Goal: Task Accomplishment & Management: Manage account settings

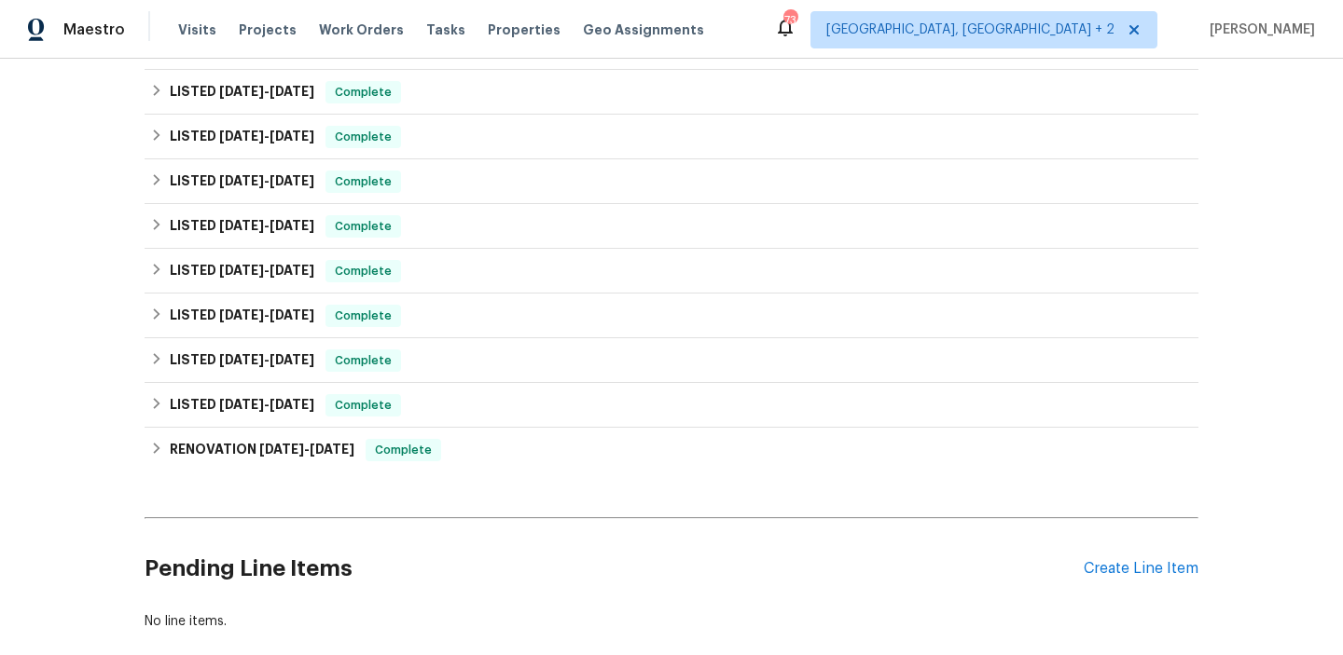
scroll to position [578, 0]
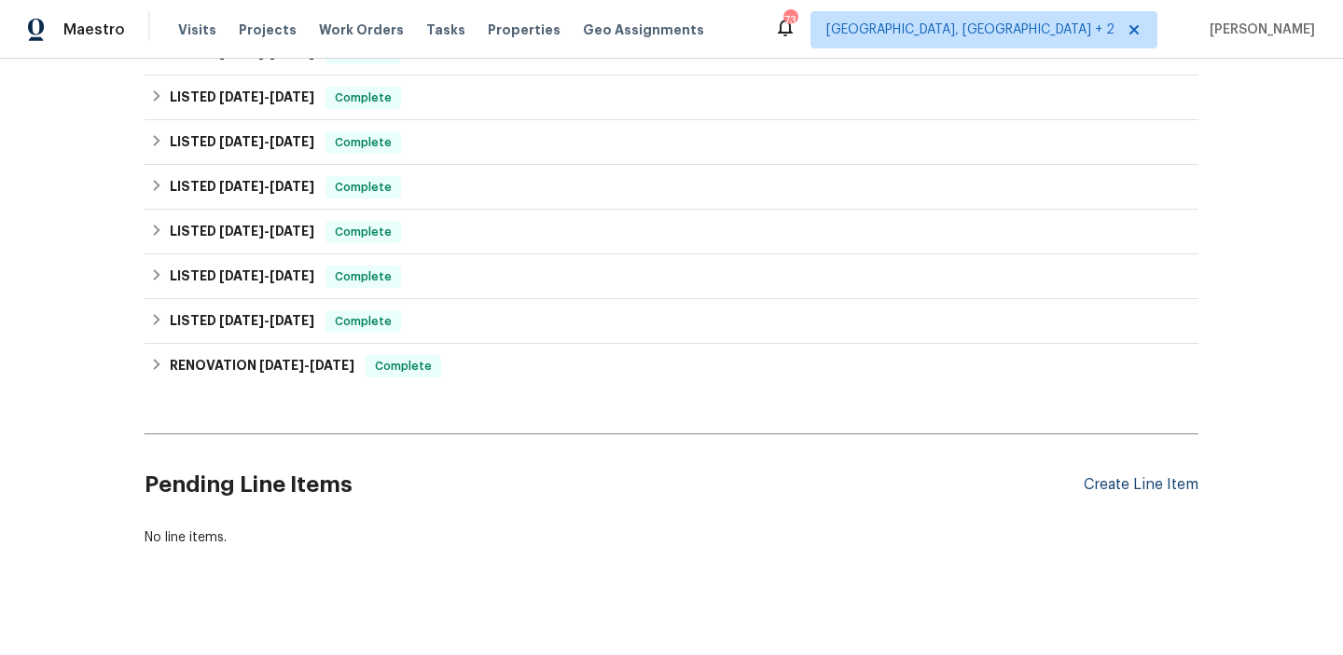
click at [1134, 476] on div "Create Line Item" at bounding box center [1140, 485] width 115 height 18
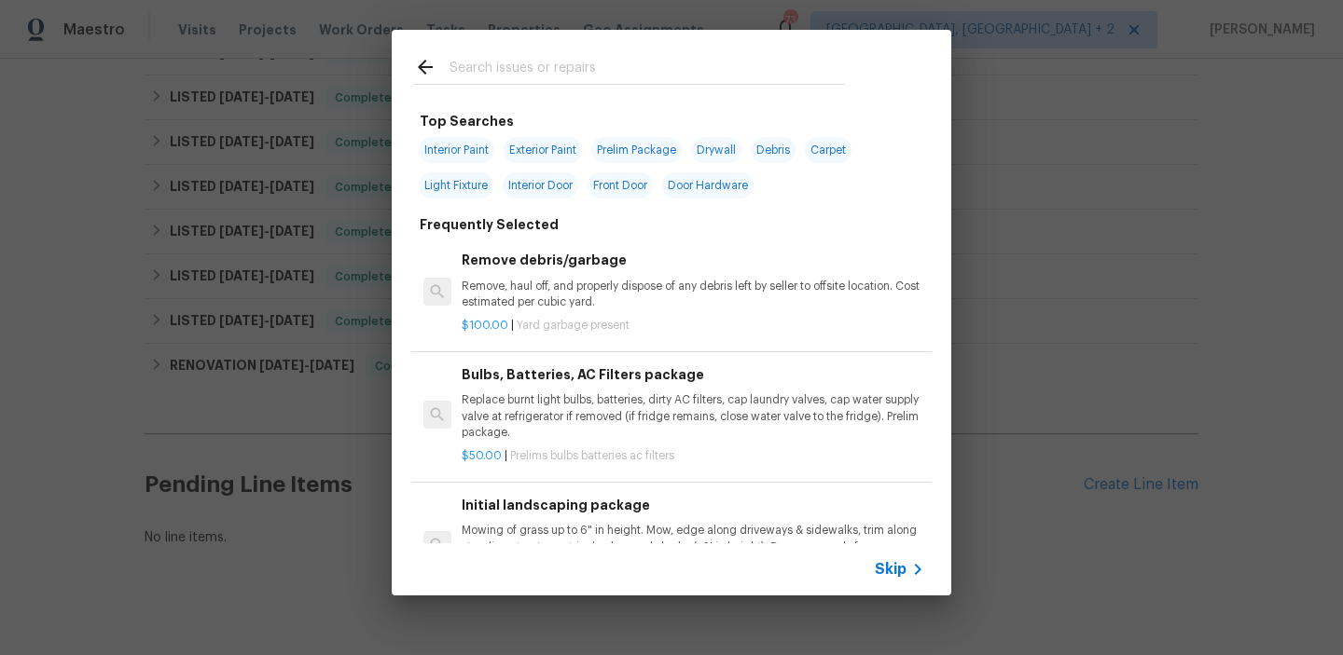
click at [878, 571] on span "Skip" at bounding box center [891, 569] width 32 height 19
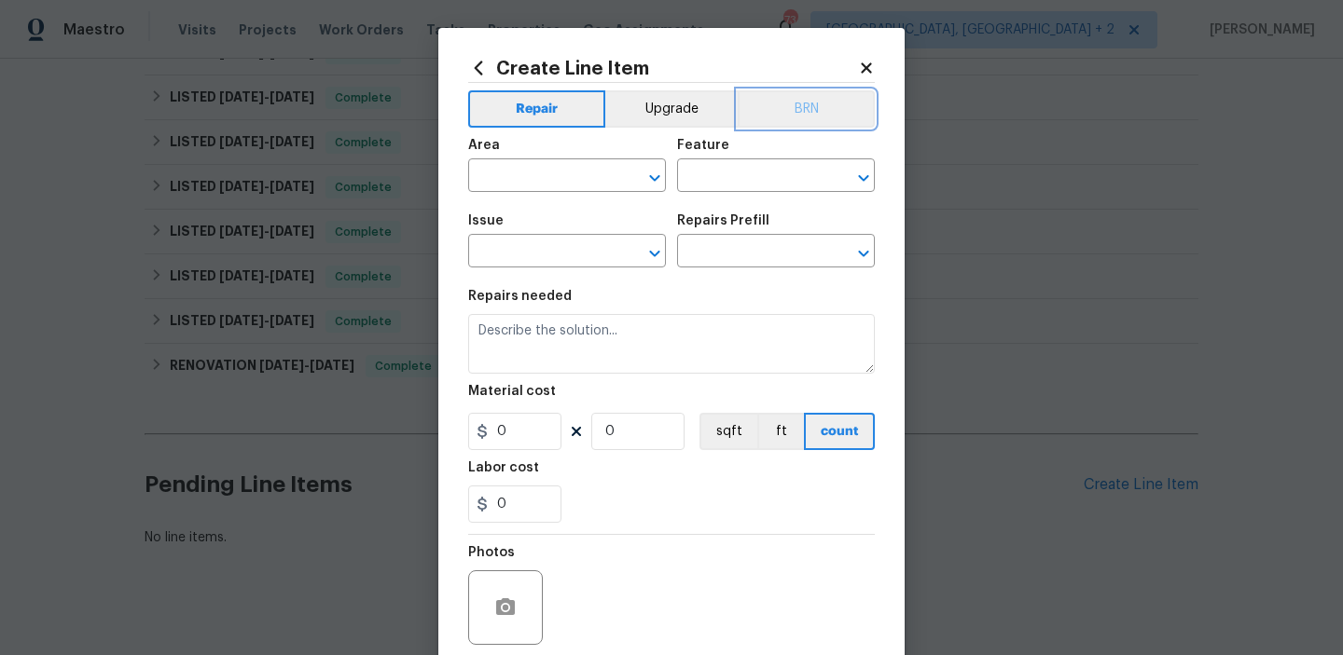
click at [820, 103] on button "BRN" at bounding box center [806, 108] width 137 height 37
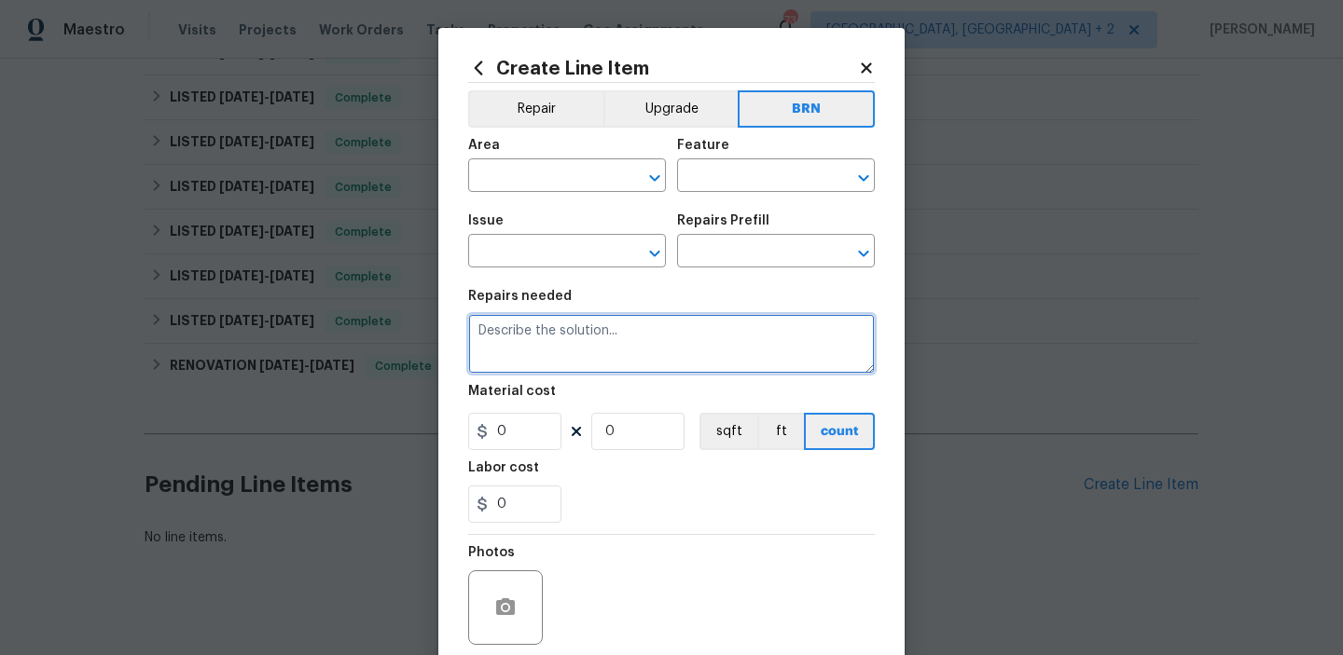
click at [578, 370] on textarea at bounding box center [671, 344] width 407 height 60
paste textarea "Reports of possible gas leak in garage at water heater area. Please inspect and…"
type textarea "Reports of possible gas leak in garage at water heater area. Please inspect and…"
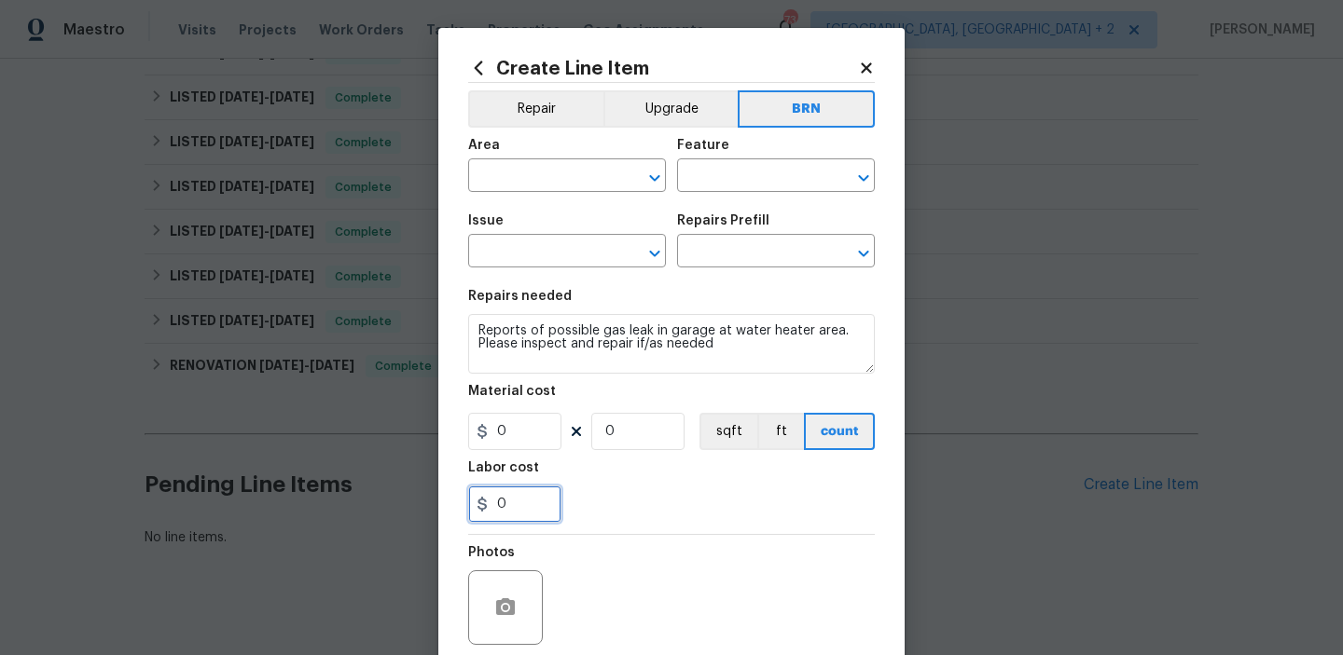
click at [542, 493] on input "0" at bounding box center [514, 504] width 93 height 37
type input "200"
click at [636, 424] on input "0" at bounding box center [637, 431] width 93 height 37
type input "1"
click at [558, 181] on input "text" at bounding box center [540, 177] width 145 height 29
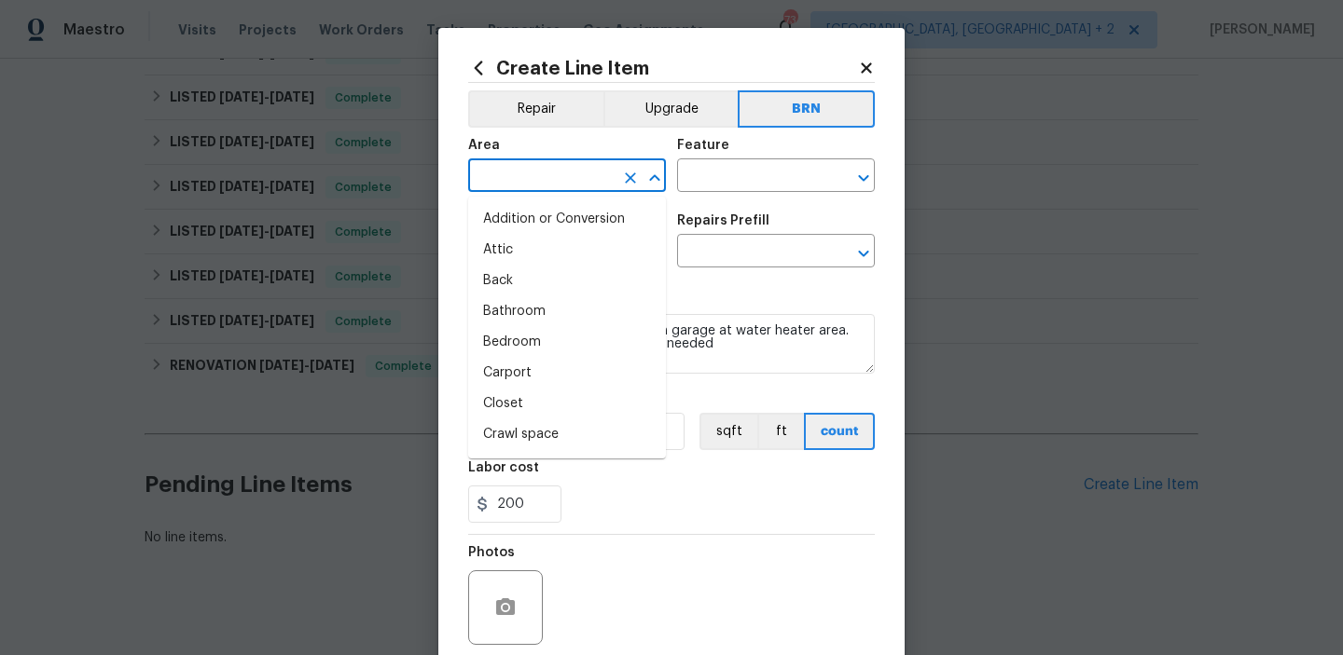
type input "i"
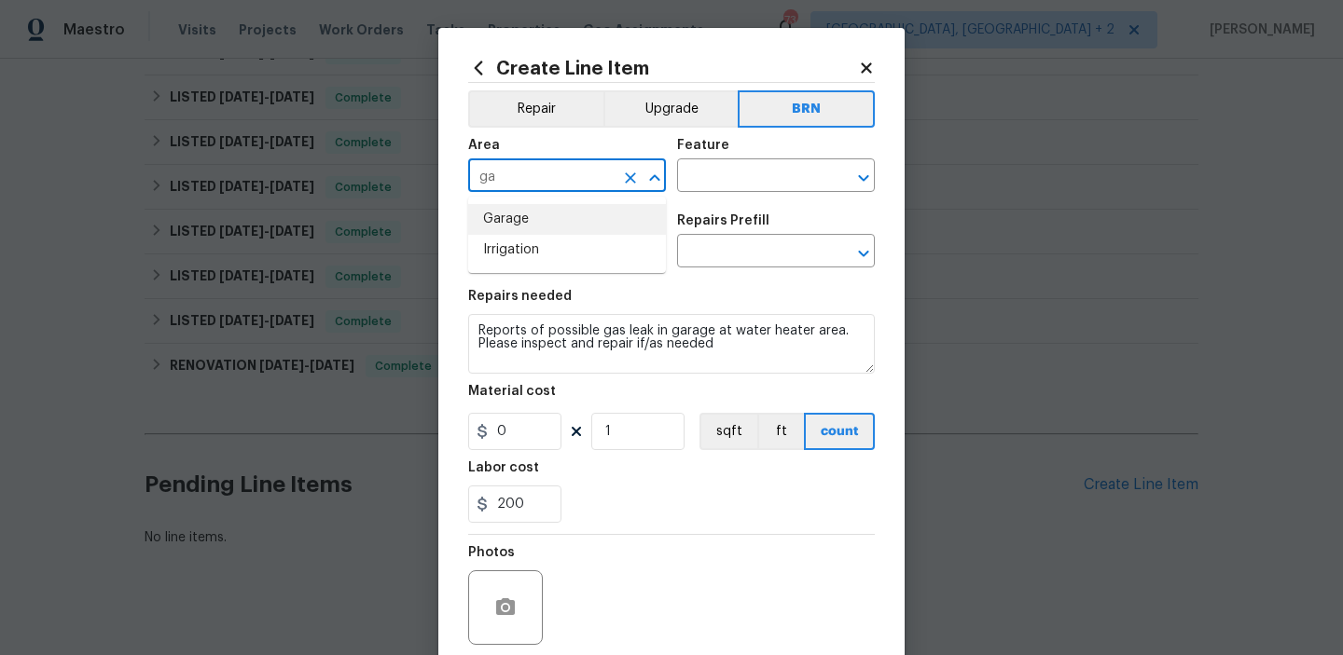
click at [562, 228] on li "Garage" at bounding box center [567, 219] width 198 height 31
type input "Garage"
click at [724, 172] on input "text" at bounding box center [749, 177] width 145 height 29
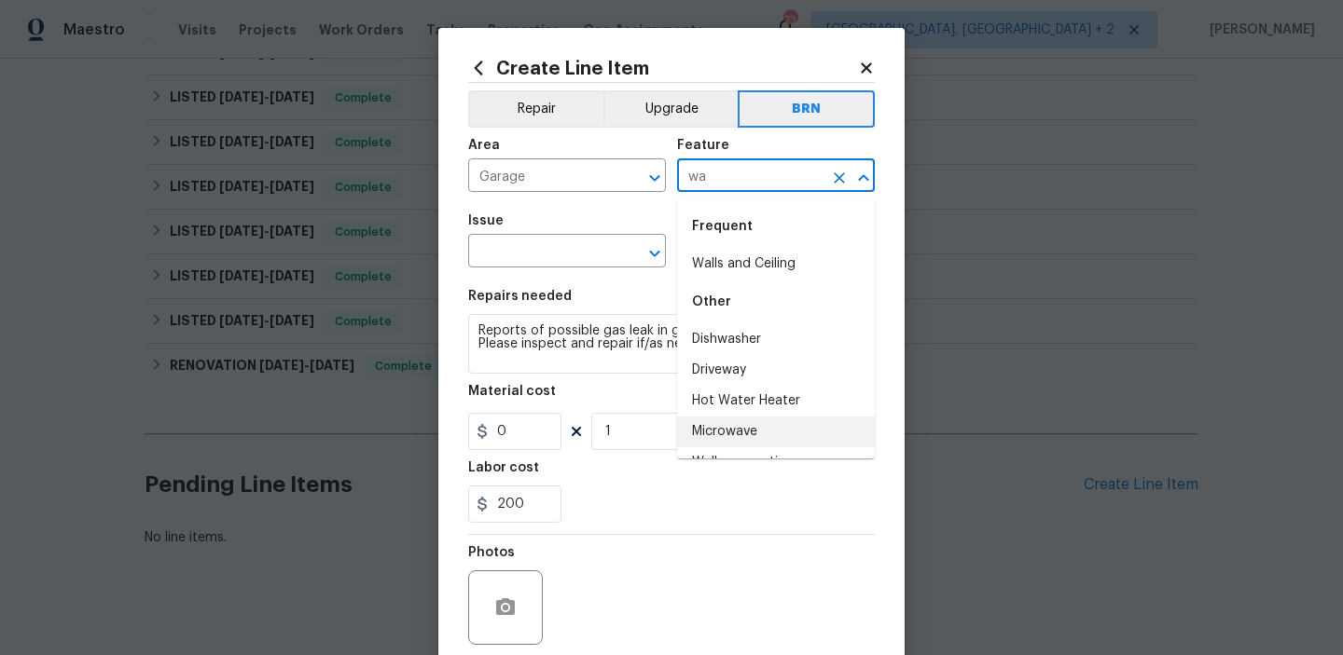
click at [726, 417] on li "Microwave" at bounding box center [776, 432] width 198 height 31
type input "Microwave"
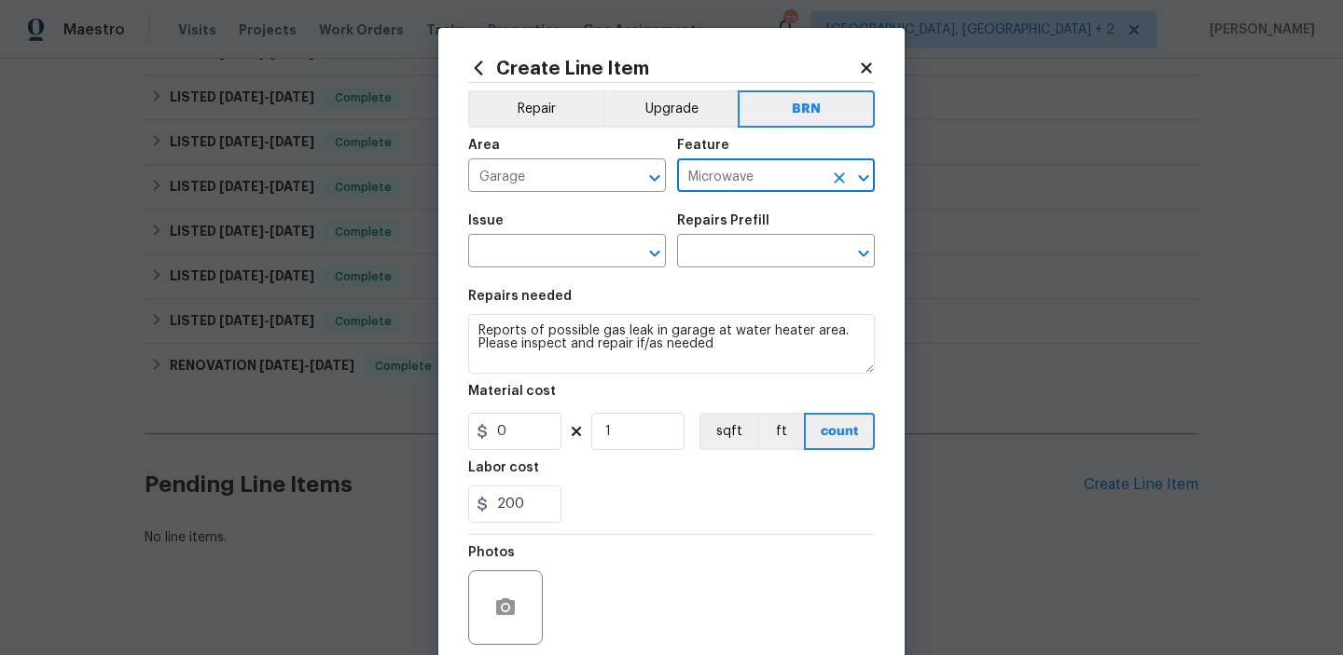
click at [835, 179] on icon "Clear" at bounding box center [839, 177] width 11 height 11
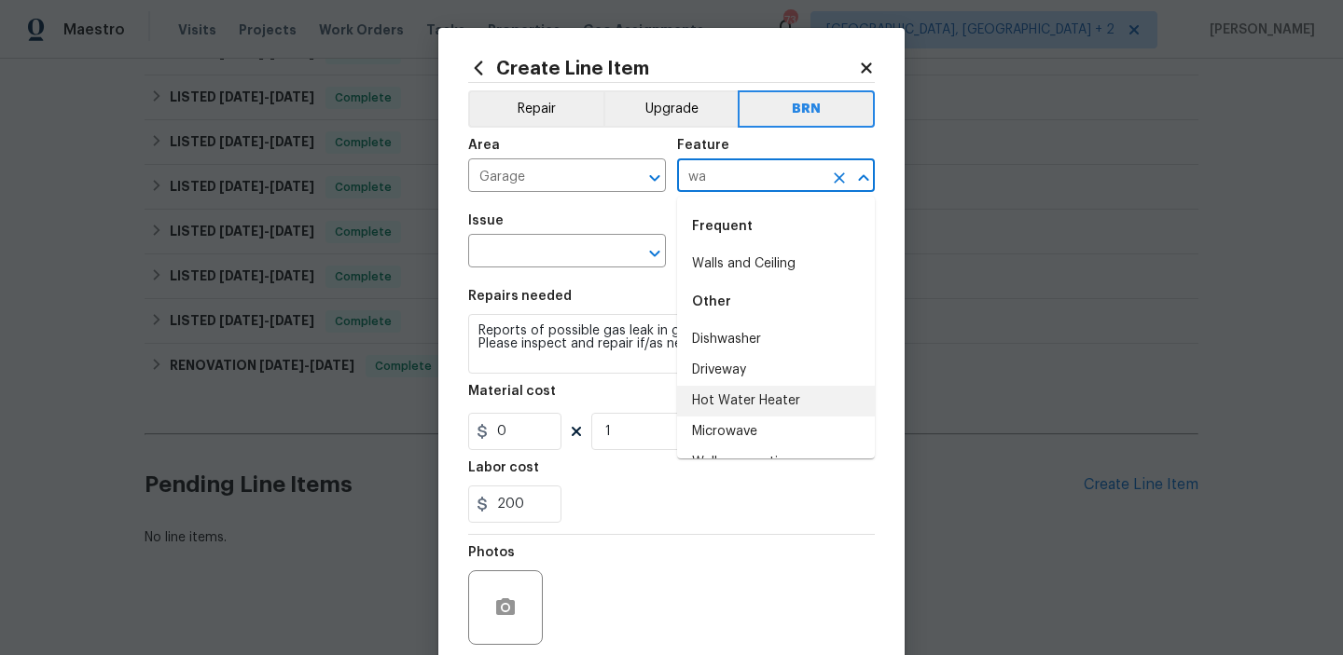
click at [756, 393] on li "Hot Water Heater" at bounding box center [776, 401] width 198 height 31
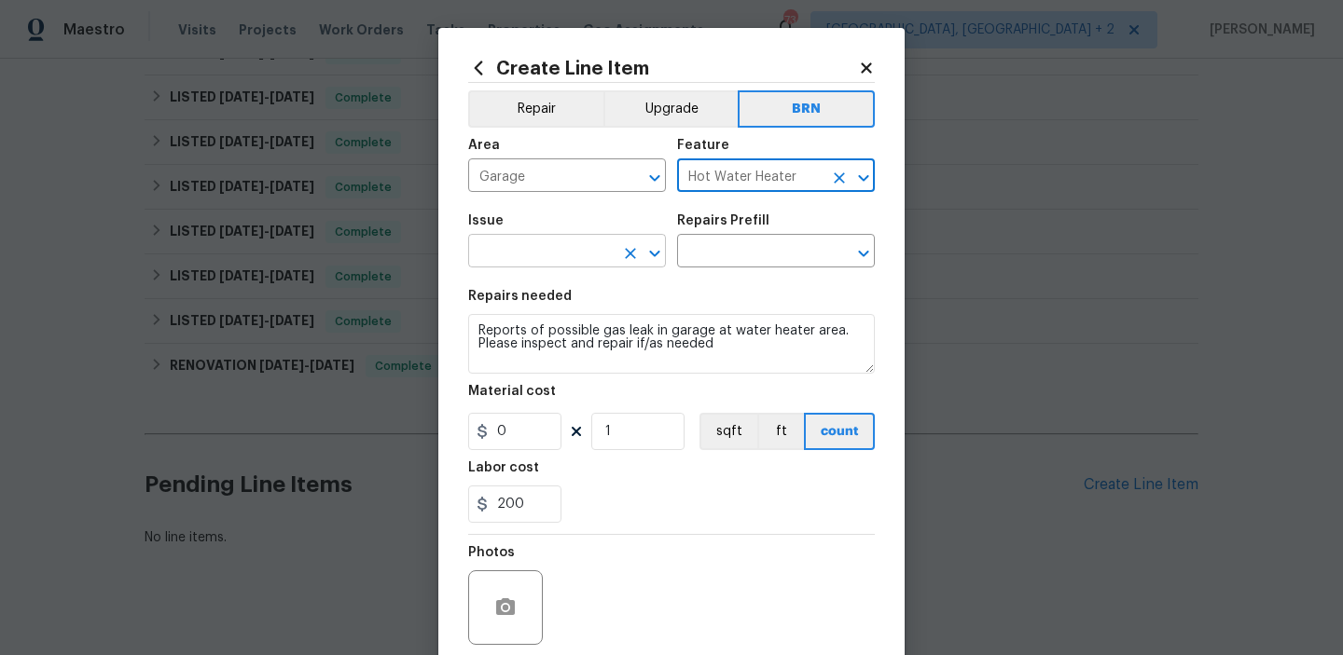
type input "Hot Water Heater"
click at [527, 267] on input "text" at bounding box center [540, 253] width 145 height 29
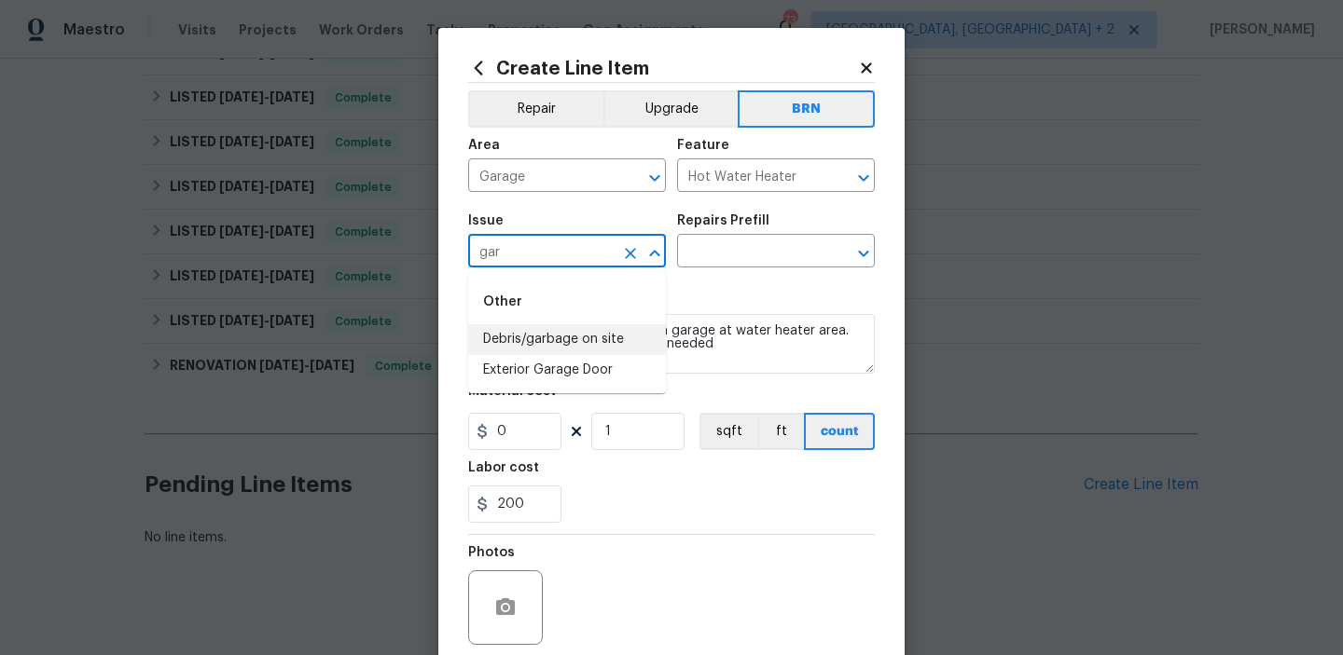
type input "gar"
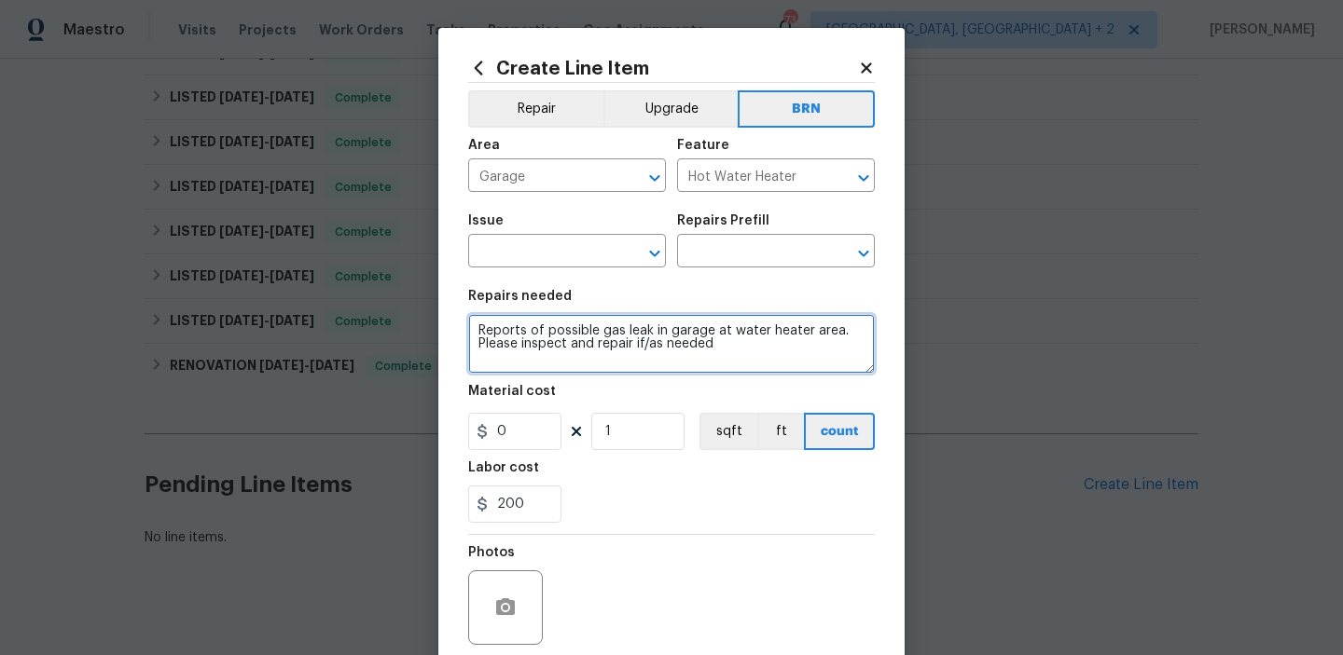
click at [703, 325] on textarea "Reports of possible gas leak in garage at water heater area. Please inspect and…" at bounding box center [671, 344] width 407 height 60
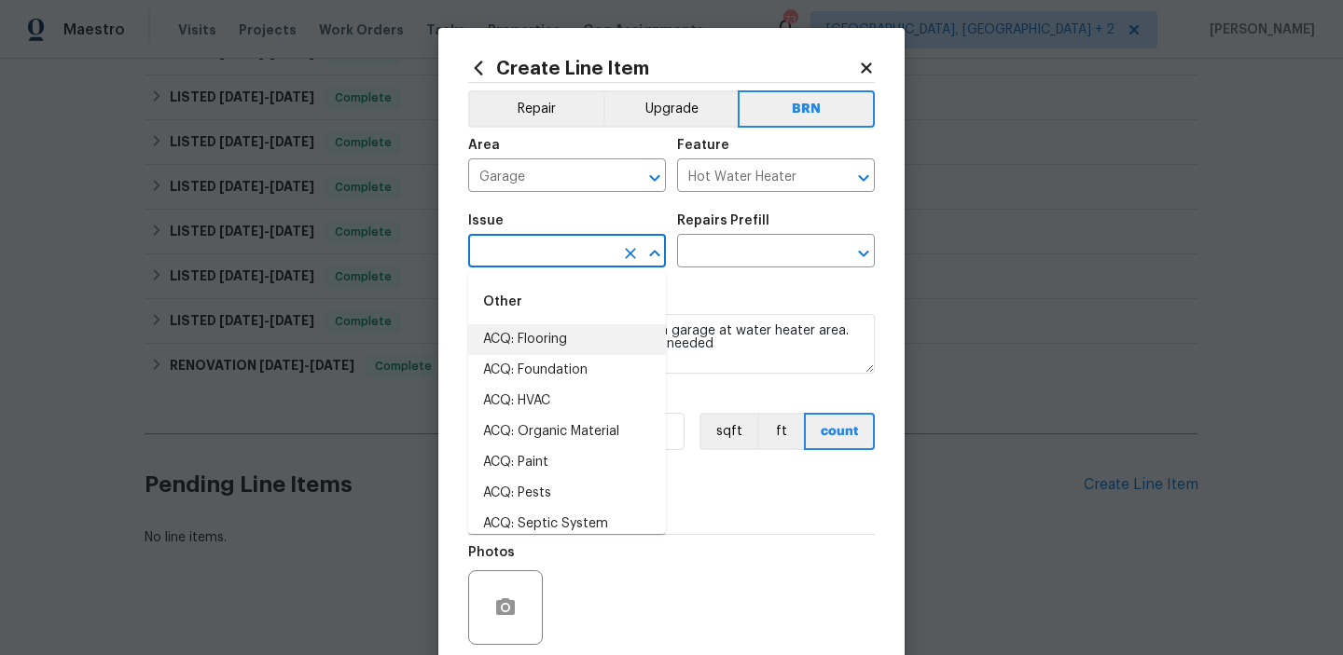
click at [497, 267] on input "text" at bounding box center [540, 253] width 145 height 29
type input "l"
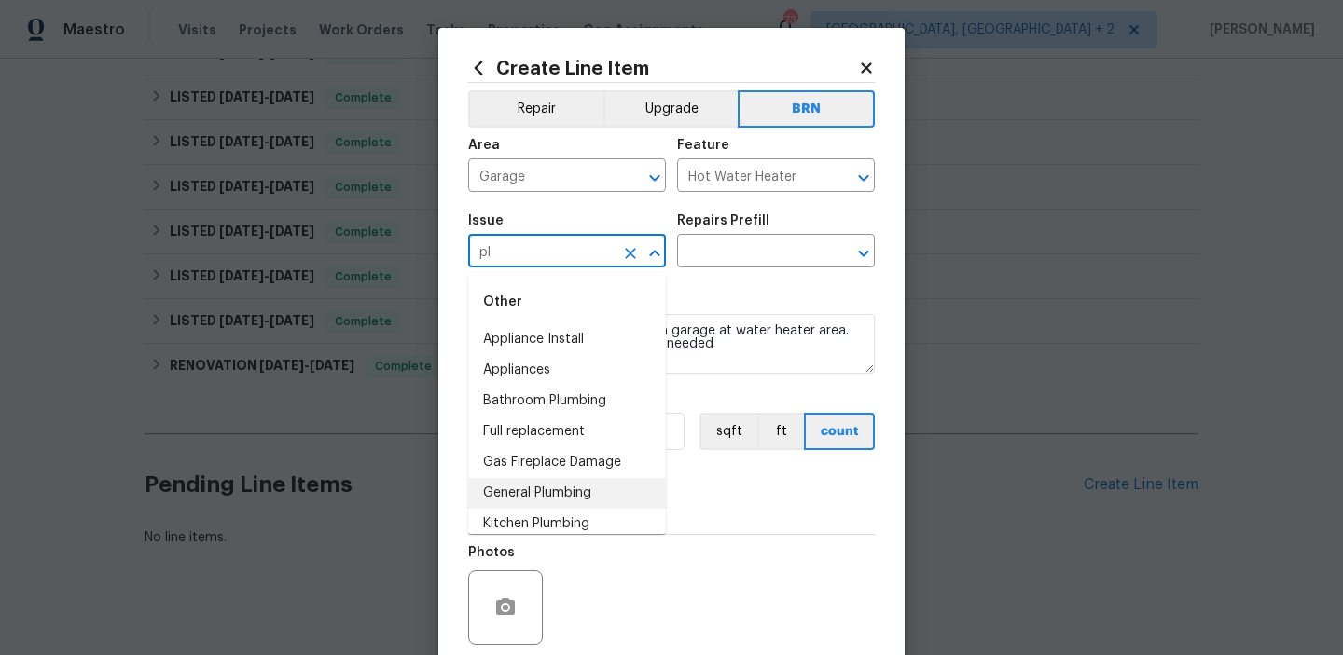
click at [527, 493] on li "General Plumbing" at bounding box center [567, 493] width 198 height 31
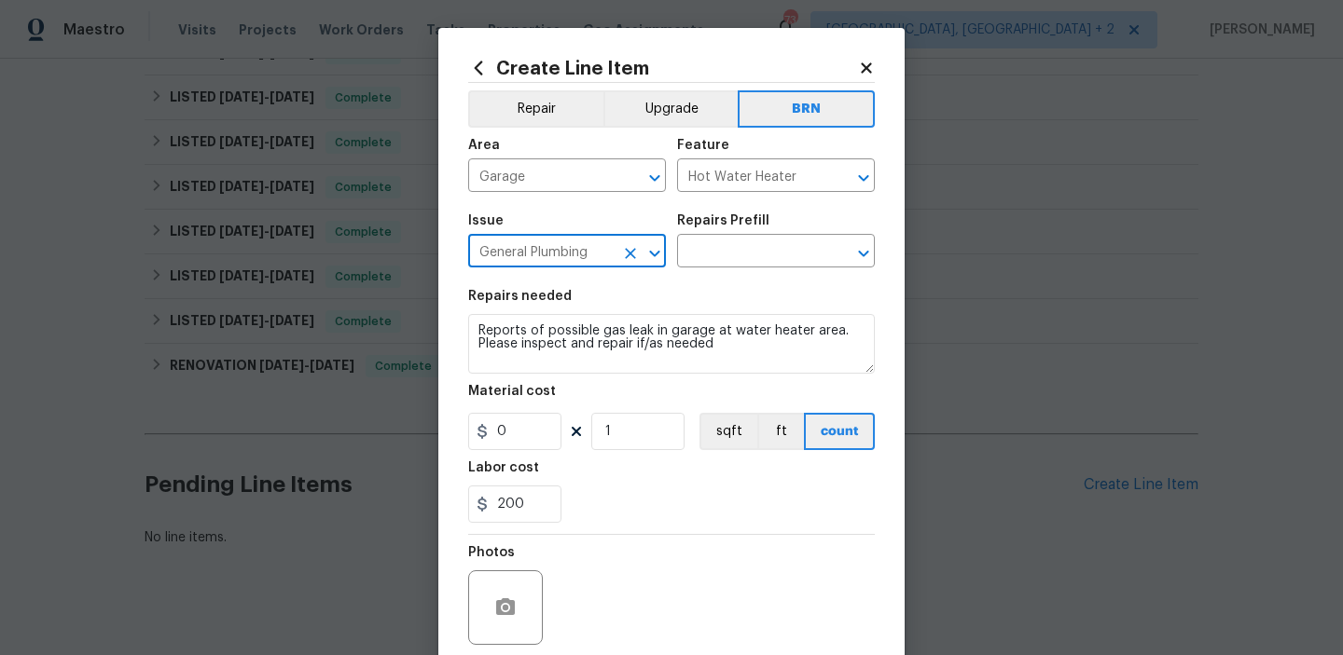
type input "General Plumbing"
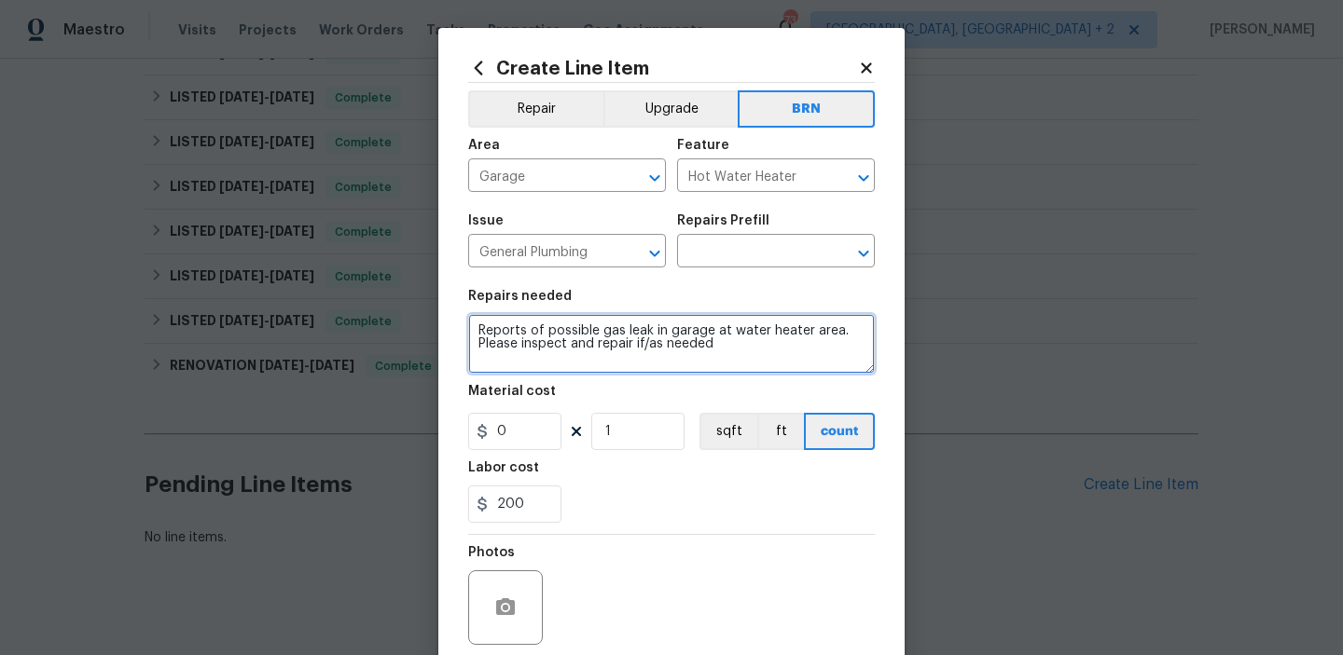
click at [531, 361] on textarea "Reports of possible gas leak in garage at water heater area. Please inspect and…" at bounding box center [671, 344] width 407 height 60
click at [631, 252] on icon "Clear" at bounding box center [630, 253] width 11 height 11
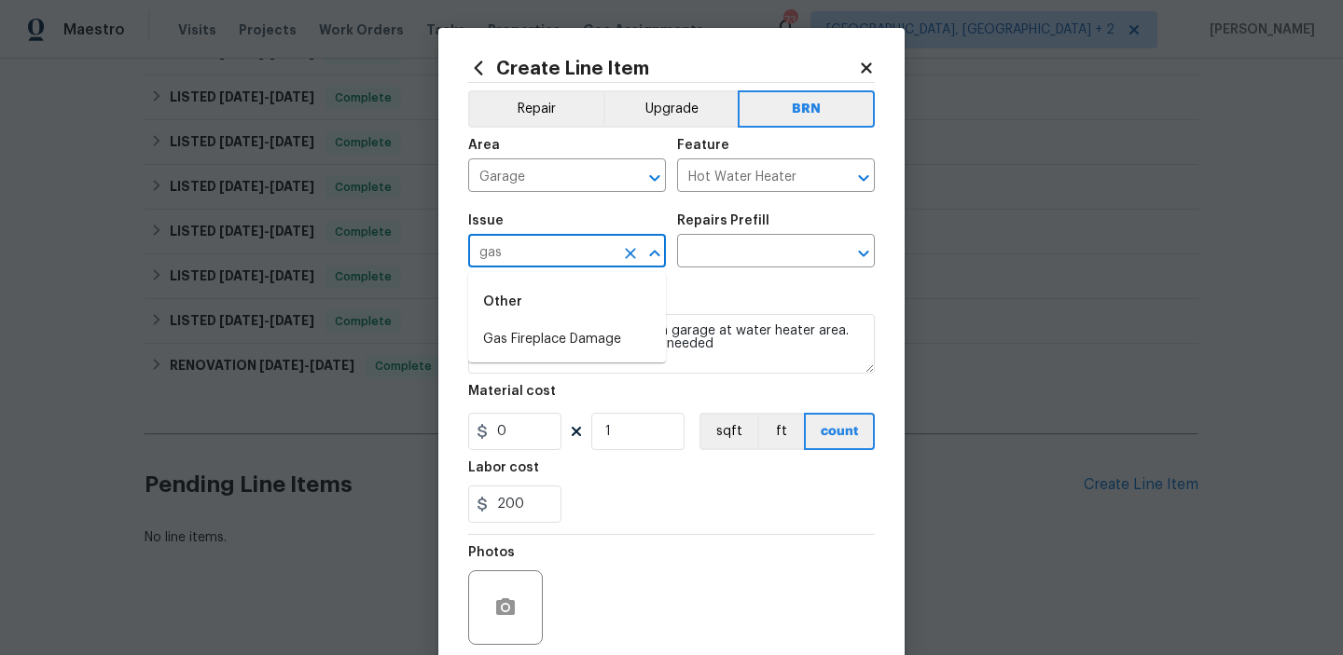
click at [536, 337] on li "Gas Fireplace Damage" at bounding box center [567, 339] width 198 height 31
type input "Gas Fireplace Damage"
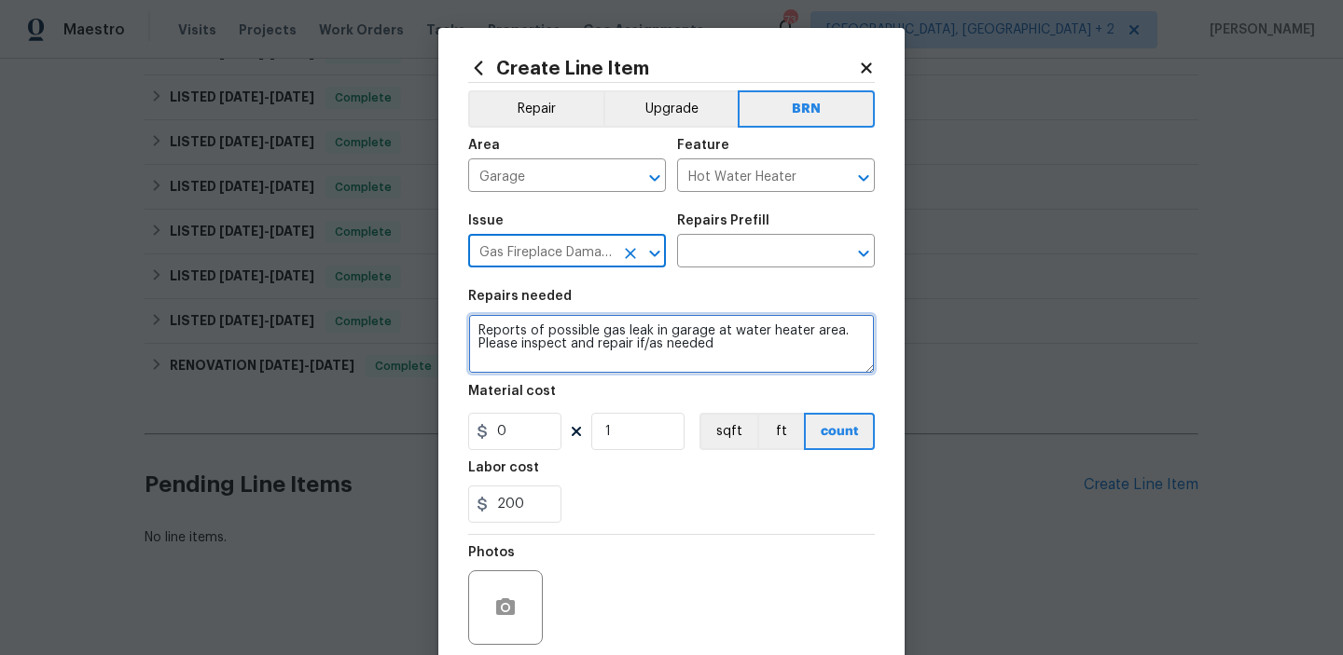
click at [536, 337] on textarea "Reports of possible gas leak in garage at water heater area. Please inspect and…" at bounding box center [671, 344] width 407 height 60
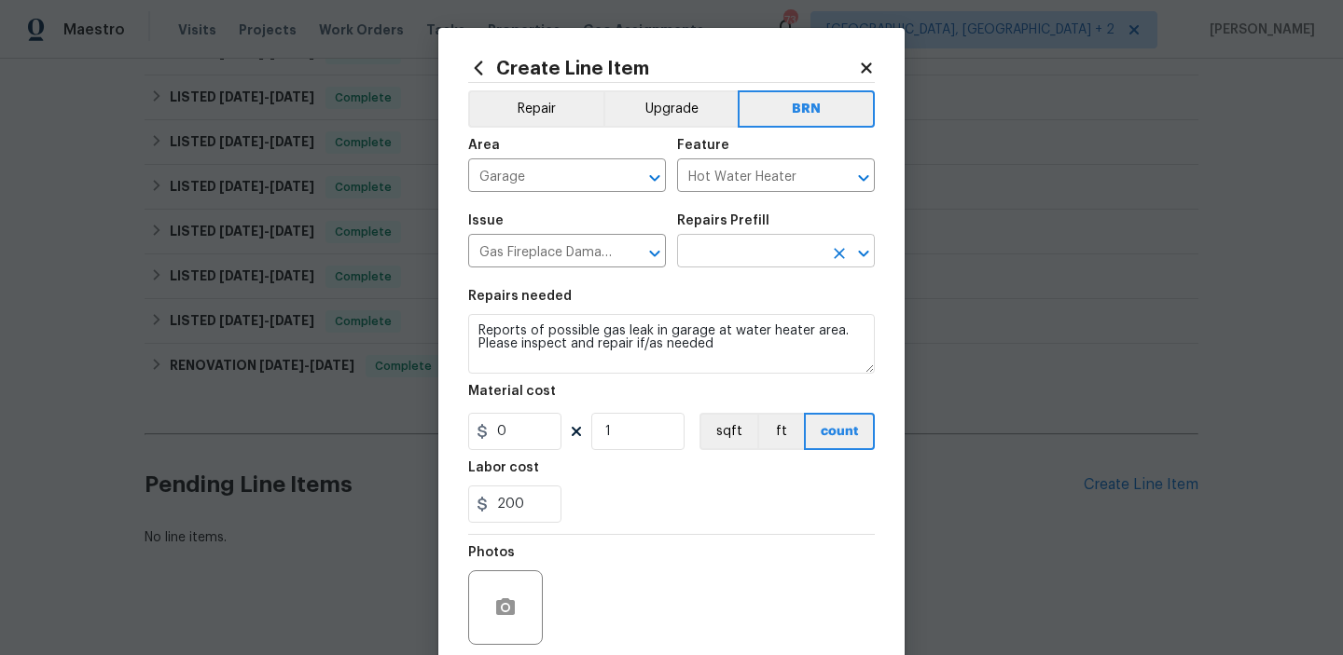
click at [687, 246] on input "text" at bounding box center [749, 253] width 145 height 29
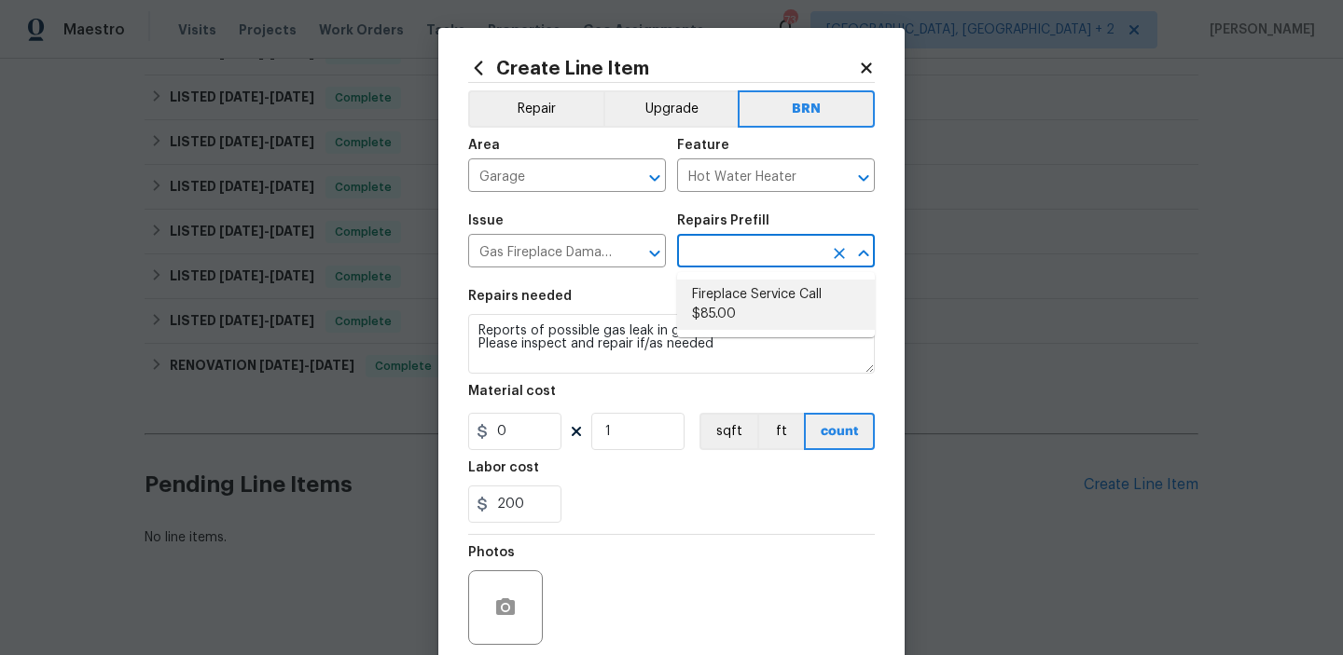
click at [706, 298] on li "Fireplace Service Call $85.00" at bounding box center [776, 305] width 198 height 50
type input "Fireplace"
type input "Fireplace Service Call $85.00"
type textarea "Clean and Service fireplace. Diagnose as needed."
type input "85"
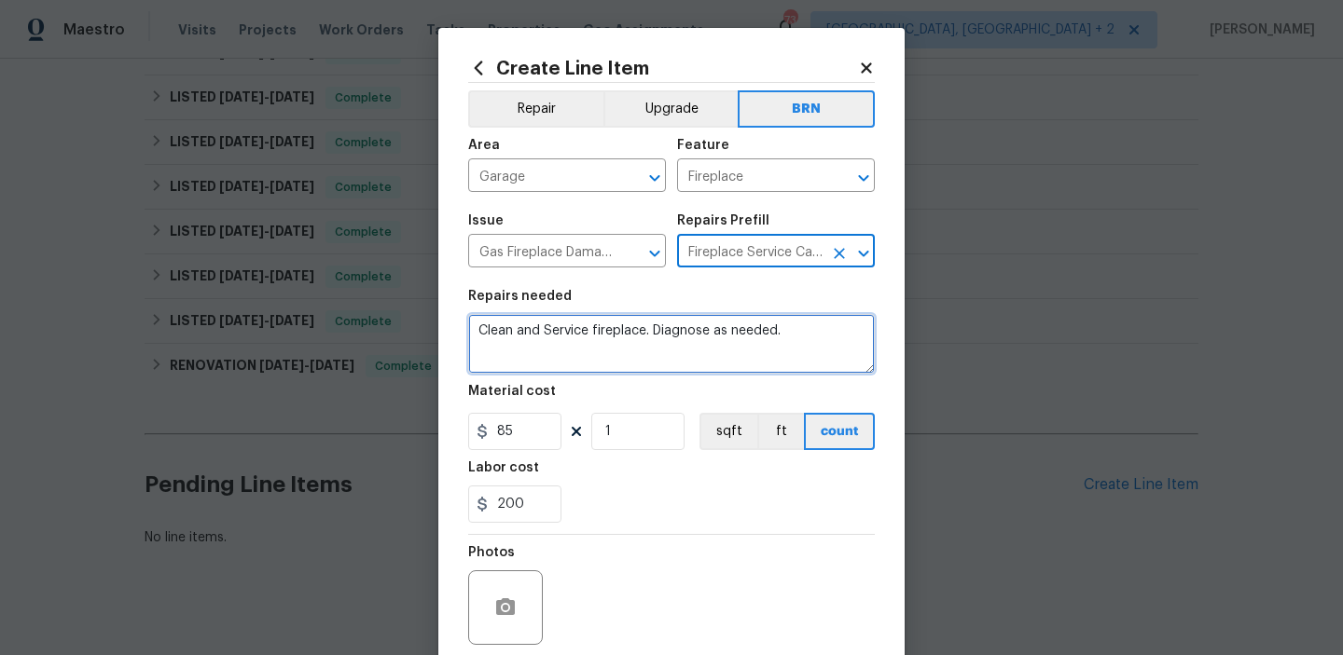
click at [615, 341] on textarea "Clean and Service fireplace. Diagnose as needed." at bounding box center [671, 344] width 407 height 60
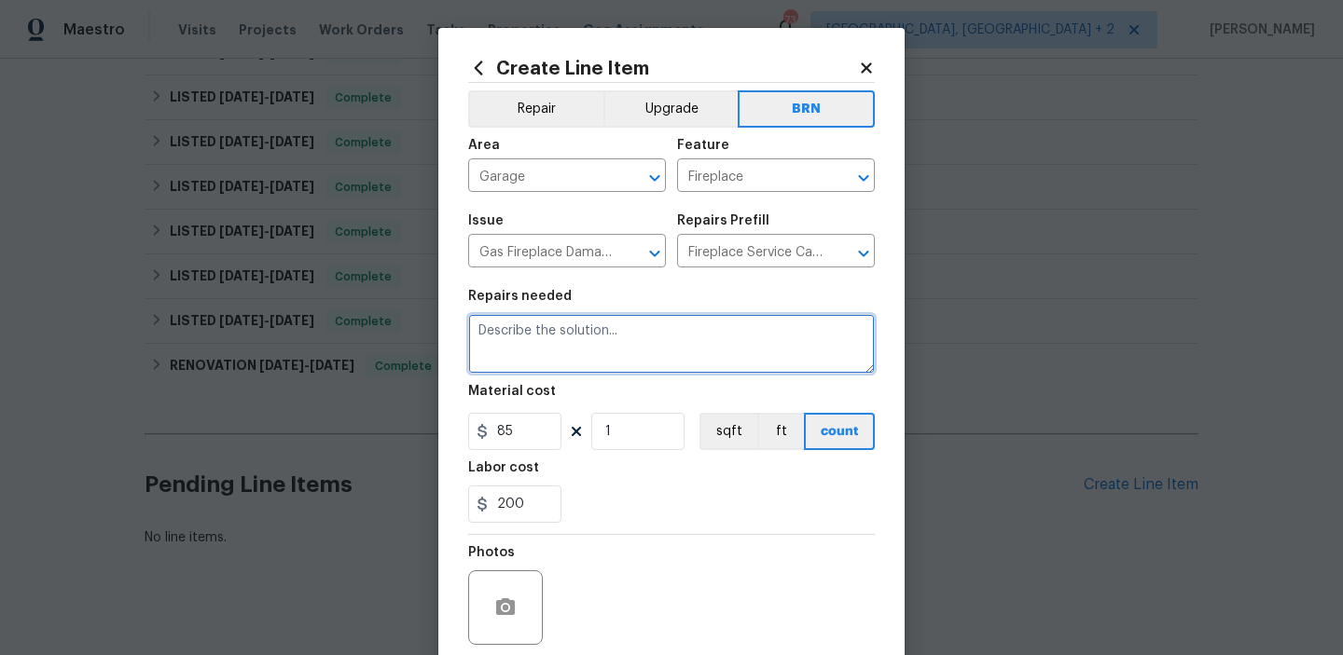
paste textarea "Reports of possible gas leak in garage at water heater area. Please inspect and…"
type textarea "Reports of possible gas leak in garage at water heater area. Please inspect and…"
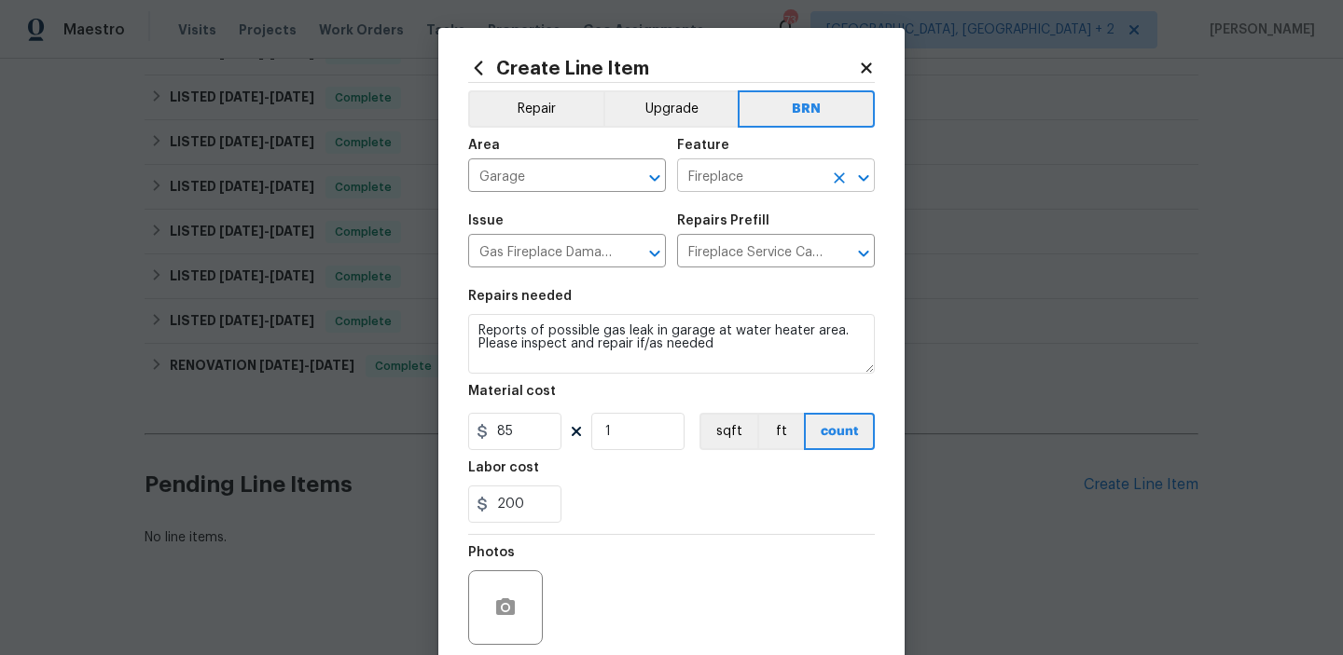
click at [723, 187] on input "Fireplace" at bounding box center [749, 177] width 145 height 29
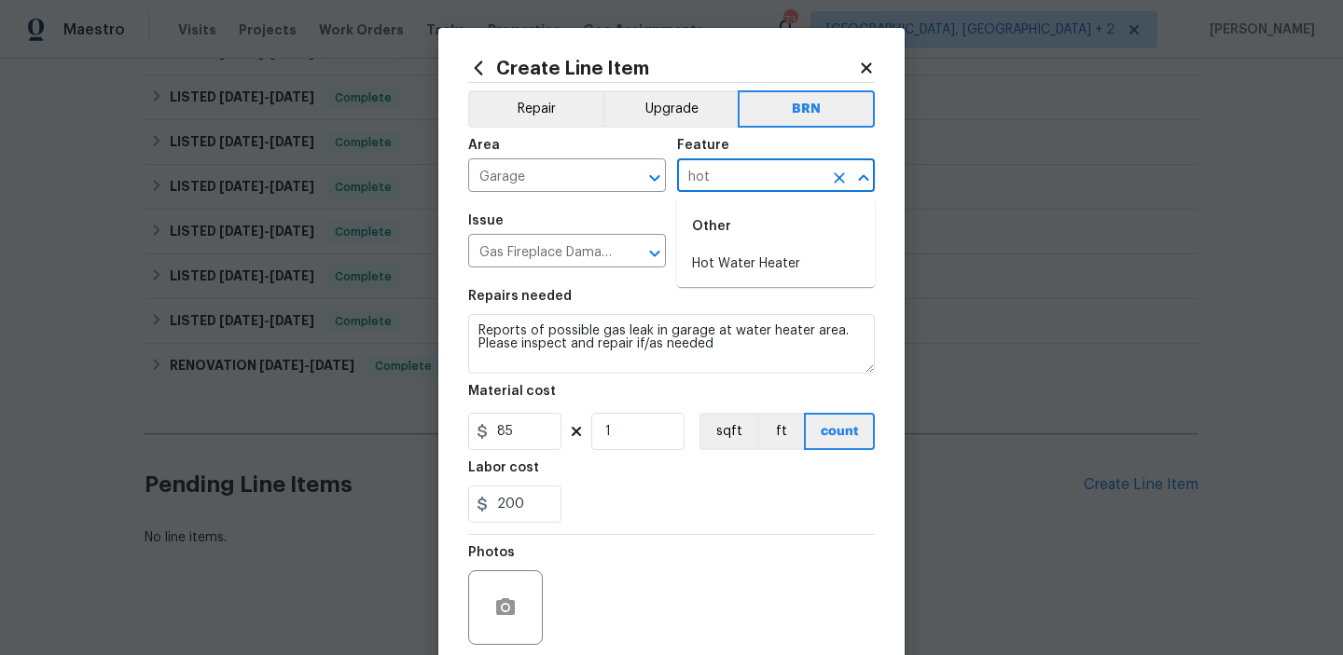
click at [733, 252] on li "Hot Water Heater" at bounding box center [776, 264] width 198 height 31
type input "Hot Water Heater"
click at [529, 437] on input "85" at bounding box center [514, 431] width 93 height 37
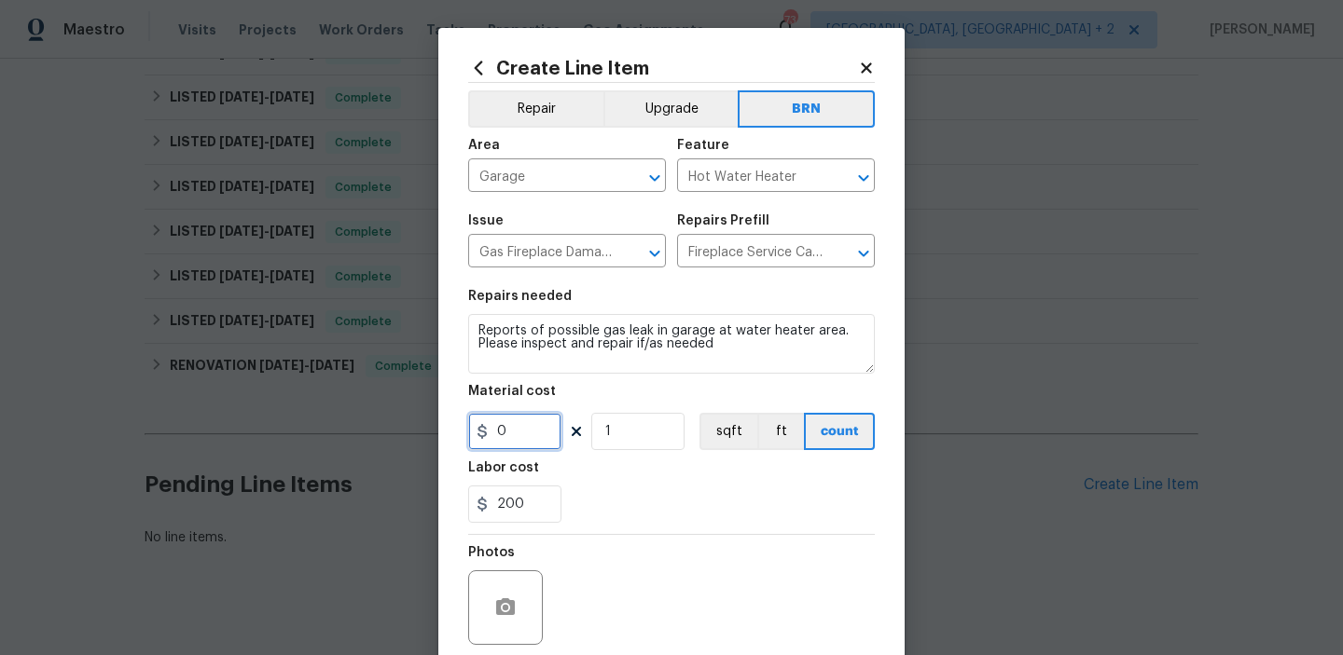
scroll to position [148, 0]
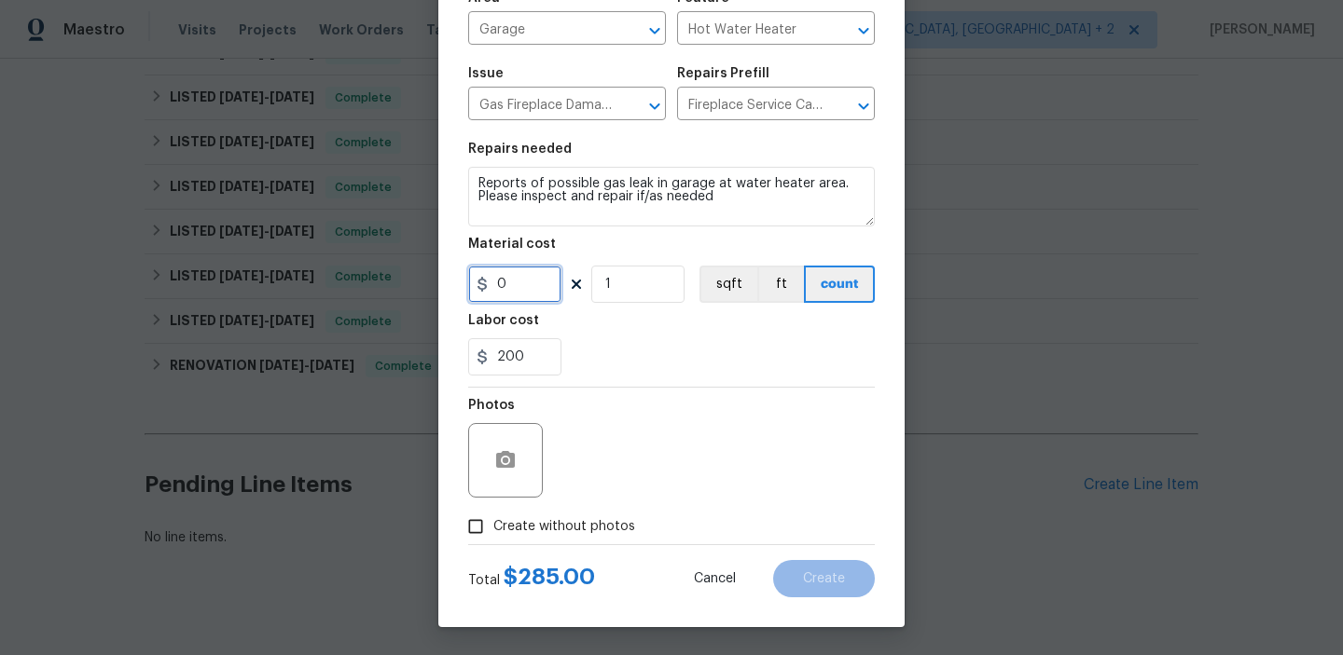
type input "0"
click at [481, 518] on input "Create without photos" at bounding box center [475, 526] width 35 height 35
checkbox input "true"
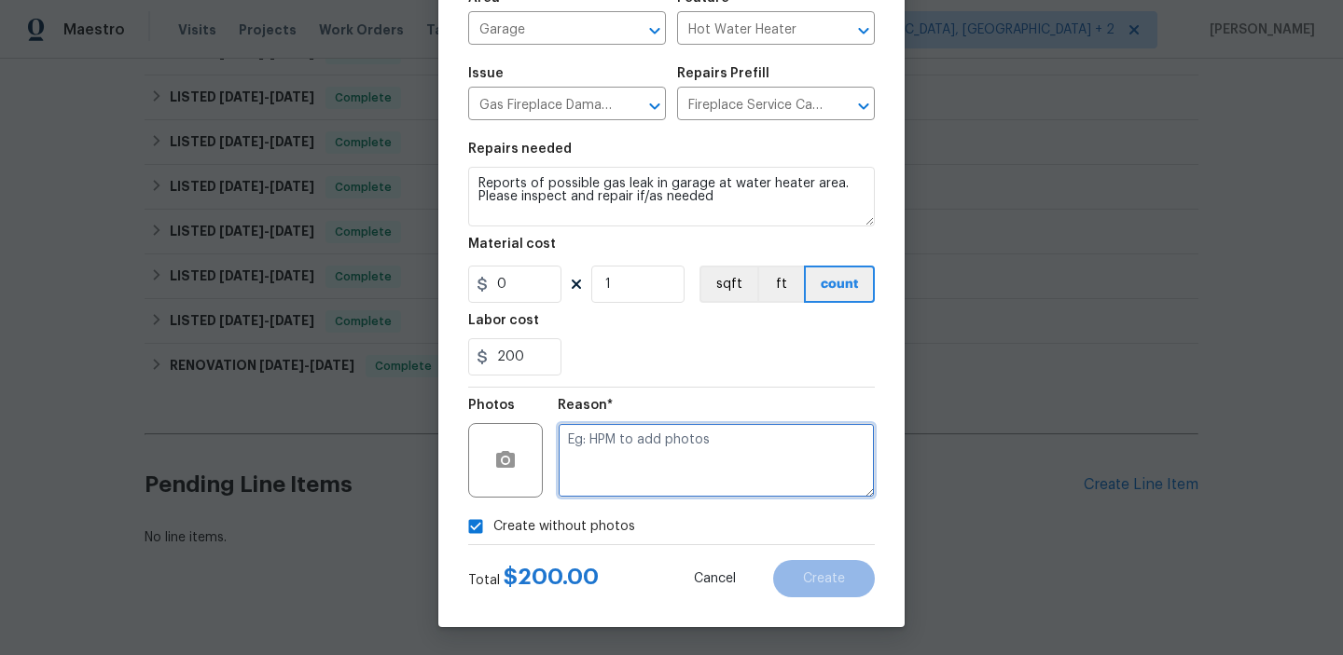
click at [651, 448] on textarea at bounding box center [716, 460] width 317 height 75
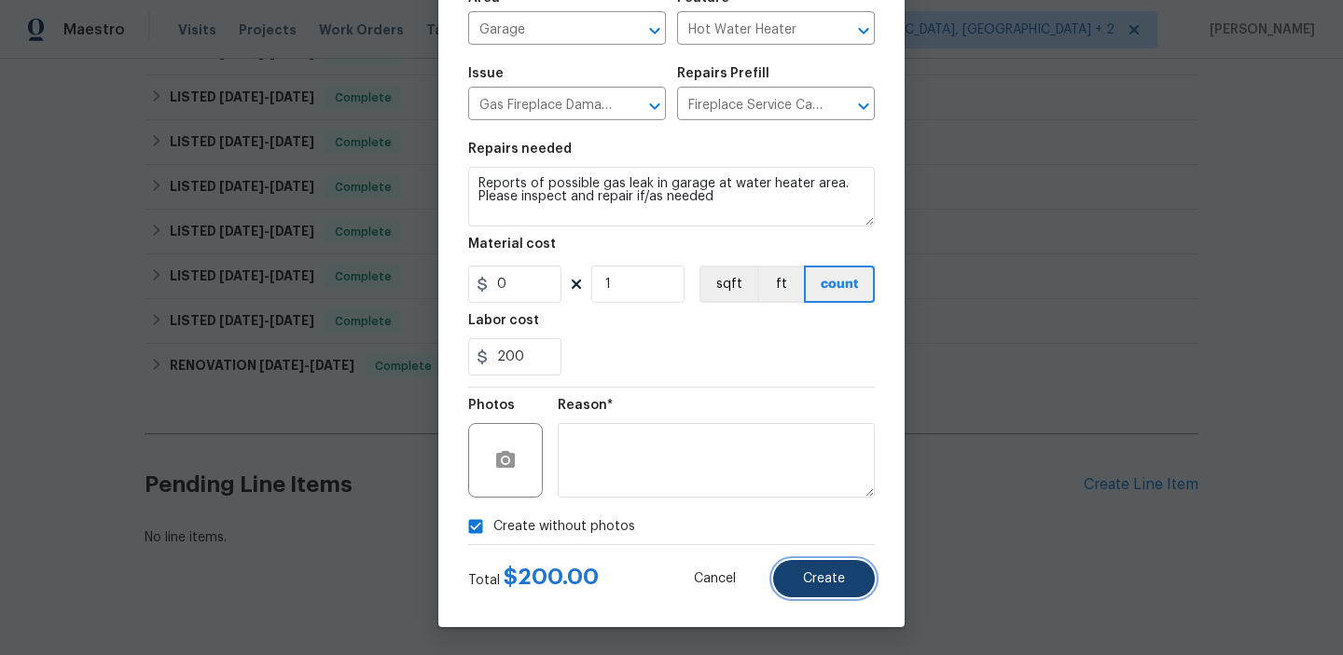
click at [800, 579] on button "Create" at bounding box center [824, 578] width 102 height 37
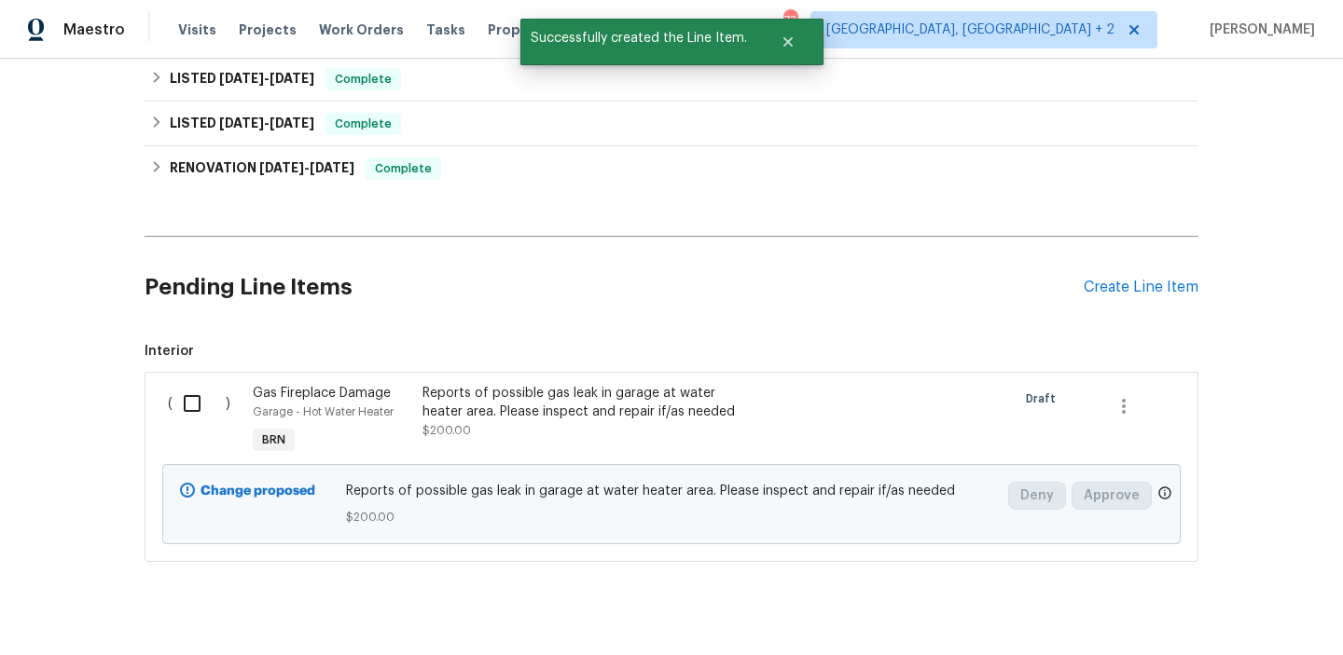
scroll to position [791, 0]
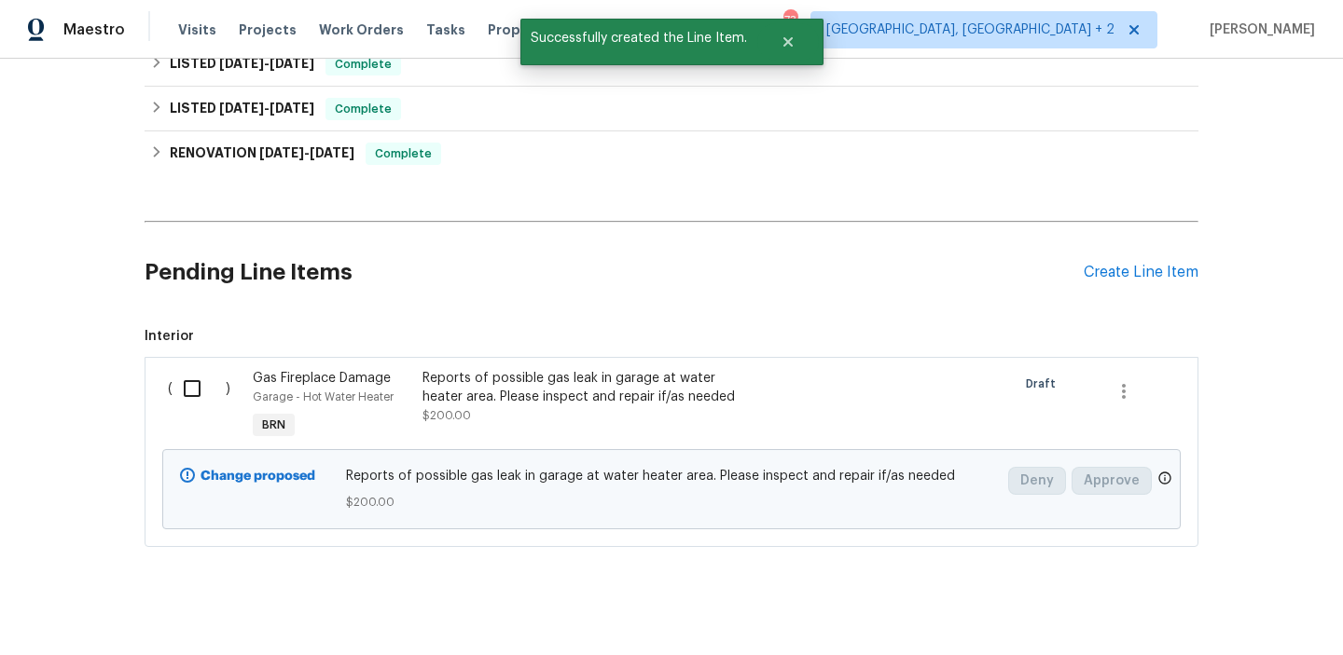
click at [169, 370] on div "( )" at bounding box center [204, 407] width 85 height 86
click at [194, 369] on input "checkbox" at bounding box center [198, 388] width 53 height 39
checkbox input "true"
click at [1195, 608] on span "Create Work Order" at bounding box center [1236, 609] width 124 height 23
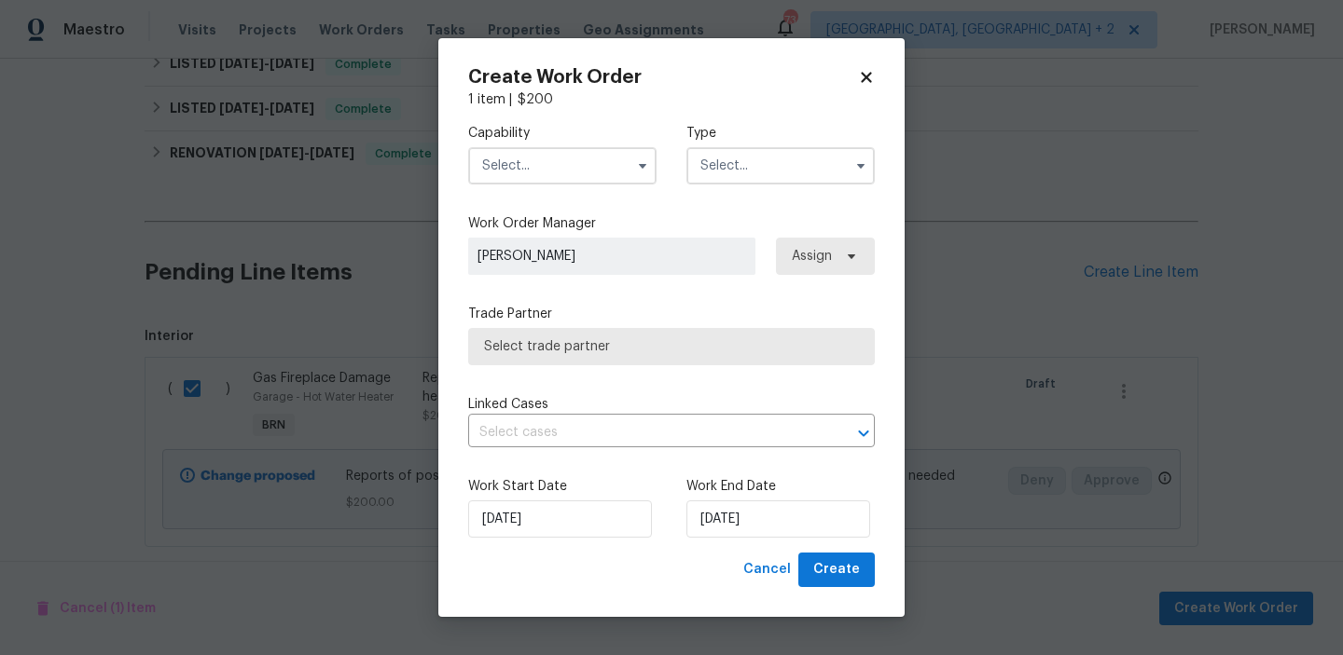
click at [552, 184] on div "Capability Type" at bounding box center [671, 154] width 407 height 90
click at [548, 167] on input "text" at bounding box center [562, 165] width 188 height 37
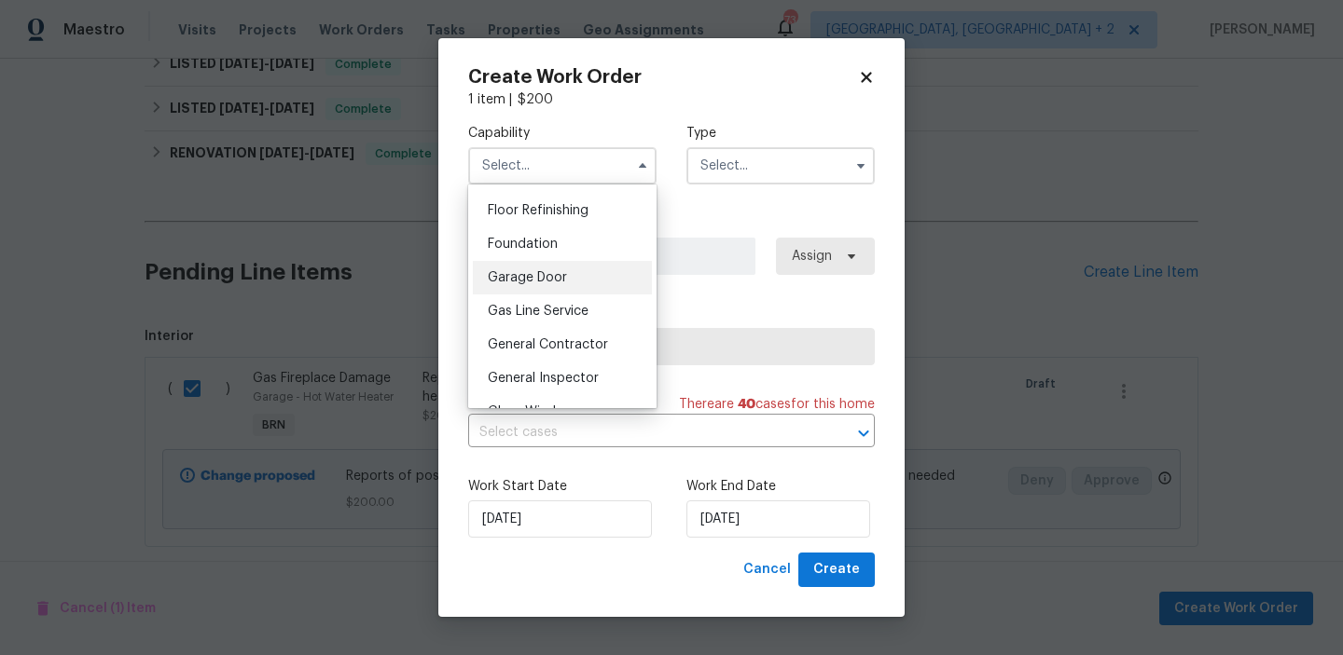
scroll to position [771, 0]
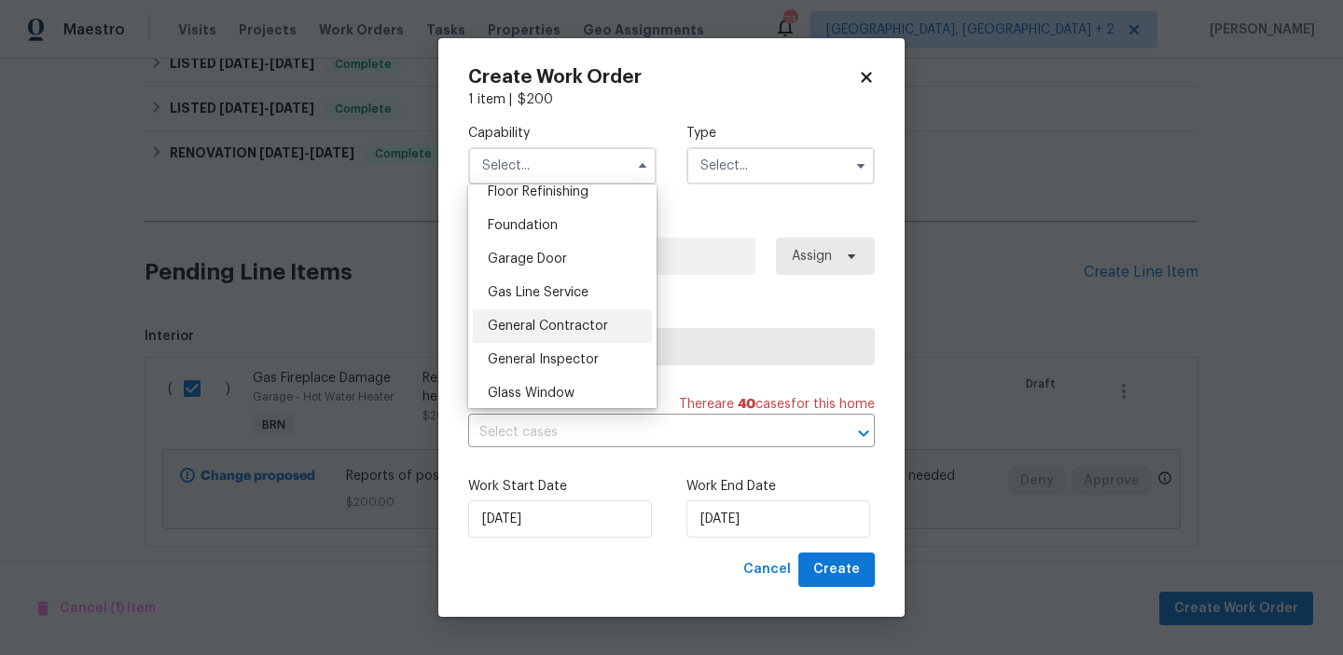
click at [527, 318] on div "General Contractor" at bounding box center [562, 327] width 179 height 34
type input "General Contractor"
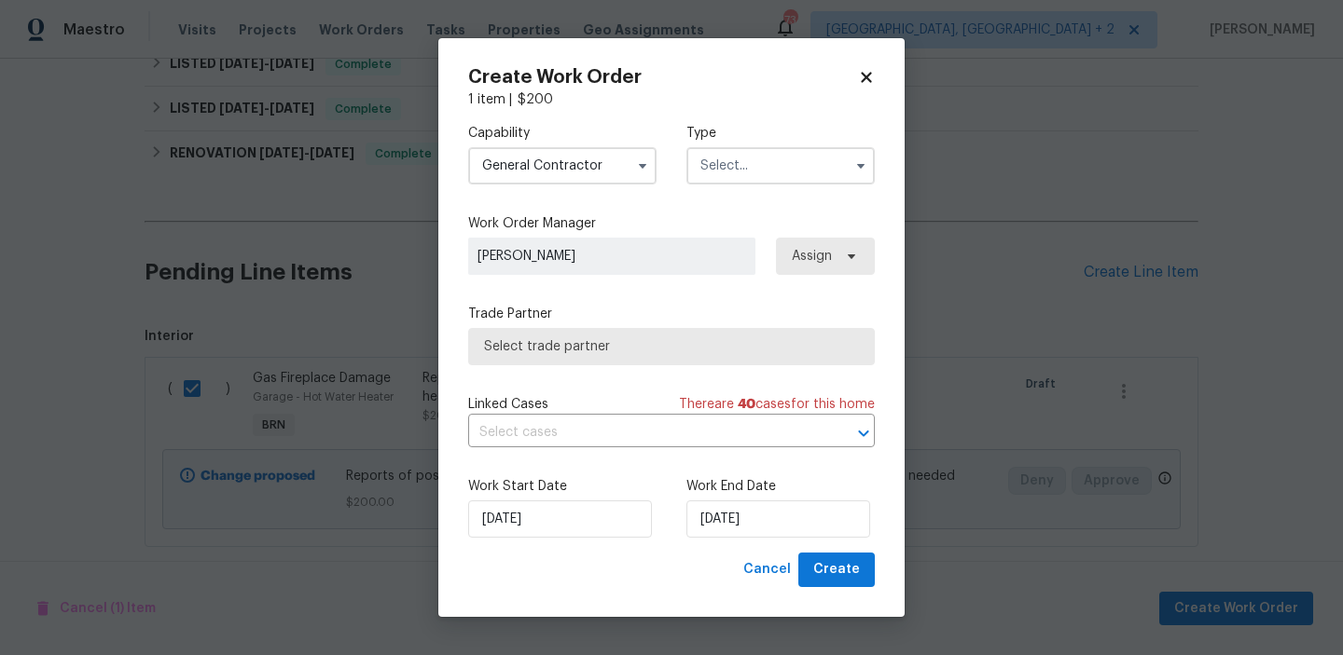
click at [722, 176] on input "text" at bounding box center [780, 165] width 188 height 37
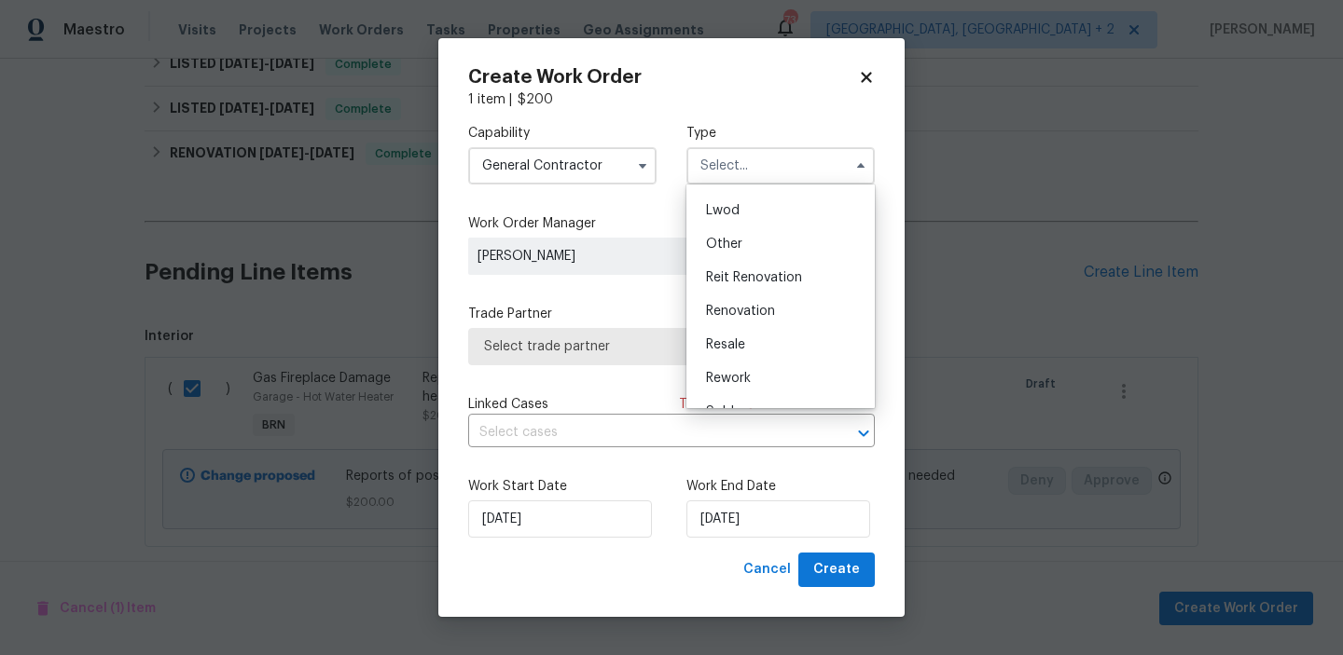
scroll to position [222, 0]
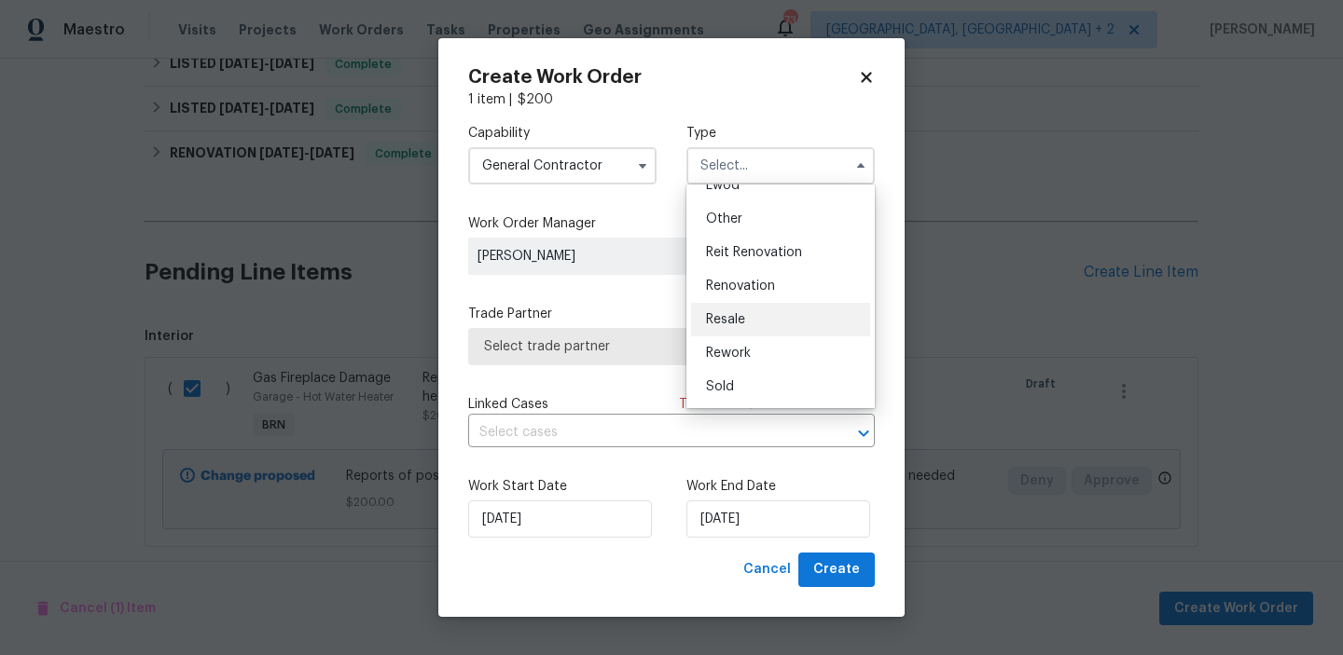
click at [738, 315] on span "Resale" at bounding box center [725, 319] width 39 height 13
type input "Resale"
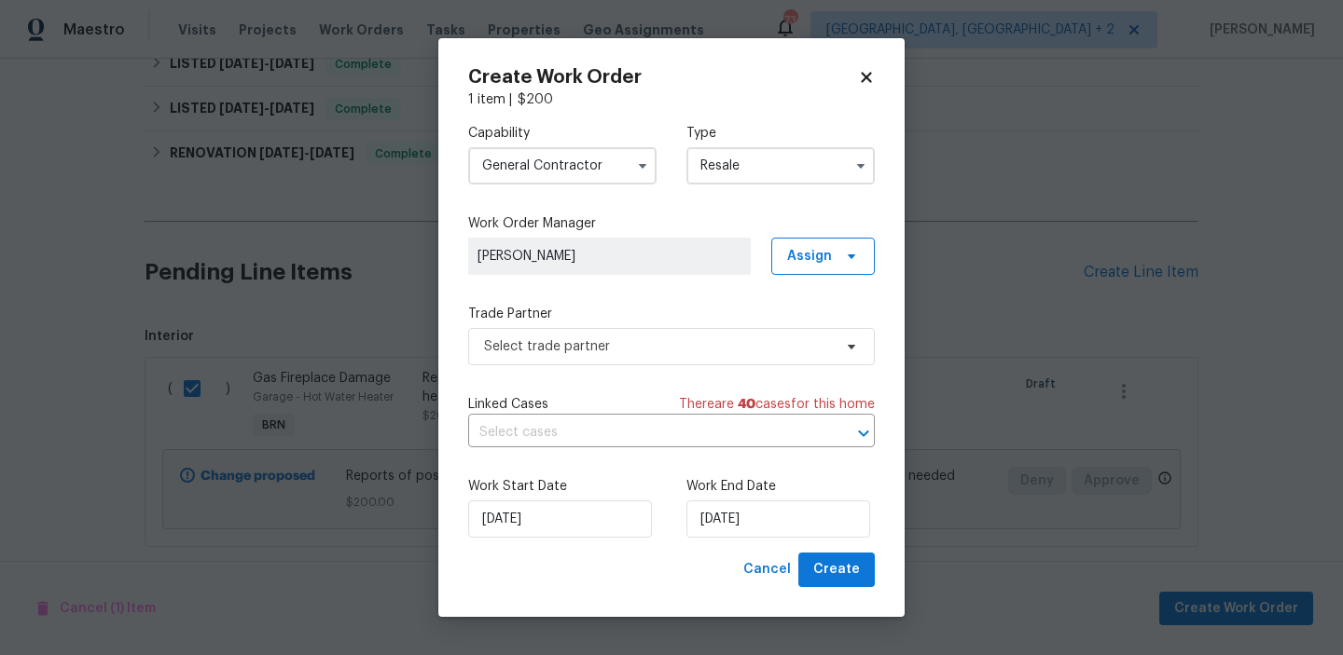
click at [525, 413] on span "Linked Cases" at bounding box center [508, 404] width 80 height 19
click at [525, 334] on span "Select trade partner" at bounding box center [671, 346] width 407 height 37
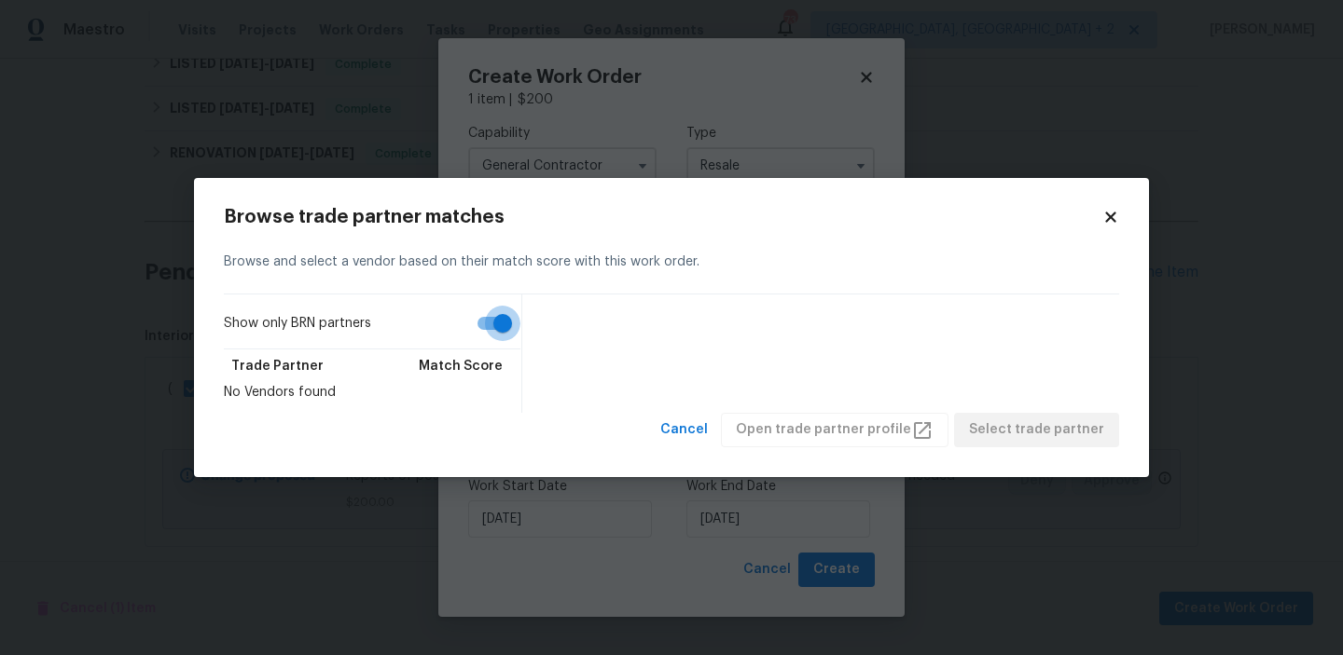
click at [489, 333] on input "Show only BRN partners" at bounding box center [502, 323] width 106 height 35
checkbox input "false"
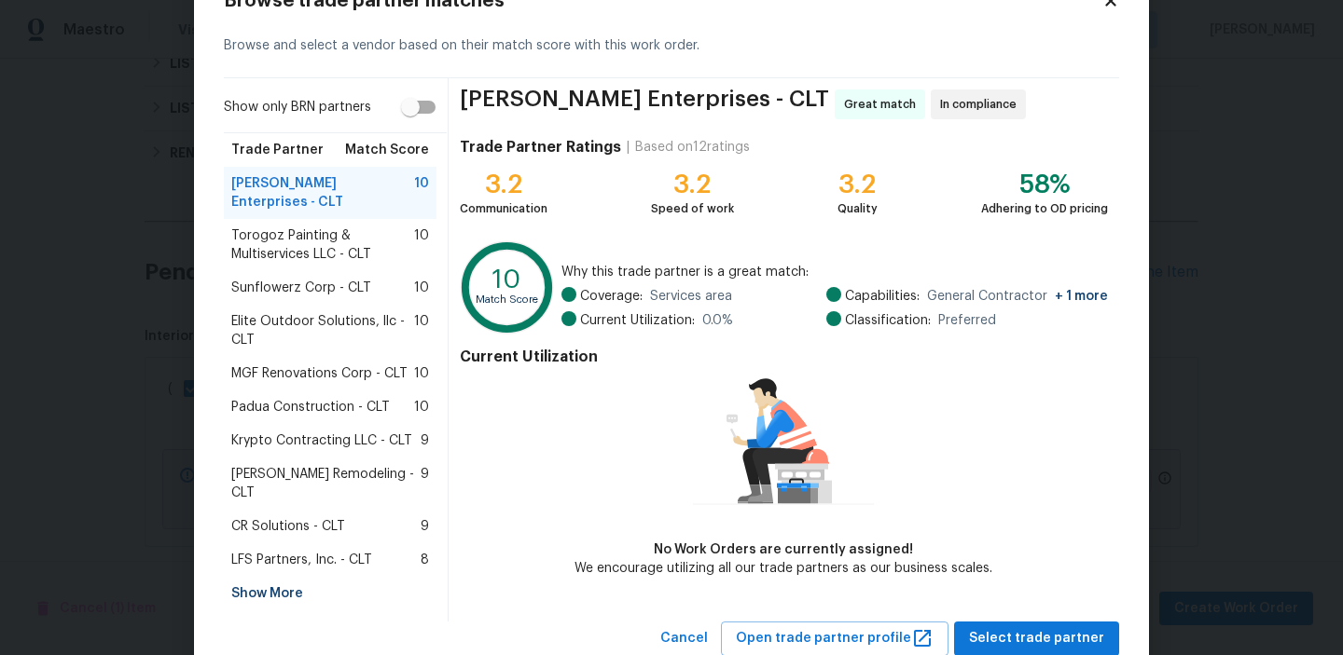
scroll to position [90, 0]
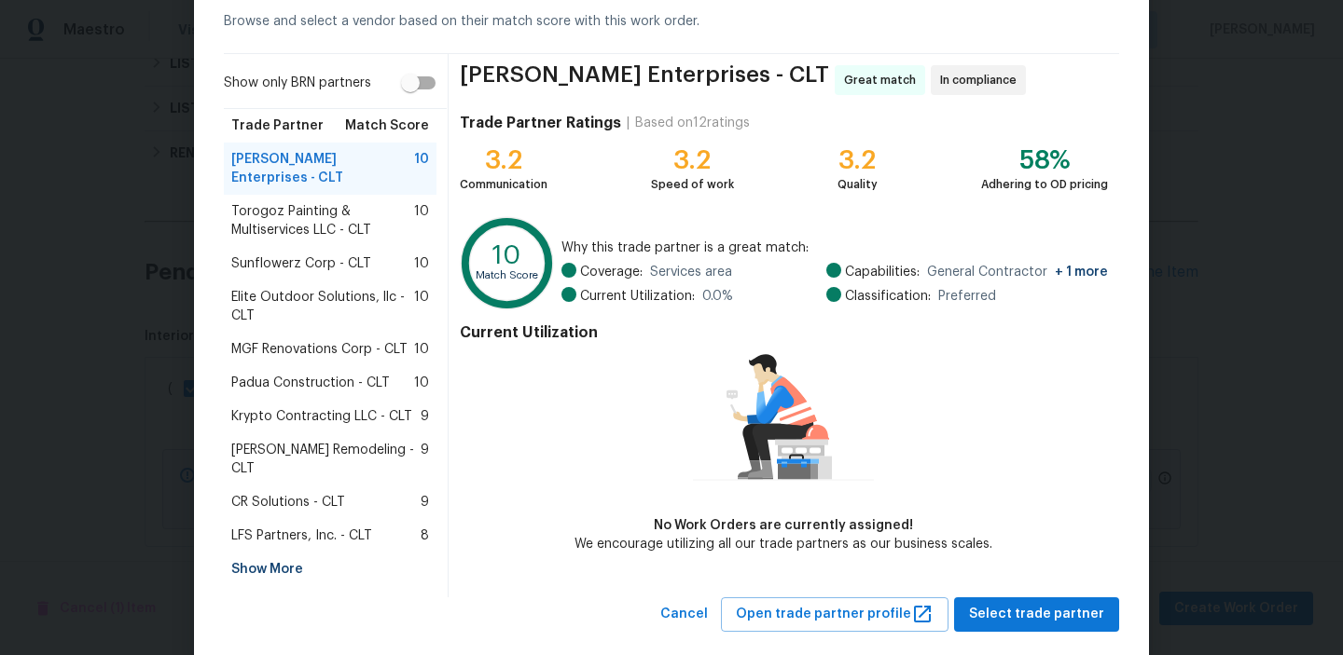
click at [281, 553] on div "Show More" at bounding box center [330, 570] width 213 height 34
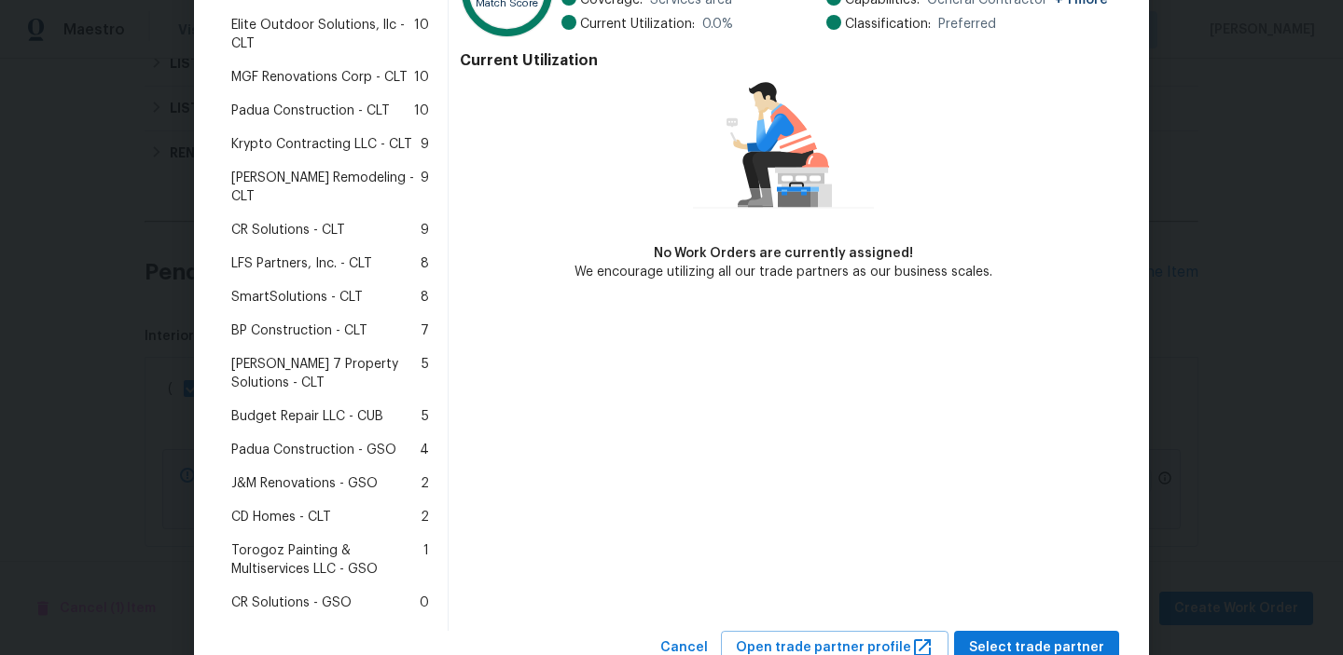
scroll to position [393, 0]
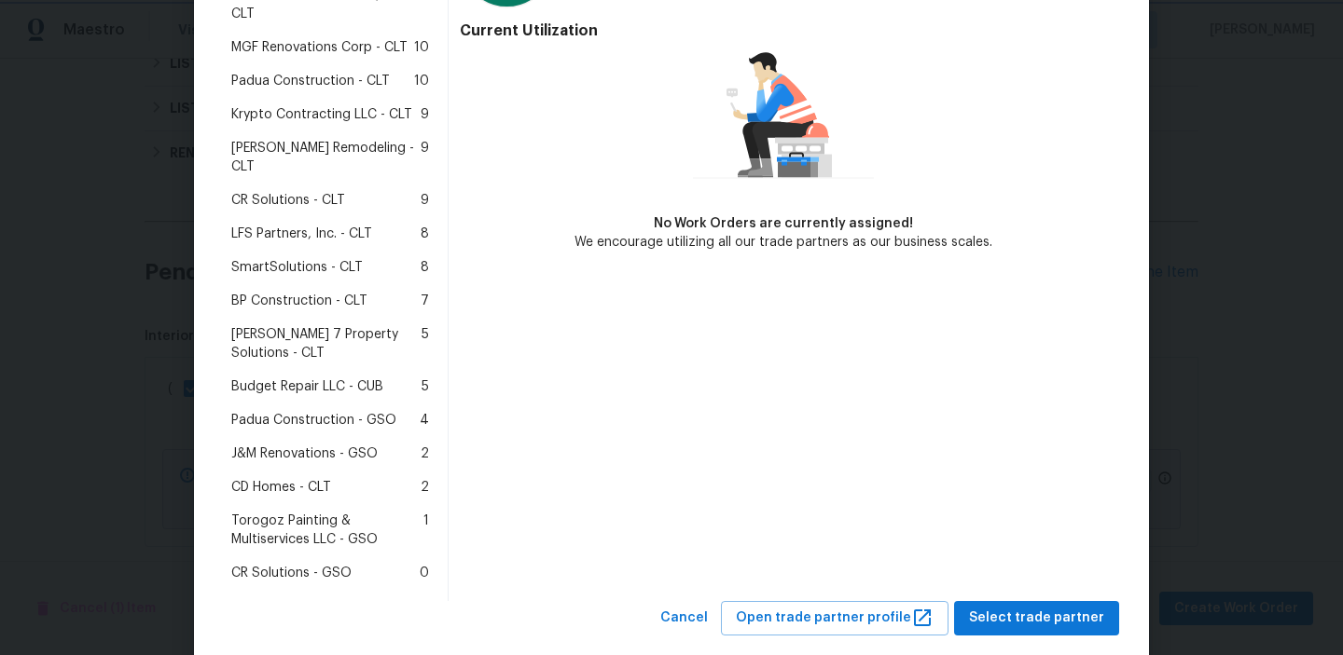
click at [132, 250] on body "Maestro Visits Projects Work Orders Tasks Properties Geo Assignments 73 Albuque…" at bounding box center [671, 327] width 1343 height 655
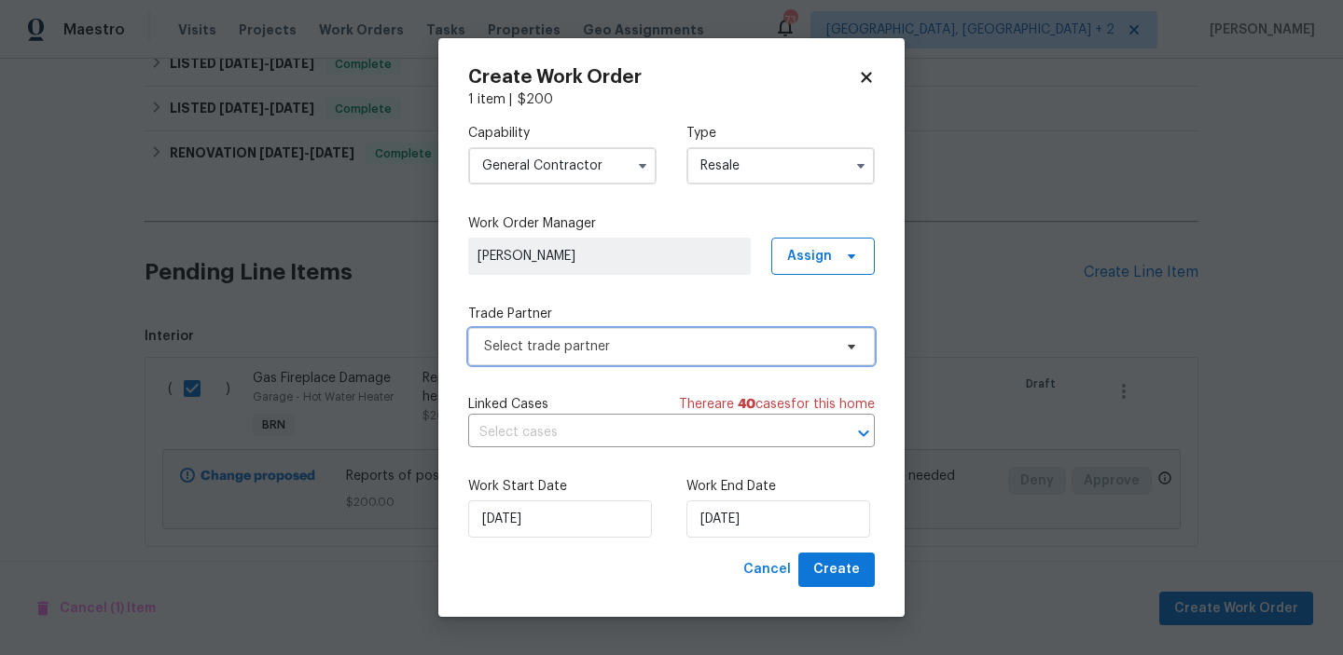
scroll to position [0, 0]
click at [519, 172] on input "General Contractor" at bounding box center [562, 165] width 188 height 37
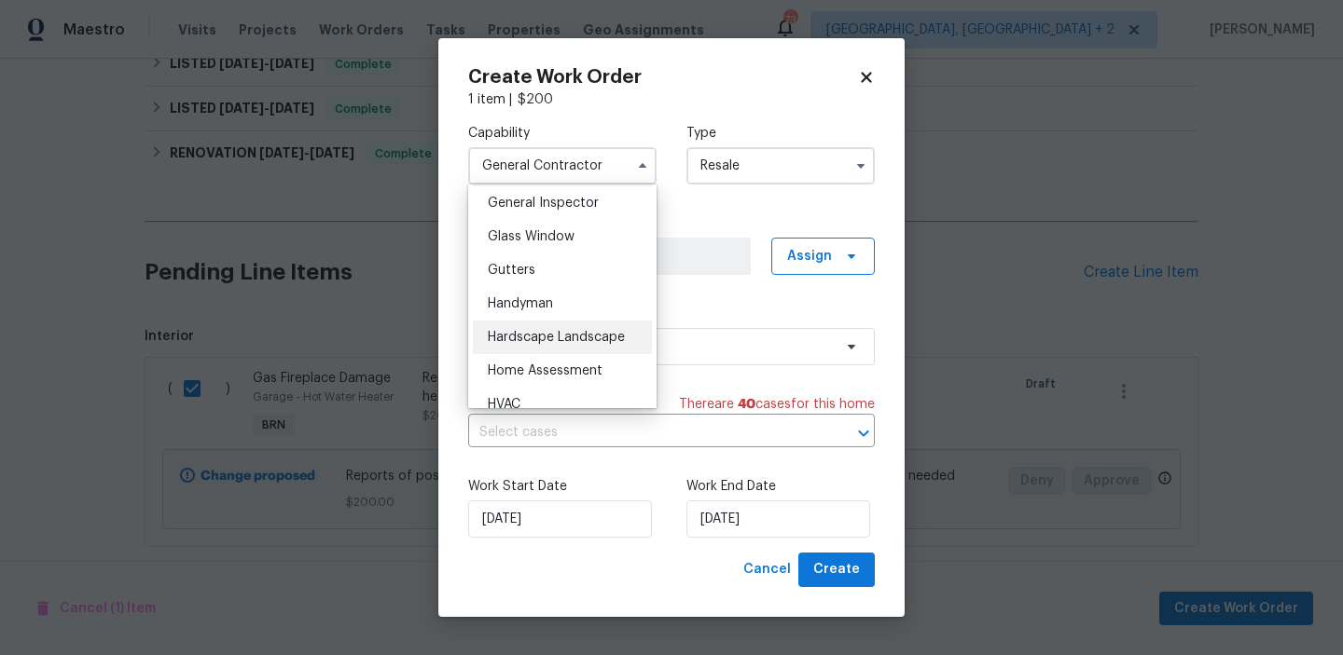
scroll to position [989, 0]
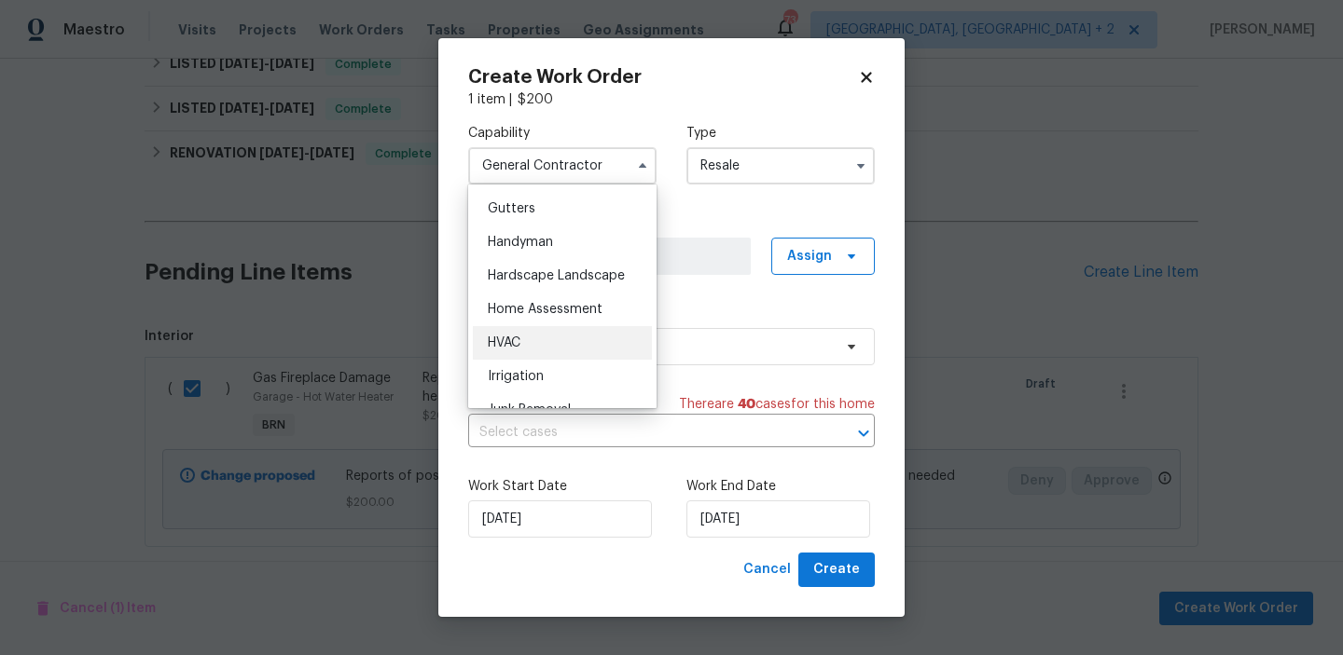
click at [515, 340] on span "HVAC" at bounding box center [504, 343] width 33 height 13
type input "HVAC"
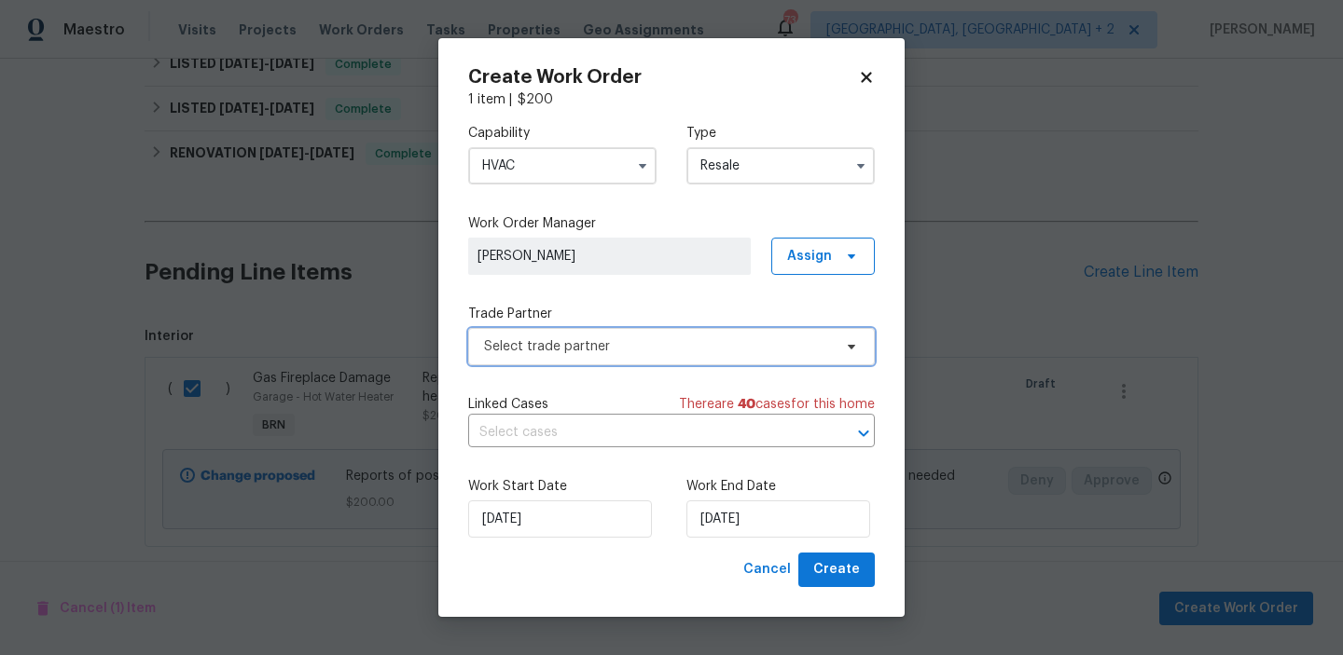
click at [518, 351] on span "Select trade partner" at bounding box center [658, 347] width 348 height 19
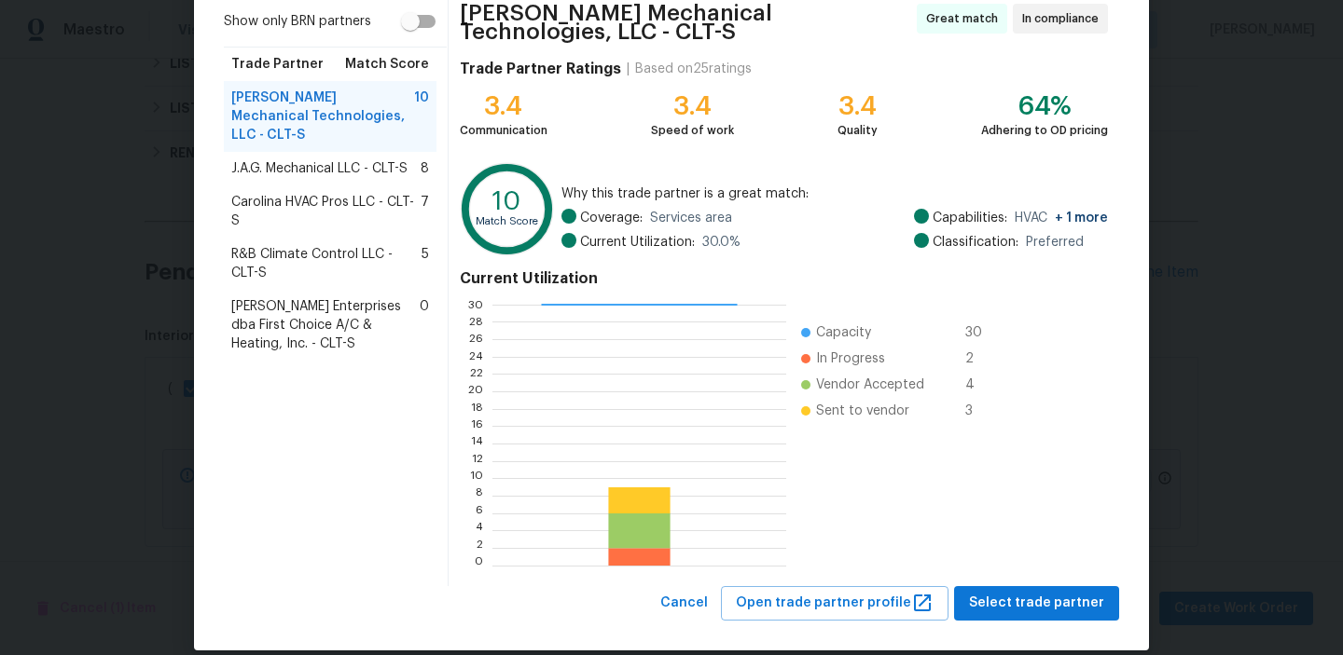
scroll to position [174, 0]
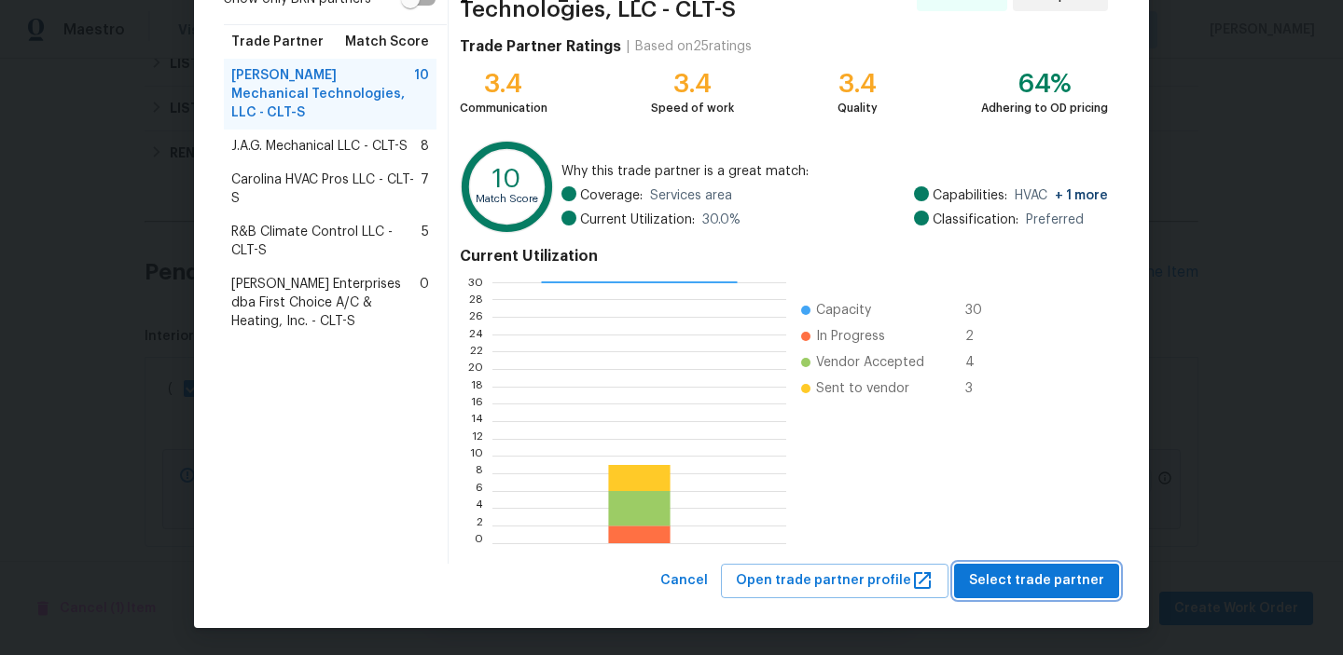
click at [997, 572] on span "Select trade partner" at bounding box center [1036, 581] width 135 height 23
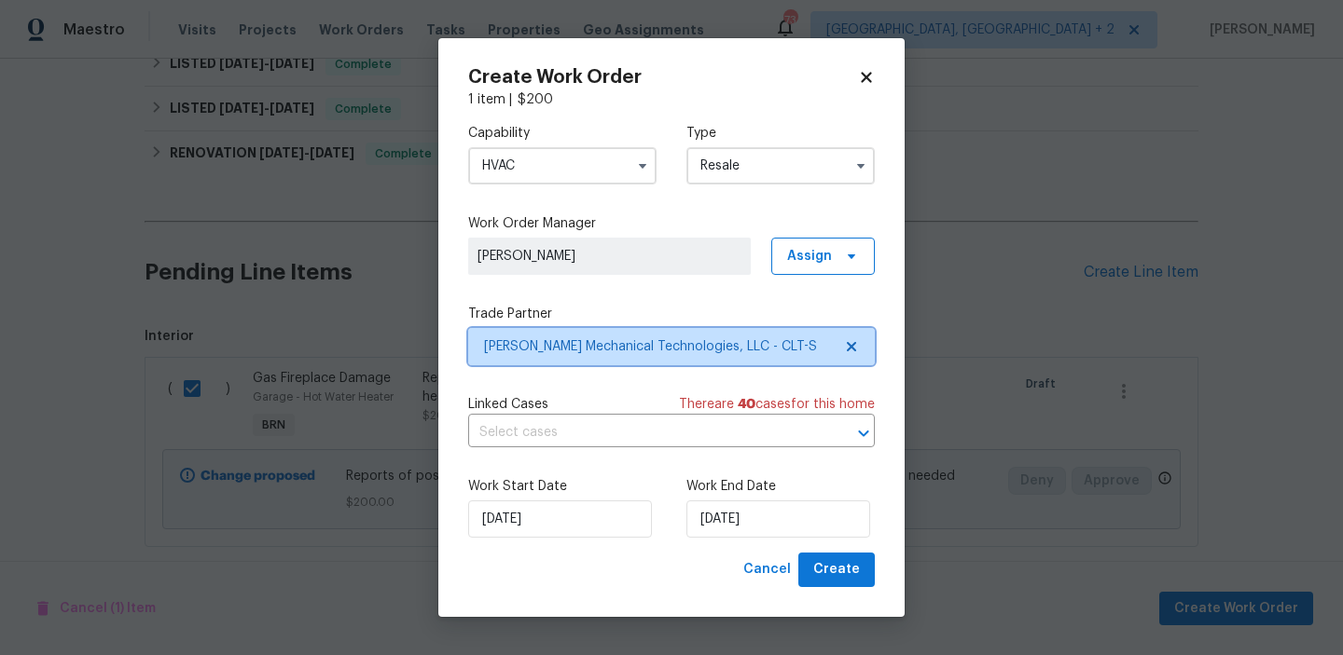
scroll to position [0, 0]
click at [595, 424] on input "text" at bounding box center [645, 433] width 354 height 29
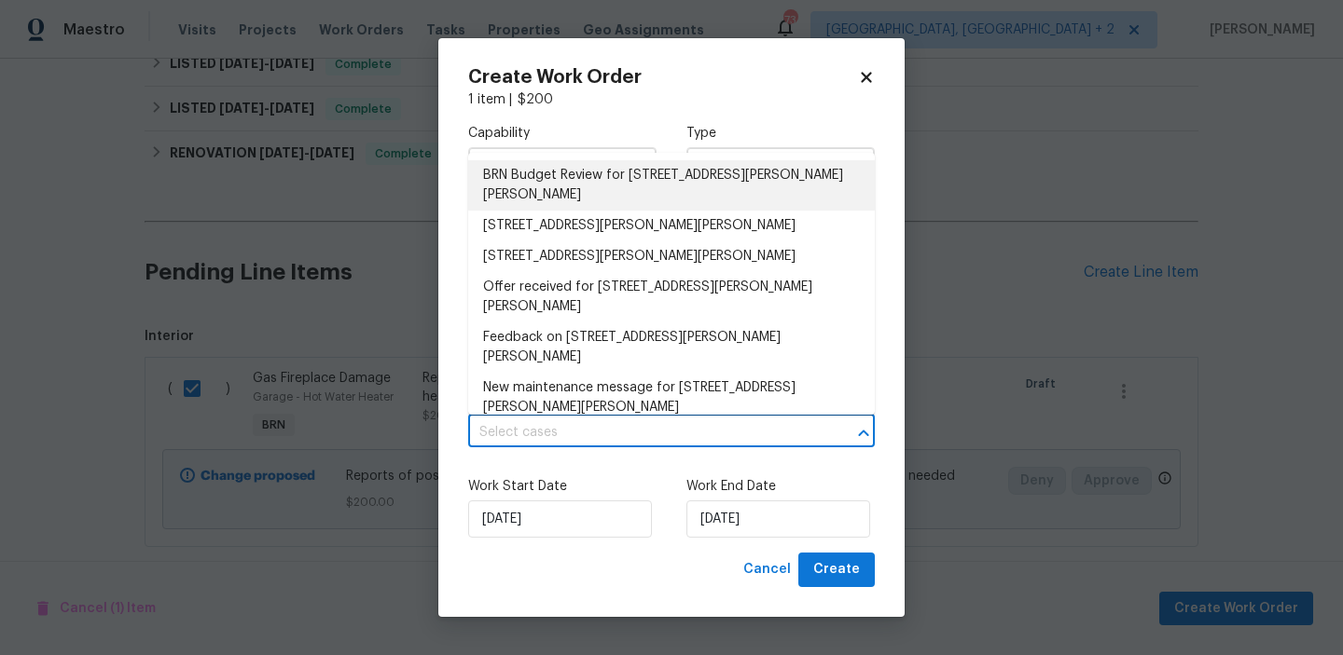
click at [498, 184] on li "BRN Budget Review for 3161 Glen Robin Ct, Charlotte, NC 28205" at bounding box center [671, 185] width 407 height 50
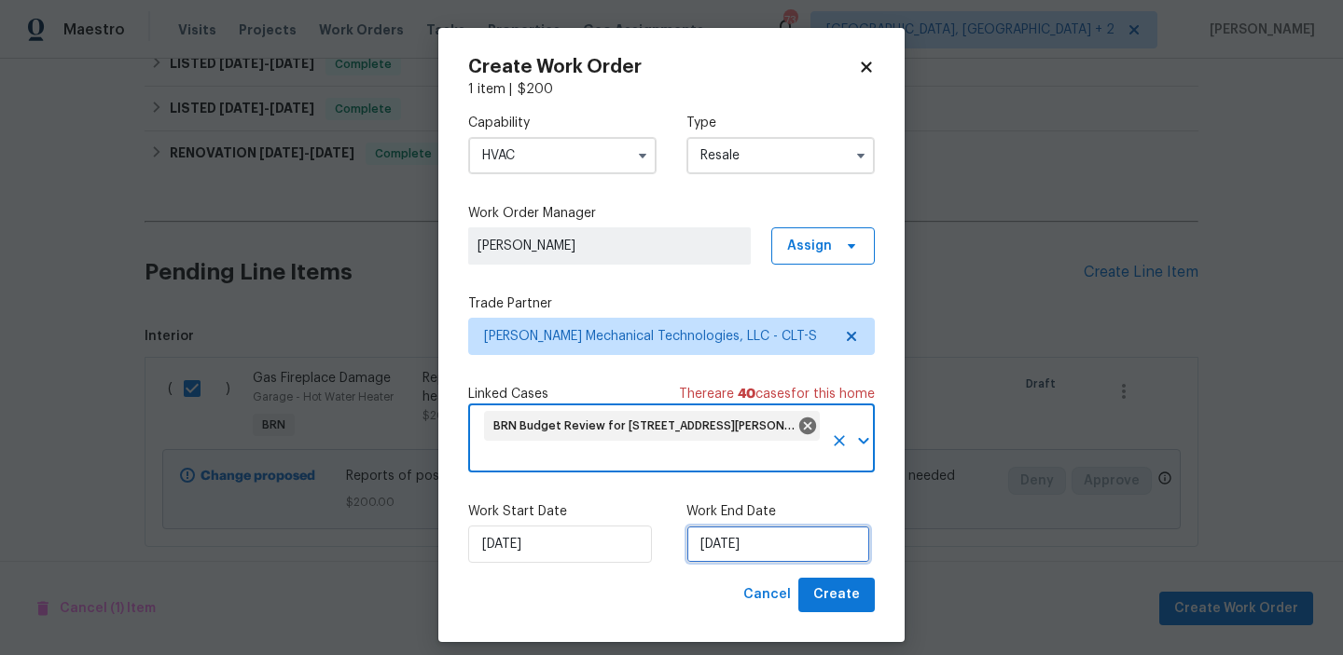
click at [746, 543] on input "26/09/2025" at bounding box center [778, 544] width 184 height 37
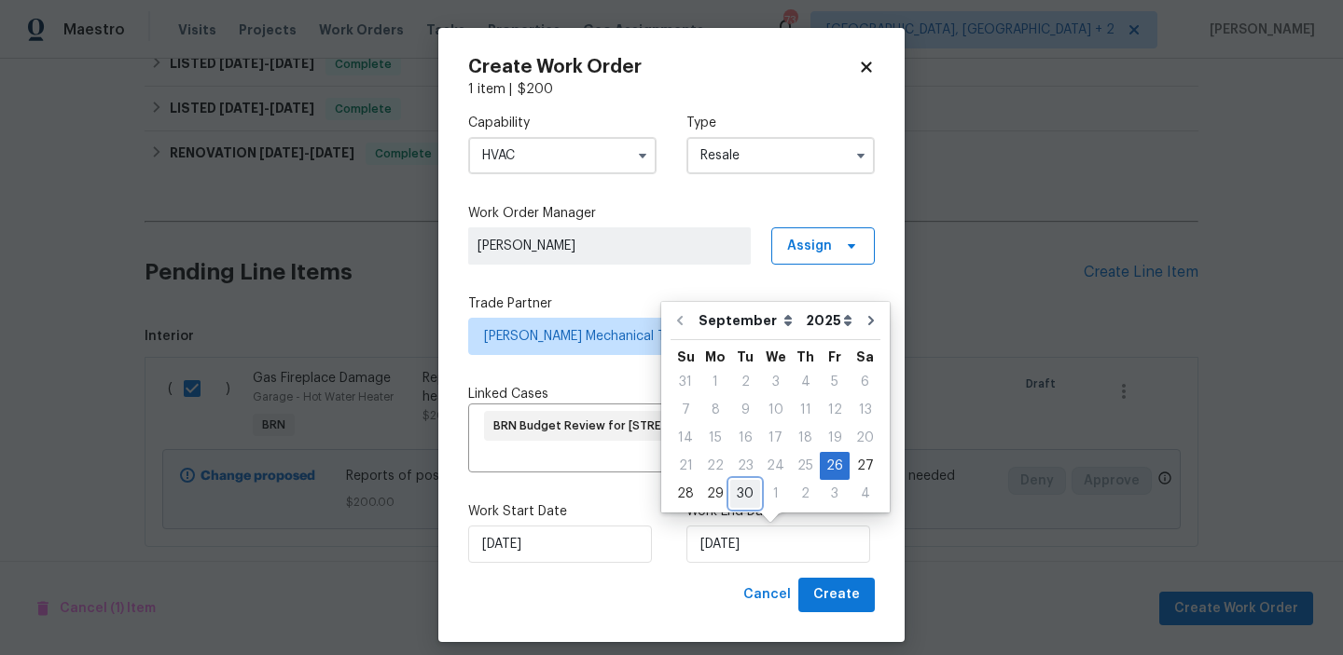
click at [737, 497] on div "30" at bounding box center [745, 494] width 30 height 26
type input "30/09/2025"
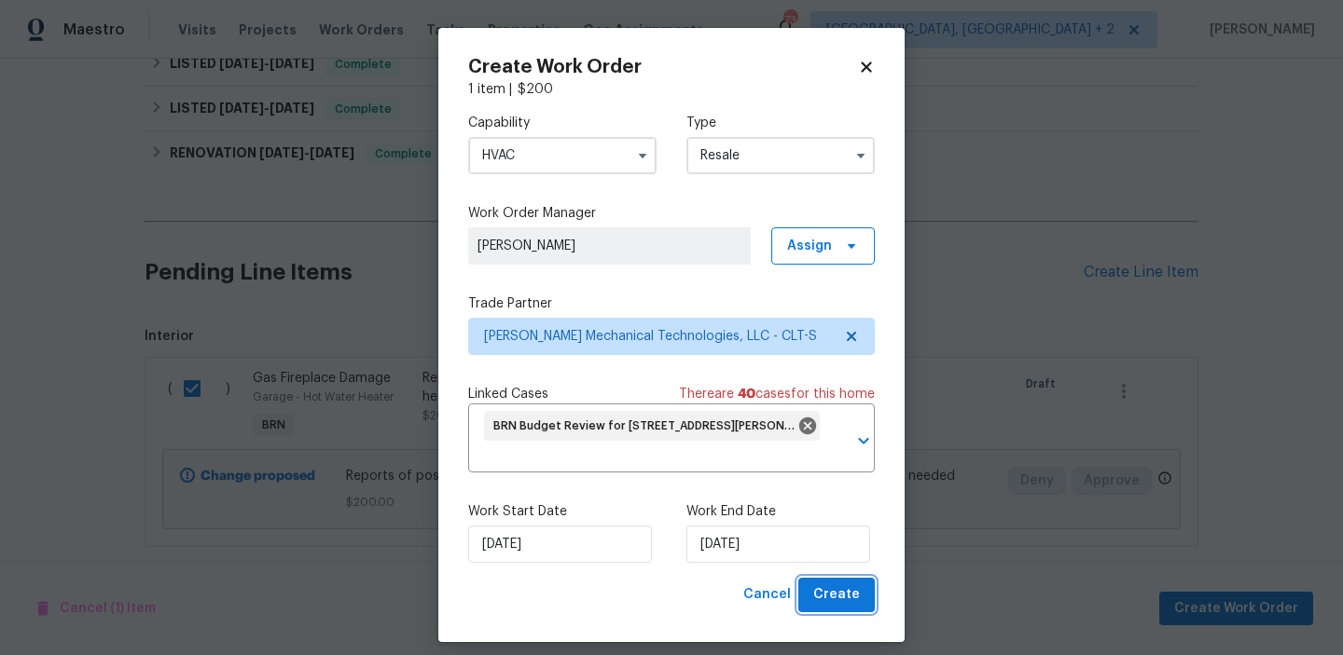
click at [832, 589] on span "Create" at bounding box center [836, 595] width 47 height 23
checkbox input "false"
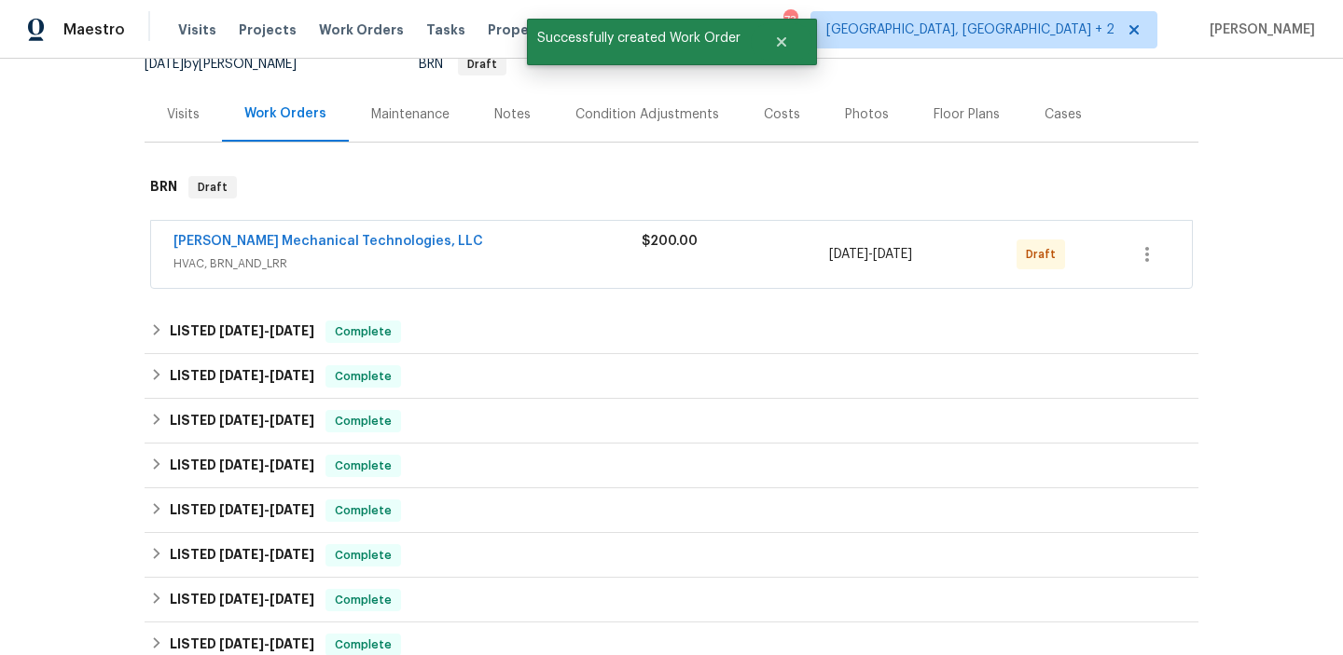
scroll to position [202, 0]
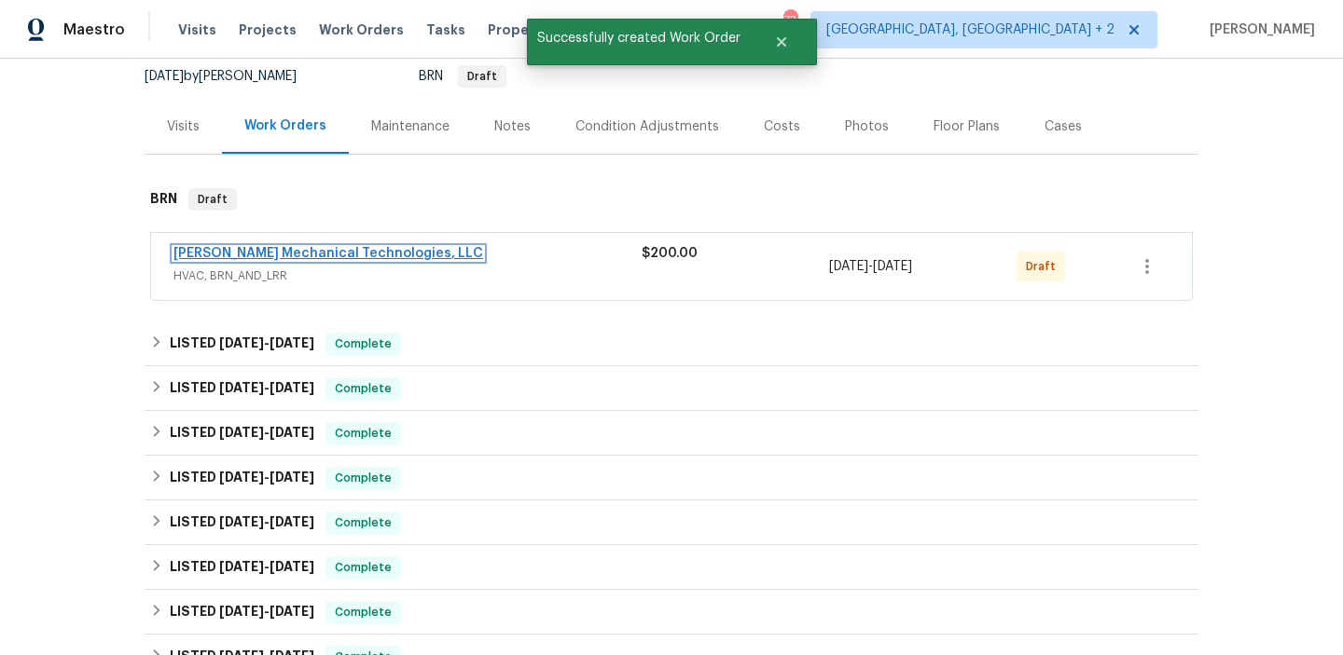
click at [241, 247] on link "Johnson's Mechanical Technologies, LLC" at bounding box center [328, 253] width 310 height 13
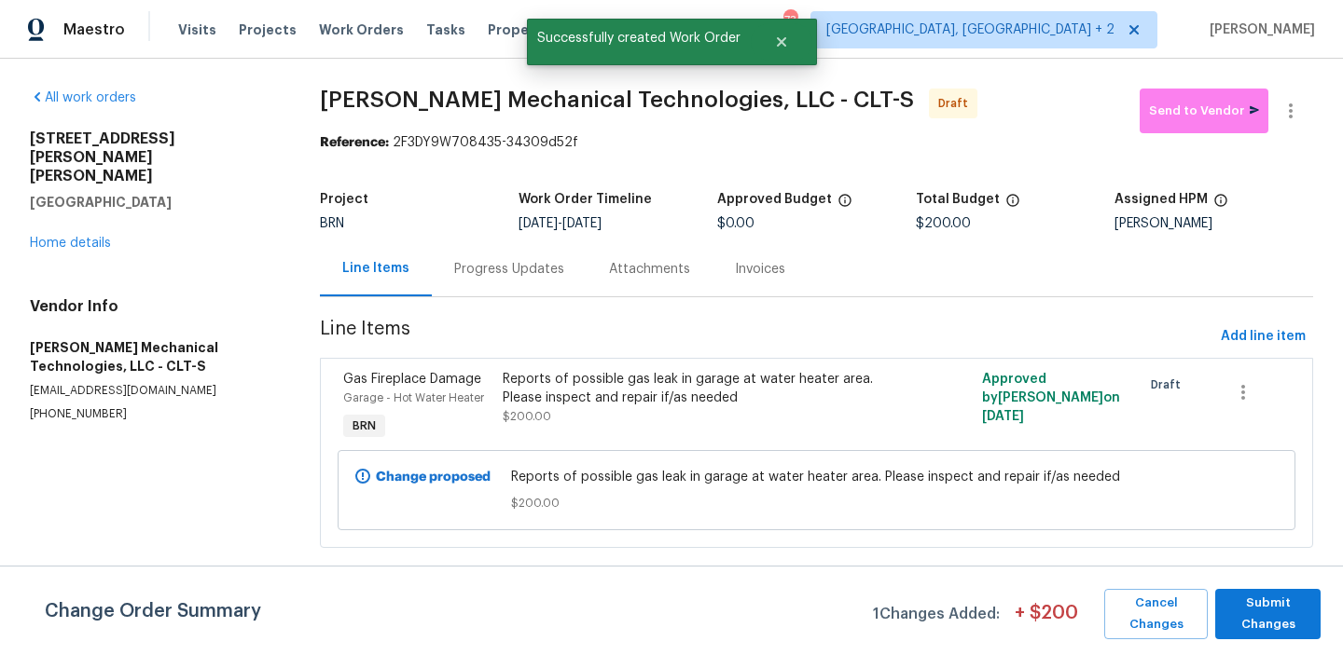
click at [462, 283] on div "Progress Updates" at bounding box center [509, 268] width 155 height 55
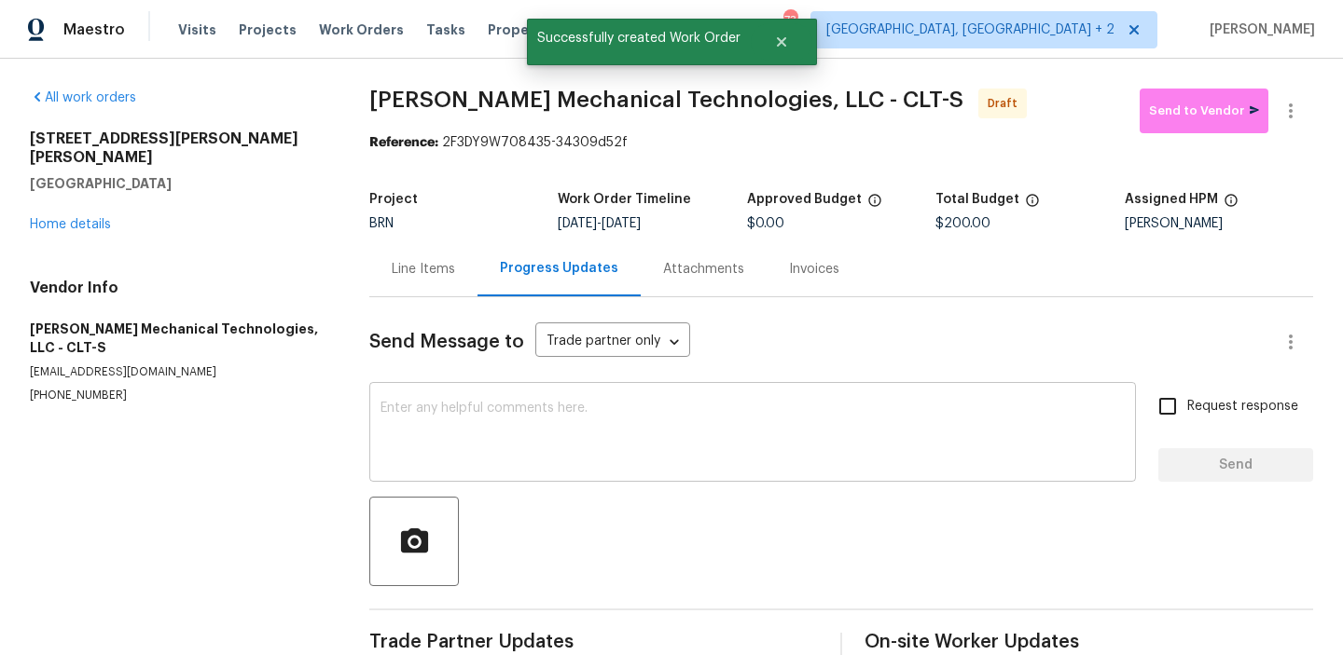
click at [478, 471] on div "x ​" at bounding box center [752, 434] width 766 height 95
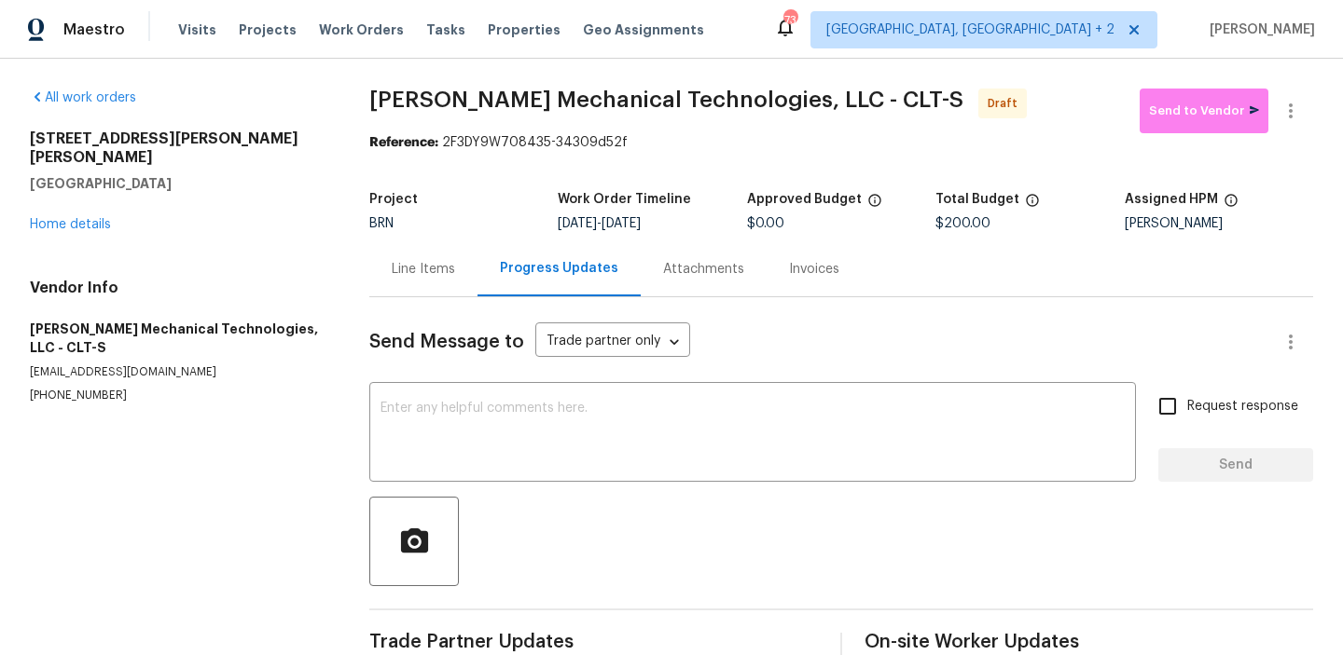
paste textarea "Hi, I'm Ananthi from Opendoor. Just wanted to check if you received the WO for …"
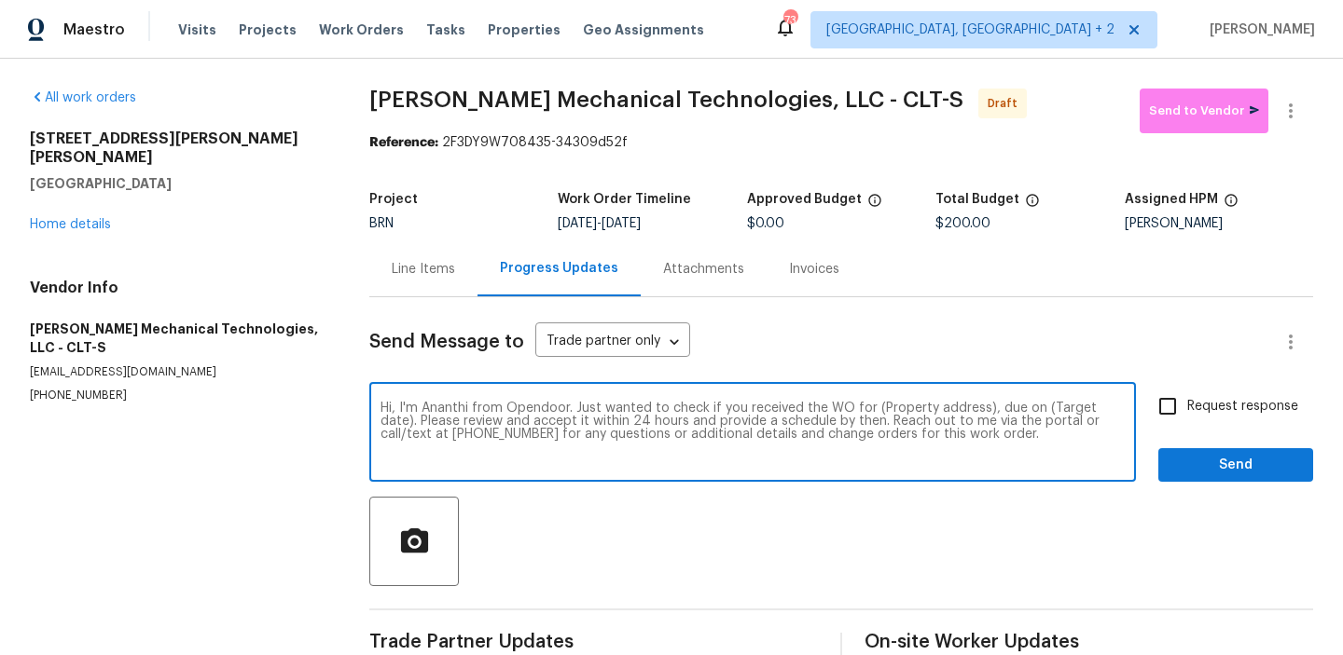
drag, startPoint x: 982, startPoint y: 409, endPoint x: 863, endPoint y: 408, distance: 118.4
click at [863, 408] on textarea "Hi, I'm Ananthi from Opendoor. Just wanted to check if you received the WO for …" at bounding box center [752, 434] width 744 height 65
paste textarea "3161 Glen Robin Ct, Charlotte, NC 28205"
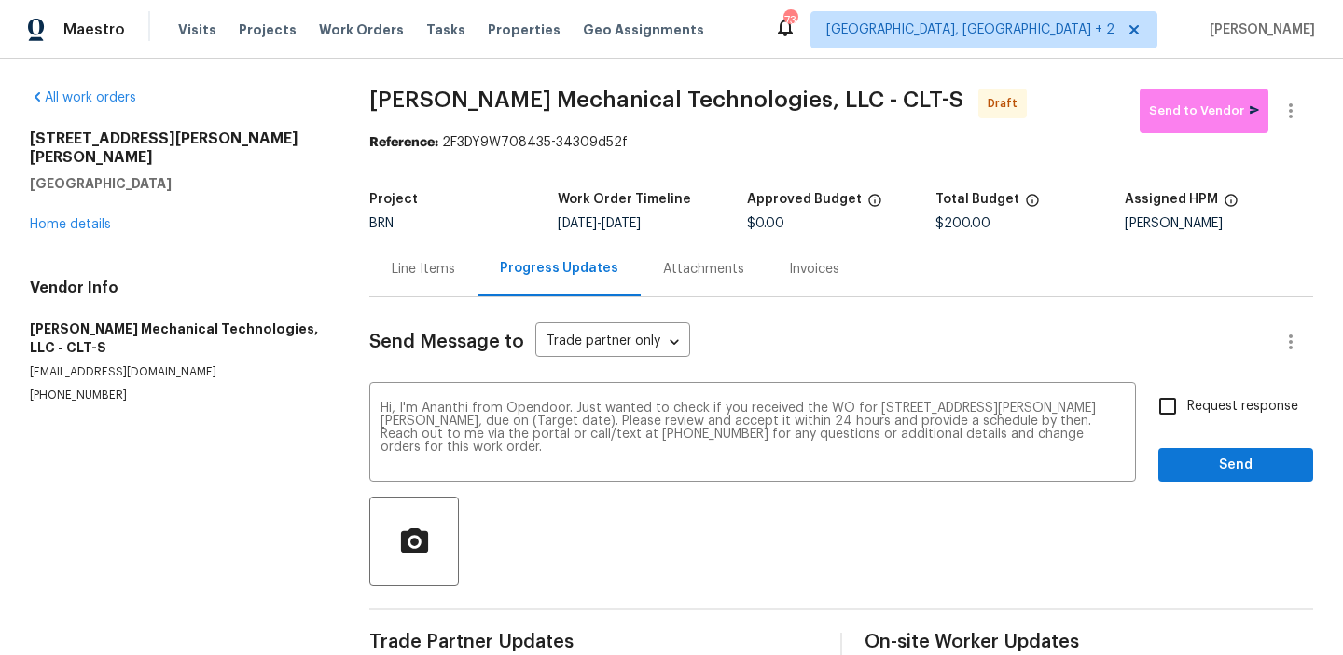
drag, startPoint x: 631, startPoint y: 224, endPoint x: 703, endPoint y: 224, distance: 71.8
click at [703, 224] on div "9/26/2025 - 9/30/2025" at bounding box center [652, 223] width 188 height 13
copy span "9/30/2025"
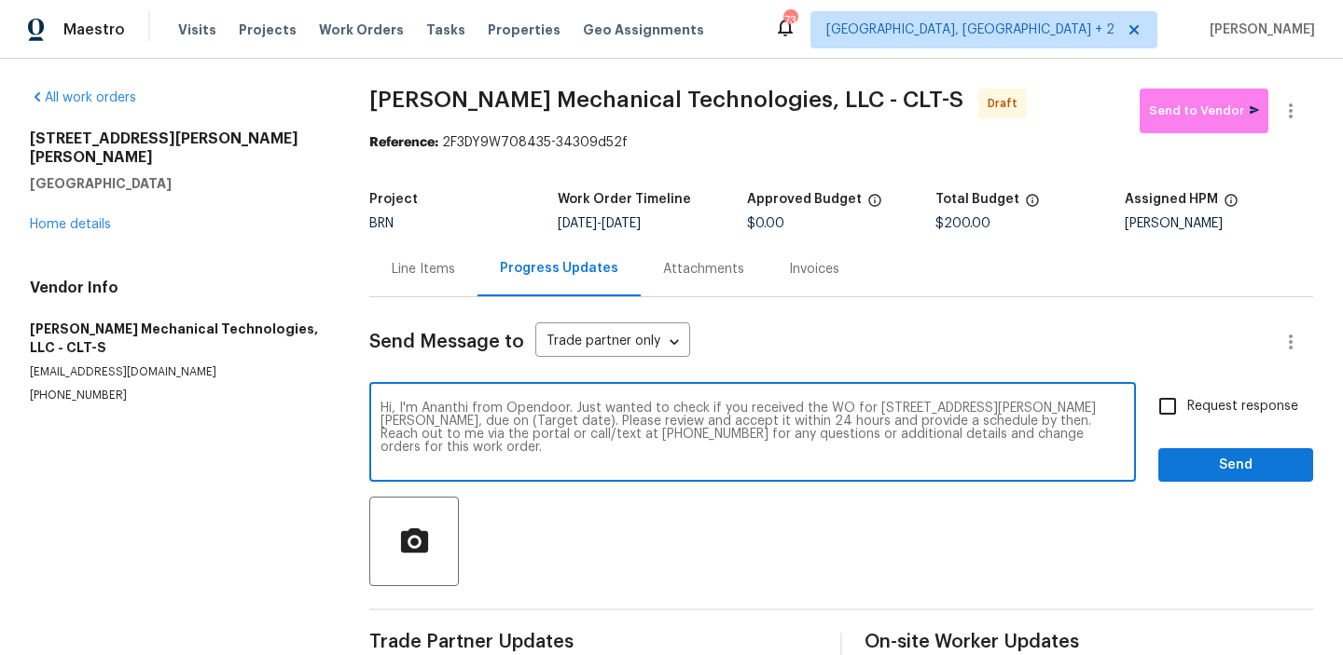
drag, startPoint x: 503, startPoint y: 423, endPoint x: 434, endPoint y: 420, distance: 69.1
click at [434, 420] on textarea "Hi, I'm Ananthi from Opendoor. Just wanted to check if you received the WO for …" at bounding box center [752, 434] width 744 height 65
paste textarea "9/30/2025"
type textarea "Hi, I'm Ananthi from Opendoor. Just wanted to check if you received the WO for …"
click at [1176, 394] on input "Request response" at bounding box center [1167, 406] width 39 height 39
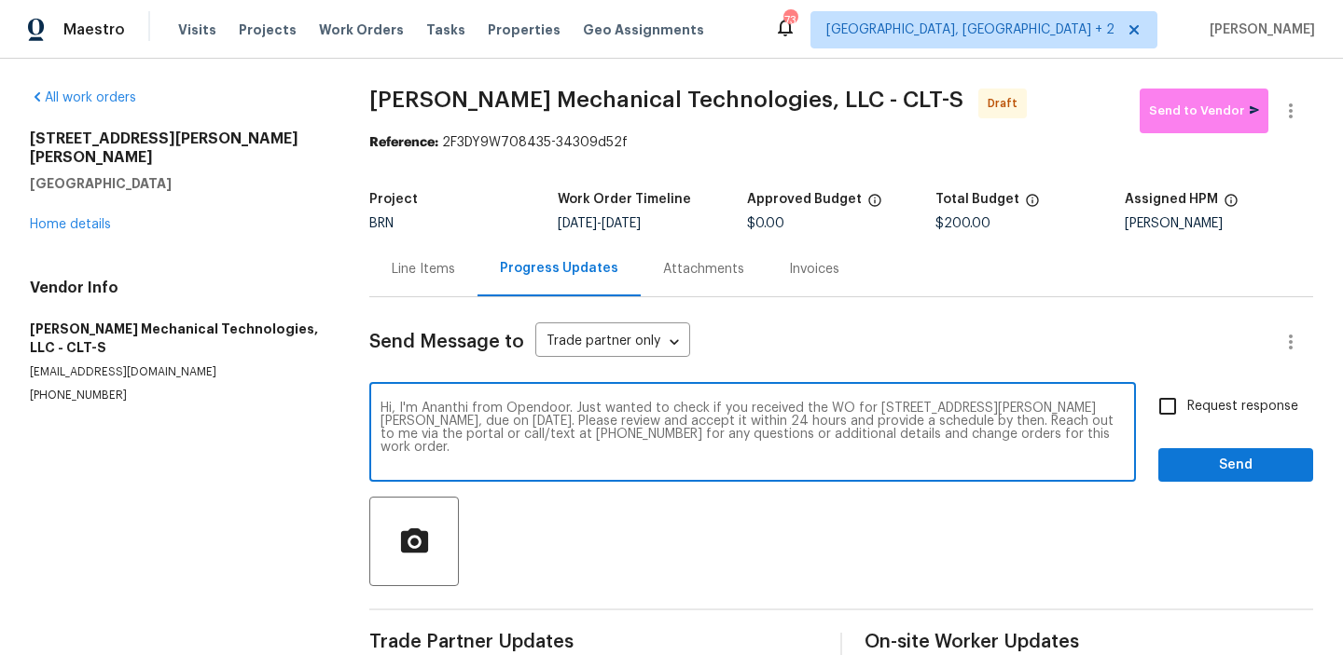
checkbox input "true"
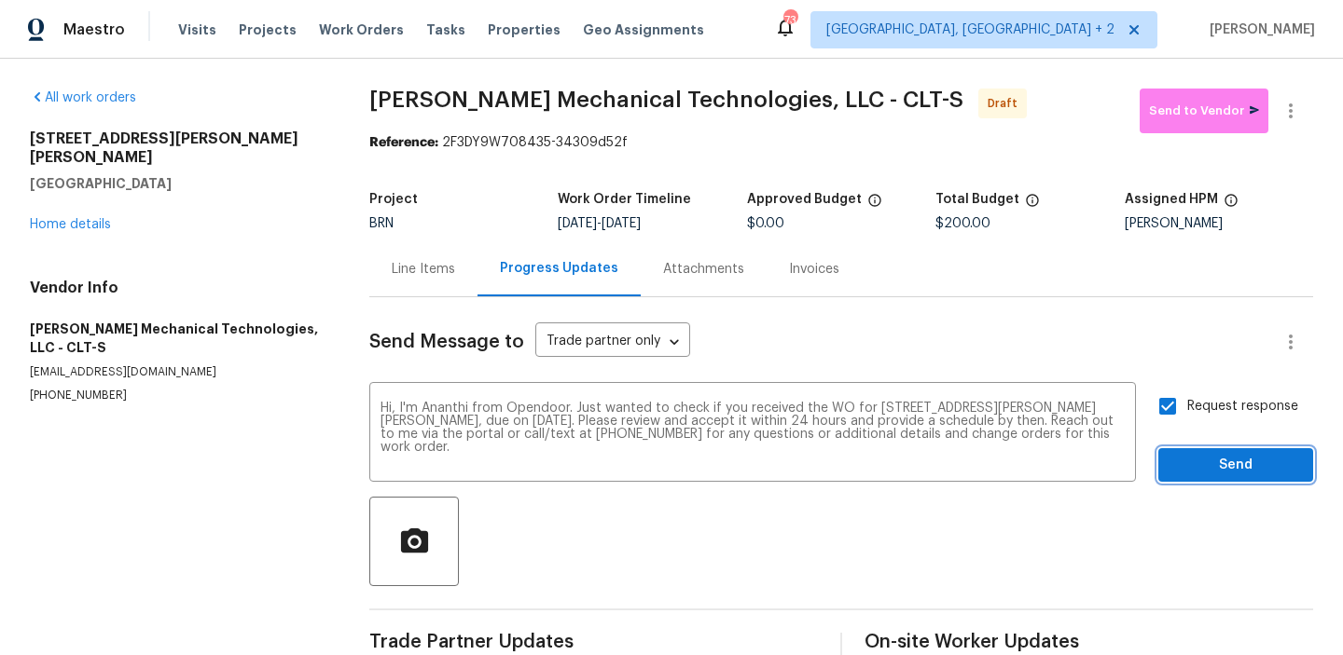
click at [1180, 465] on span "Send" at bounding box center [1235, 465] width 125 height 23
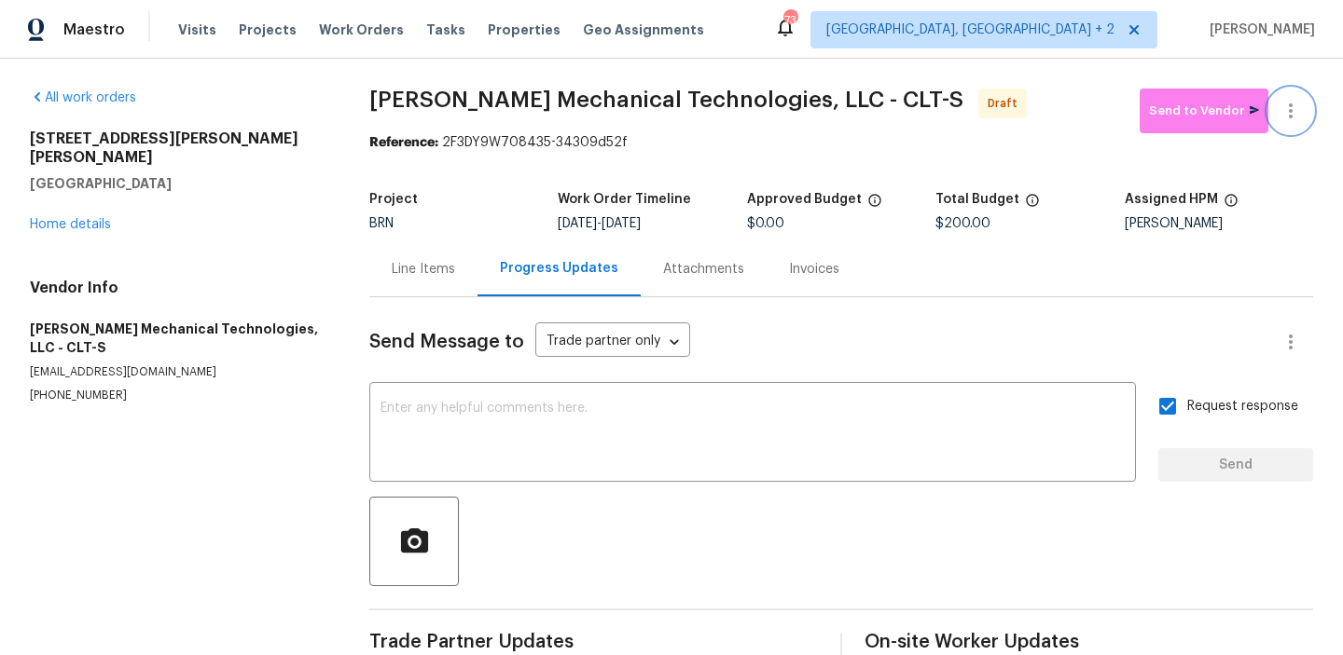
click at [1293, 97] on button "button" at bounding box center [1290, 111] width 45 height 45
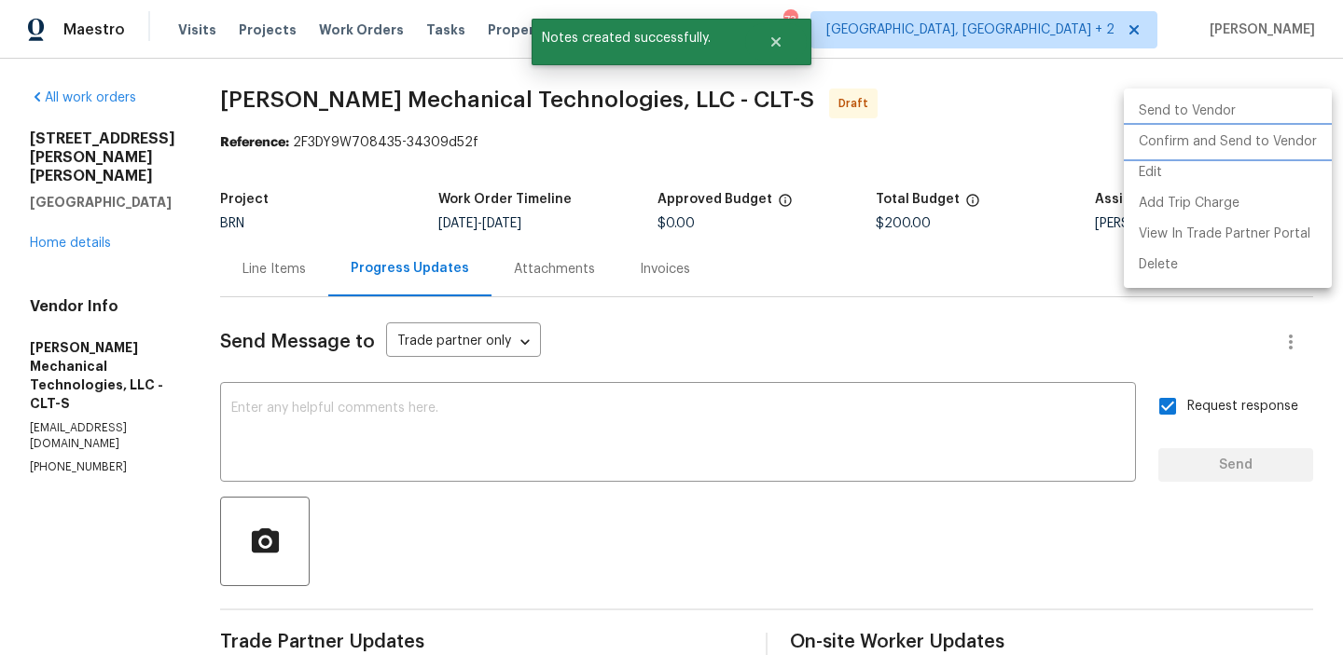
click at [1210, 130] on li "Confirm and Send to Vendor" at bounding box center [1228, 142] width 208 height 31
click at [382, 152] on div at bounding box center [671, 327] width 1343 height 655
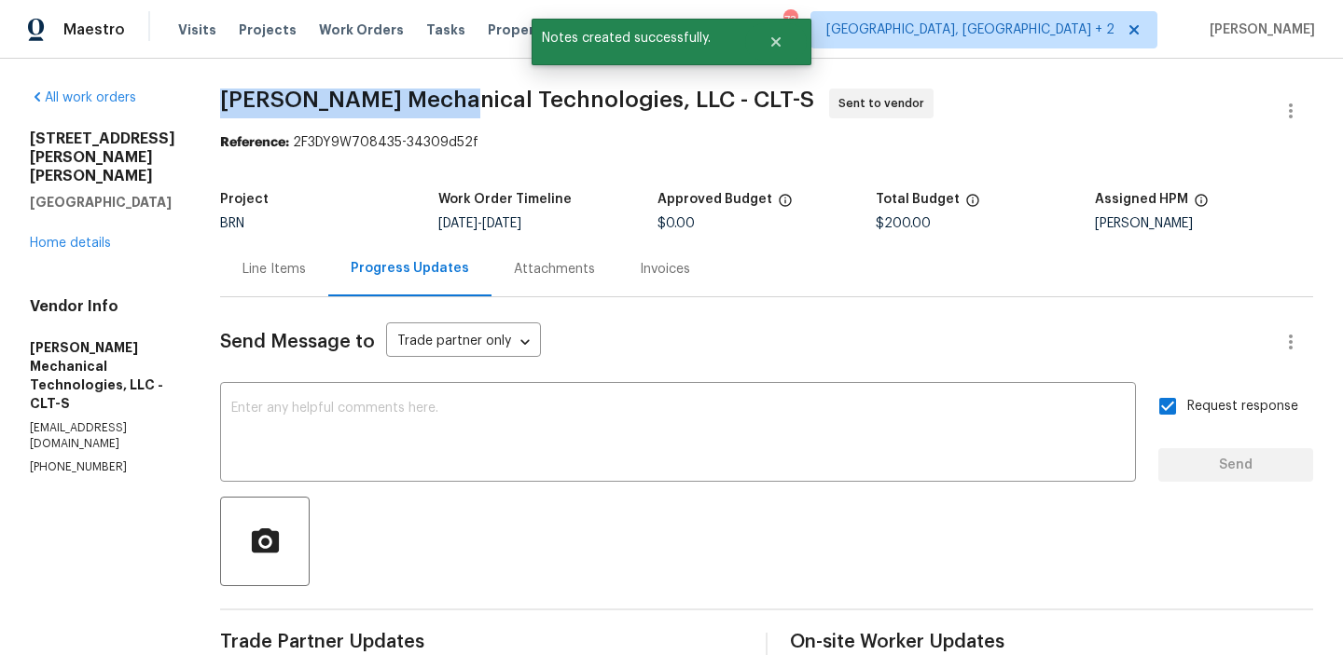
drag, startPoint x: 255, startPoint y: 106, endPoint x: 485, endPoint y: 106, distance: 229.4
click at [485, 106] on div "All work orders 3161 Glen Robin Ct Charlotte, NC 28205 Home details Vendor Info…" at bounding box center [671, 449] width 1343 height 781
copy span "Johnson's Mechanica"
drag, startPoint x: 496, startPoint y: 104, endPoint x: 254, endPoint y: 101, distance: 242.4
click at [254, 101] on div "All work orders 3161 Glen Robin Ct Charlotte, NC 28205 Home details Vendor Info…" at bounding box center [671, 449] width 1343 height 781
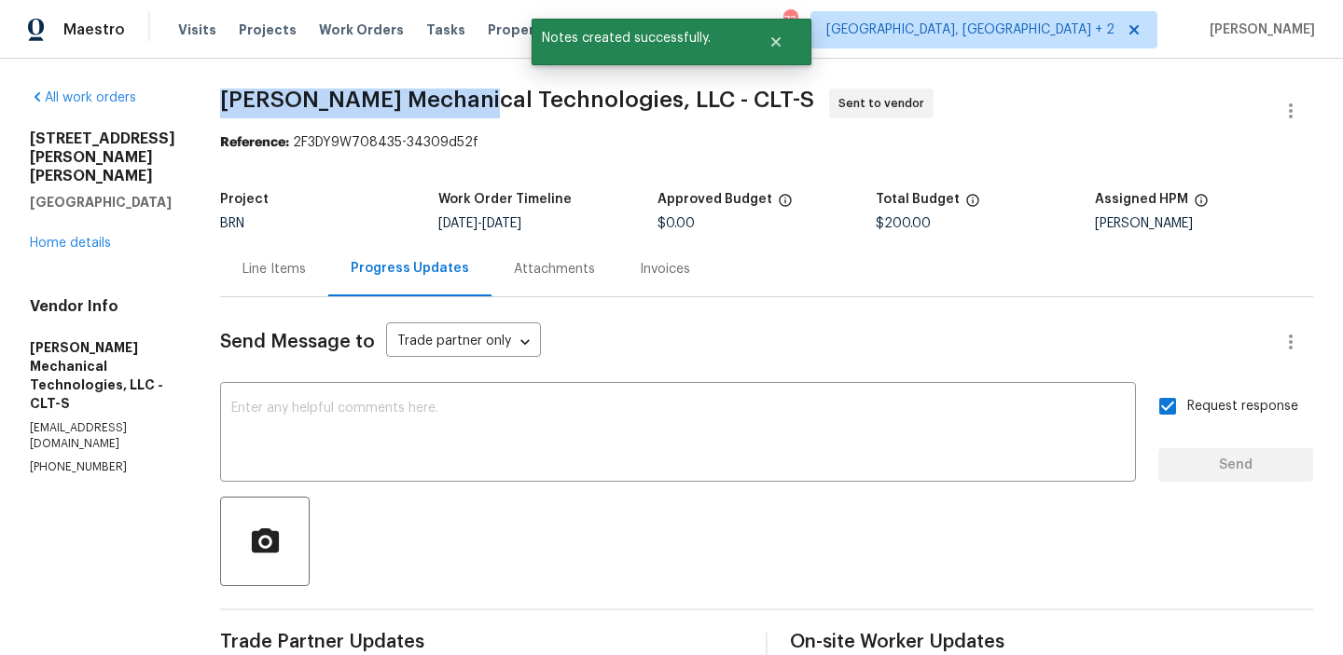
copy span "Johnson's Mechanical"
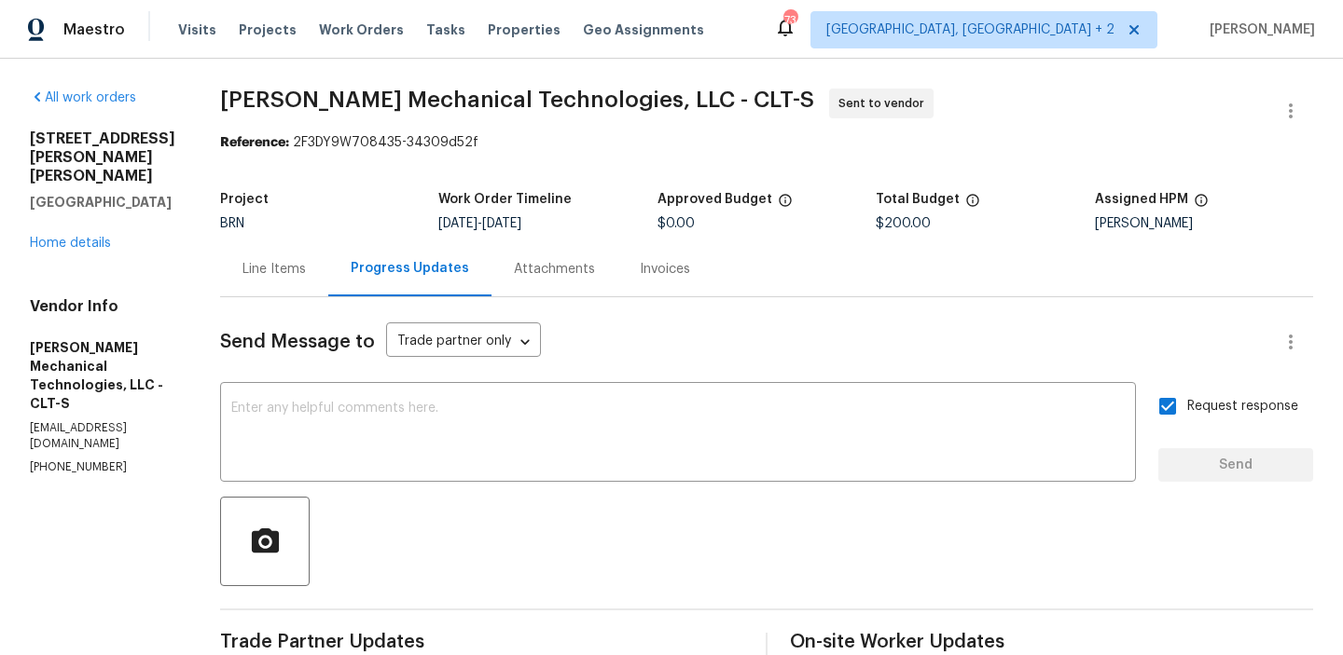
click at [287, 136] on b "Reference:" at bounding box center [254, 142] width 69 height 13
drag, startPoint x: 250, startPoint y: 102, endPoint x: 497, endPoint y: 98, distance: 247.1
click at [497, 98] on div "All work orders 3161 Glen Robin Ct Charlotte, NC 28205 Home details Vendor Info…" at bounding box center [671, 449] width 1343 height 781
copy span "Johnson's Mechanical"
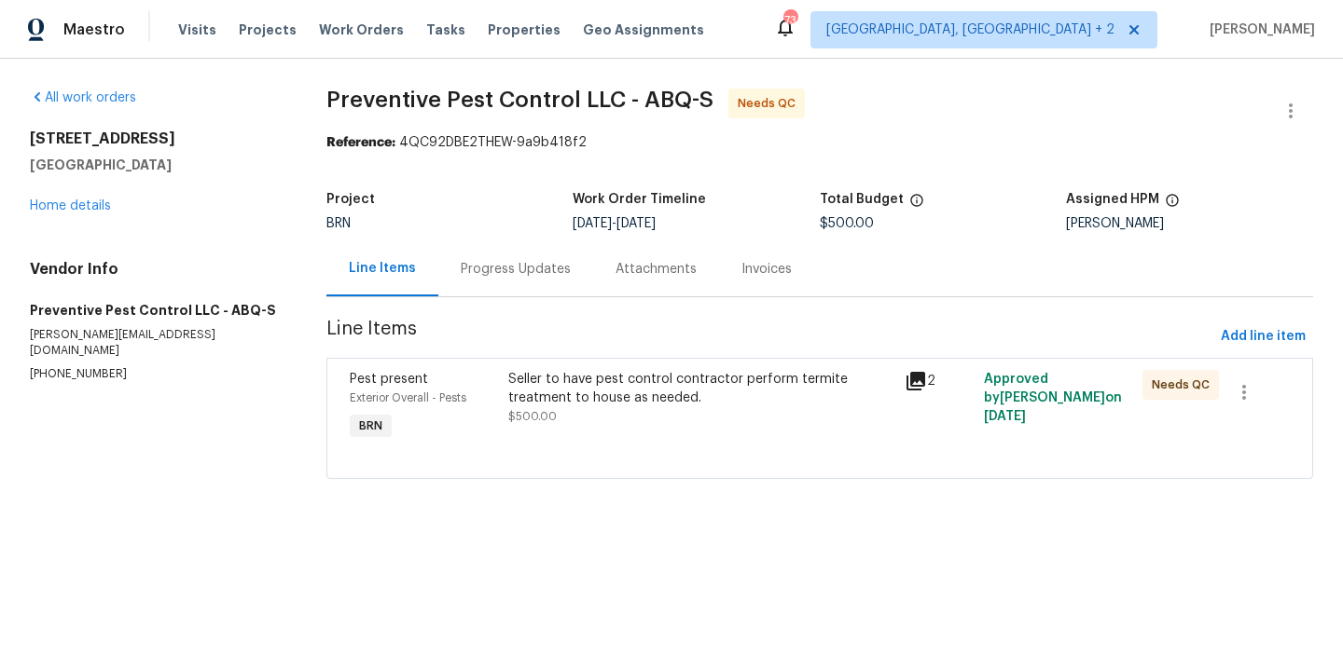
click at [538, 360] on div "Pest present Exterior Overall - Pests BRN Seller to have pest control contracto…" at bounding box center [819, 418] width 986 height 121
click at [518, 387] on div "Seller to have pest control contractor perform termite treatment to house as ne…" at bounding box center [700, 388] width 385 height 37
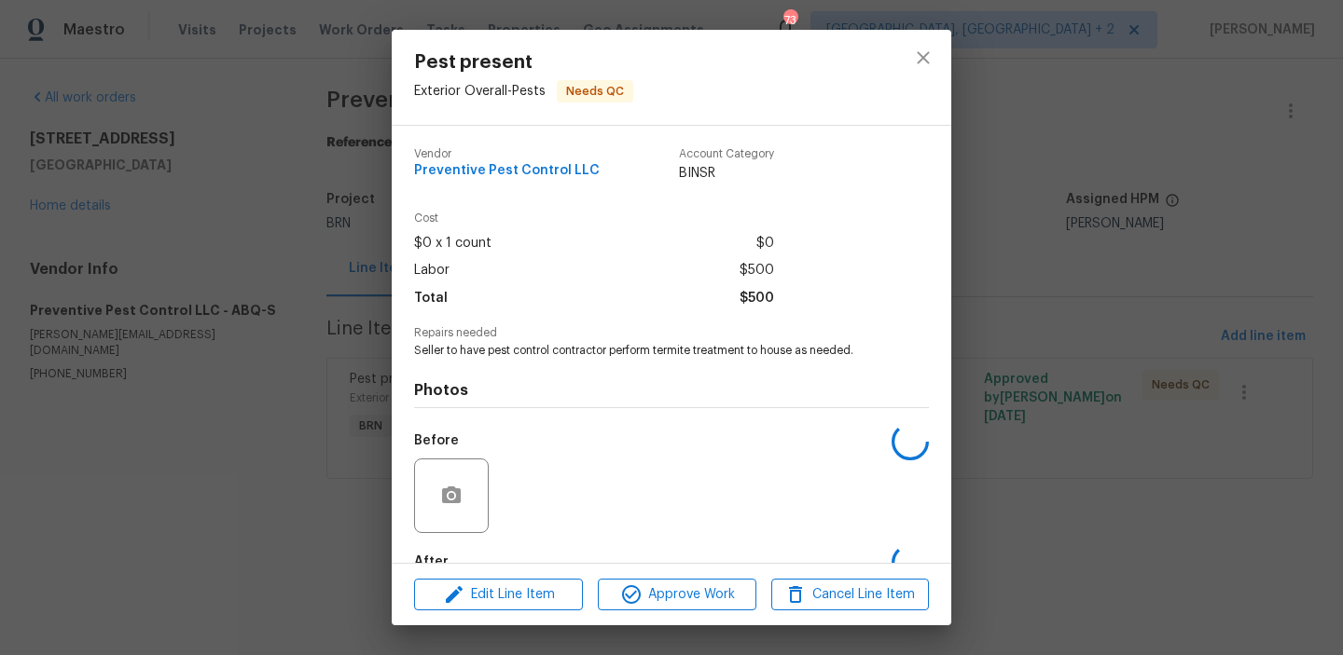
scroll to position [110, 0]
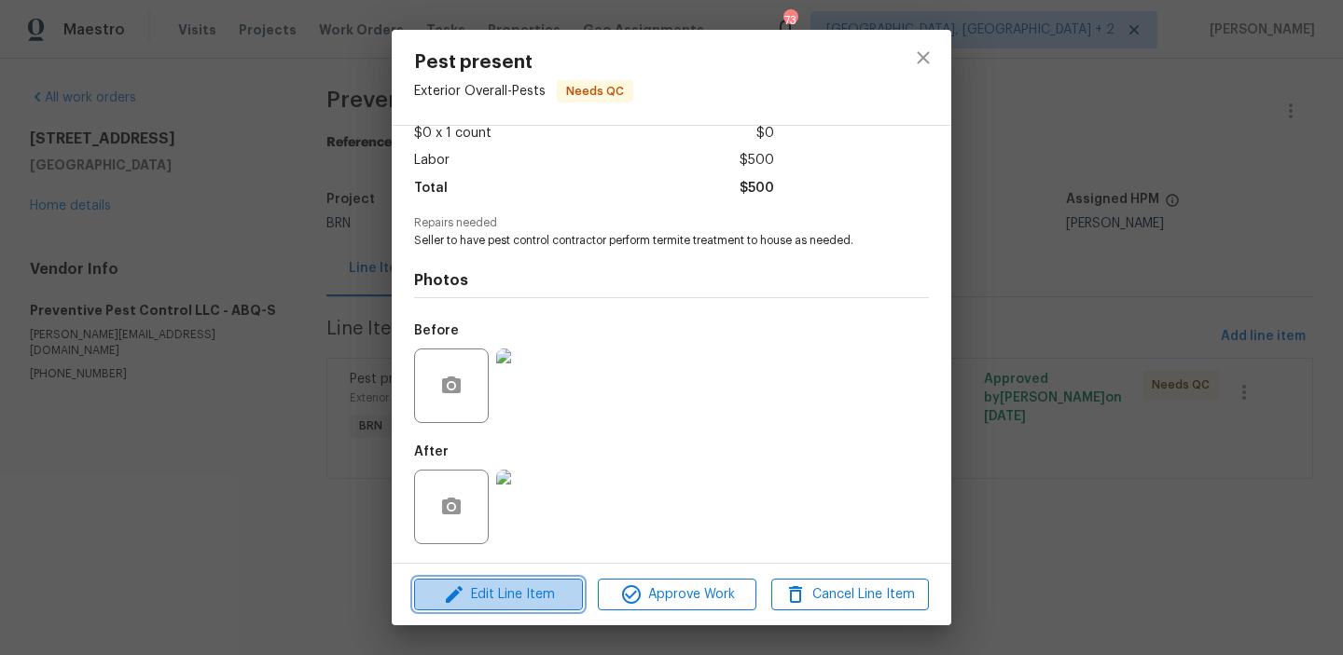
click at [495, 590] on span "Edit Line Item" at bounding box center [499, 595] width 158 height 23
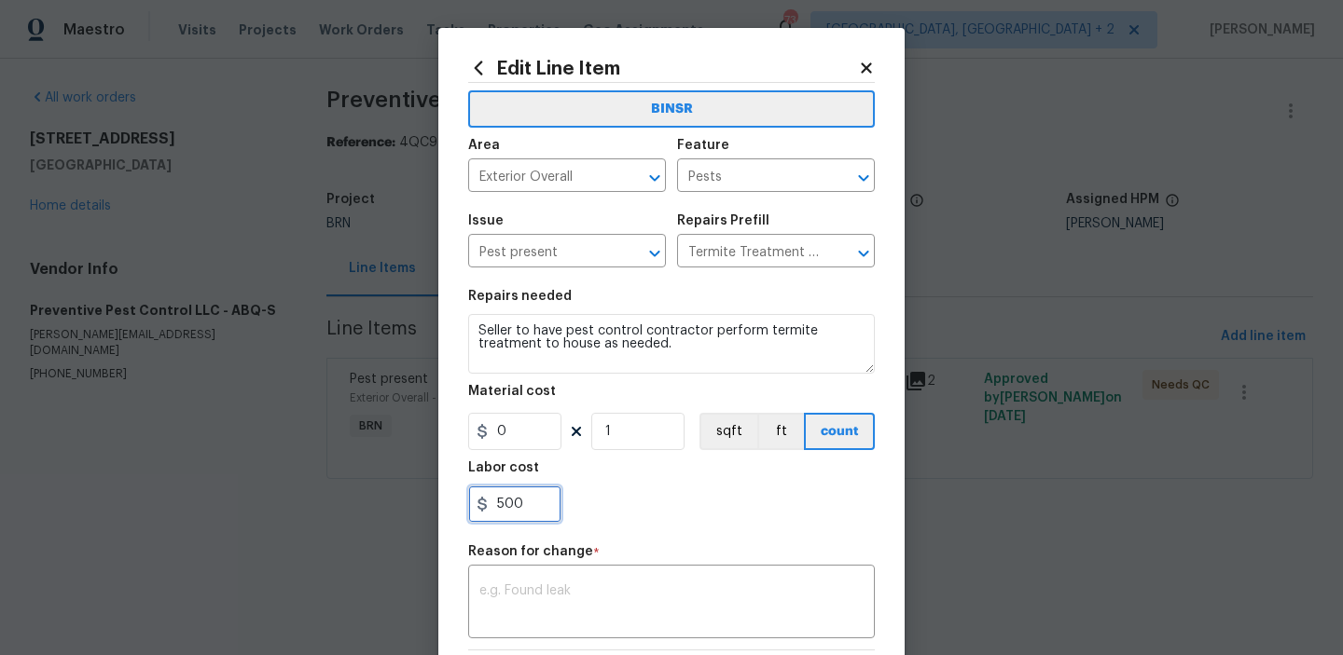
click at [531, 517] on input "500" at bounding box center [514, 504] width 93 height 37
type input "5"
paste input "1193.56"
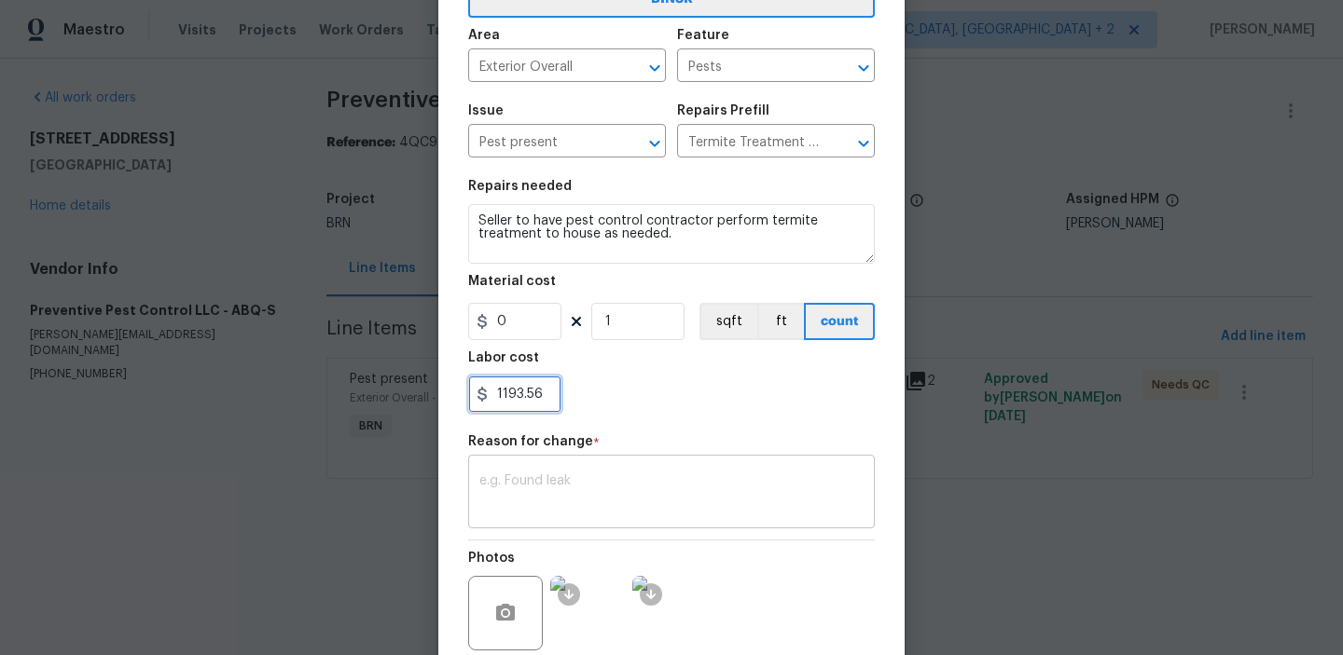
type input "1193.56"
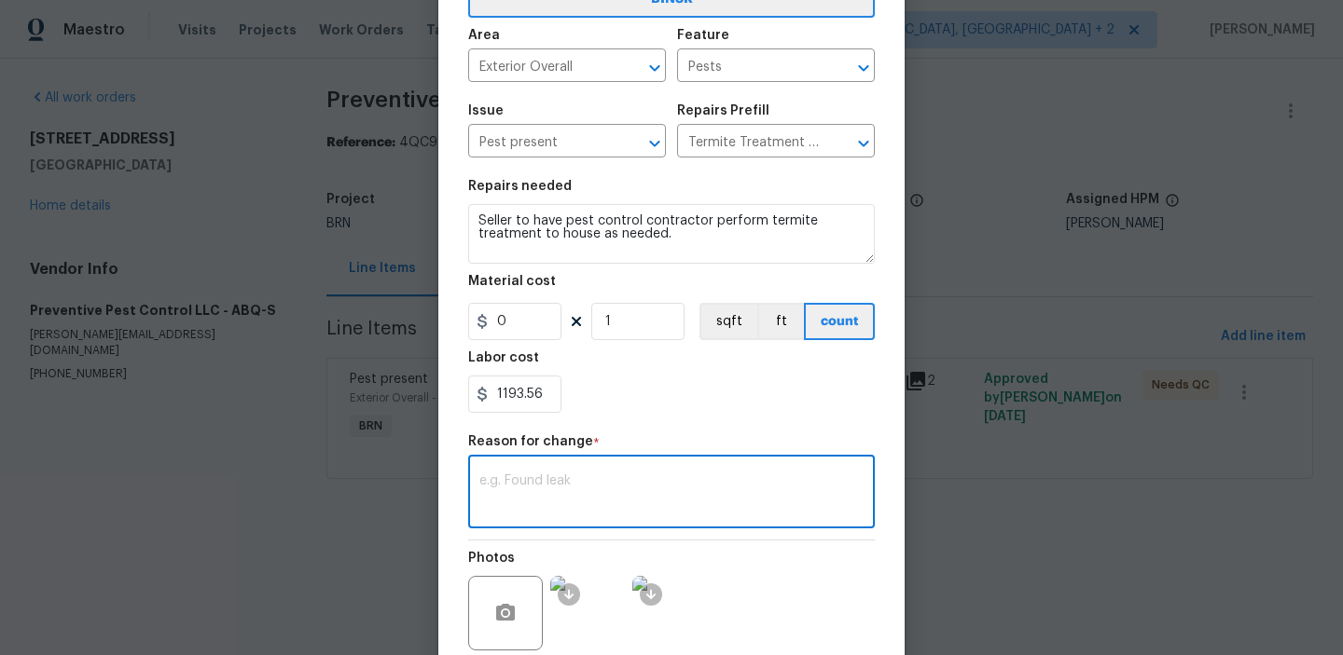
click at [590, 495] on textarea at bounding box center [671, 494] width 384 height 39
paste textarea "(AM) Updated per BR approval"
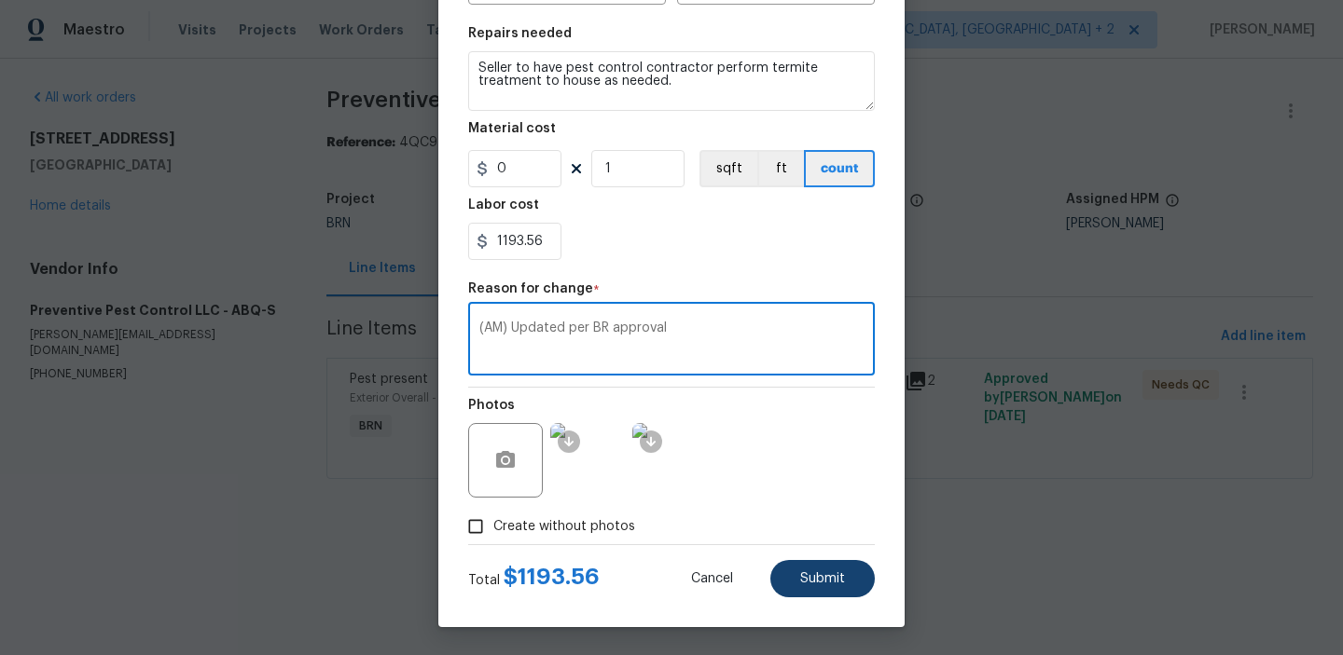
type textarea "(AM) Updated per BR approval"
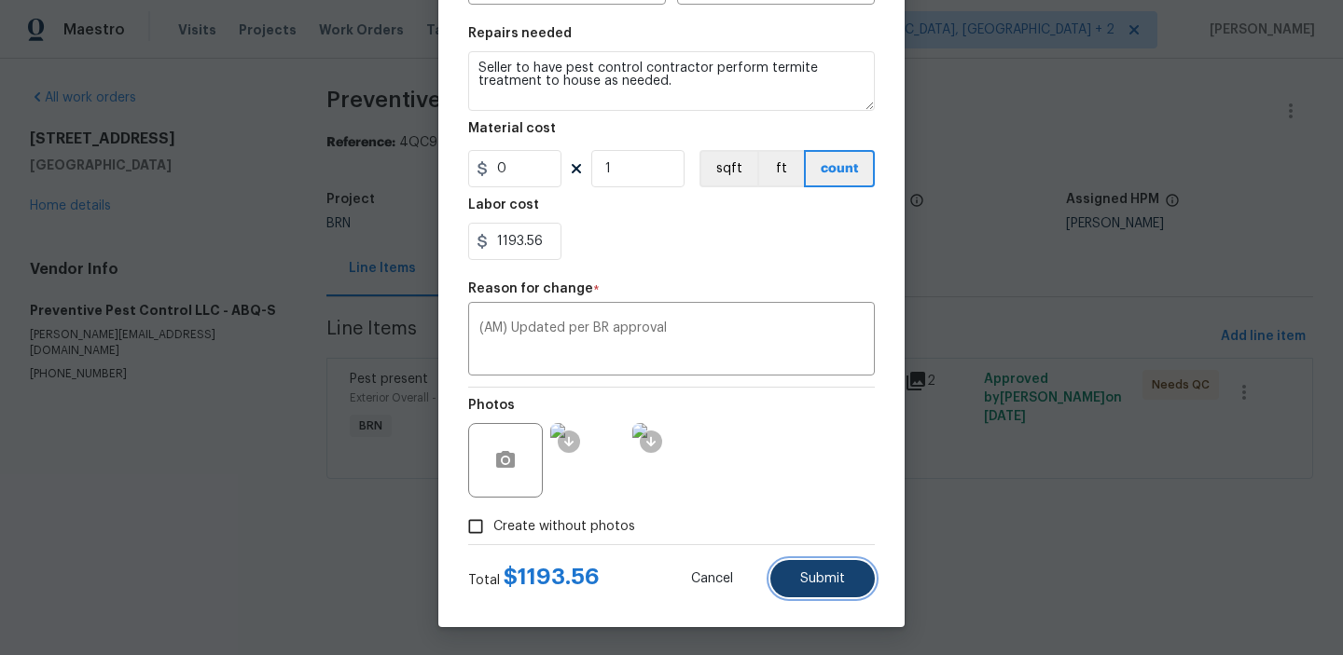
click at [804, 577] on span "Submit" at bounding box center [822, 579] width 45 height 14
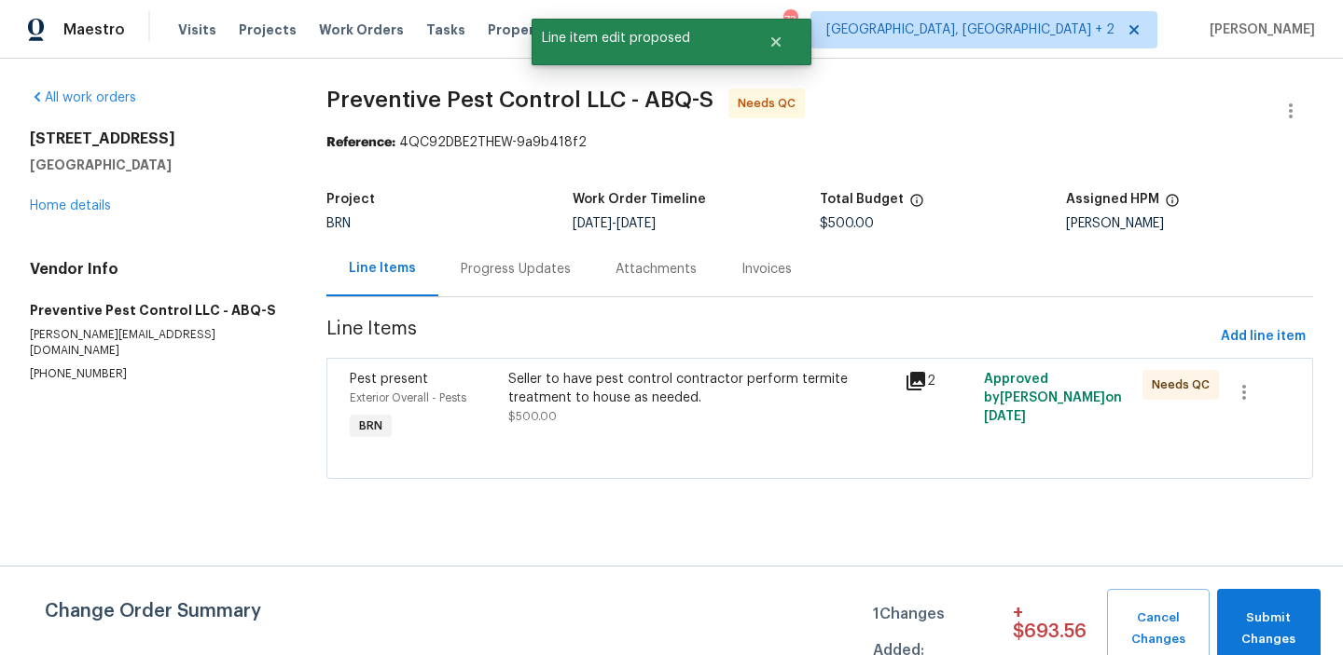
scroll to position [0, 0]
click at [1273, 610] on span "Submit Changes" at bounding box center [1268, 629] width 85 height 43
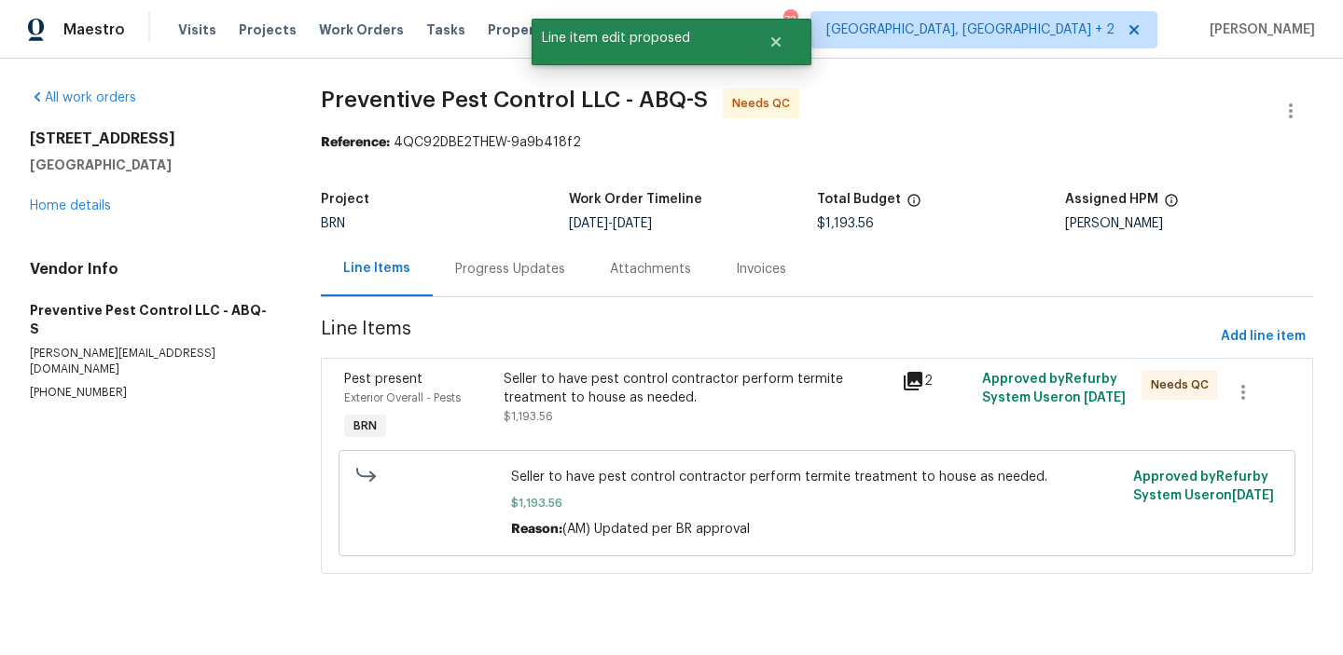
click at [487, 266] on div "Progress Updates" at bounding box center [510, 269] width 110 height 19
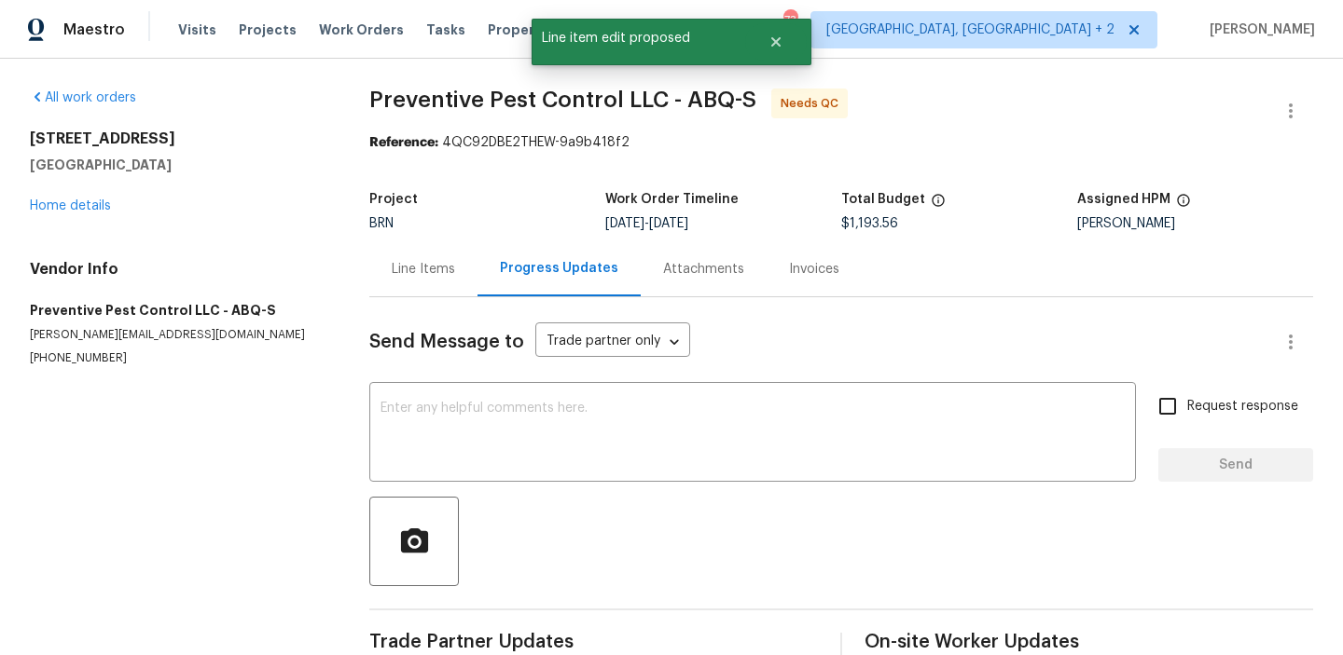
scroll to position [87, 0]
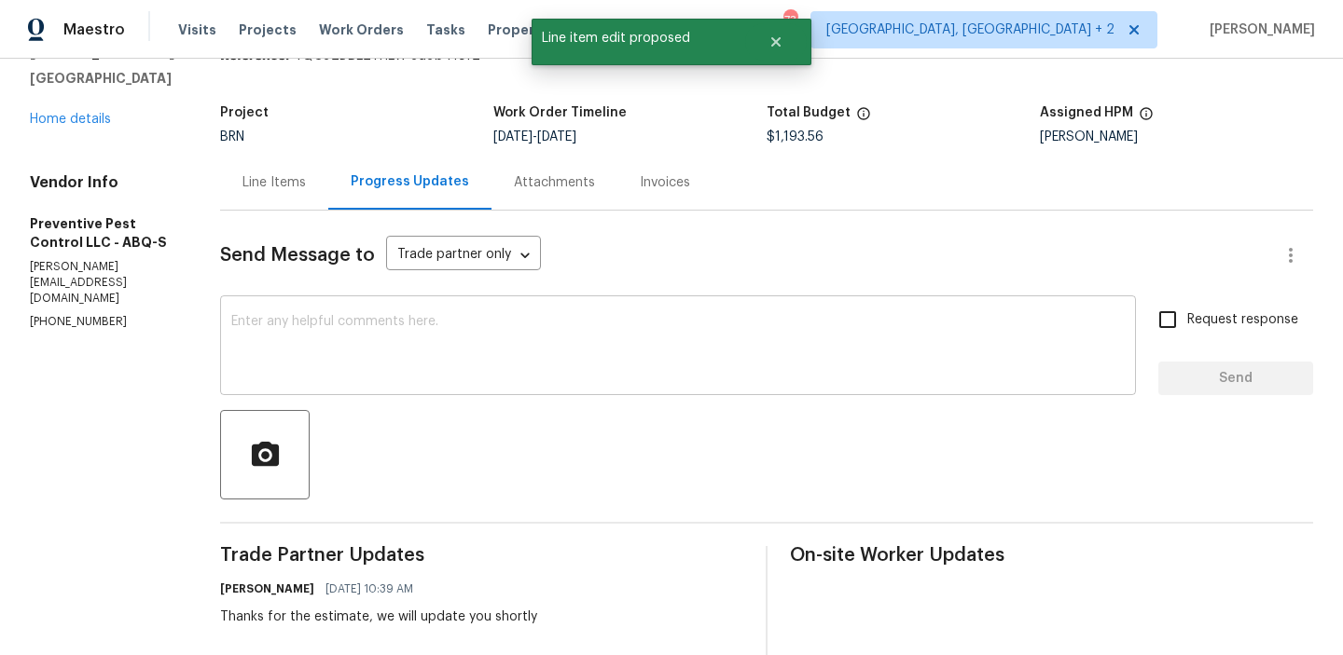
click at [410, 322] on textarea at bounding box center [677, 347] width 893 height 65
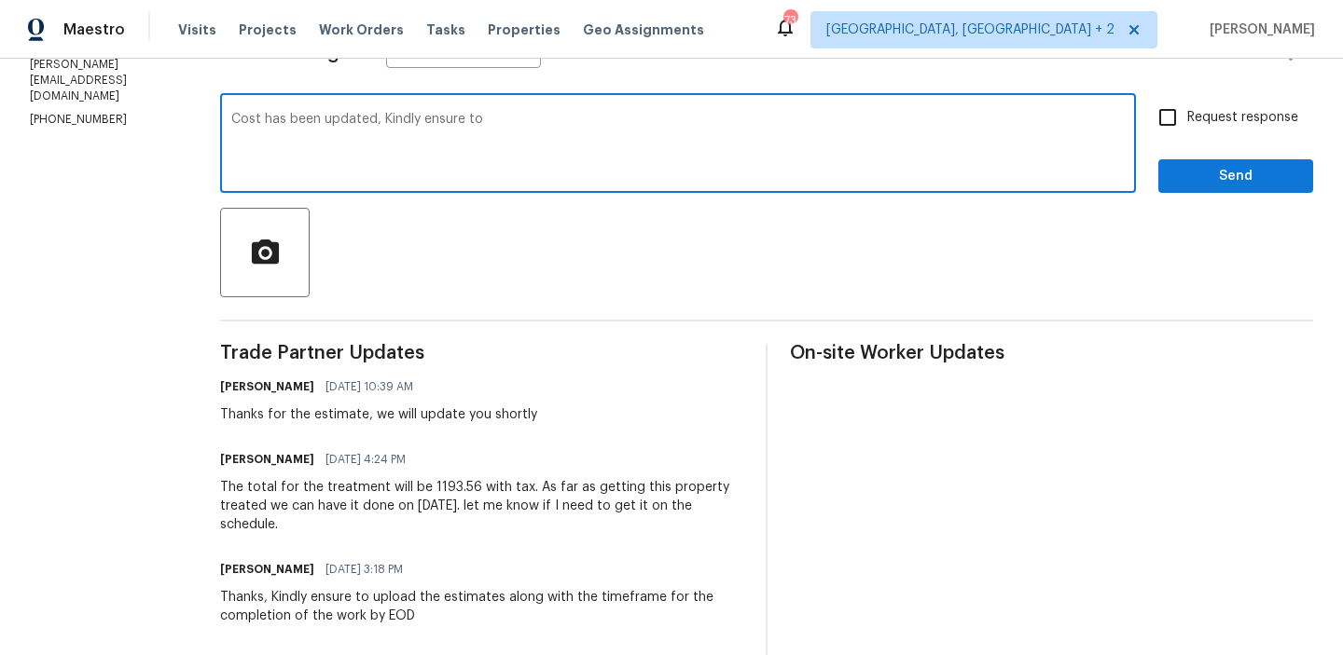
scroll to position [300, 0]
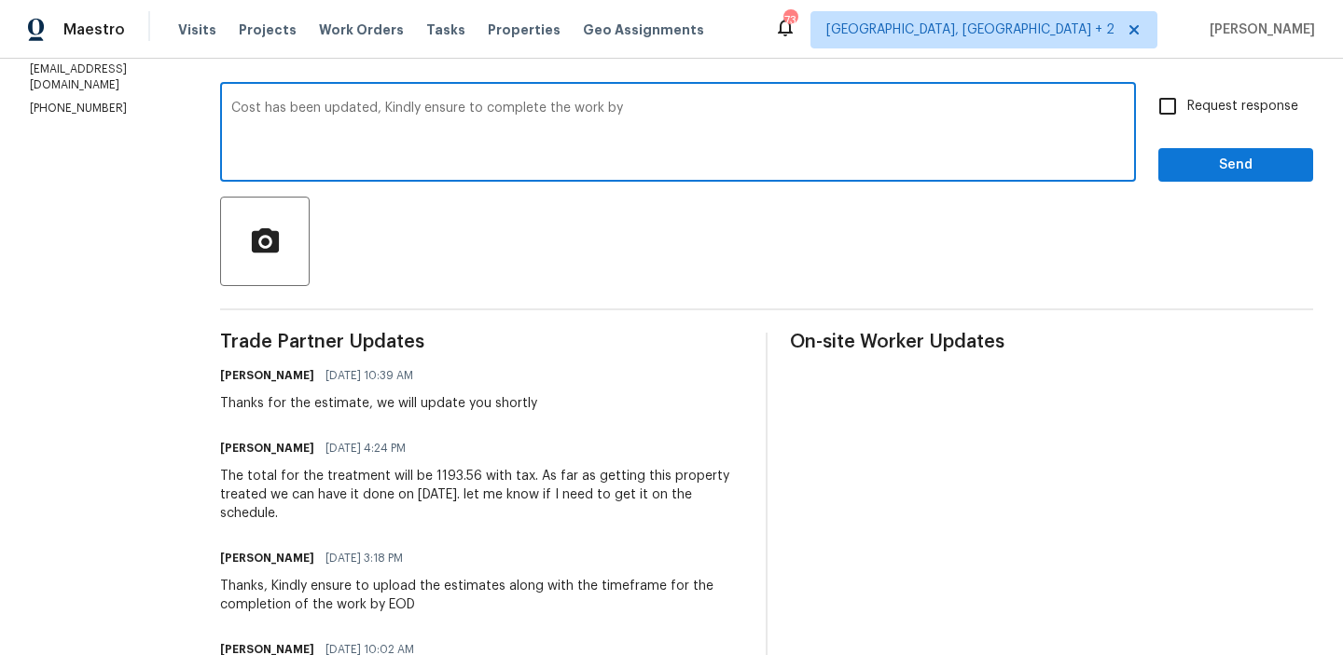
drag, startPoint x: 409, startPoint y: 108, endPoint x: 834, endPoint y: 108, distance: 424.2
click at [834, 108] on textarea "Cost has been updated, Kindly ensure to complete the work by" at bounding box center [677, 134] width 893 height 65
drag, startPoint x: 365, startPoint y: 109, endPoint x: 854, endPoint y: 147, distance: 490.1
click at [849, 145] on textarea "Cost has been updated, Kindly try to complete the" at bounding box center [677, 134] width 893 height 65
type textarea "Cost has been updated,Could you please try to complete the work within Tuesday …"
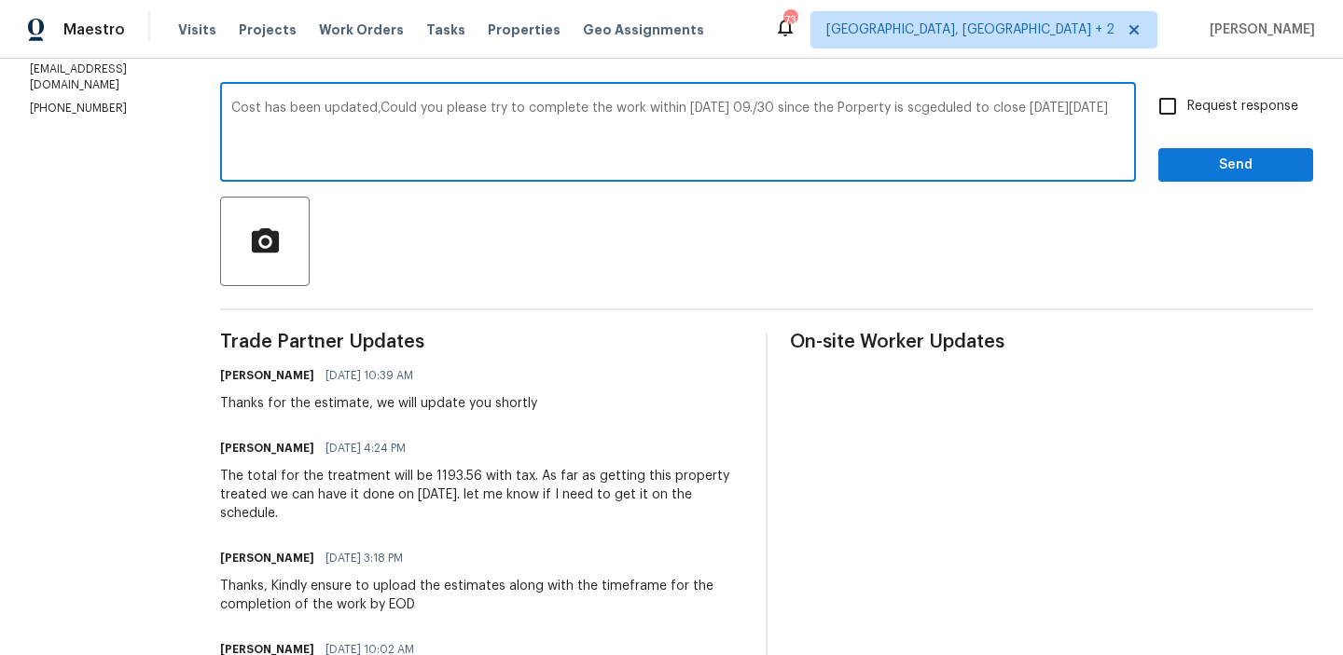
click at [499, 149] on textarea "Cost has been updated,Could you please try to complete the work within Tuesday …" at bounding box center [677, 134] width 893 height 65
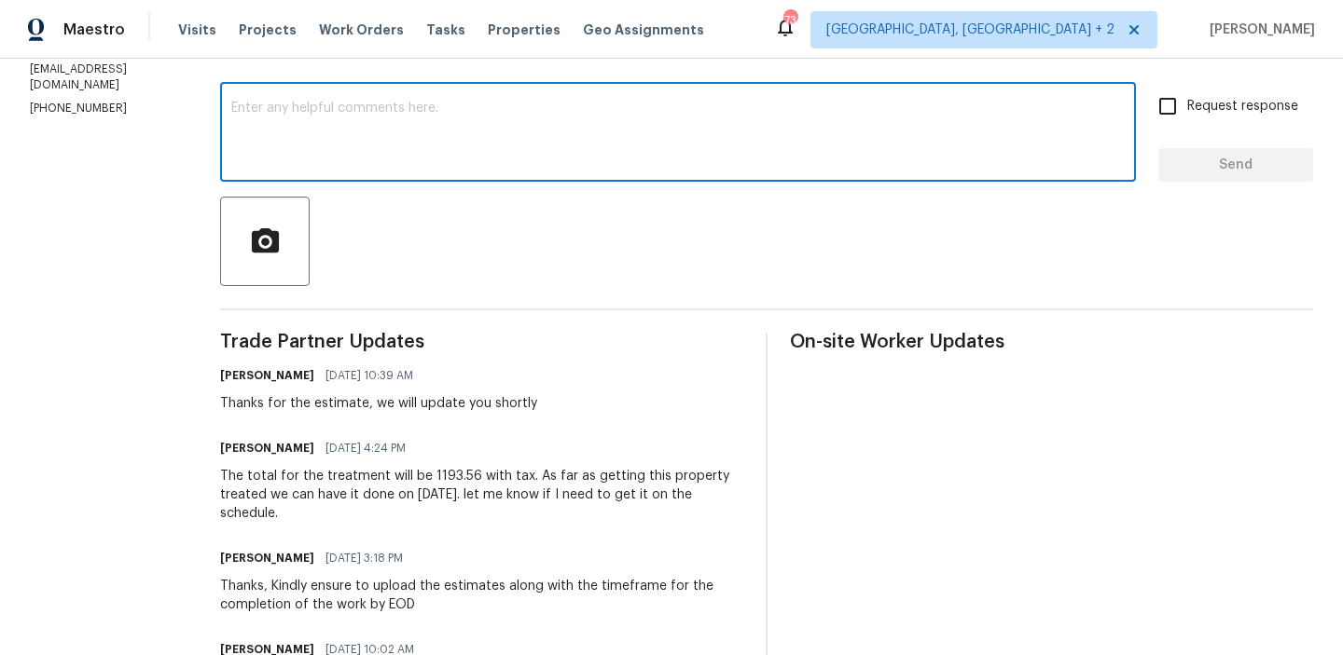
paste textarea "Cost has been updated. Could you please try to complete the work by Tuesday, 09…"
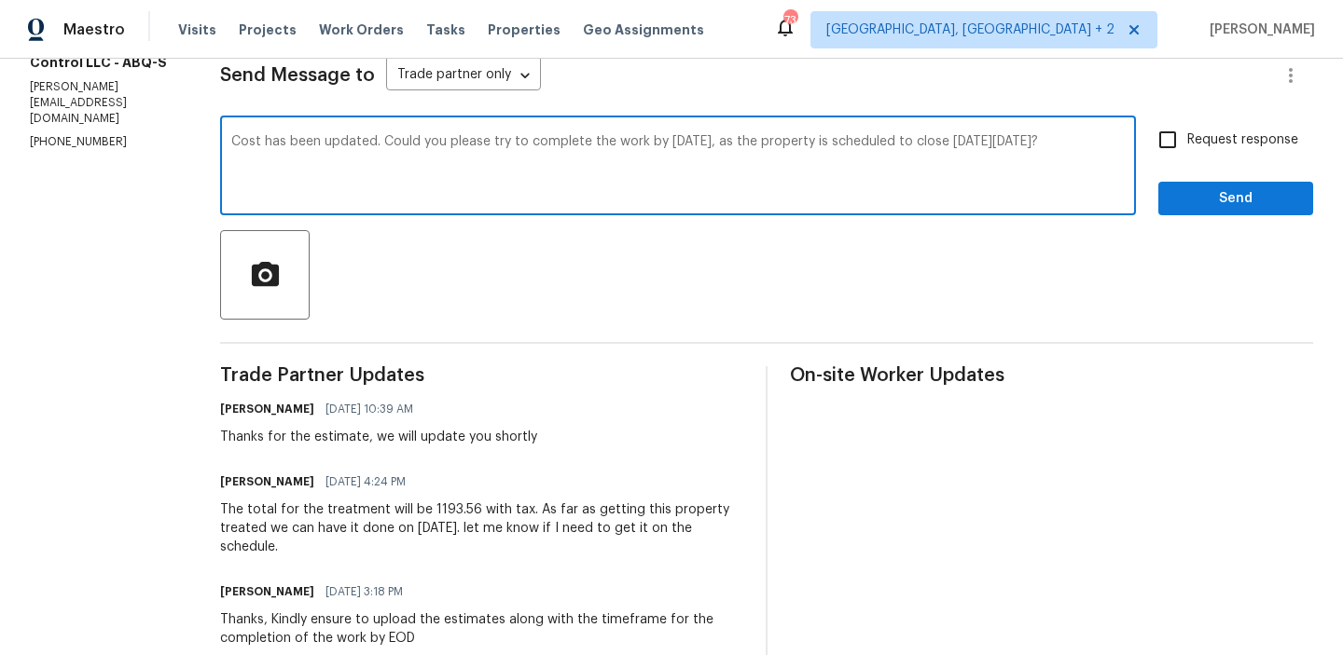
scroll to position [212, 0]
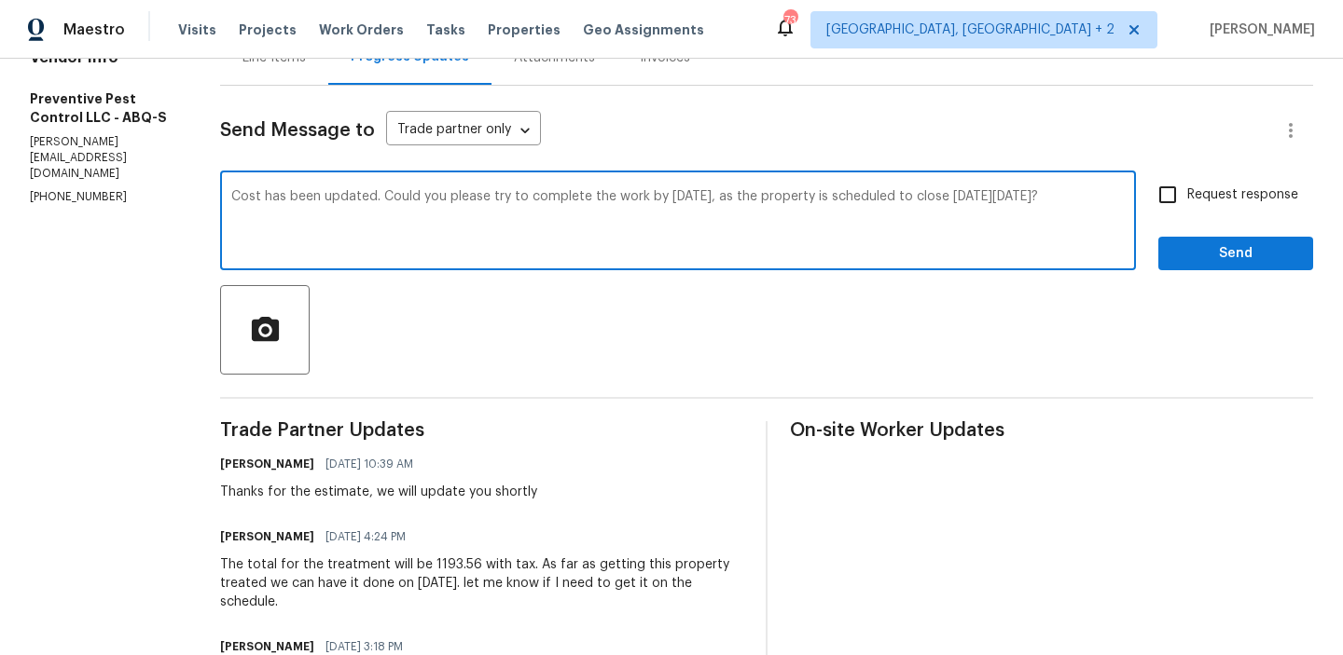
click at [643, 202] on textarea "Cost has been updated. Could you please try to complete the work by Tuesday, 09…" at bounding box center [677, 222] width 893 height 65
type textarea "Cost has been updated. Could you please try to complete the work within Tuesday…"
click at [1193, 200] on span "Request response" at bounding box center [1242, 196] width 111 height 20
click at [1187, 200] on input "Request response" at bounding box center [1167, 194] width 39 height 39
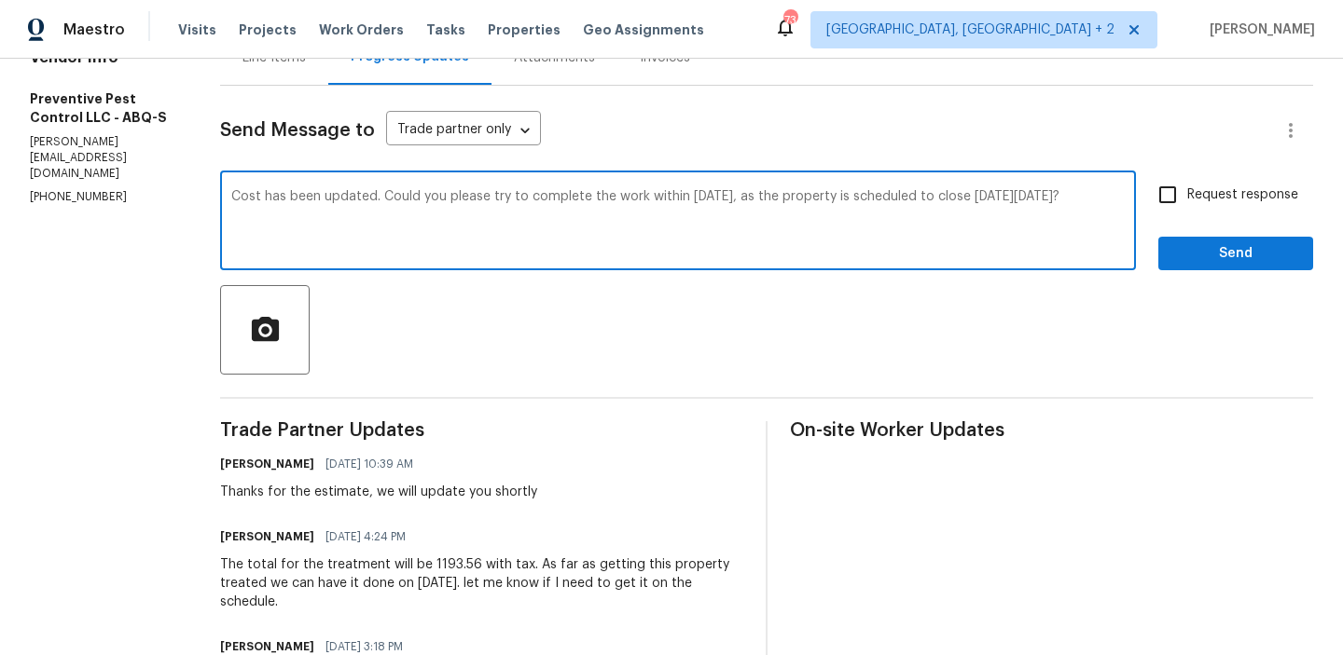
checkbox input "true"
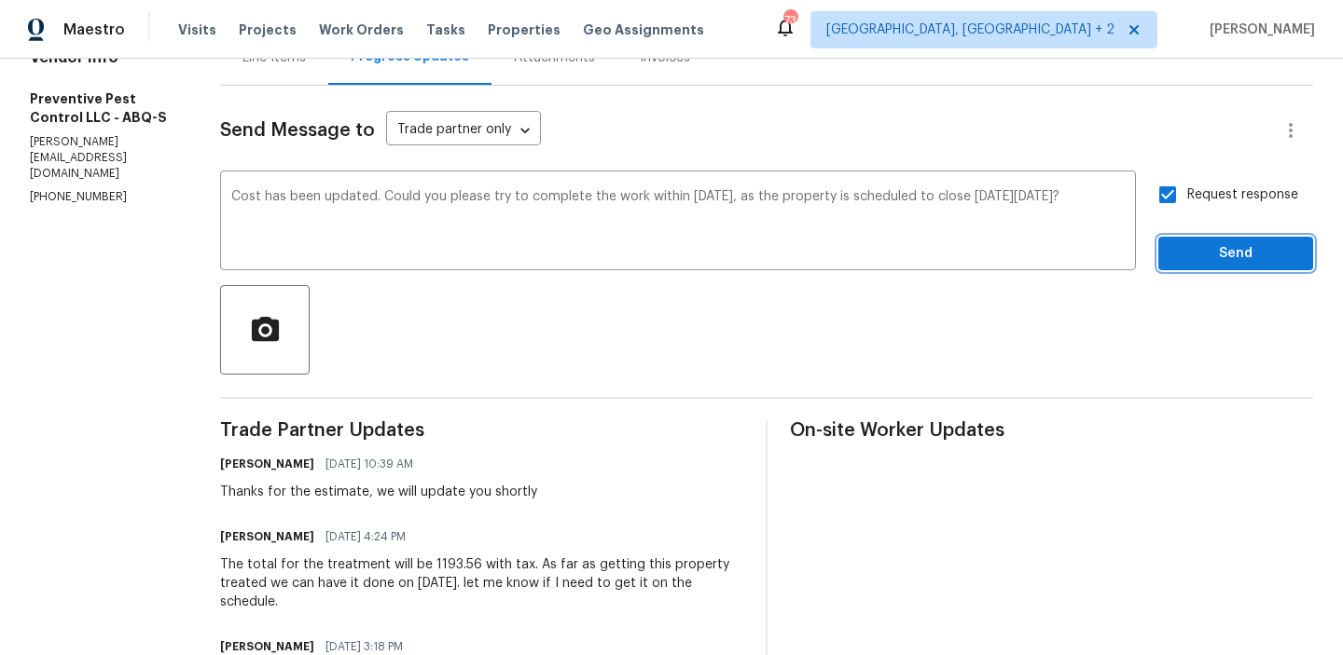
click at [1182, 252] on span "Send" at bounding box center [1235, 253] width 125 height 23
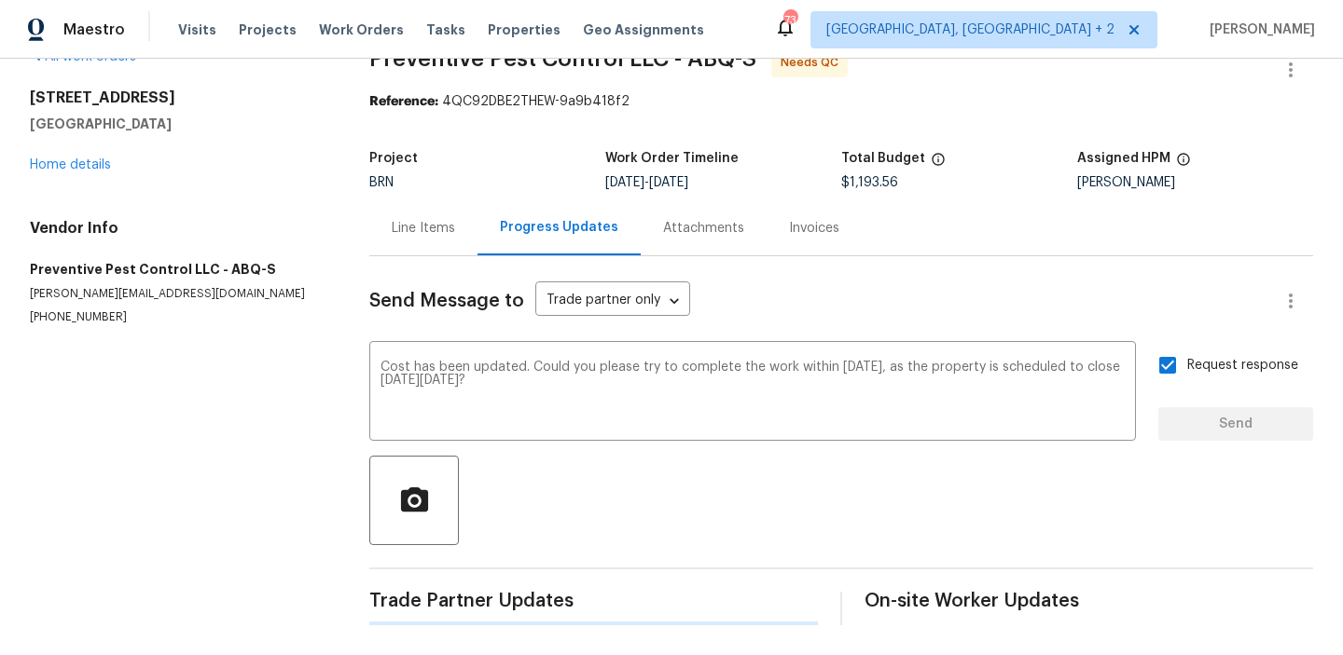
scroll to position [0, 0]
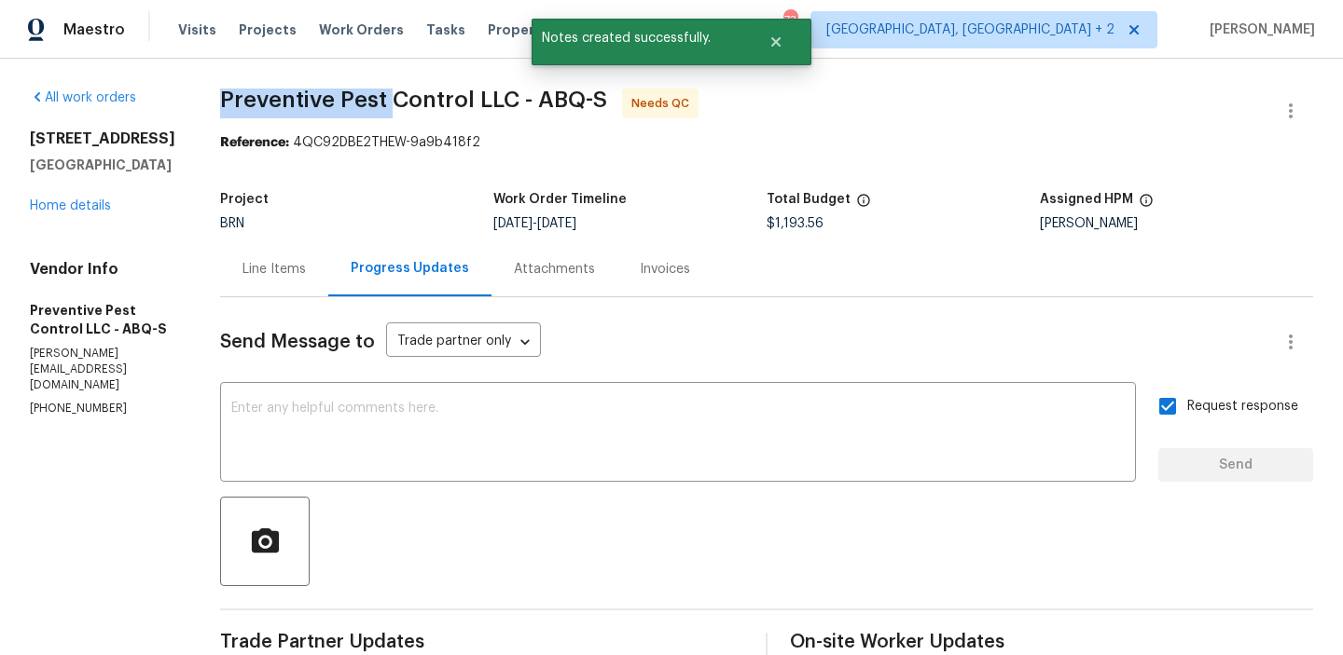
drag, startPoint x: 205, startPoint y: 96, endPoint x: 375, endPoint y: 98, distance: 169.7
copy span "Preventive Pest"
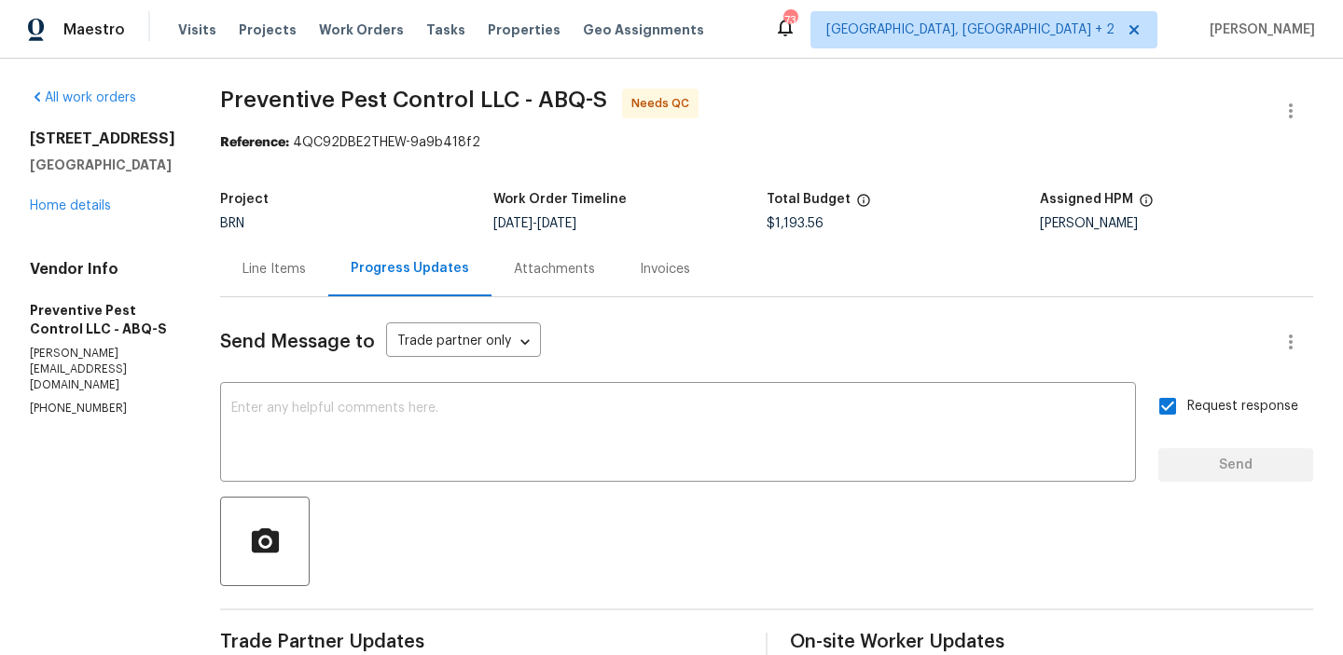
click at [255, 248] on div "Line Items" at bounding box center [274, 268] width 108 height 55
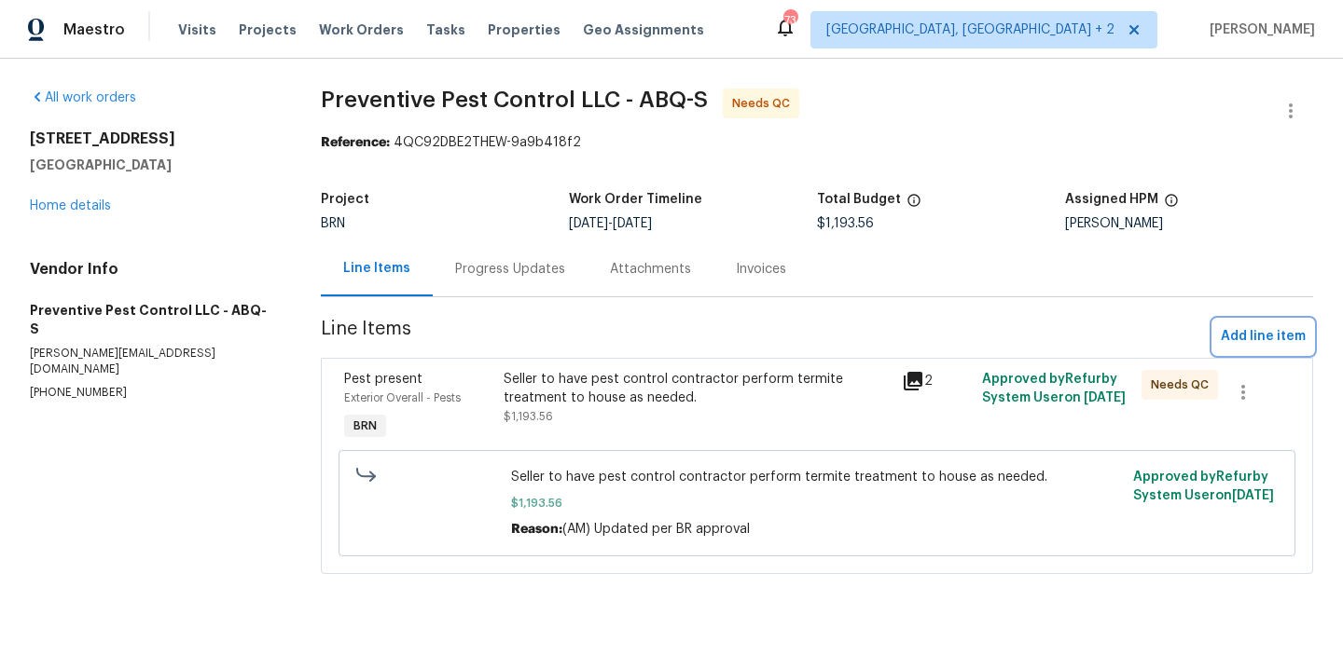
click at [1240, 340] on span "Add line item" at bounding box center [1262, 336] width 85 height 23
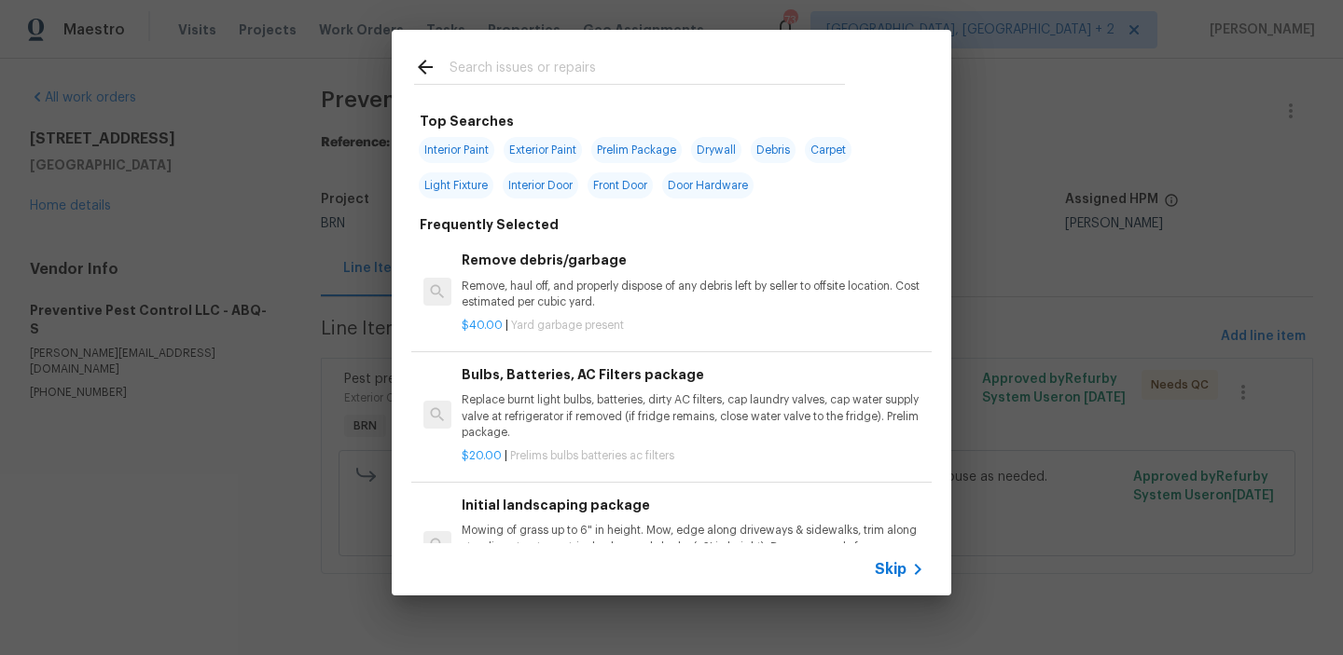
click at [882, 561] on span "Skip" at bounding box center [891, 569] width 32 height 19
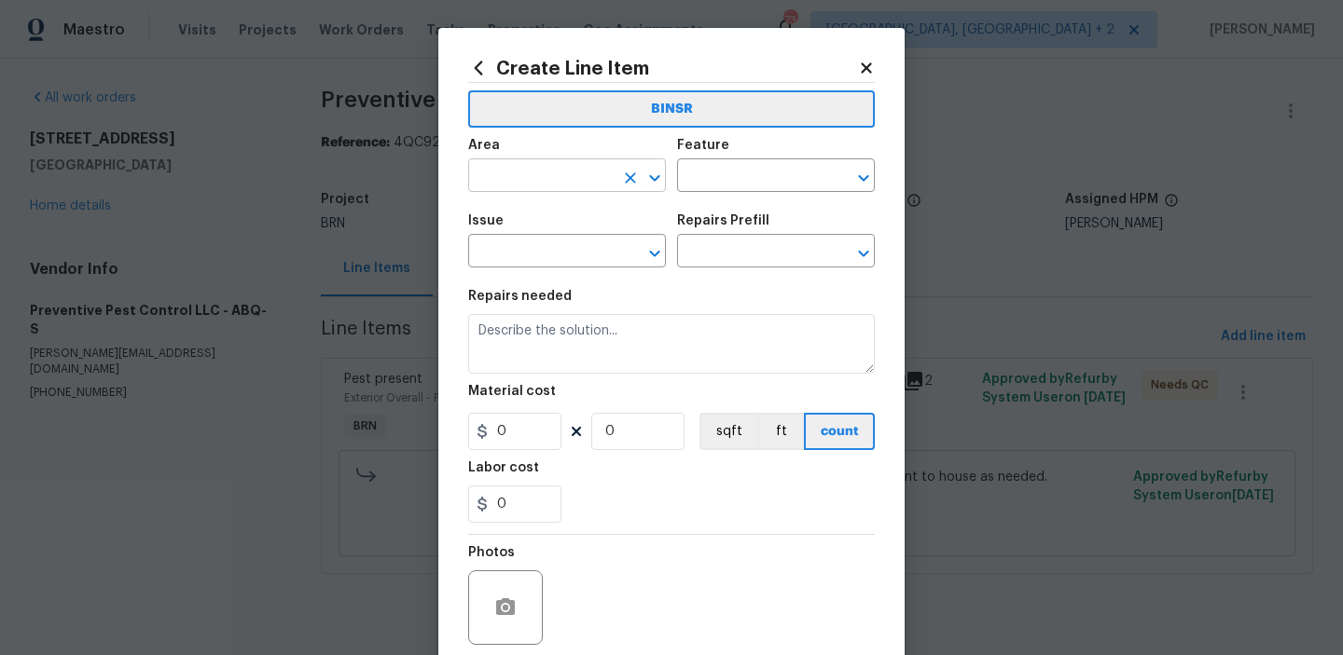
click at [528, 180] on input "text" at bounding box center [540, 177] width 145 height 29
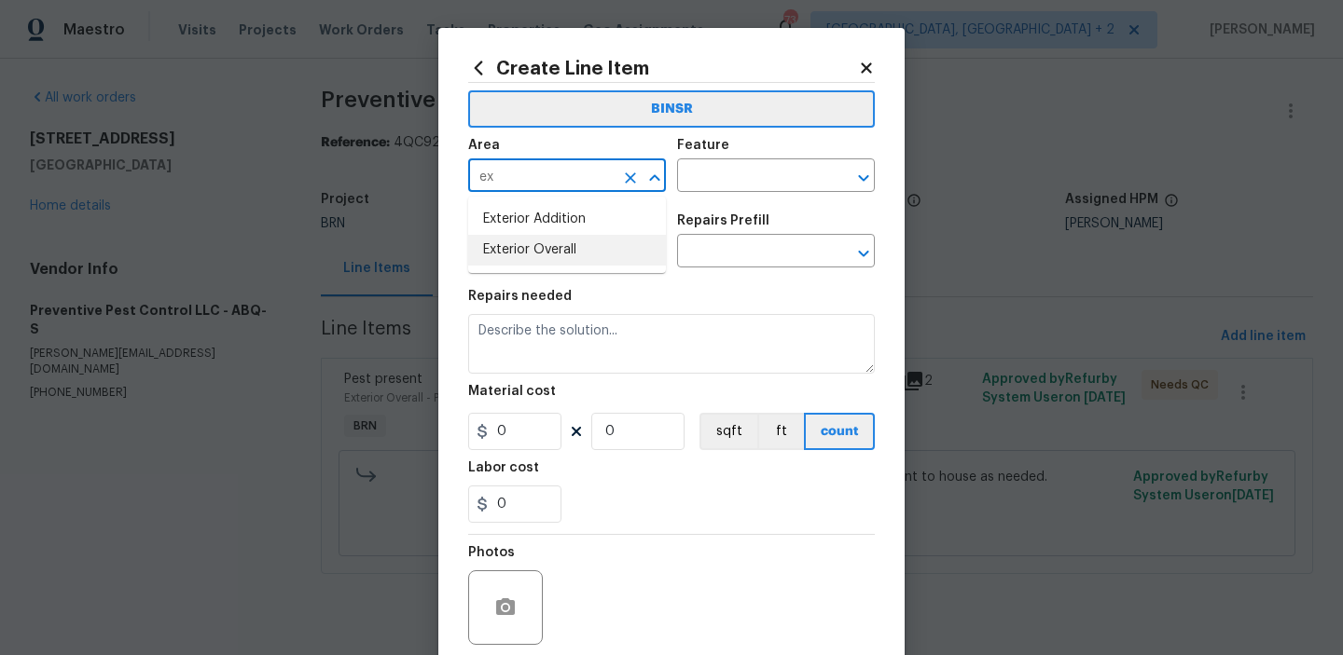
click at [541, 265] on li "Exterior Overall" at bounding box center [567, 250] width 198 height 31
type input "Exterior Overall"
click at [703, 159] on div "Feature" at bounding box center [776, 151] width 198 height 24
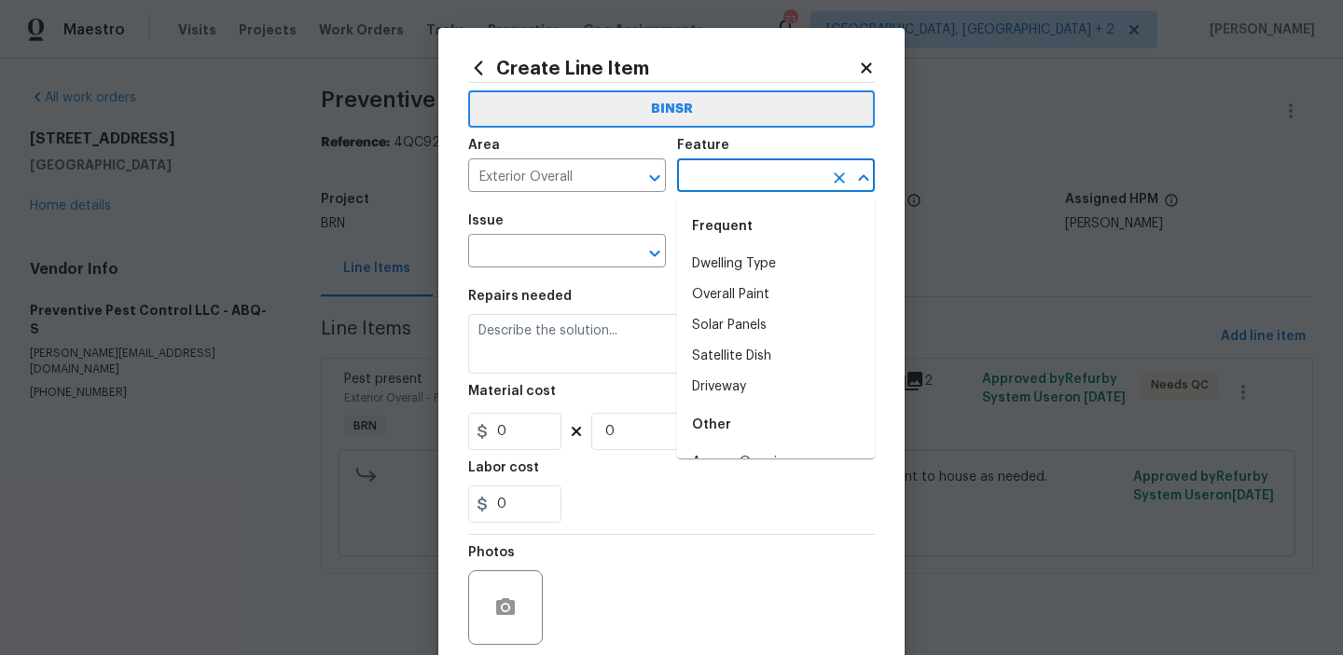
click at [685, 186] on input "text" at bounding box center [749, 177] width 145 height 29
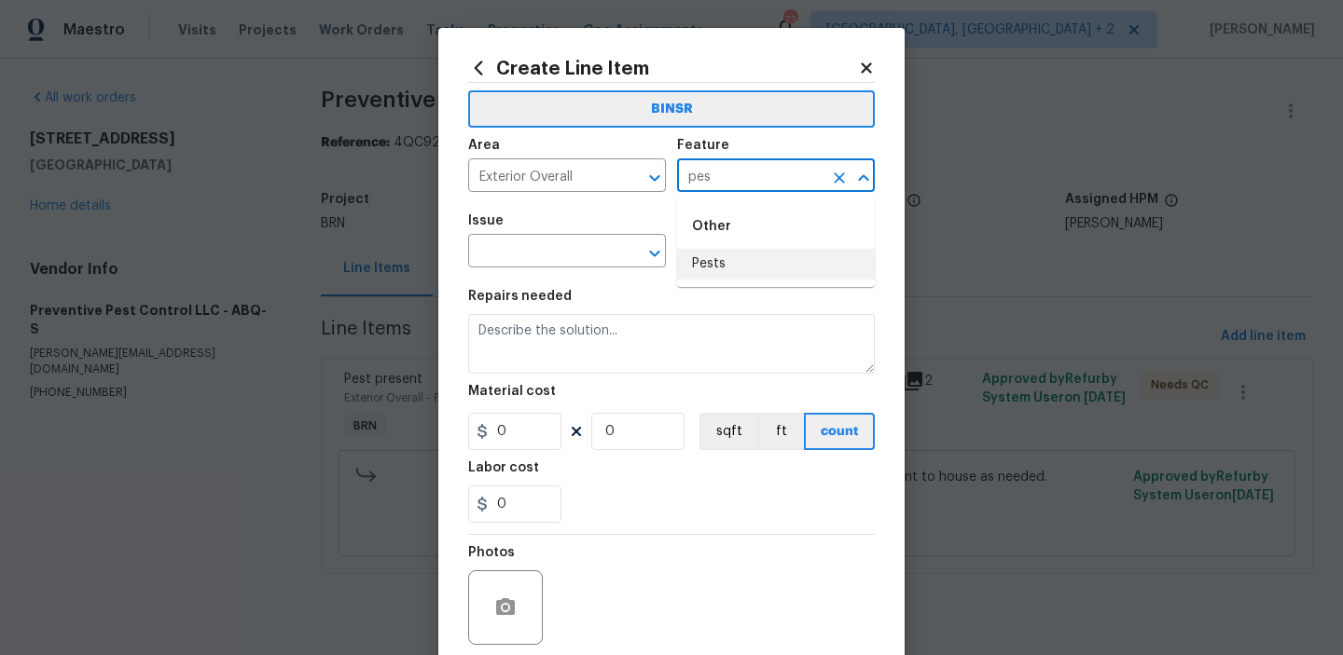
click at [702, 260] on li "Pests" at bounding box center [776, 264] width 198 height 31
type input "Pests"
click at [582, 253] on input "text" at bounding box center [540, 253] width 145 height 29
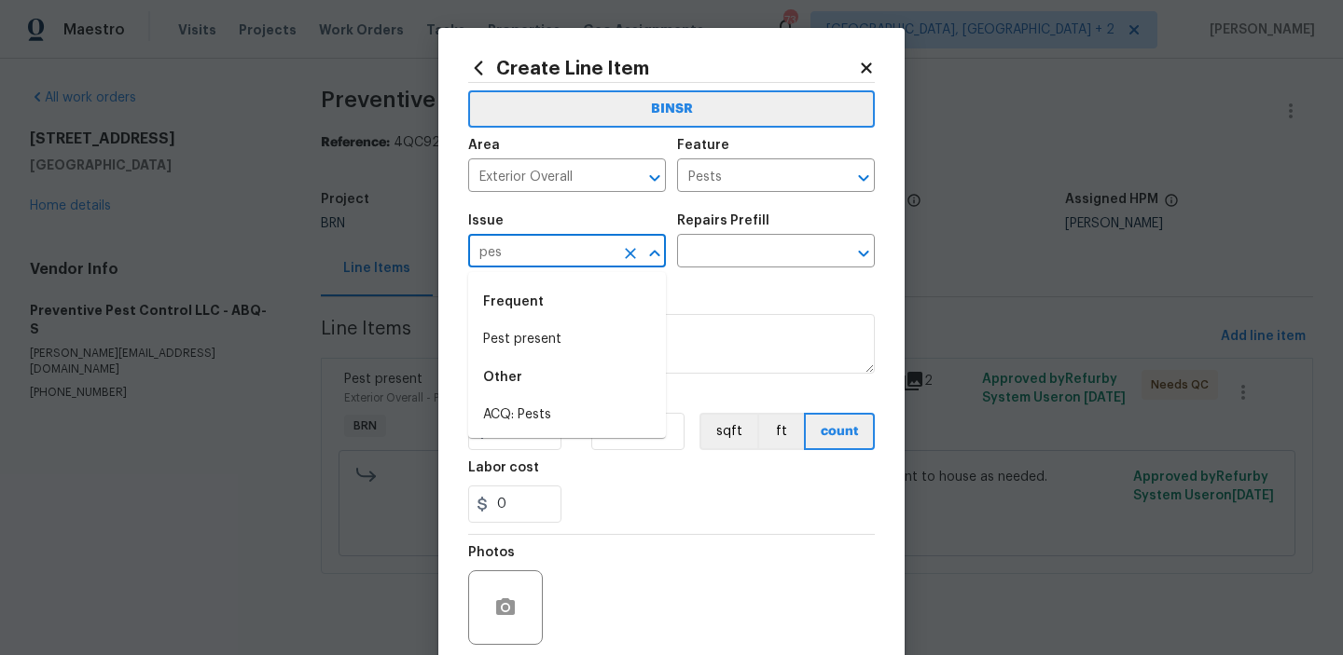
click at [571, 338] on li "Pest present" at bounding box center [567, 339] width 198 height 31
type input "Pest present"
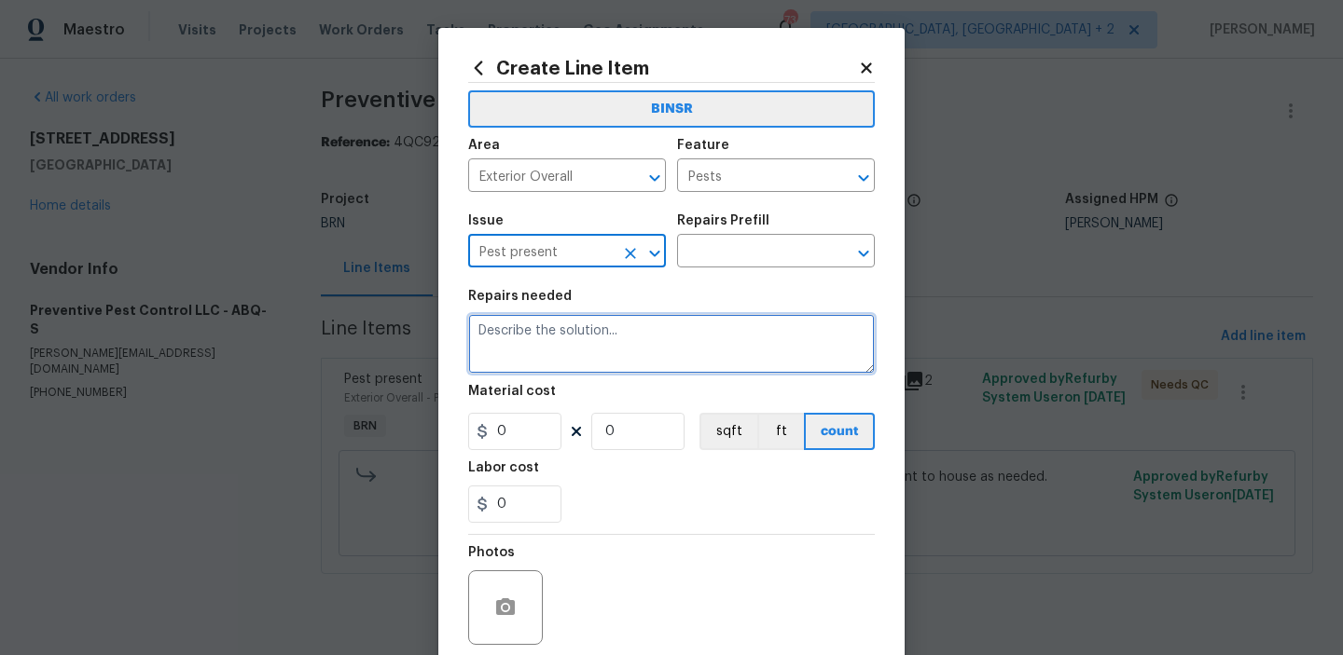
click at [571, 338] on textarea at bounding box center [671, 344] width 407 height 60
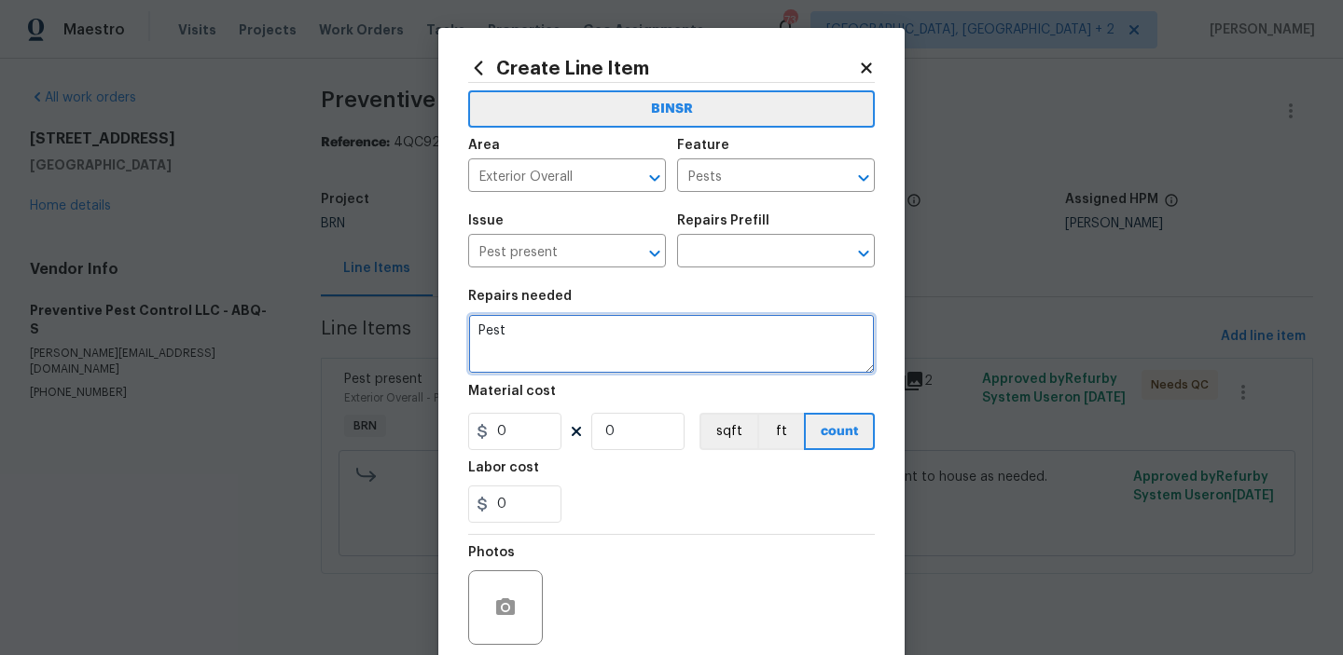
click at [498, 338] on textarea "Pest" at bounding box center [671, 344] width 407 height 60
paste textarea "perform termite treatment"
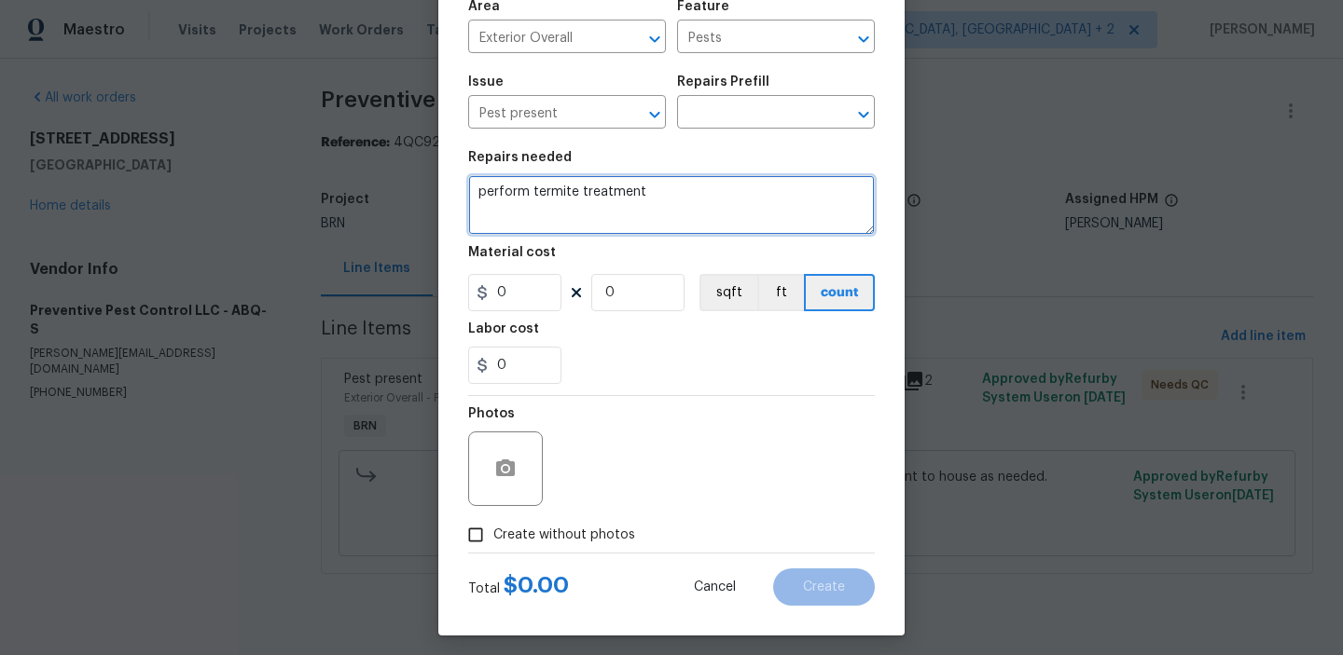
type textarea "perform termite treatment"
click at [489, 528] on input "Create without photos" at bounding box center [475, 534] width 35 height 35
checkbox input "true"
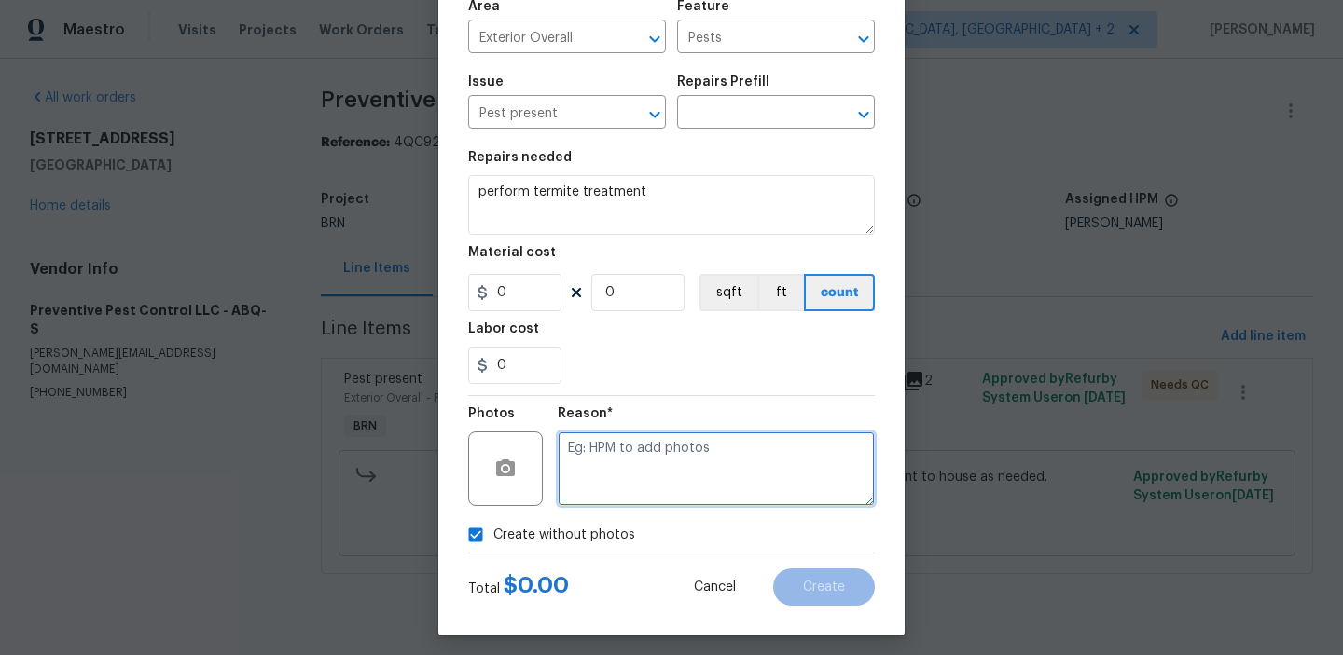
click at [625, 445] on textarea at bounding box center [716, 469] width 317 height 75
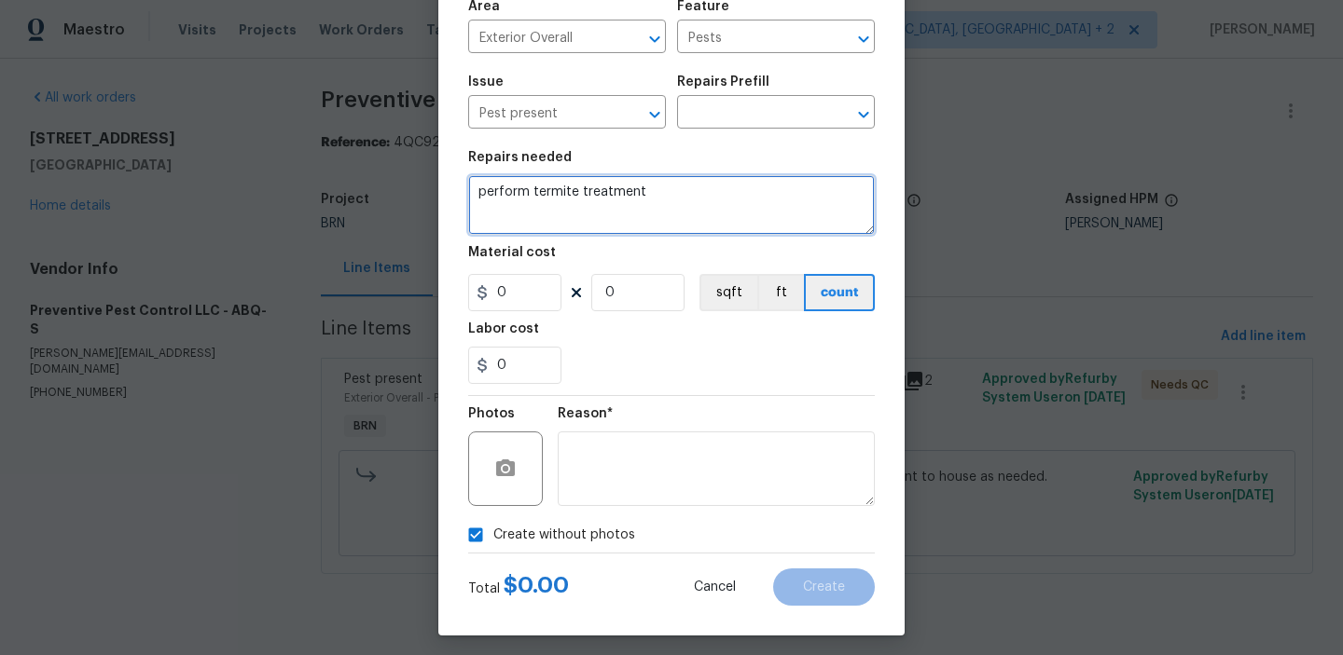
click at [531, 190] on textarea "perform termite treatment" at bounding box center [671, 205] width 407 height 60
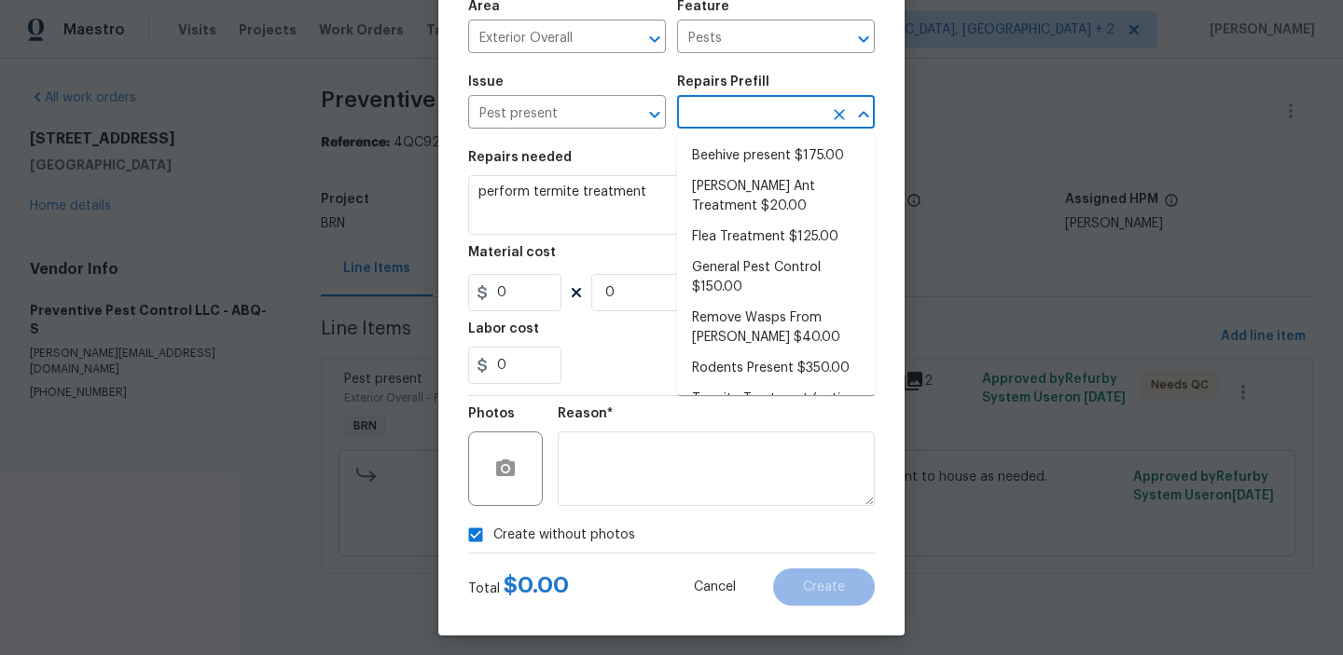
click at [699, 120] on input "text" at bounding box center [749, 114] width 145 height 29
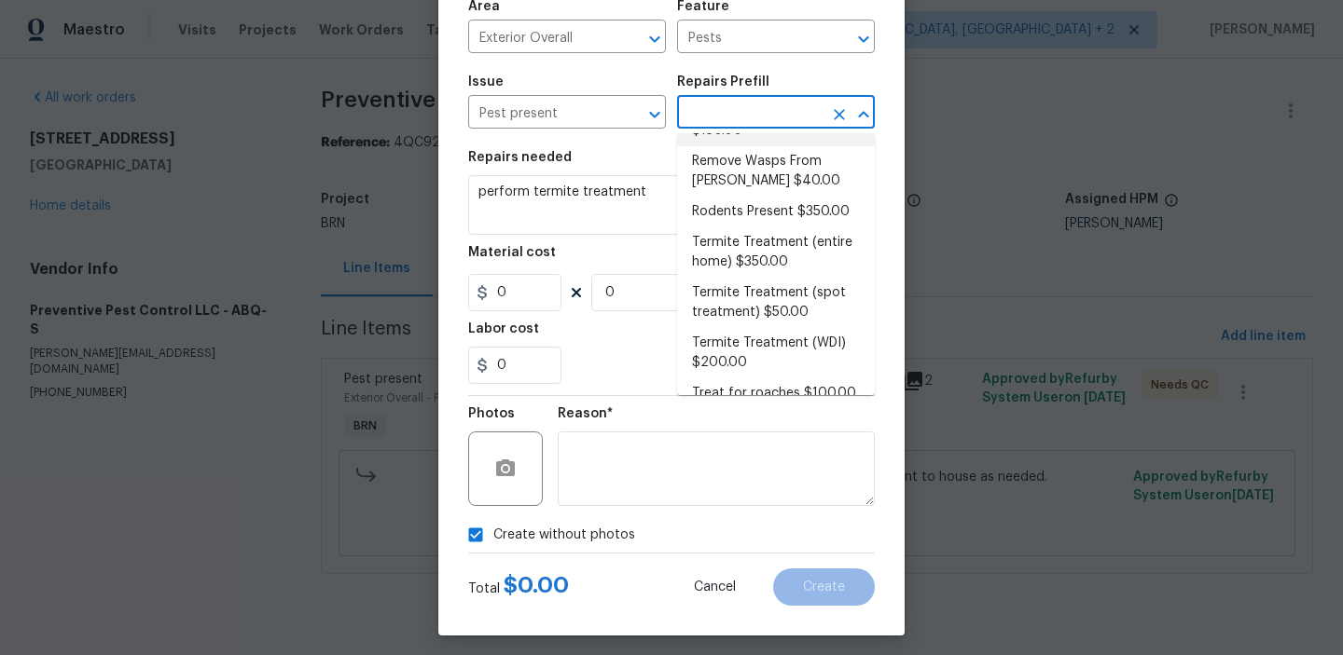
scroll to position [178, 0]
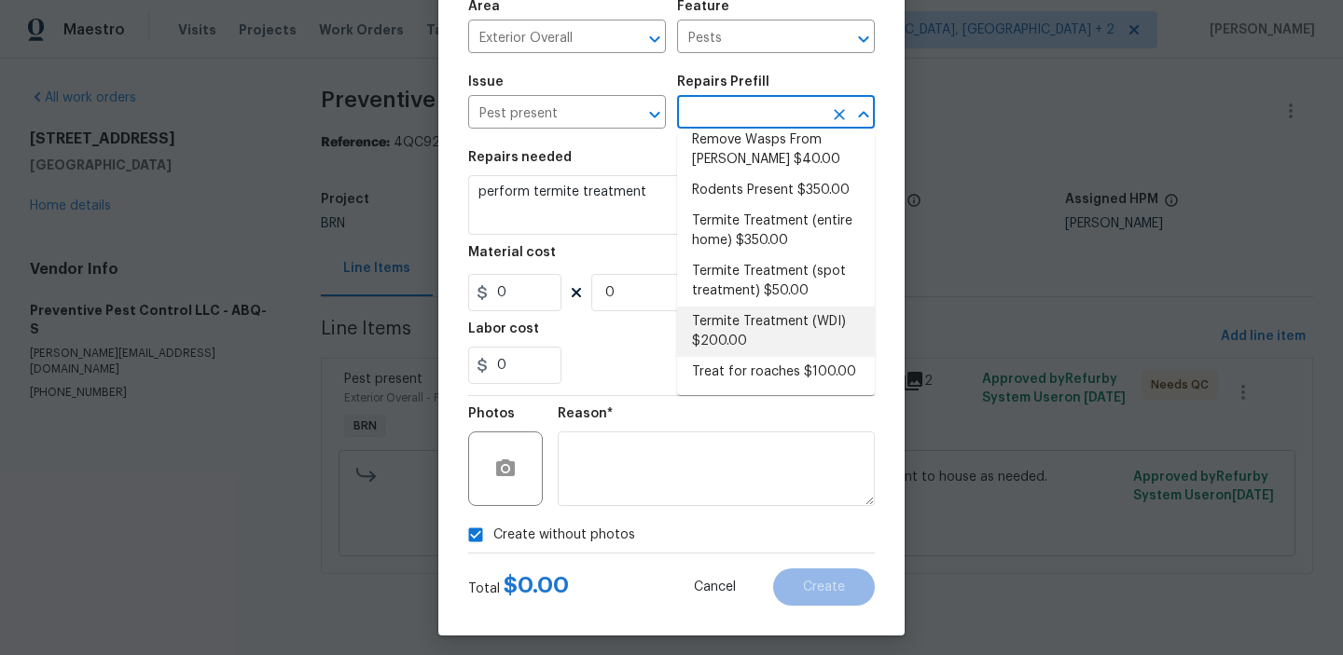
click at [753, 329] on li "Termite Treatment (WDI) $200.00" at bounding box center [776, 332] width 198 height 50
type input "Termite Treatment (WDI) $200.00"
type textarea "Pre-treat for areas conducive to WDI infestation and provide a clean WDI report."
type input "200"
type input "1"
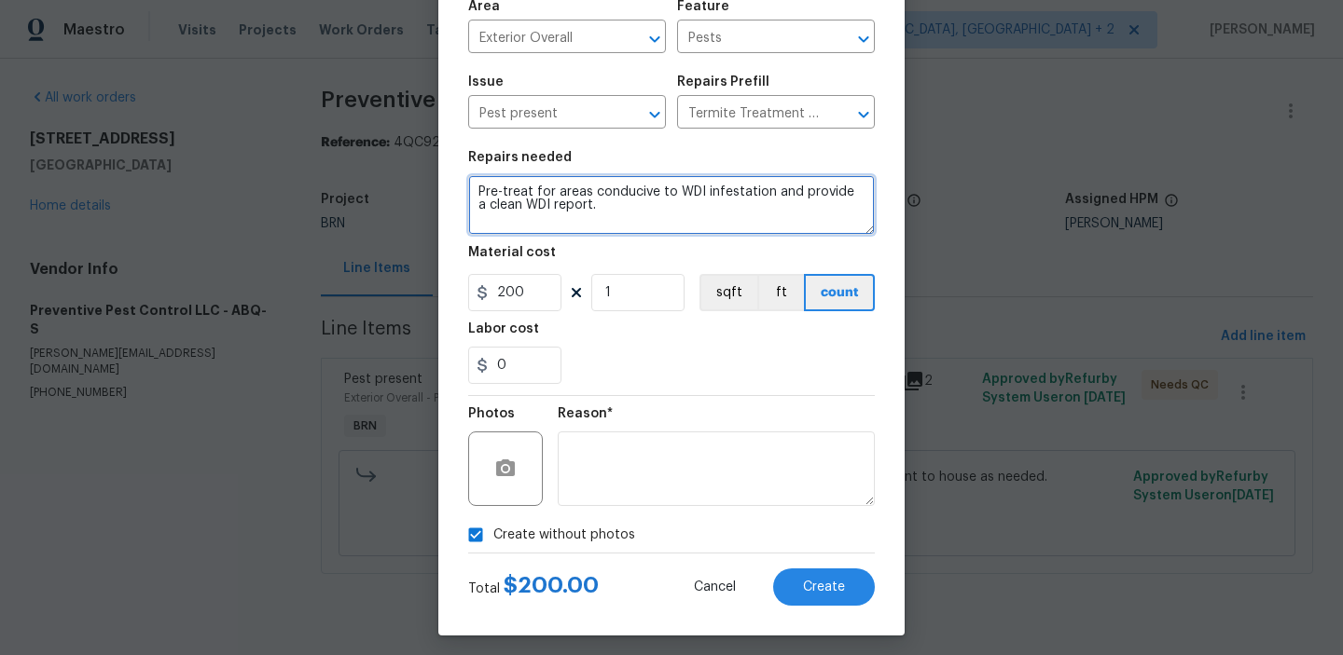
click at [596, 227] on textarea "Pre-treat for areas conducive to WDI infestation and provide a clean WDI report." at bounding box center [671, 205] width 407 height 60
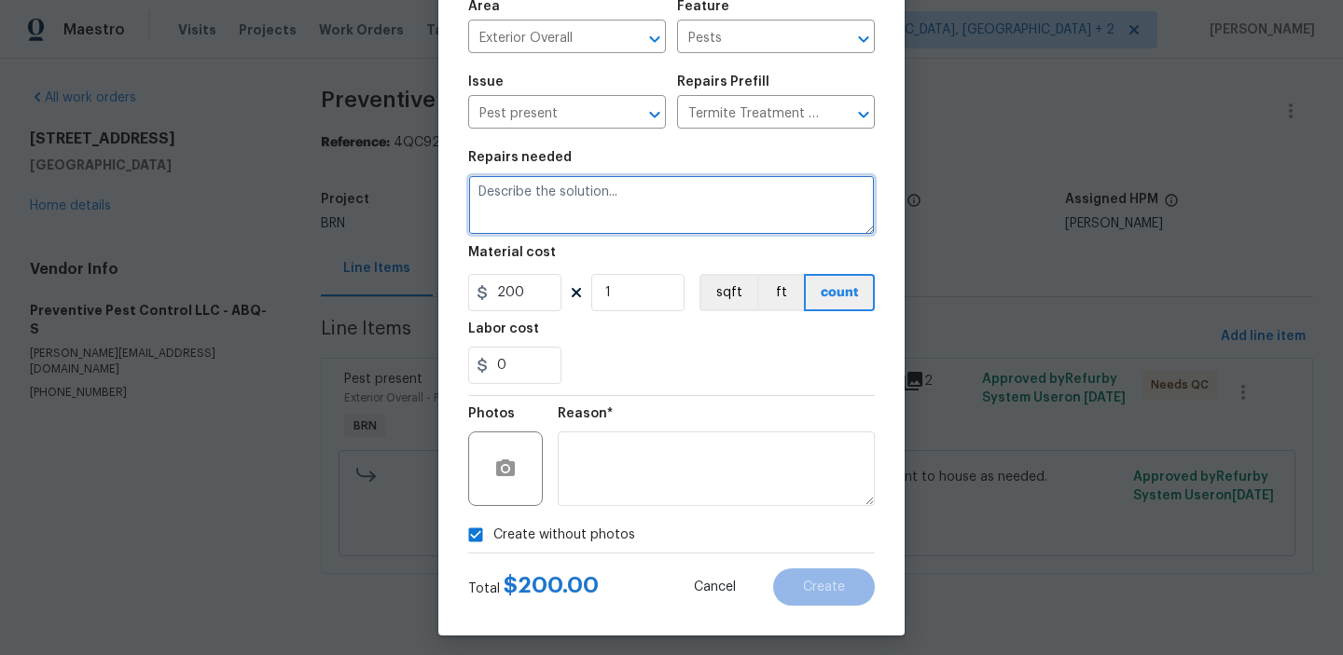
paste textarea "perform termite treatment"
type textarea "perform termite treatment"
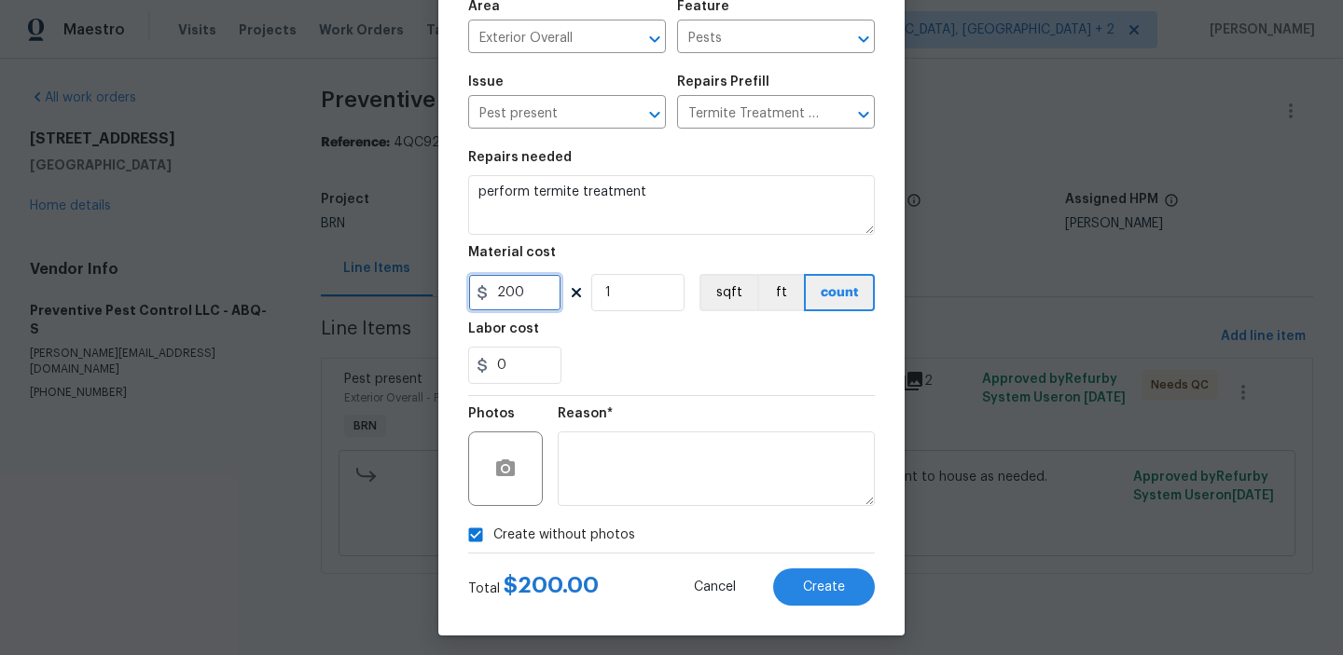
click at [525, 295] on input "200" at bounding box center [514, 292] width 93 height 37
type input "0"
click at [609, 290] on input "1" at bounding box center [637, 292] width 93 height 37
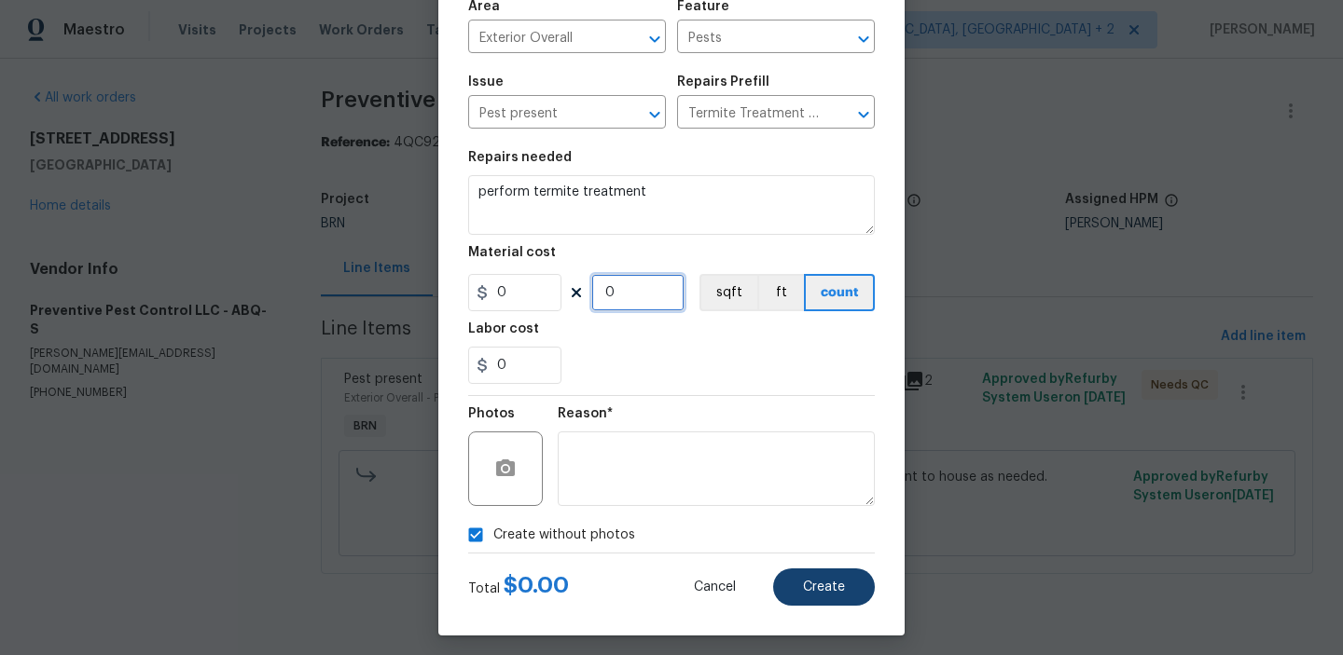
type input "0"
click at [820, 594] on span "Create" at bounding box center [824, 588] width 42 height 14
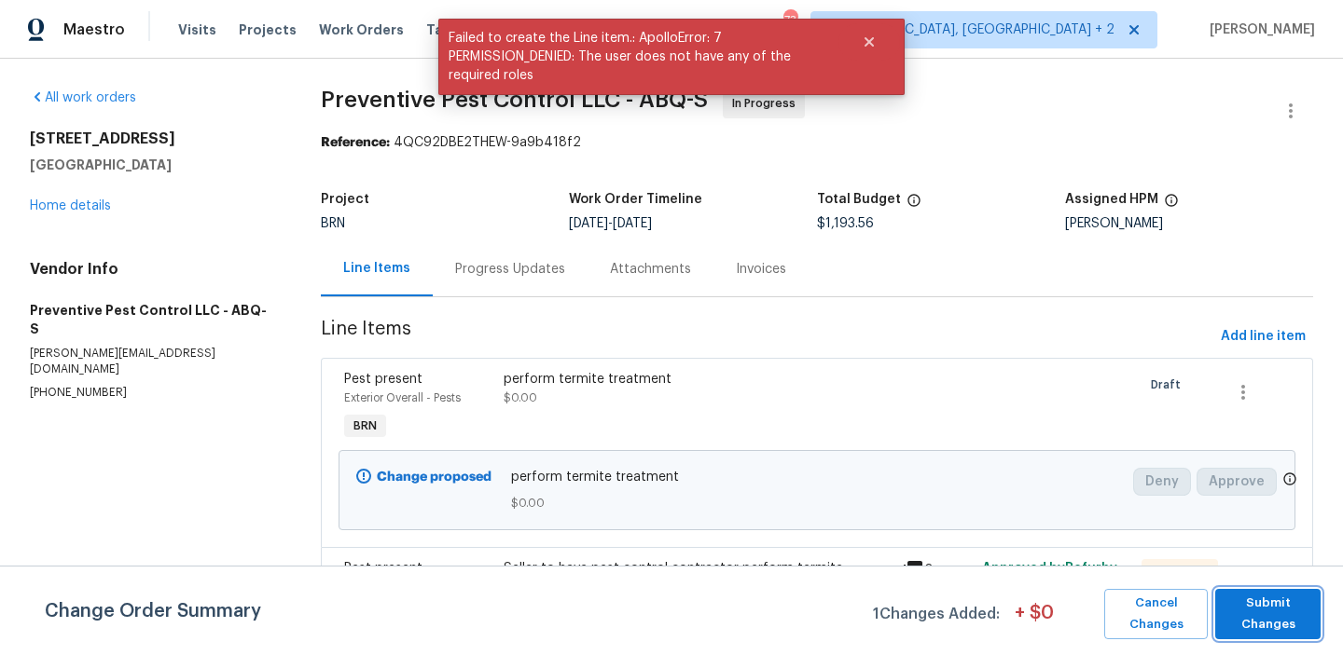
click at [1266, 621] on span "Submit Changes" at bounding box center [1267, 614] width 87 height 43
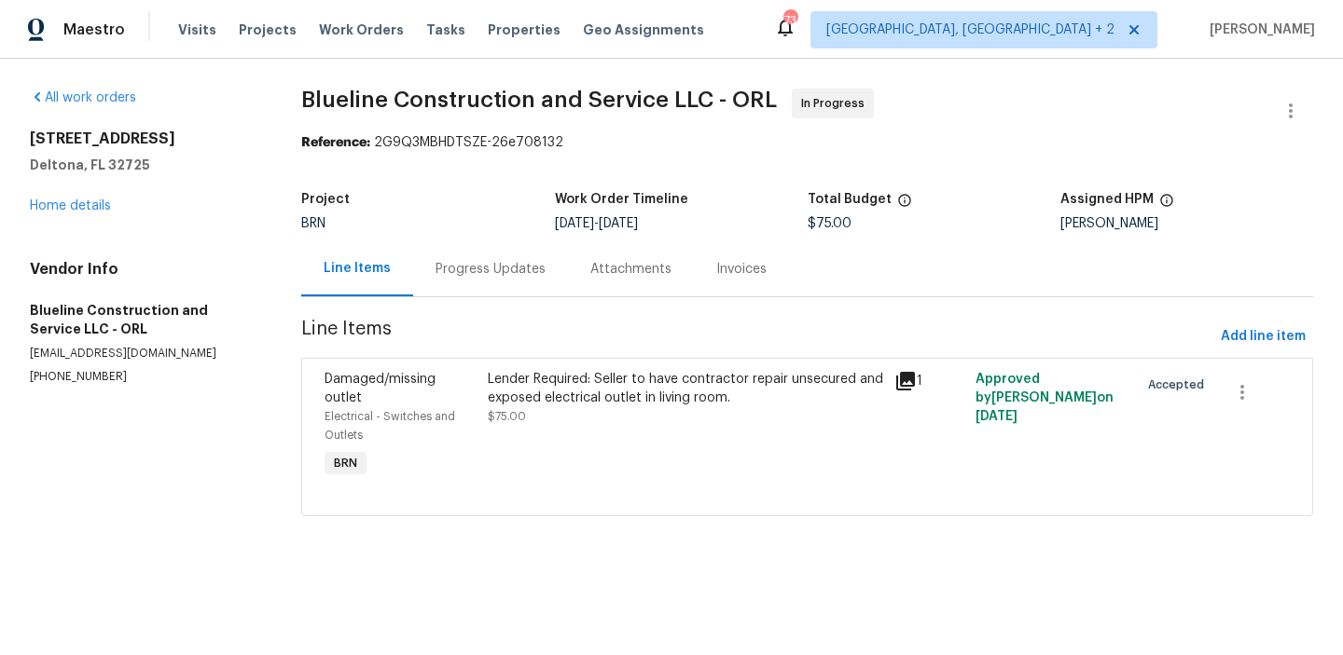
click at [461, 262] on div "Progress Updates" at bounding box center [490, 269] width 110 height 19
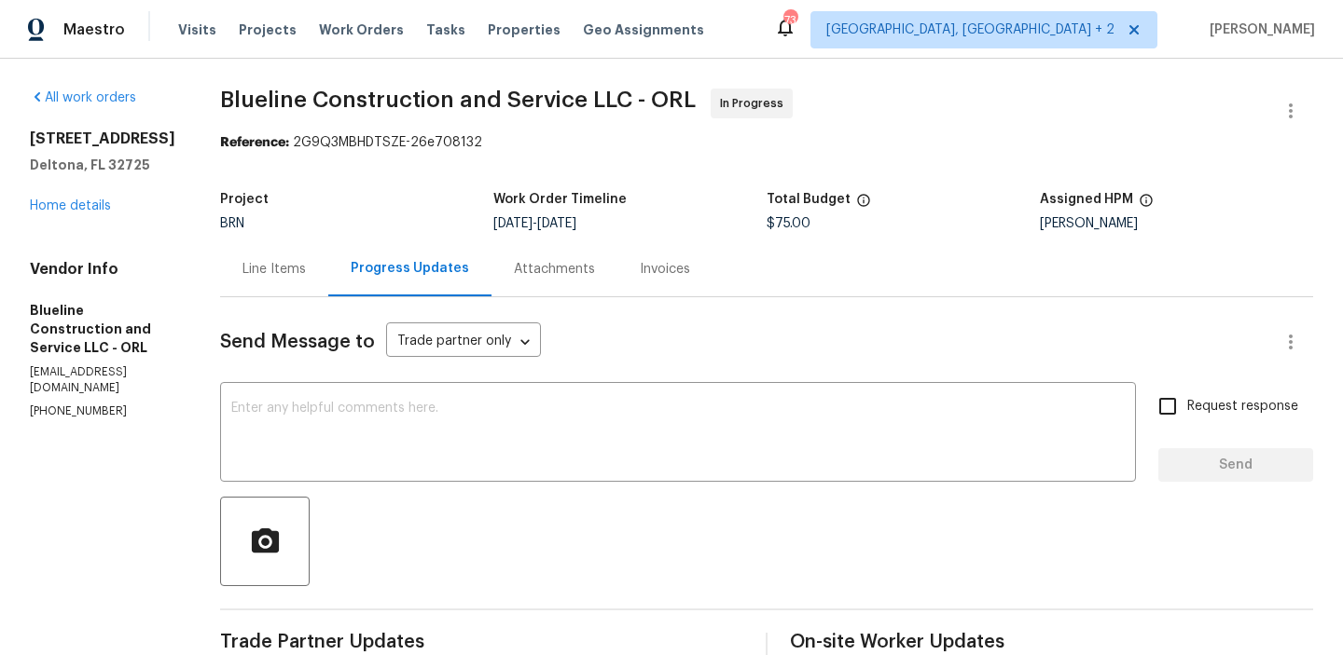
scroll to position [257, 0]
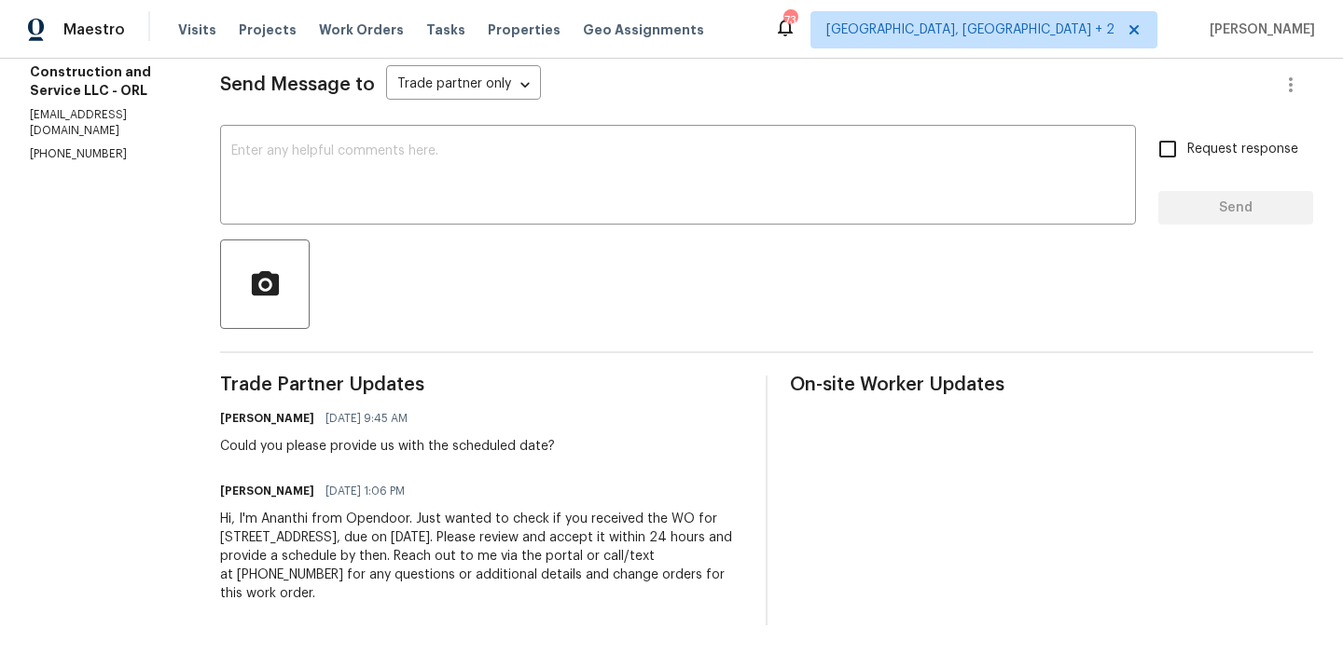
click at [38, 146] on p "(407) 702-8301" at bounding box center [102, 154] width 145 height 16
copy p "(407) 702-8301"
click at [329, 441] on div "Could you please provide us with the scheduled date?" at bounding box center [387, 446] width 335 height 19
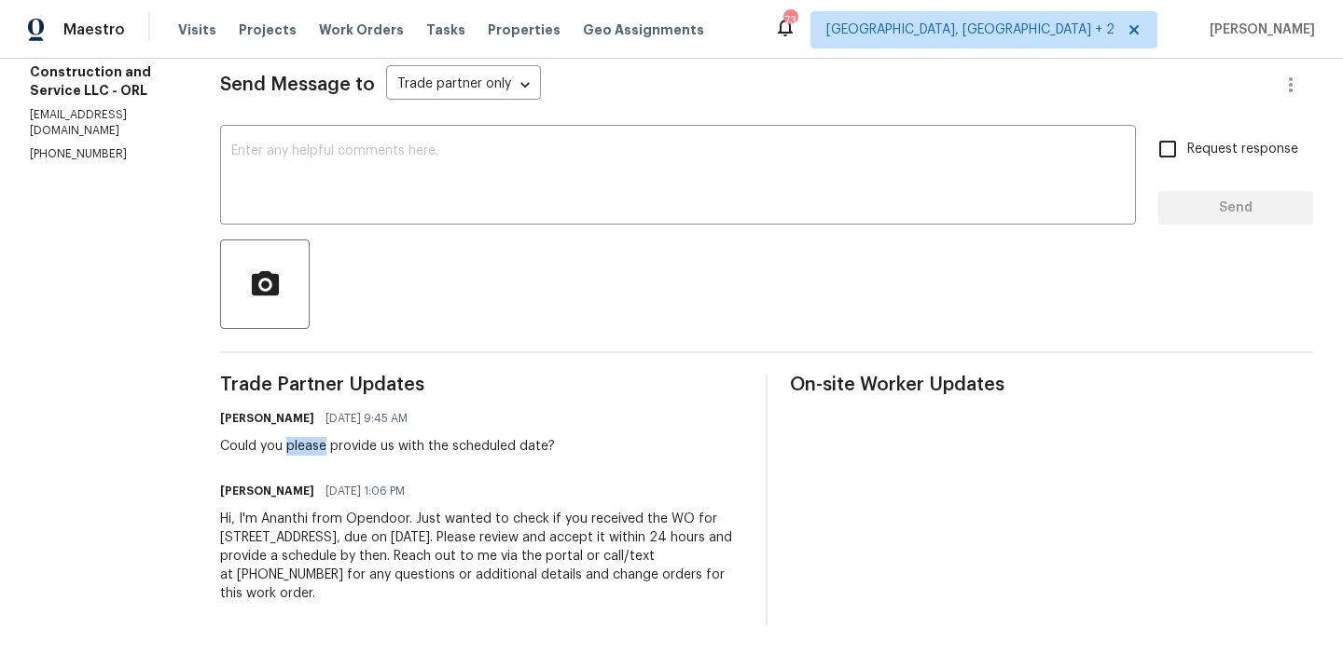
click at [329, 441] on div "Could you please provide us with the scheduled date?" at bounding box center [387, 446] width 335 height 19
copy div "Could you please provide us with the scheduled date?"
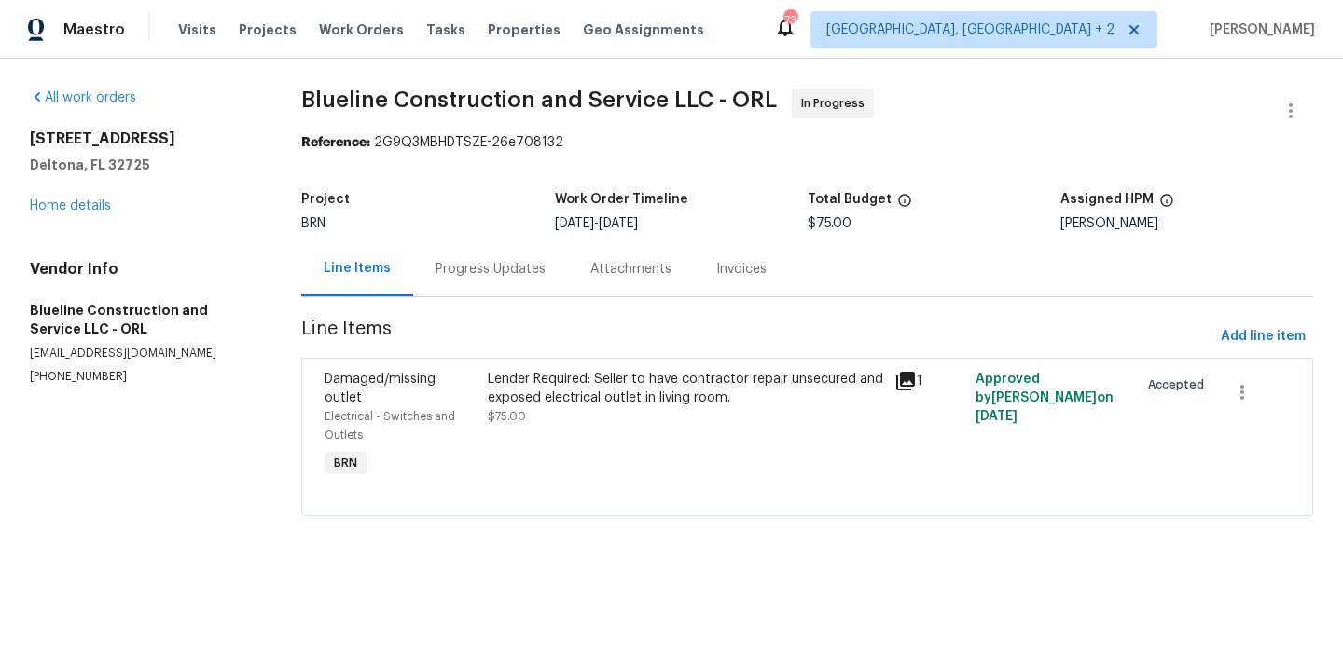
click at [501, 283] on div "Progress Updates" at bounding box center [490, 268] width 155 height 55
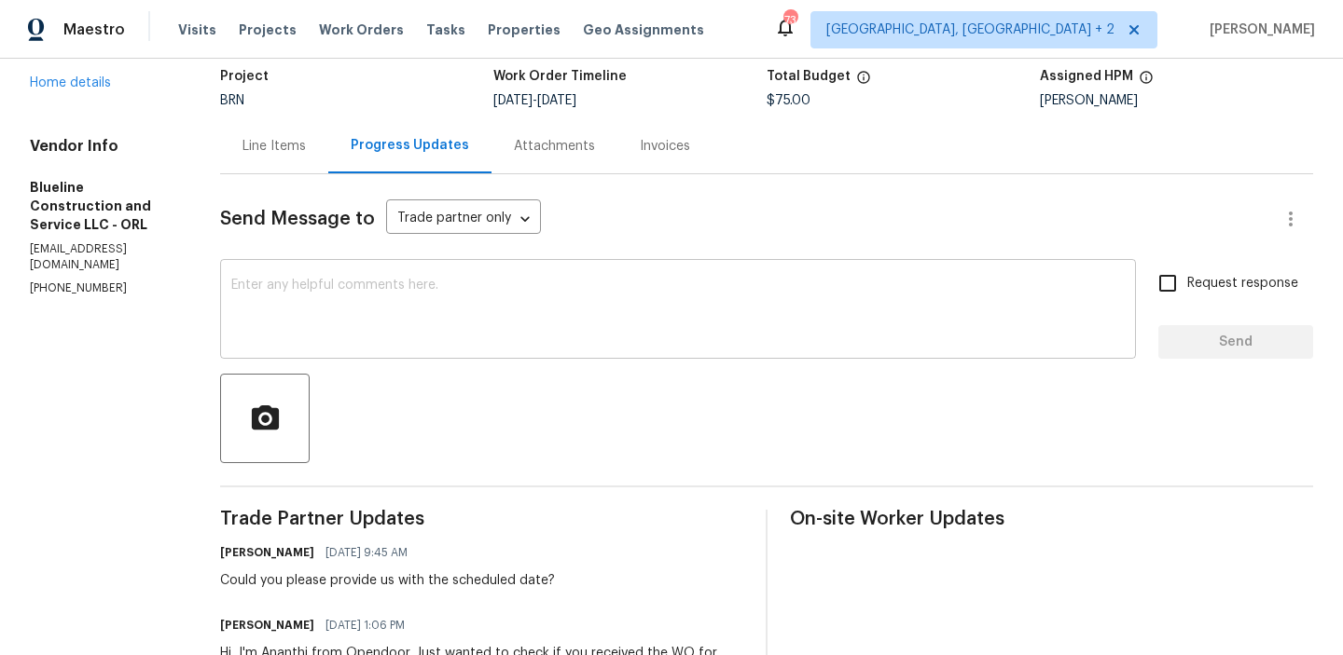
scroll to position [149, 0]
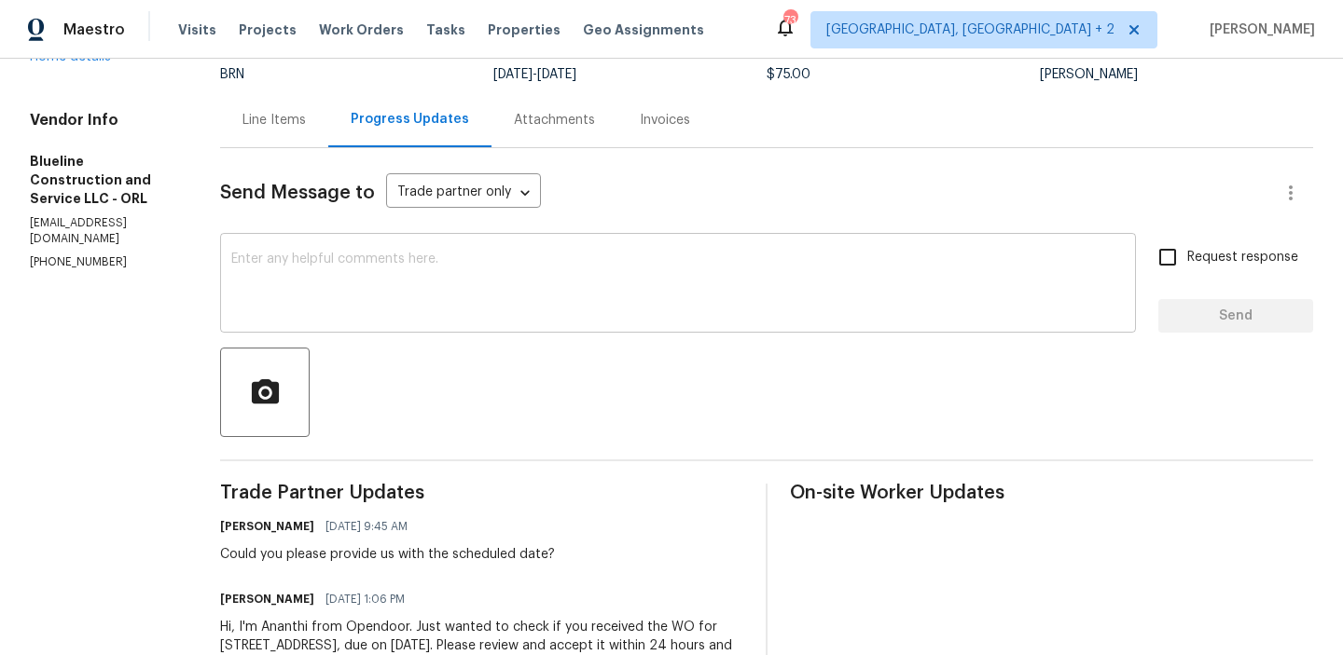
click at [422, 324] on div "x ​" at bounding box center [678, 285] width 916 height 95
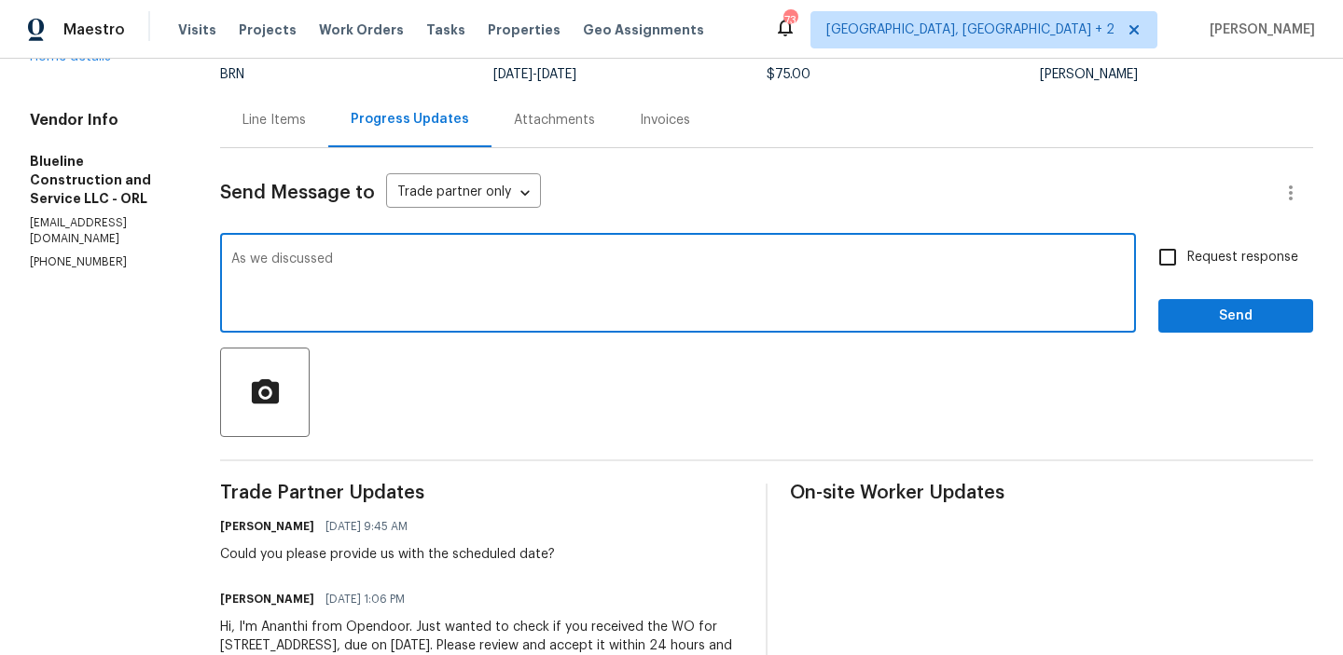
click at [64, 255] on p "(407) 702-8301" at bounding box center [102, 263] width 145 height 16
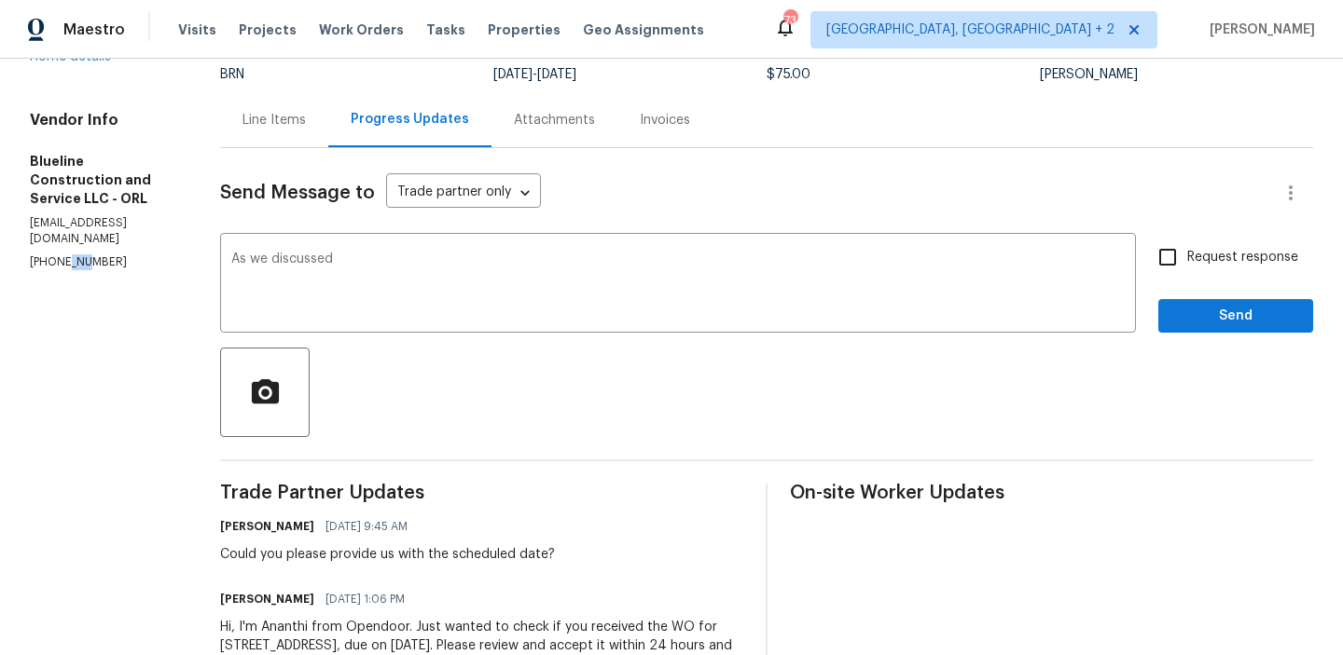
click at [64, 255] on p "(407) 702-8301" at bounding box center [102, 263] width 145 height 16
copy p "(407) 702-8301"
click at [451, 285] on textarea "As we discussed" at bounding box center [677, 285] width 893 height 65
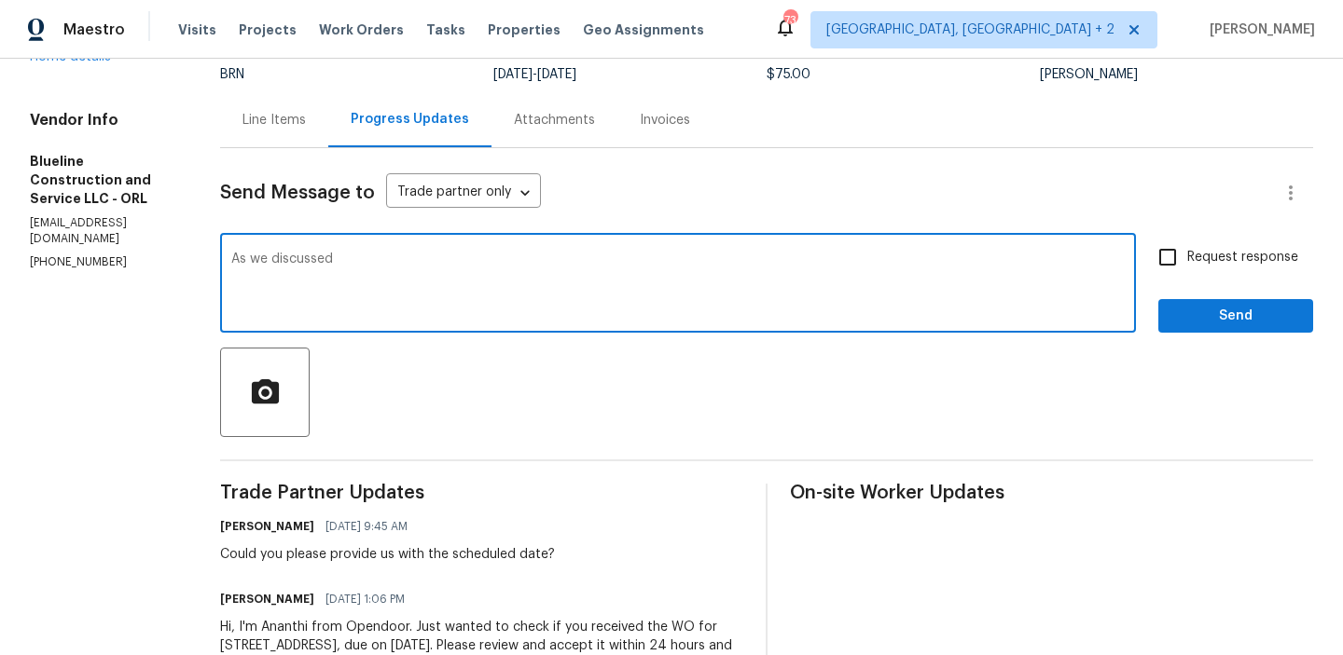
paste textarea "(407) 702-8301"
type textarea "As we discussed (407) 702-8301, Kindly ensure to keep us posted here once the i…"
click at [1179, 266] on input "Request response" at bounding box center [1167, 257] width 39 height 39
checkbox input "true"
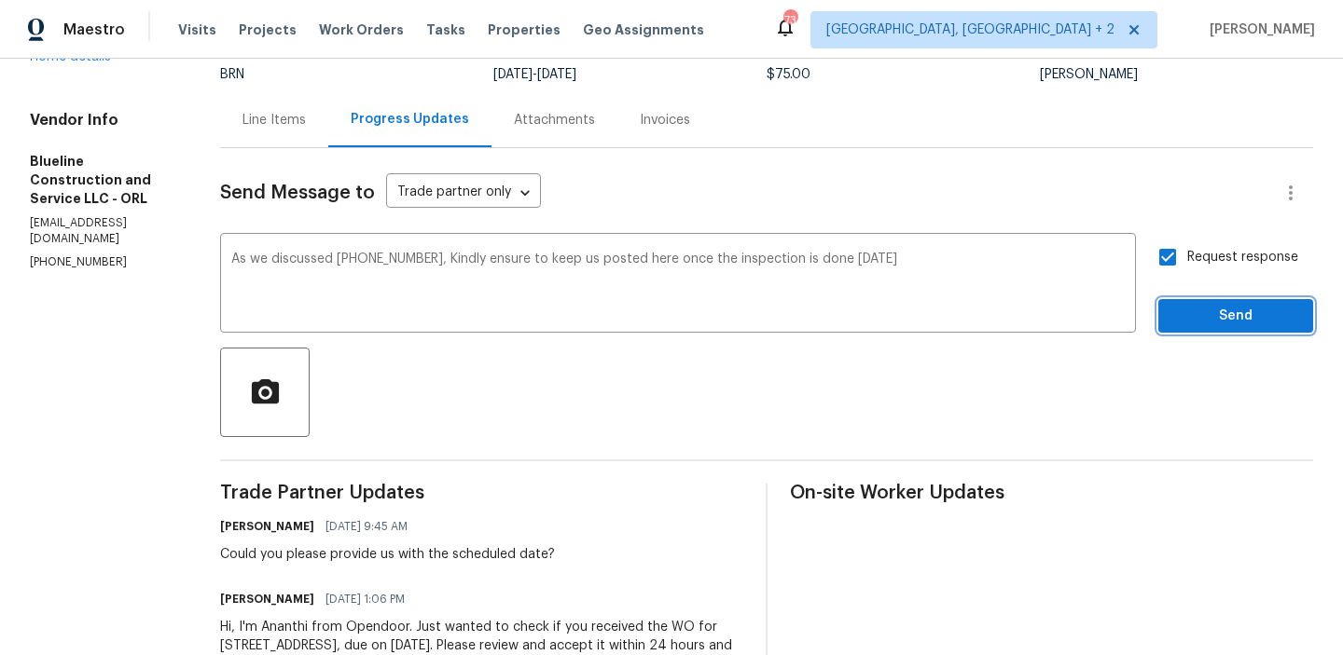
click at [1176, 308] on span "Send" at bounding box center [1235, 316] width 125 height 23
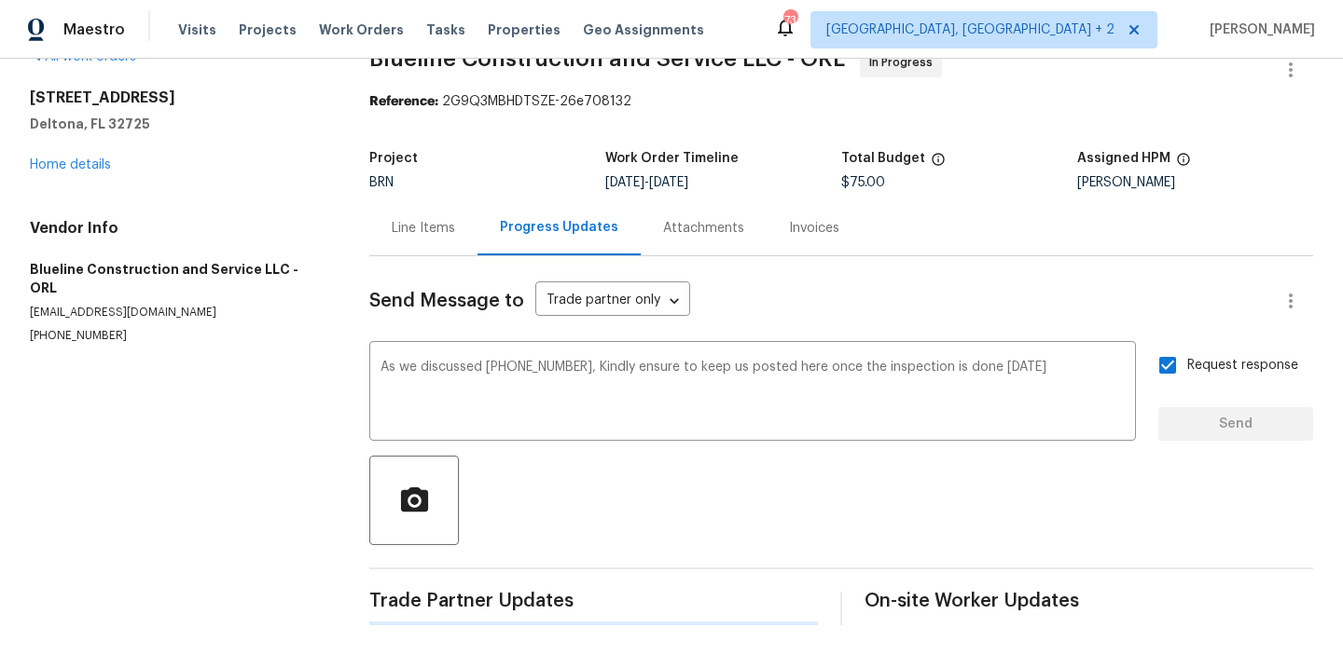
scroll to position [0, 0]
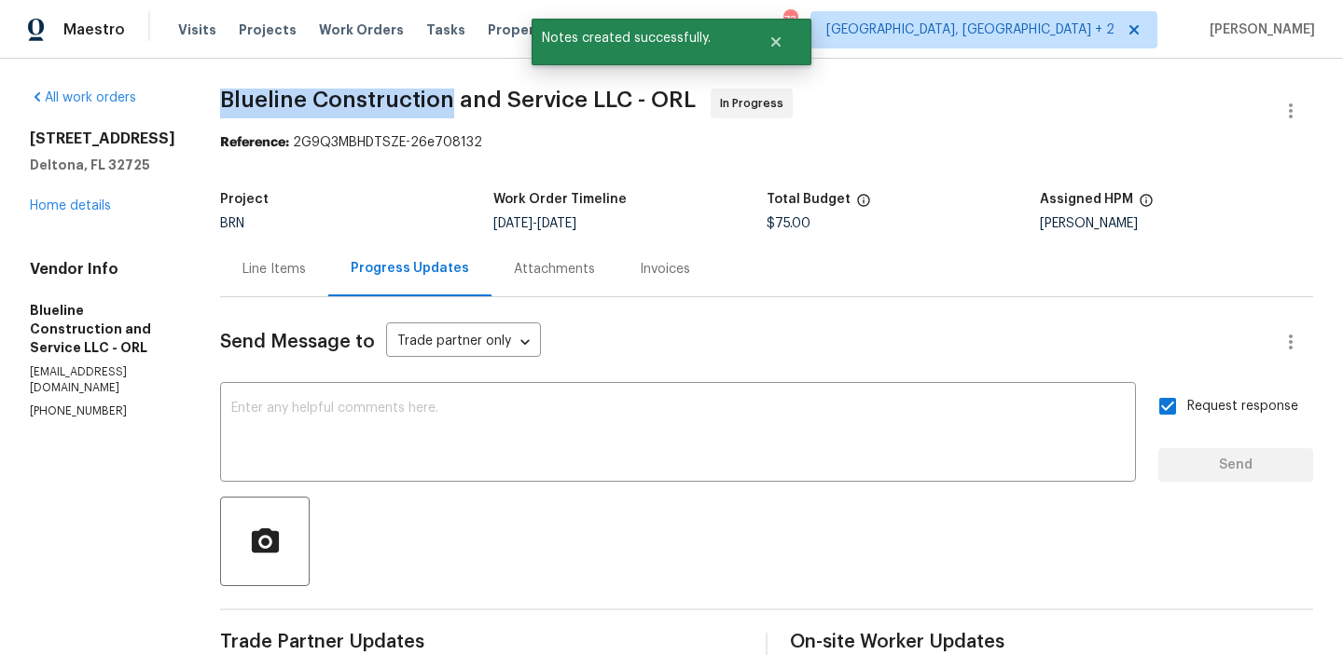
drag, startPoint x: 250, startPoint y: 98, endPoint x: 487, endPoint y: 97, distance: 236.8
click at [487, 97] on div "All work orders 832 Yellowbird Ave Deltona, FL 32725 Home details Vendor Info B…" at bounding box center [671, 531] width 1343 height 945
copy span "Blueline Construction"
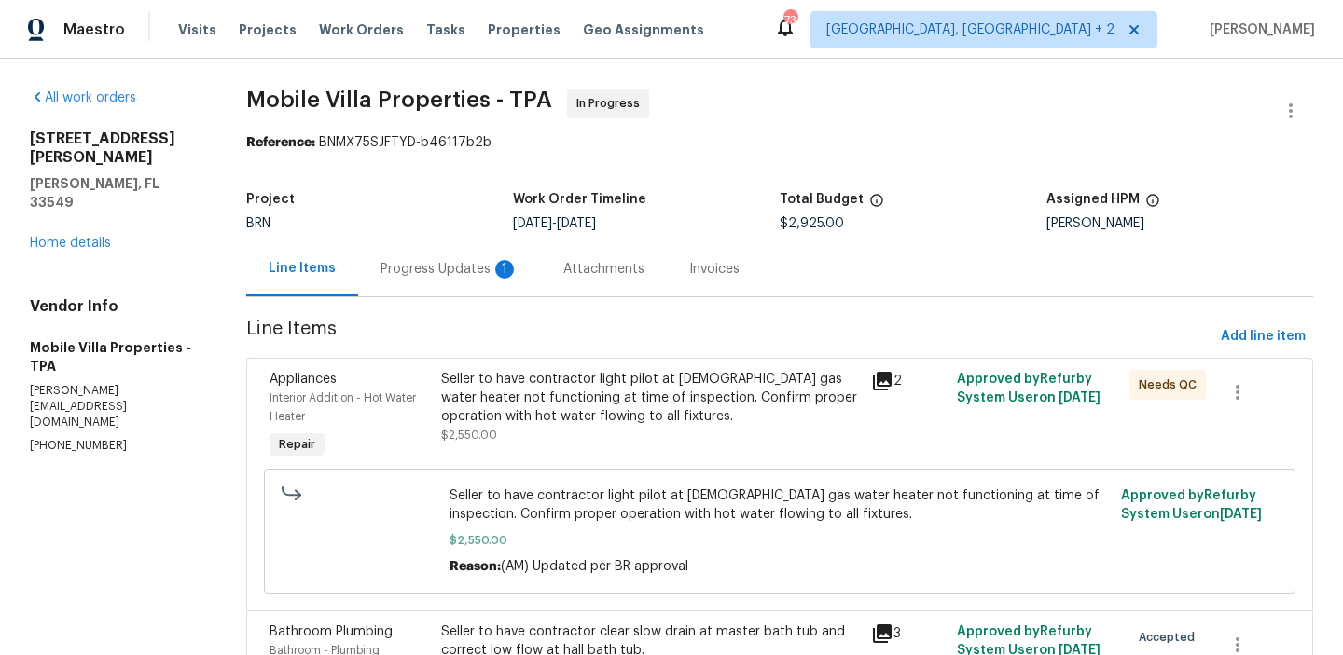
click at [470, 269] on div "Progress Updates 1" at bounding box center [449, 269] width 138 height 19
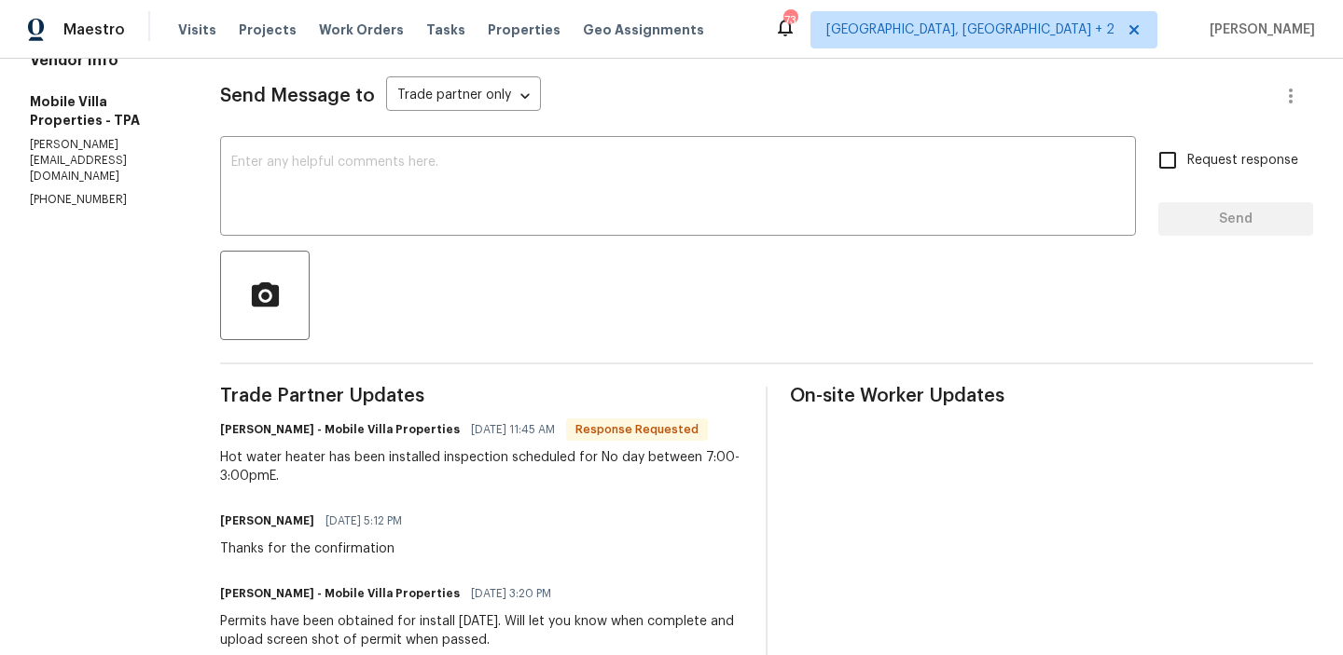
scroll to position [247, 0]
click at [325, 172] on textarea at bounding box center [677, 187] width 893 height 65
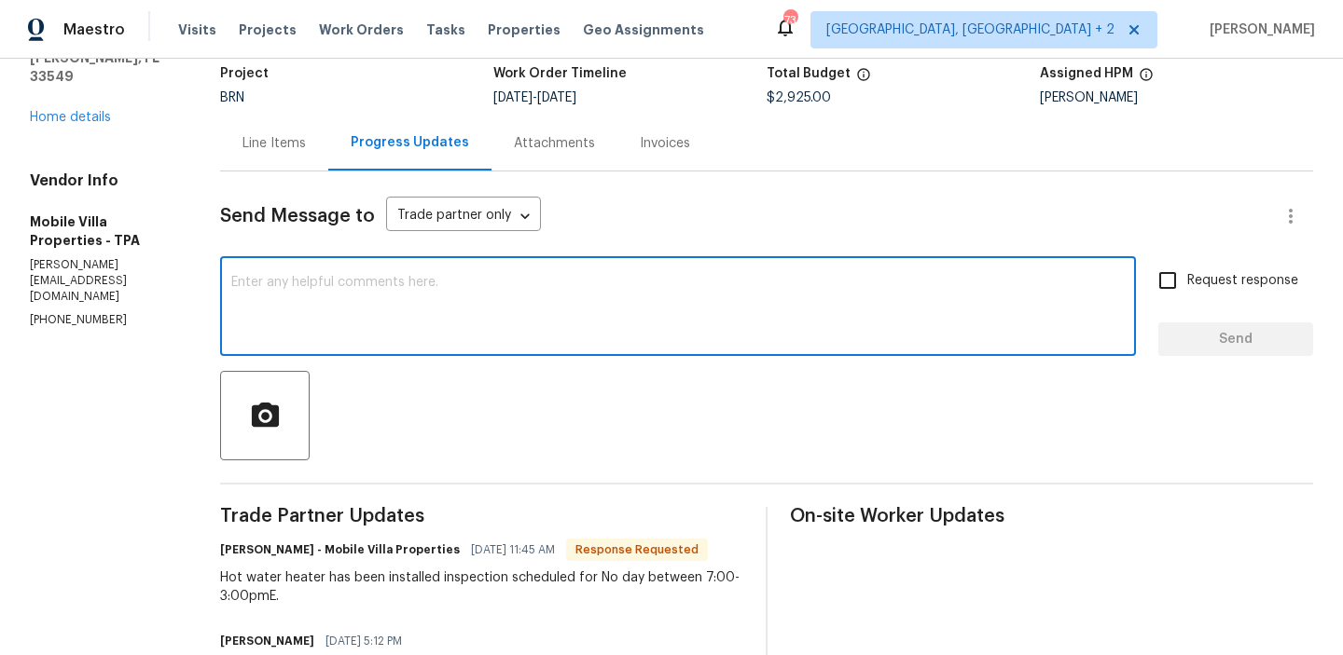
scroll to position [93, 0]
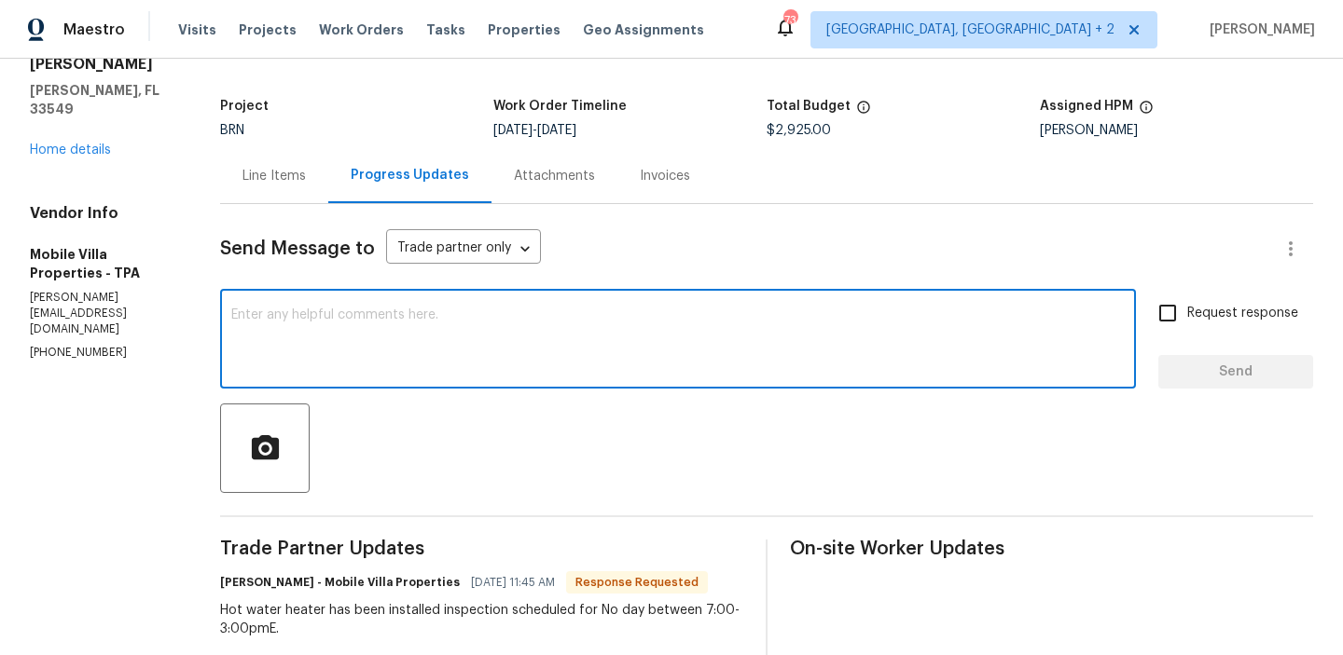
click at [256, 184] on div "Line Items" at bounding box center [273, 176] width 63 height 19
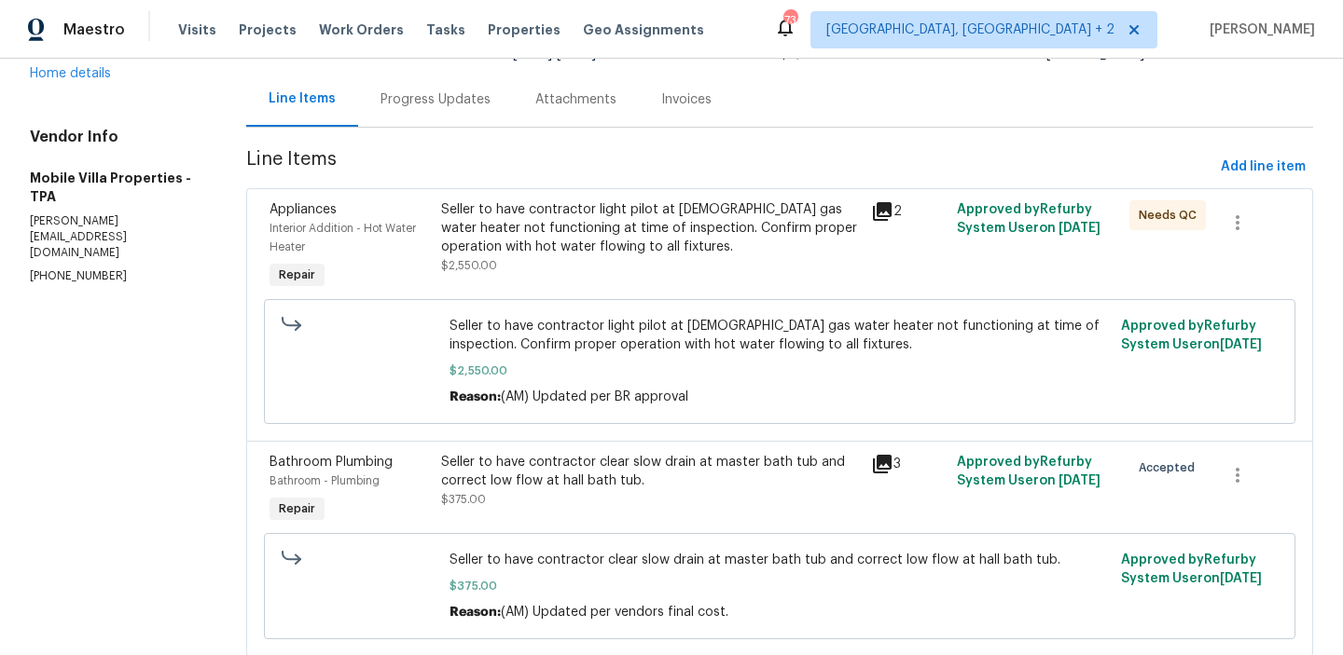
scroll to position [176, 0]
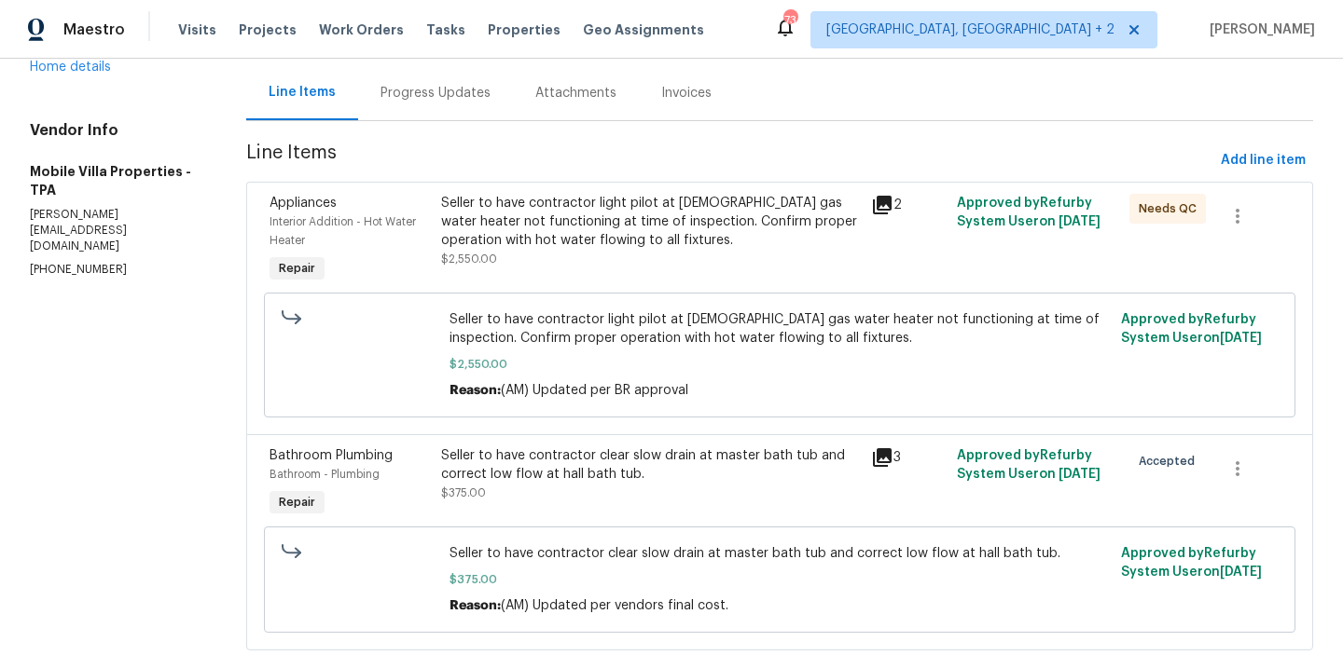
click at [554, 200] on div "Seller to have contractor light pilot at 3 yr old gas water heater not function…" at bounding box center [650, 222] width 419 height 56
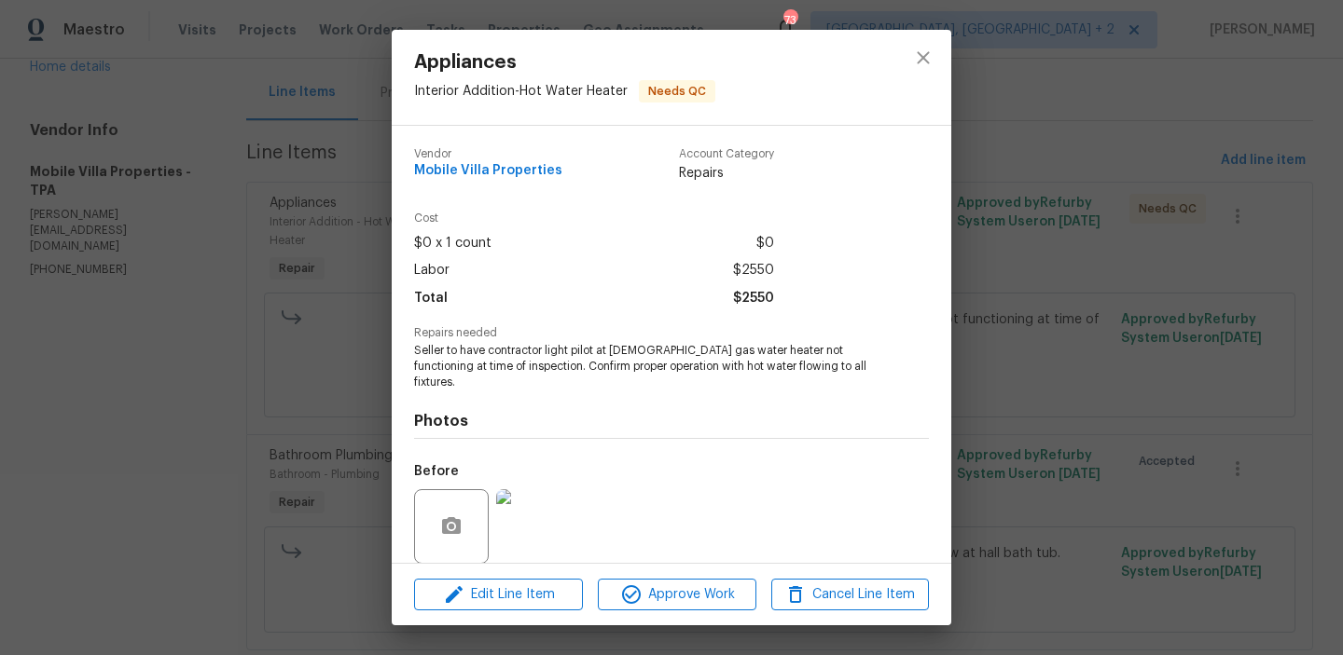
scroll to position [126, 0]
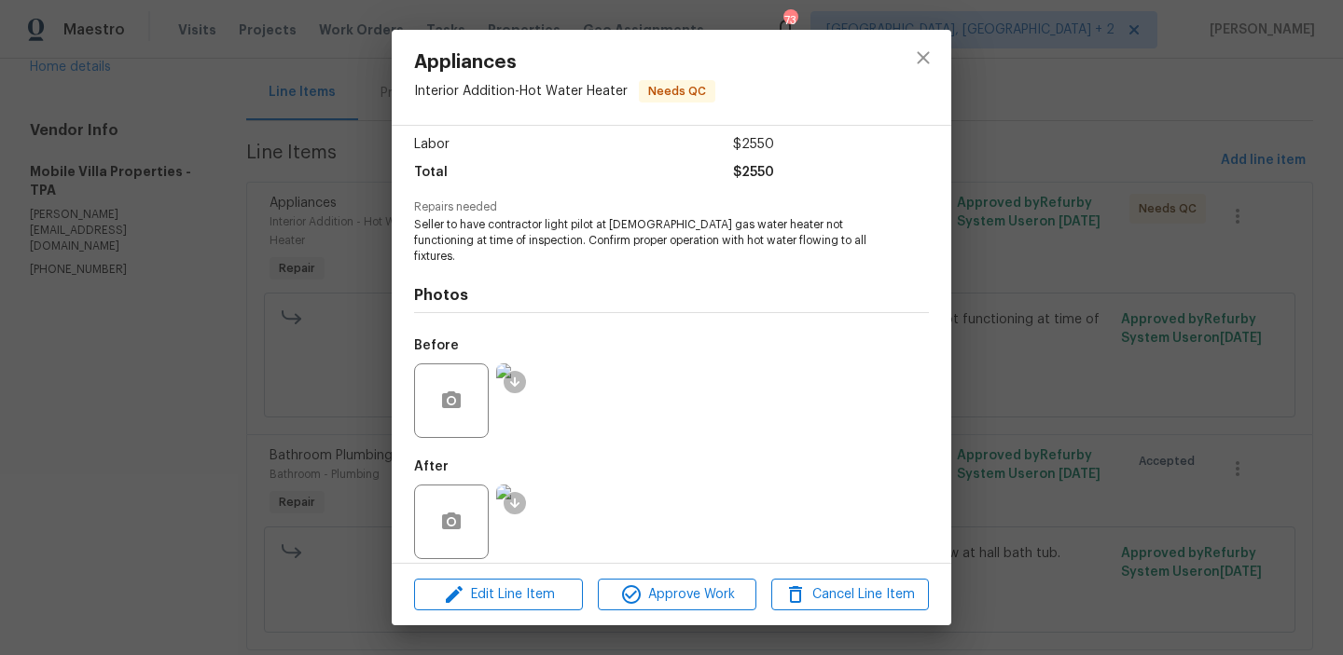
click at [302, 380] on div "Appliances Interior Addition - Hot Water Heater Needs QC Vendor Mobile Villa Pr…" at bounding box center [671, 327] width 1343 height 655
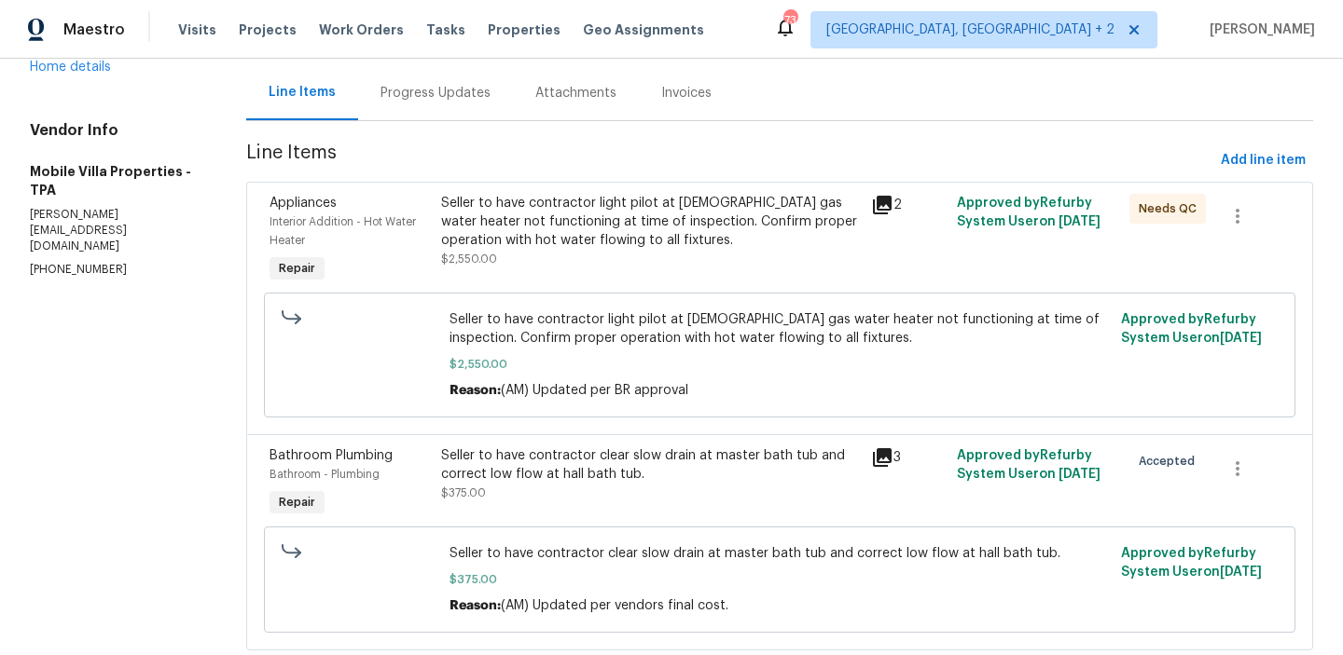
click at [566, 496] on div "Seller to have contractor clear slow drain at master bath tub and correct low f…" at bounding box center [650, 475] width 419 height 56
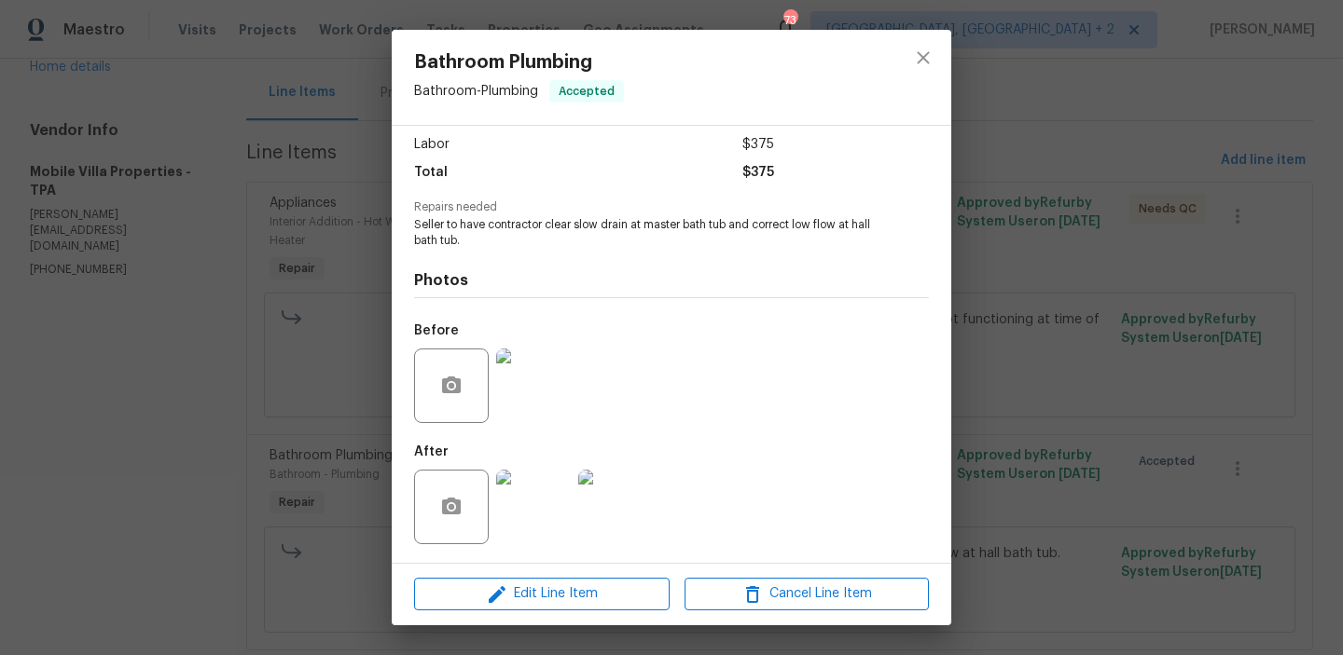
click at [537, 491] on img at bounding box center [533, 507] width 75 height 75
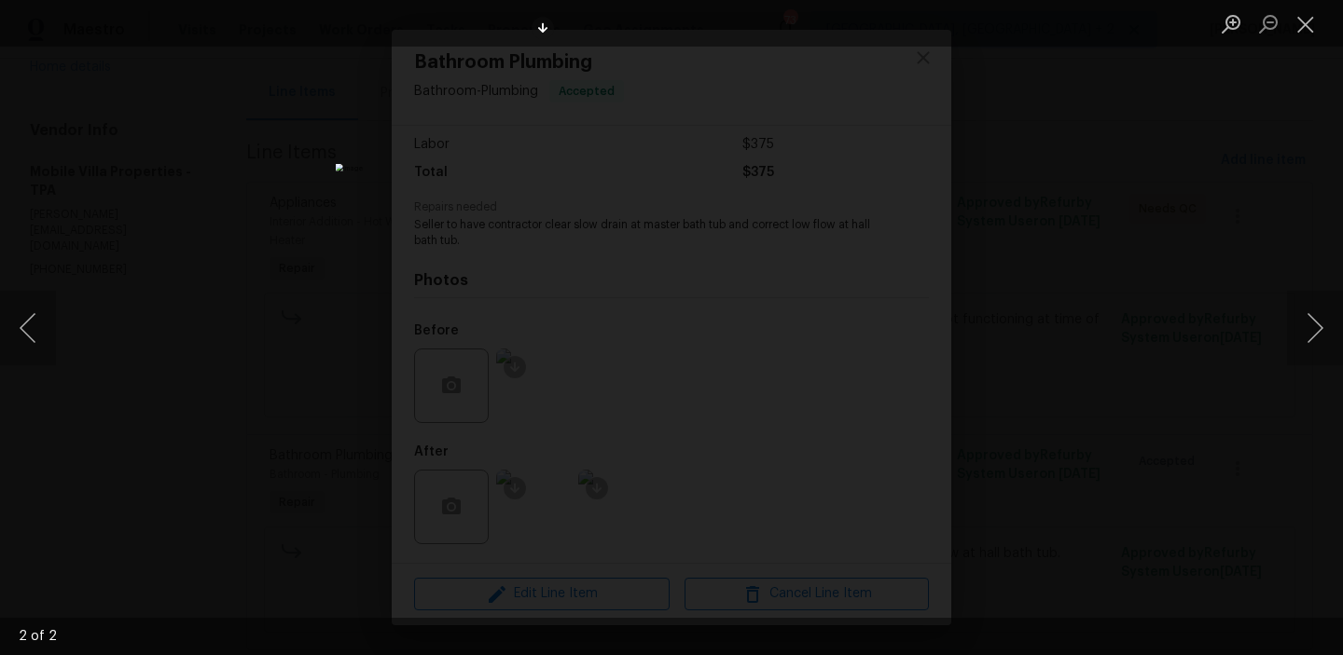
click at [174, 251] on div "Lightbox" at bounding box center [671, 327] width 1343 height 655
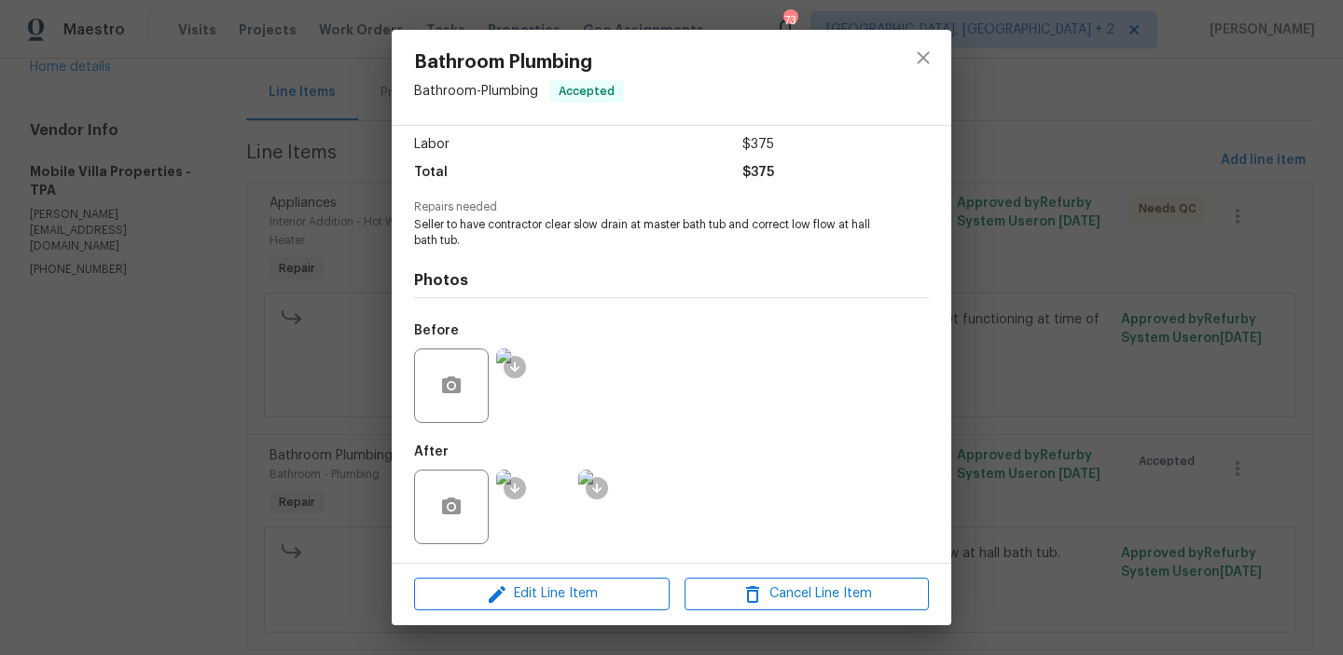
click at [255, 236] on div "Bathroom Plumbing Bathroom - Plumbing Accepted Vendor Mobile Villa Properties A…" at bounding box center [671, 327] width 1343 height 655
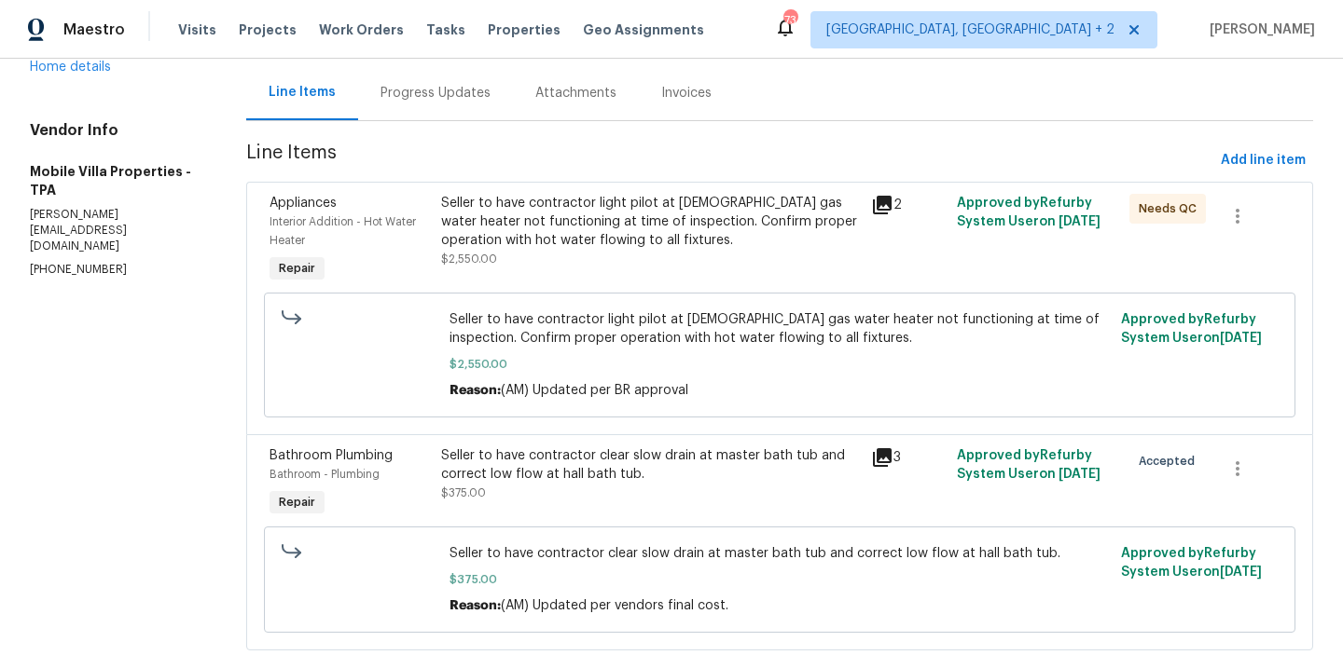
click at [282, 232] on div "Interior Addition - Hot Water Heater" at bounding box center [349, 231] width 160 height 37
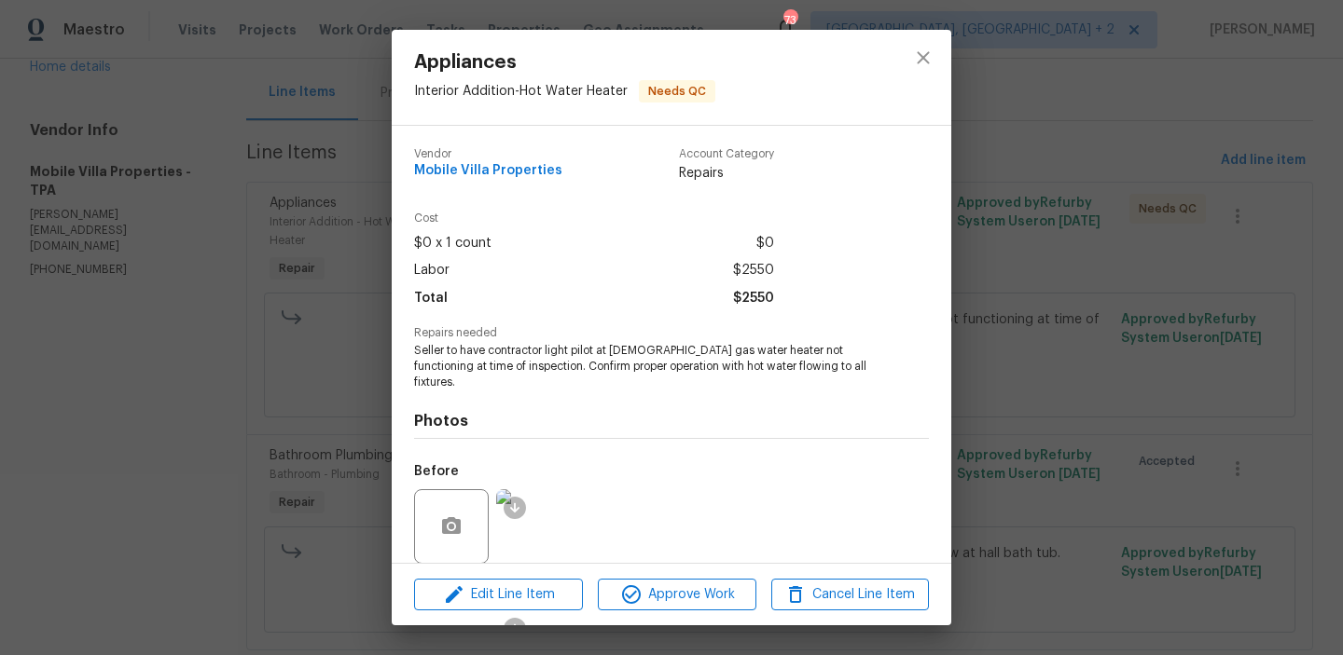
click at [352, 129] on div "Appliances Interior Addition - Hot Water Heater Needs QC Vendor Mobile Villa Pr…" at bounding box center [671, 327] width 1343 height 655
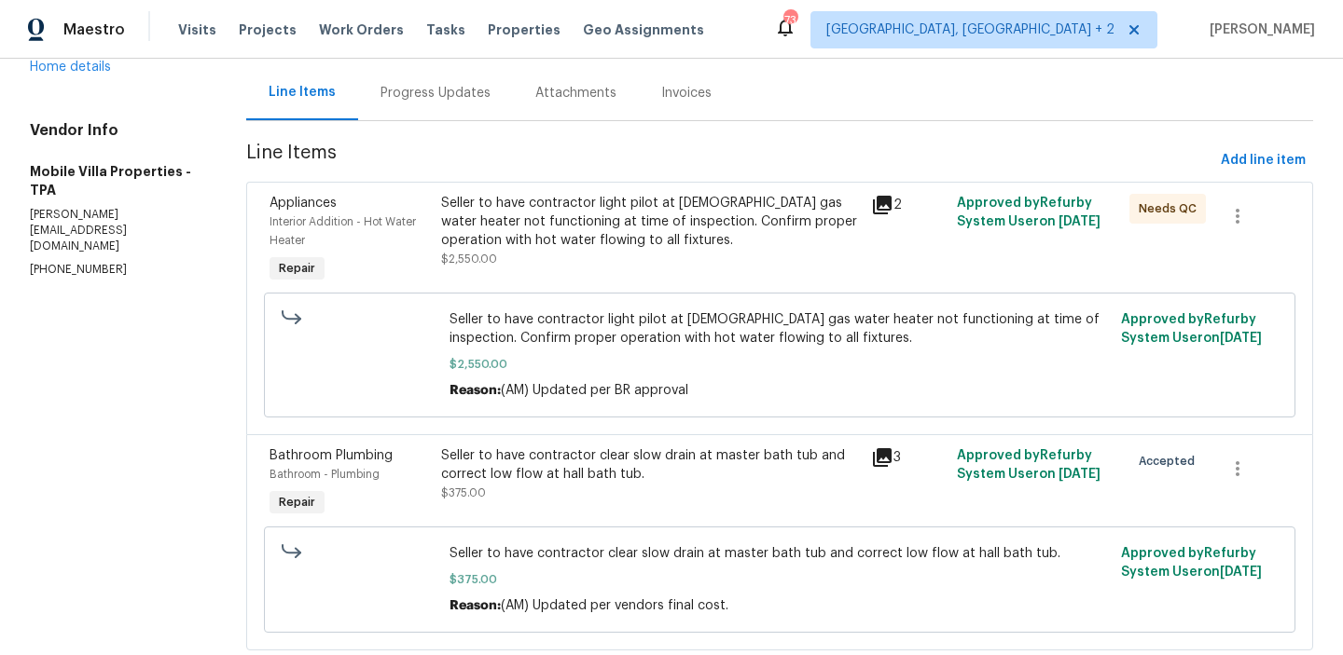
click at [416, 101] on div "Progress Updates" at bounding box center [435, 93] width 110 height 19
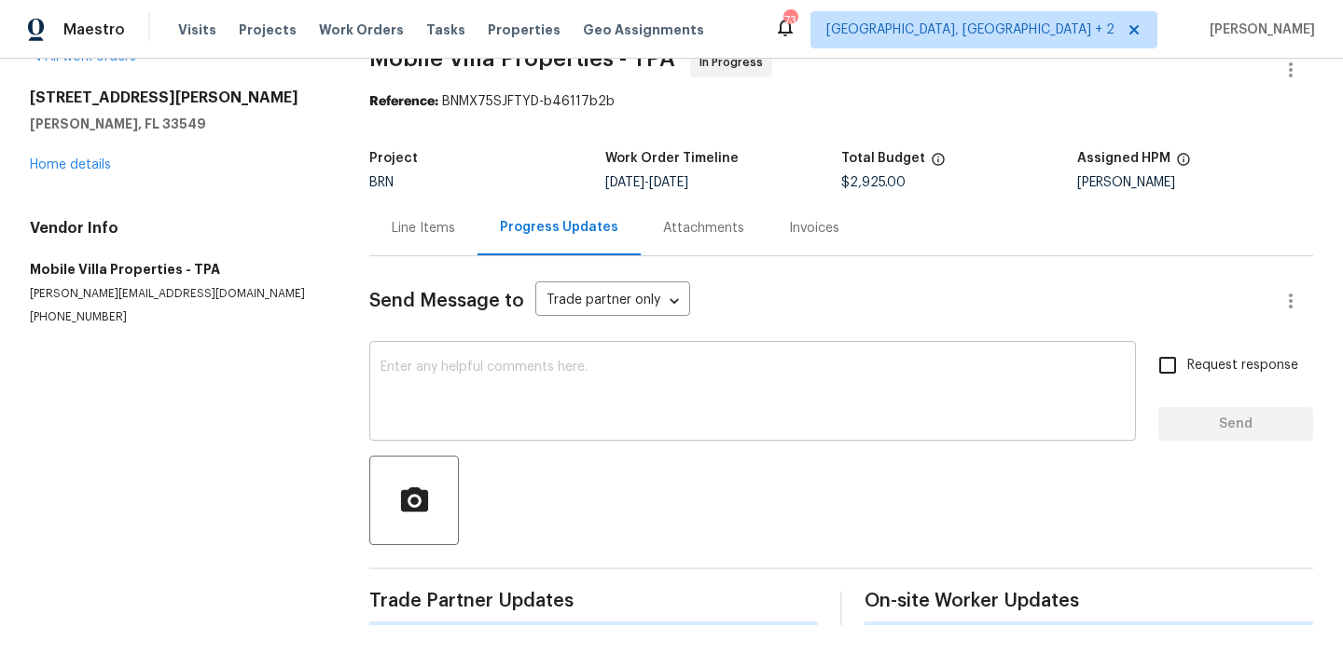
scroll to position [195, 0]
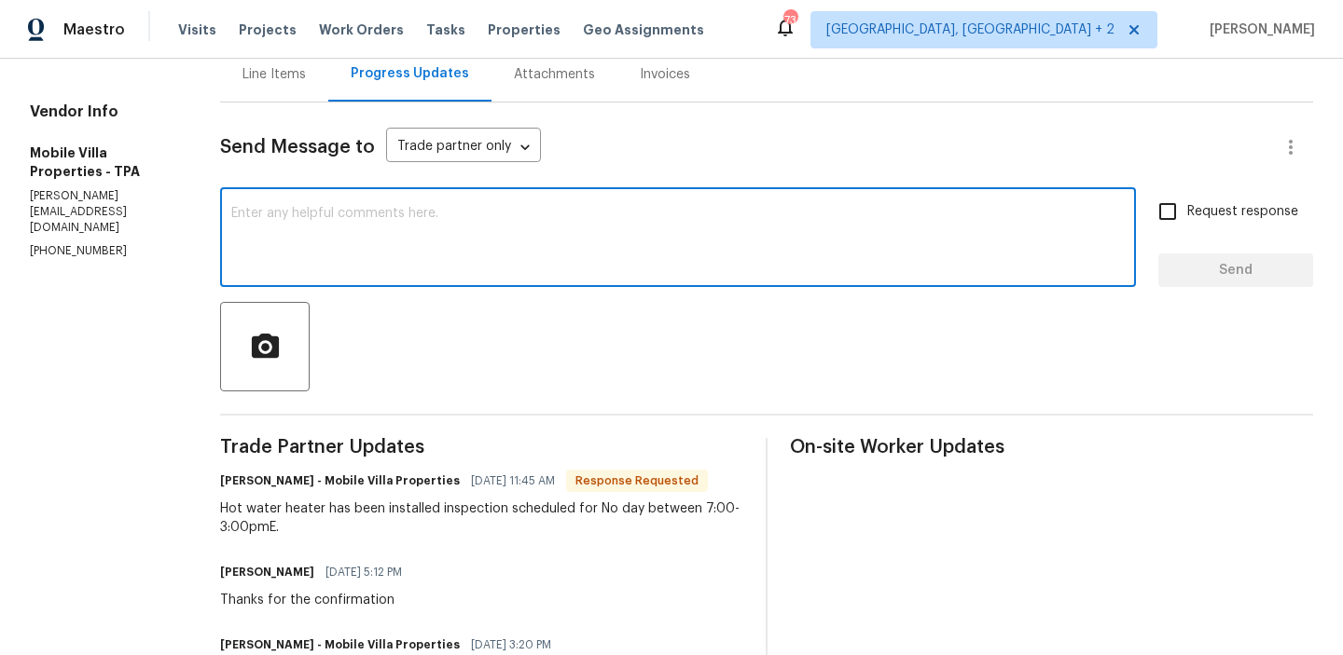
click at [338, 236] on textarea at bounding box center [677, 239] width 893 height 65
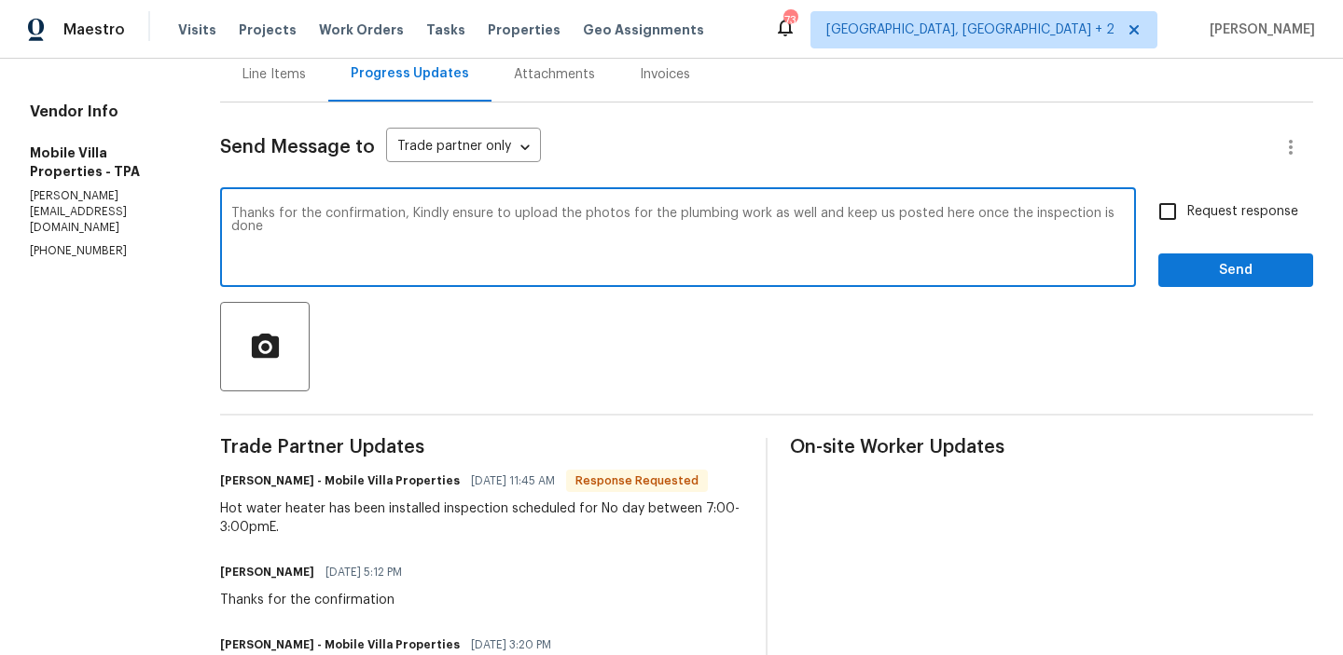
type textarea "Thanks for the confirmation, Kindly ensure to upload the photos for the plumbin…"
click at [1234, 202] on span "Request response" at bounding box center [1242, 212] width 111 height 20
click at [1187, 202] on input "Request response" at bounding box center [1167, 211] width 39 height 39
checkbox input "true"
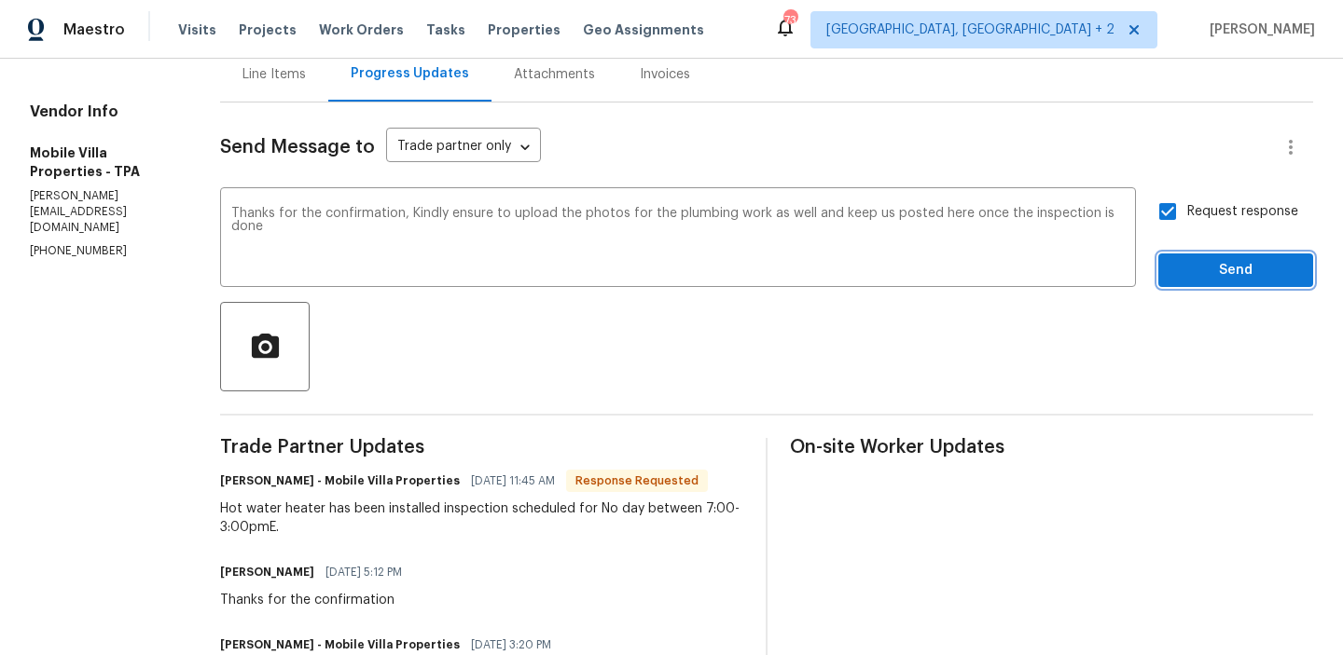
click at [1217, 254] on button "Send" at bounding box center [1235, 271] width 155 height 34
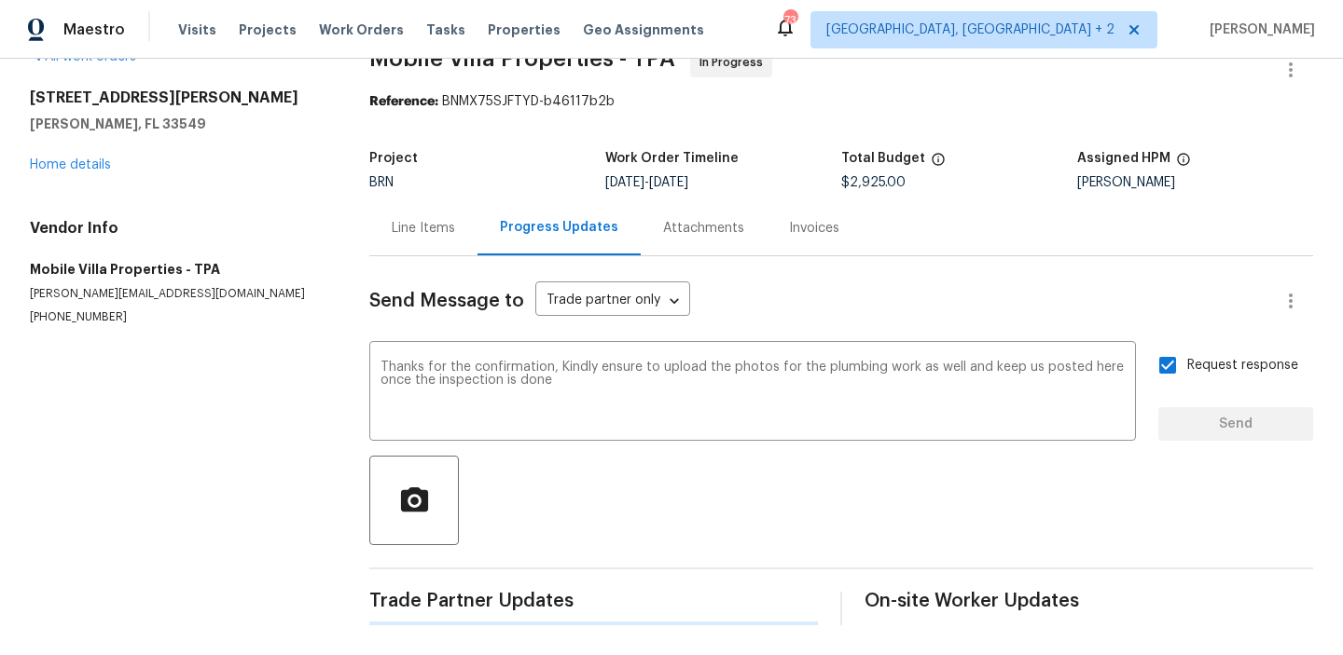
scroll to position [0, 0]
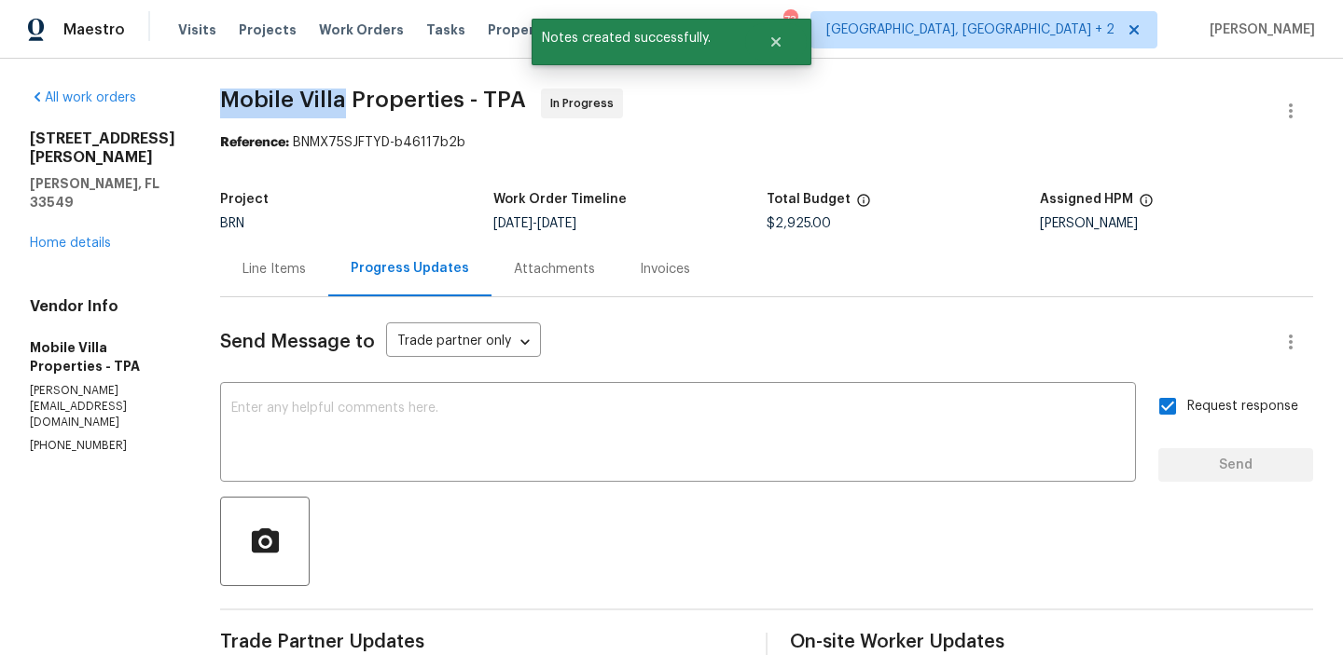
drag, startPoint x: 195, startPoint y: 91, endPoint x: 336, endPoint y: 99, distance: 141.0
copy span "Mobile Villa"
click at [266, 272] on div "Line Items" at bounding box center [273, 269] width 63 height 19
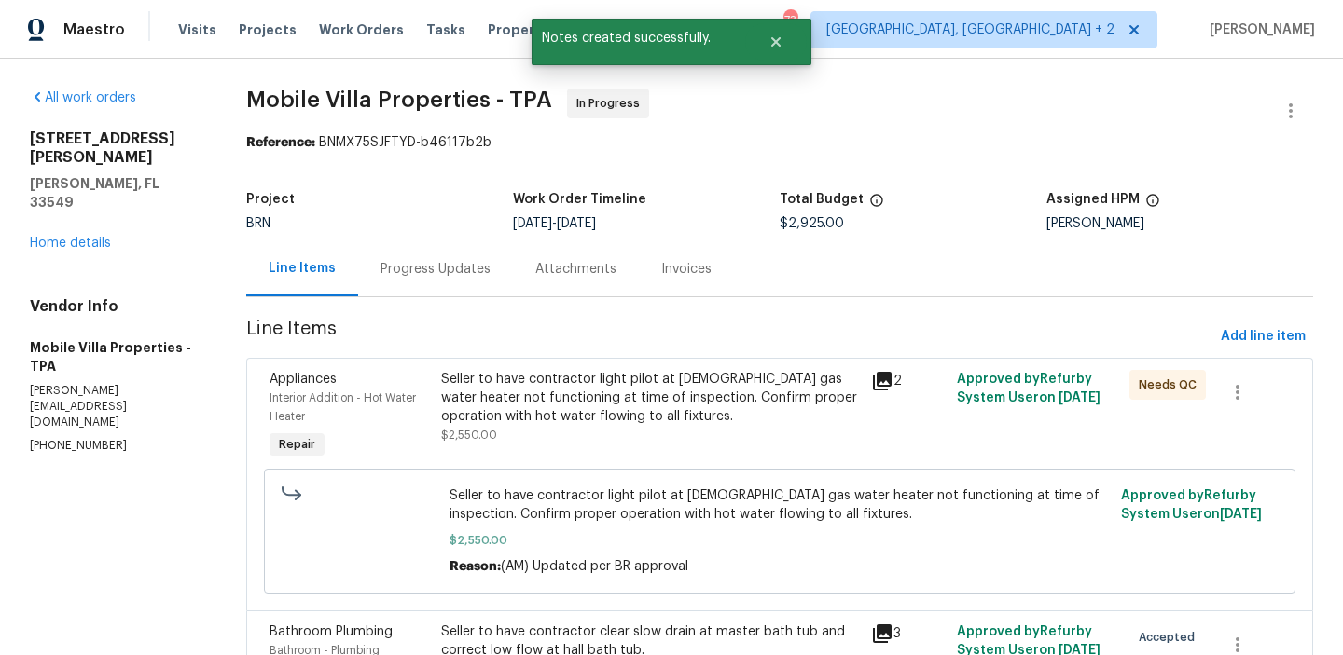
click at [528, 398] on div "Seller to have contractor light pilot at 3 yr old gas water heater not function…" at bounding box center [650, 398] width 419 height 56
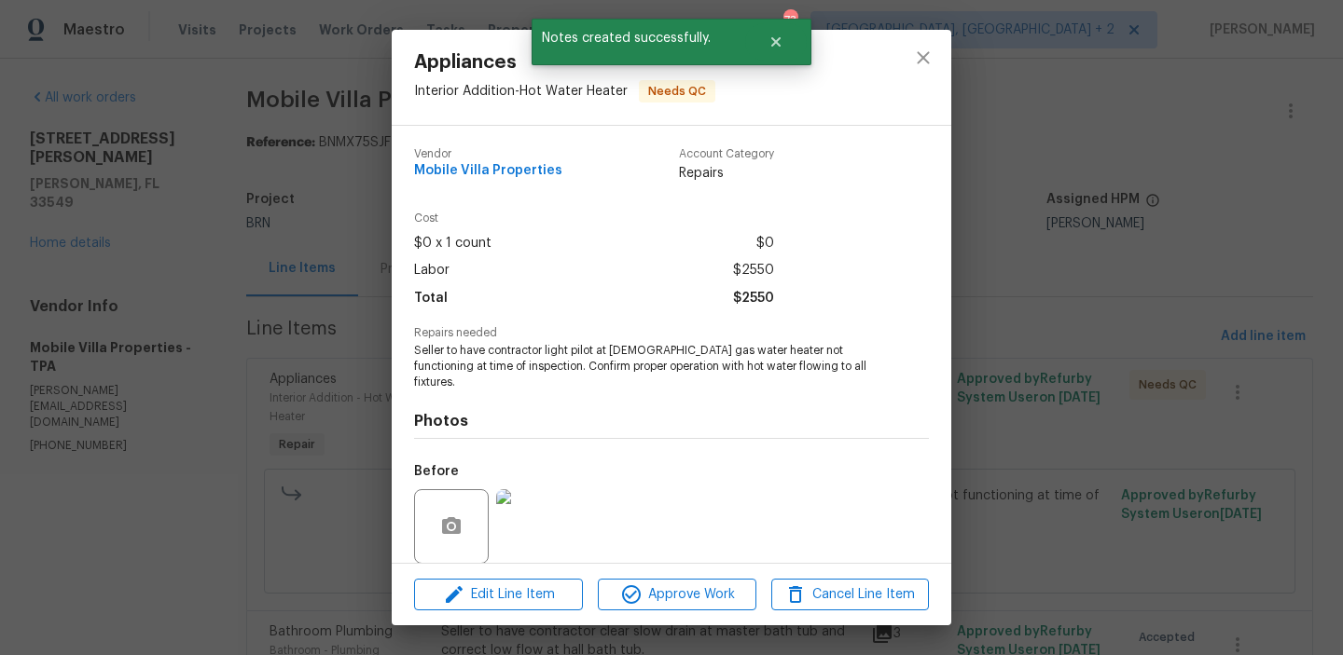
scroll to position [126, 0]
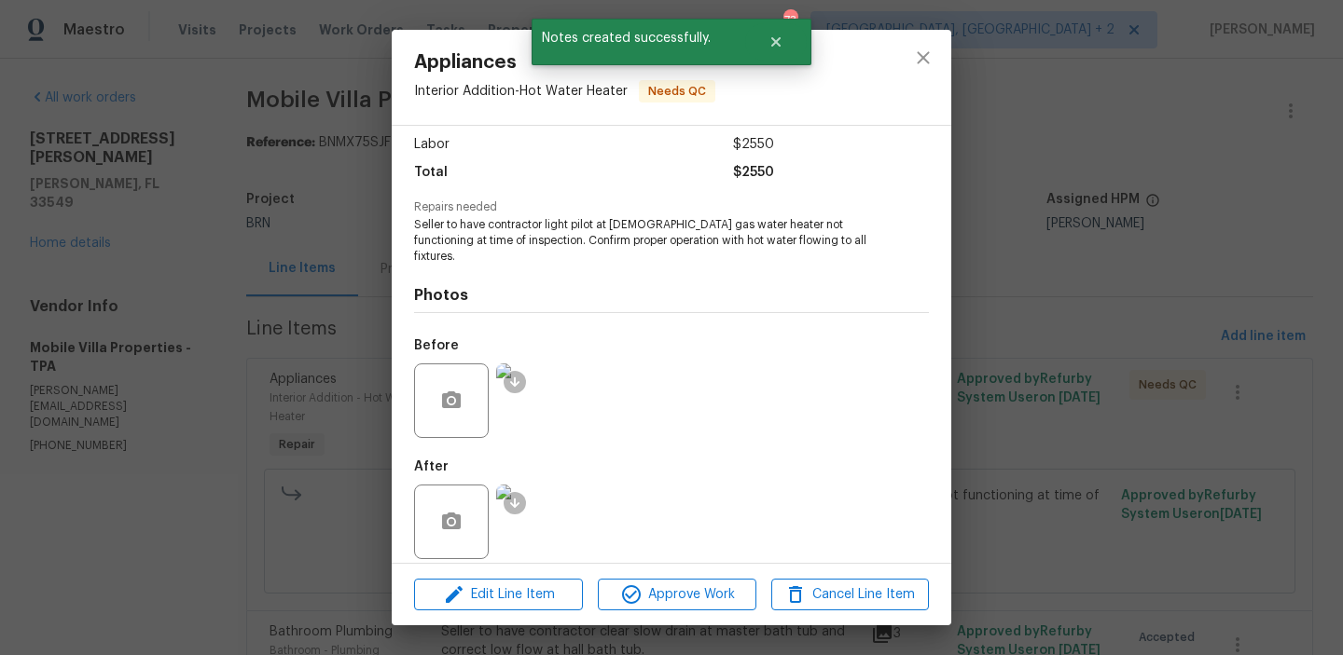
click at [534, 488] on img at bounding box center [533, 522] width 75 height 75
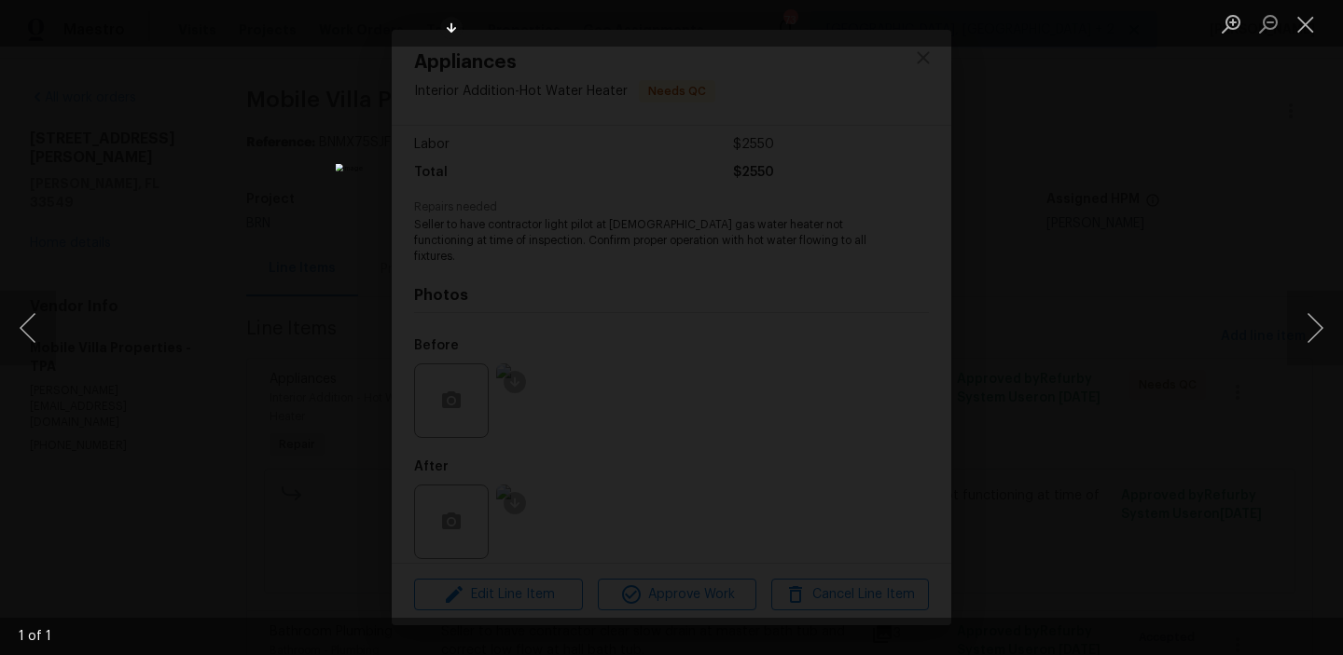
click at [268, 383] on div "Lightbox" at bounding box center [671, 327] width 1343 height 655
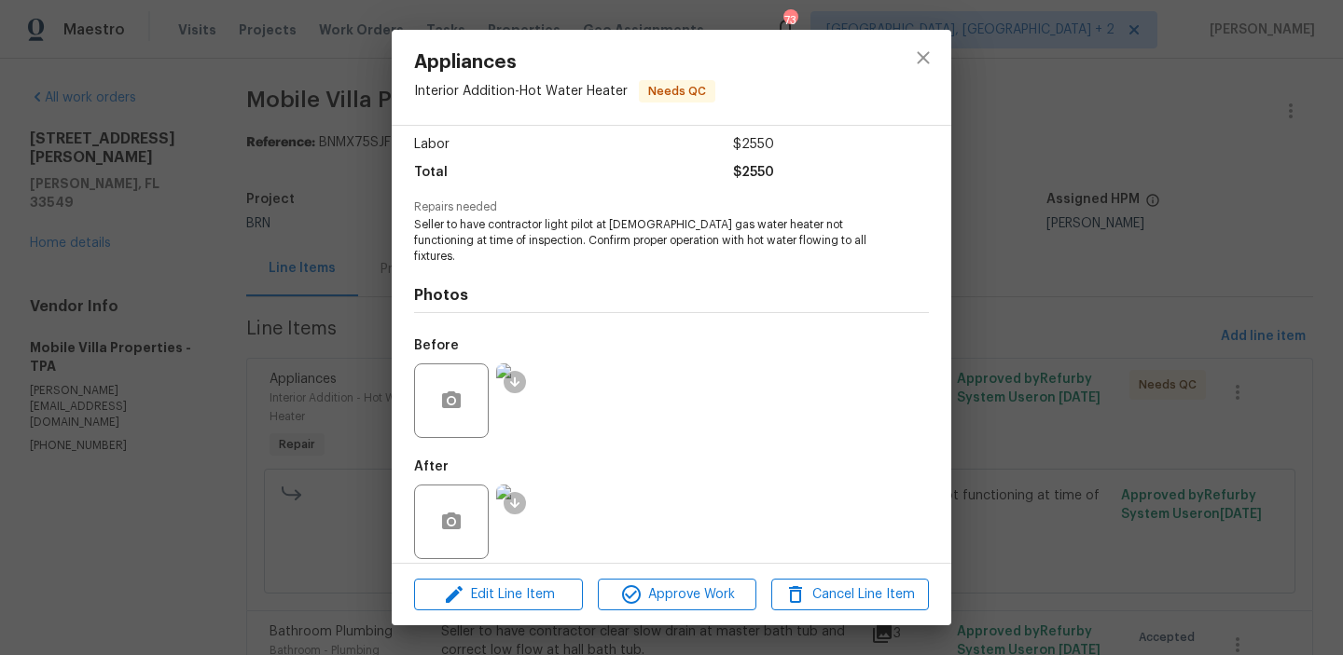
click at [552, 382] on img at bounding box center [533, 401] width 75 height 75
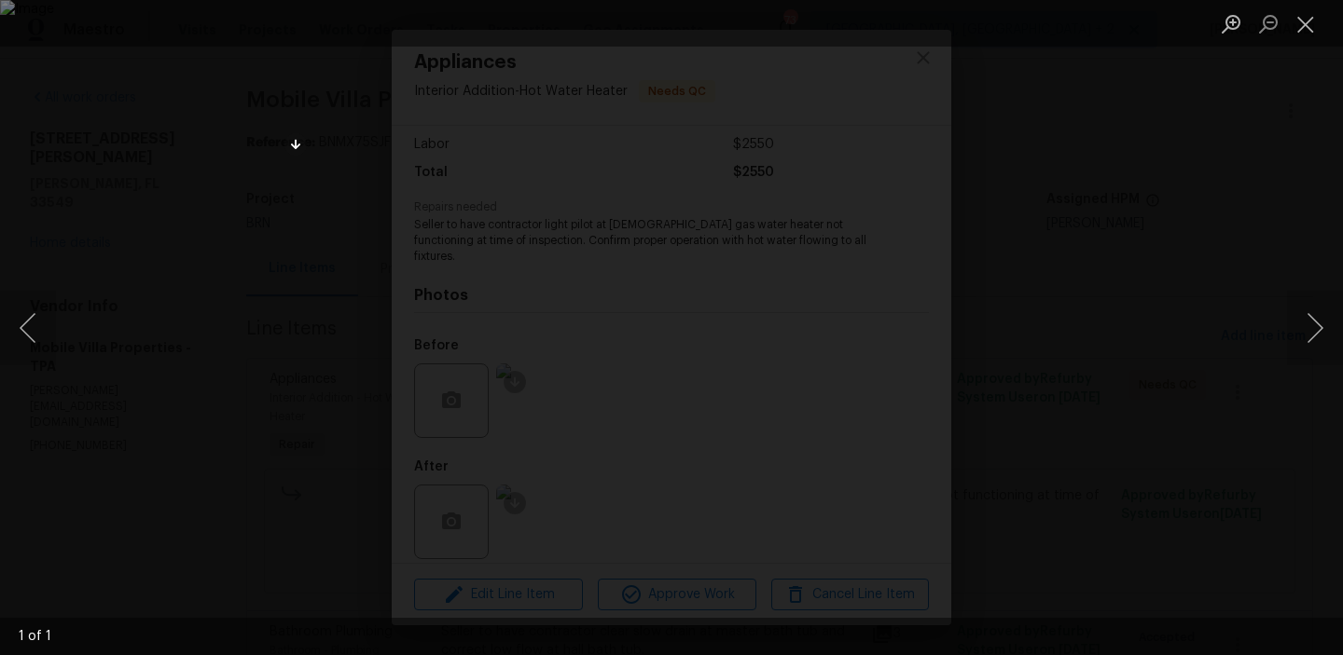
click at [290, 324] on img "Lightbox" at bounding box center [671, 327] width 1343 height 655
click at [313, 512] on img "Lightbox" at bounding box center [671, 327] width 1343 height 655
click at [374, 578] on div "Lightbox" at bounding box center [671, 327] width 1343 height 655
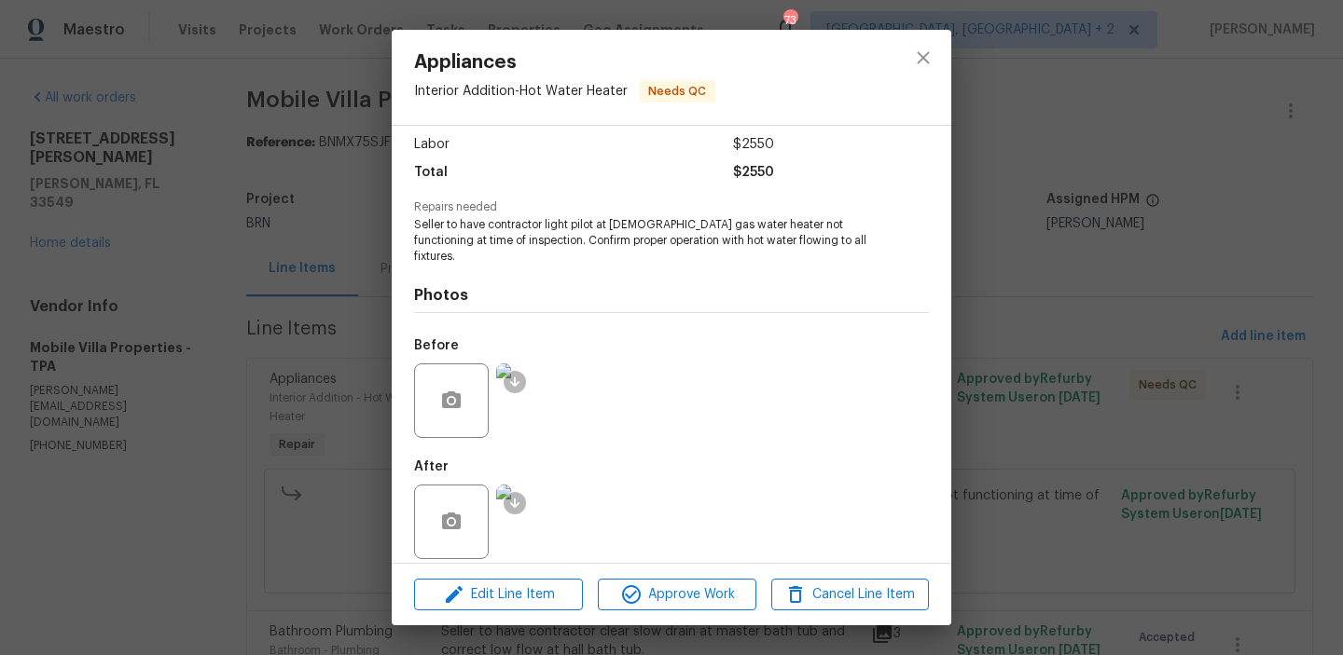
click at [536, 507] on img at bounding box center [533, 522] width 75 height 75
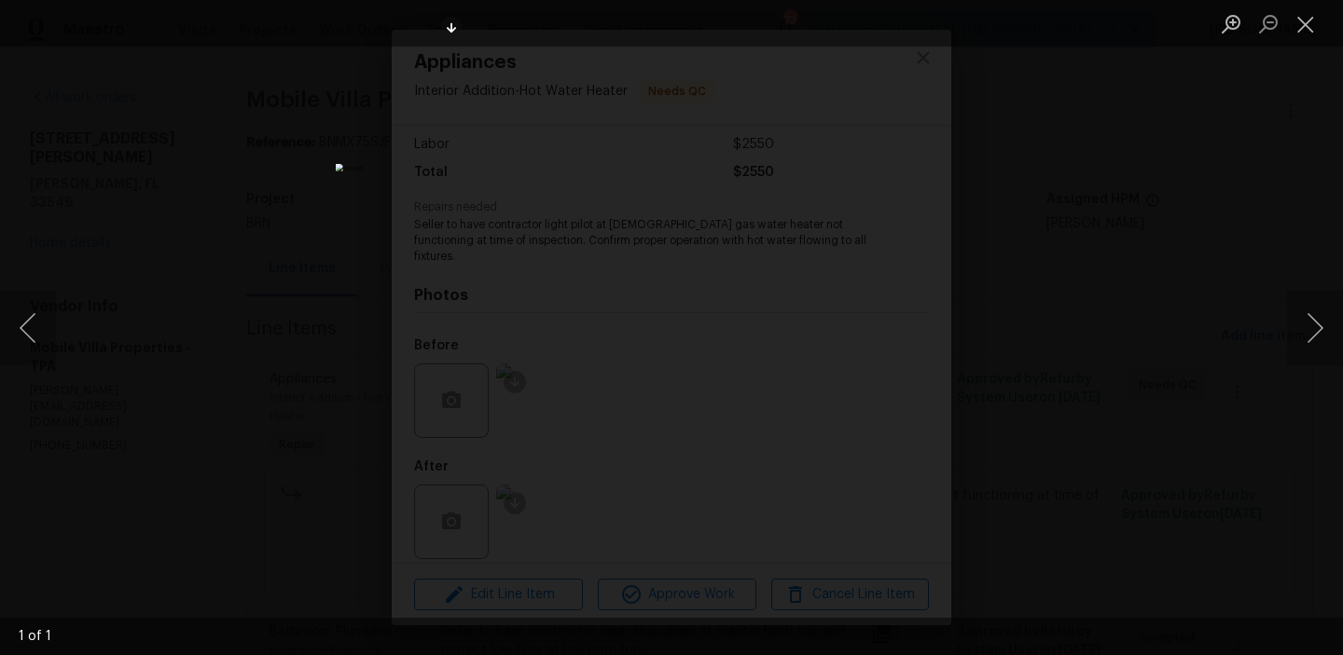
click at [268, 264] on div "Lightbox" at bounding box center [671, 327] width 1343 height 655
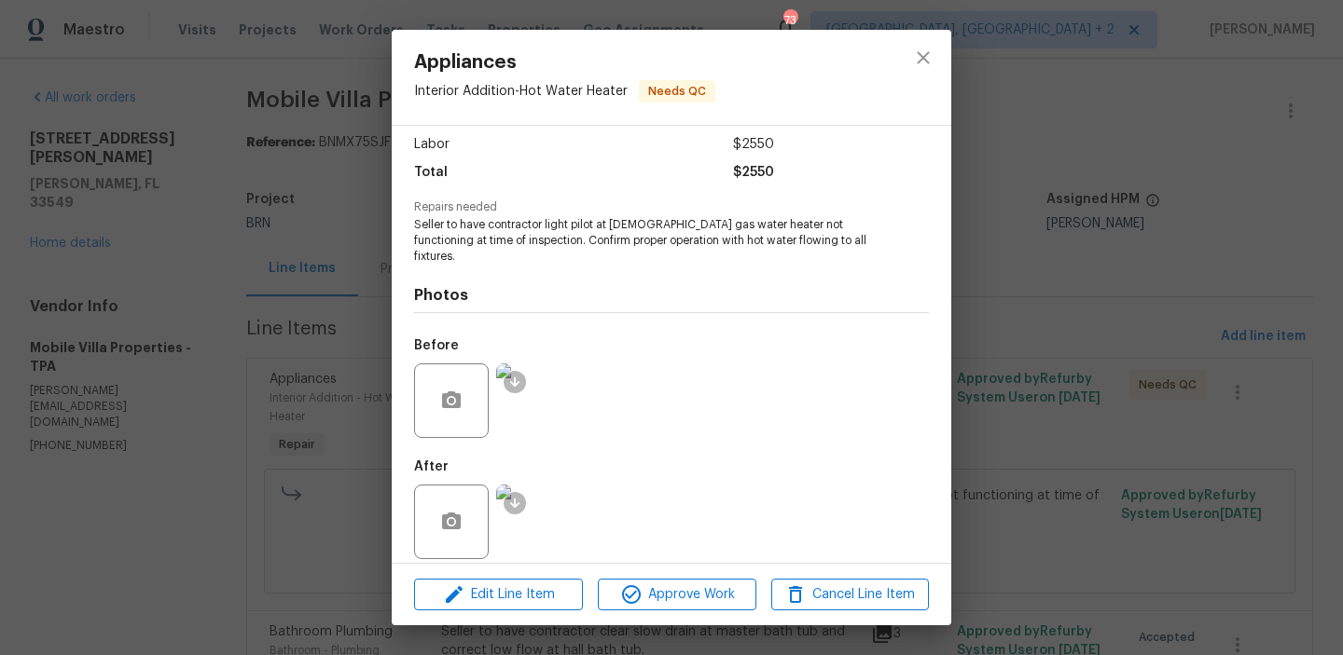
click at [305, 117] on div "Appliances Interior Addition - Hot Water Heater Needs QC Vendor Mobile Villa Pr…" at bounding box center [671, 327] width 1343 height 655
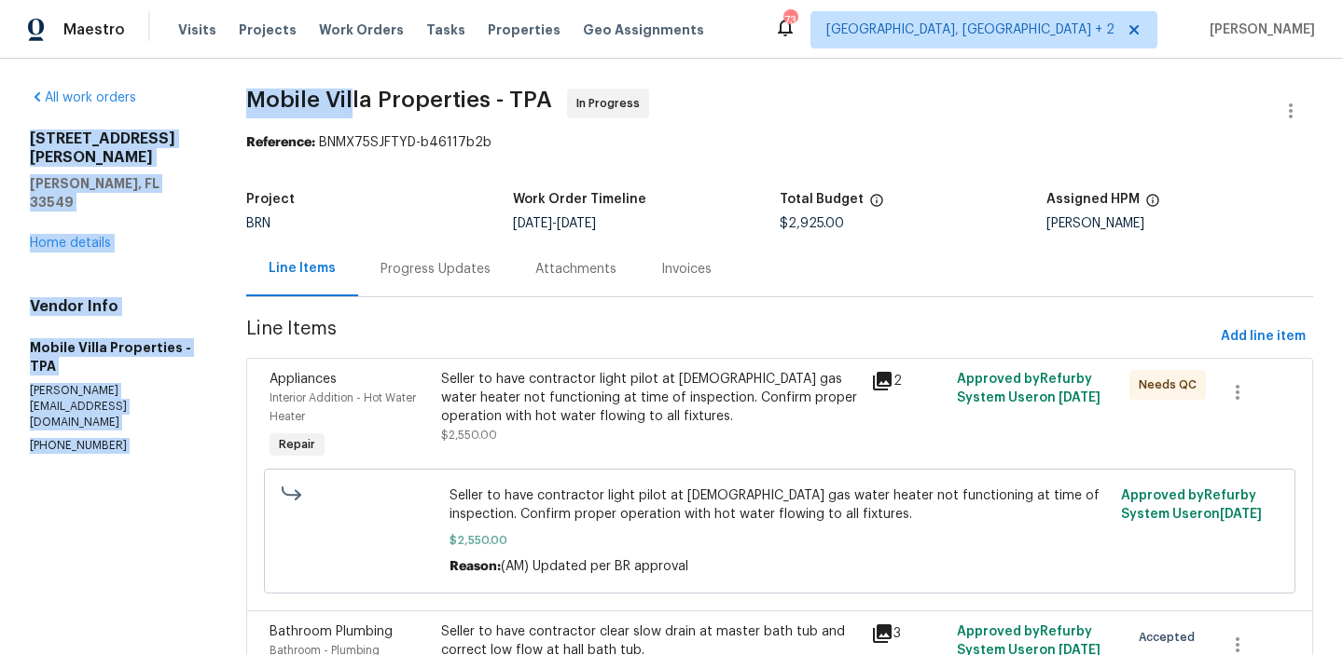
drag, startPoint x: 215, startPoint y: 110, endPoint x: 365, endPoint y: 107, distance: 150.1
click at [365, 107] on div "All work orders 2513 Andrea Lynn Dr Lutz, FL 33549 Home details Vendor Info Mob…" at bounding box center [671, 469] width 1343 height 820
click at [365, 107] on span "Mobile Villa Properties - TPA" at bounding box center [399, 100] width 306 height 22
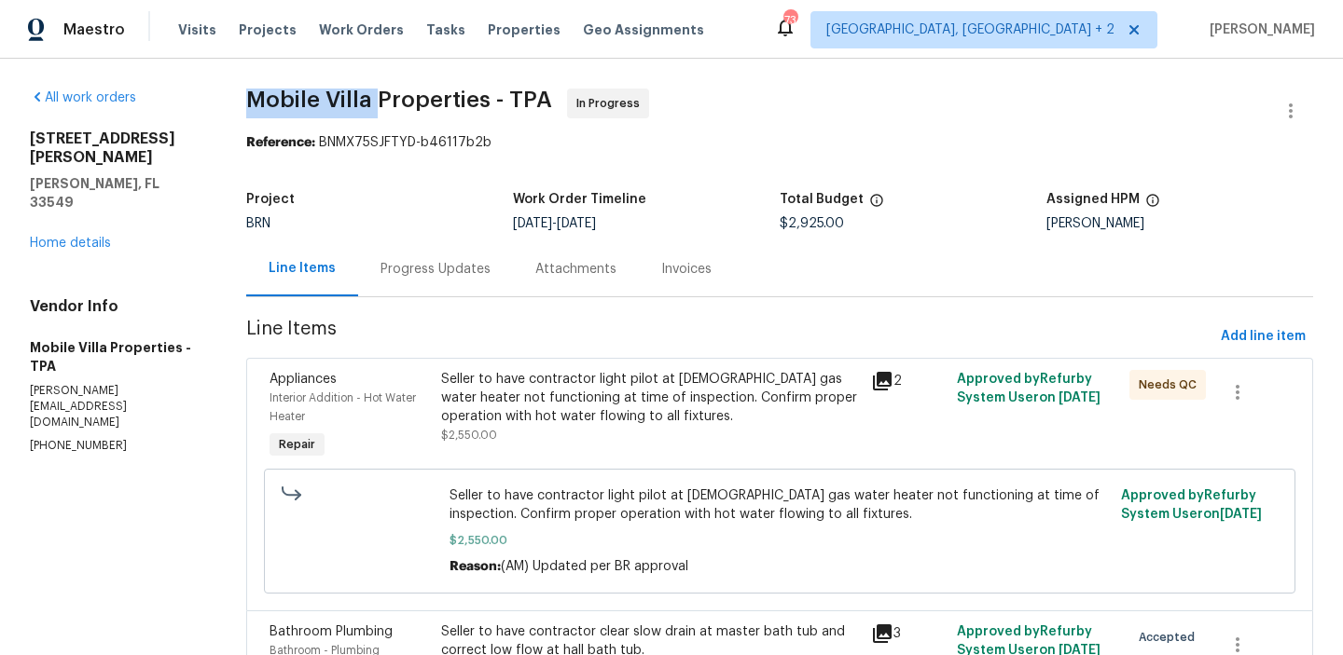
drag, startPoint x: 259, startPoint y: 103, endPoint x: 387, endPoint y: 101, distance: 127.8
click at [387, 100] on span "Mobile Villa Properties - TPA" at bounding box center [399, 100] width 306 height 22
copy span "Mobile Villa"
click at [425, 271] on div "Progress Updates" at bounding box center [435, 269] width 110 height 19
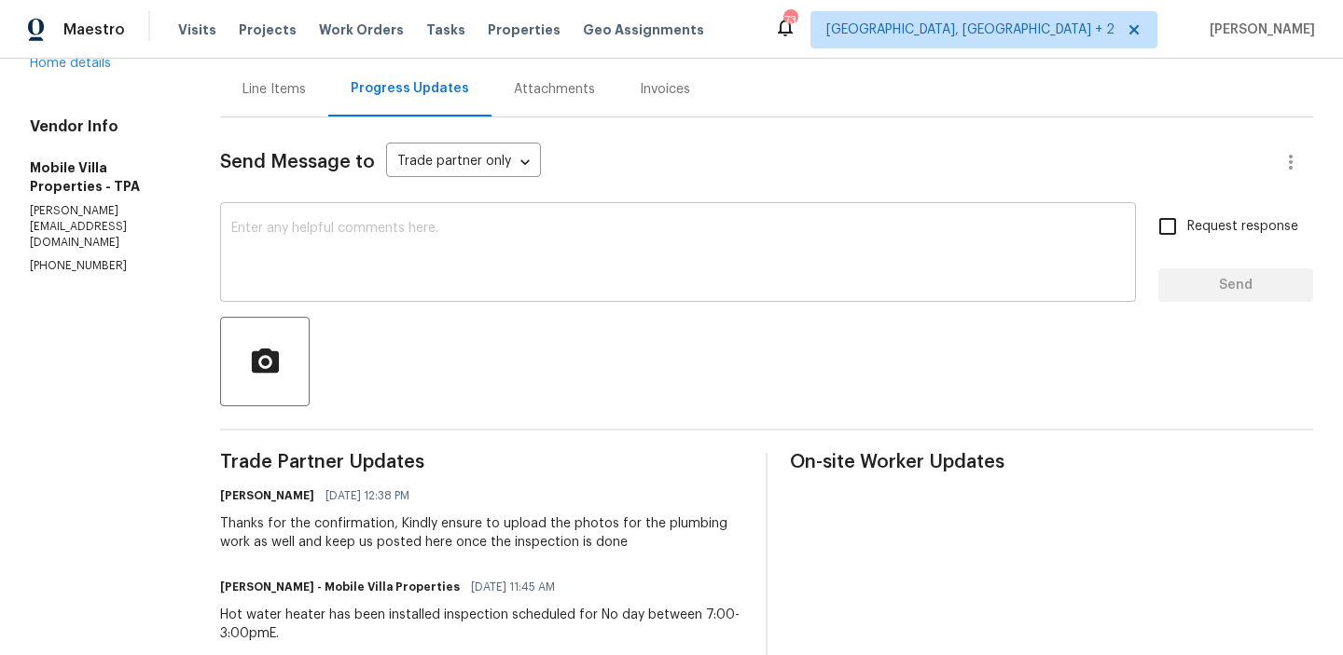
scroll to position [275, 0]
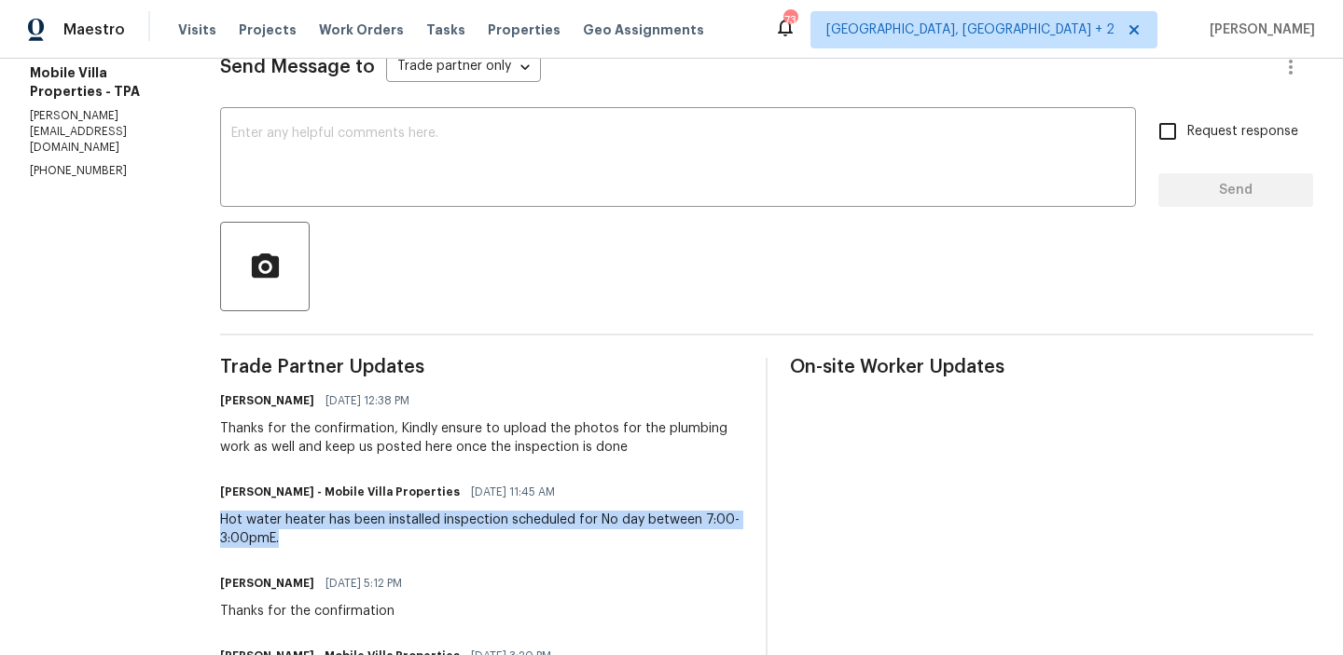
drag, startPoint x: 206, startPoint y: 521, endPoint x: 281, endPoint y: 532, distance: 75.4
copy div "Hot water heater has been installed inspection scheduled for No day between 7:0…"
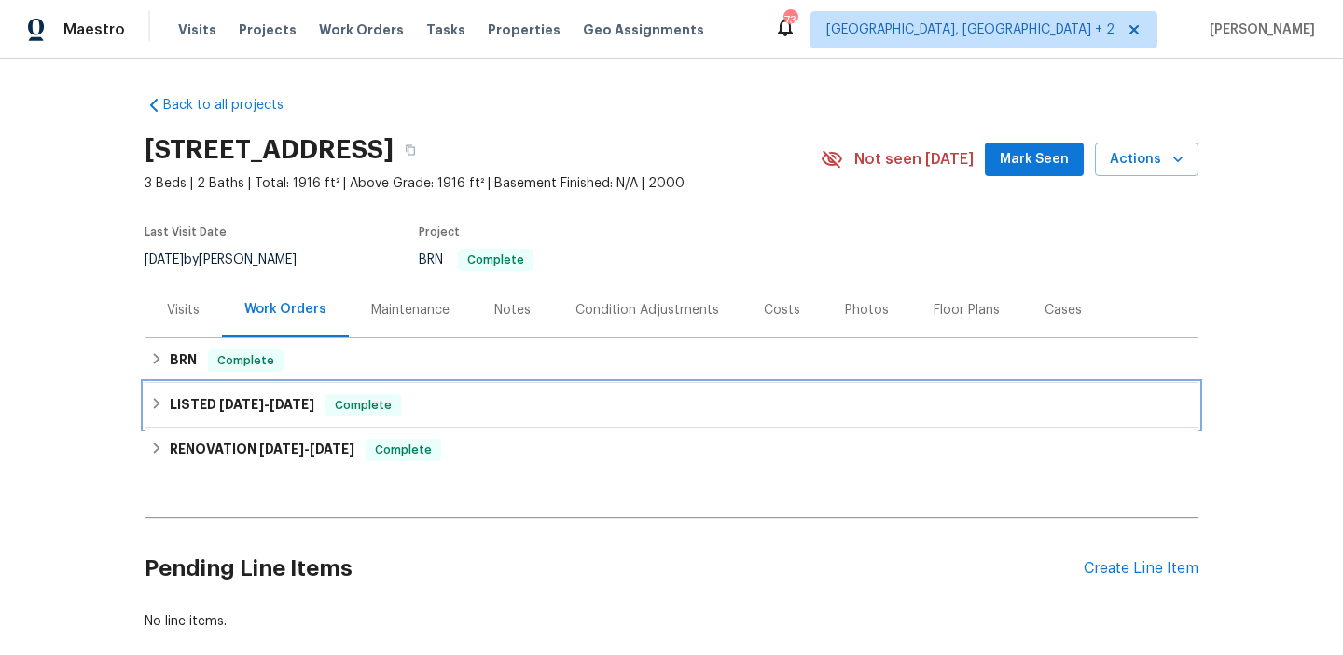
click at [200, 398] on h6 "LISTED [DATE] - [DATE]" at bounding box center [242, 405] width 145 height 22
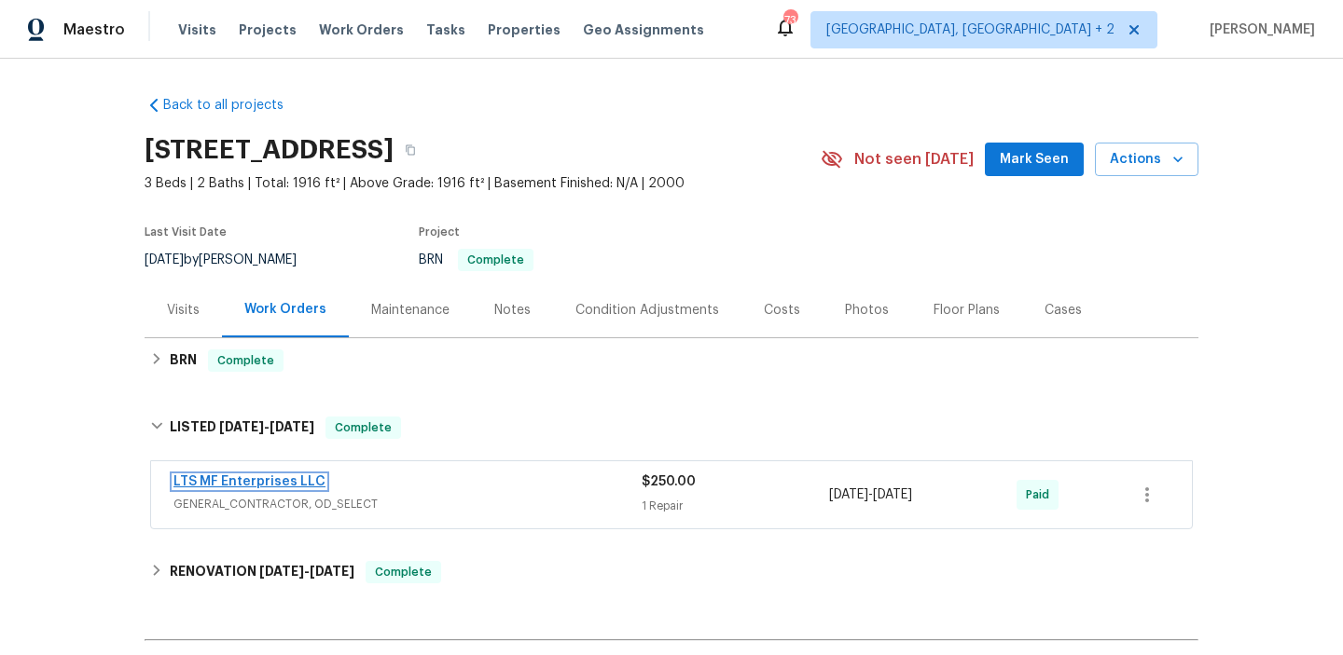
click at [209, 476] on link "LTS MF Enterprises LLC" at bounding box center [249, 482] width 152 height 13
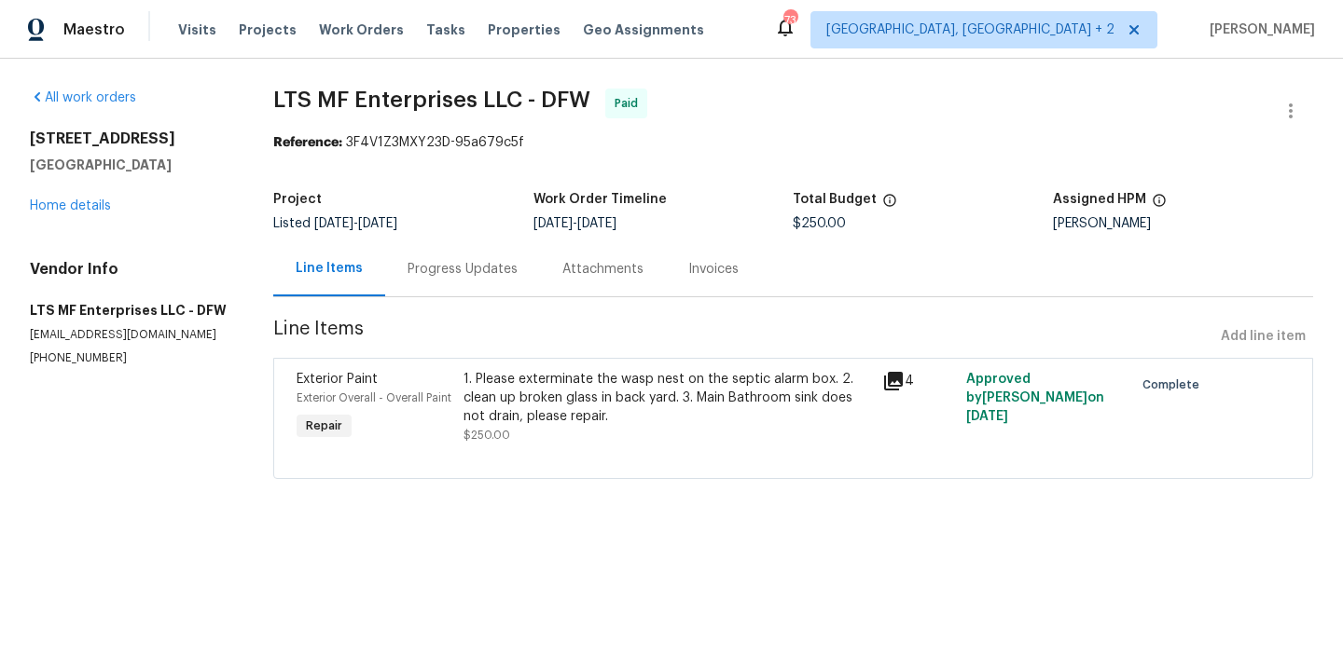
click at [447, 275] on div "Progress Updates" at bounding box center [462, 269] width 110 height 19
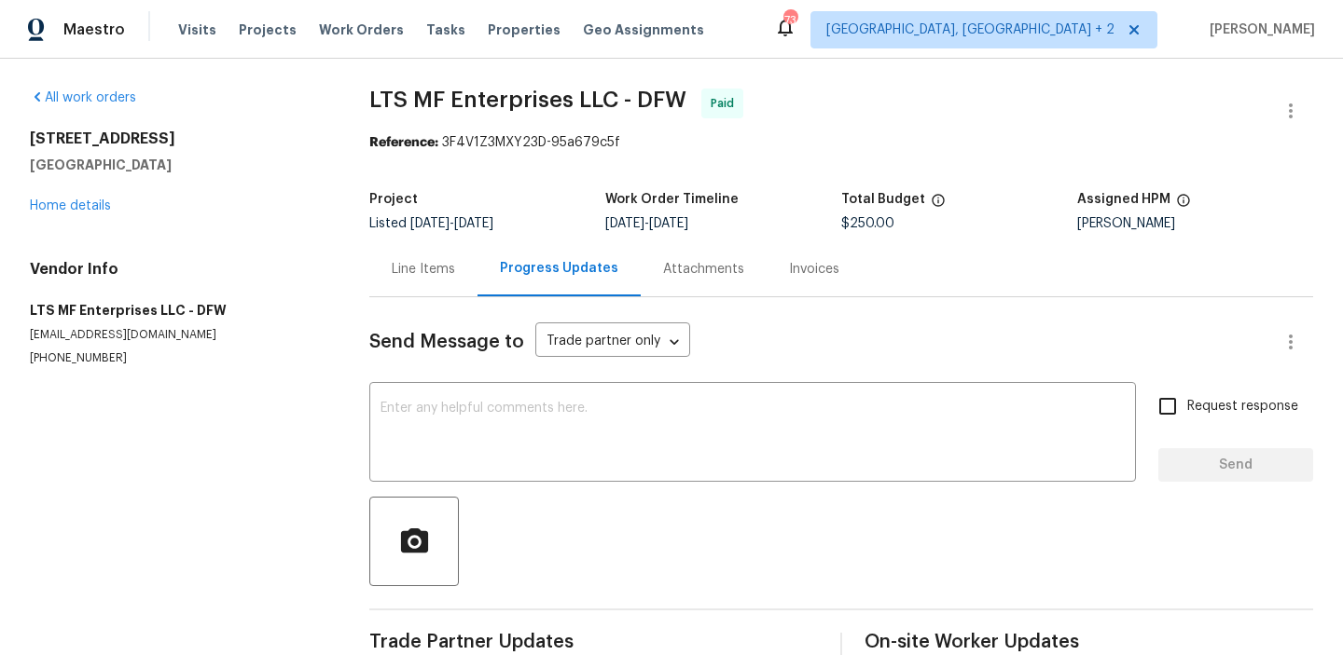
scroll to position [37, 0]
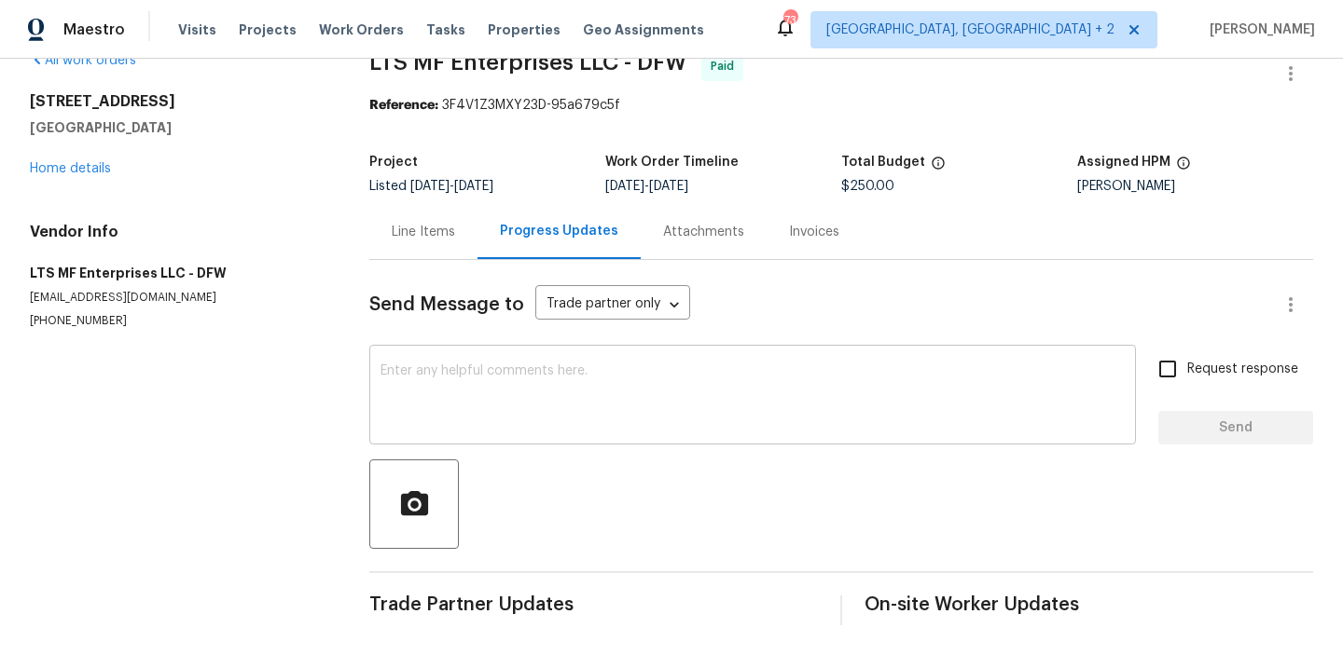
click at [391, 385] on textarea at bounding box center [752, 397] width 744 height 65
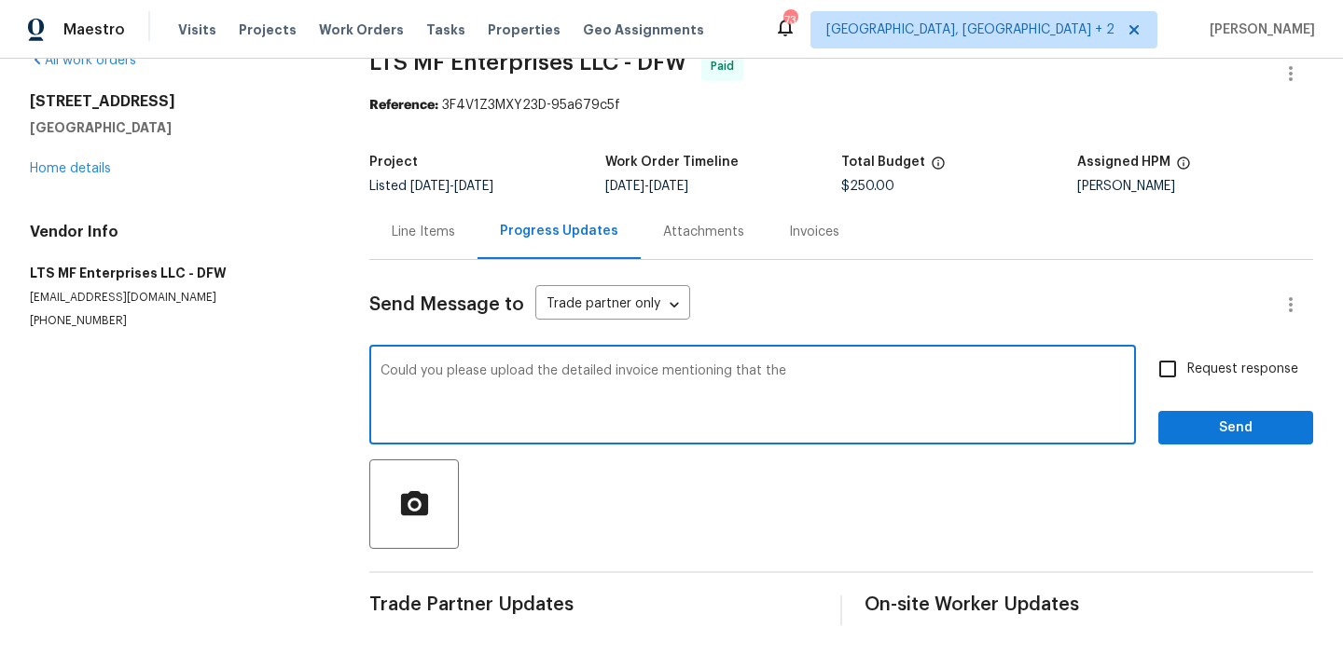
paste textarea "showing motors are operations and septic was serviceed. Motors were completely …"
drag, startPoint x: 782, startPoint y: 372, endPoint x: 841, endPoint y: 372, distance: 58.7
click at [838, 372] on textarea "Could you please upload the detailed invoice mentioning that the showing motors…" at bounding box center [752, 397] width 744 height 65
type textarea "Could you please upload the detailed invoice mentioning that the motors are ope…"
click at [613, 375] on textarea "Could you please upload the detailed invoice mentioning that the motors are ope…" at bounding box center [752, 397] width 744 height 65
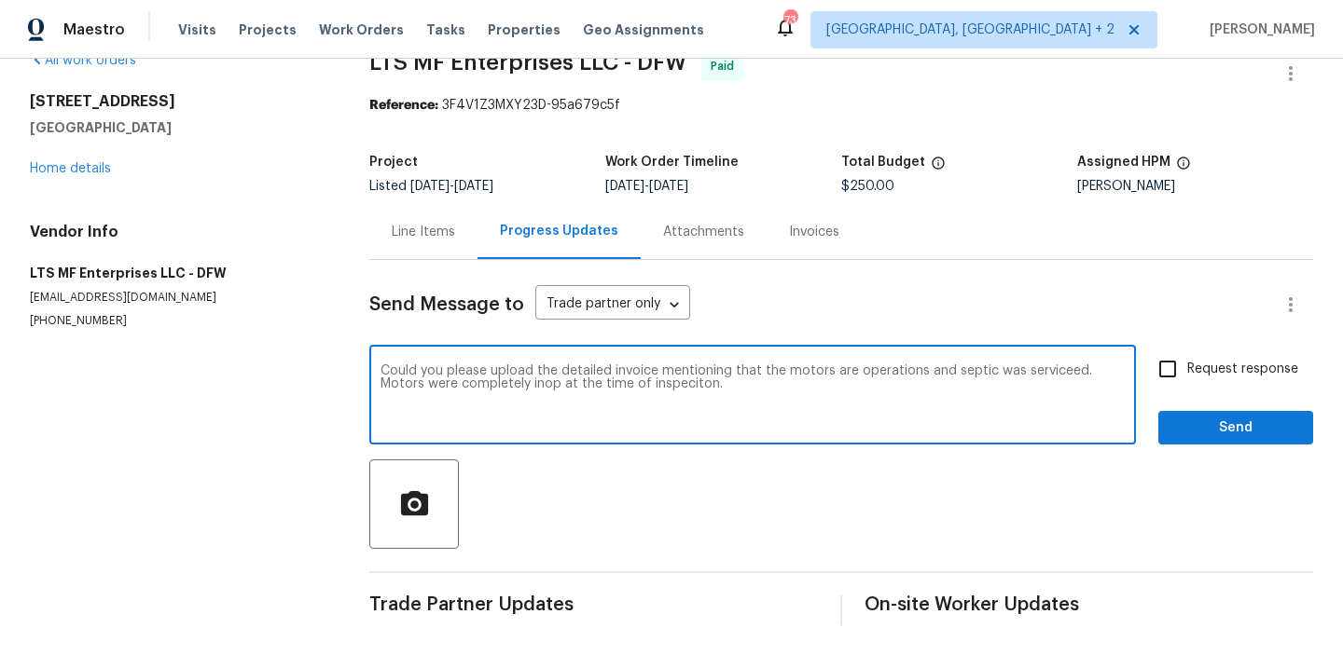
click at [613, 375] on textarea "Could you please upload the detailed invoice mentioning that the motors are ope…" at bounding box center [752, 397] width 744 height 65
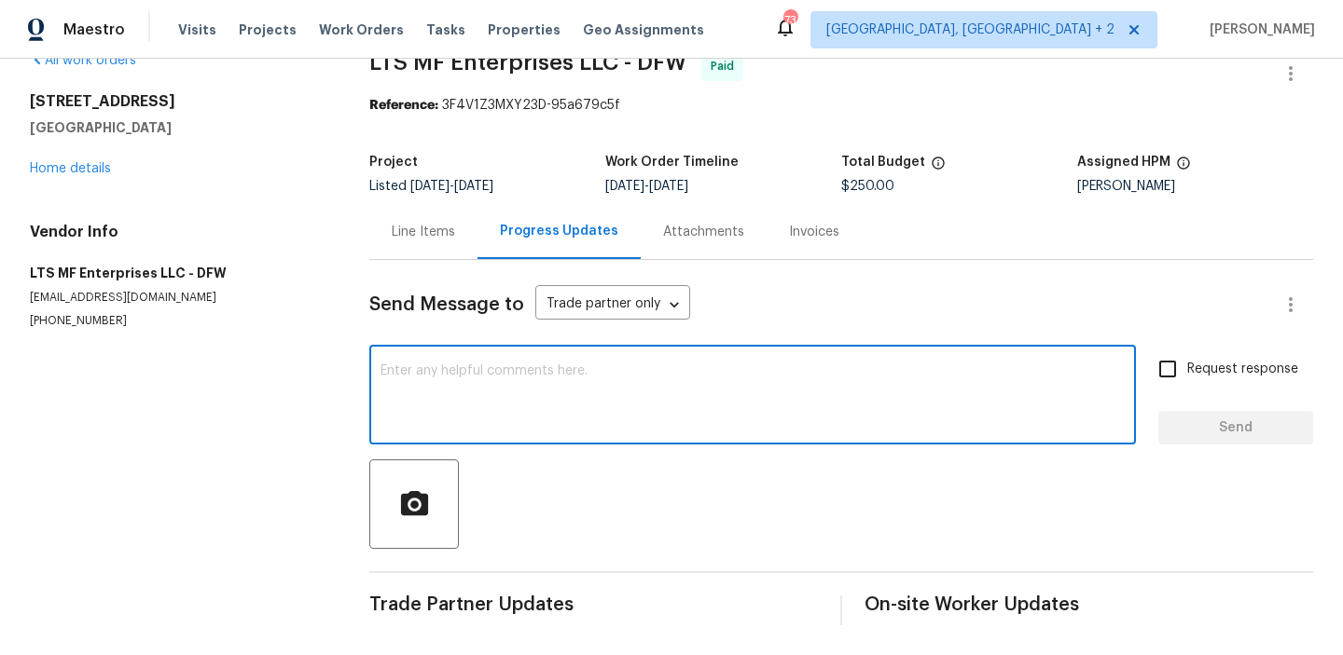
paste textarea "Could you please provide a detailed invoice stating that the motors were operat…"
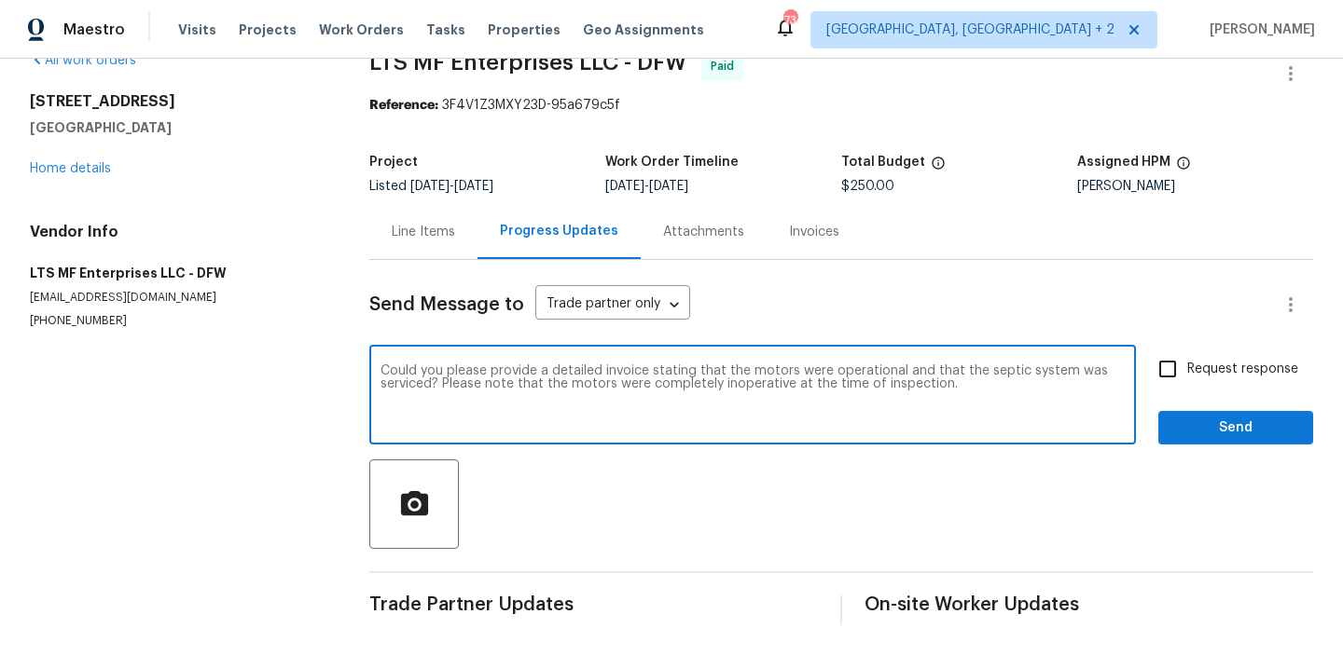
drag, startPoint x: 441, startPoint y: 386, endPoint x: 968, endPoint y: 383, distance: 526.8
click at [968, 384] on textarea "Could you please provide a detailed invoice stating that the motors were operat…" at bounding box center [752, 397] width 744 height 65
type textarea "Could you please provide a detailed invoice stating that the motors were operat…"
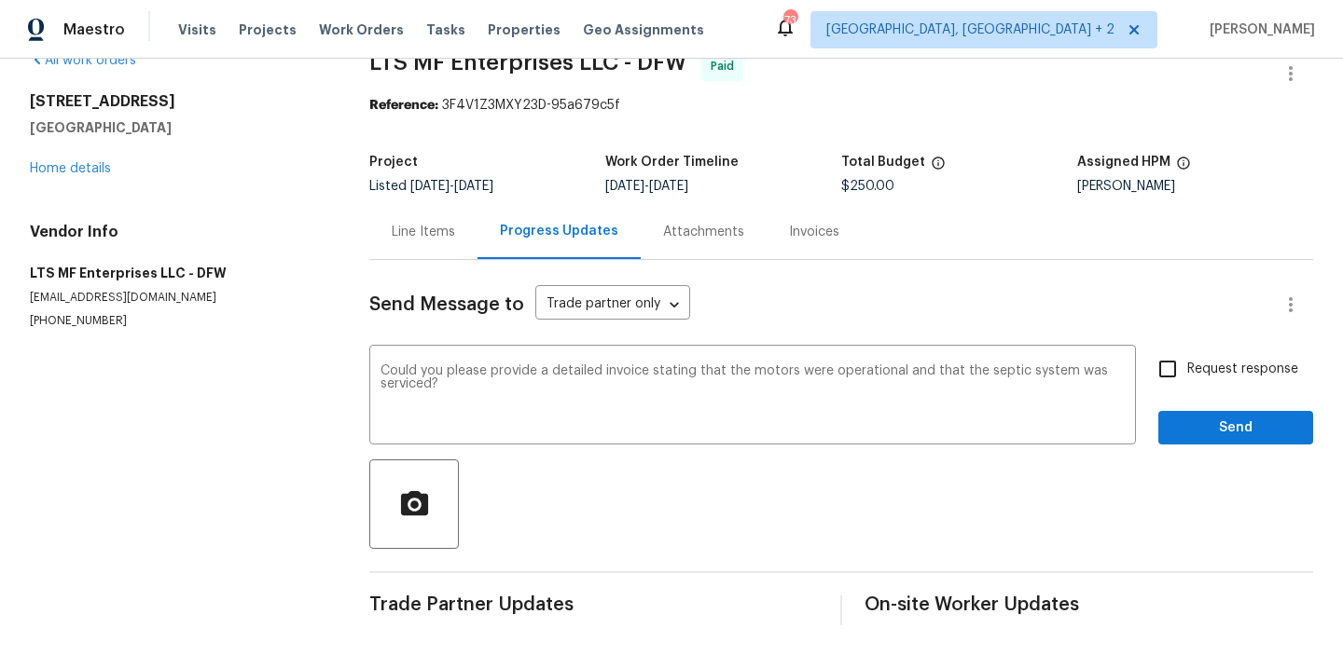
click at [1201, 379] on label "Request response" at bounding box center [1223, 369] width 150 height 39
click at [1187, 379] on input "Request response" at bounding box center [1167, 369] width 39 height 39
checkbox input "true"
click at [1192, 426] on span "Send" at bounding box center [1235, 428] width 125 height 23
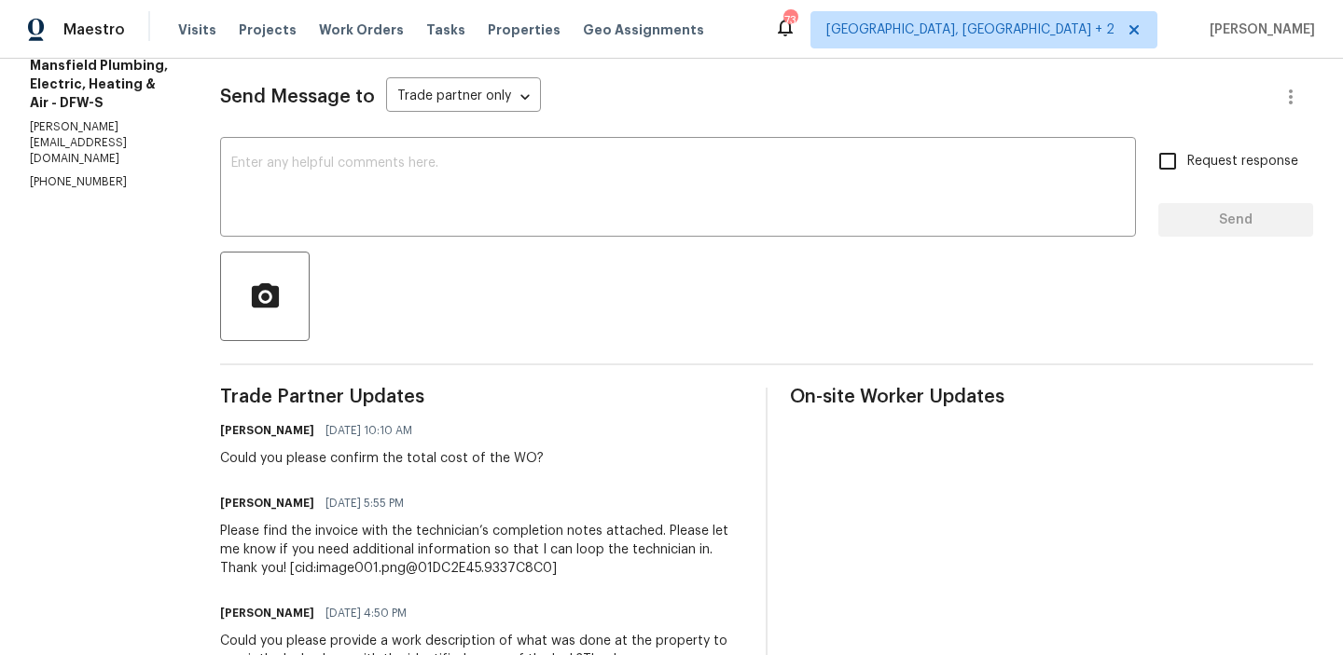
scroll to position [249, 0]
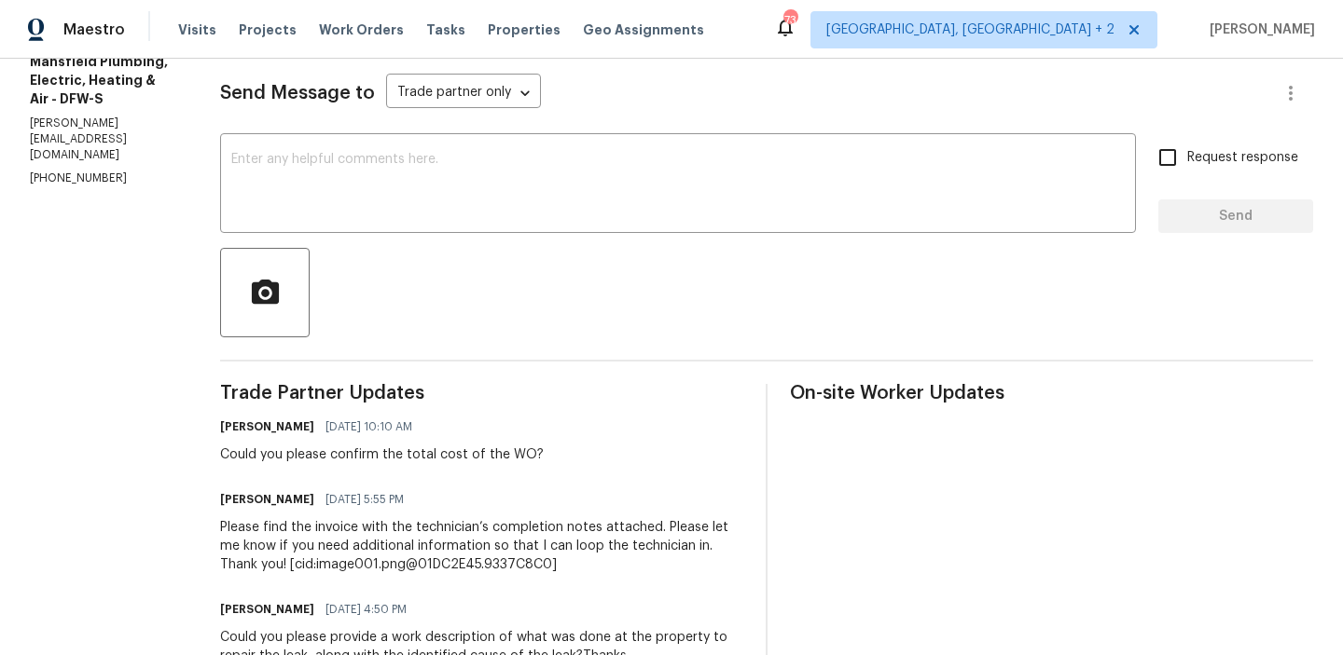
click at [56, 171] on p "[PHONE_NUMBER]" at bounding box center [102, 179] width 145 height 16
copy p "[PHONE_NUMBER]"
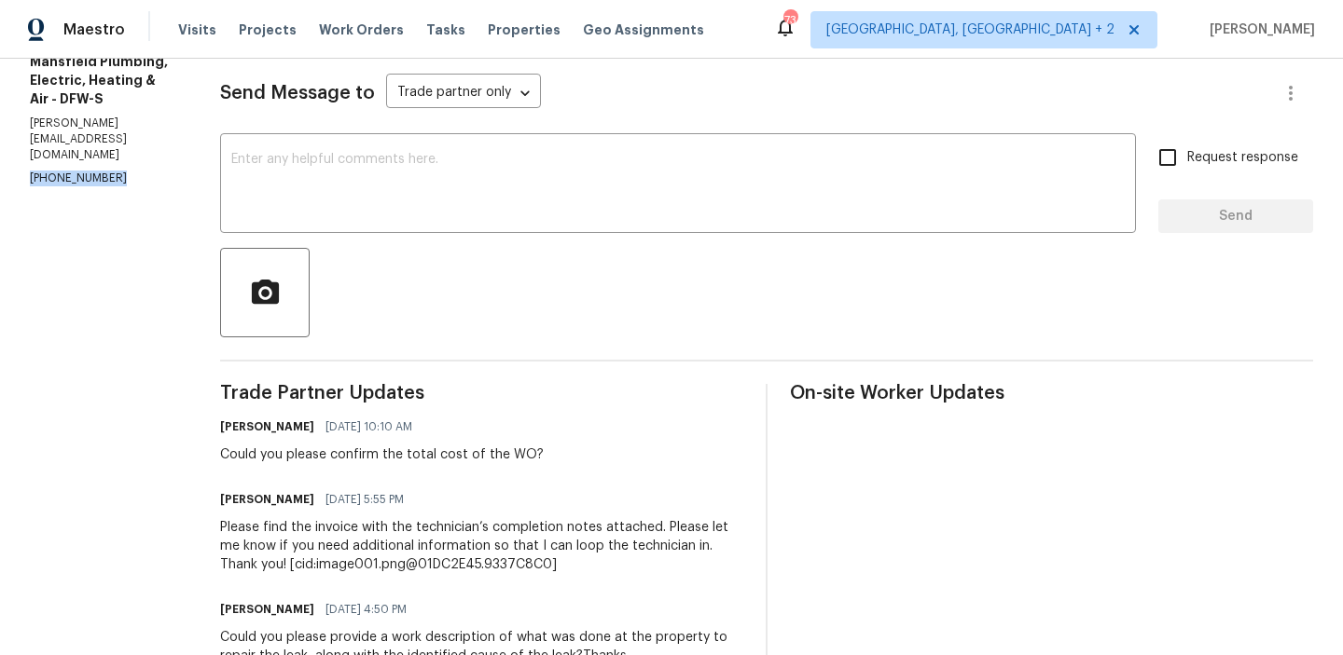
copy p "[PHONE_NUMBER]"
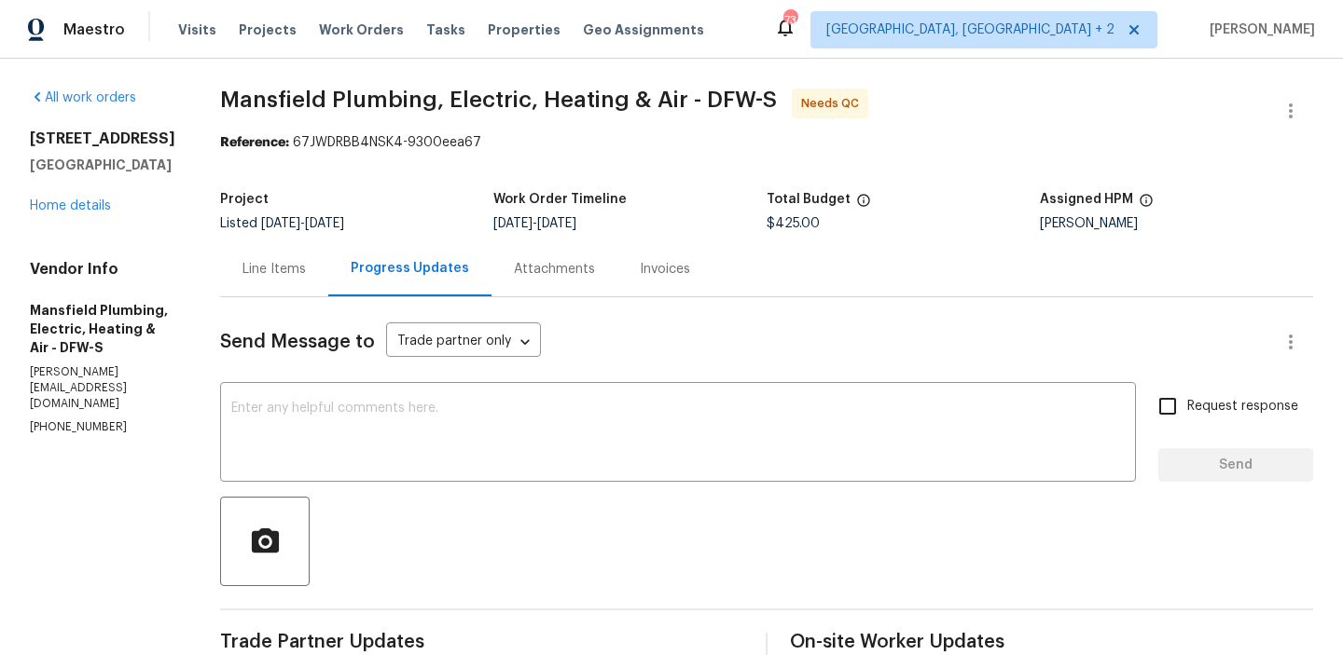
click at [318, 253] on div "Line Items" at bounding box center [274, 268] width 108 height 55
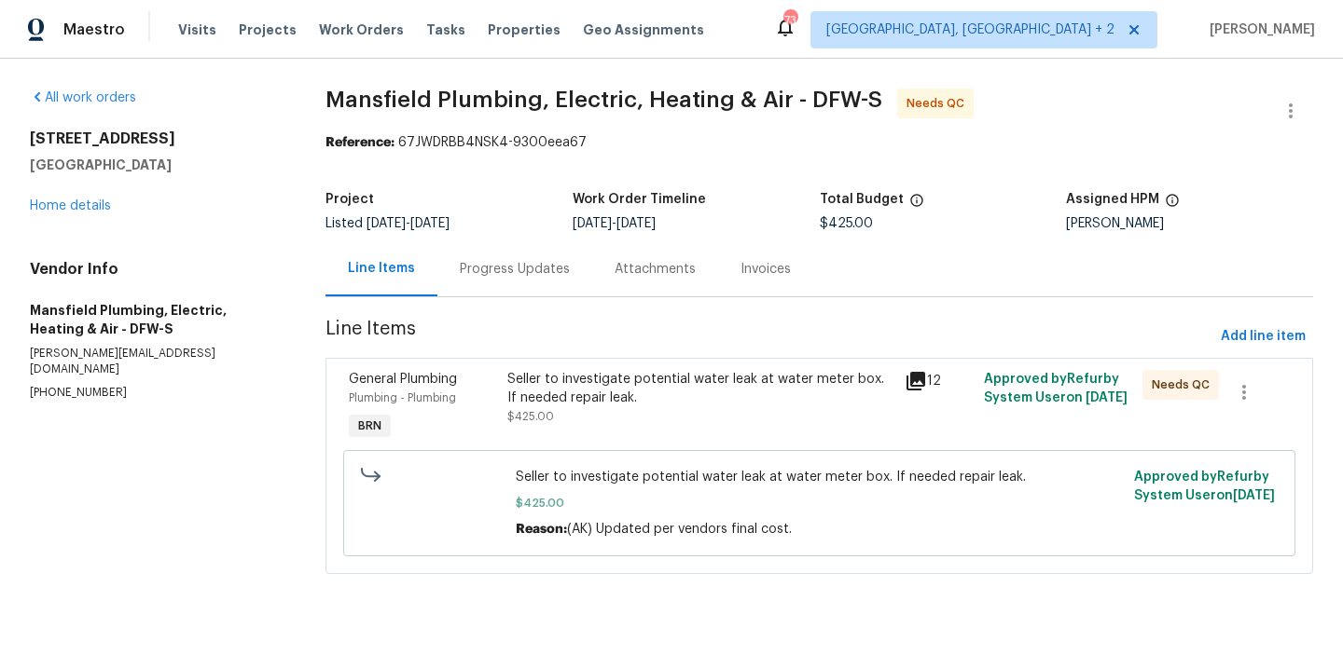
click at [586, 407] on div "Seller to investigate potential water leak at water meter box. If needed repair…" at bounding box center [699, 398] width 385 height 56
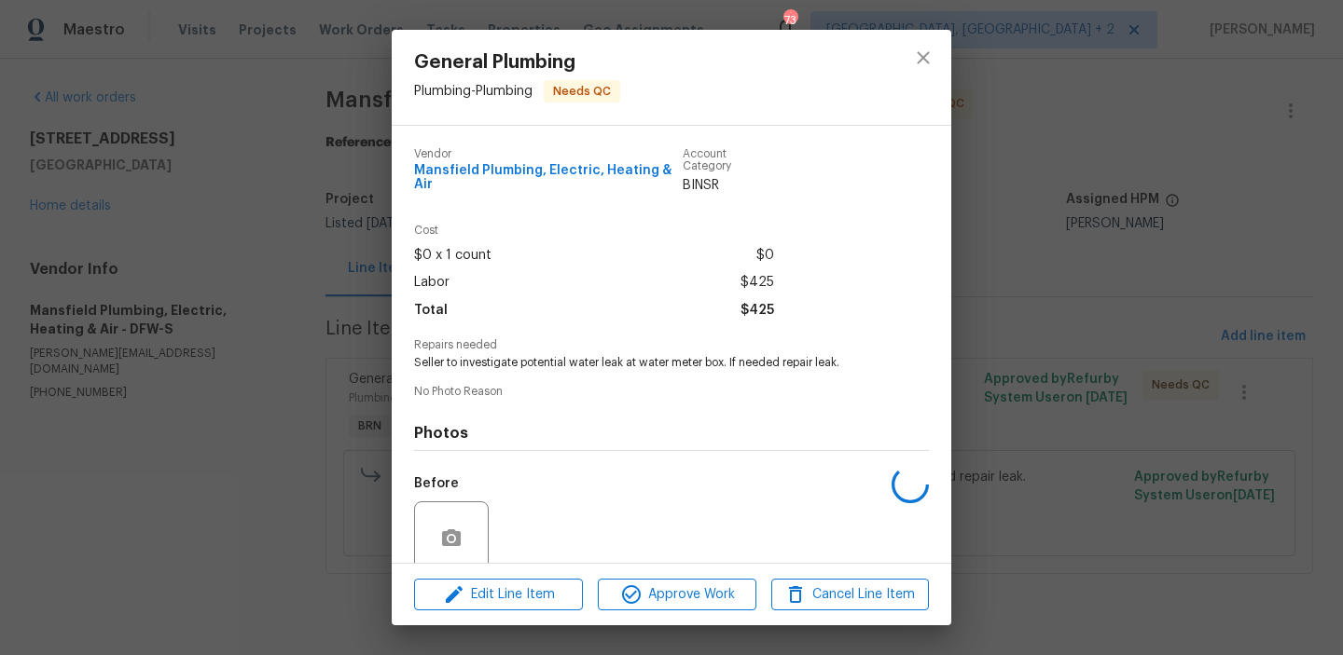
scroll to position [152, 0]
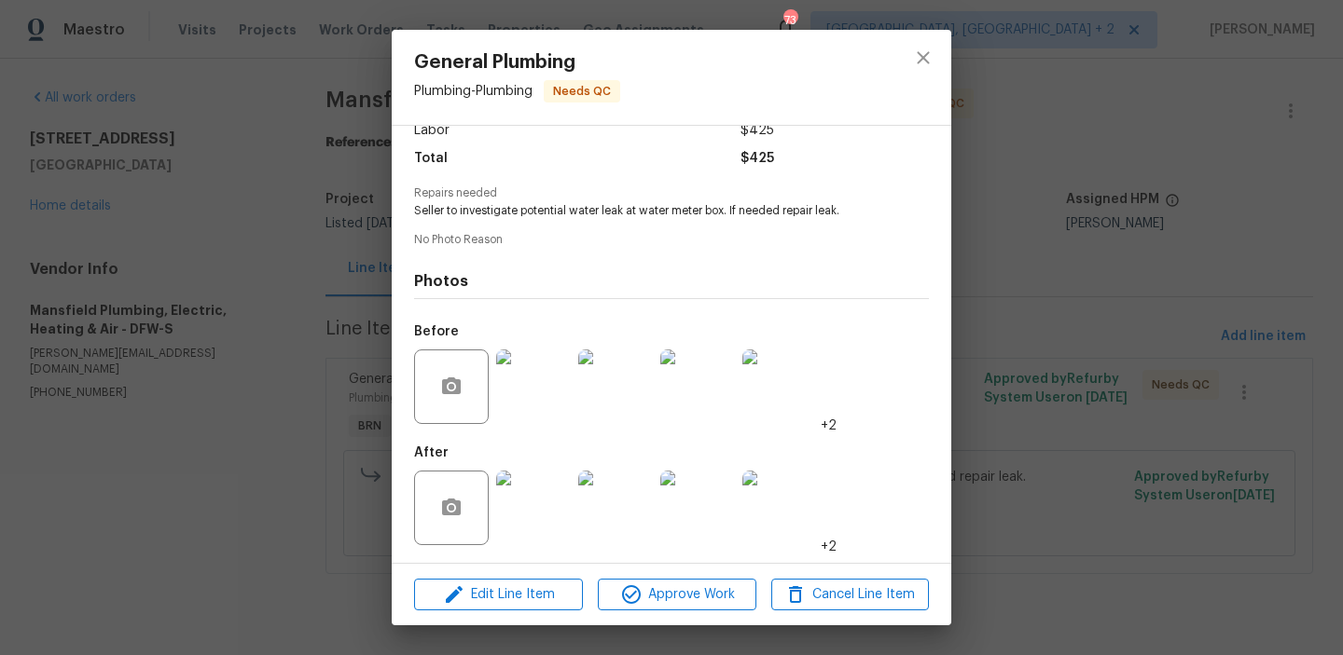
click at [538, 513] on img at bounding box center [533, 508] width 75 height 75
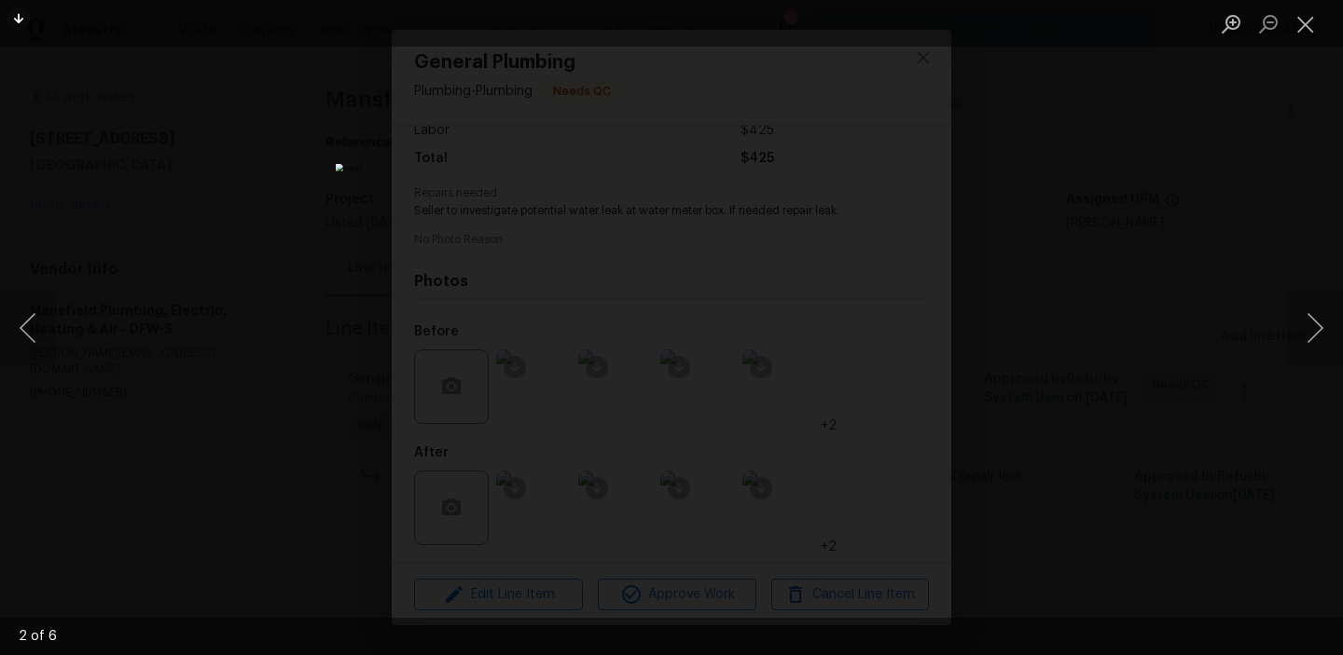
click at [287, 296] on div "Lightbox" at bounding box center [671, 327] width 1343 height 655
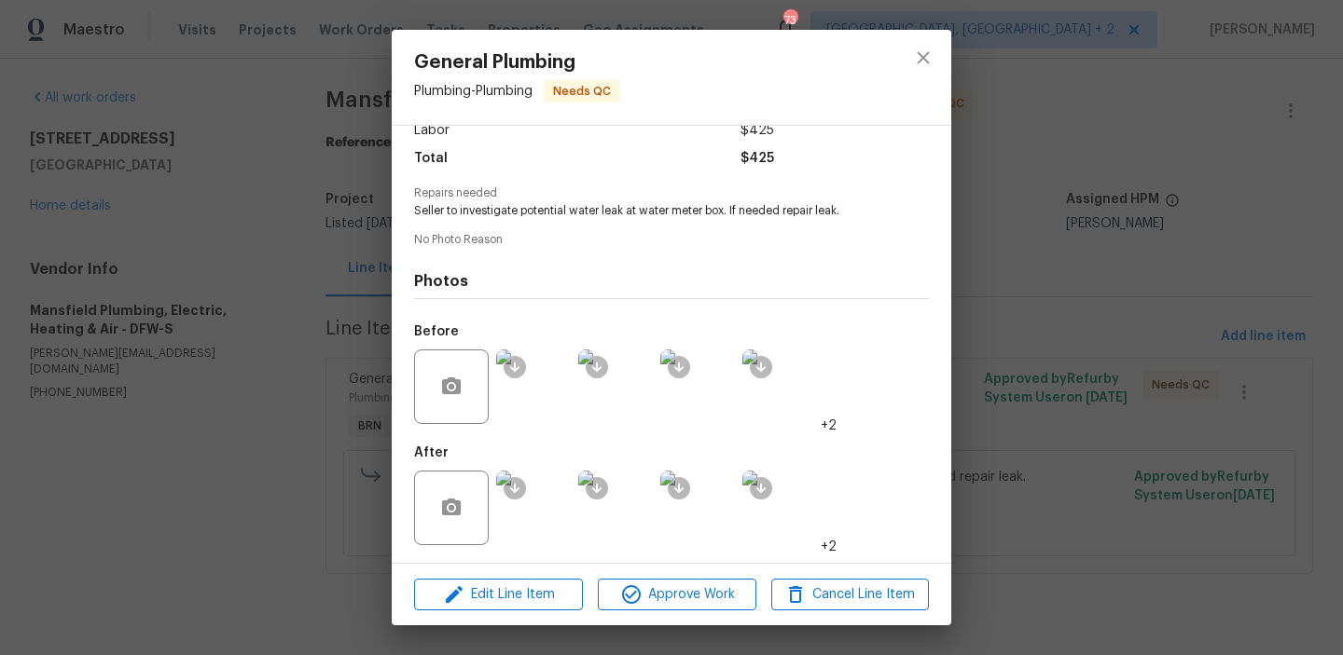
click at [234, 241] on div "General Plumbing Plumbing - Plumbing Needs QC Vendor Mansfield Plumbing, Electr…" at bounding box center [671, 327] width 1343 height 655
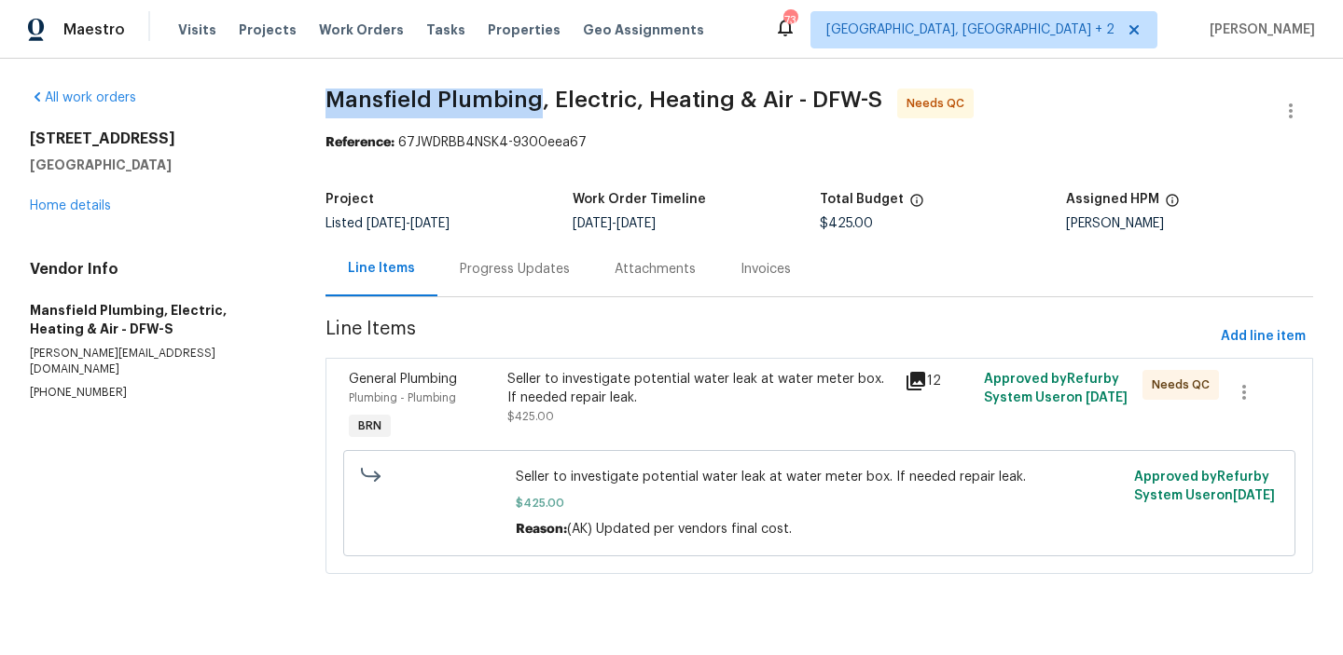
drag, startPoint x: 312, startPoint y: 108, endPoint x: 531, endPoint y: 103, distance: 218.2
click at [531, 103] on div "All work orders 4264 San Simeon Ln Fort Worth, TX 76179 Home details Vendor Inf…" at bounding box center [671, 343] width 1343 height 568
copy span "Mansfield Plumbing"
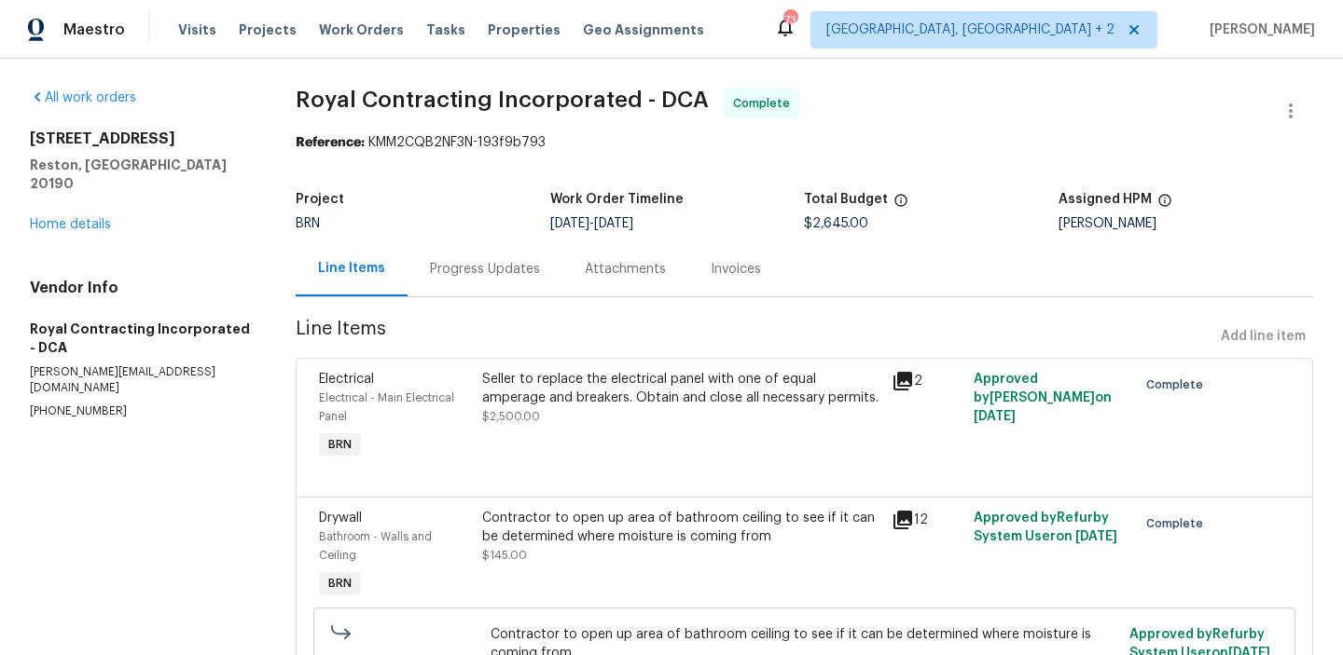
click at [738, 267] on div "Invoices" at bounding box center [735, 269] width 50 height 19
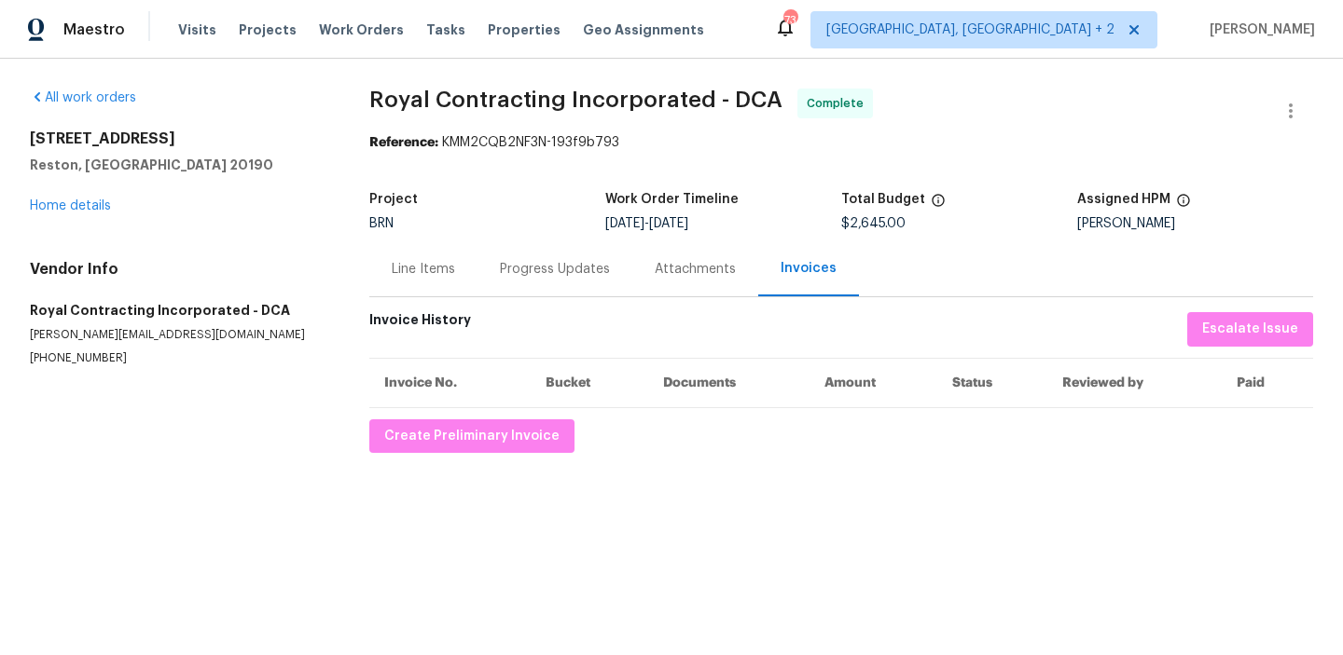
click at [54, 360] on p "[PHONE_NUMBER]" at bounding box center [177, 359] width 295 height 16
copy p "[PHONE_NUMBER]"
click at [570, 236] on div "Project BRN Work Order Timeline [DATE] - [DATE] Total Budget $2,645.00 Assigned…" at bounding box center [841, 212] width 944 height 60
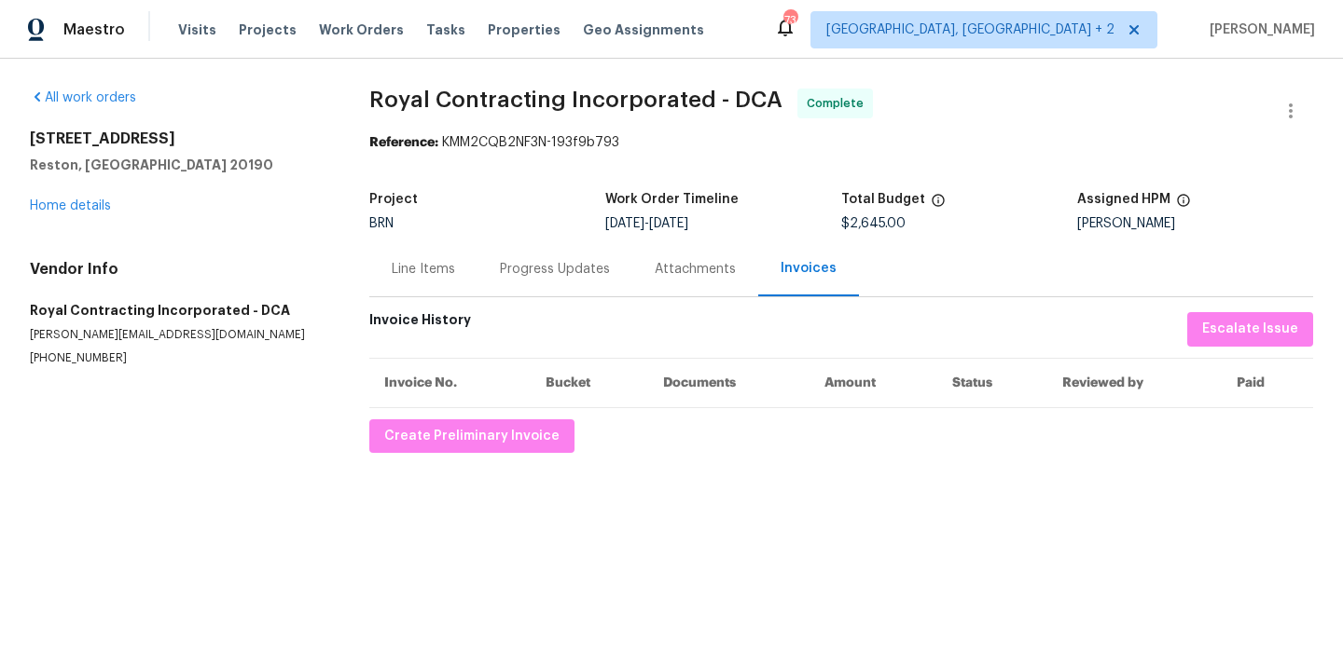
click at [557, 272] on div "Progress Updates" at bounding box center [555, 269] width 110 height 19
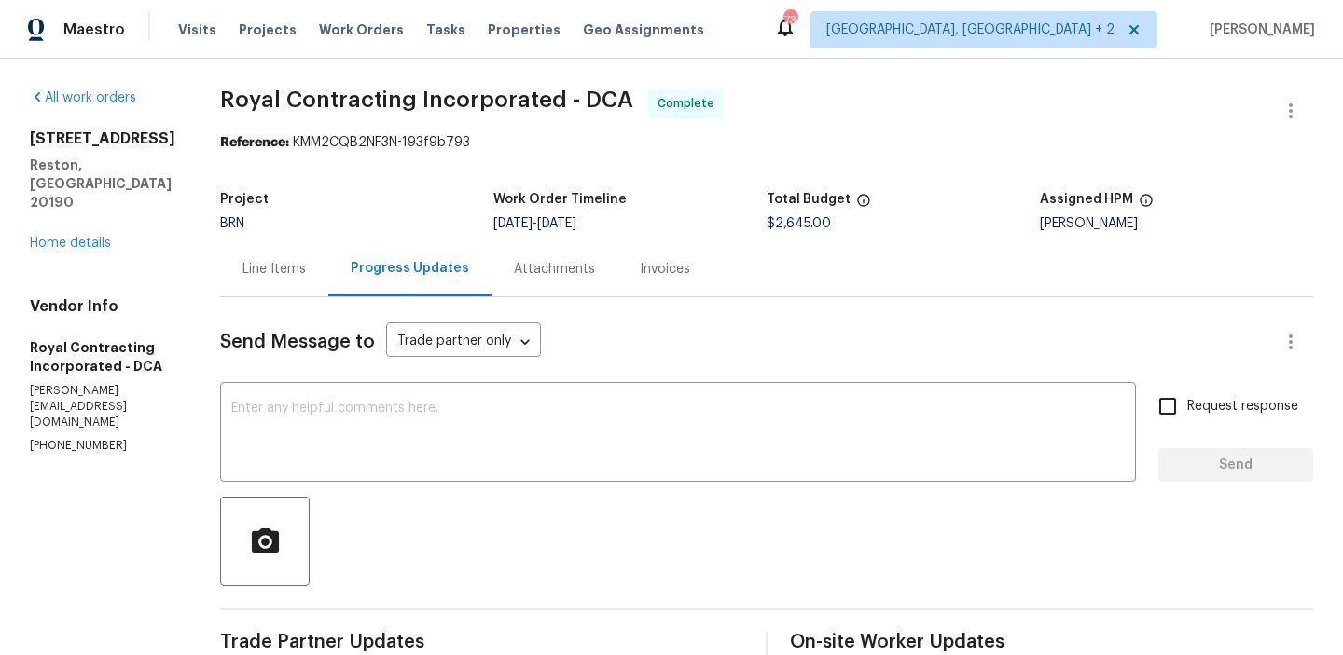
click at [650, 258] on div "Invoices" at bounding box center [664, 268] width 95 height 55
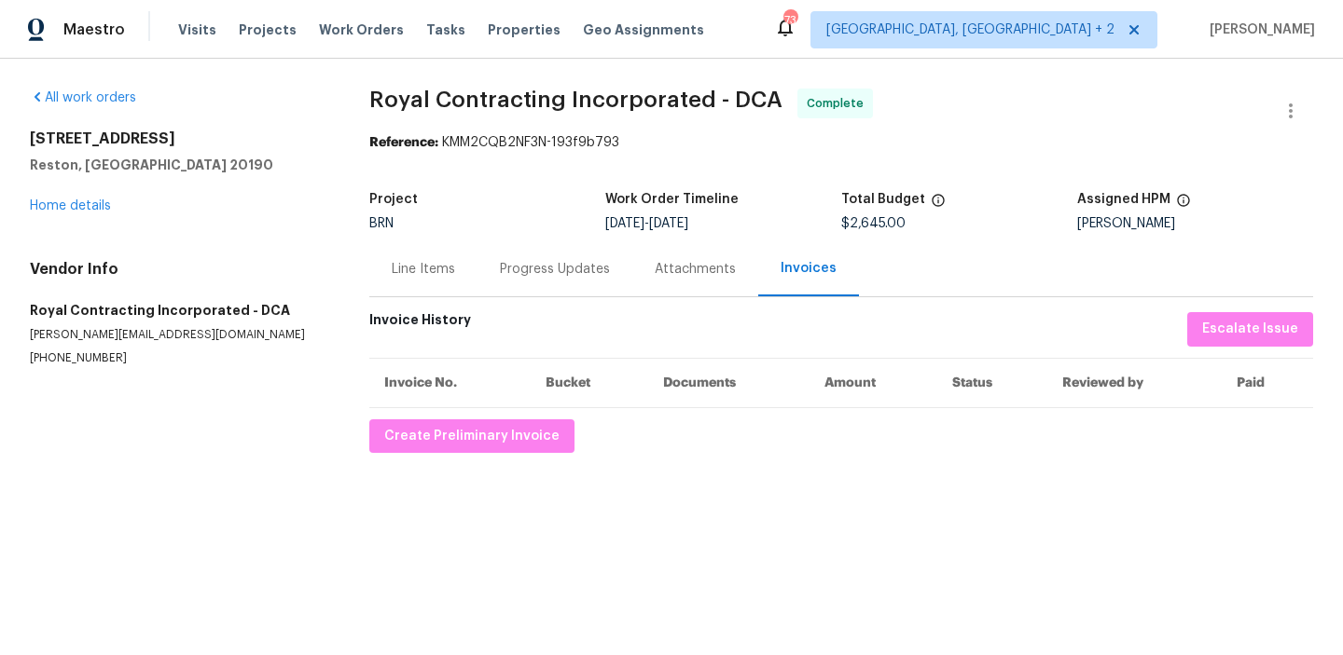
click at [508, 253] on div "Progress Updates" at bounding box center [554, 268] width 155 height 55
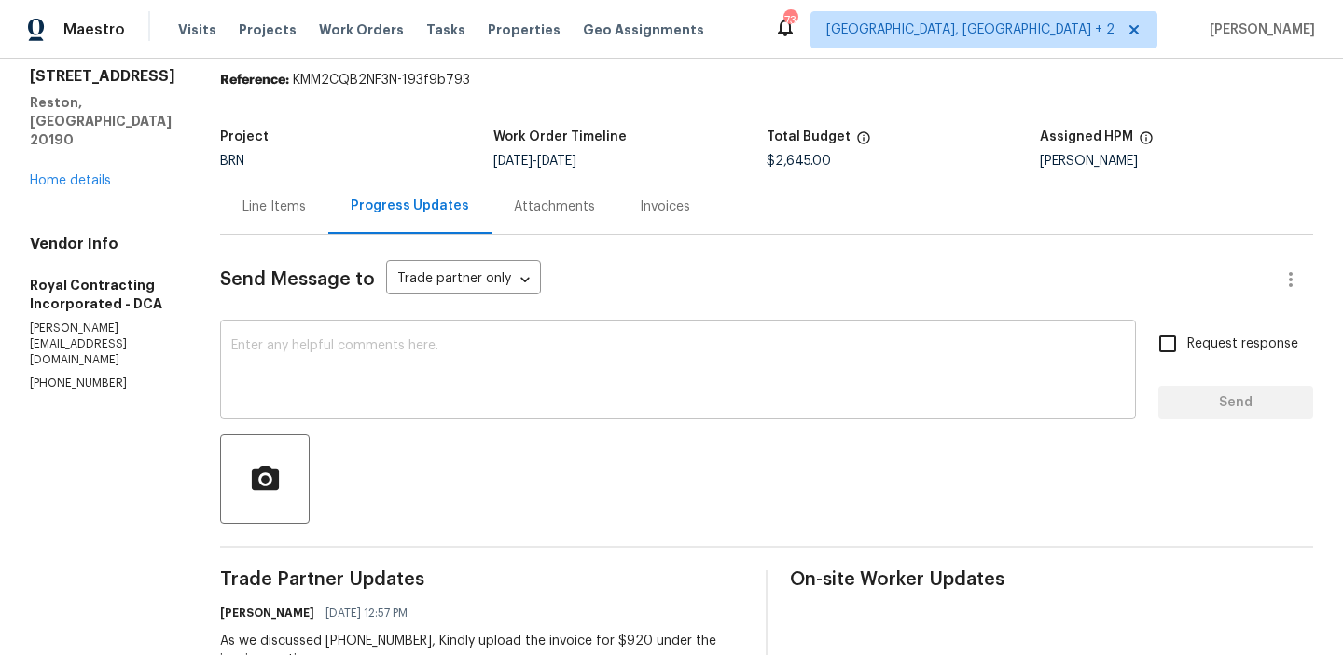
scroll to position [146, 0]
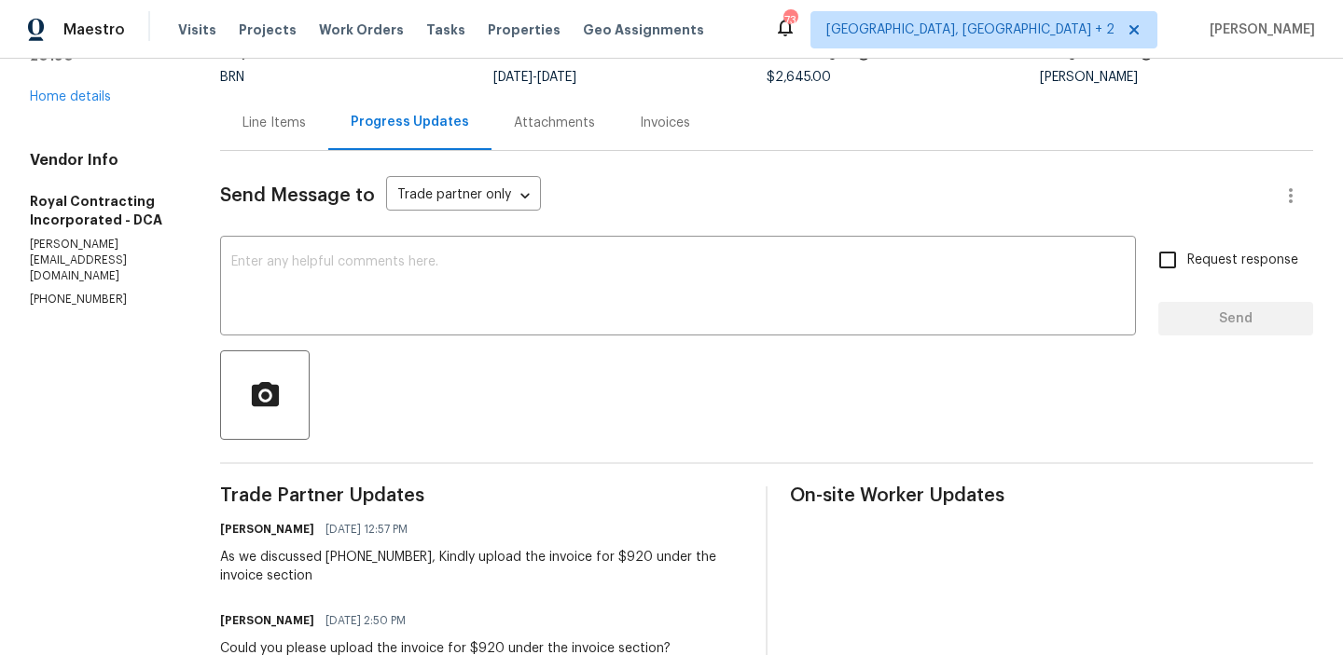
click at [267, 554] on div "As we discussed (703) 498-9323, Kindly upload the invoice for $920 under the in…" at bounding box center [481, 566] width 523 height 37
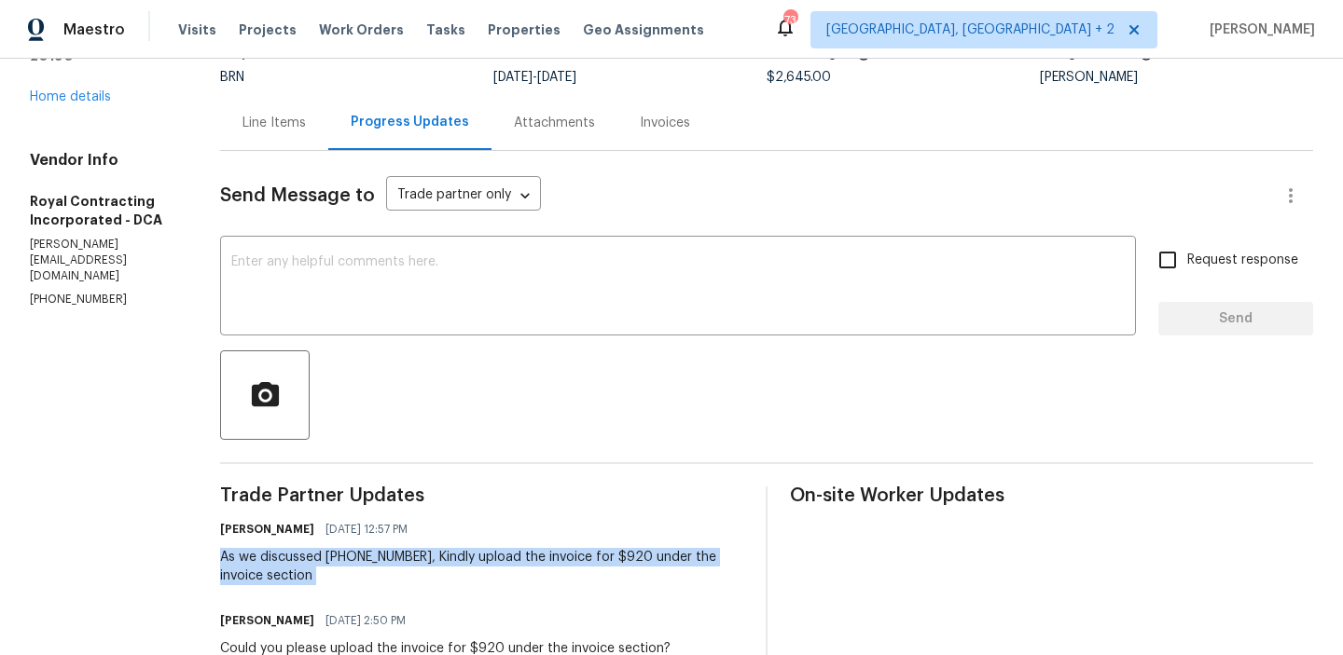
click at [267, 554] on div "As we discussed (703) 498-9323, Kindly upload the invoice for $920 under the in…" at bounding box center [481, 566] width 523 height 37
copy div "As we discussed (703) 498-9323, Kindly upload the invoice for $920 under the in…"
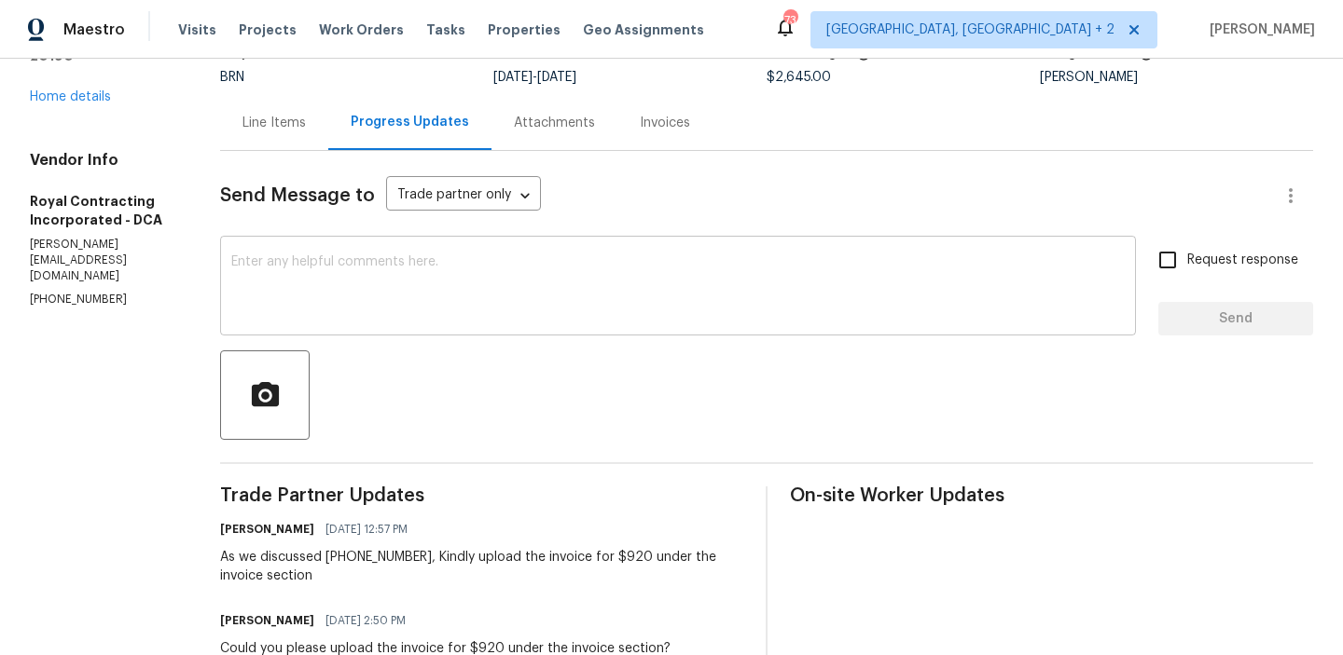
click at [450, 272] on textarea at bounding box center [677, 287] width 893 height 65
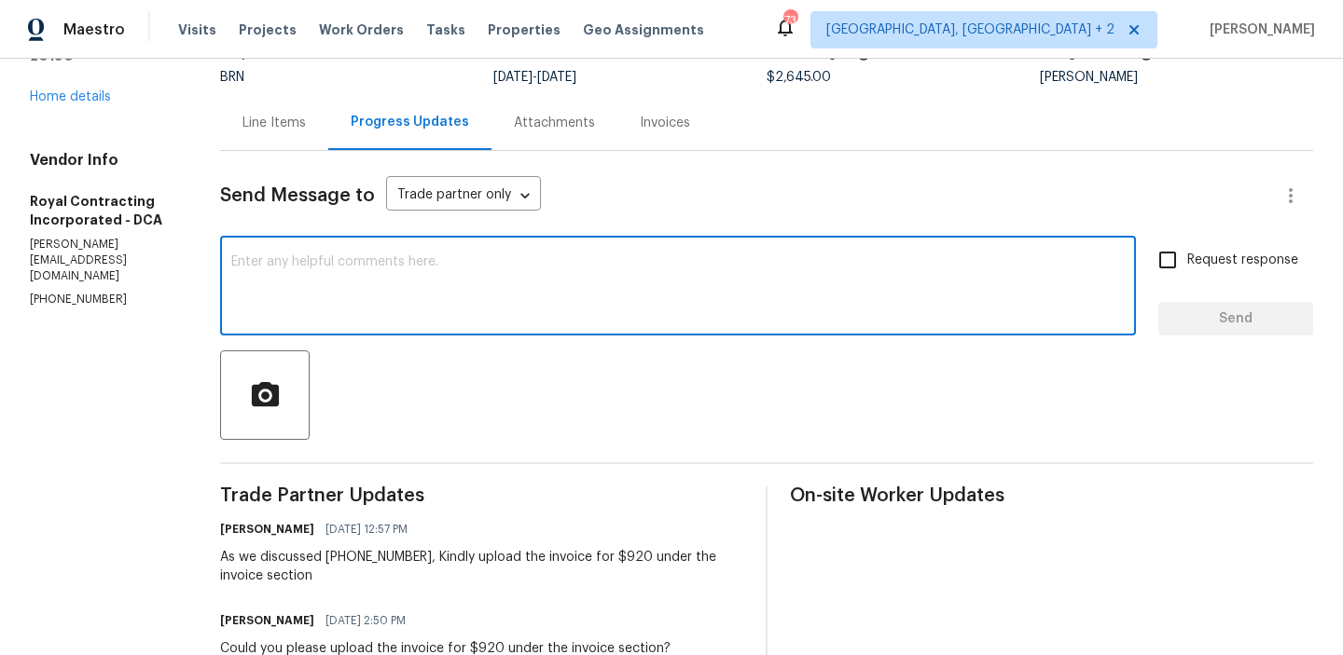
paste textarea "As we discussed (703) 498-9323, Kindly upload the invoice for $920 under the in…"
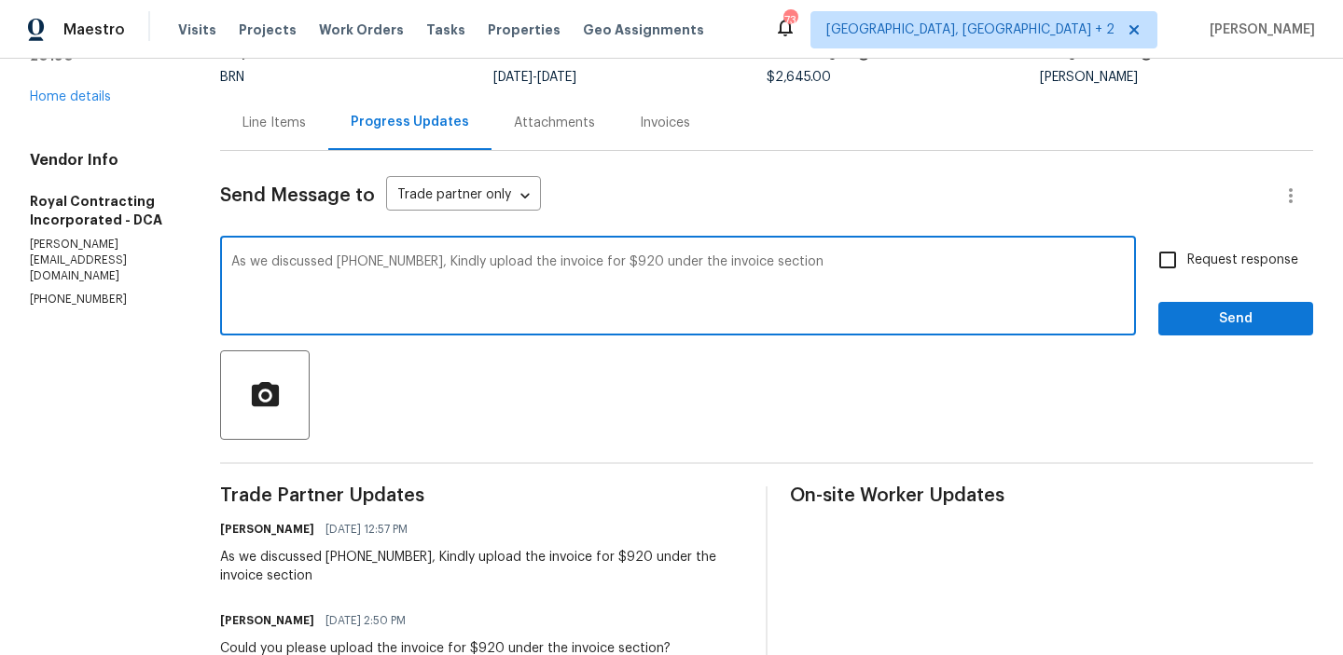
type textarea "As we discussed (703) 498-9323, Kindly upload the invoice for $920 under the in…"
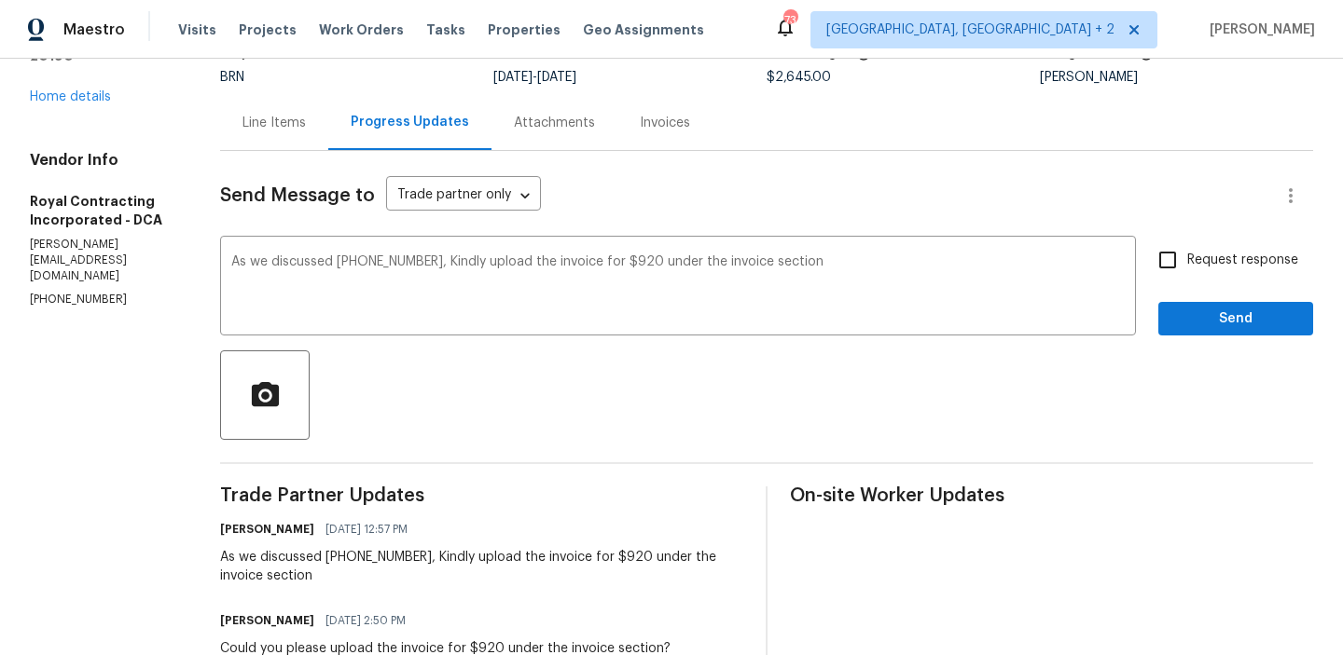
click at [1243, 247] on label "Request response" at bounding box center [1223, 260] width 150 height 39
click at [1187, 247] on input "Request response" at bounding box center [1167, 260] width 39 height 39
checkbox input "true"
click at [1199, 323] on span "Send" at bounding box center [1235, 319] width 125 height 23
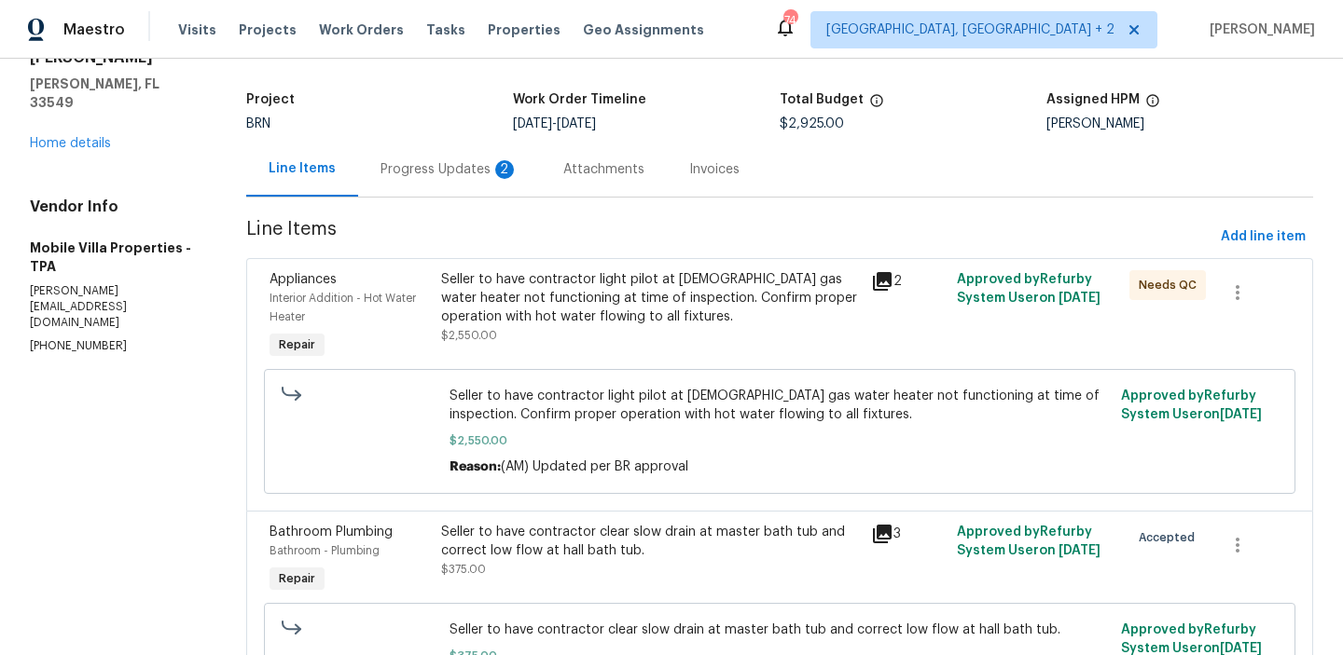
click at [398, 172] on div "Progress Updates 2" at bounding box center [449, 169] width 138 height 19
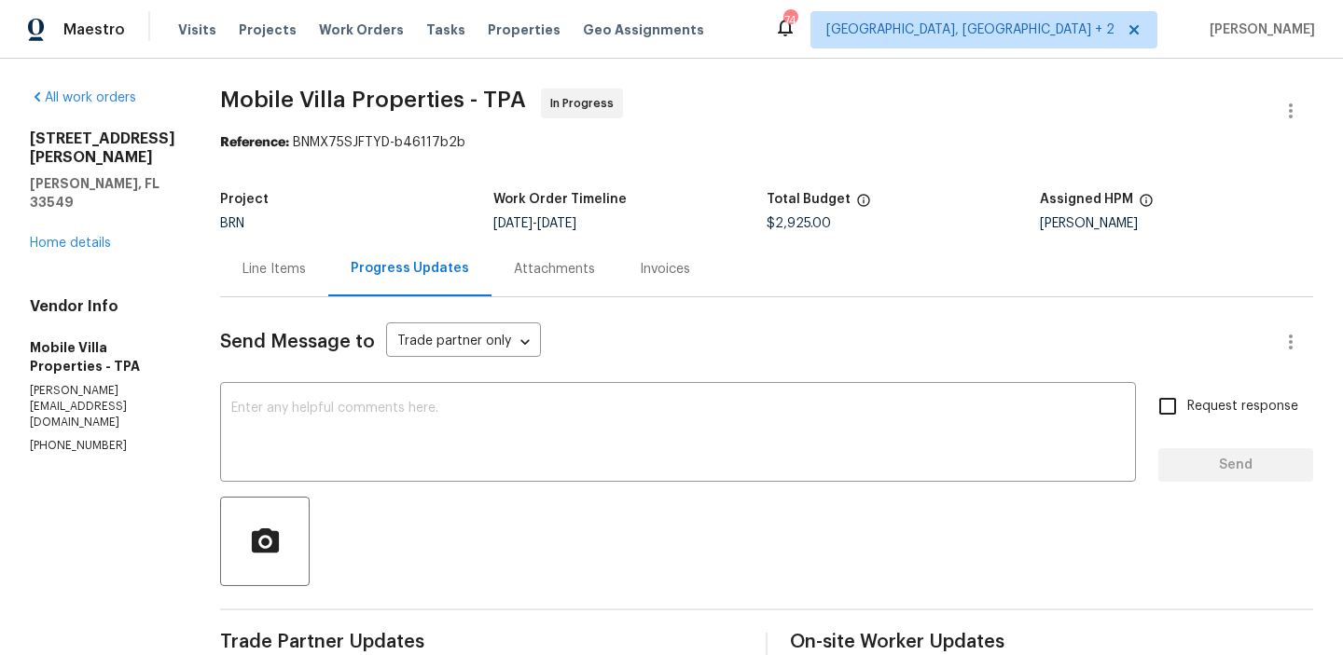
click at [291, 285] on div "Line Items" at bounding box center [274, 268] width 108 height 55
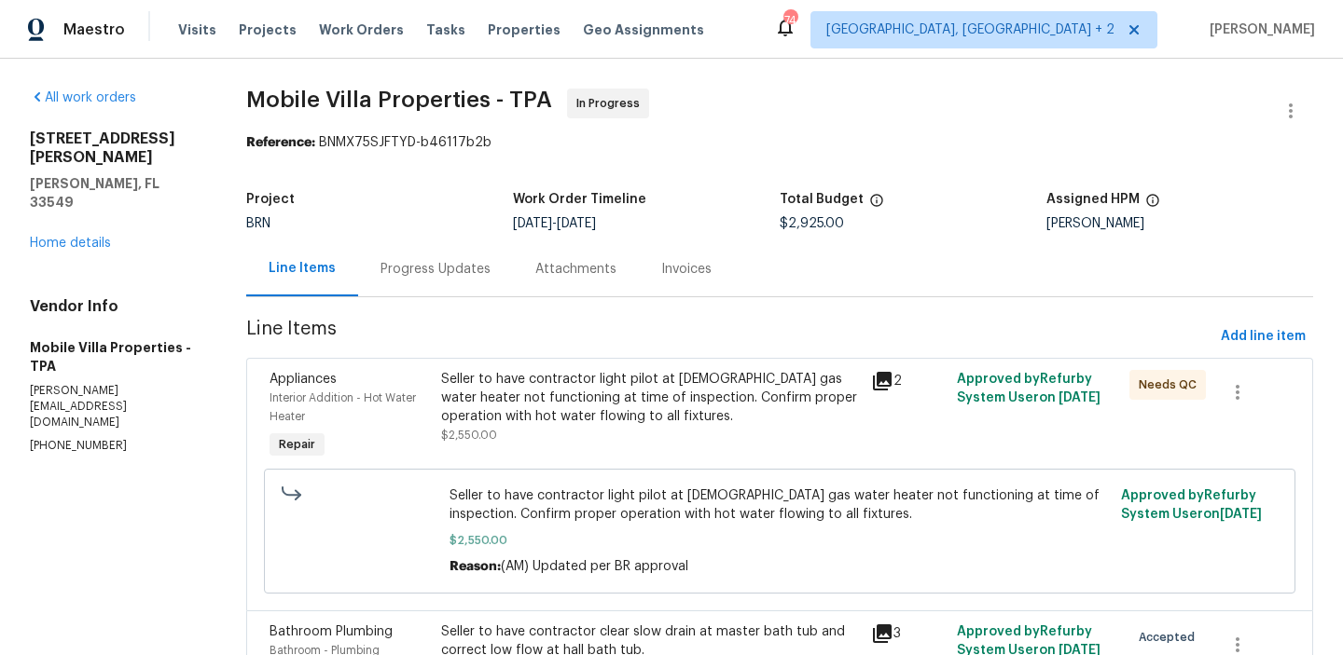
click at [624, 547] on span "$2,550.00" at bounding box center [779, 540] width 660 height 19
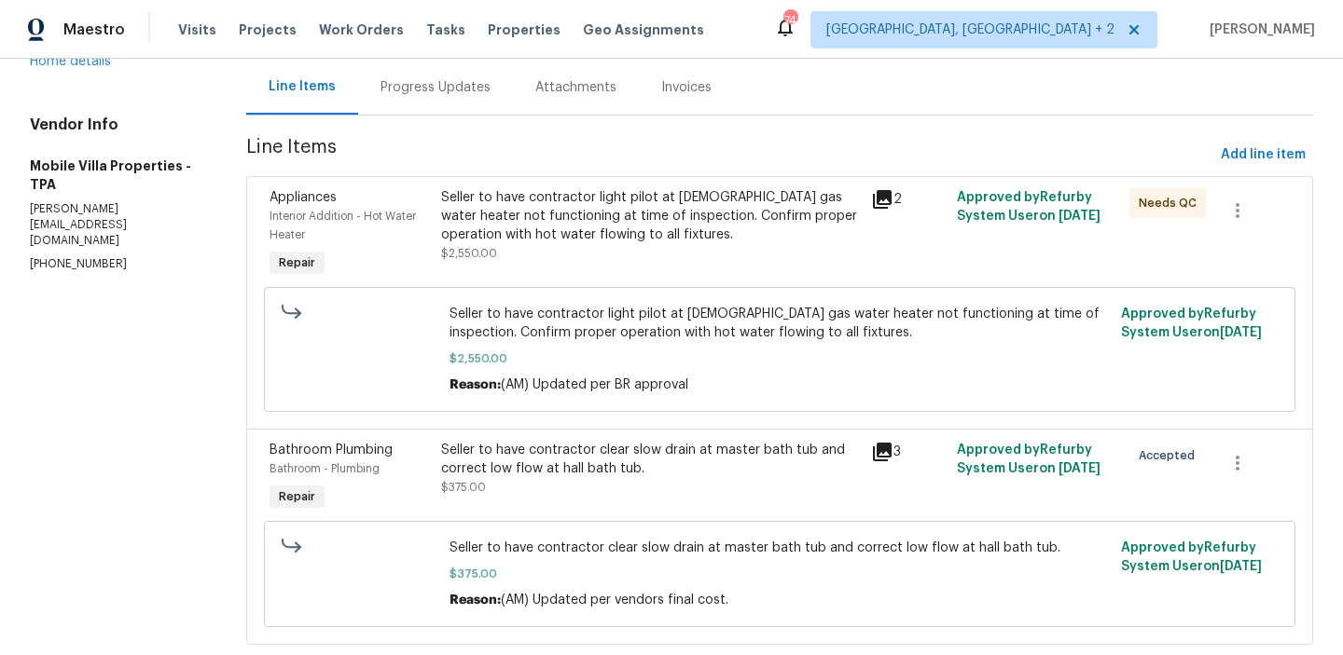
scroll to position [226, 0]
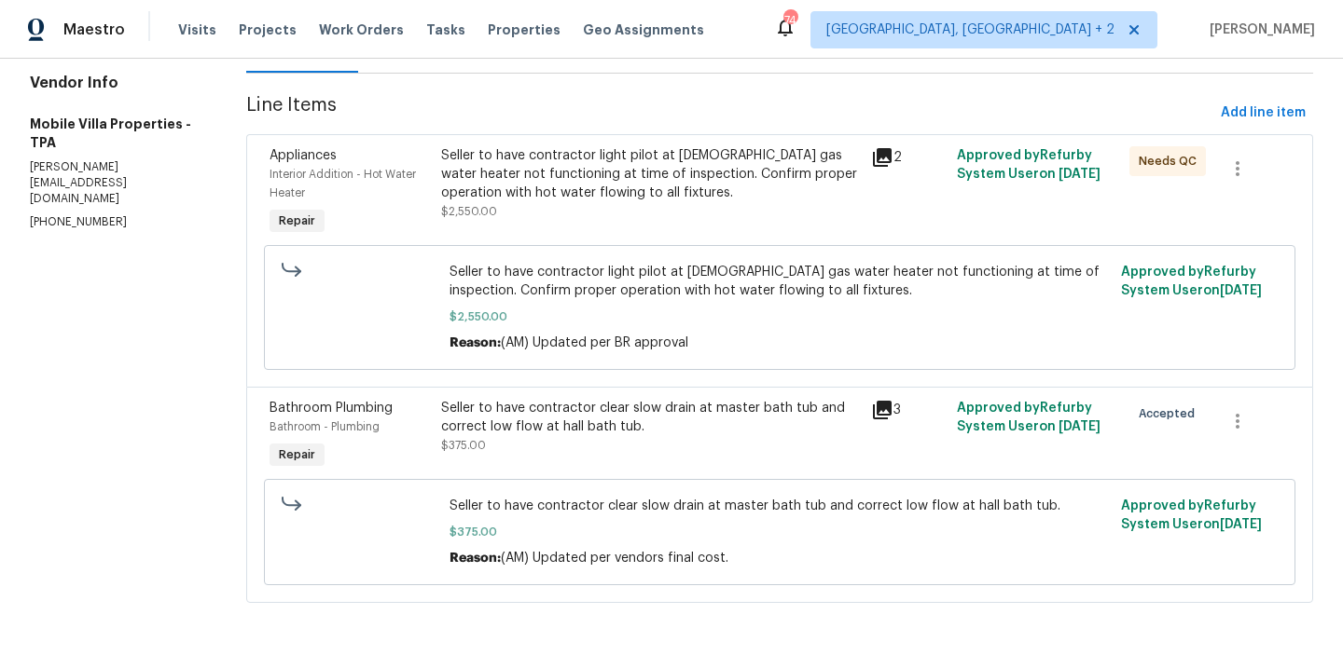
click at [535, 454] on div "Seller to have contractor clear slow drain at master bath tub and correct low f…" at bounding box center [650, 436] width 430 height 86
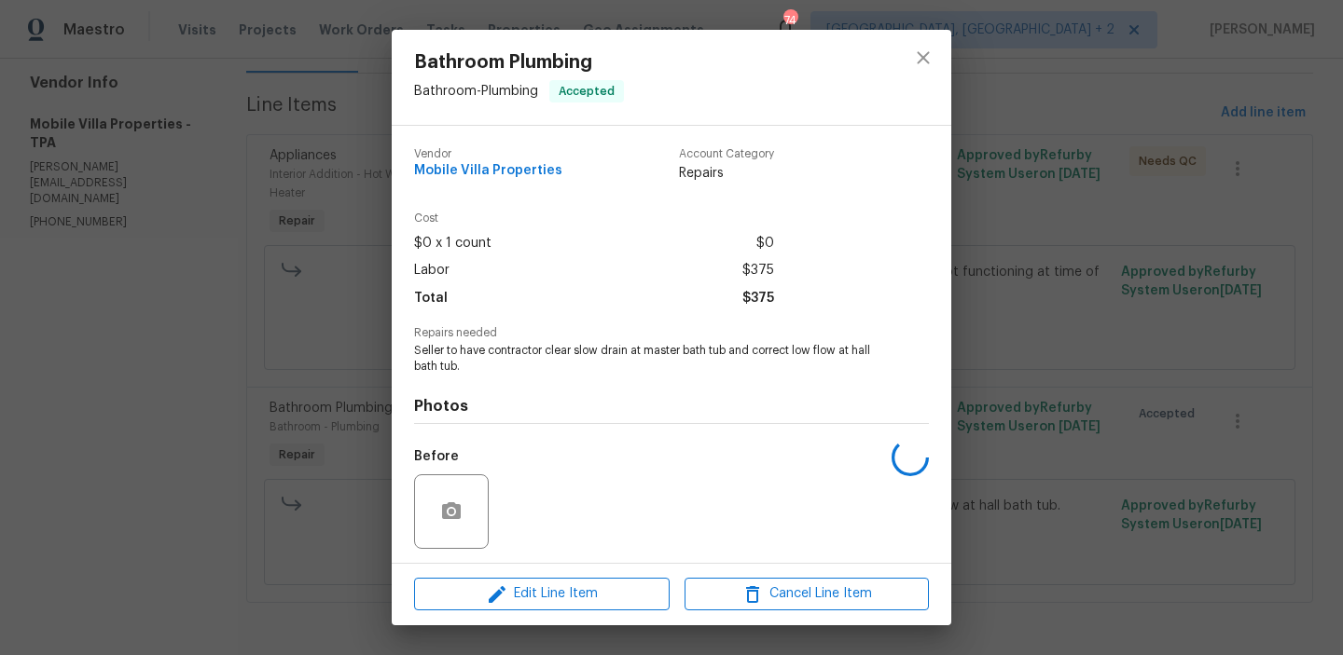
scroll to position [126, 0]
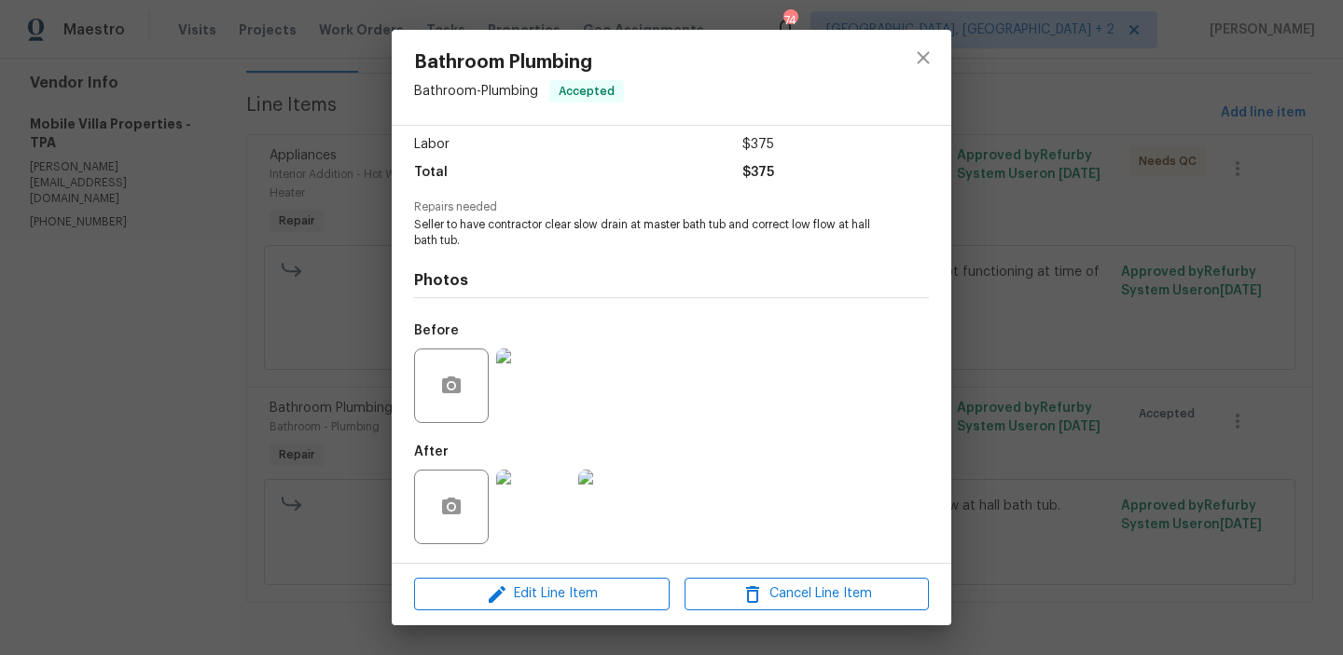
click at [525, 489] on img at bounding box center [533, 507] width 75 height 75
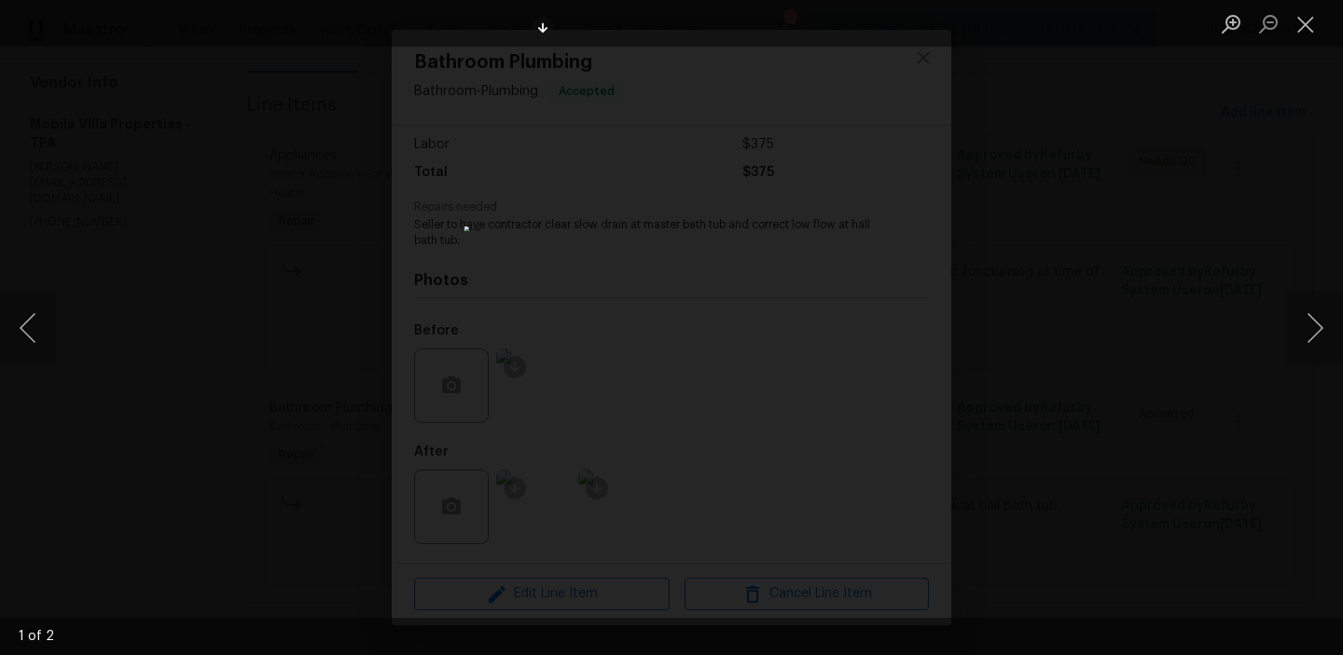
click at [293, 173] on div "Lightbox" at bounding box center [671, 327] width 1343 height 655
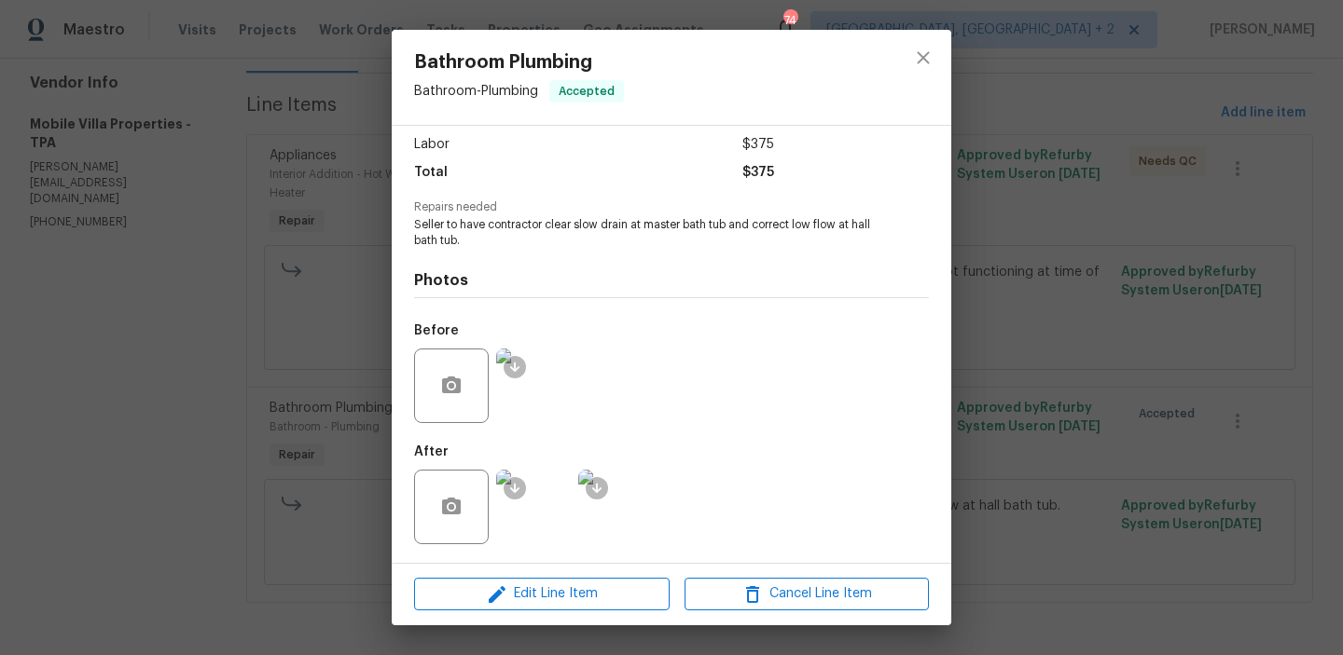
click at [310, 175] on div "Bathroom Plumbing Bathroom - Plumbing Accepted Vendor Mobile Villa Properties A…" at bounding box center [671, 327] width 1343 height 655
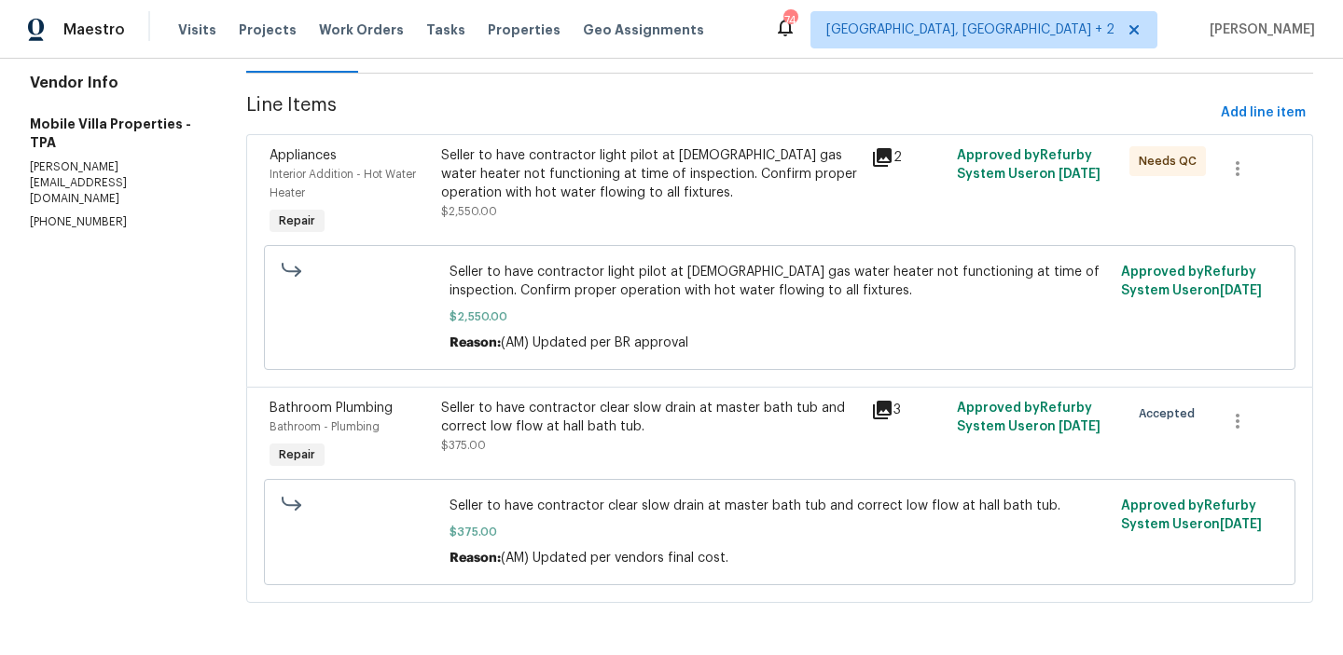
click at [502, 445] on div "Seller to have contractor clear slow drain at master bath tub and correct low f…" at bounding box center [650, 427] width 419 height 56
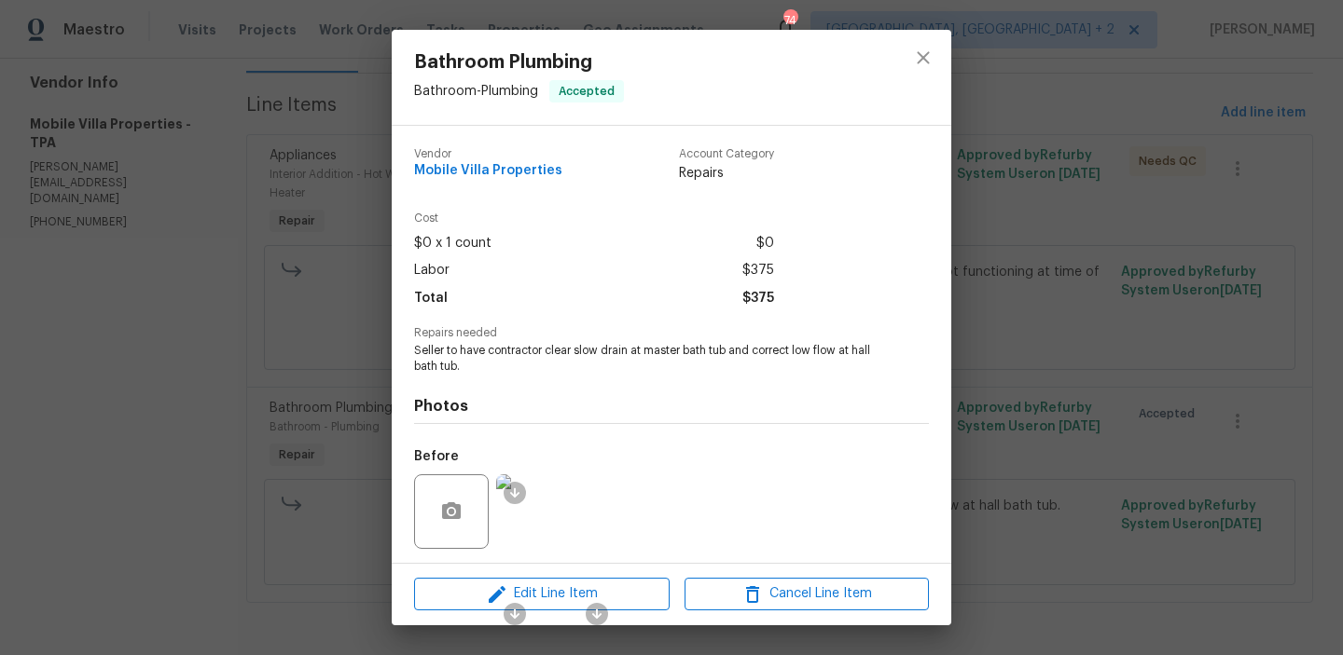
click at [434, 351] on span "Seller to have contractor clear slow drain at master bath tub and correct low f…" at bounding box center [645, 359] width 463 height 32
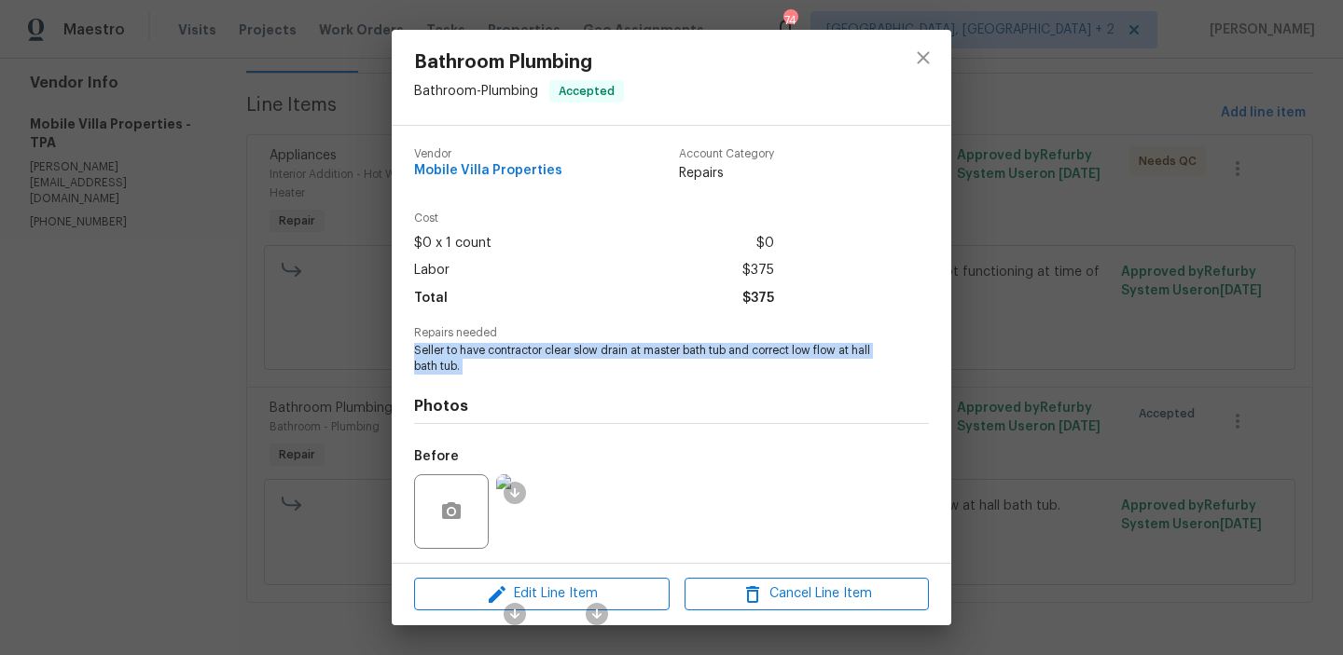
click at [434, 351] on span "Seller to have contractor clear slow drain at master bath tub and correct low f…" at bounding box center [645, 359] width 463 height 32
copy span "Seller to have contractor clear slow drain at master bath tub and correct low f…"
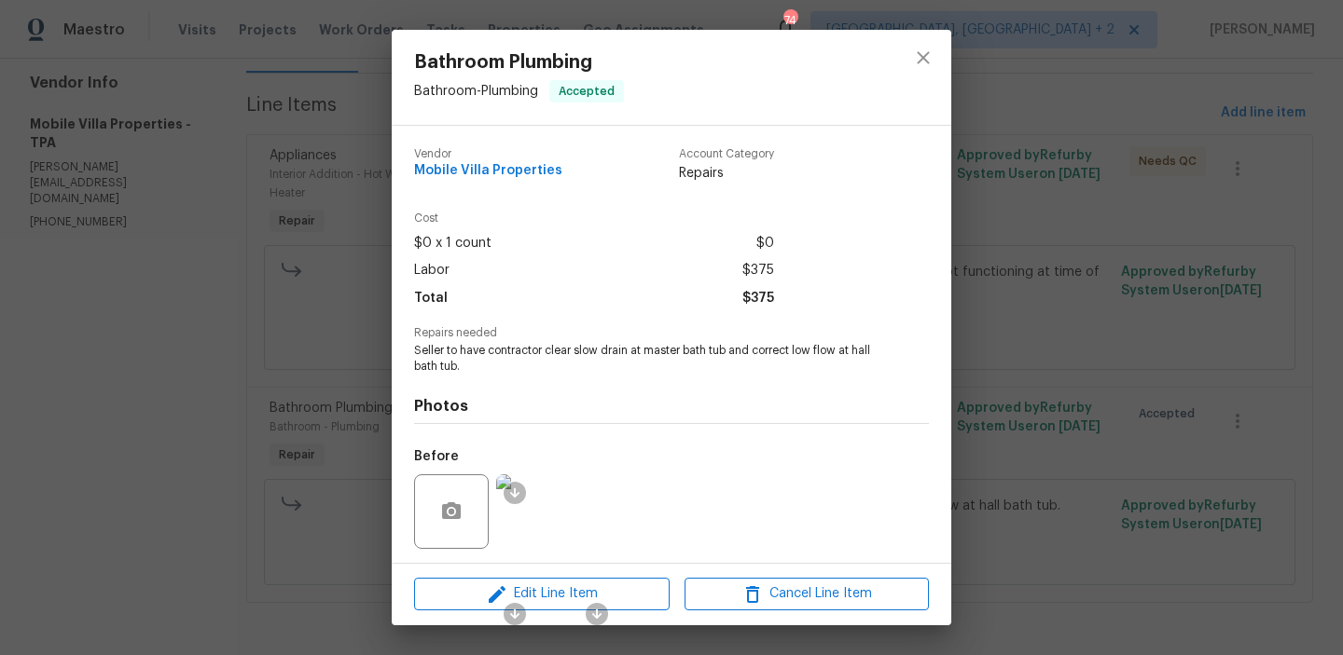
click at [246, 334] on div "Bathroom Plumbing Bathroom - Plumbing Accepted Vendor Mobile Villa Properties A…" at bounding box center [671, 327] width 1343 height 655
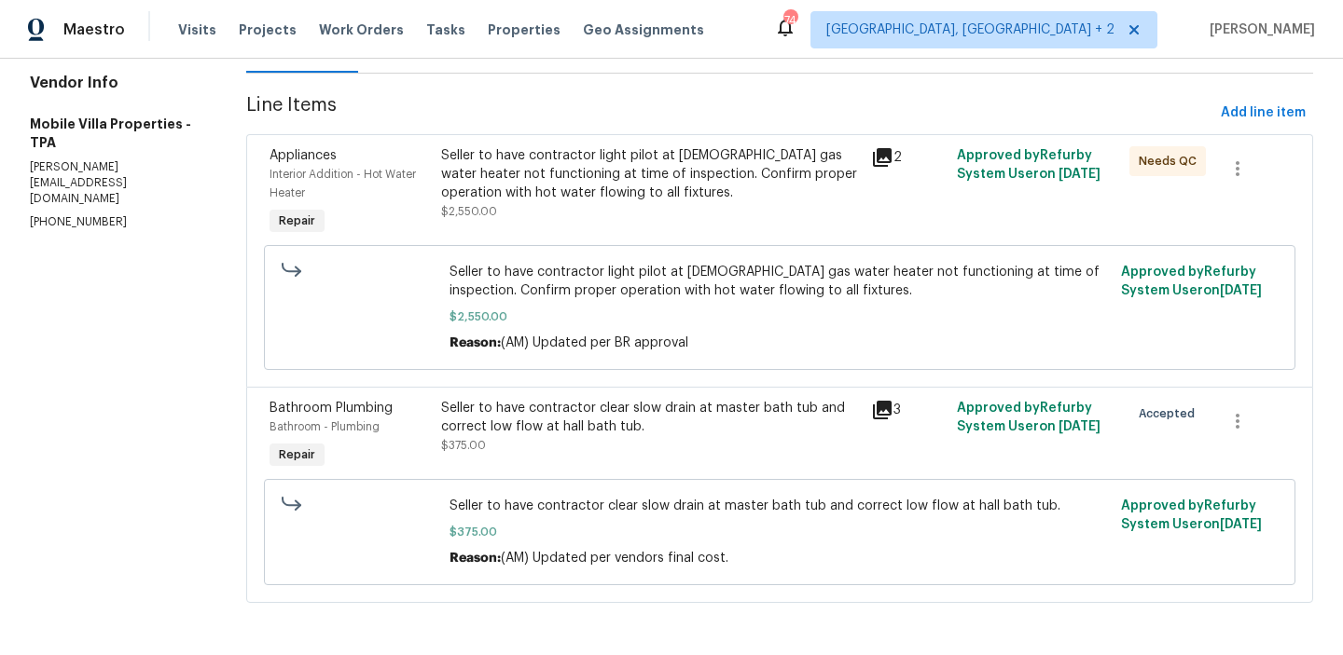
scroll to position [0, 0]
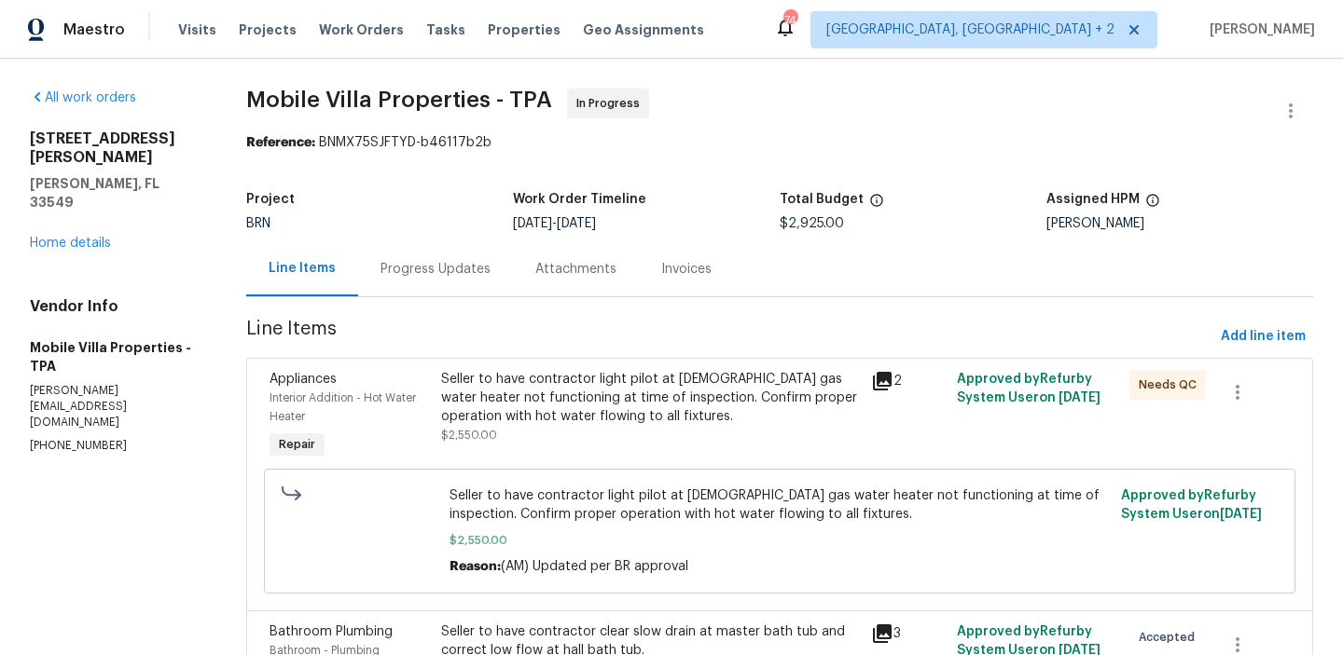
click at [409, 235] on div "Project BRN Work Order Timeline 9/17/2025 - 9/19/2025 Total Budget $2,925.00 As…" at bounding box center [779, 212] width 1067 height 60
click at [406, 269] on div "Progress Updates" at bounding box center [435, 269] width 110 height 19
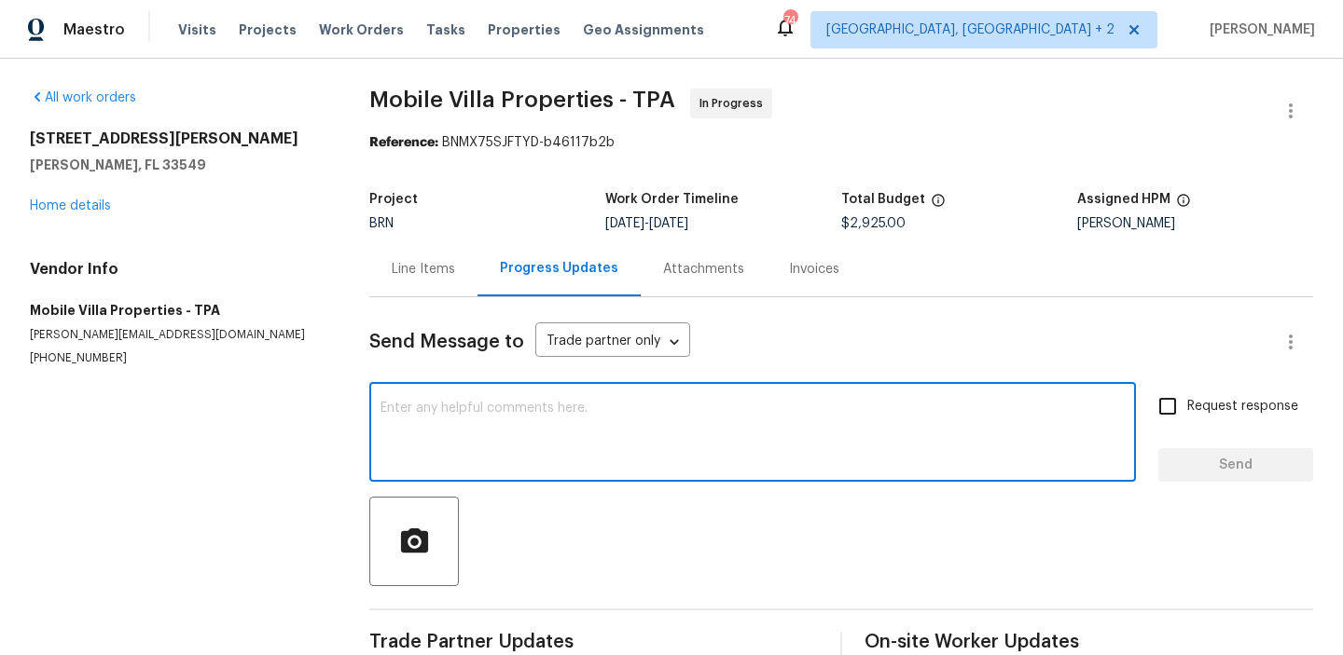
click at [387, 413] on textarea at bounding box center [752, 434] width 744 height 65
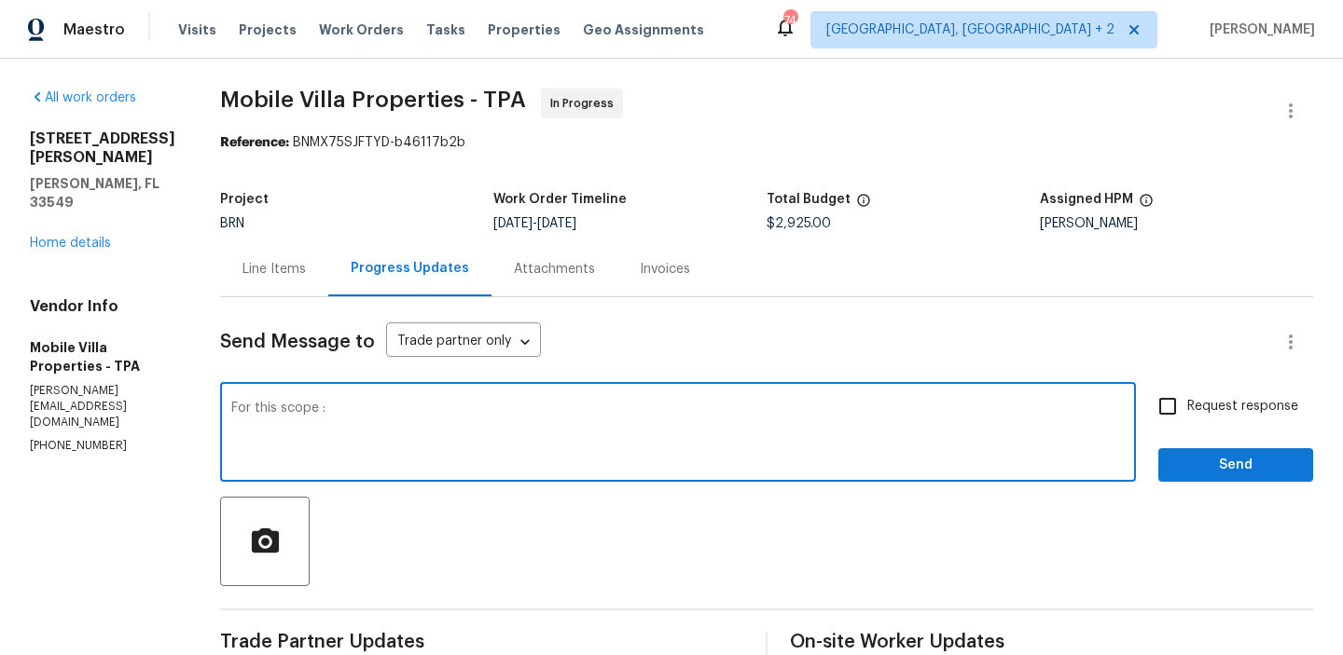
paste textarea "Seller to have contractor clear slow drain at master bath tub and correct low f…"
click at [945, 404] on textarea "For this scope :Seller to have contractor clear slow drain at master bath tub a…" at bounding box center [677, 434] width 893 height 65
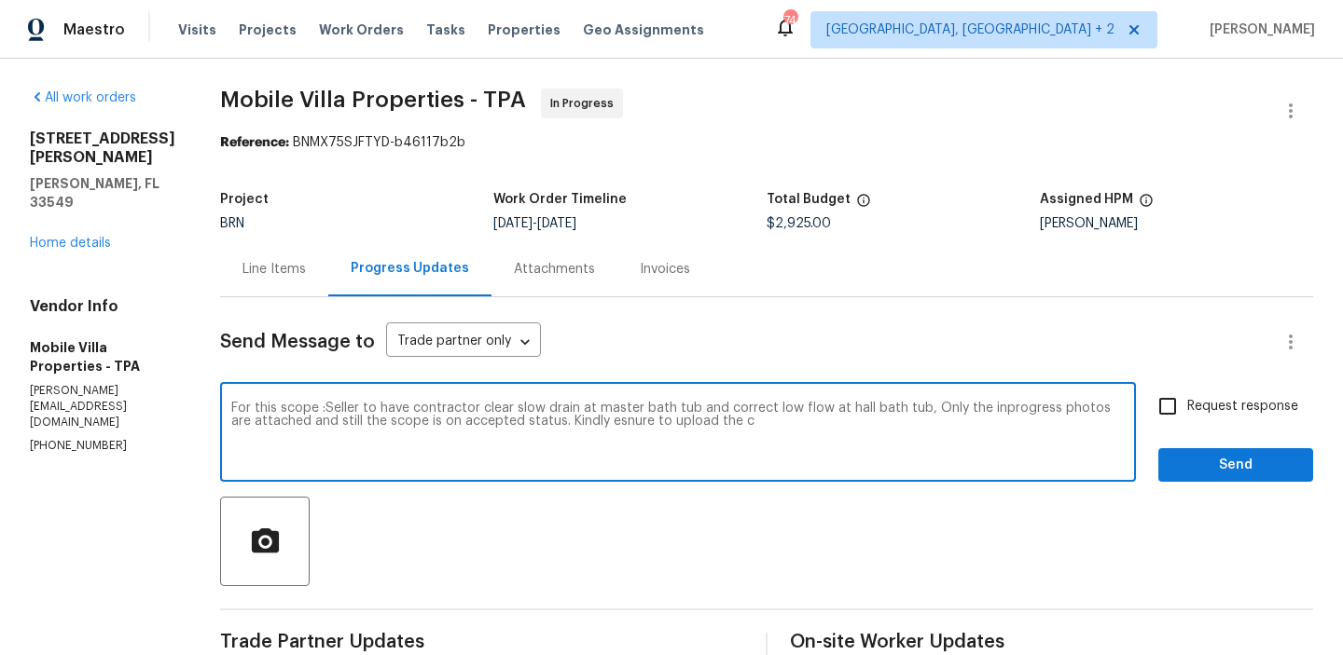
click at [593, 428] on textarea "For this scope :Seller to have contractor clear slow drain at master bath tub a…" at bounding box center [677, 434] width 893 height 65
click at [586, 419] on textarea "For this scope :Seller to have contractor clear slow drain at master bath tub a…" at bounding box center [677, 434] width 893 height 65
click at [732, 417] on textarea "For this scope :Seller to have contractor clear slow drain at master bath tub a…" at bounding box center [677, 434] width 893 height 65
drag, startPoint x: 291, startPoint y: 434, endPoint x: 655, endPoint y: 471, distance: 366.5
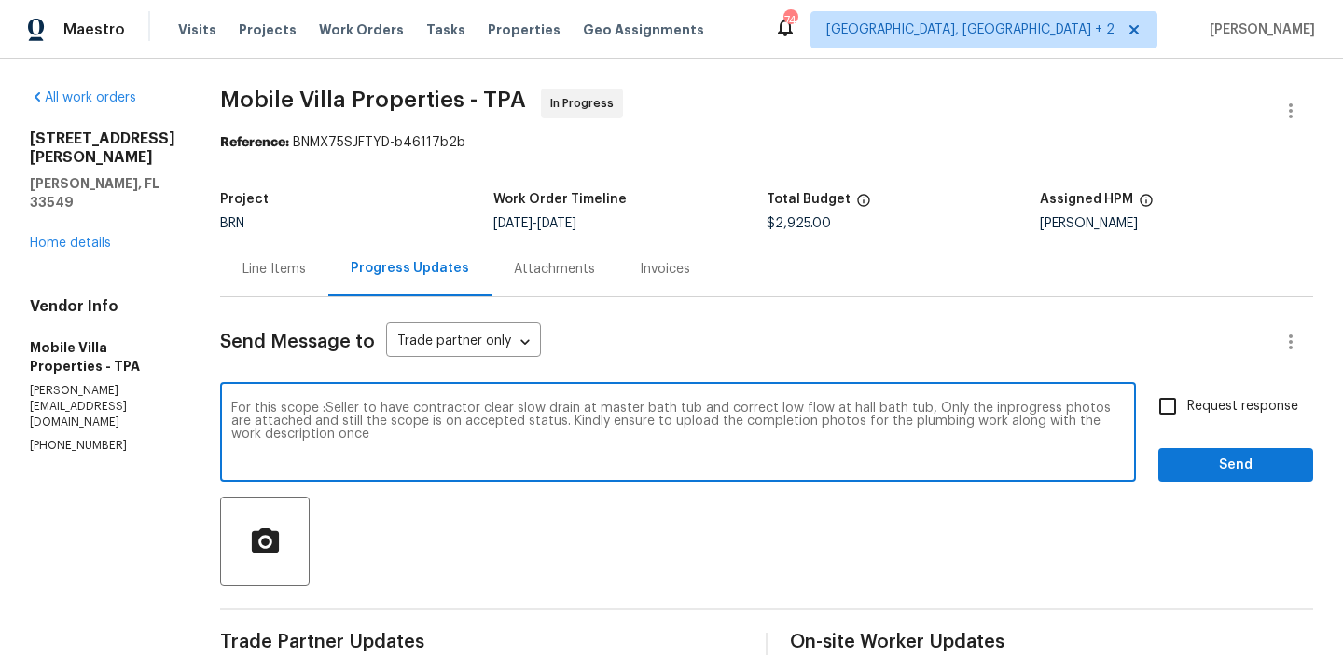
click at [616, 465] on textarea "For this scope :Seller to have contractor clear slow drain at master bath tub a…" at bounding box center [677, 434] width 893 height 65
type textarea "For this scope :Seller to have contractor clear slow drain at master bath tub a…"
click at [1193, 418] on label "Request response" at bounding box center [1223, 406] width 150 height 39
click at [1187, 418] on input "Request response" at bounding box center [1167, 406] width 39 height 39
checkbox input "true"
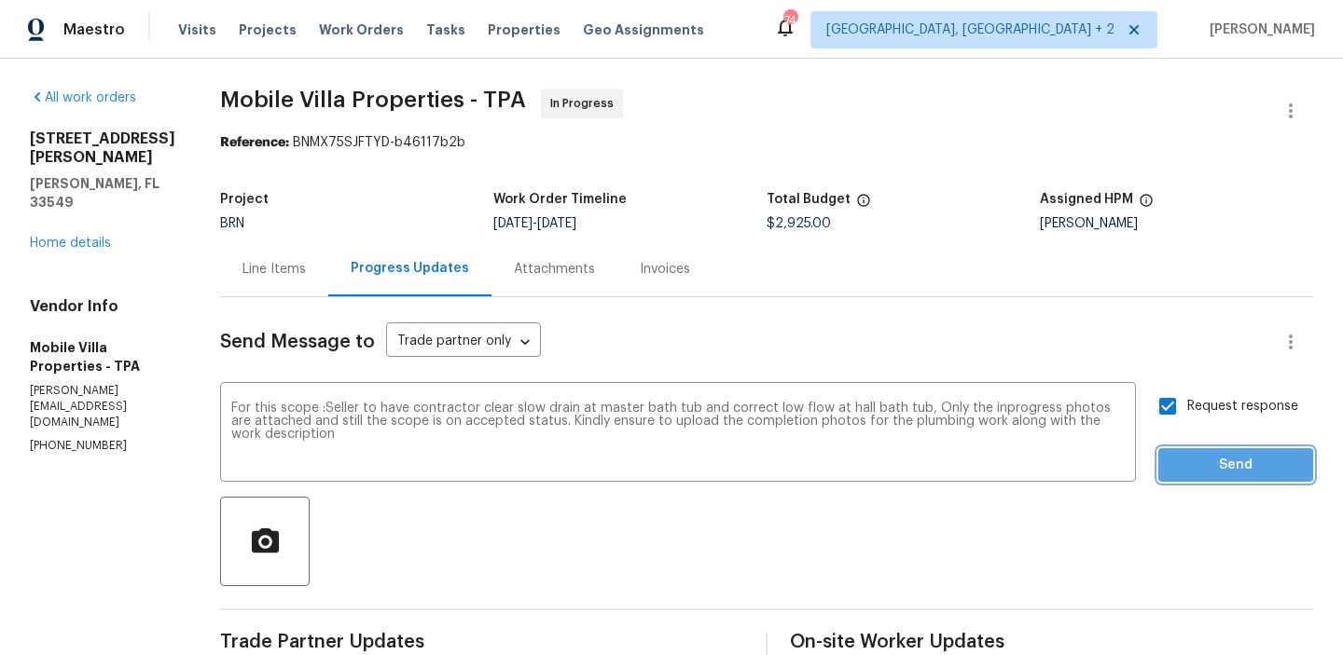
click at [1193, 462] on span "Send" at bounding box center [1235, 465] width 125 height 23
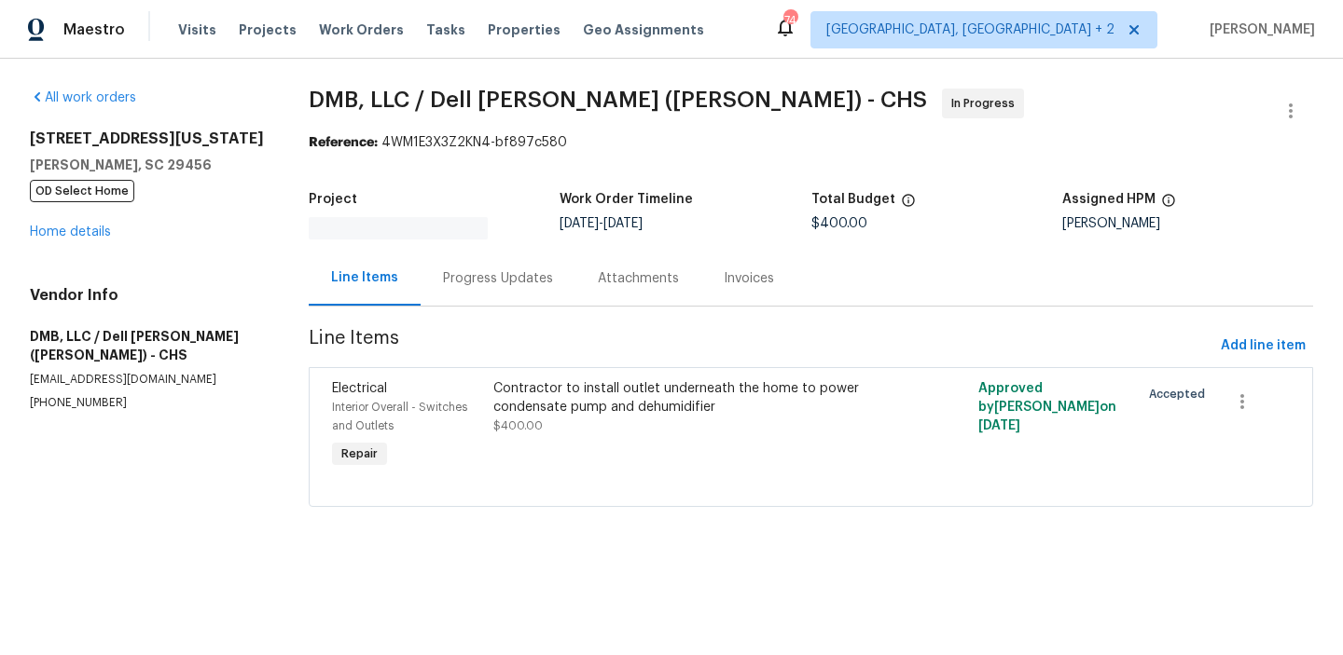
click at [460, 269] on div "Progress Updates" at bounding box center [498, 278] width 110 height 19
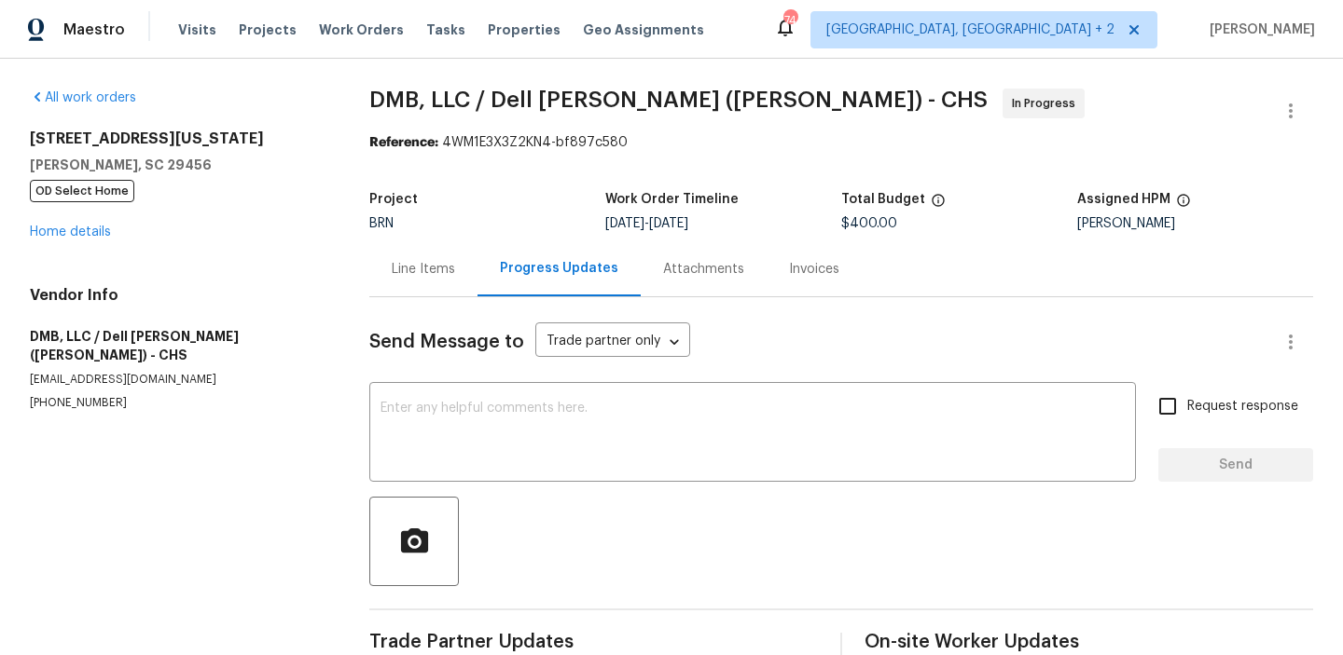
scroll to position [41, 0]
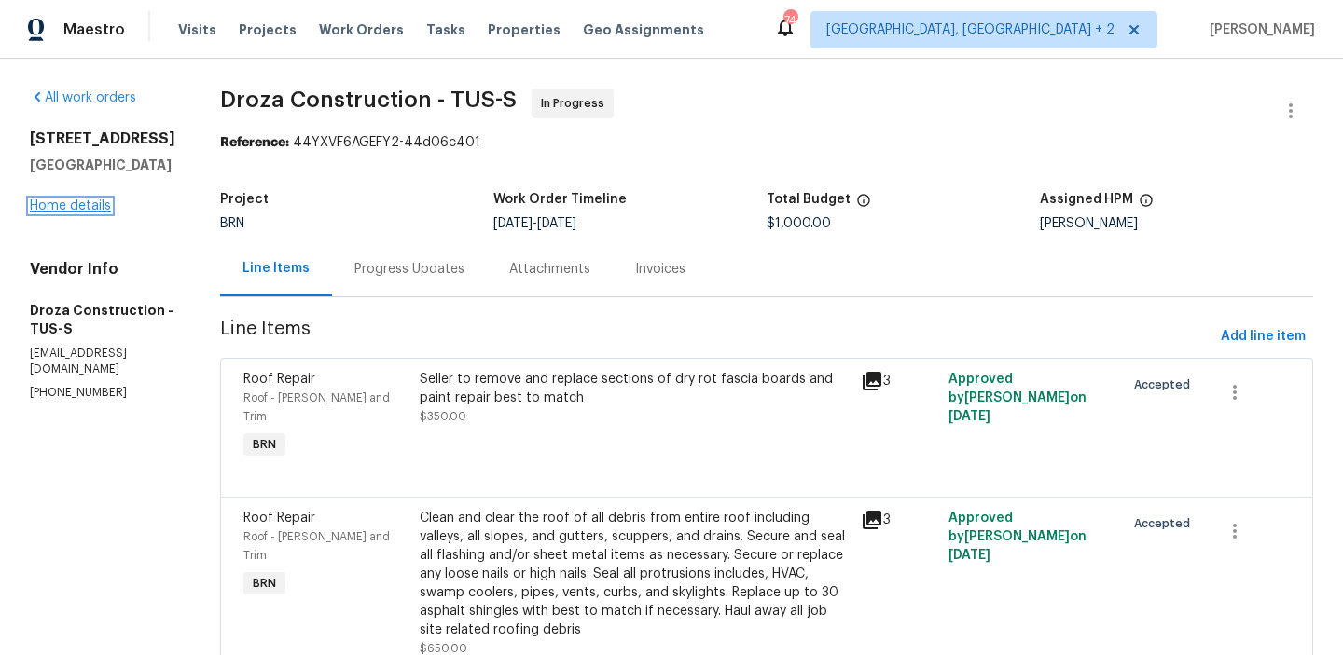
click at [48, 208] on link "Home details" at bounding box center [70, 206] width 81 height 13
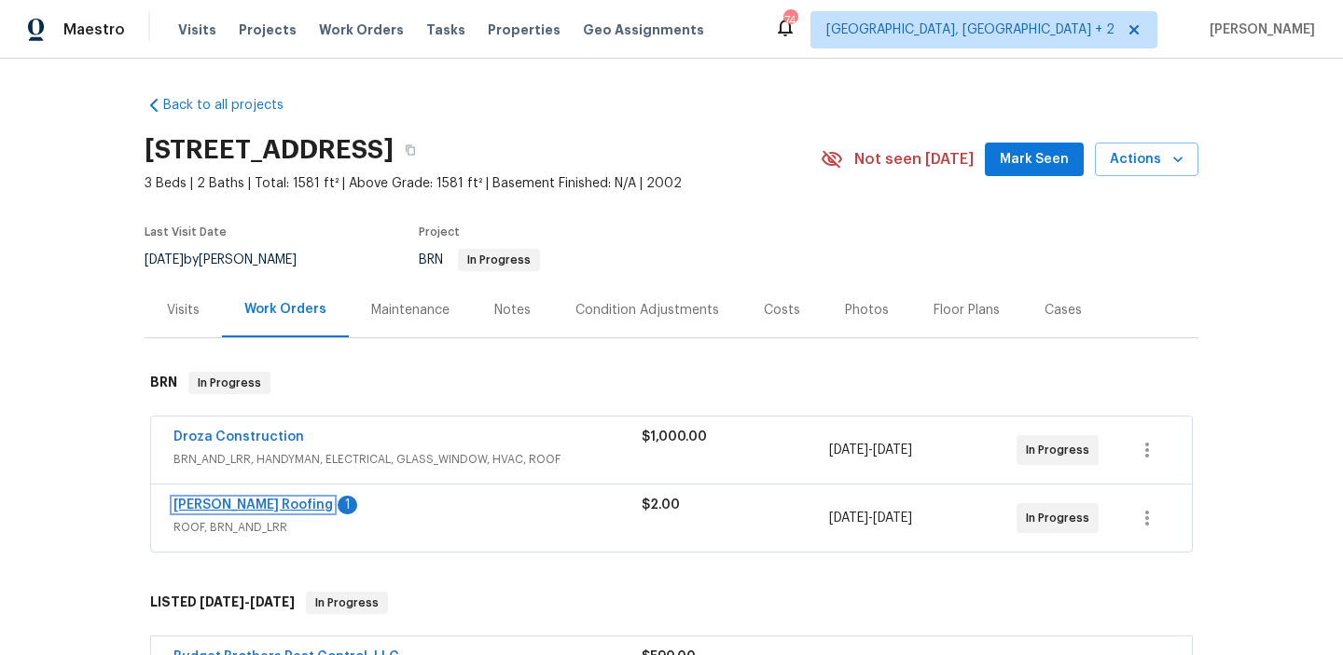
click at [201, 501] on link "[PERSON_NAME] Roofing" at bounding box center [252, 505] width 159 height 13
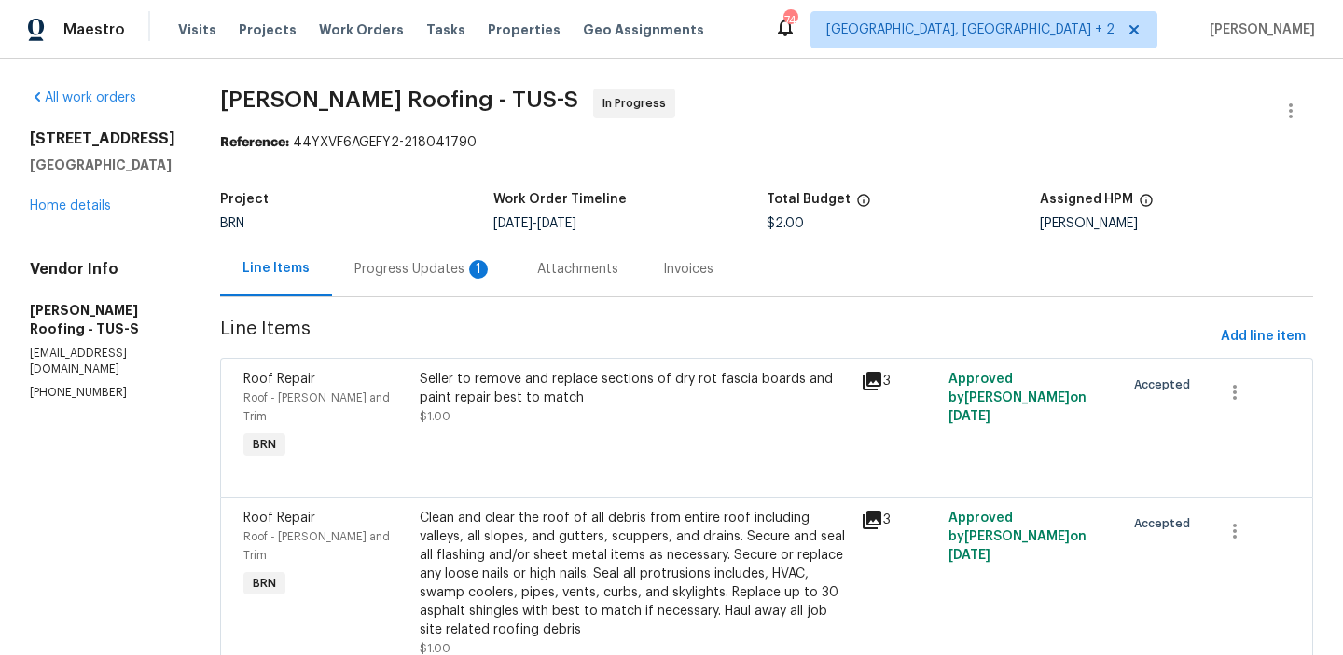
click at [412, 264] on div "Progress Updates 1" at bounding box center [423, 269] width 138 height 19
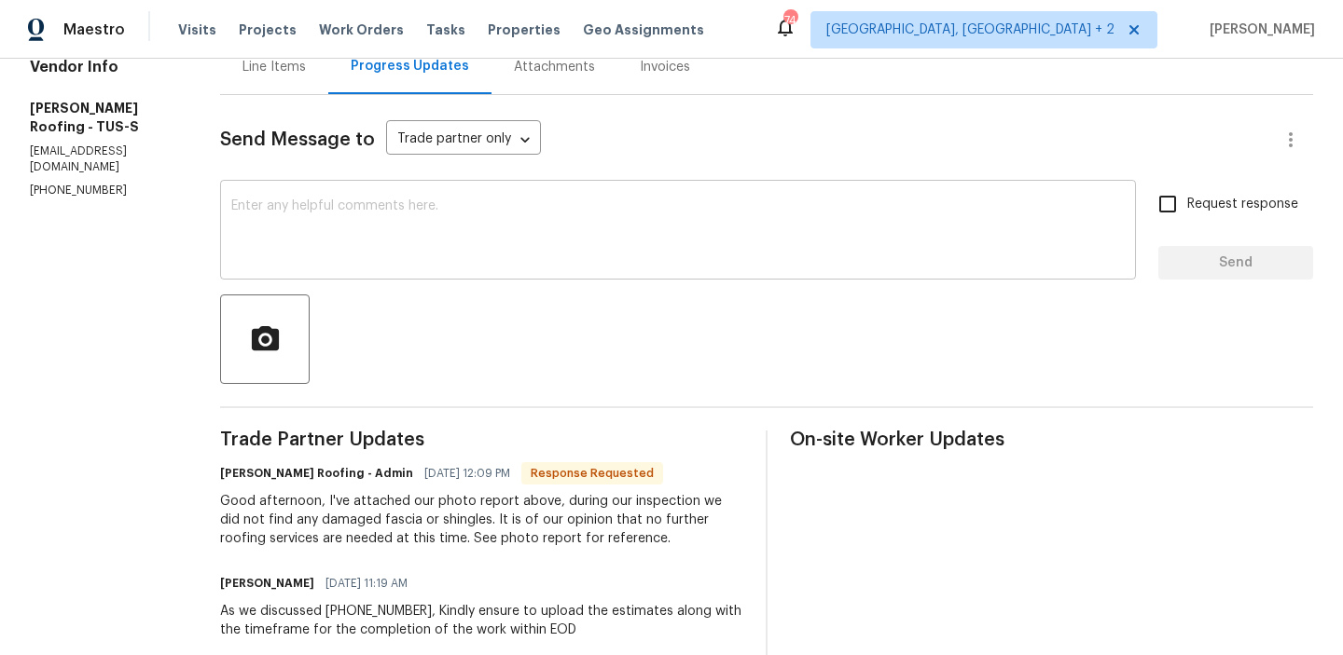
scroll to position [246, 0]
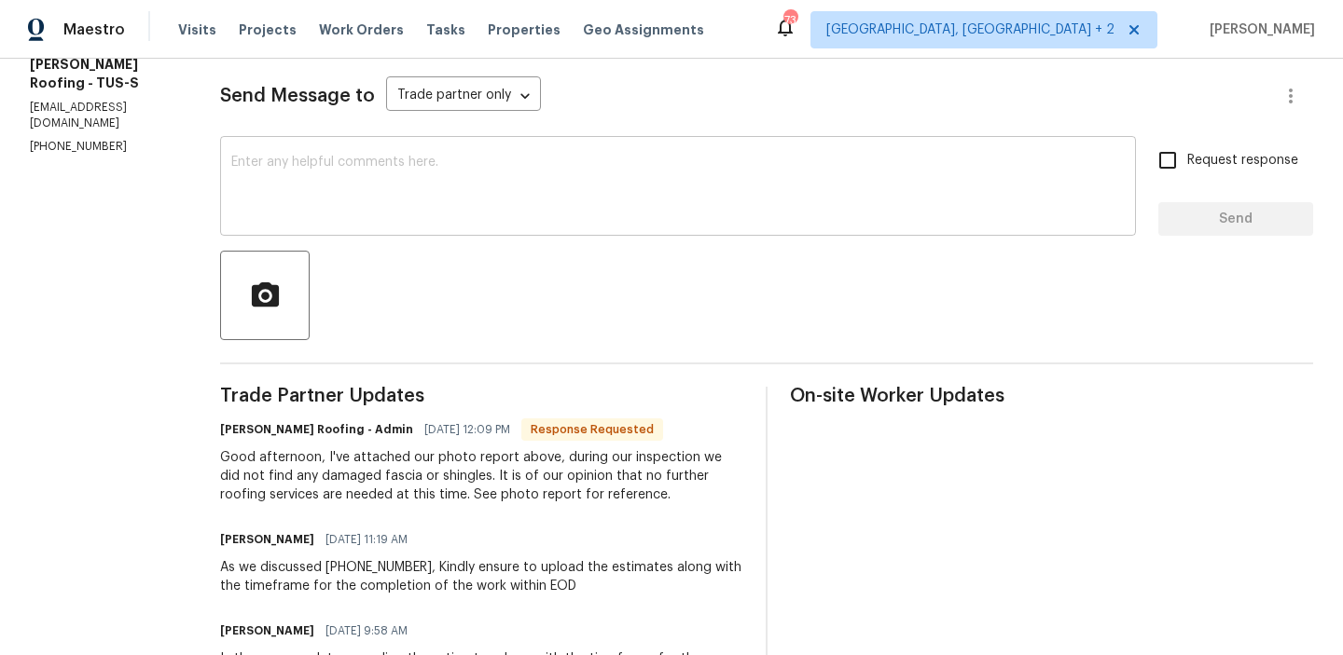
click at [319, 161] on textarea at bounding box center [677, 188] width 893 height 65
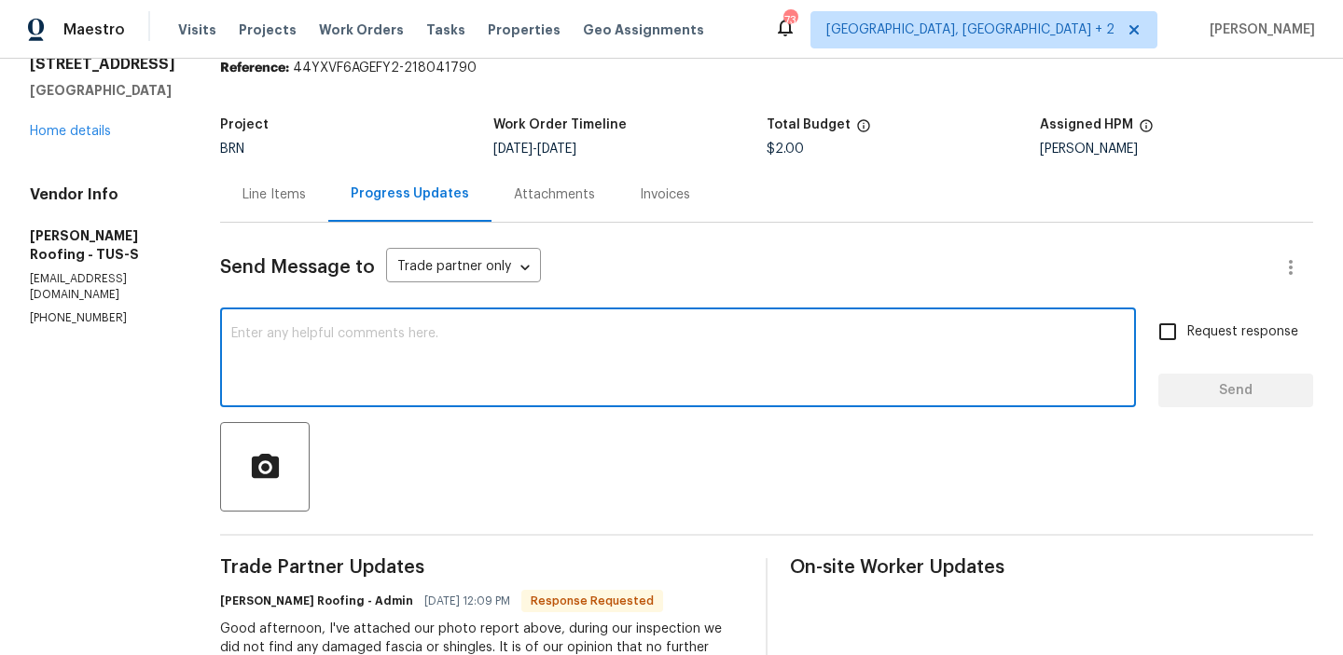
click at [273, 179] on div "Line Items" at bounding box center [274, 194] width 108 height 55
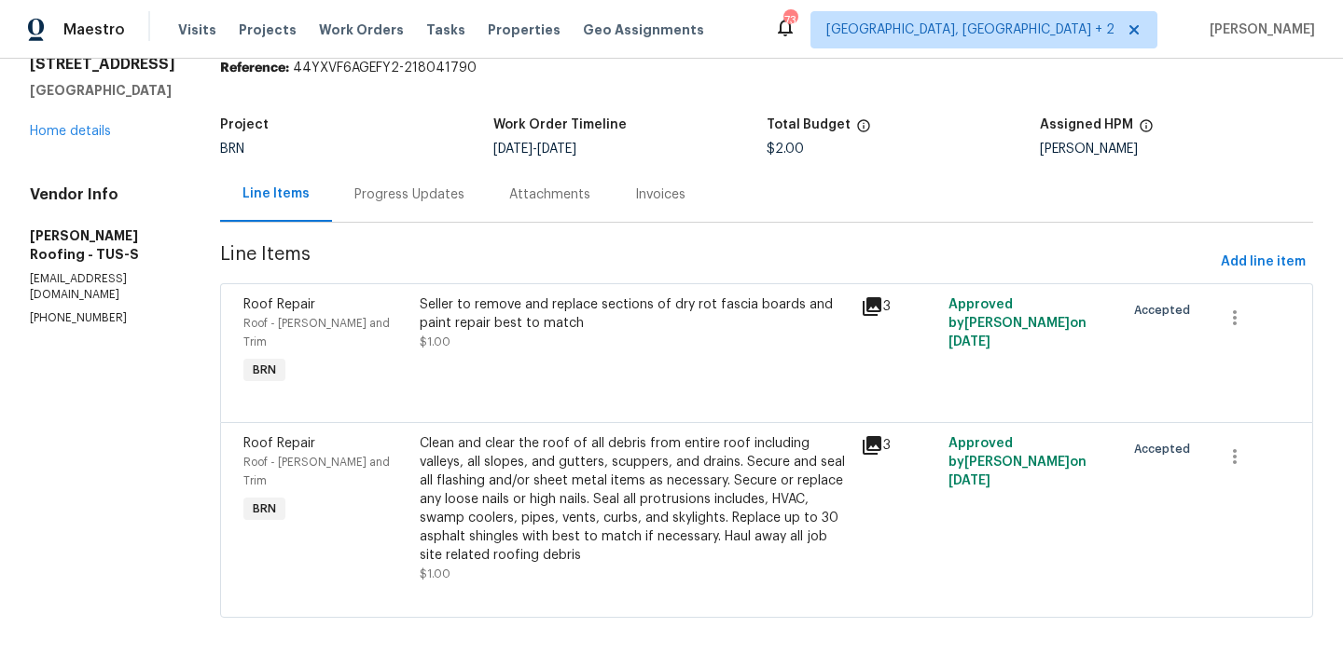
scroll to position [72, 0]
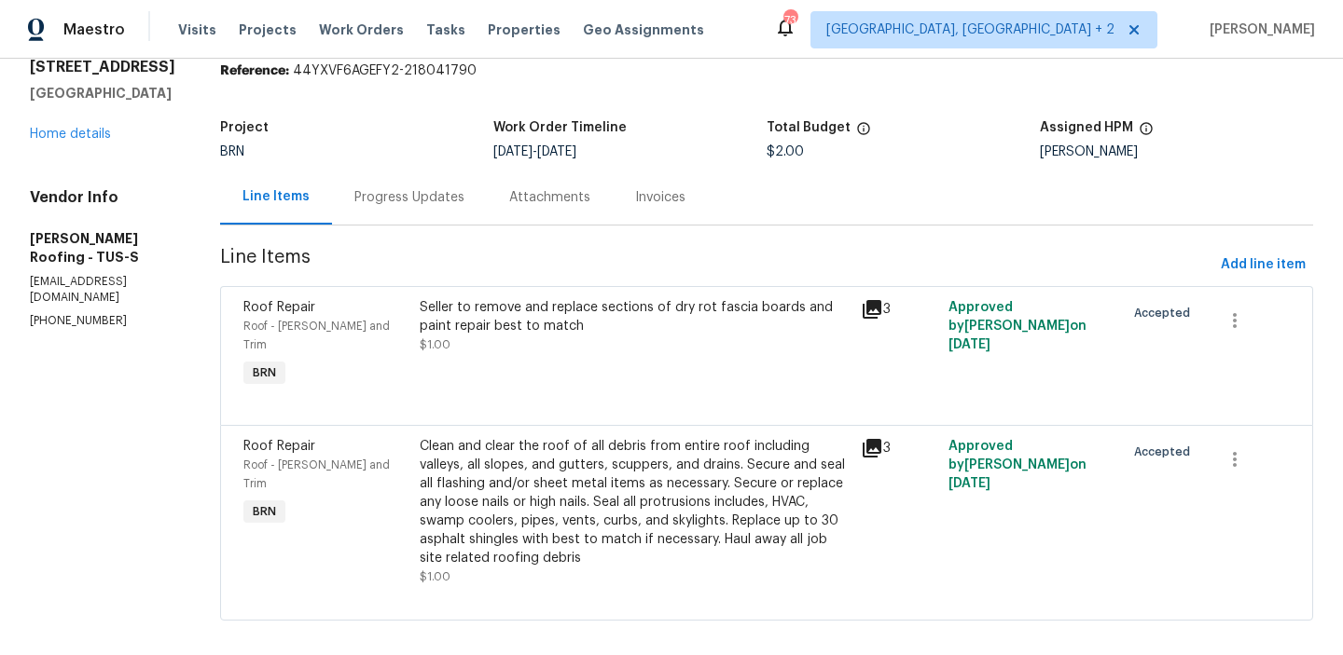
click at [577, 330] on div "Seller to remove and replace sections of dry rot fascia boards and paint repair…" at bounding box center [635, 316] width 430 height 37
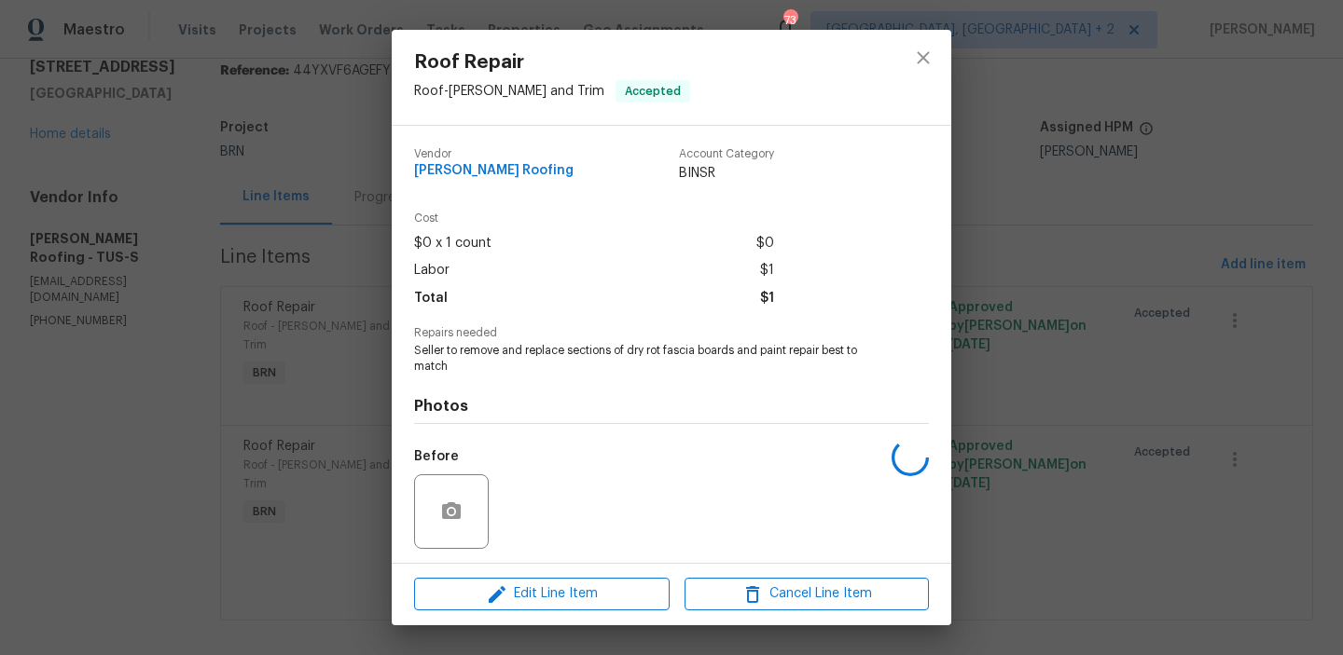
scroll to position [126, 0]
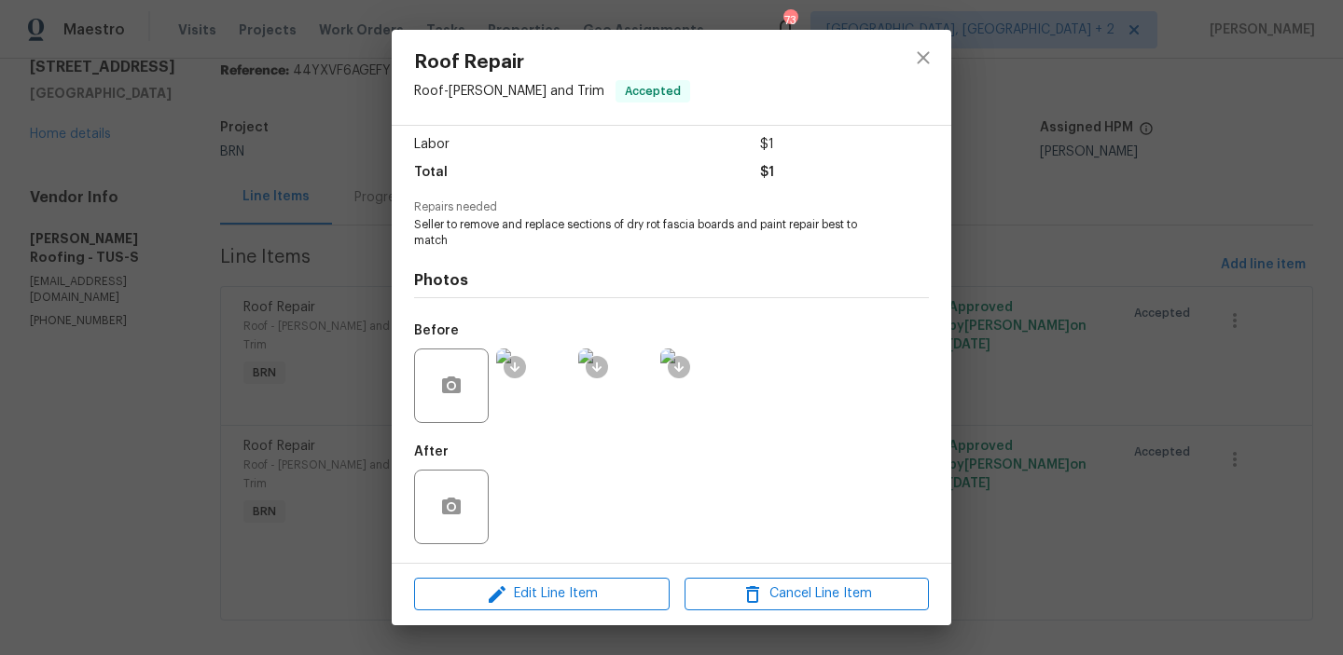
click at [542, 387] on img at bounding box center [533, 386] width 75 height 75
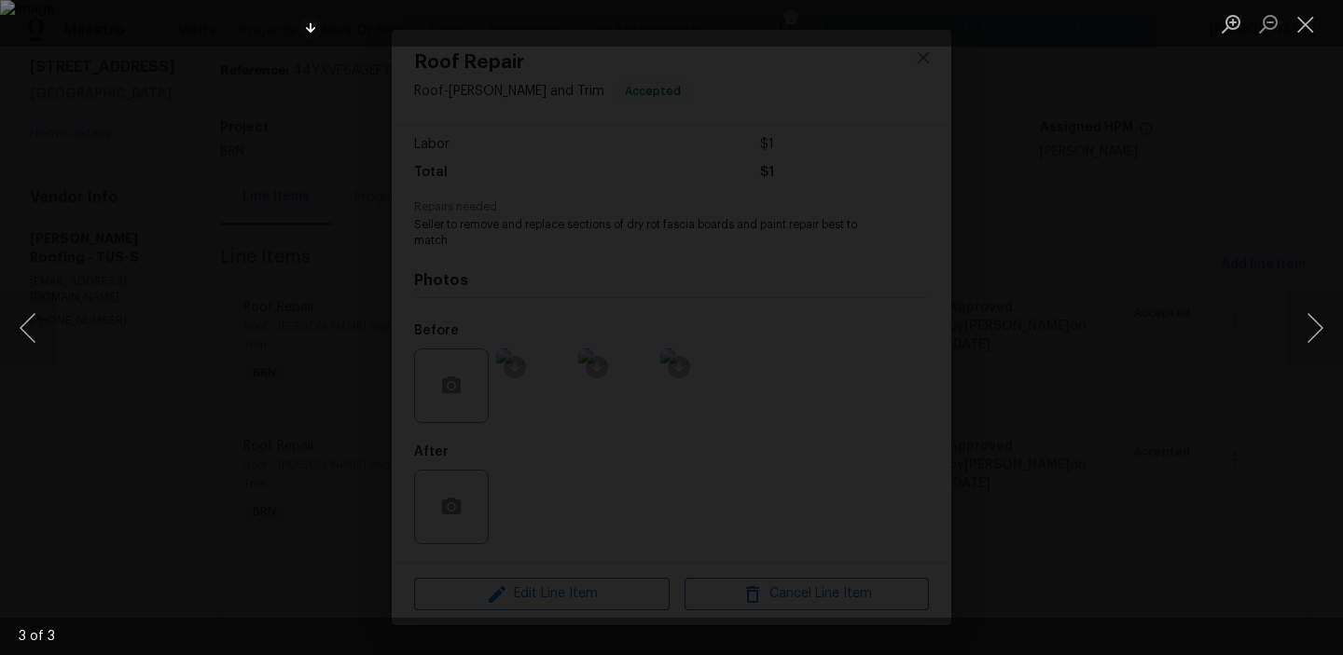
click at [195, 281] on div "Lightbox" at bounding box center [671, 327] width 1343 height 655
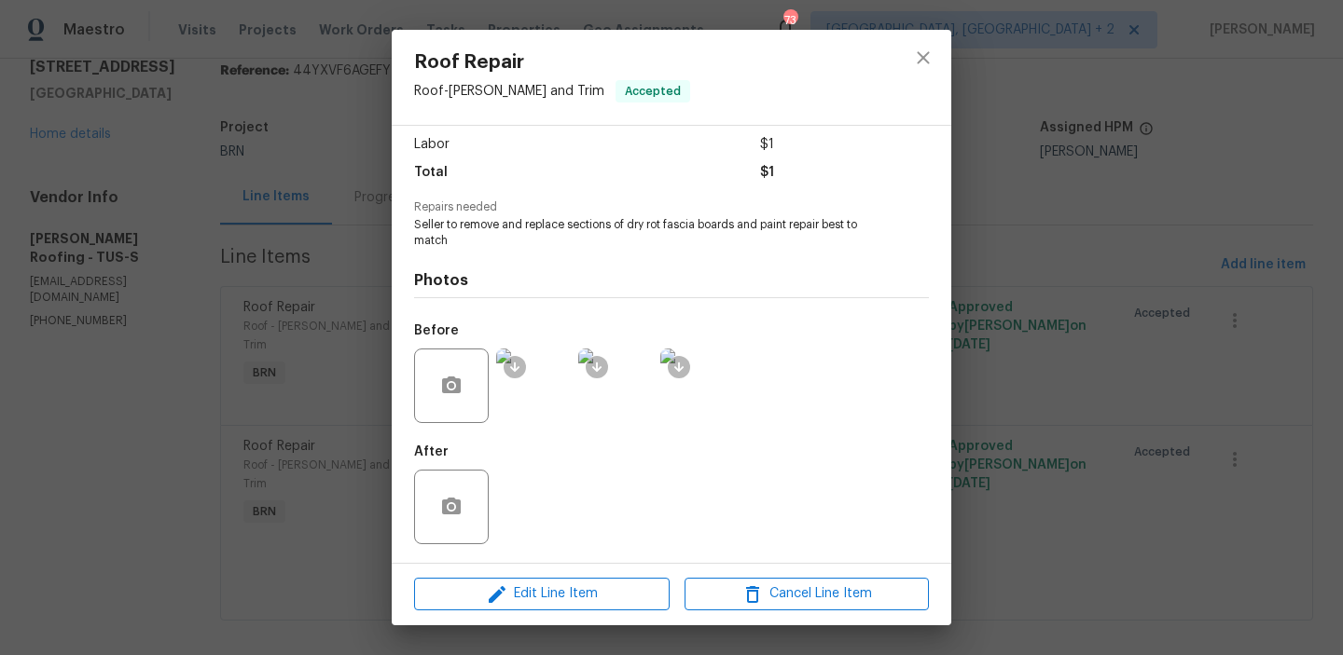
click at [265, 190] on div "Roof Repair Roof - [PERSON_NAME] and Trim Accepted Vendor [PERSON_NAME] Roofing…" at bounding box center [671, 327] width 1343 height 655
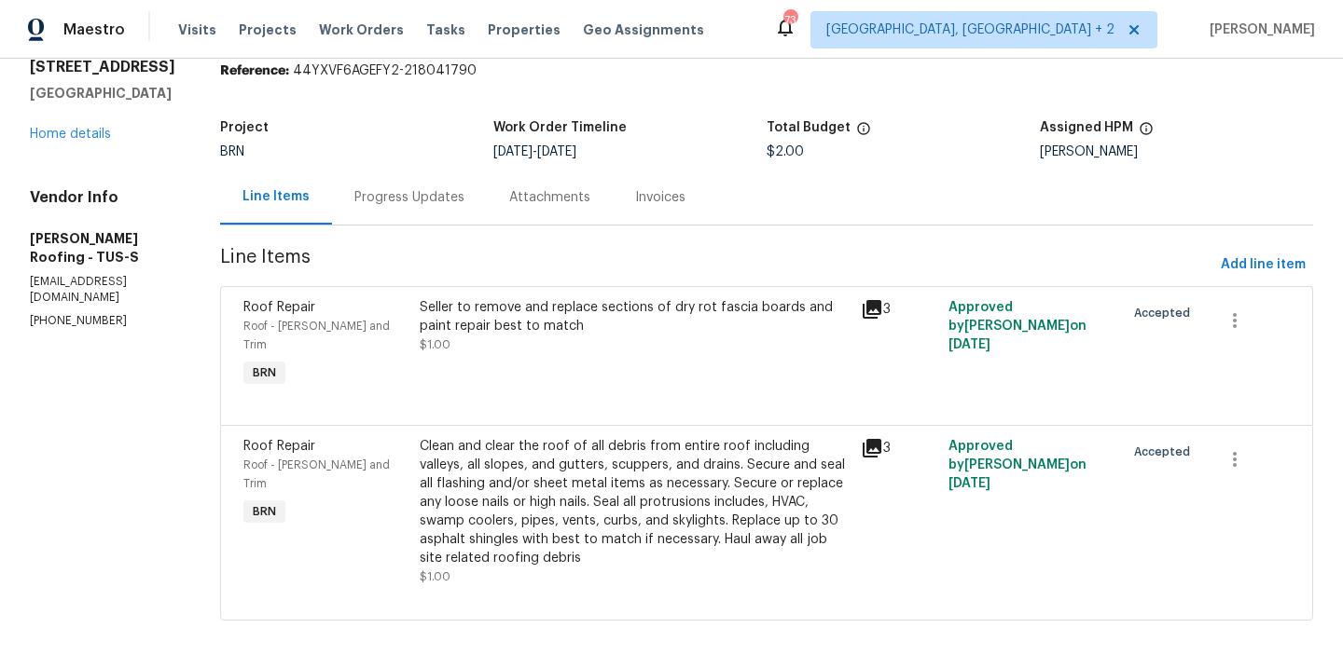
click at [576, 498] on div "Clean and clear the roof of all debris from entire roof including valleys, all …" at bounding box center [635, 502] width 430 height 131
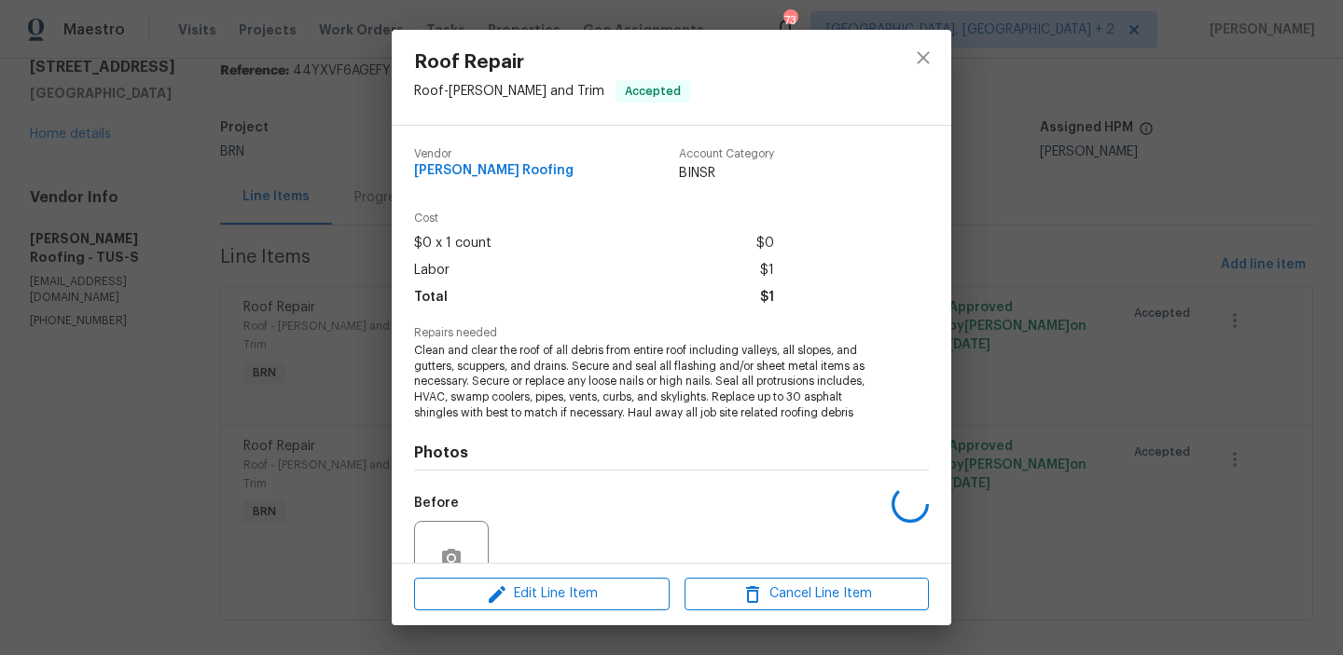
scroll to position [172, 0]
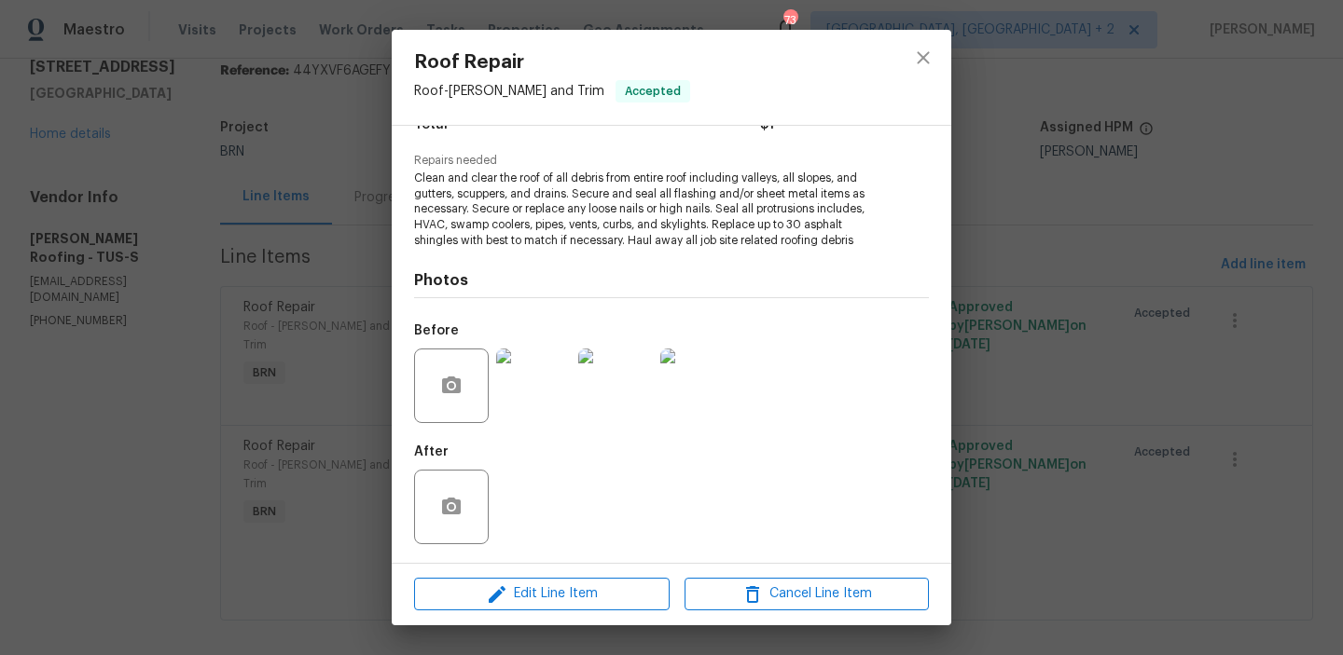
click at [535, 390] on img at bounding box center [533, 386] width 75 height 75
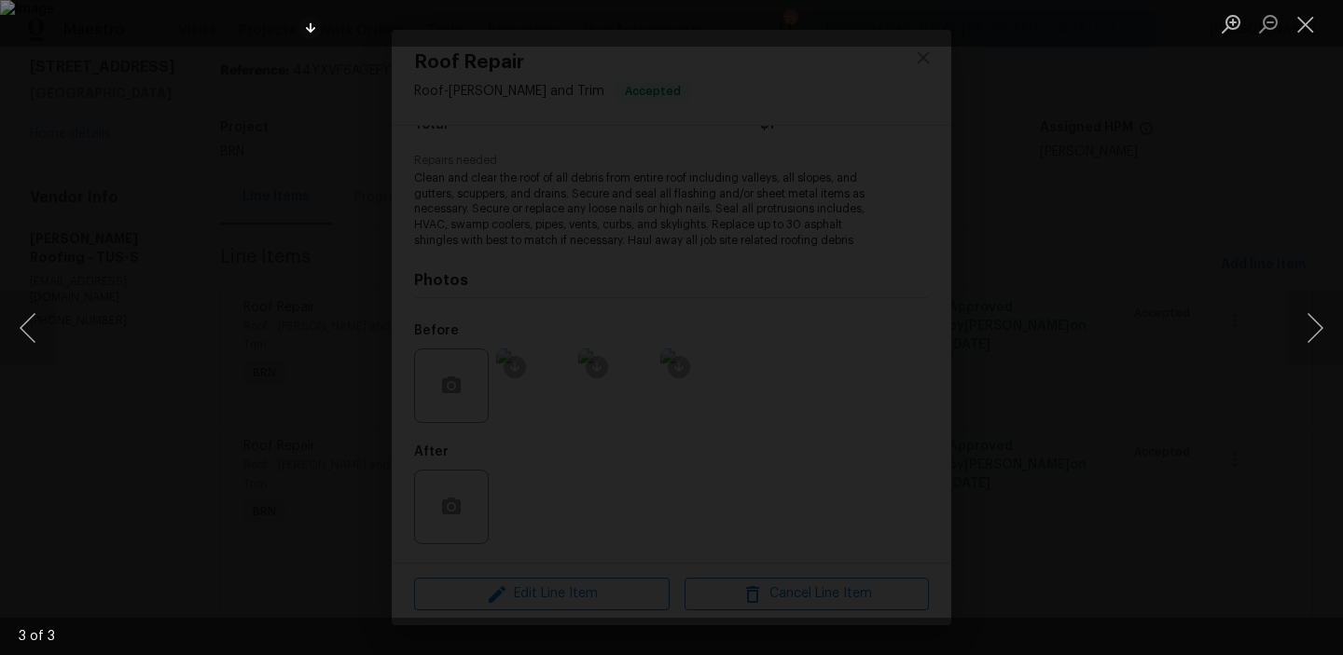
click at [231, 172] on img "Lightbox" at bounding box center [671, 327] width 1343 height 655
click at [182, 172] on div "Lightbox" at bounding box center [671, 327] width 1343 height 655
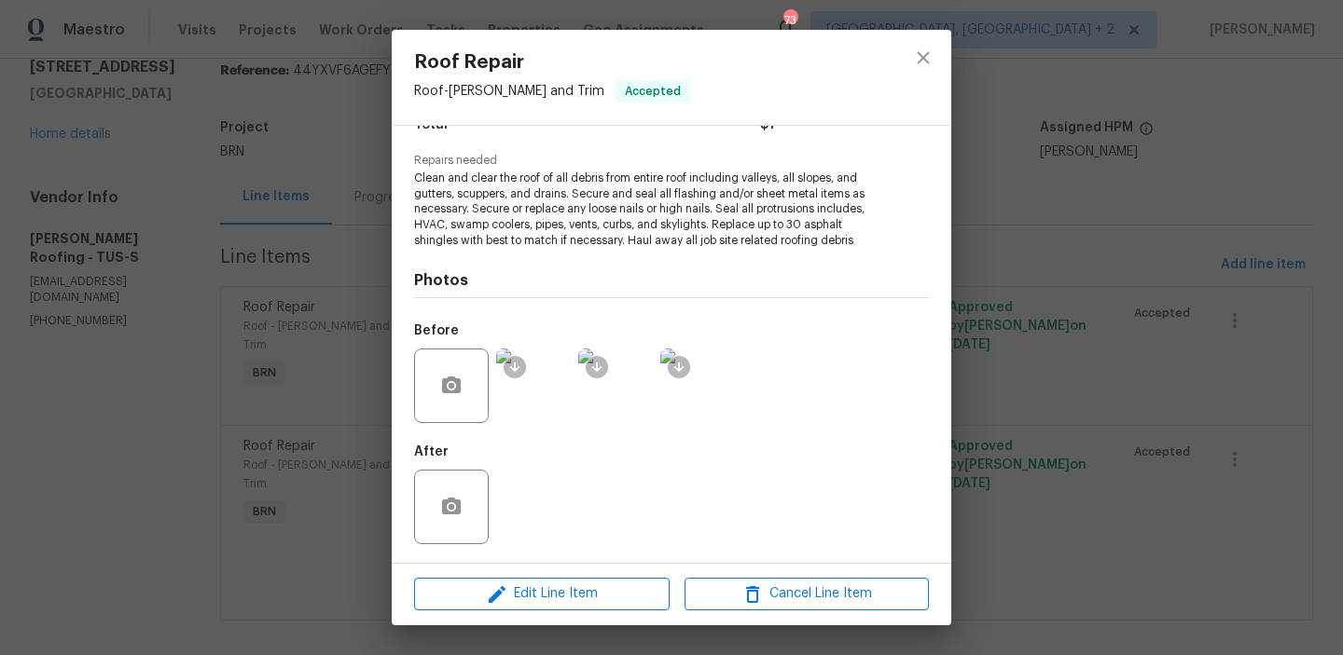
click at [231, 198] on div "Roof Repair Roof - Eaves and Trim Accepted Vendor Stout Roofing Account Categor…" at bounding box center [671, 327] width 1343 height 655
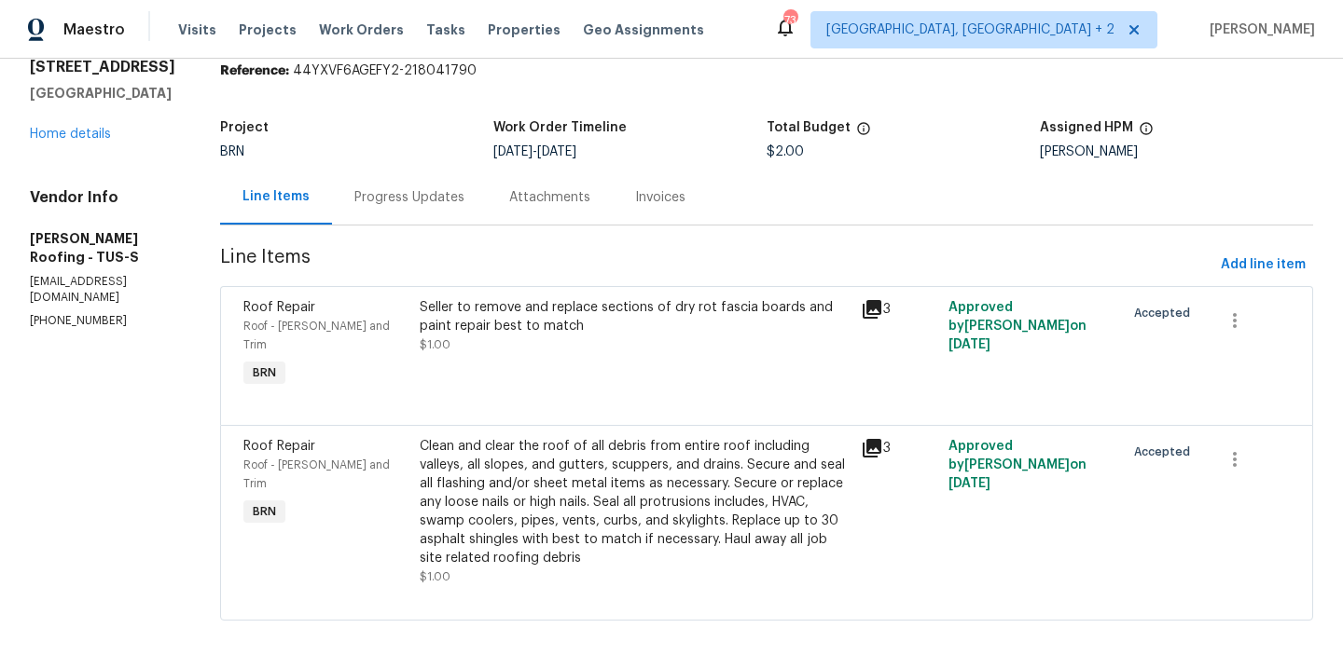
click at [399, 200] on div "Progress Updates" at bounding box center [409, 197] width 110 height 19
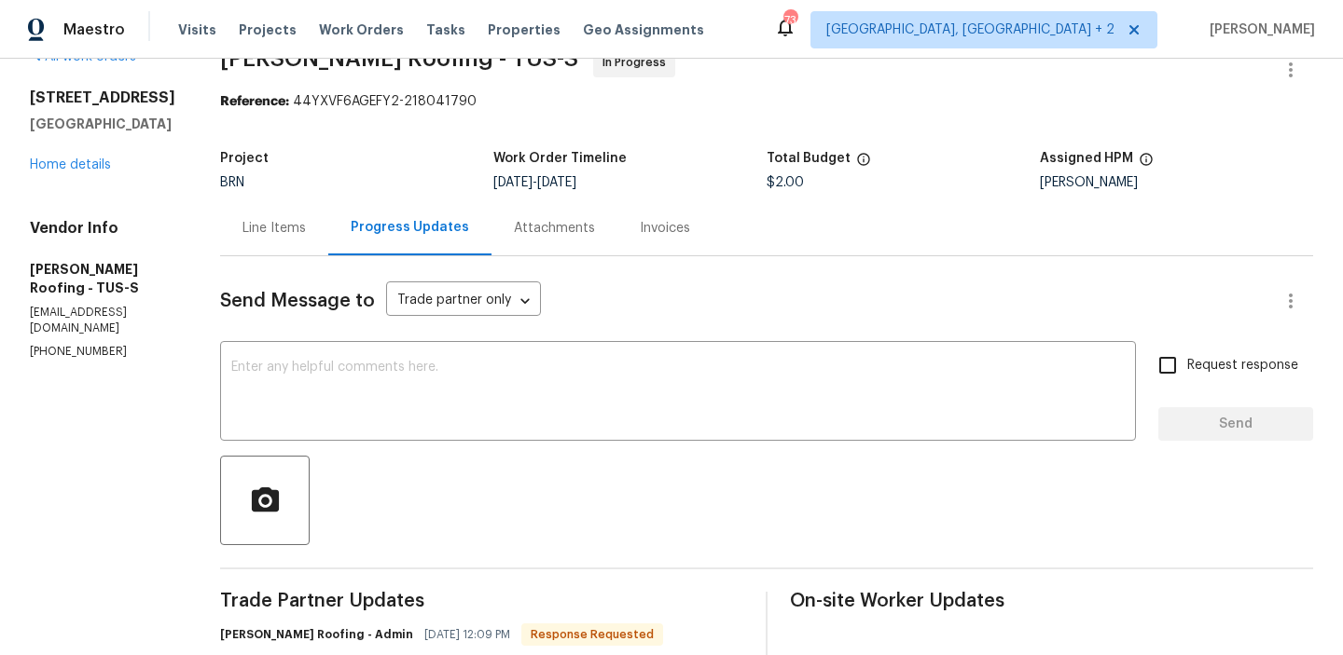
scroll to position [122, 0]
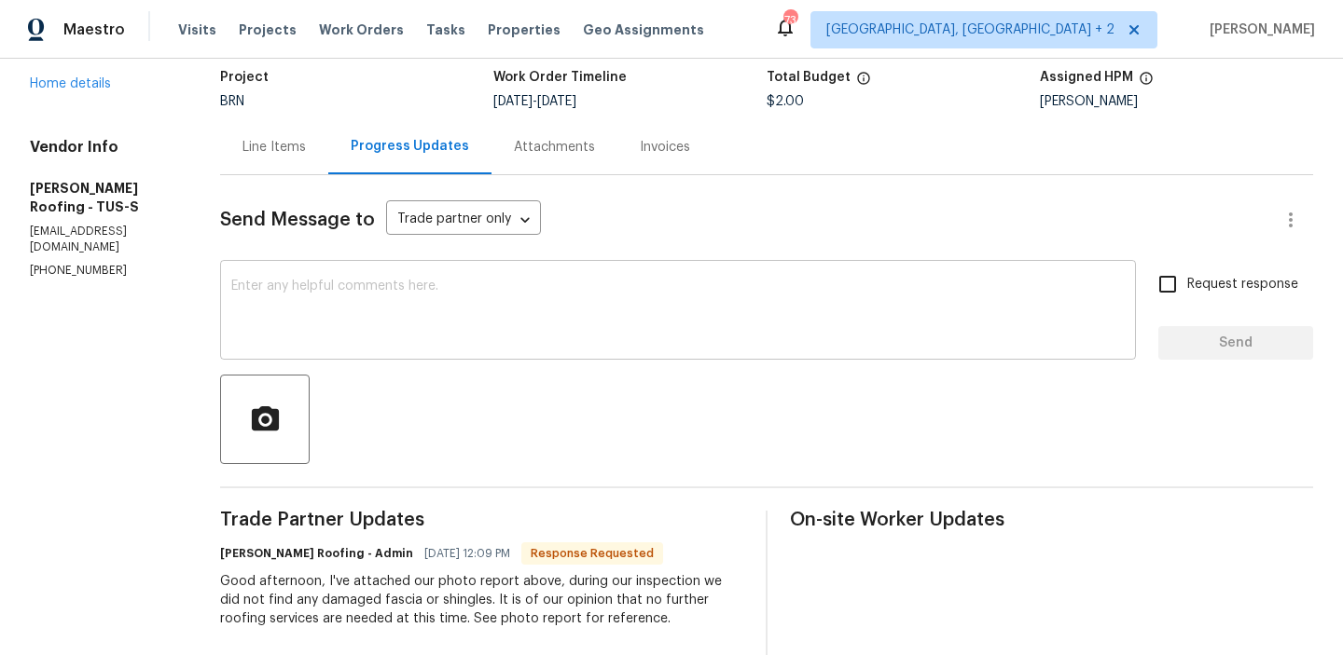
click at [379, 335] on textarea at bounding box center [677, 312] width 893 height 65
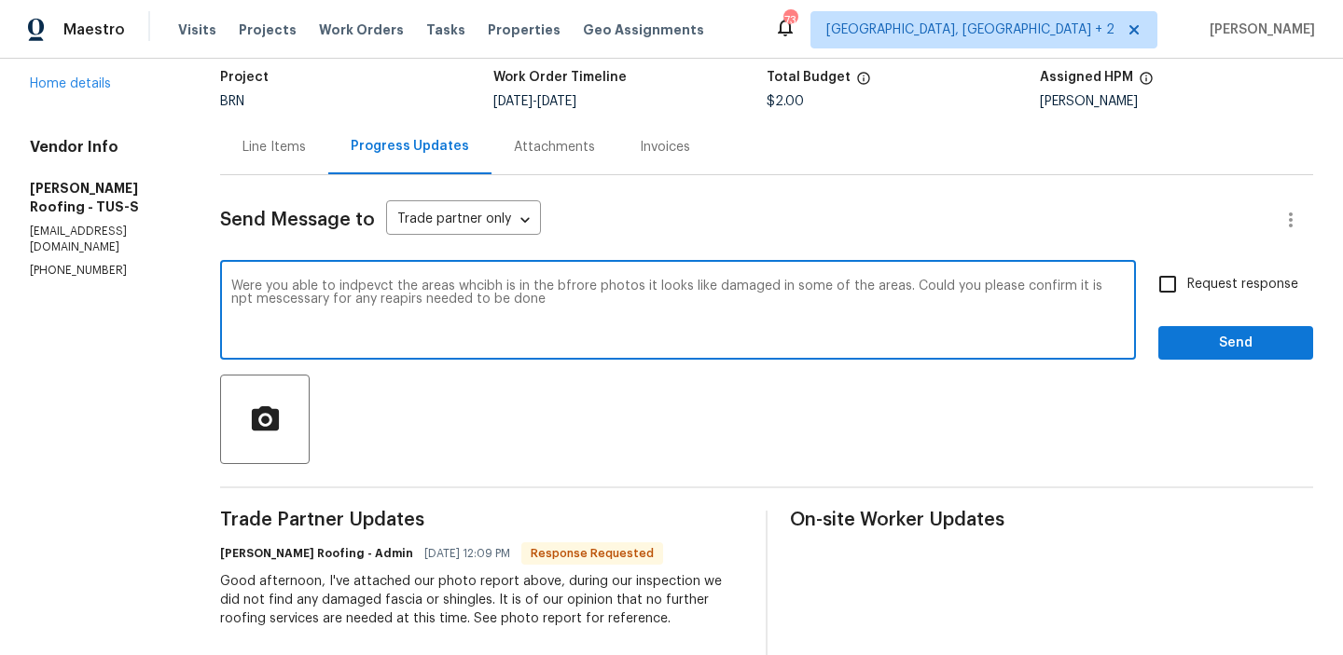
type textarea "Were you able to indpevct the areas whcibh is in the bfrore photos it looks lik…"
click at [285, 290] on textarea "Were you able to indpevct the areas whcibh is in the bfrore photos it looks lik…" at bounding box center [677, 312] width 893 height 65
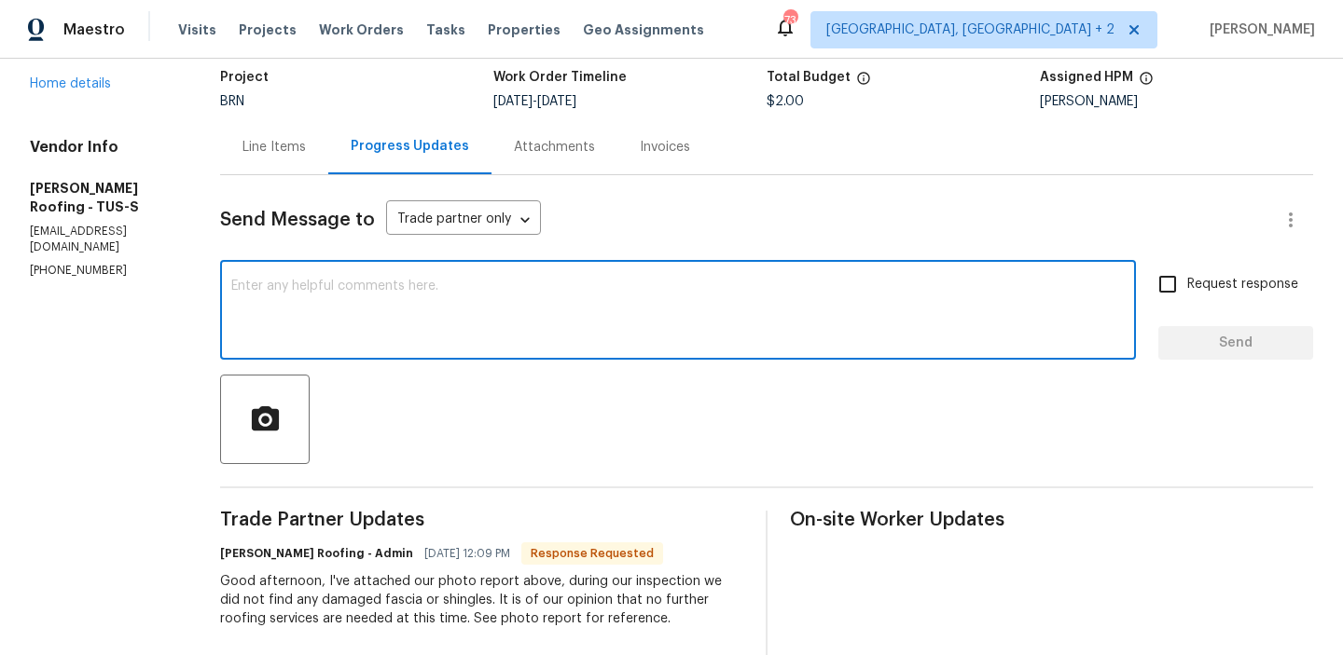
paste textarea "Could you please confirm whether the areas that appeared damaged in the previou…"
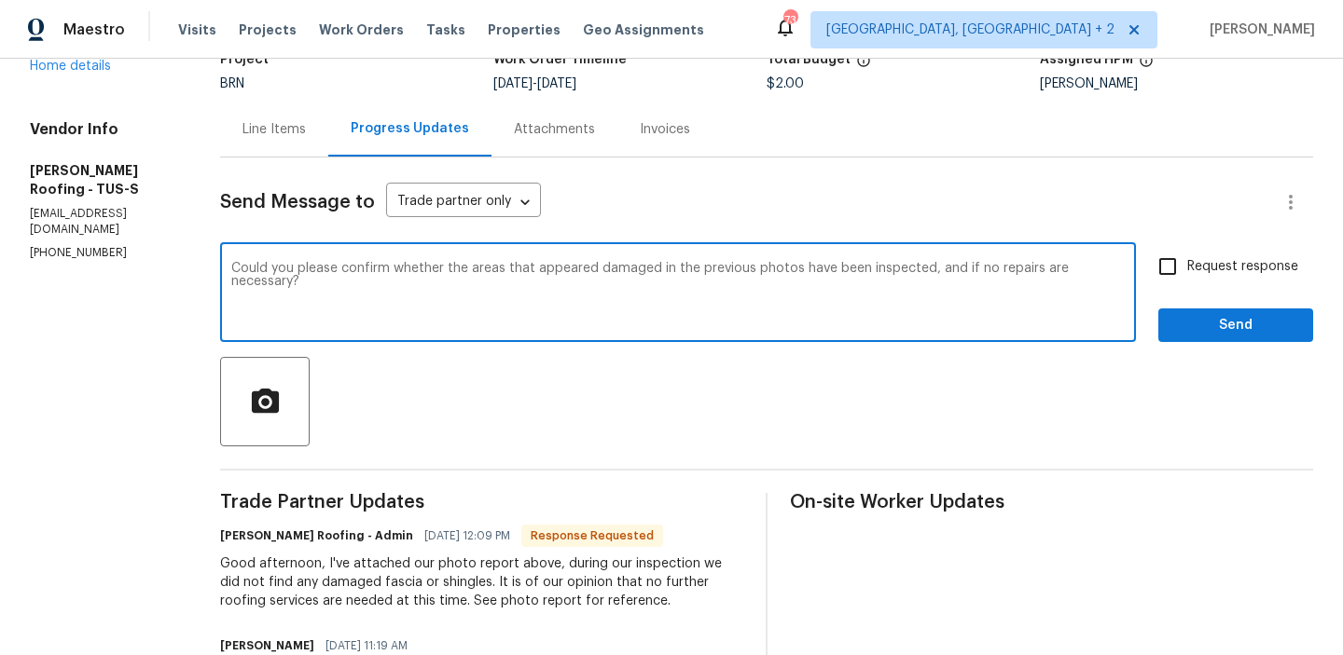
scroll to position [143, 0]
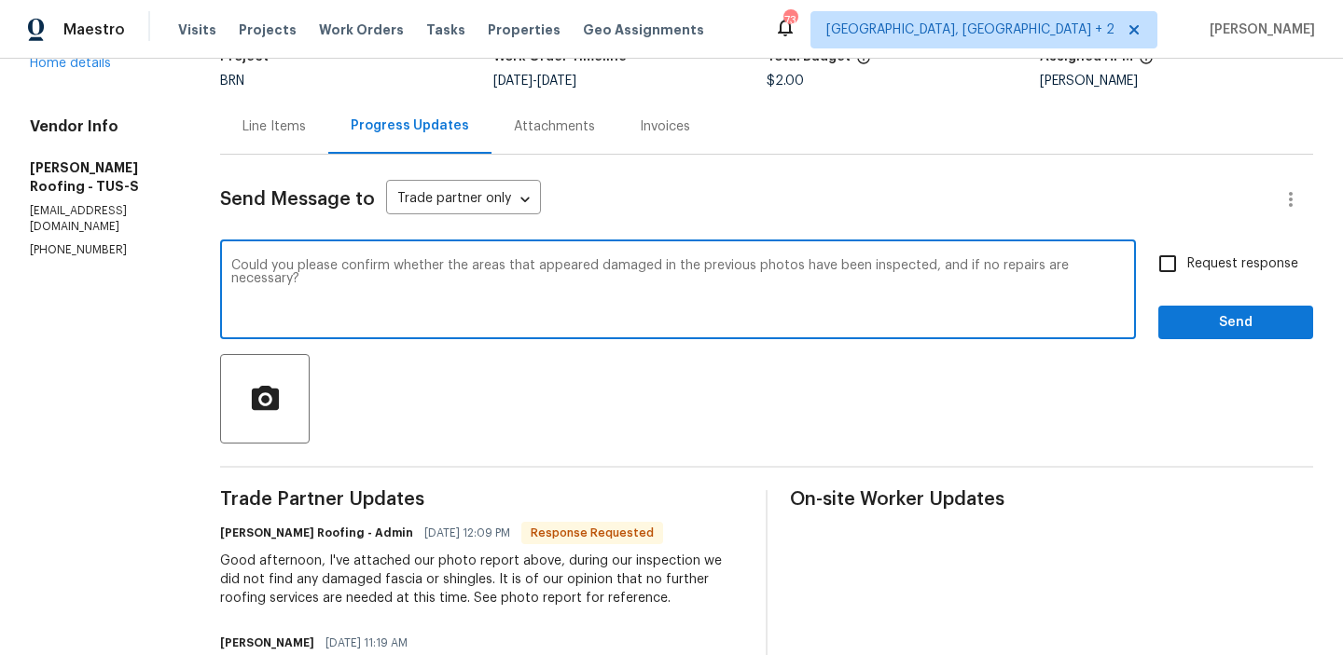
click at [708, 264] on textarea "Could you please confirm whether the areas that appeared damaged in the previou…" at bounding box center [677, 291] width 893 height 65
click at [1116, 259] on textarea "Could you please confirm whether the areas that appeared damaged in the before …" at bounding box center [677, 291] width 893 height 65
click at [1116, 261] on textarea "Could you please confirm whether the areas that appeared damaged in the before …" at bounding box center [677, 291] width 893 height 65
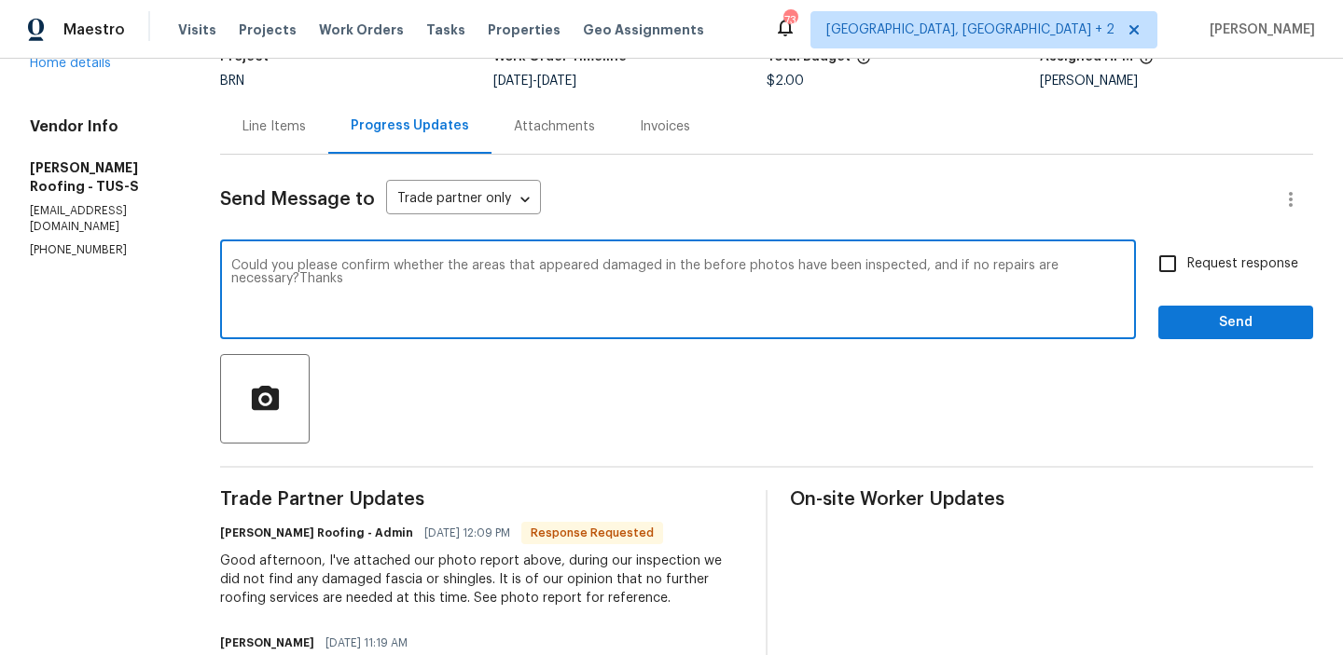
type textarea "Could you please confirm whether the areas that appeared damaged in the before …"
click at [1168, 277] on input "Request response" at bounding box center [1167, 263] width 39 height 39
checkbox input "true"
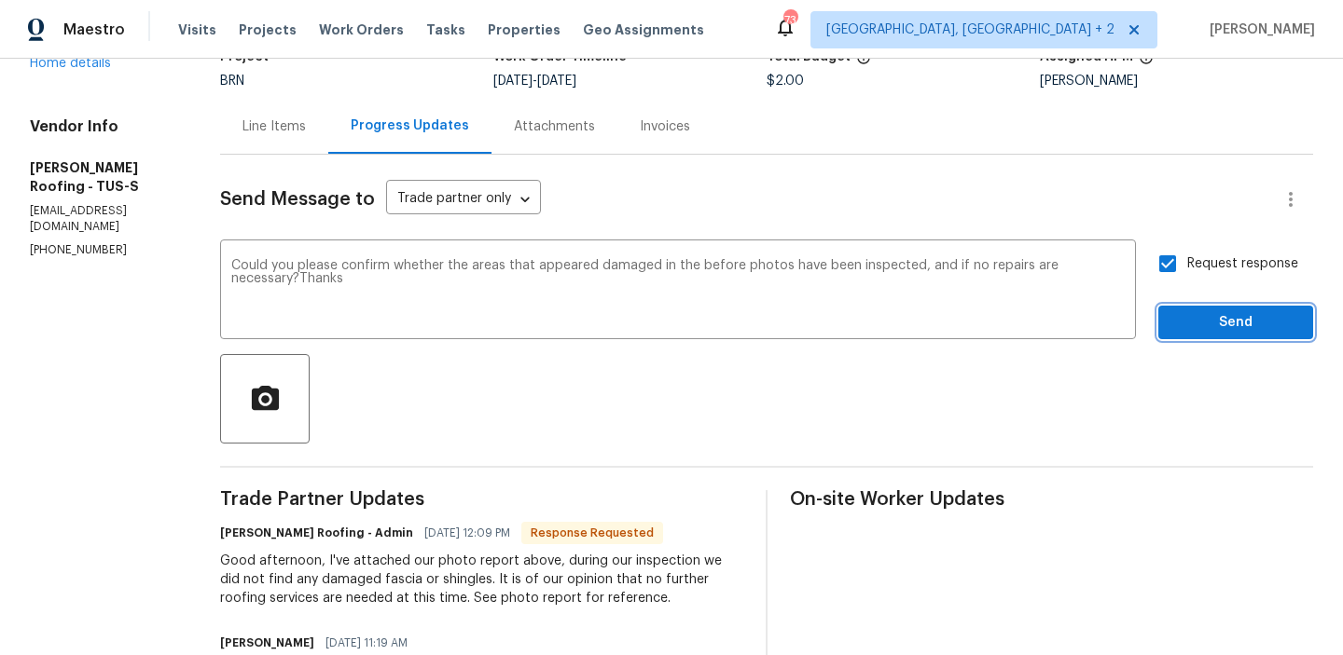
click at [1168, 324] on button "Send" at bounding box center [1235, 323] width 155 height 34
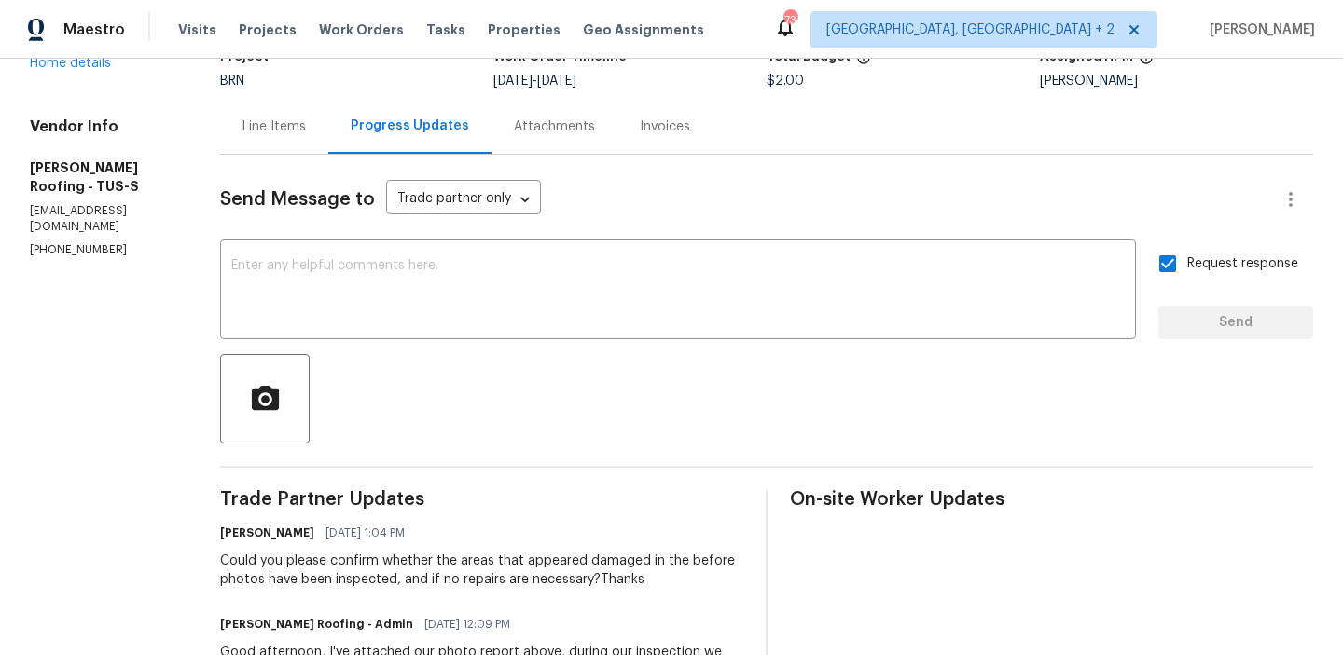
click at [288, 110] on div "Line Items" at bounding box center [274, 126] width 108 height 55
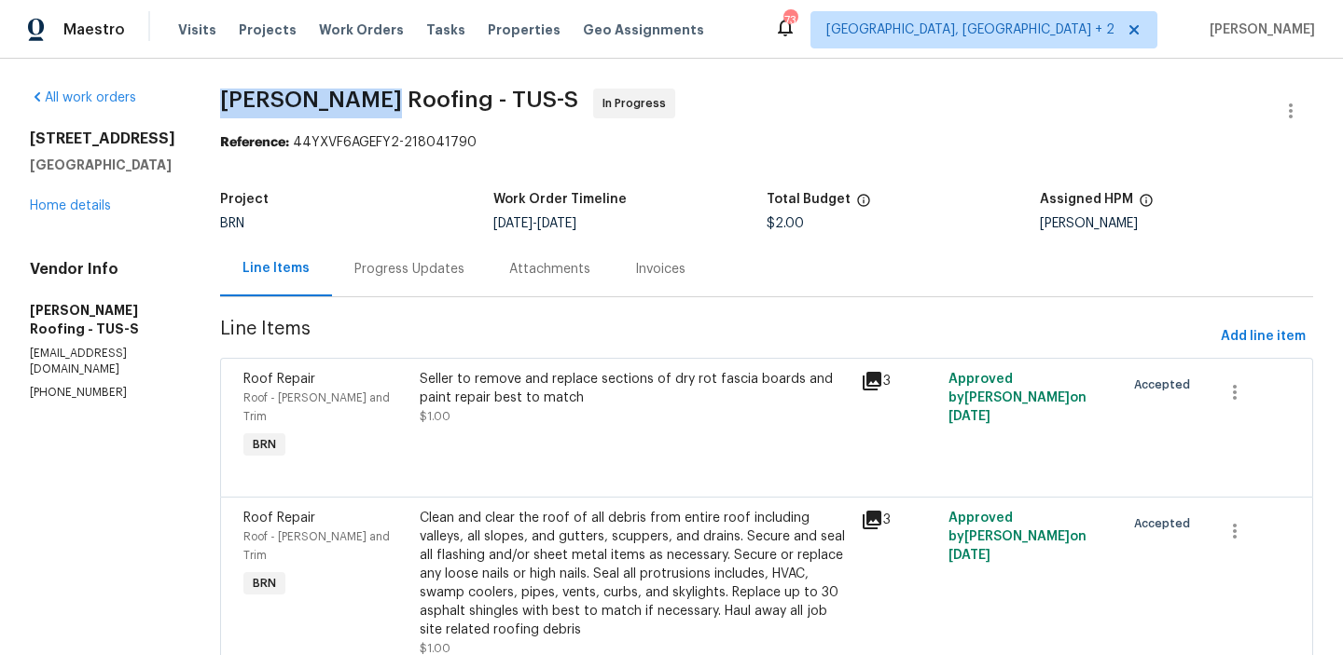
drag, startPoint x: 200, startPoint y: 100, endPoint x: 365, endPoint y: 100, distance: 164.1
click at [365, 100] on div "All work orders 8233 E Sundew Dr Tucson, AZ 85710 Home details Vendor Info Stou…" at bounding box center [671, 402] width 1343 height 686
copy span "Stout Roofing"
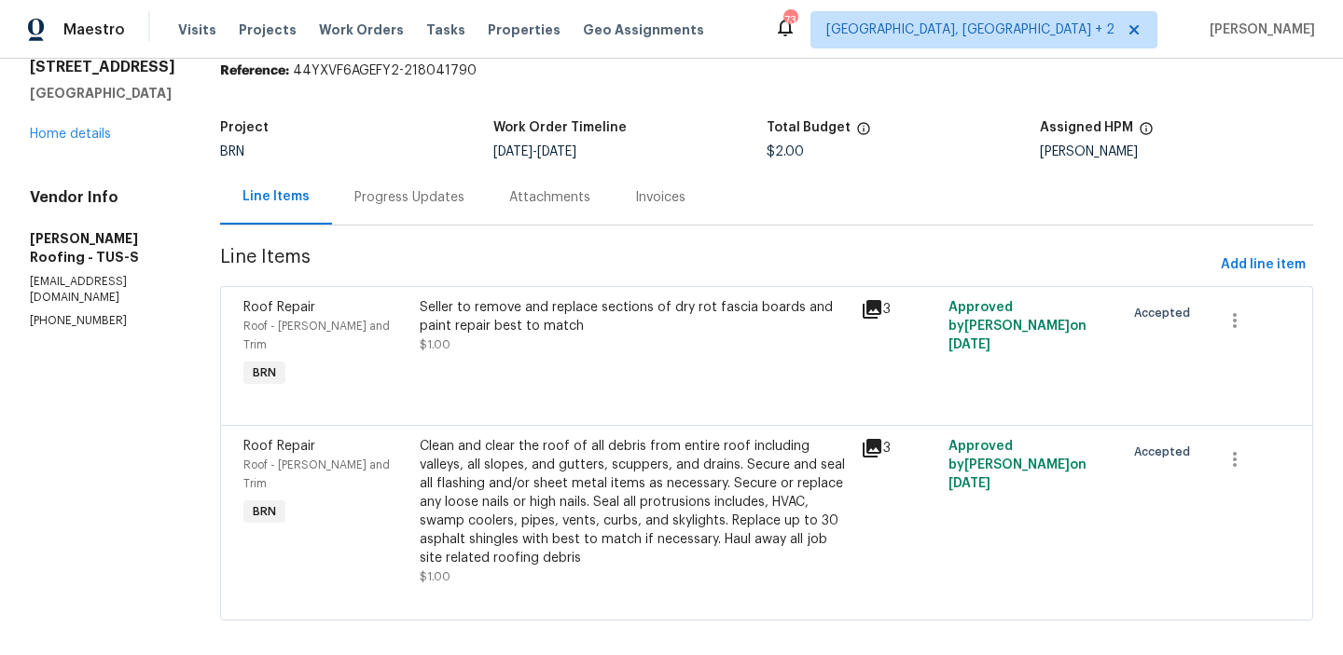
click at [414, 200] on div "Progress Updates" at bounding box center [409, 197] width 110 height 19
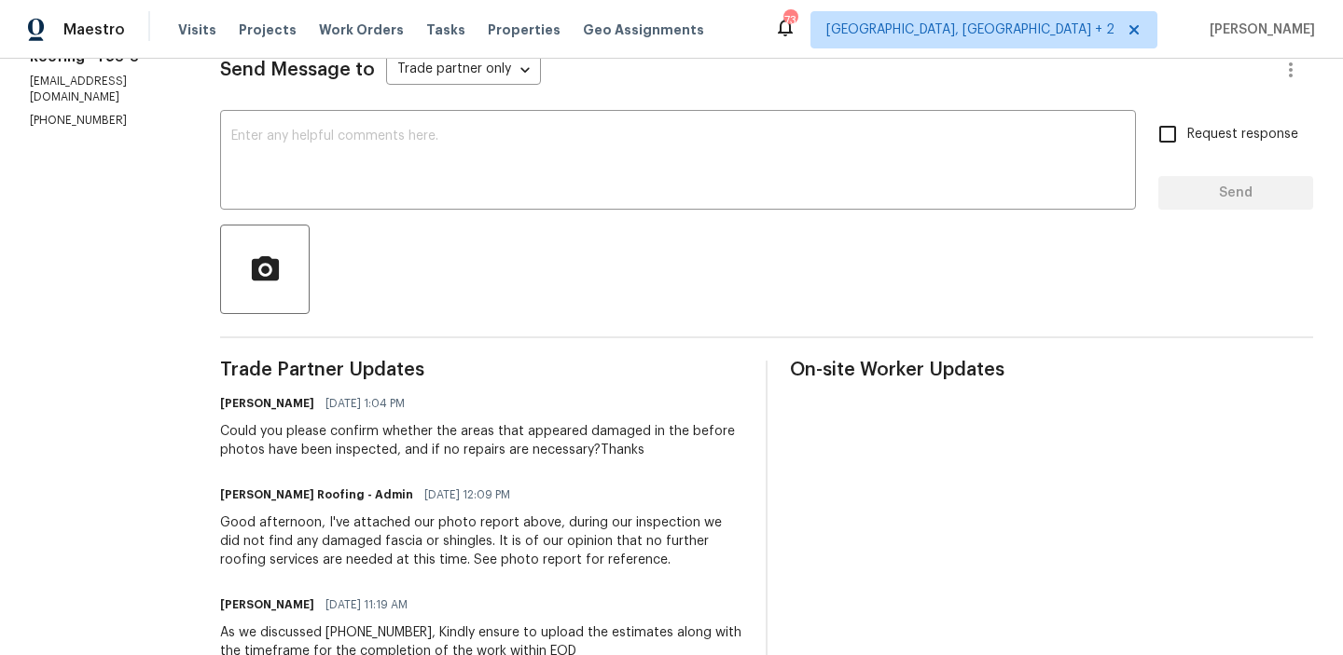
scroll to position [370, 0]
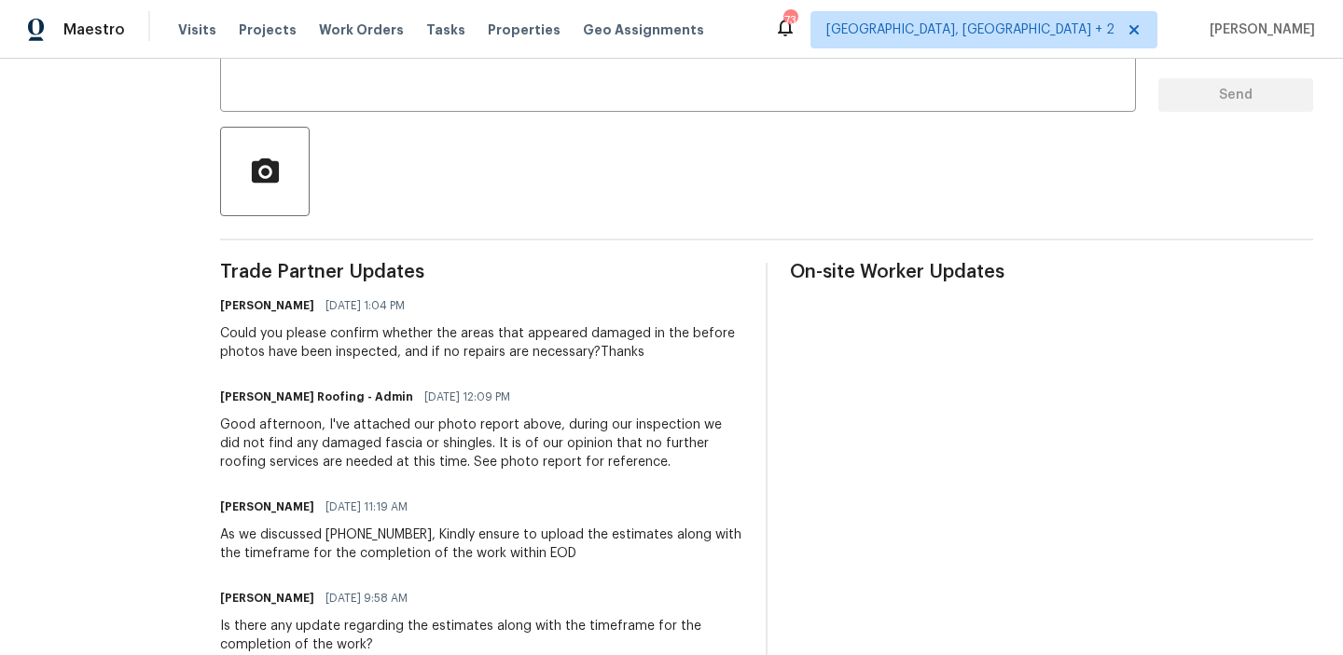
drag, startPoint x: 559, startPoint y: 424, endPoint x: 414, endPoint y: 468, distance: 151.9
click at [413, 468] on div "Good afternoon, I've attached our photo report above, during our inspection we …" at bounding box center [481, 444] width 523 height 56
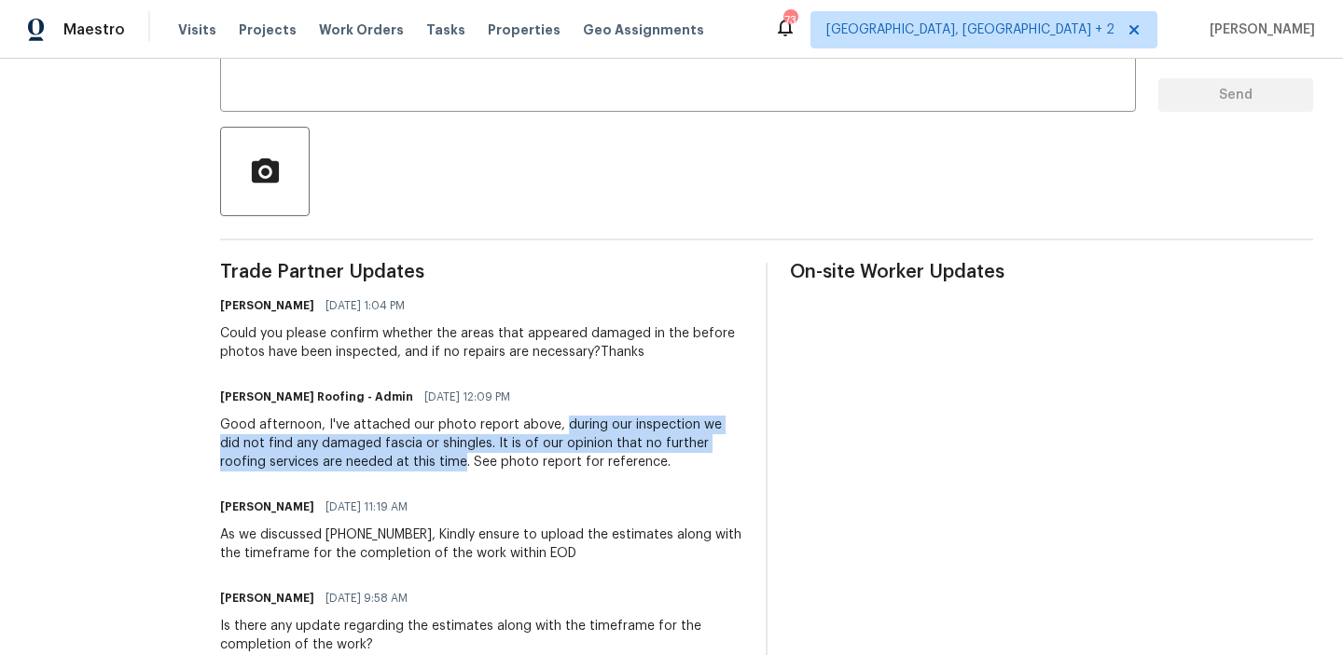
drag, startPoint x: 557, startPoint y: 422, endPoint x: 416, endPoint y: 461, distance: 145.9
click at [416, 460] on div "Good afternoon, I've attached our photo report above, during our inspection we …" at bounding box center [481, 444] width 523 height 56
copy div "during our inspection we did not find any damaged fascia or shingles. It is of …"
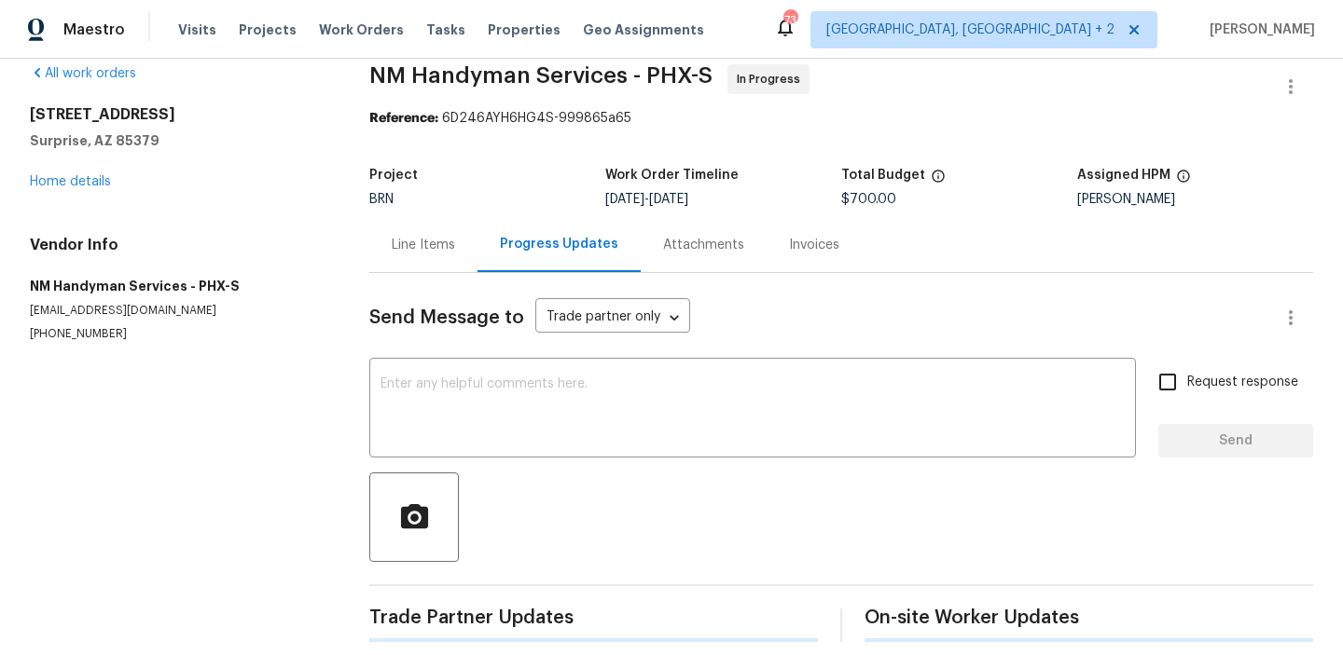
scroll to position [41, 0]
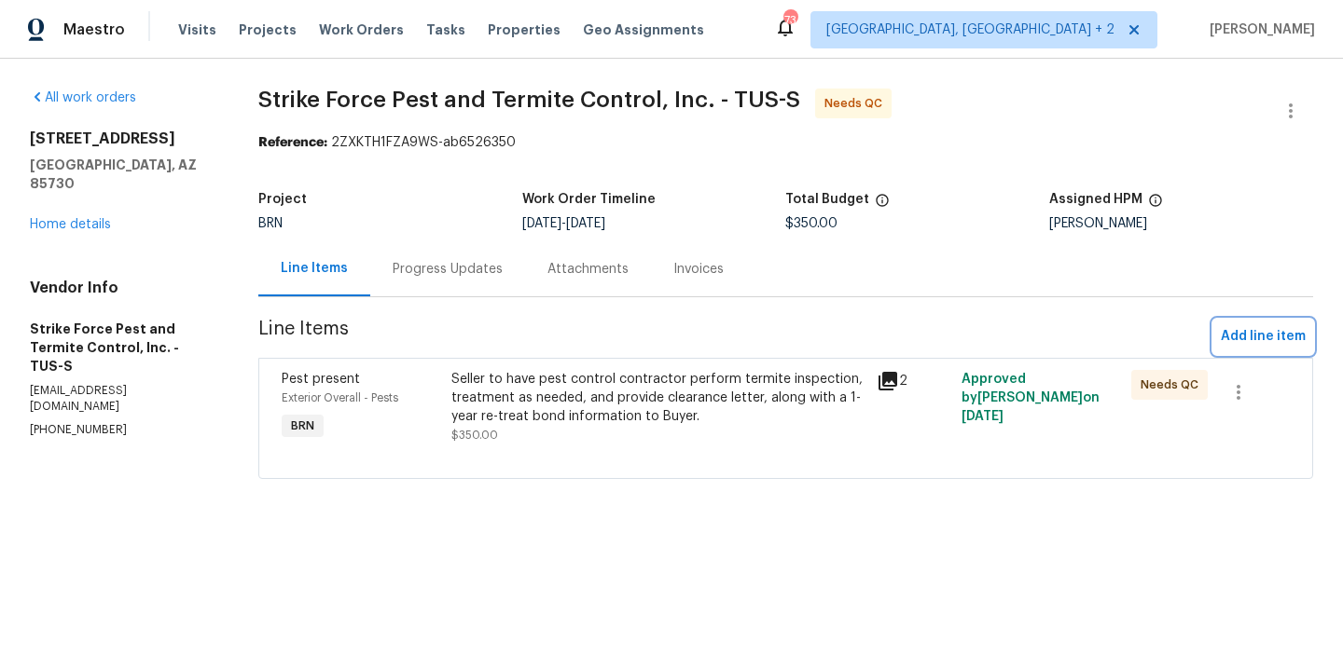
click at [1247, 330] on span "Add line item" at bounding box center [1262, 336] width 85 height 23
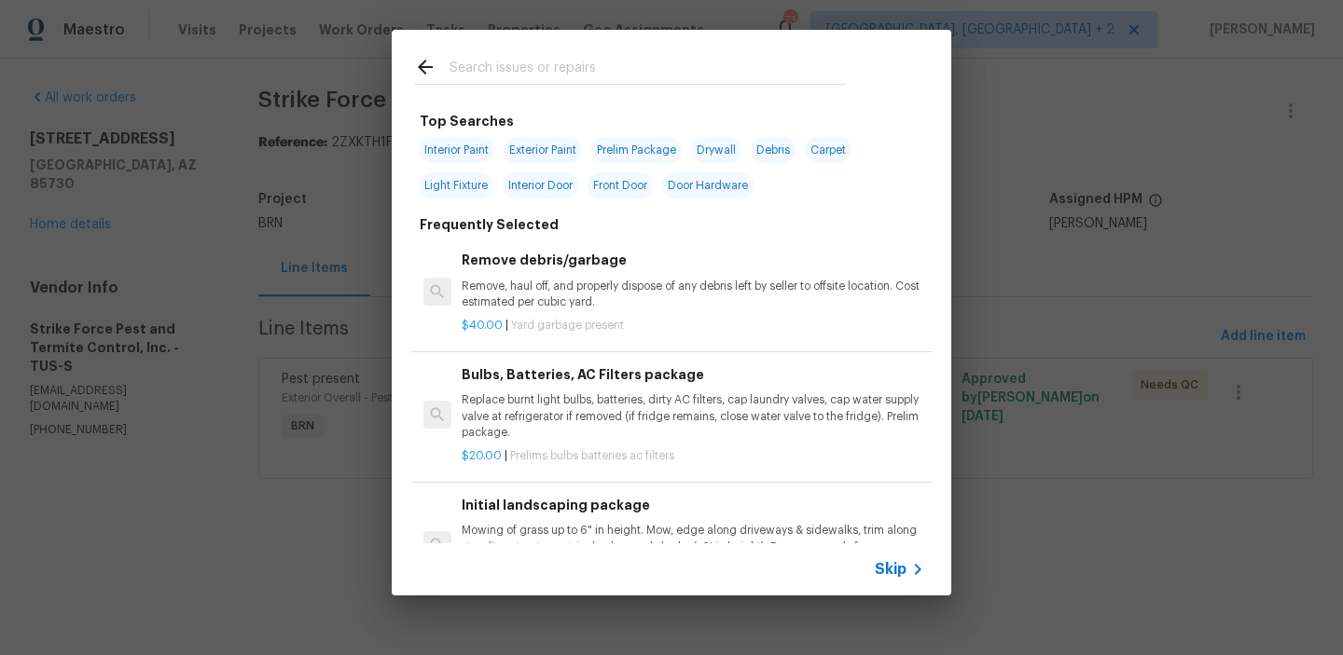
click at [886, 571] on span "Skip" at bounding box center [891, 569] width 32 height 19
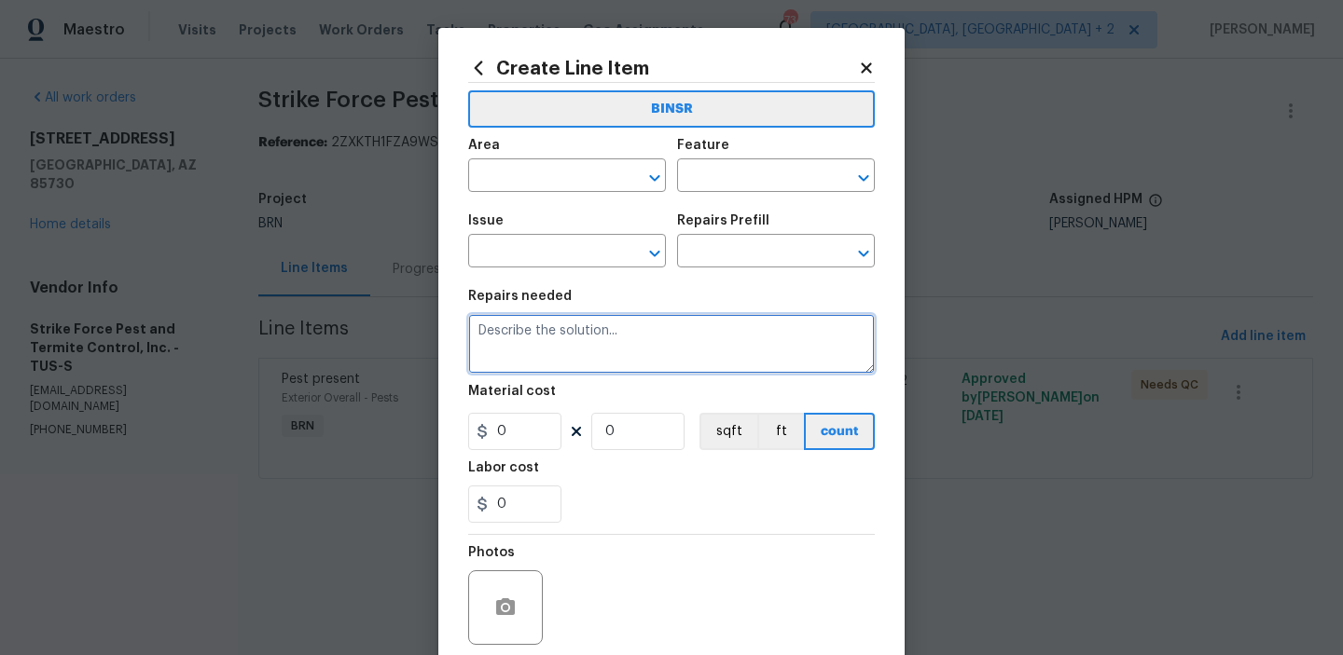
click at [630, 342] on textarea at bounding box center [671, 344] width 407 height 60
type textarea "Need Clearance letter"
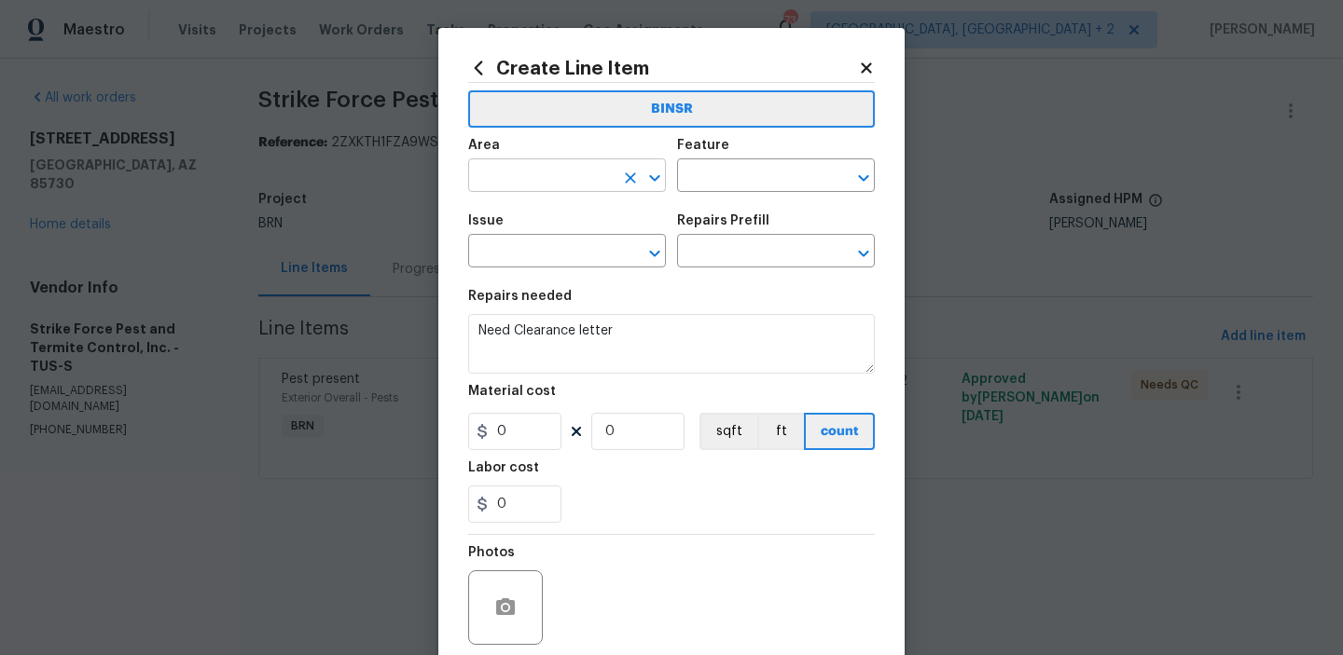
click at [554, 173] on input "text" at bounding box center [540, 177] width 145 height 29
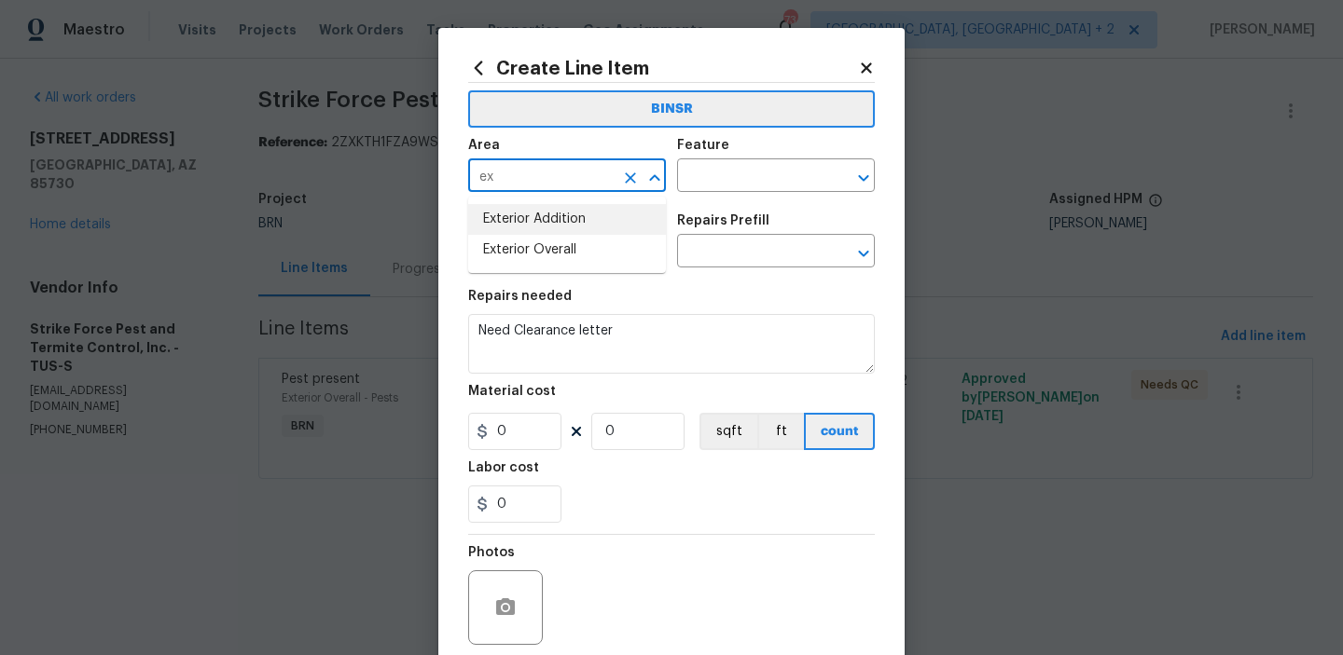
click at [571, 223] on li "Exterior Addition" at bounding box center [567, 219] width 198 height 31
type input "Exterior Addition"
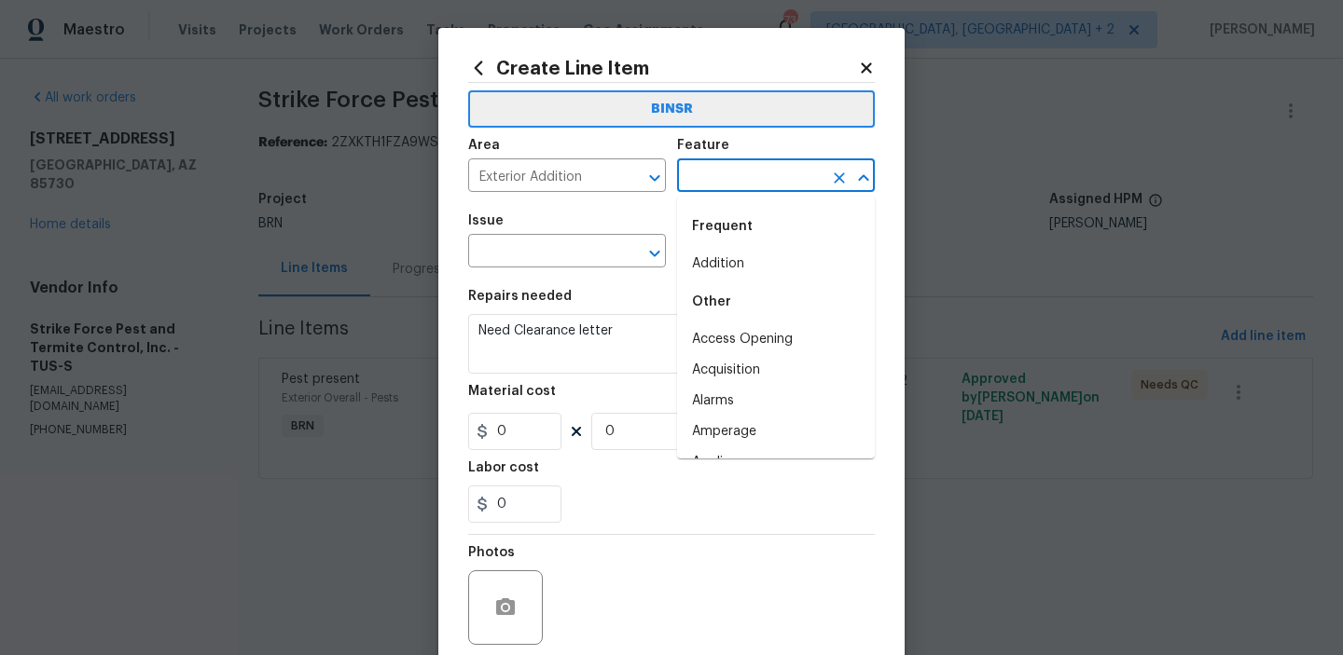
click at [738, 182] on input "text" at bounding box center [749, 177] width 145 height 29
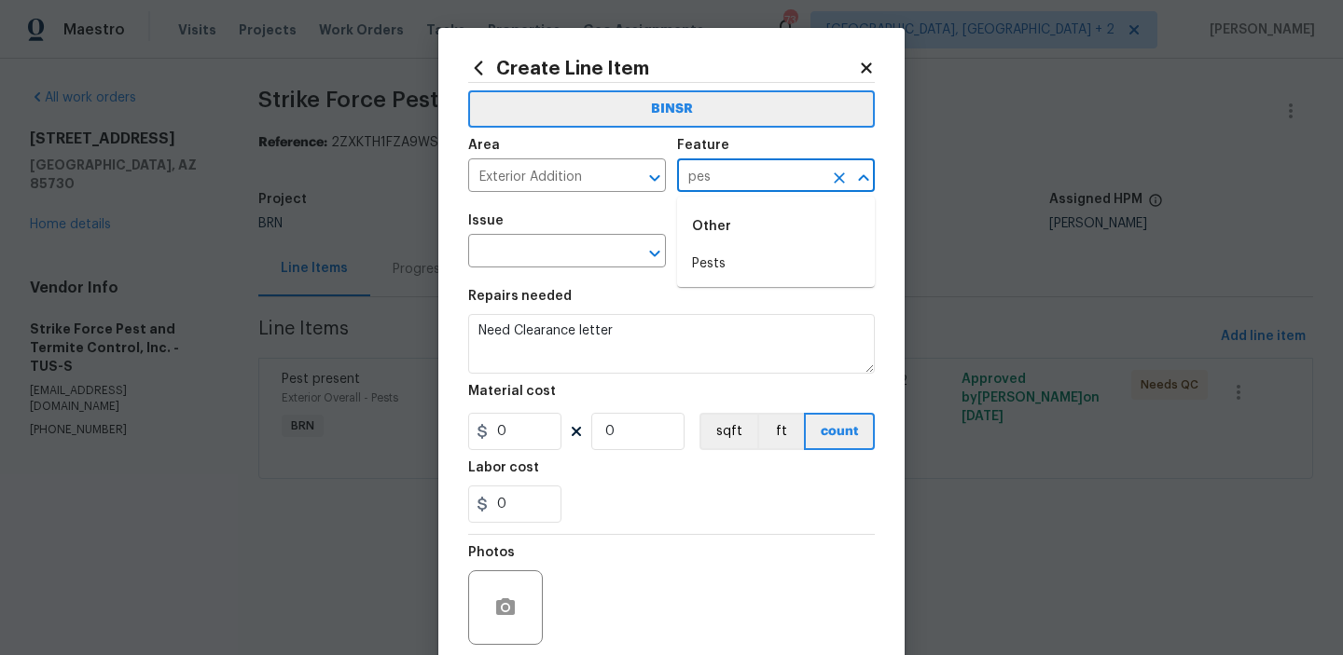
click at [720, 244] on div "Other" at bounding box center [776, 226] width 198 height 45
click at [710, 255] on li "Pests" at bounding box center [776, 264] width 198 height 31
type input "Pests"
click at [553, 255] on input "text" at bounding box center [540, 253] width 145 height 29
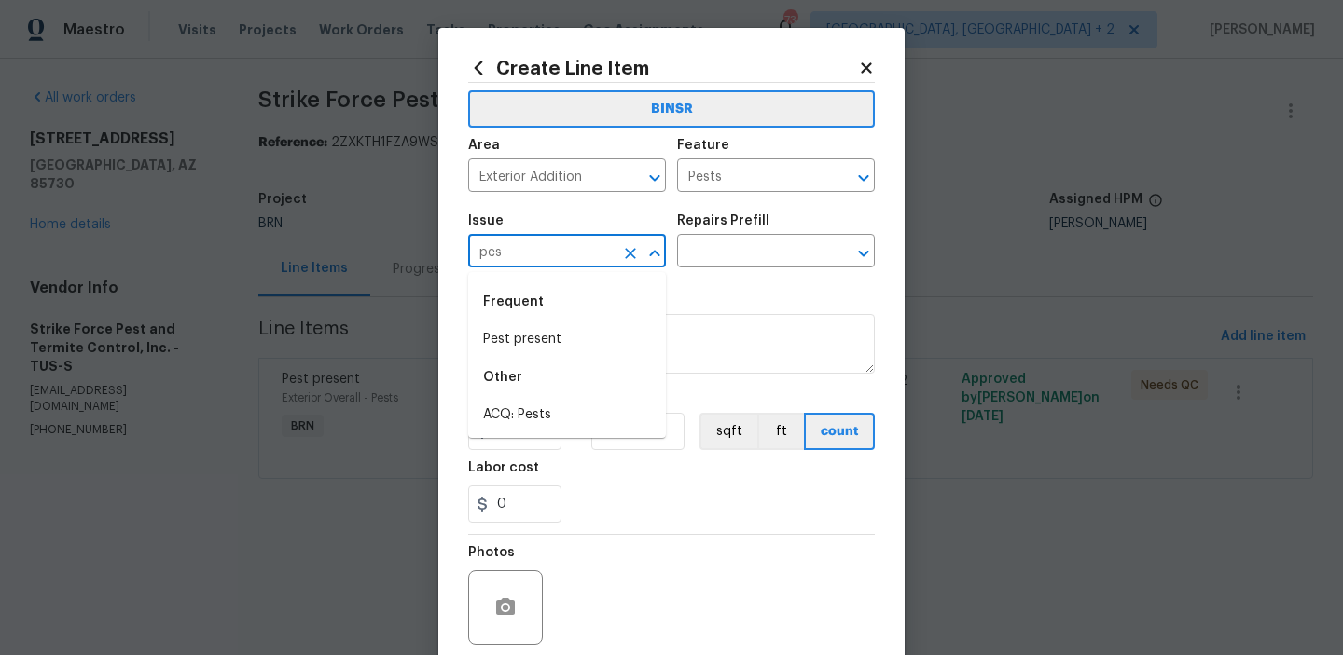
click at [540, 313] on div "Frequent" at bounding box center [567, 302] width 198 height 45
click at [536, 325] on li "Pest present" at bounding box center [567, 339] width 198 height 31
type input "Pest present"
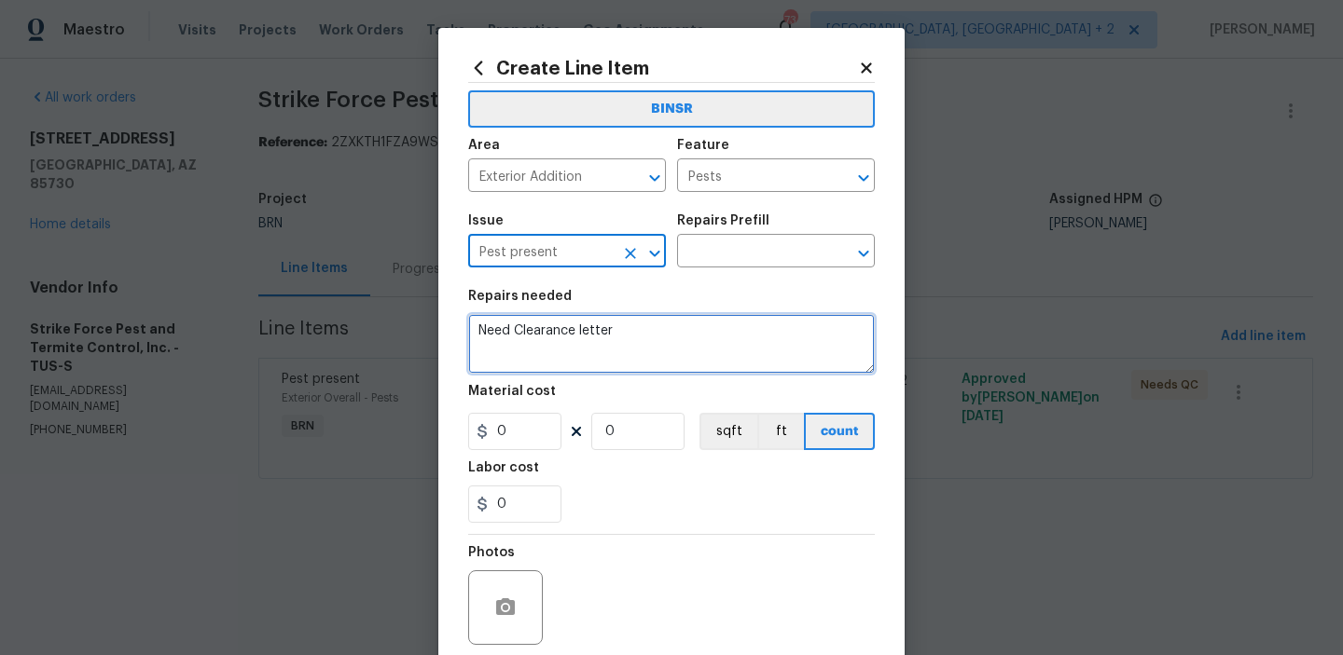
click at [536, 325] on textarea "Need Clearance letter" at bounding box center [671, 344] width 407 height 60
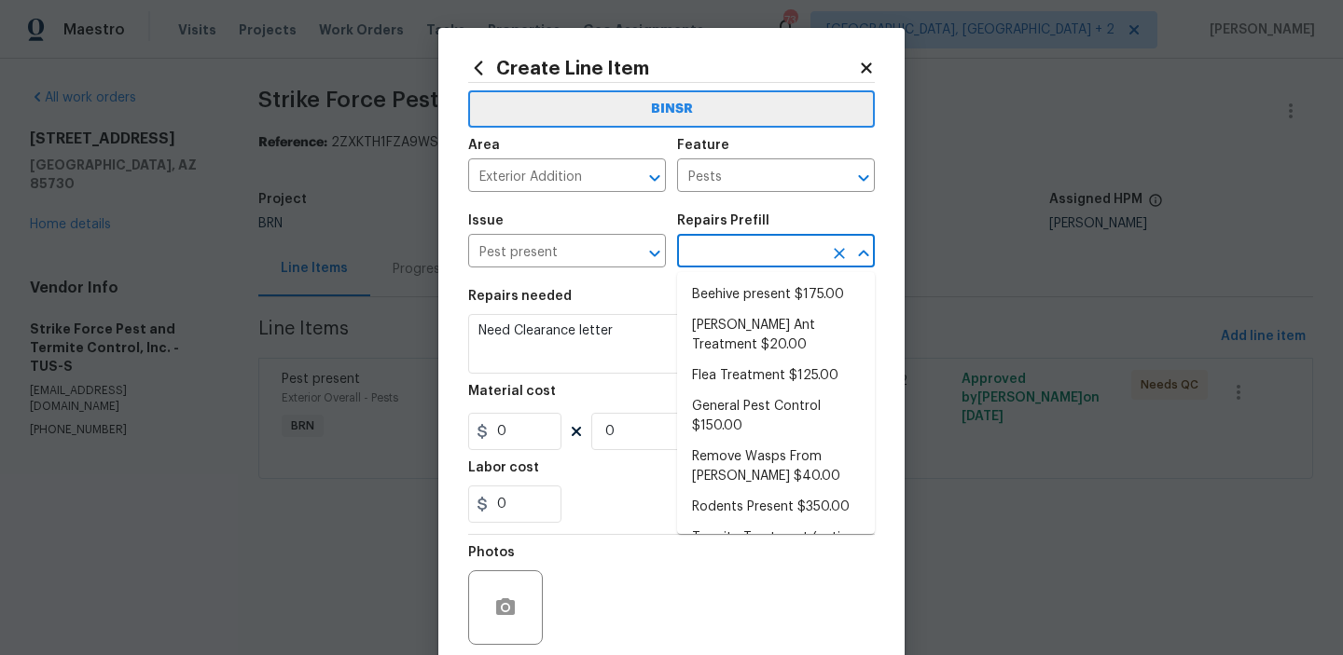
click at [715, 255] on input "text" at bounding box center [749, 253] width 145 height 29
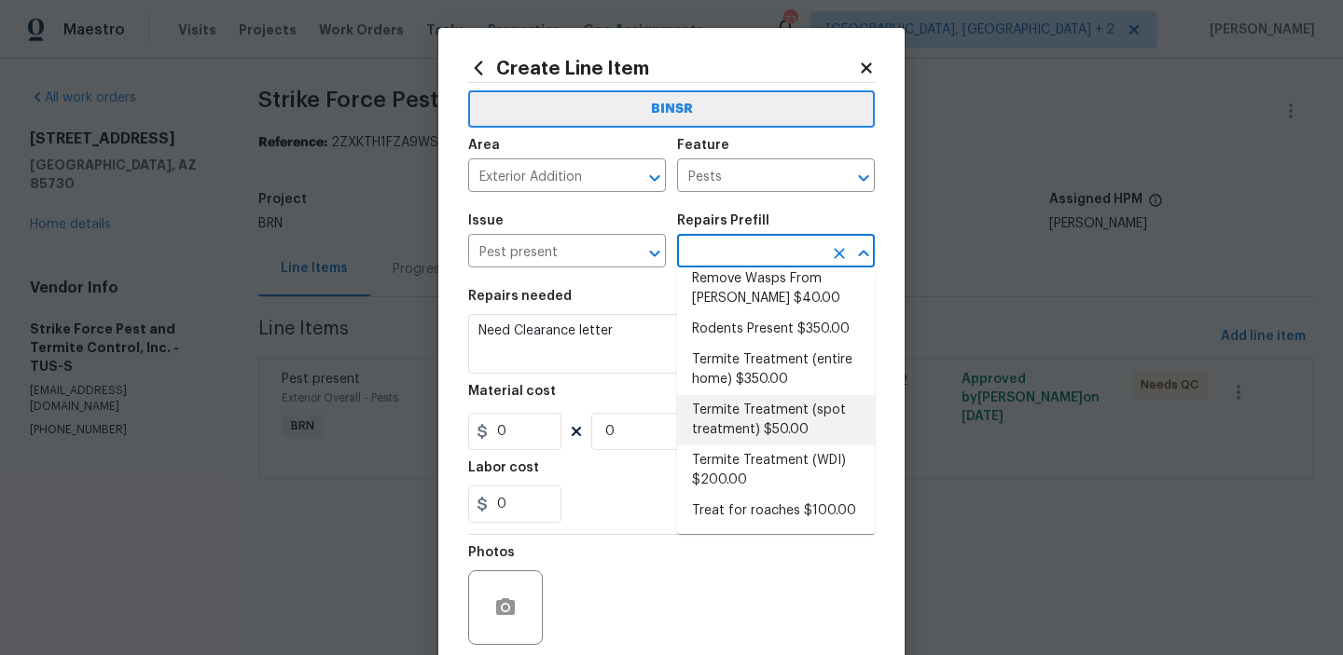
click at [744, 430] on li "Termite Treatment (spot treatment) $50.00" at bounding box center [776, 420] width 198 height 50
type input "Termite Treatment (spot treatment) $50.00"
type textarea "Spot treat for active termite infestation and provide a clear WDI report"
type input "50"
type input "1"
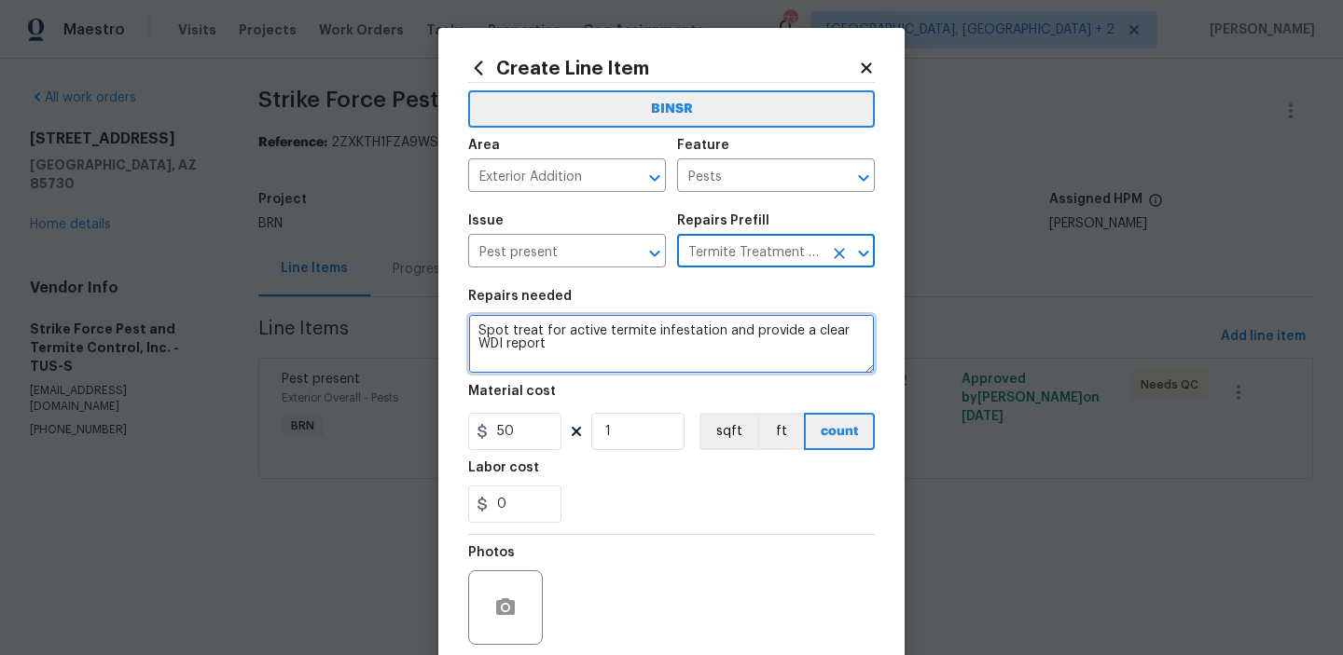
click at [486, 335] on textarea "Spot treat for active termite infestation and provide a clear WDI report" at bounding box center [671, 344] width 407 height 60
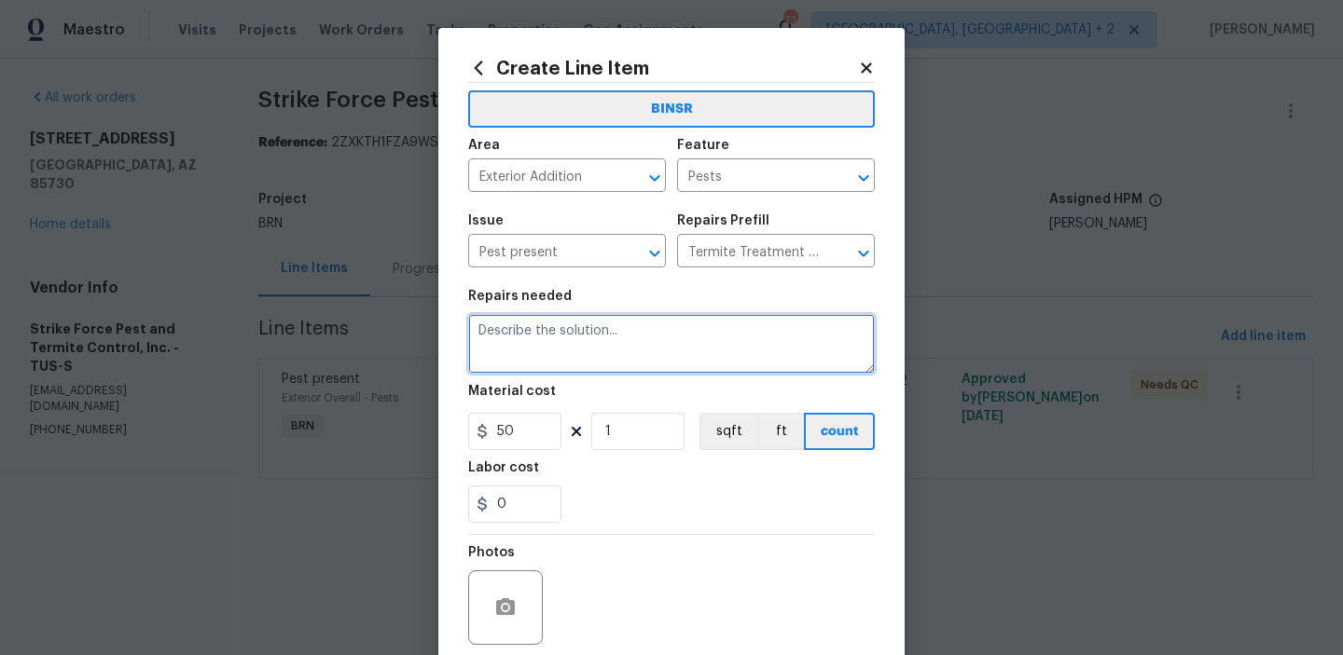
paste textarea "Need Clearance letter"
type textarea "Need Clearance letter"
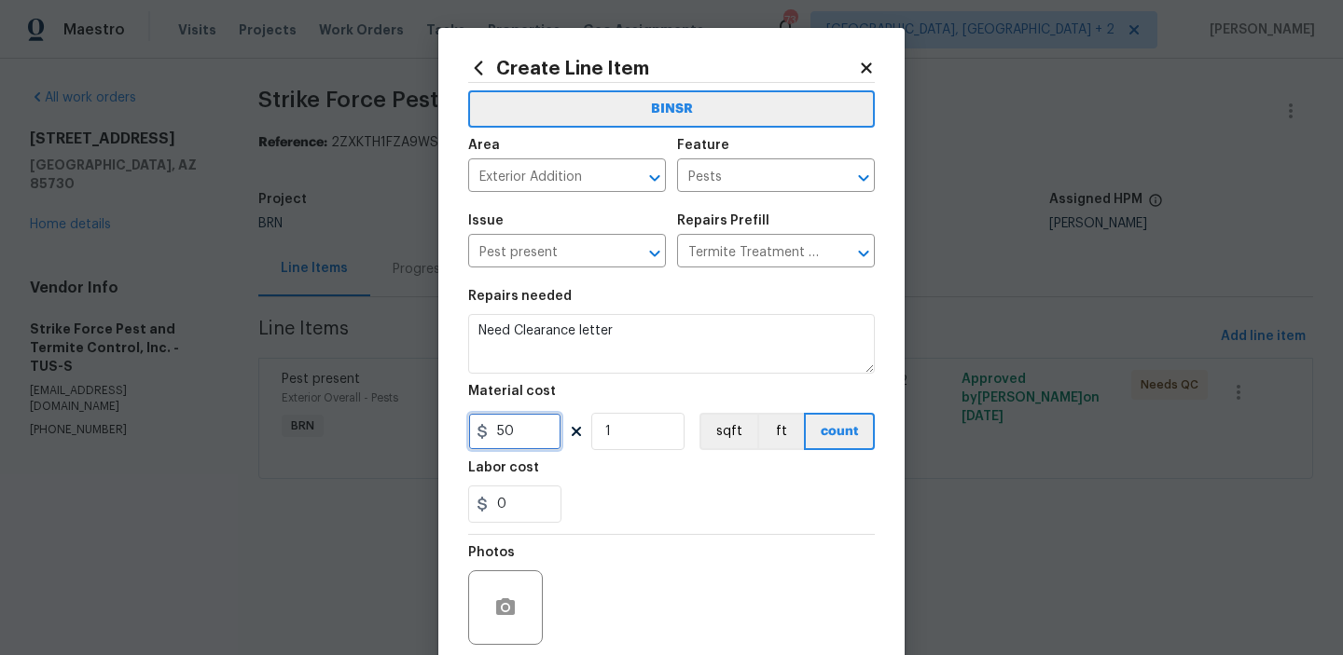
click at [531, 450] on input "50" at bounding box center [514, 431] width 93 height 37
type input "0"
click at [639, 422] on input "1" at bounding box center [637, 431] width 93 height 37
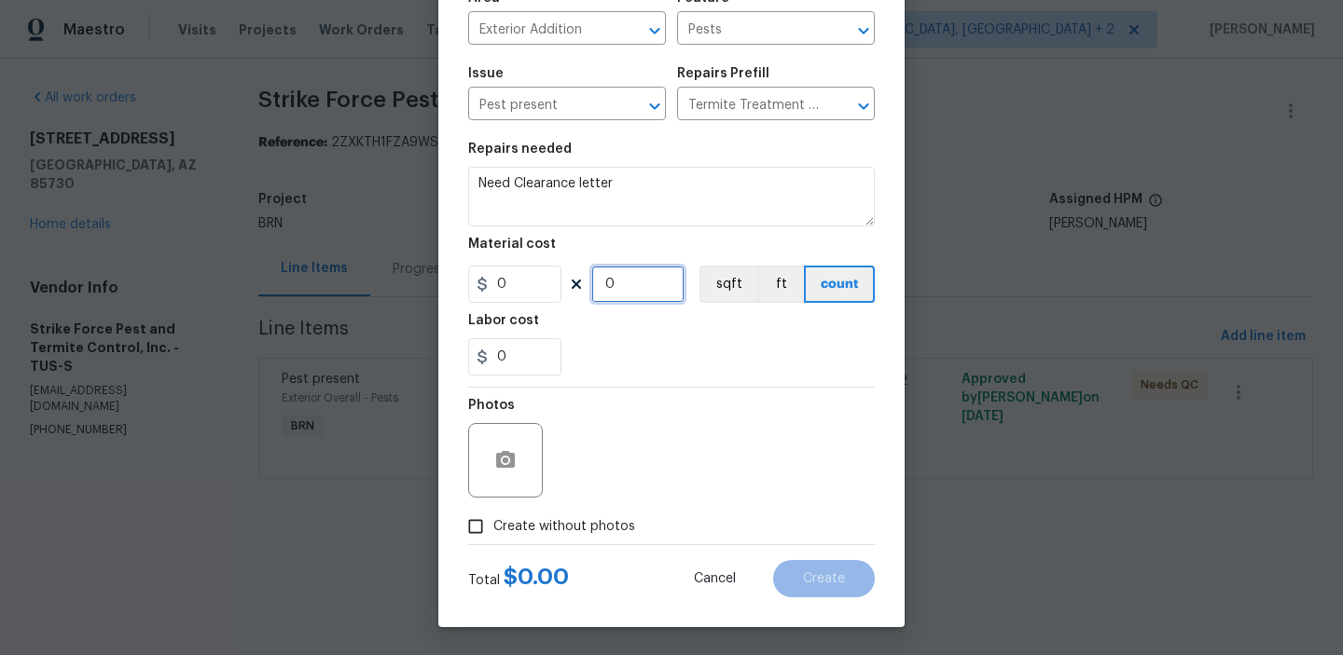
type input "0"
click at [500, 534] on span "Create without photos" at bounding box center [564, 527] width 142 height 20
click at [493, 534] on input "Create without photos" at bounding box center [475, 526] width 35 height 35
checkbox input "true"
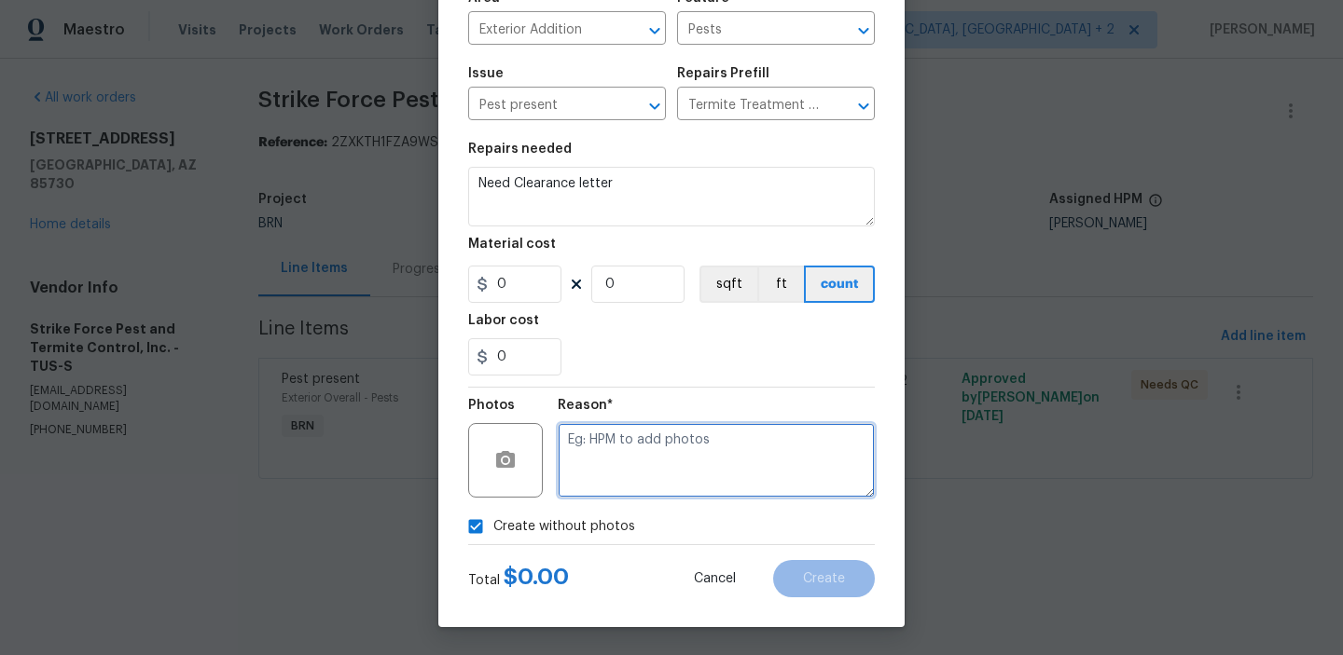
click at [630, 448] on textarea at bounding box center [716, 460] width 317 height 75
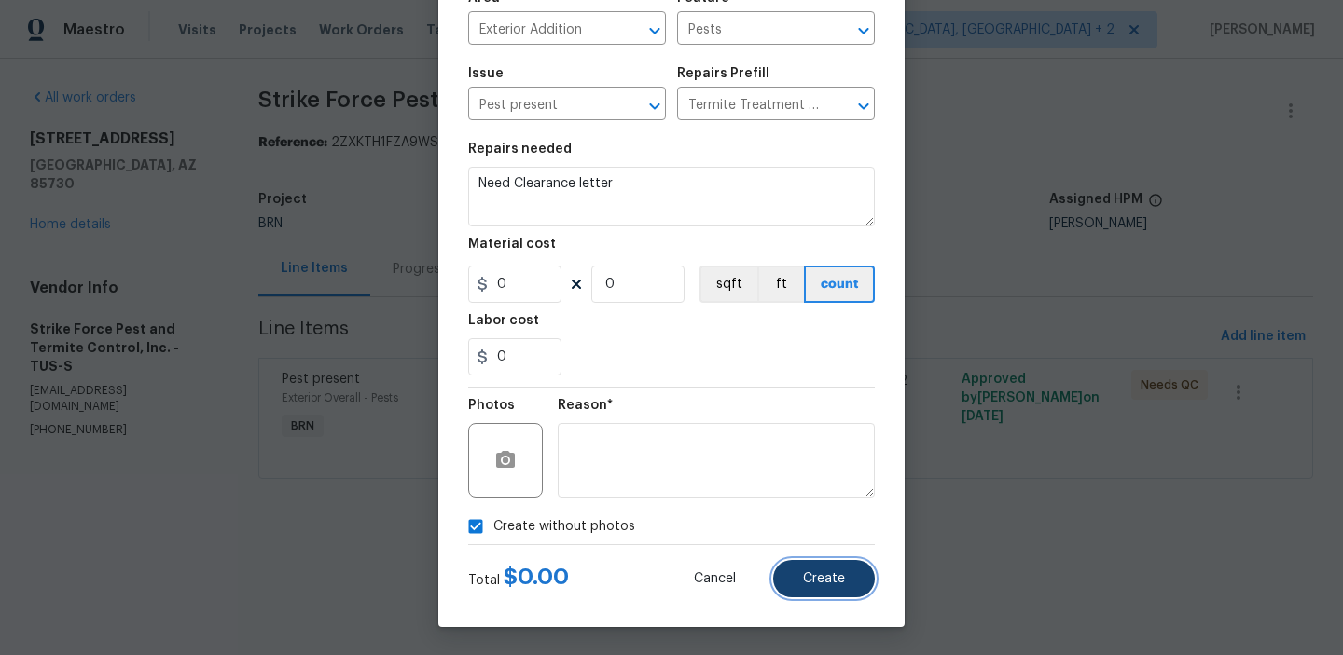
click at [835, 587] on button "Create" at bounding box center [824, 578] width 102 height 37
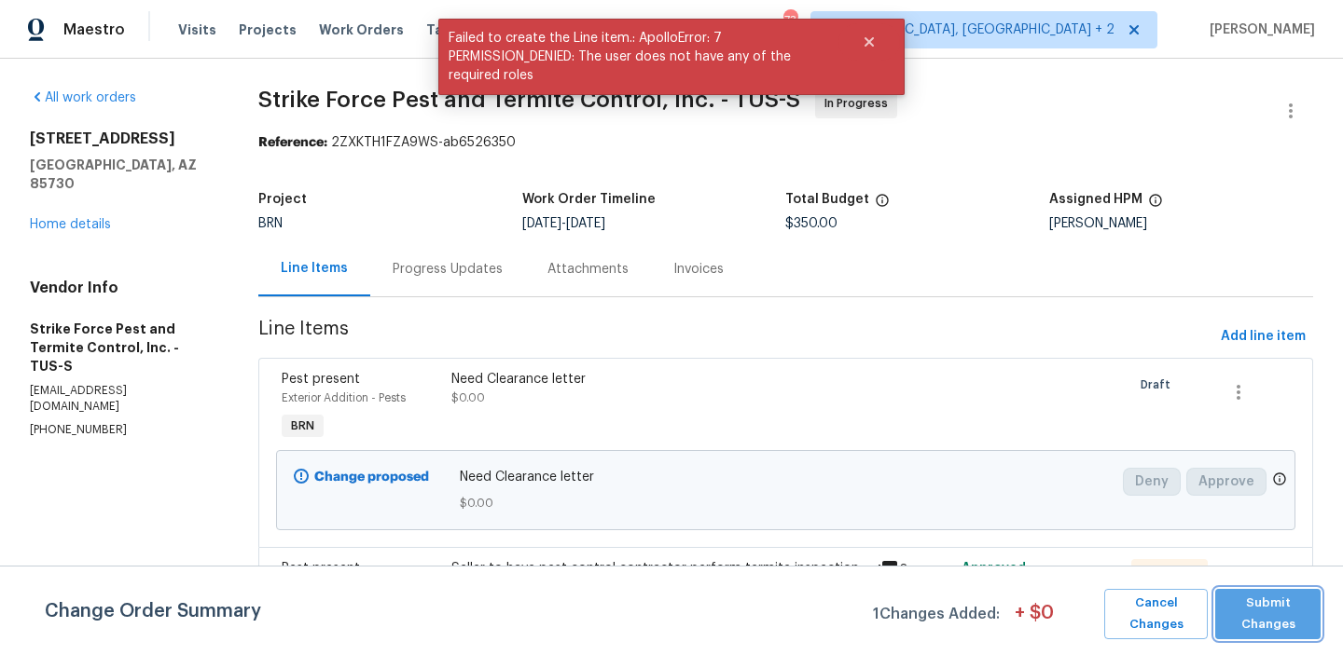
click at [1275, 617] on span "Submit Changes" at bounding box center [1267, 614] width 87 height 43
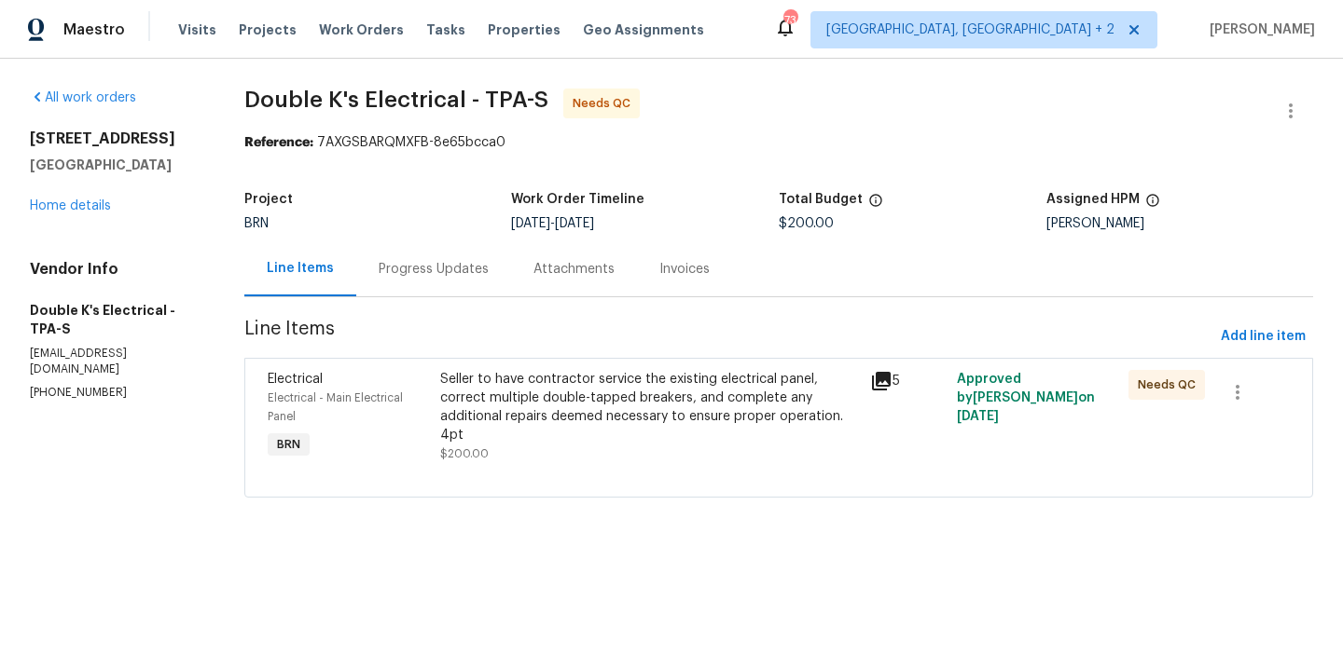
click at [431, 224] on div "BRN" at bounding box center [378, 223] width 268 height 13
click at [433, 243] on div "Progress Updates" at bounding box center [433, 268] width 155 height 55
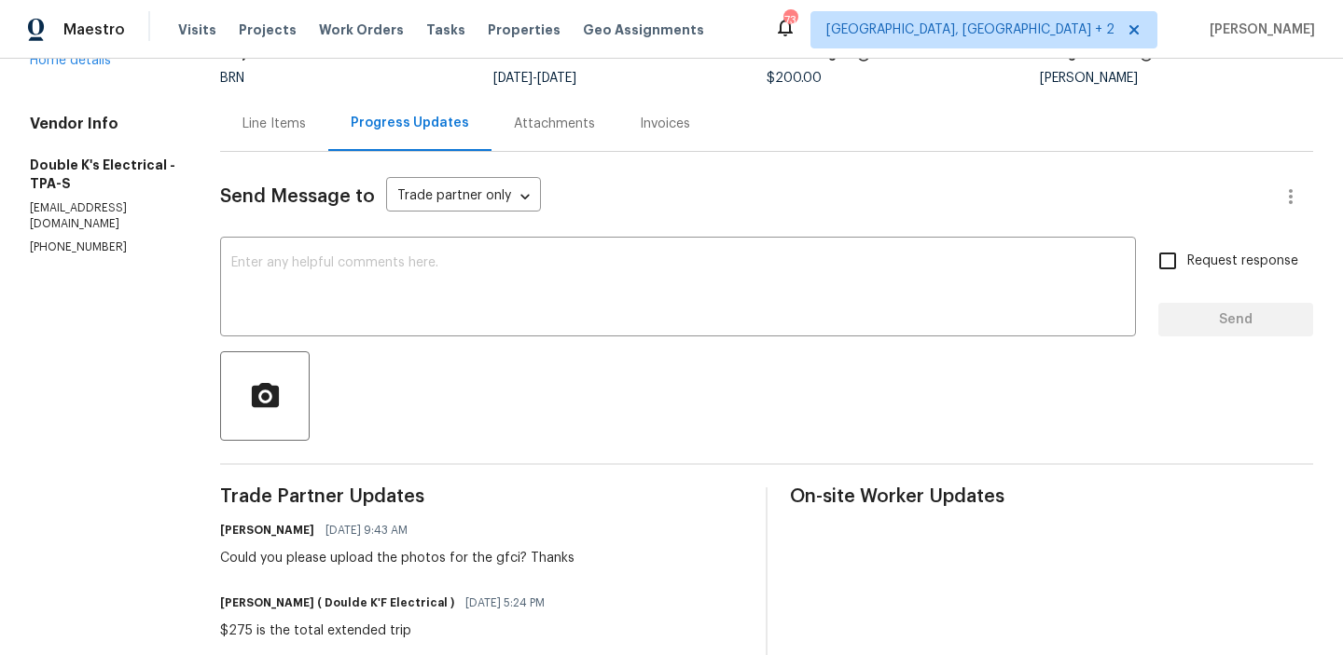
scroll to position [152, 0]
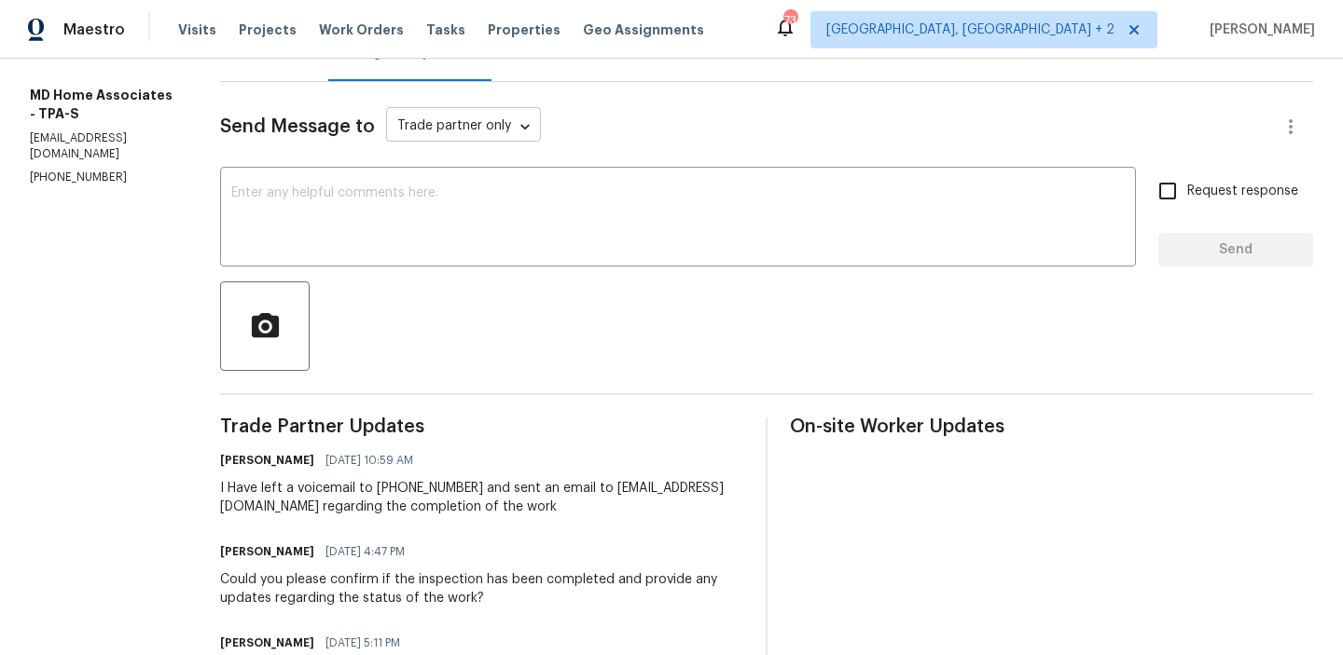
scroll to position [223, 0]
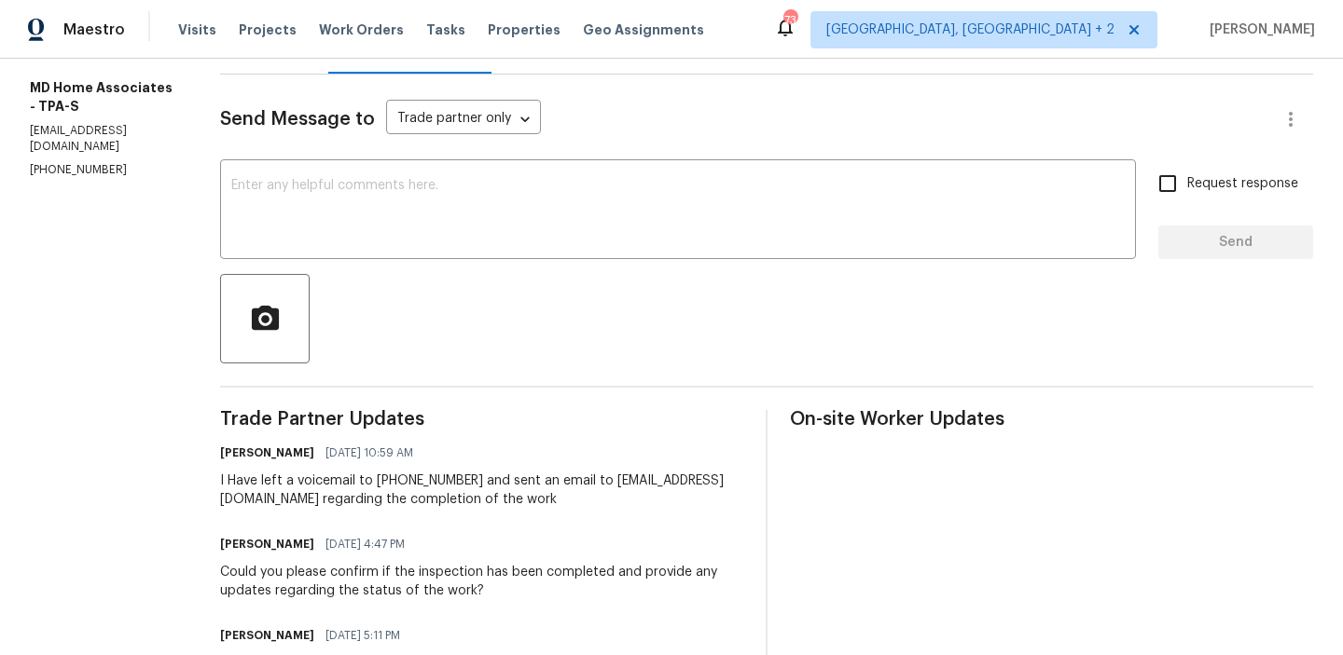
click at [78, 162] on p "[PHONE_NUMBER]" at bounding box center [102, 170] width 145 height 16
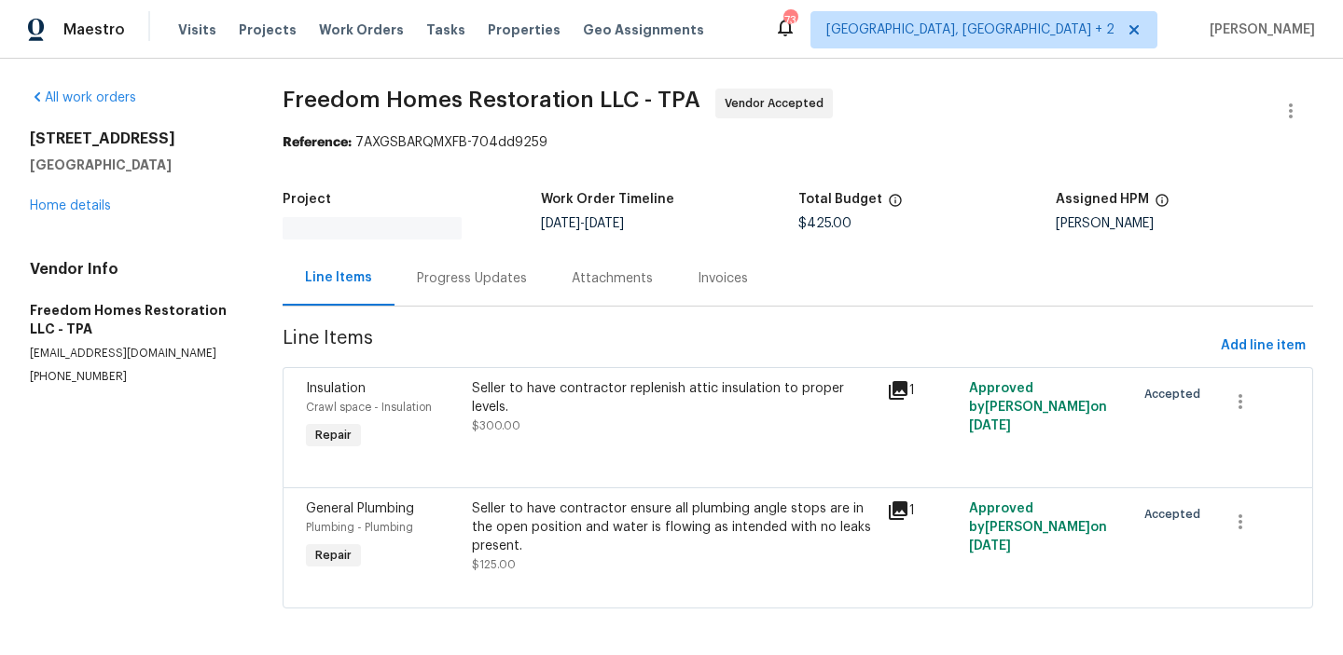
click at [493, 276] on div "Progress Updates" at bounding box center [472, 278] width 110 height 19
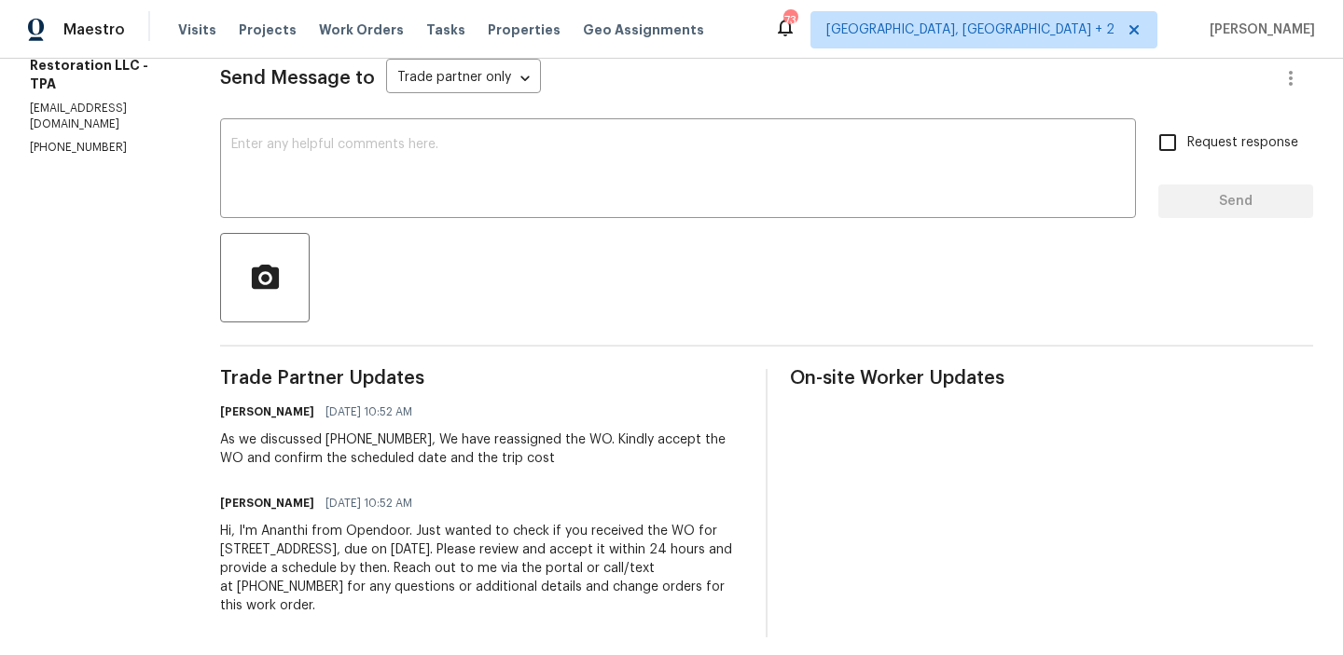
scroll to position [276, 0]
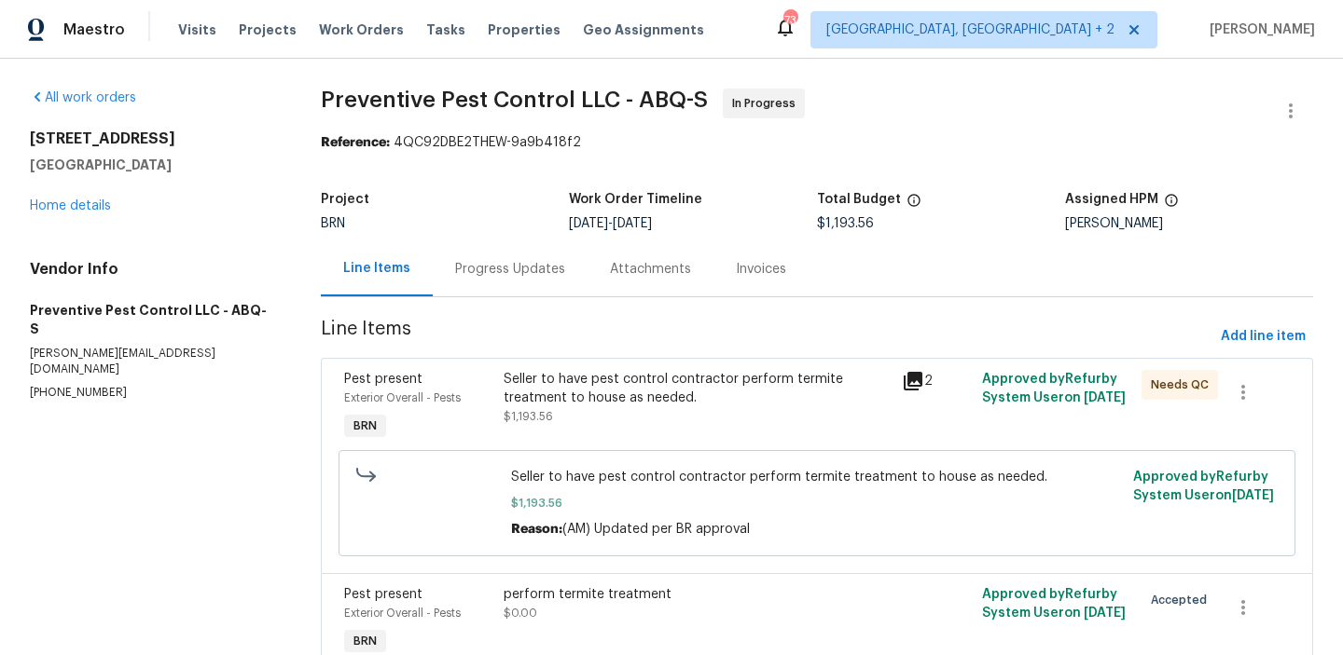
click at [487, 264] on div "Progress Updates" at bounding box center [510, 269] width 110 height 19
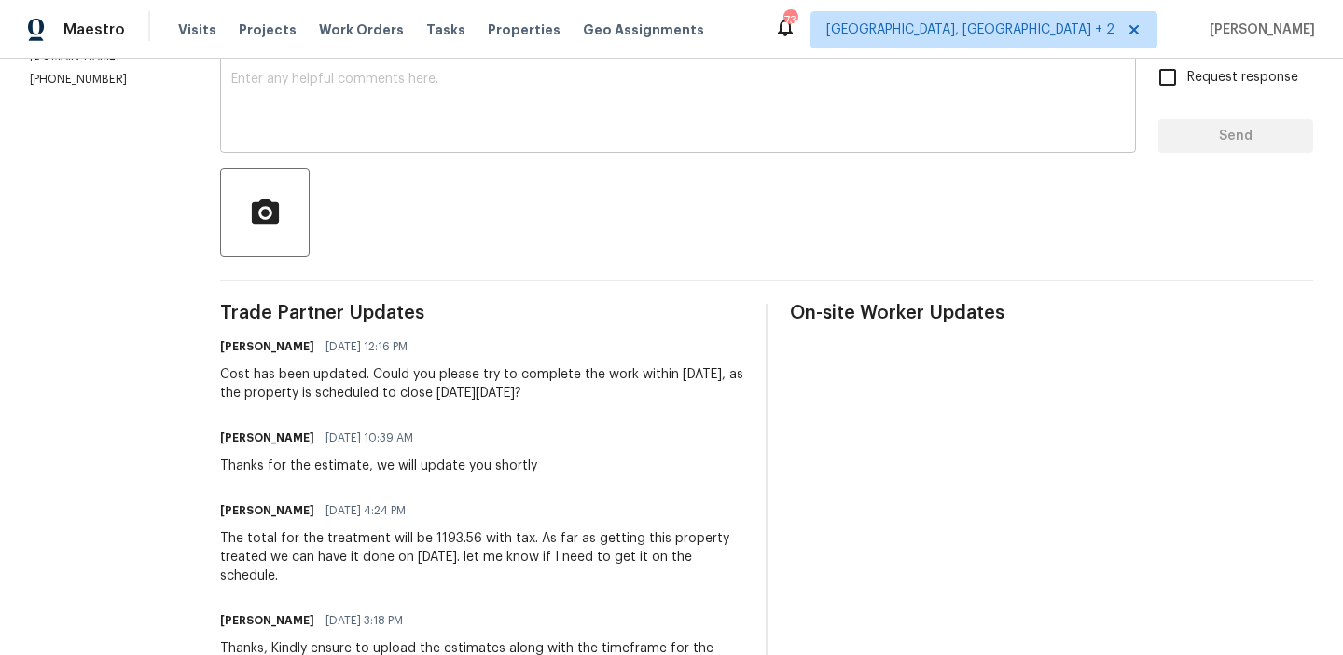
scroll to position [343, 0]
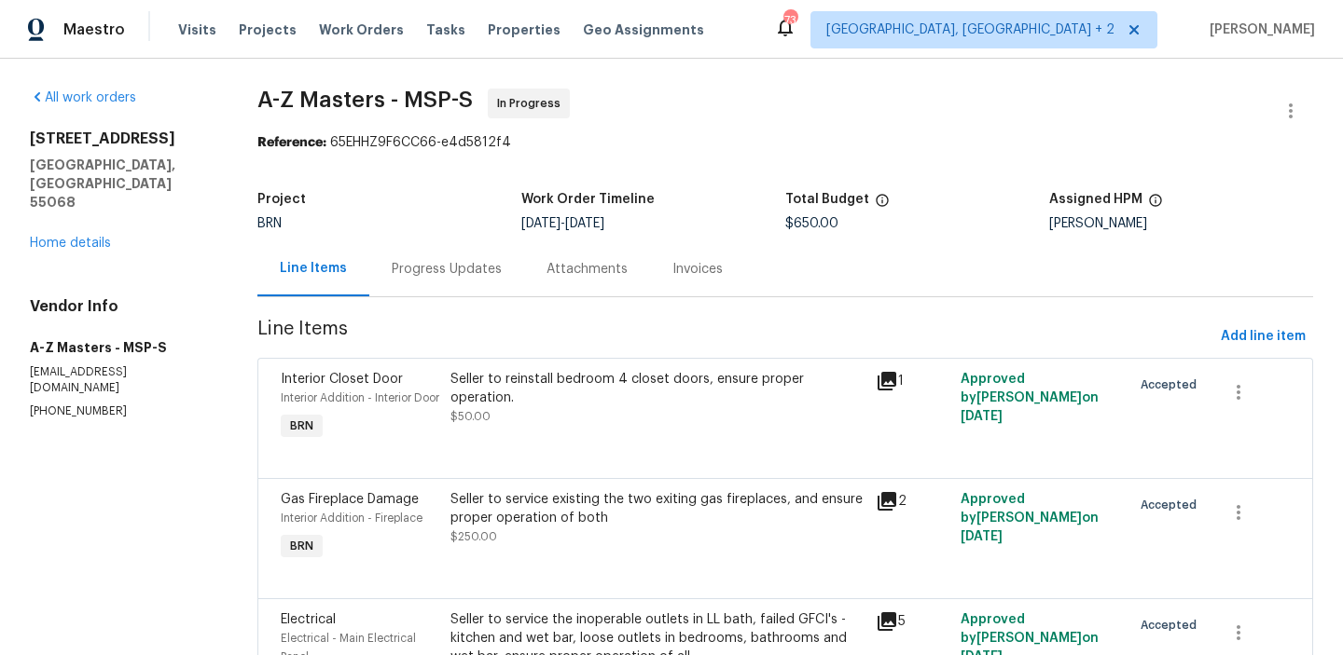
click at [489, 262] on div "Progress Updates" at bounding box center [447, 269] width 110 height 19
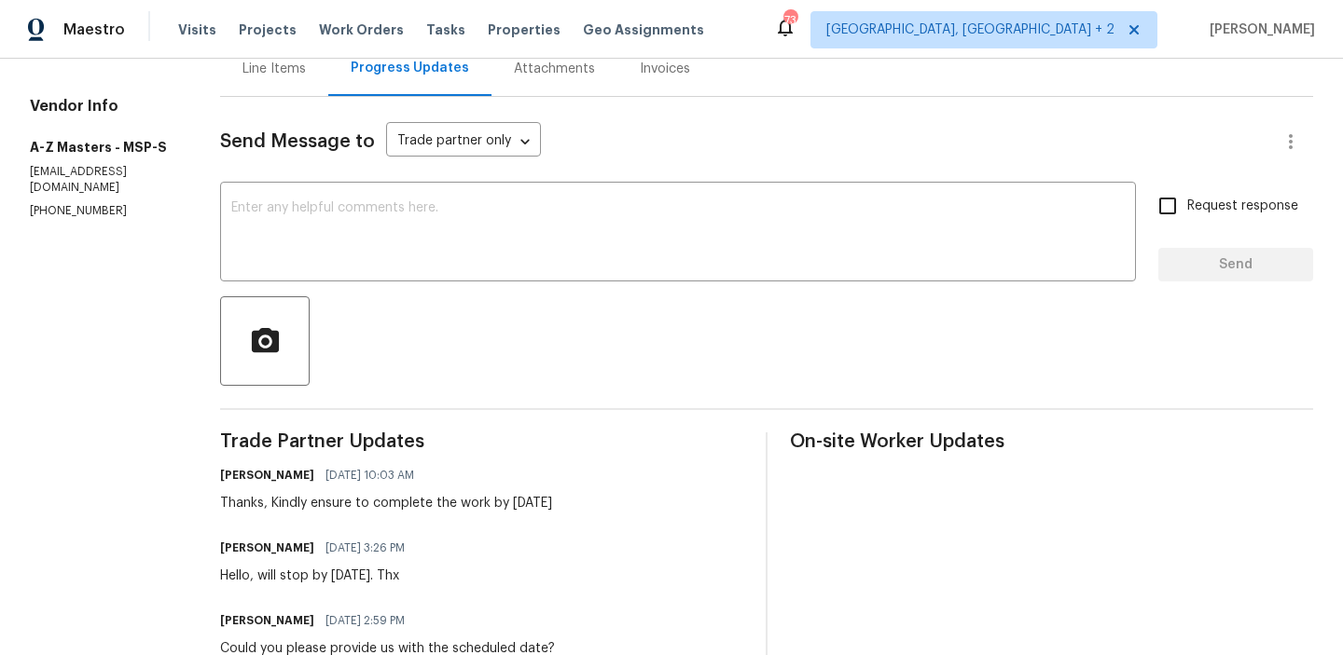
scroll to position [224, 0]
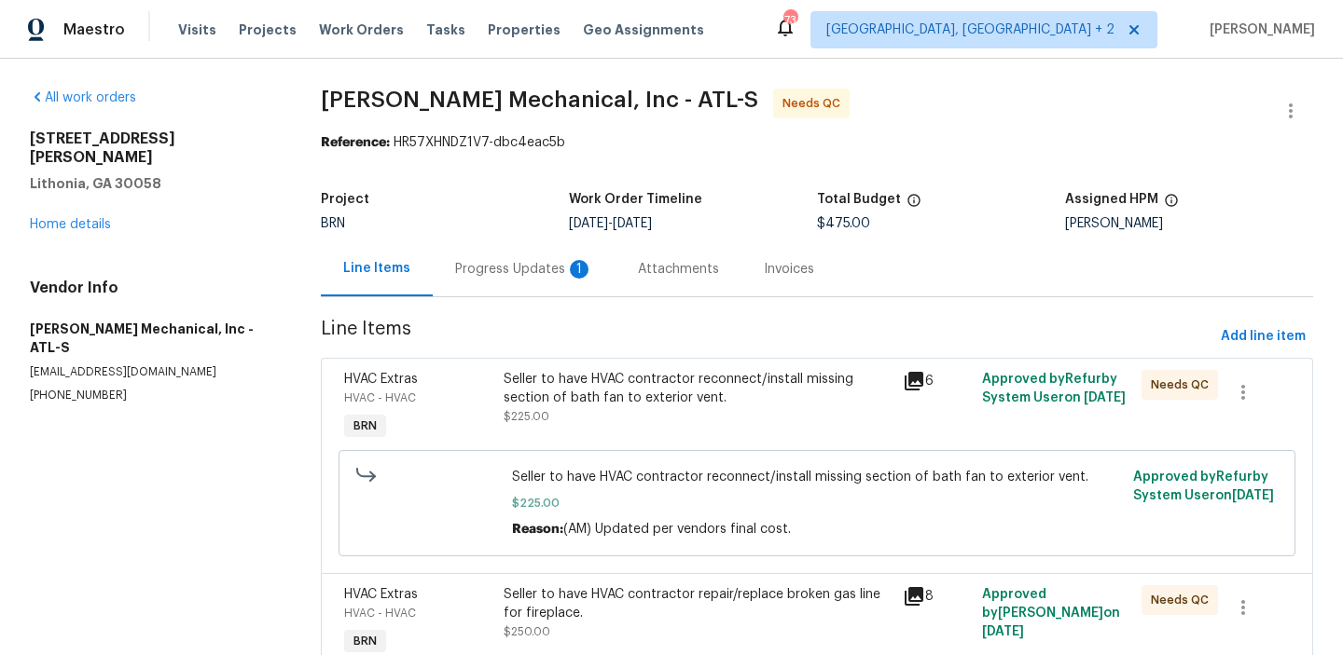
click at [489, 260] on div "Progress Updates 1" at bounding box center [524, 269] width 138 height 19
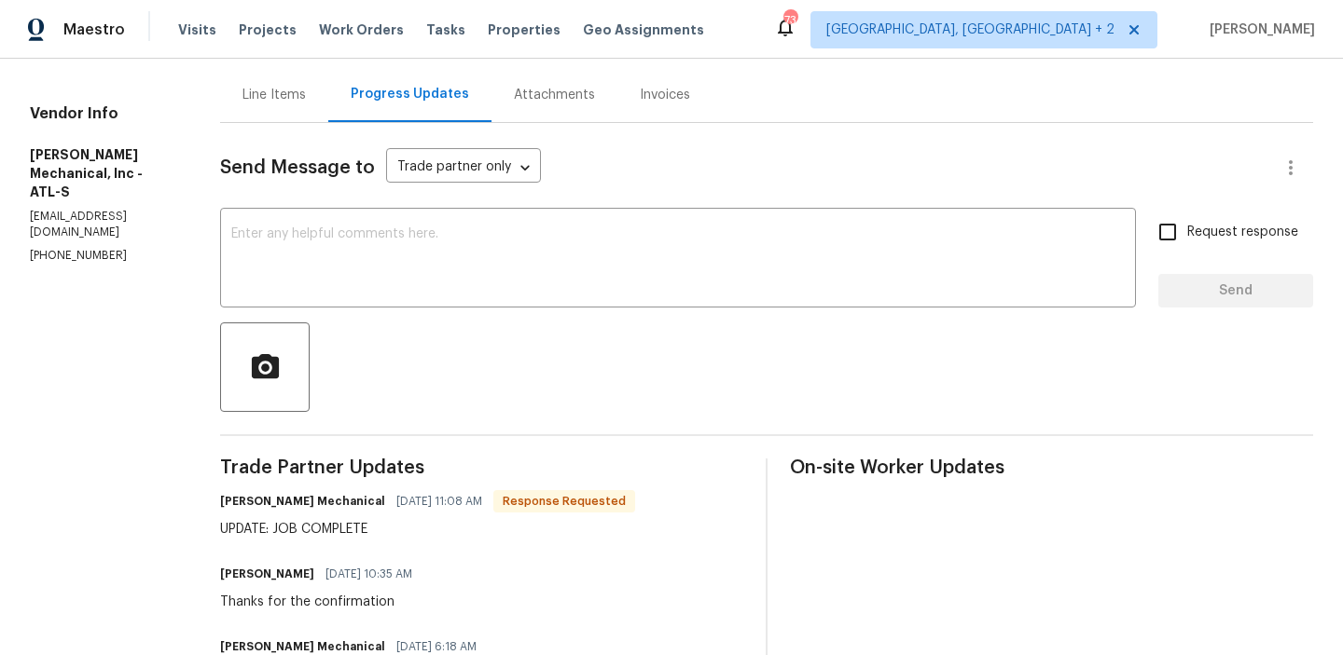
scroll to position [61, 0]
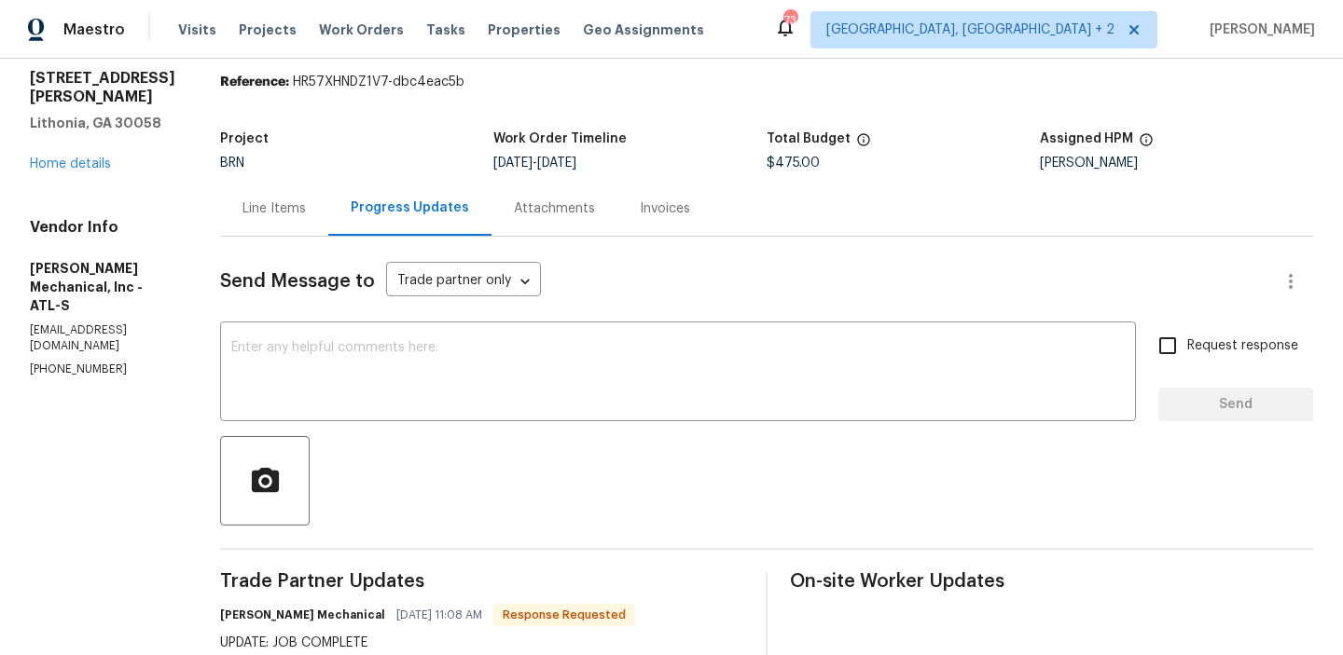
click at [294, 211] on div "Line Items" at bounding box center [273, 209] width 63 height 19
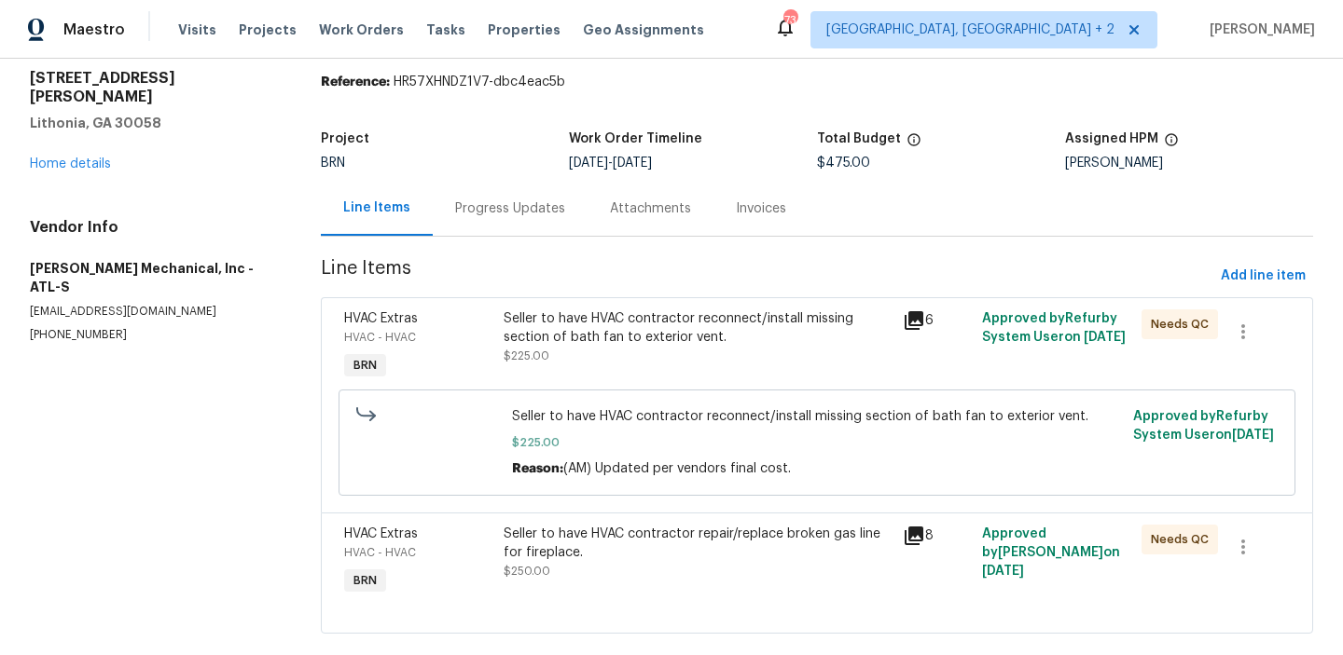
click at [613, 363] on div "Seller to have HVAC contractor reconnect/install missing section of bath fan to…" at bounding box center [696, 338] width 387 height 56
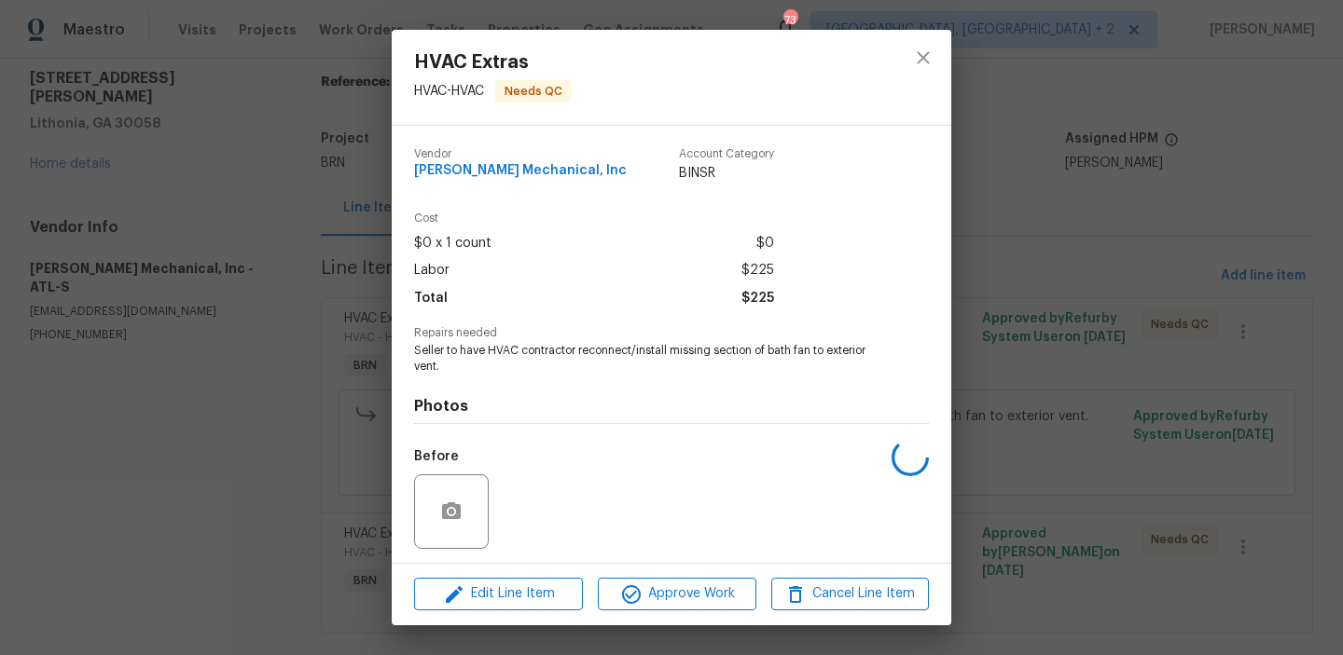
scroll to position [126, 0]
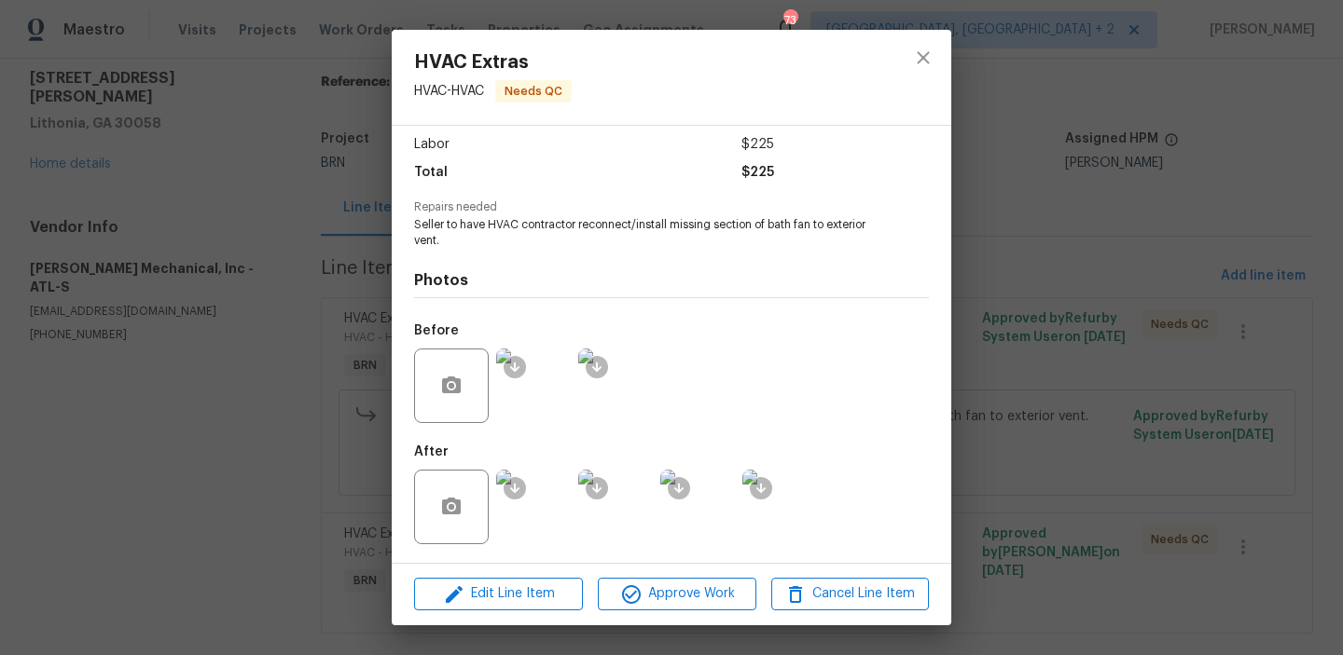
click at [561, 406] on img at bounding box center [533, 386] width 75 height 75
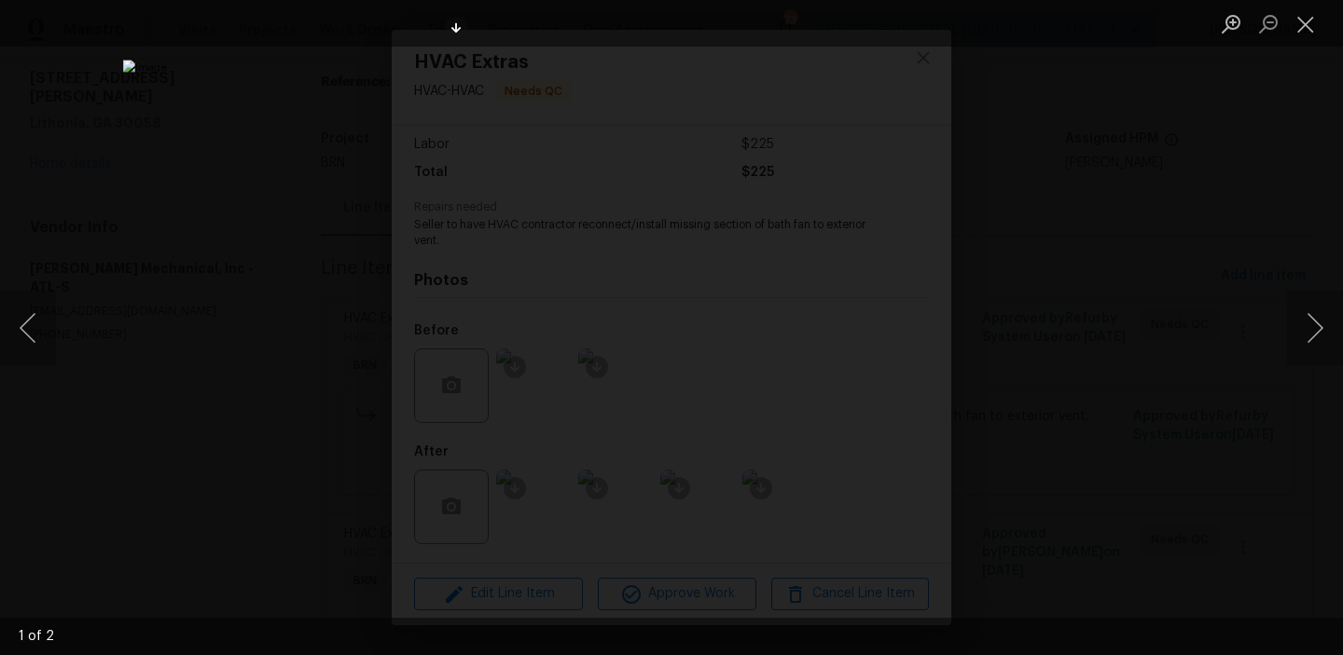
click at [257, 128] on div "Lightbox" at bounding box center [671, 327] width 1343 height 655
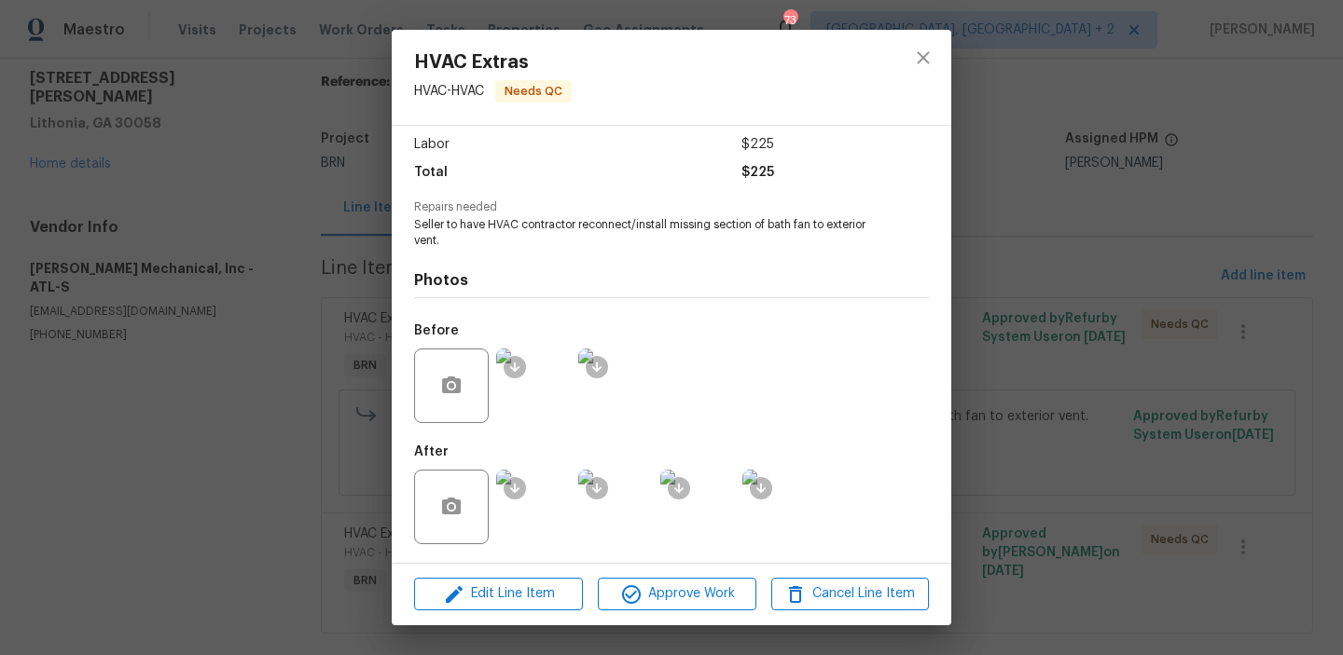
click at [284, 207] on div "HVAC Extras HVAC - HVAC Needs QC Vendor JH Martin Mechanical, Inc Account Categ…" at bounding box center [671, 327] width 1343 height 655
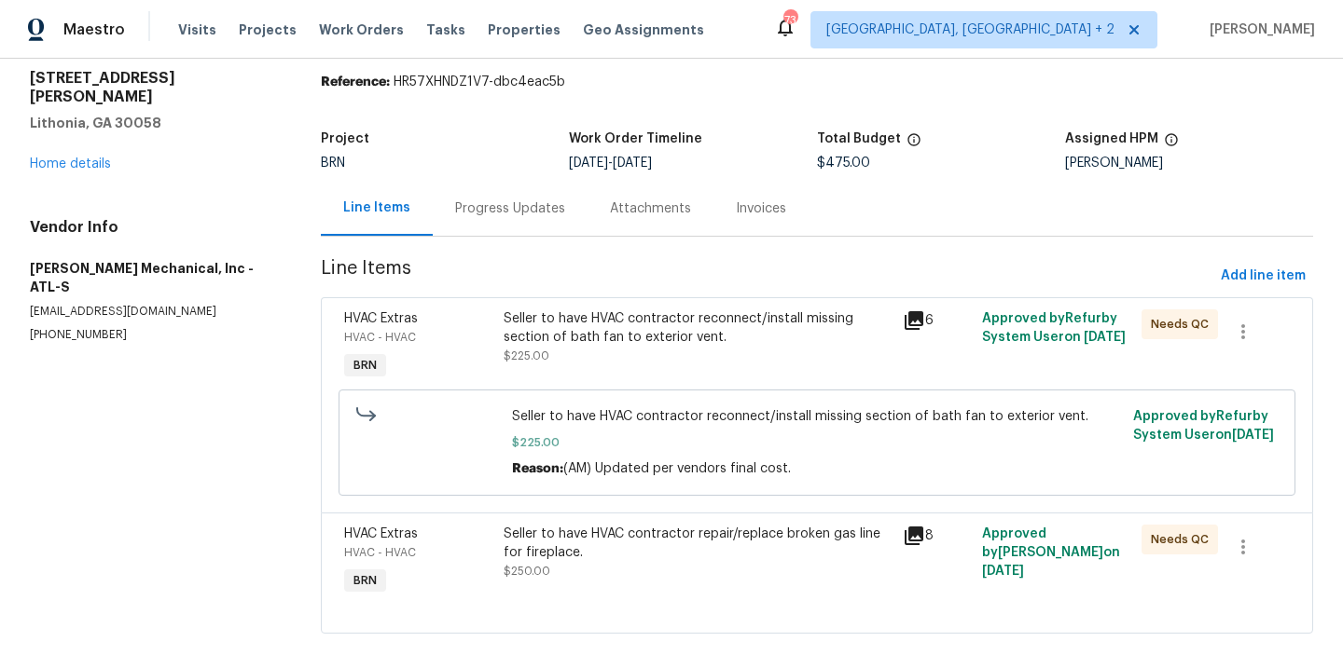
scroll to position [92, 0]
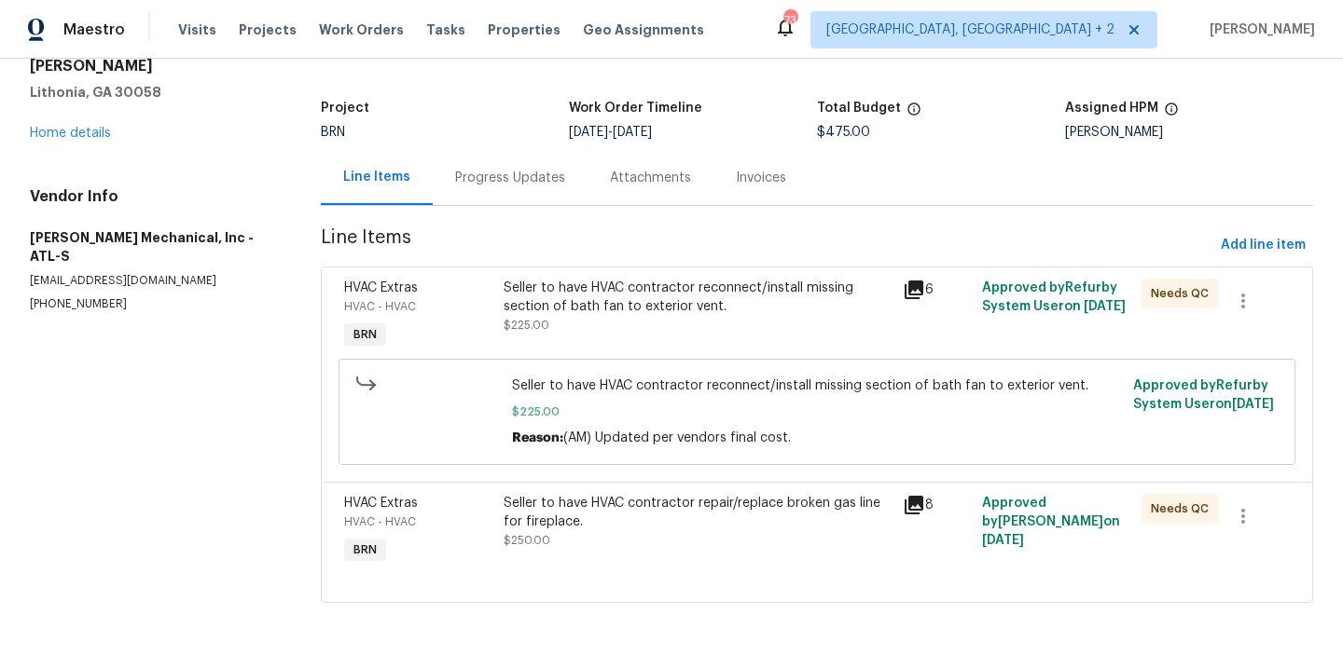
click at [599, 501] on div "Seller to have HVAC contractor repair/replace broken gas line for fireplace." at bounding box center [696, 512] width 387 height 37
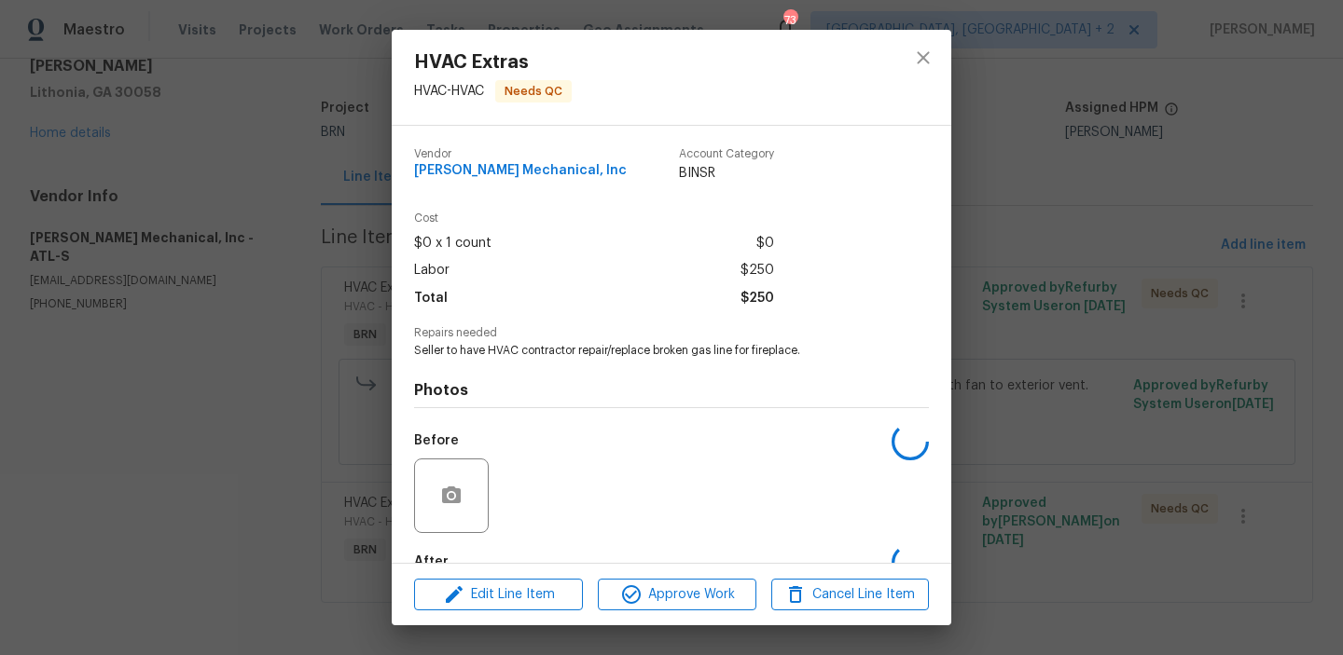
scroll to position [110, 0]
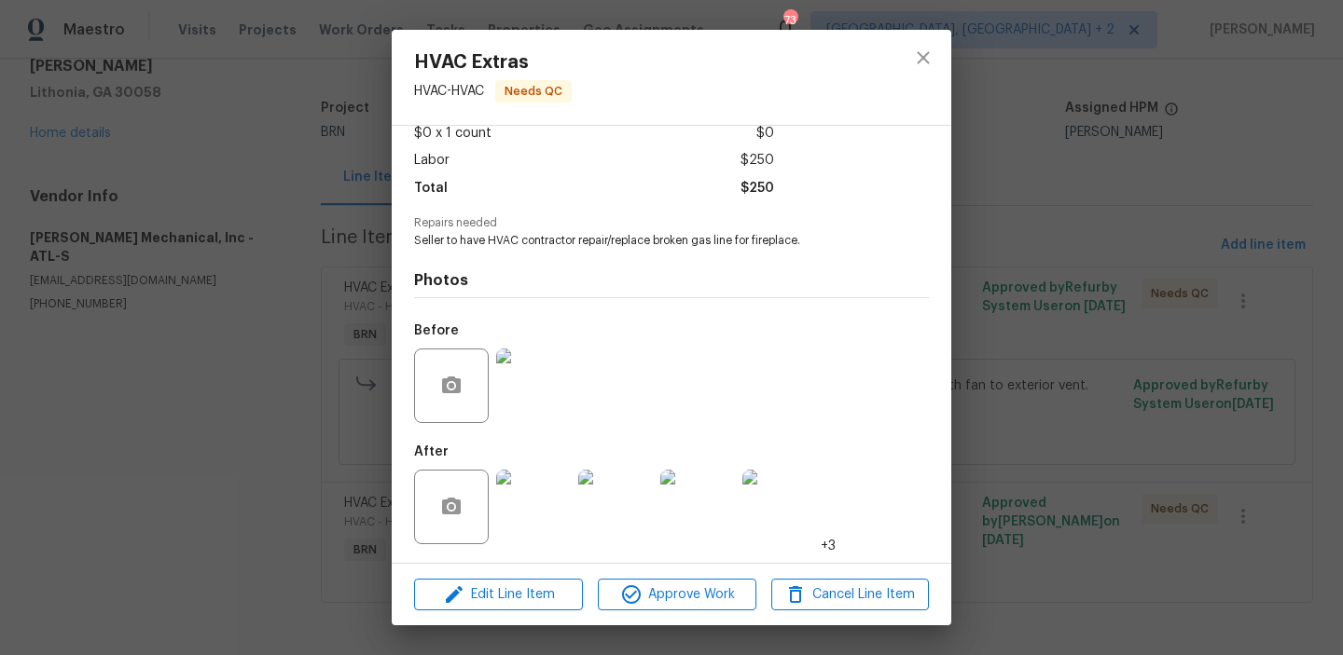
click at [524, 396] on img at bounding box center [533, 386] width 75 height 75
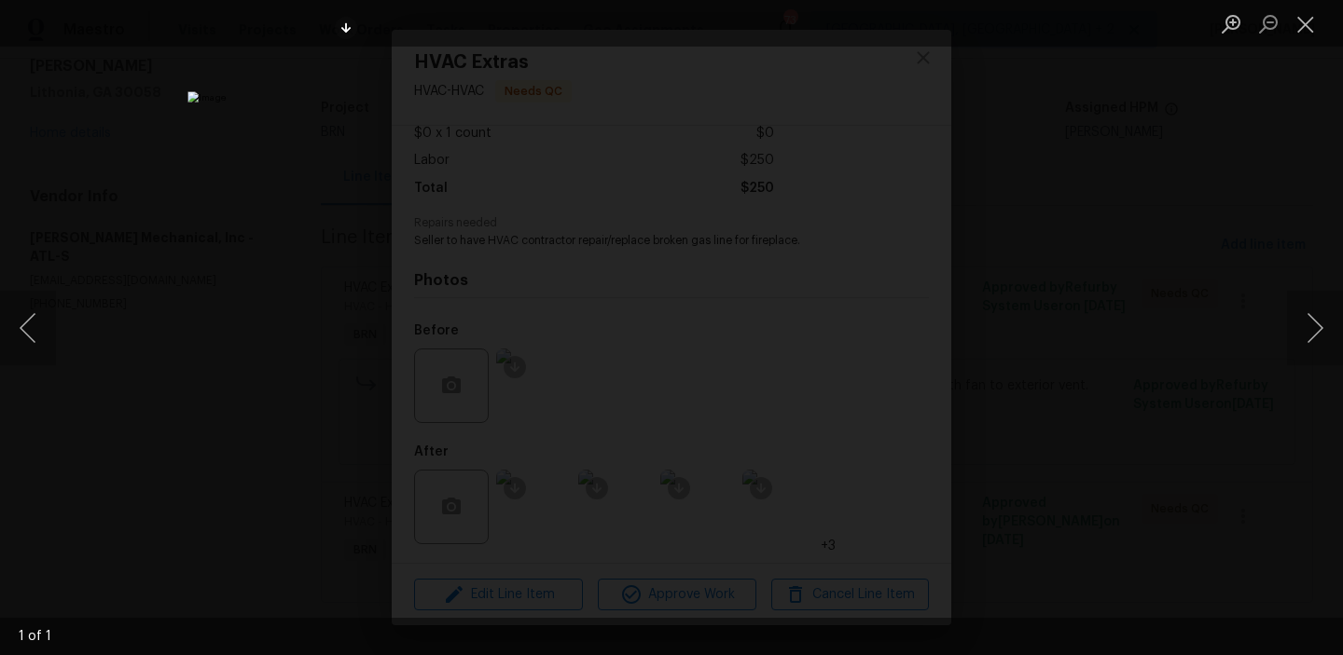
click at [244, 107] on div "Lightbox" at bounding box center [671, 327] width 1343 height 655
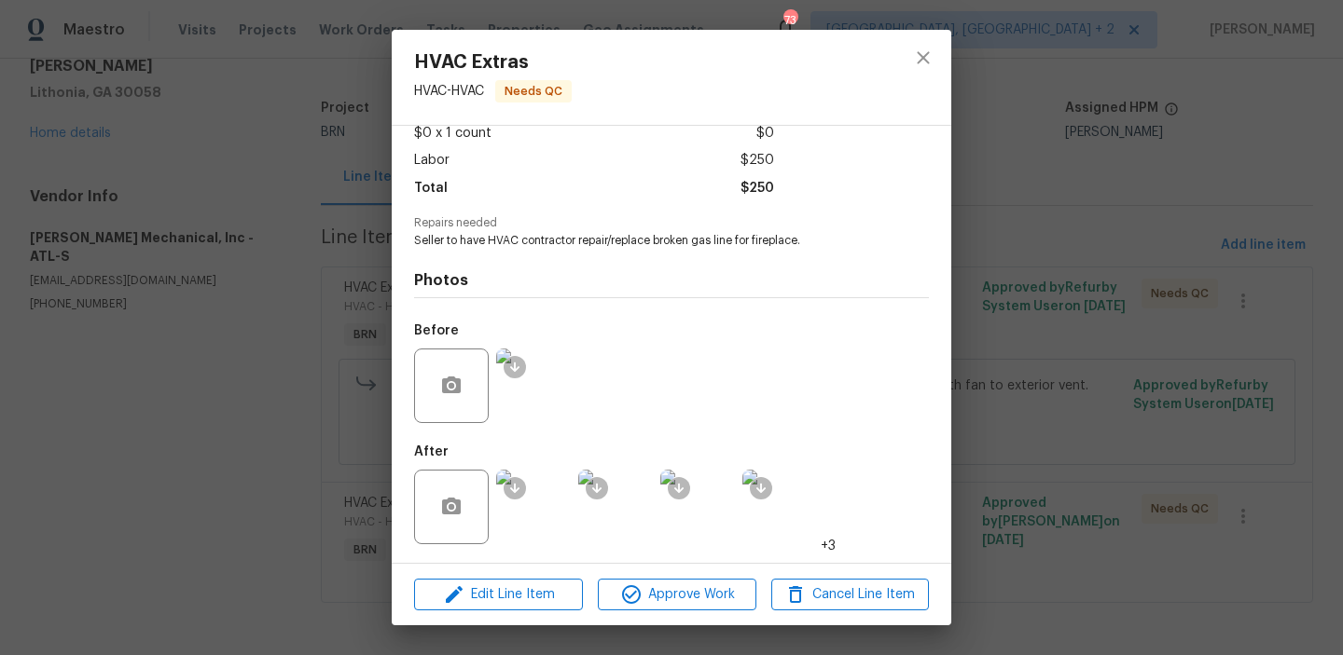
click at [541, 362] on img at bounding box center [533, 386] width 75 height 75
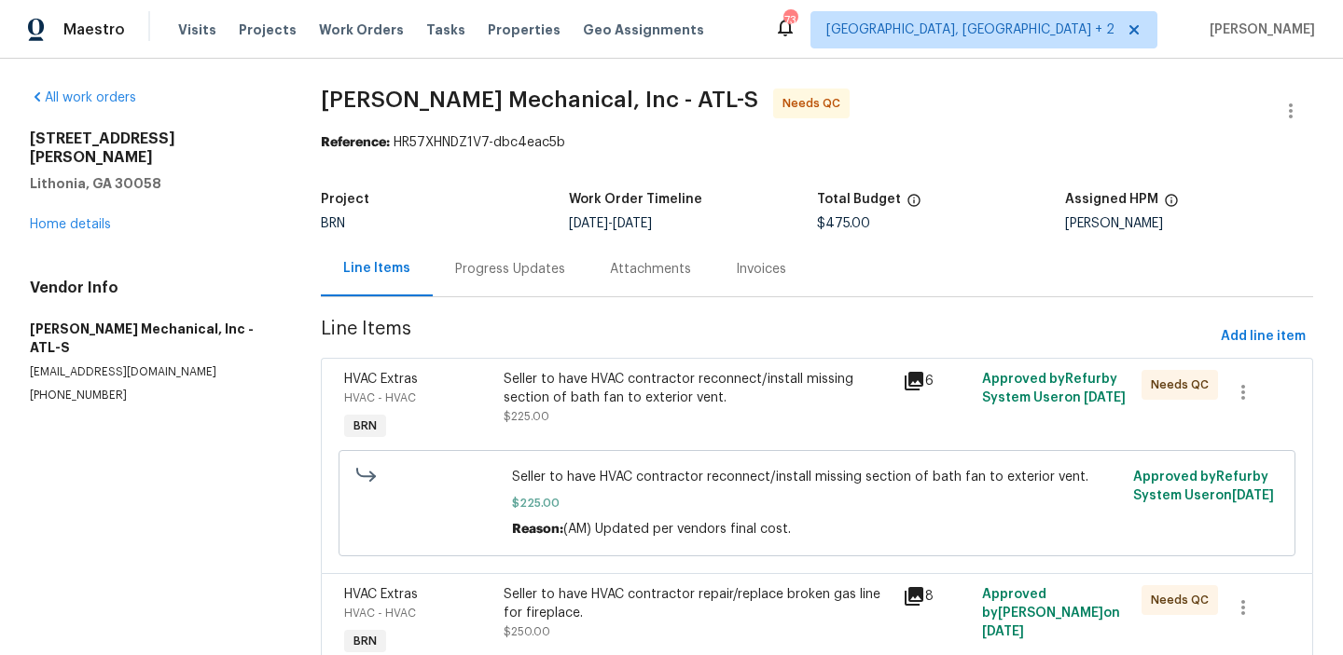
click at [516, 352] on span "Line Items" at bounding box center [767, 337] width 892 height 34
click at [524, 385] on div "Seller to have HVAC contractor reconnect/install missing section of bath fan to…" at bounding box center [696, 388] width 387 height 37
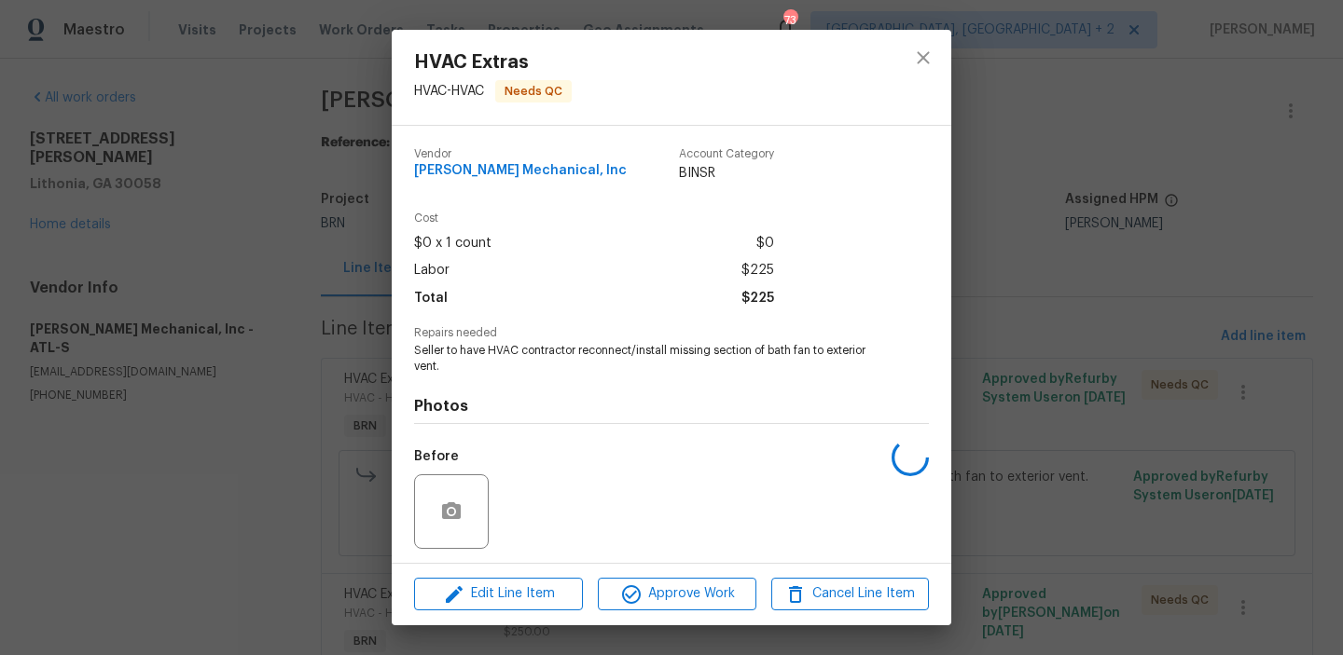
scroll to position [126, 0]
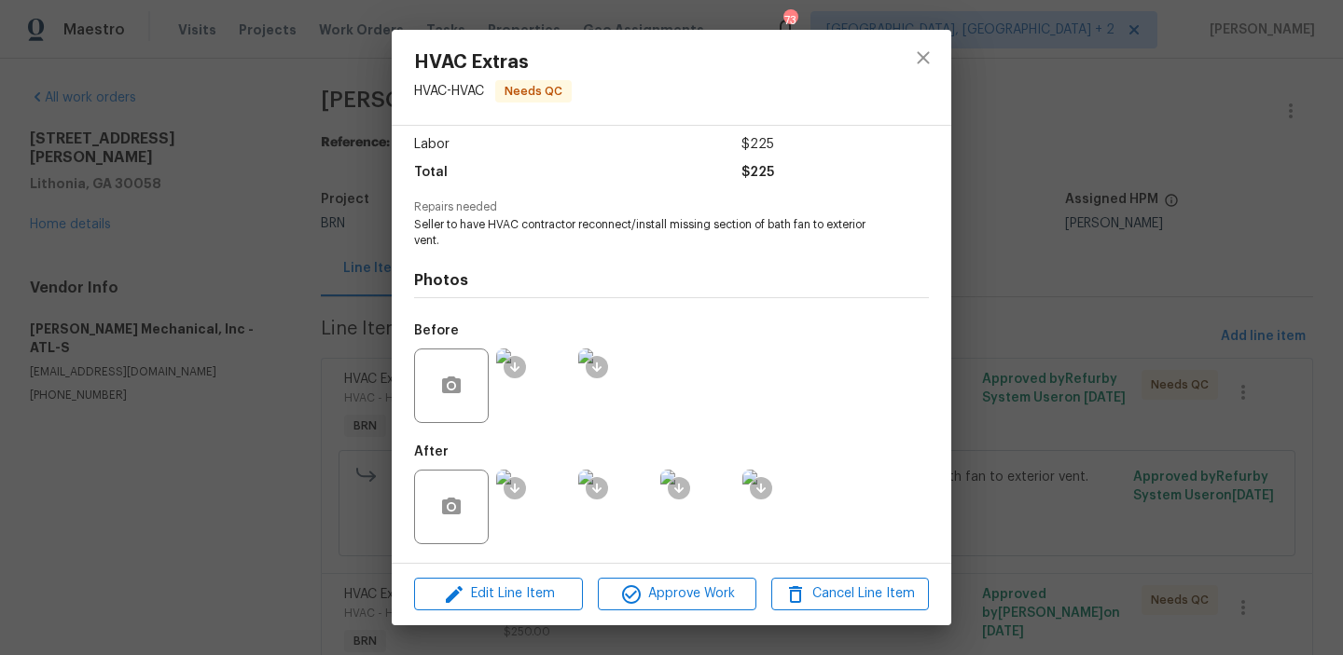
click at [545, 494] on img at bounding box center [533, 507] width 75 height 75
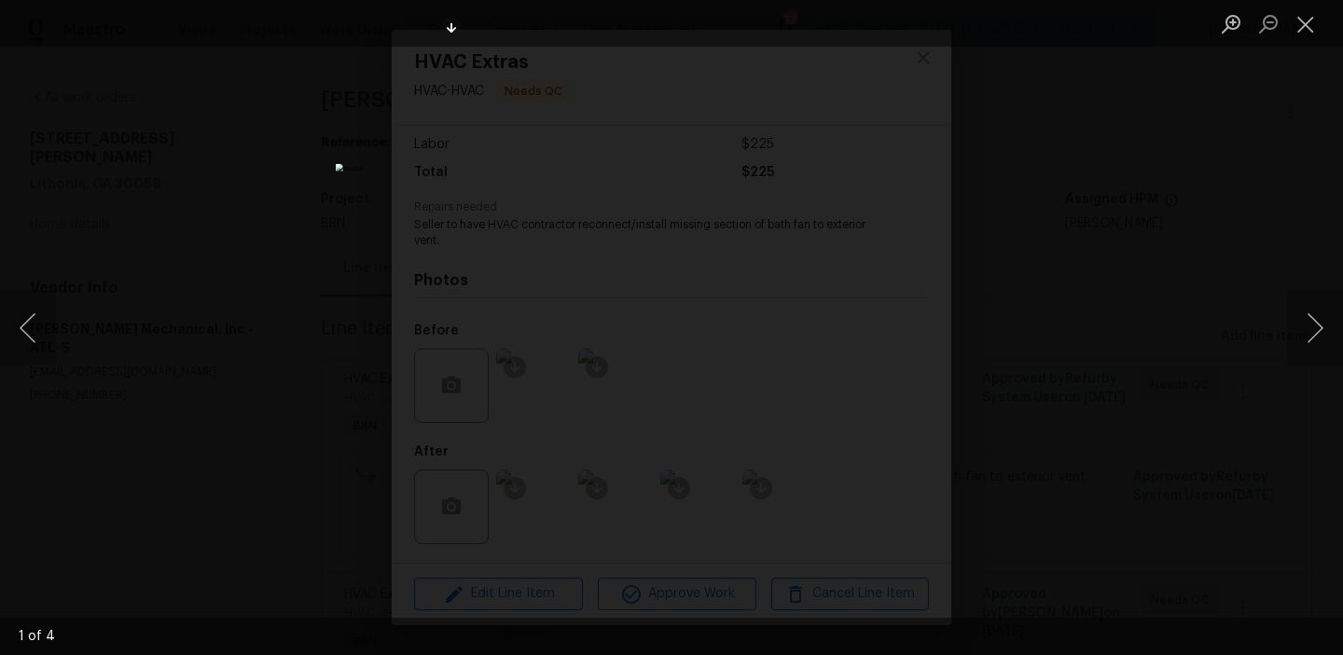
click at [228, 248] on div "Lightbox" at bounding box center [671, 327] width 1343 height 655
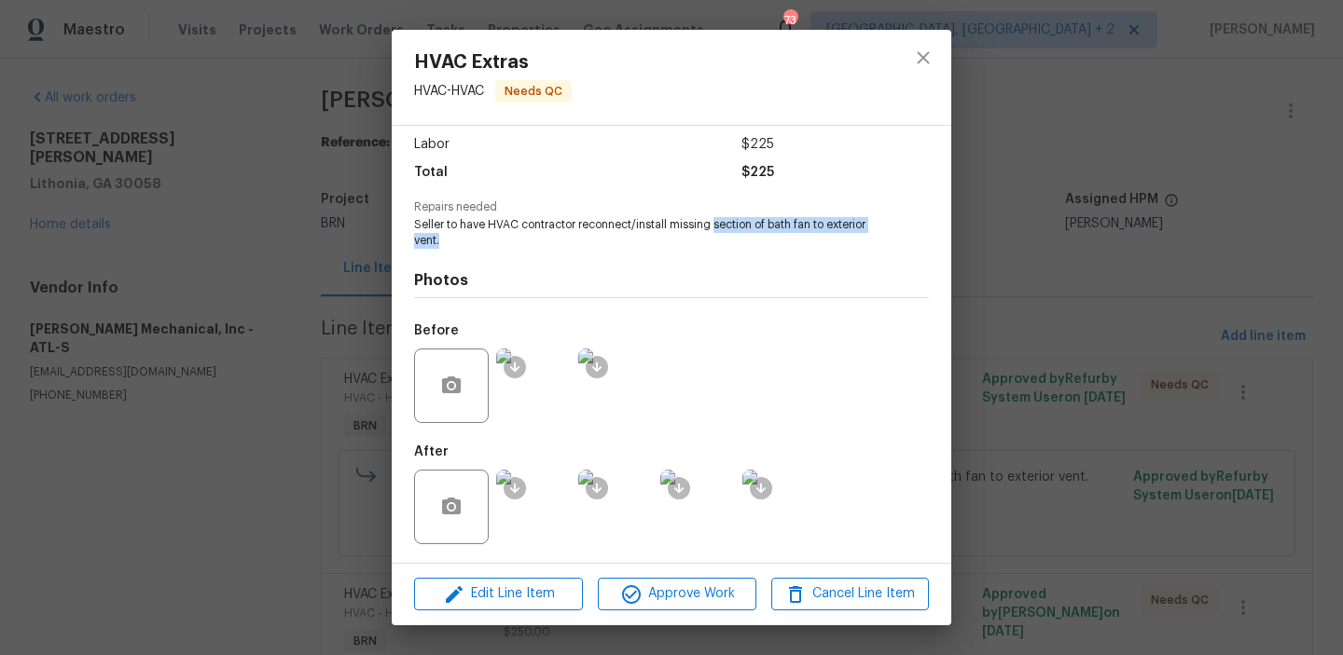
drag, startPoint x: 715, startPoint y: 226, endPoint x: 868, endPoint y: 236, distance: 153.3
click at [868, 236] on span "Seller to have HVAC contractor reconnect/install missing section of bath fan to…" at bounding box center [645, 233] width 463 height 32
copy span "section of bath fan to exterior vent."
click at [538, 504] on img at bounding box center [533, 507] width 75 height 75
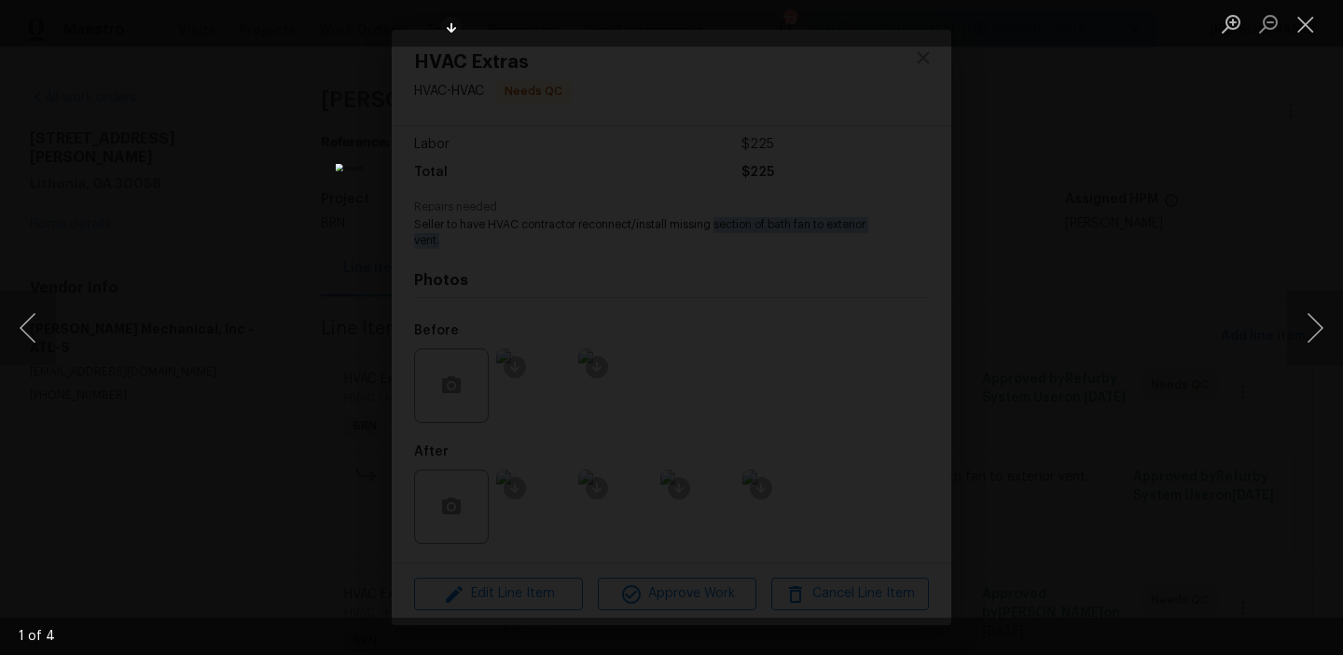
click at [278, 142] on div "Lightbox" at bounding box center [671, 327] width 1343 height 655
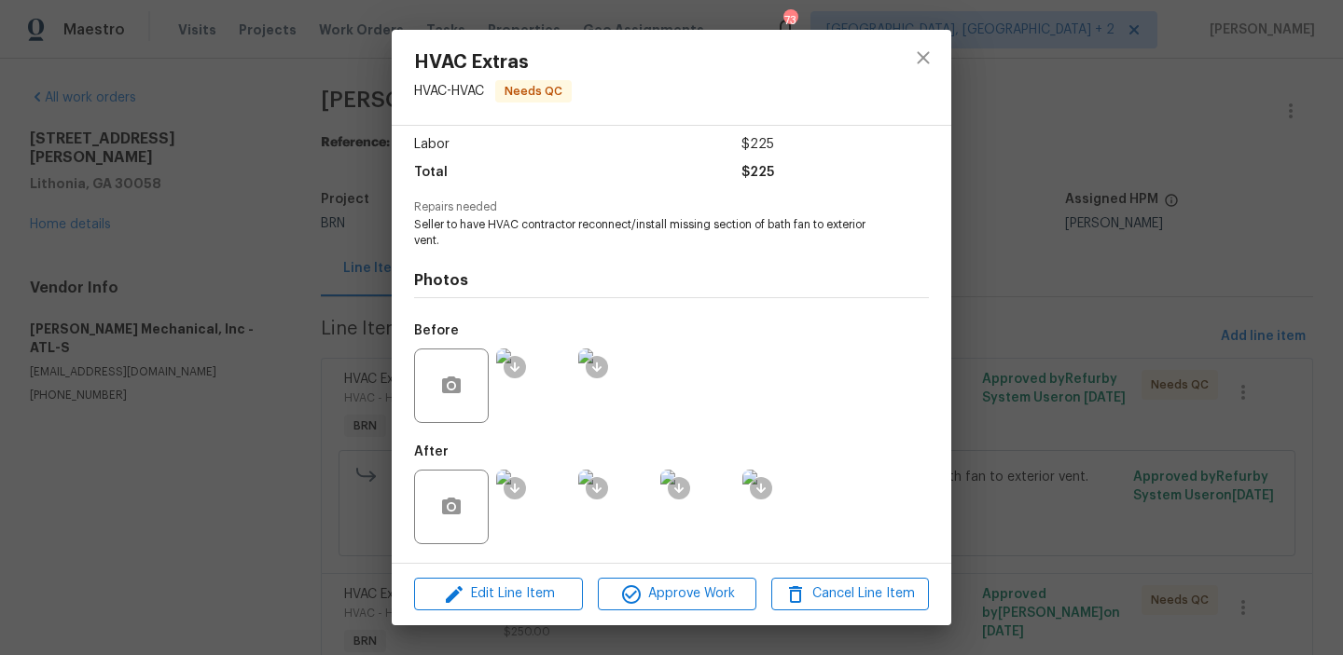
click at [266, 277] on div "HVAC Extras HVAC - HVAC Needs QC Vendor JH Martin Mechanical, Inc Account Categ…" at bounding box center [671, 327] width 1343 height 655
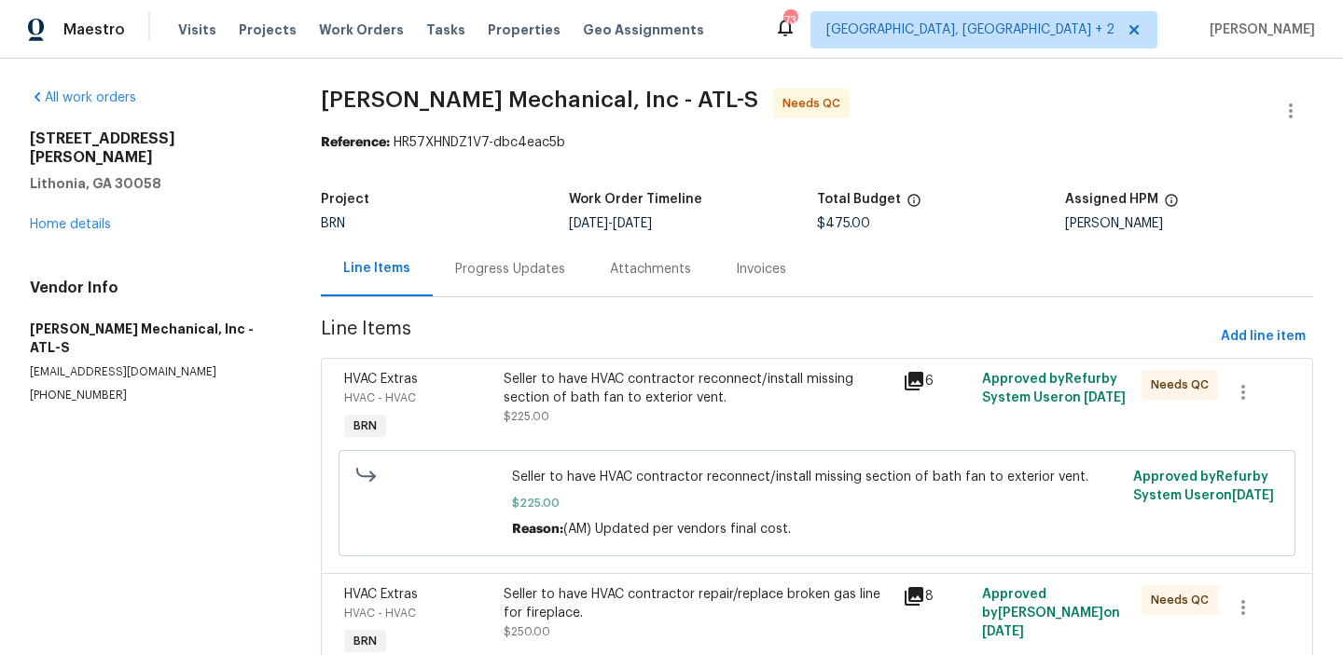
scroll to position [92, 0]
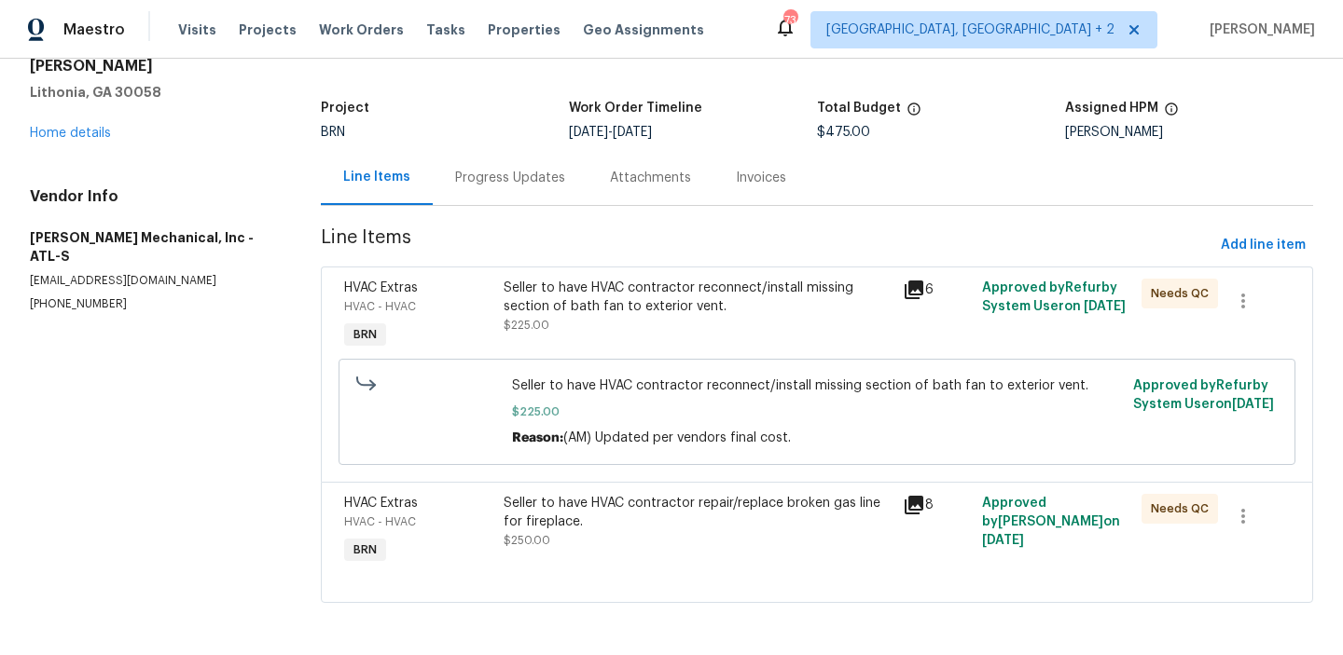
click at [570, 512] on div "Seller to have HVAC contractor repair/replace broken gas line for fireplace." at bounding box center [696, 512] width 387 height 37
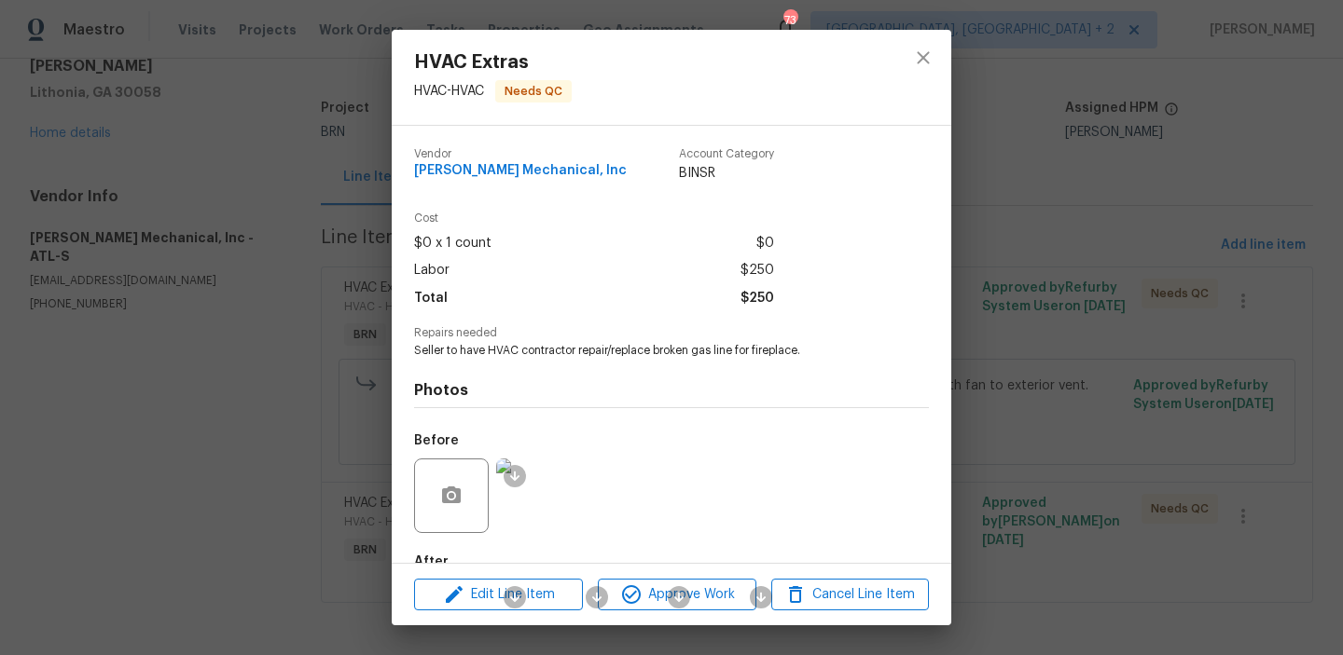
scroll to position [110, 0]
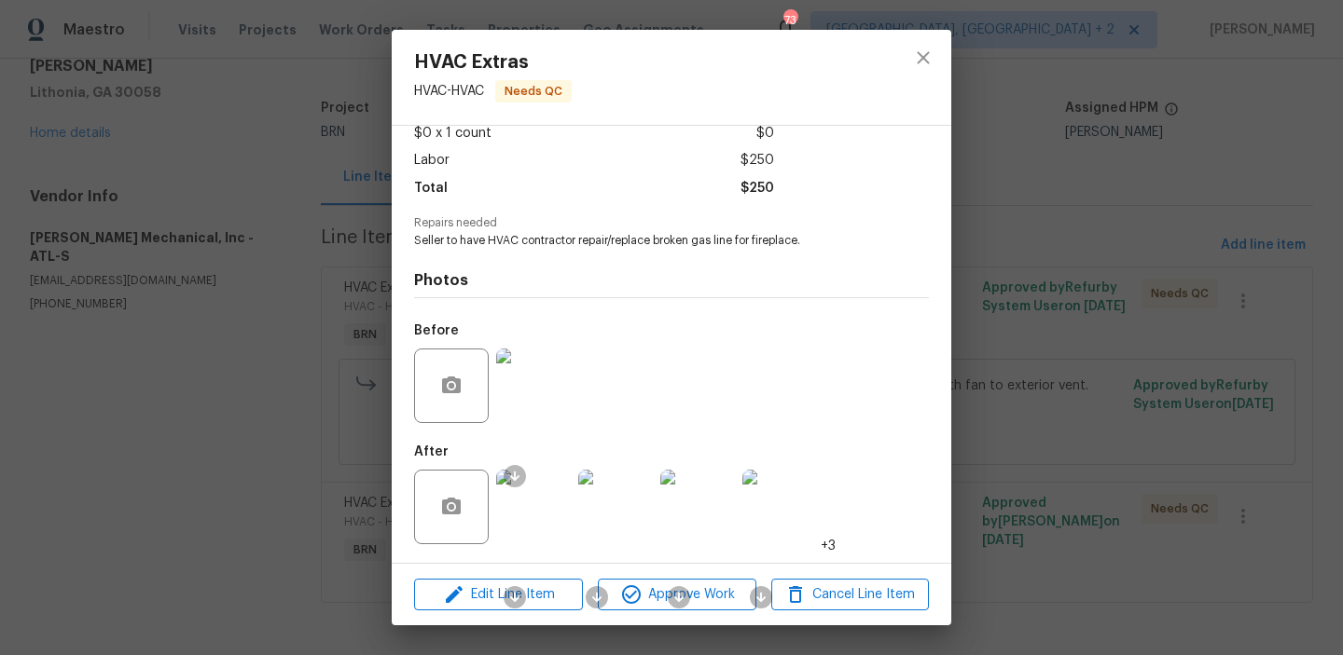
click at [549, 508] on img at bounding box center [533, 507] width 75 height 75
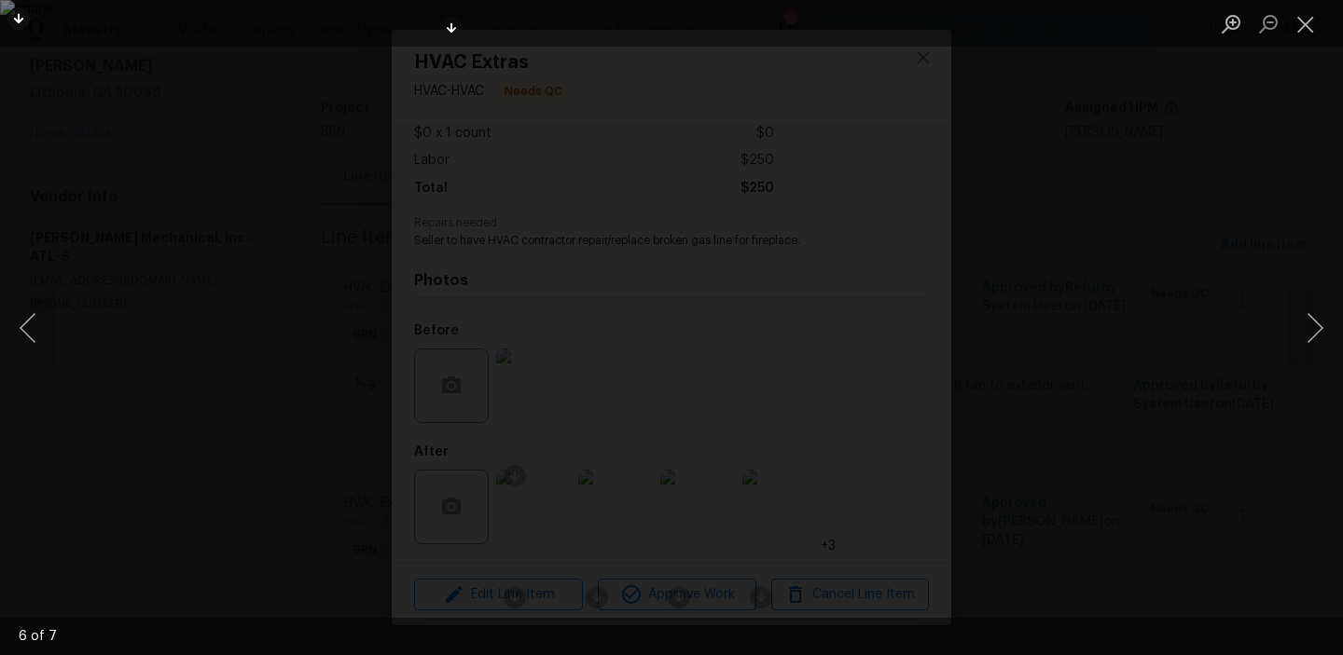
click at [266, 264] on div "Lightbox" at bounding box center [671, 327] width 1343 height 655
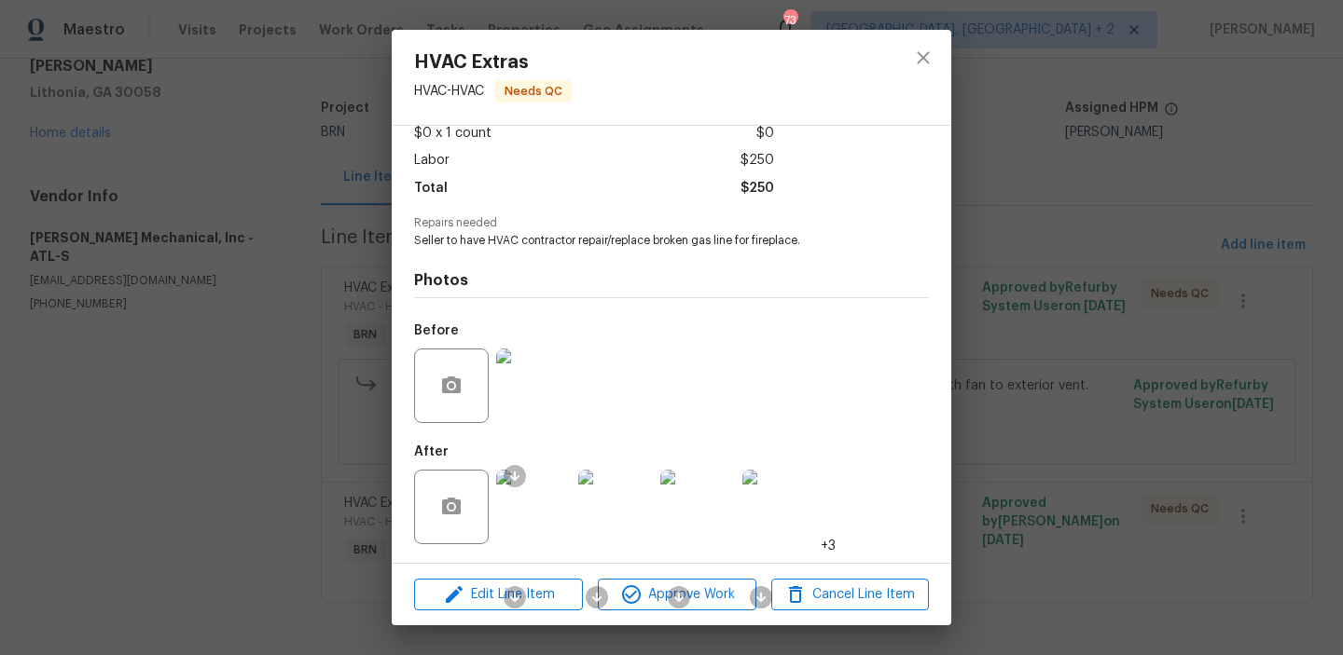
click at [528, 487] on img at bounding box center [533, 507] width 75 height 75
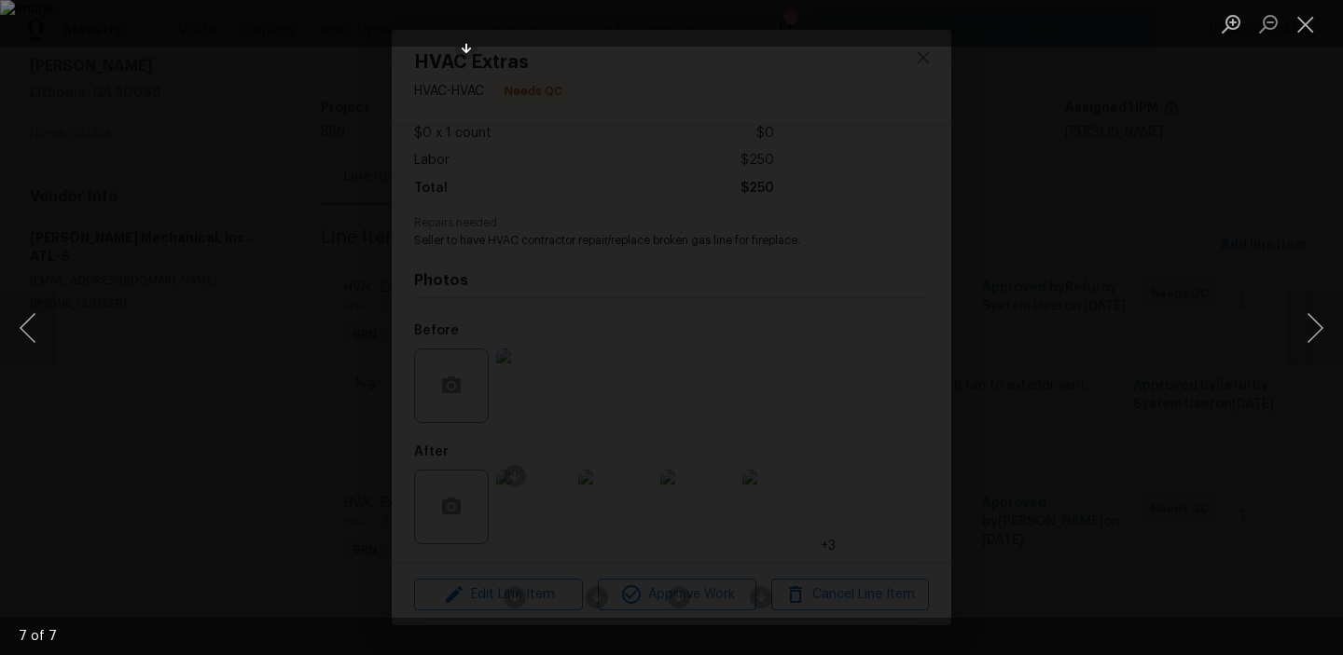
click at [296, 234] on div "Lightbox" at bounding box center [671, 327] width 1343 height 655
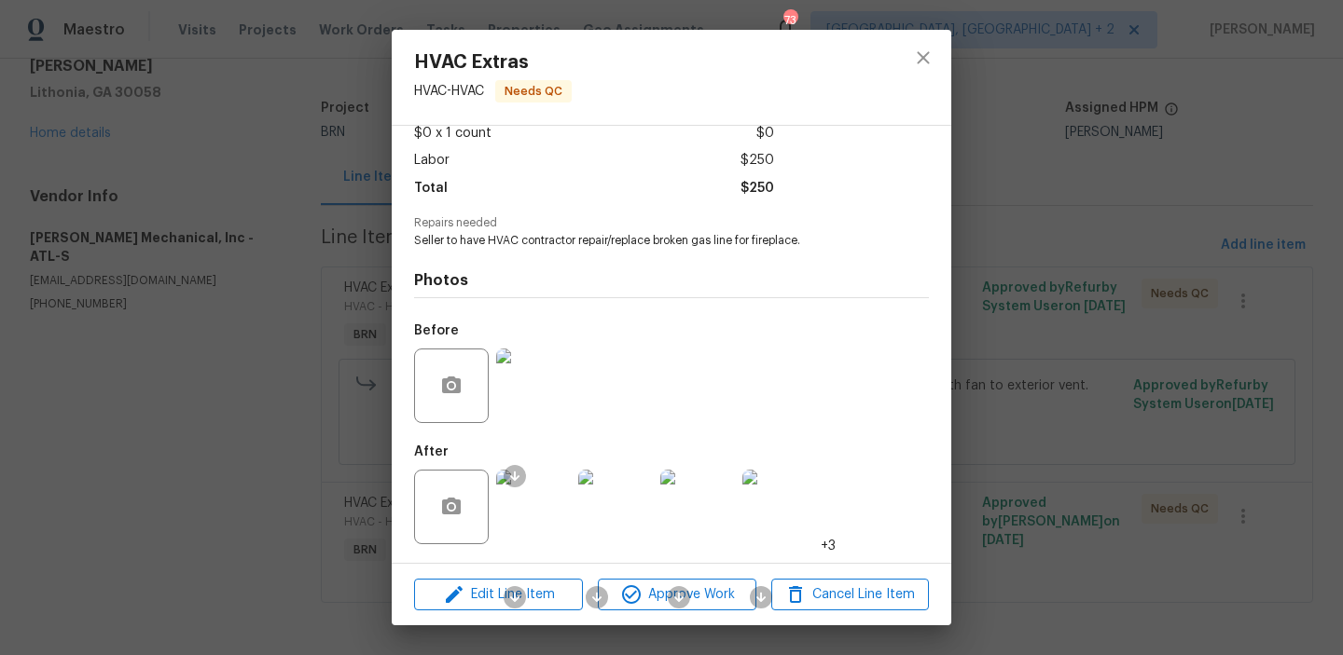
click at [327, 239] on div "HVAC Extras HVAC - HVAC Needs QC Vendor JH Martin Mechanical, Inc Account Categ…" at bounding box center [671, 327] width 1343 height 655
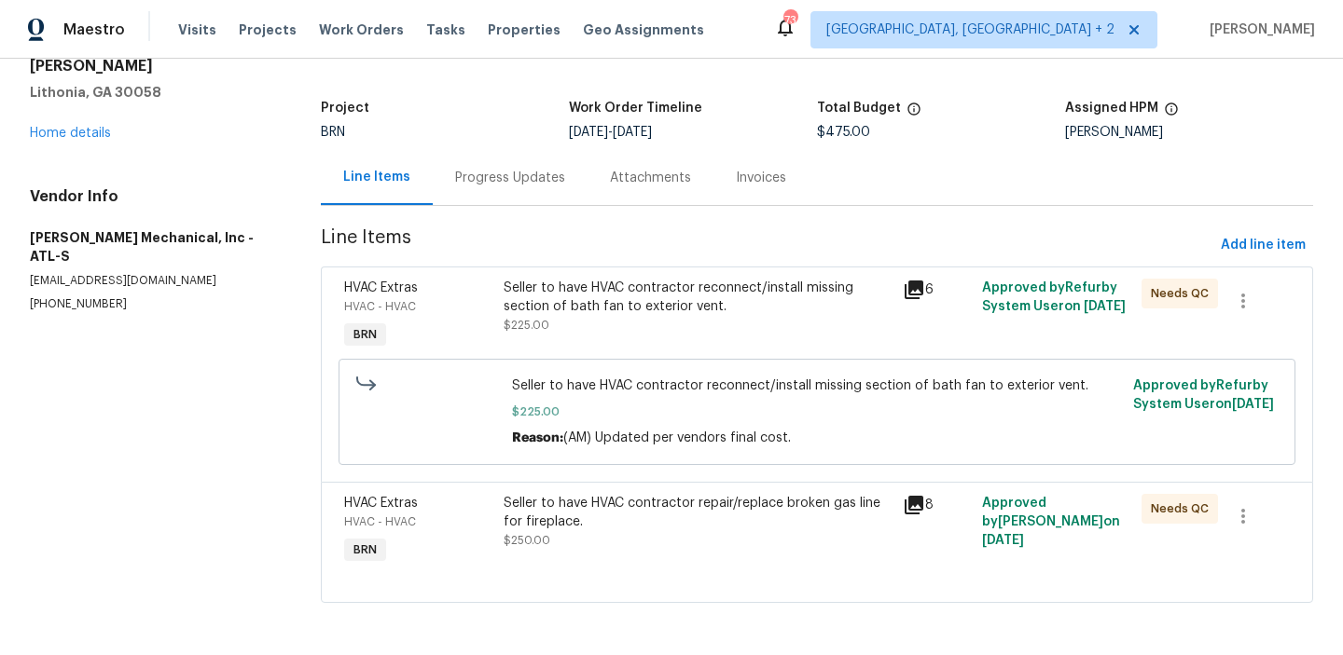
click at [482, 180] on div "Progress Updates" at bounding box center [510, 178] width 110 height 19
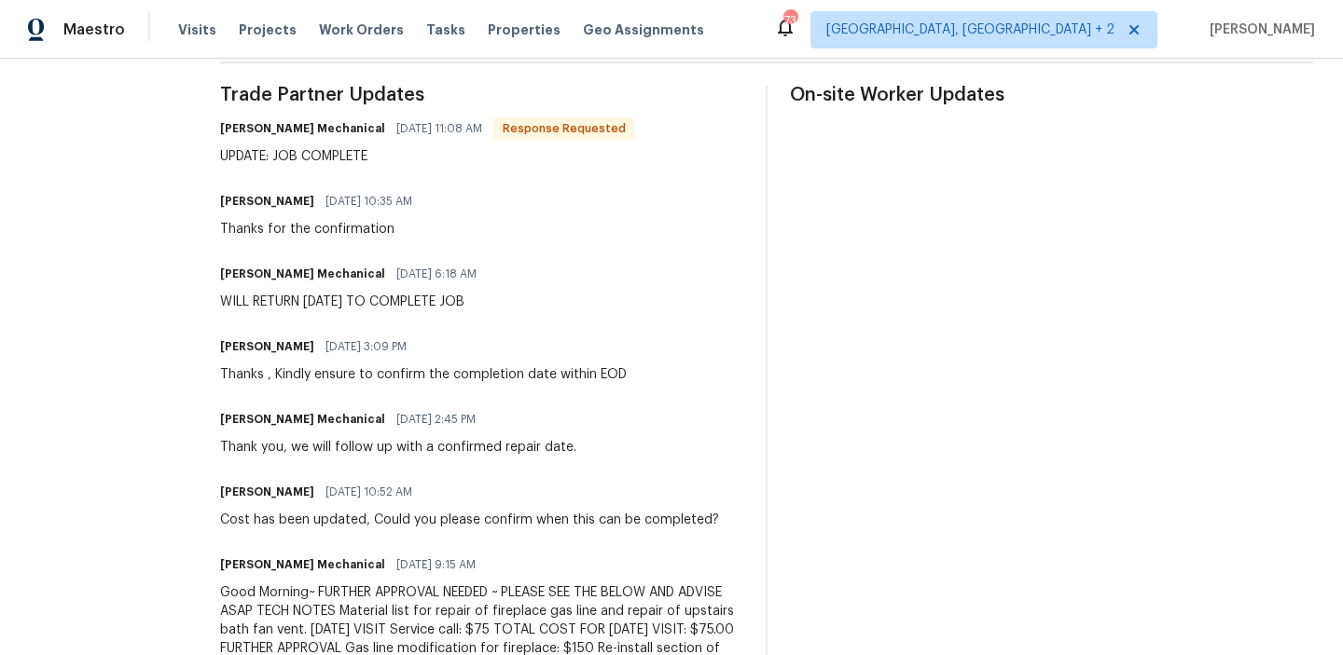
scroll to position [191, 0]
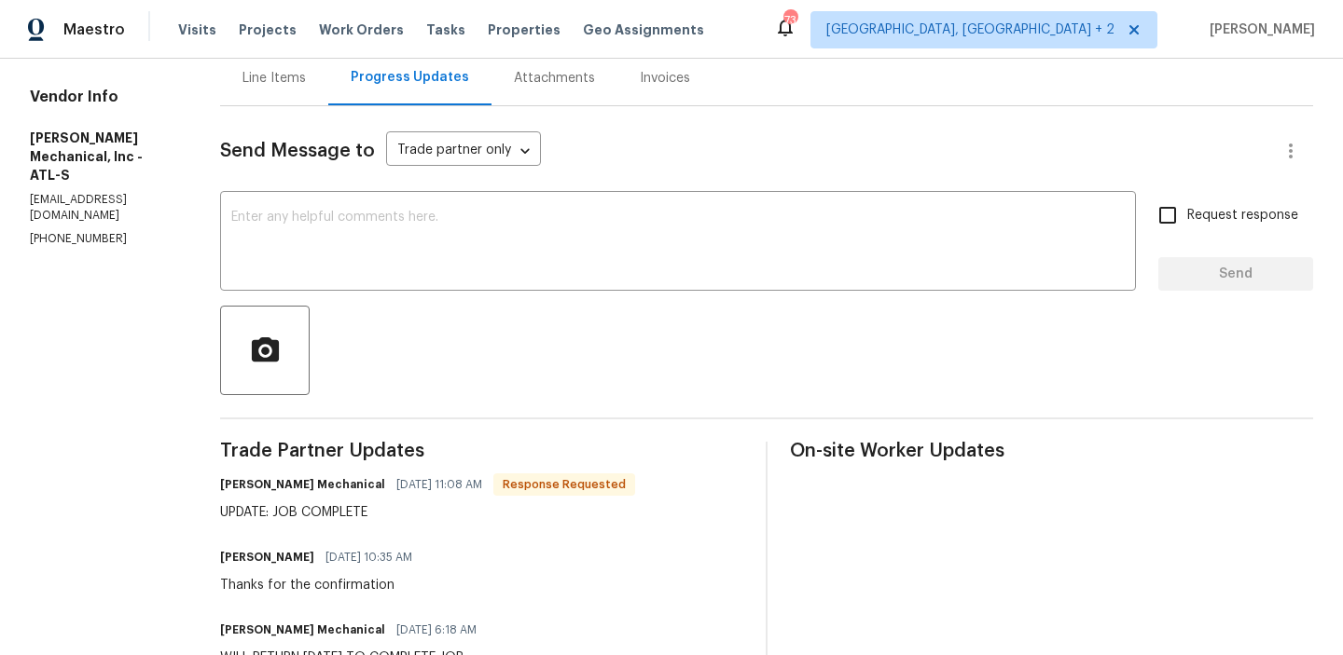
click at [306, 85] on div "Line Items" at bounding box center [273, 78] width 63 height 19
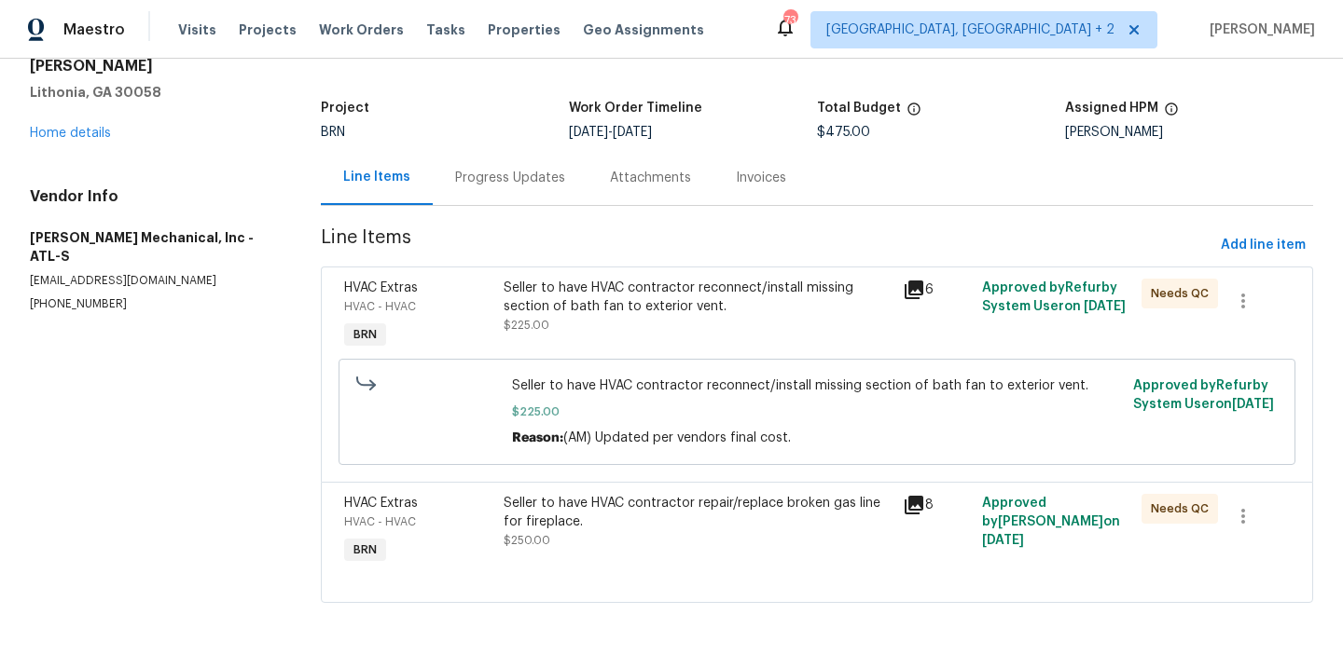
scroll to position [92, 0]
click at [573, 535] on div "Seller to have HVAC contractor repair/replace broken gas line for fireplace. $2…" at bounding box center [696, 522] width 387 height 56
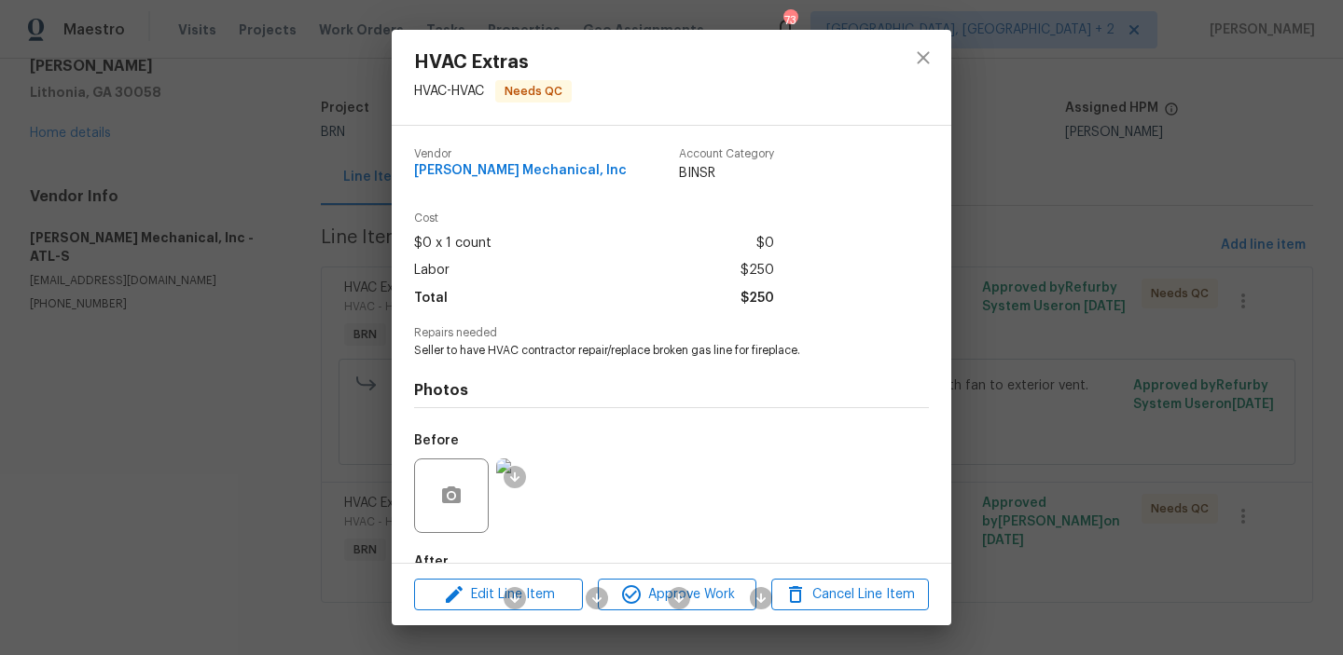
scroll to position [110, 0]
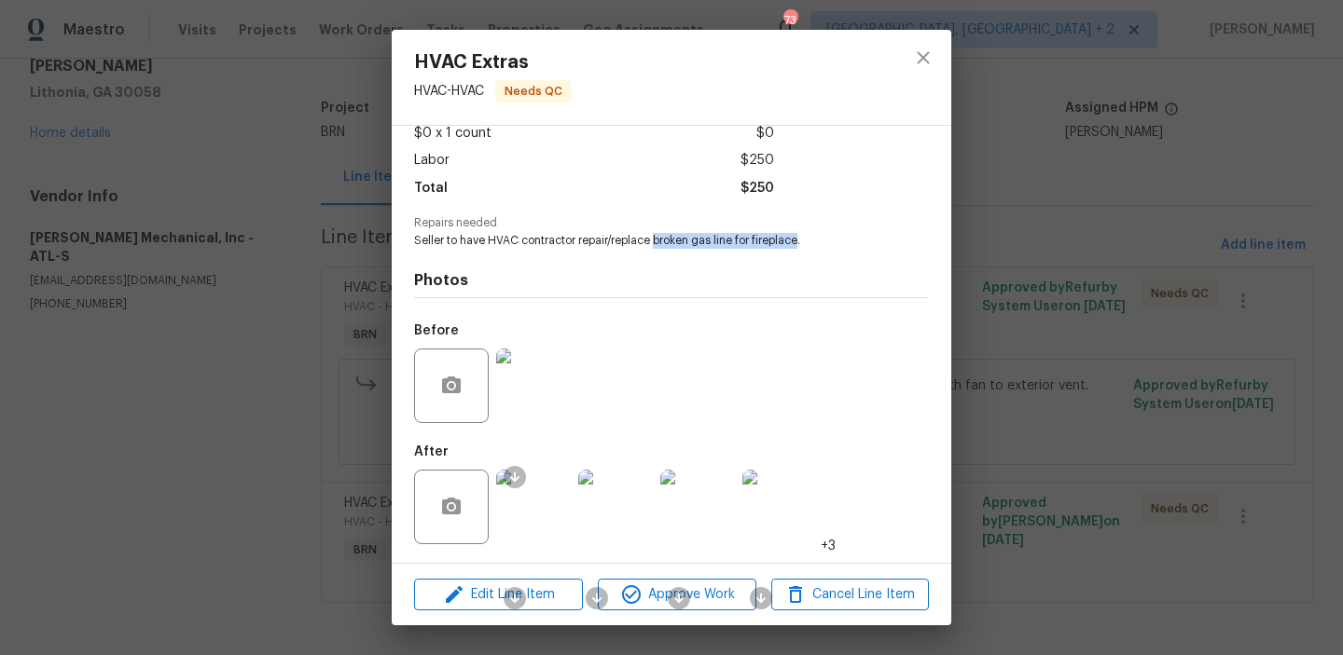
drag, startPoint x: 655, startPoint y: 242, endPoint x: 802, endPoint y: 241, distance: 147.3
click at [802, 241] on span "Seller to have HVAC contractor repair/replace broken gas line for fireplace." at bounding box center [645, 241] width 463 height 16
copy span "broken gas line for fireplace"
click at [535, 517] on img at bounding box center [533, 507] width 75 height 75
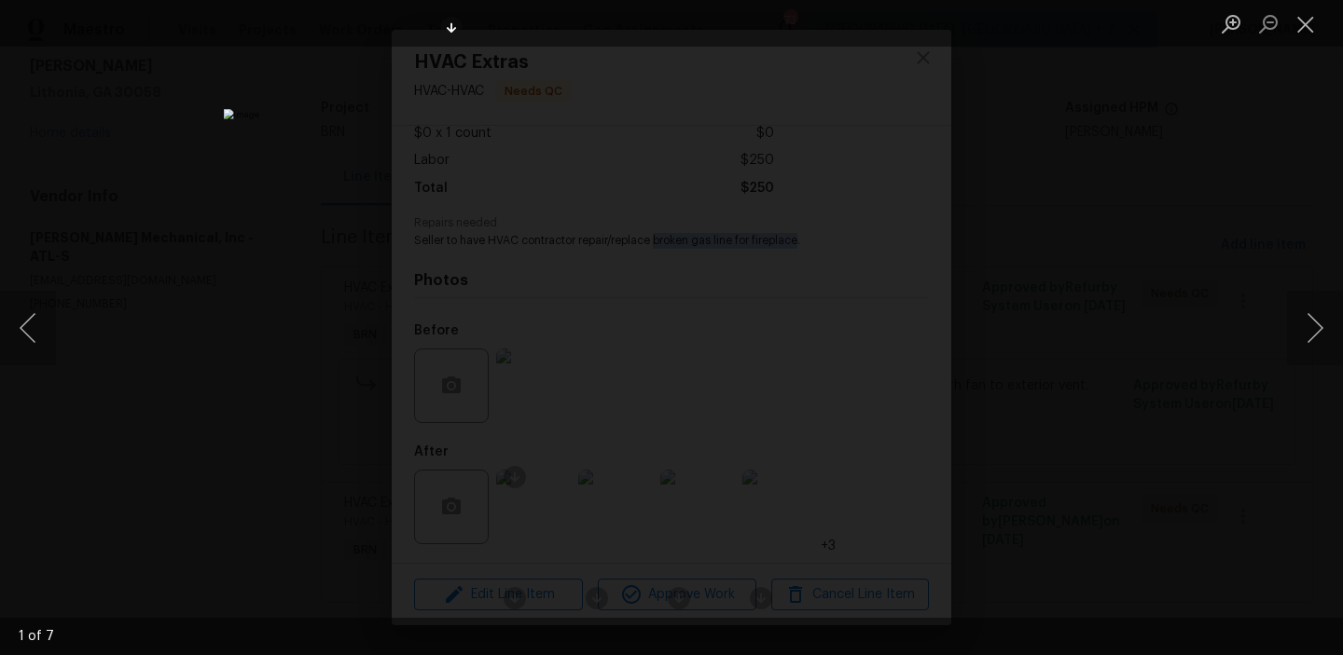
click at [559, 152] on img "Lightbox" at bounding box center [671, 327] width 895 height 437
click at [621, 292] on img "Lightbox" at bounding box center [783, 505] width 1799 height 878
click at [621, 292] on img "Lightbox" at bounding box center [719, 505] width 1799 height 878
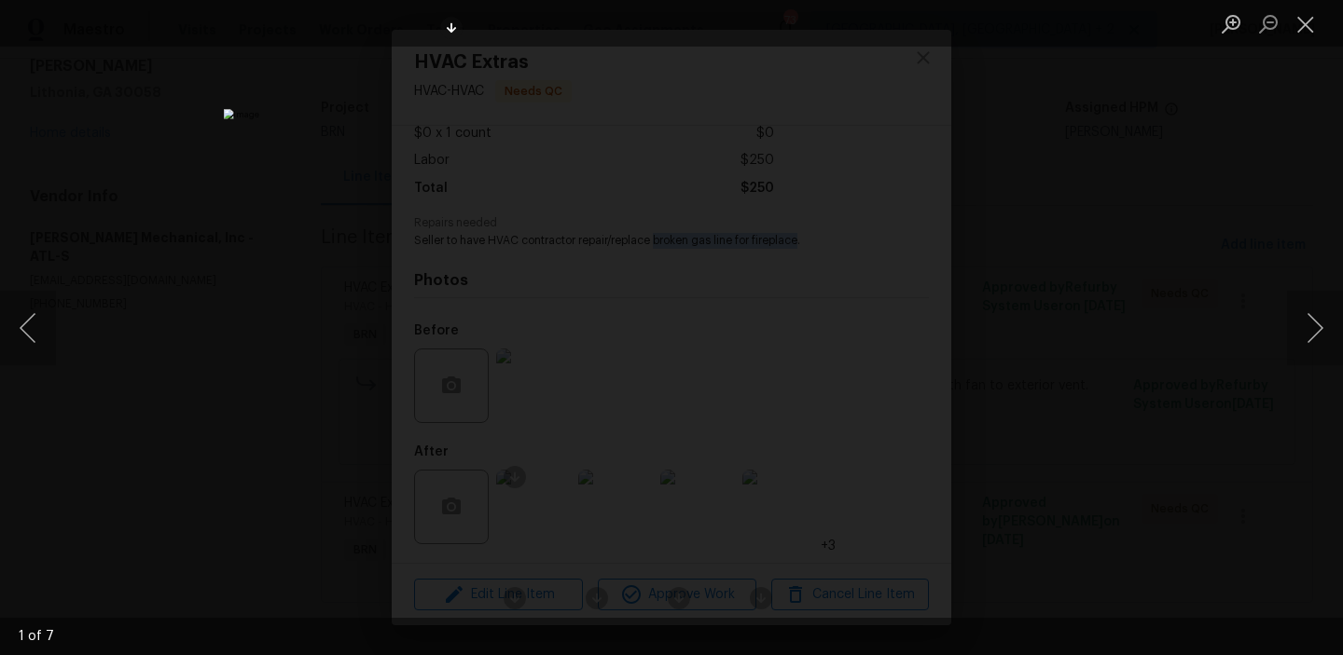
click at [353, 386] on div "Lightbox" at bounding box center [671, 327] width 1343 height 655
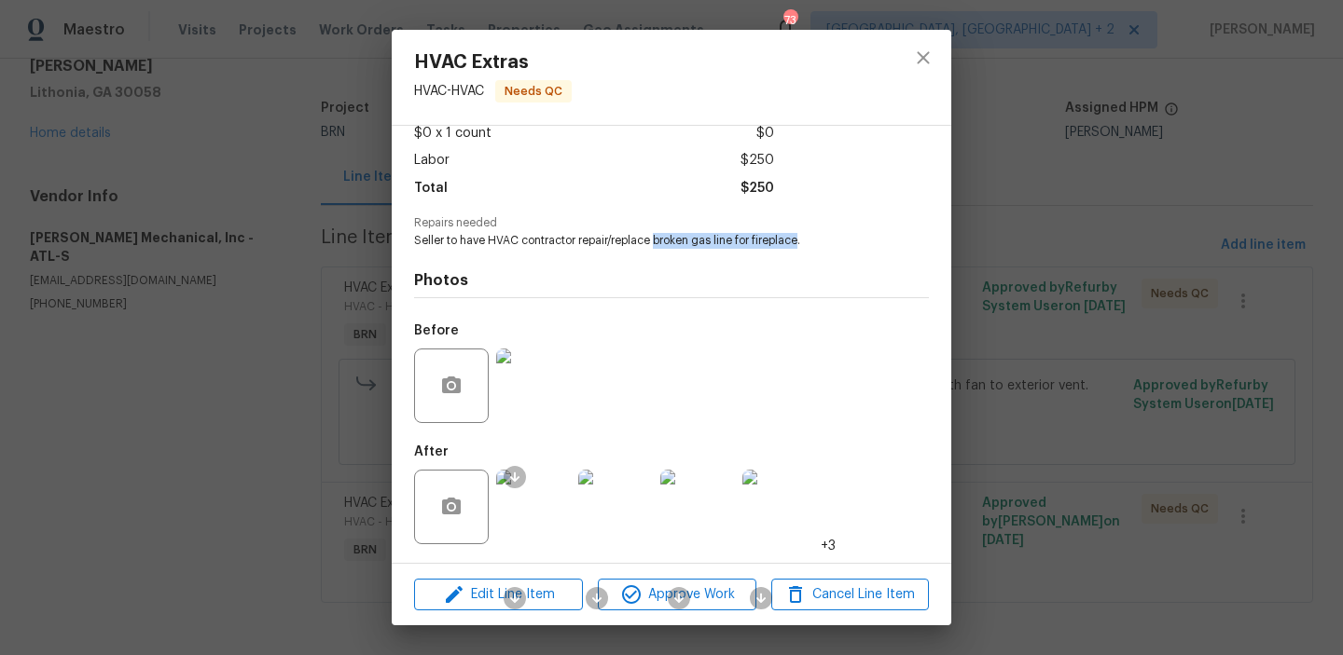
click at [531, 384] on img at bounding box center [533, 386] width 75 height 75
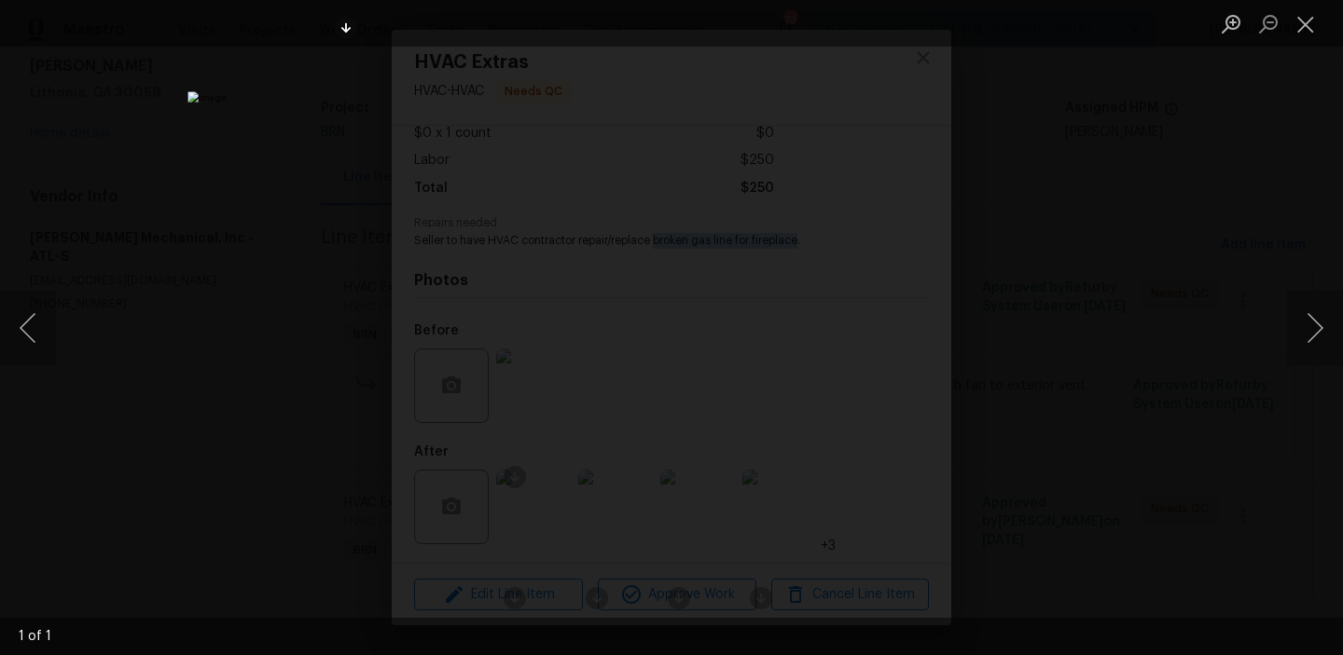
click at [284, 117] on div "Lightbox" at bounding box center [671, 327] width 1343 height 655
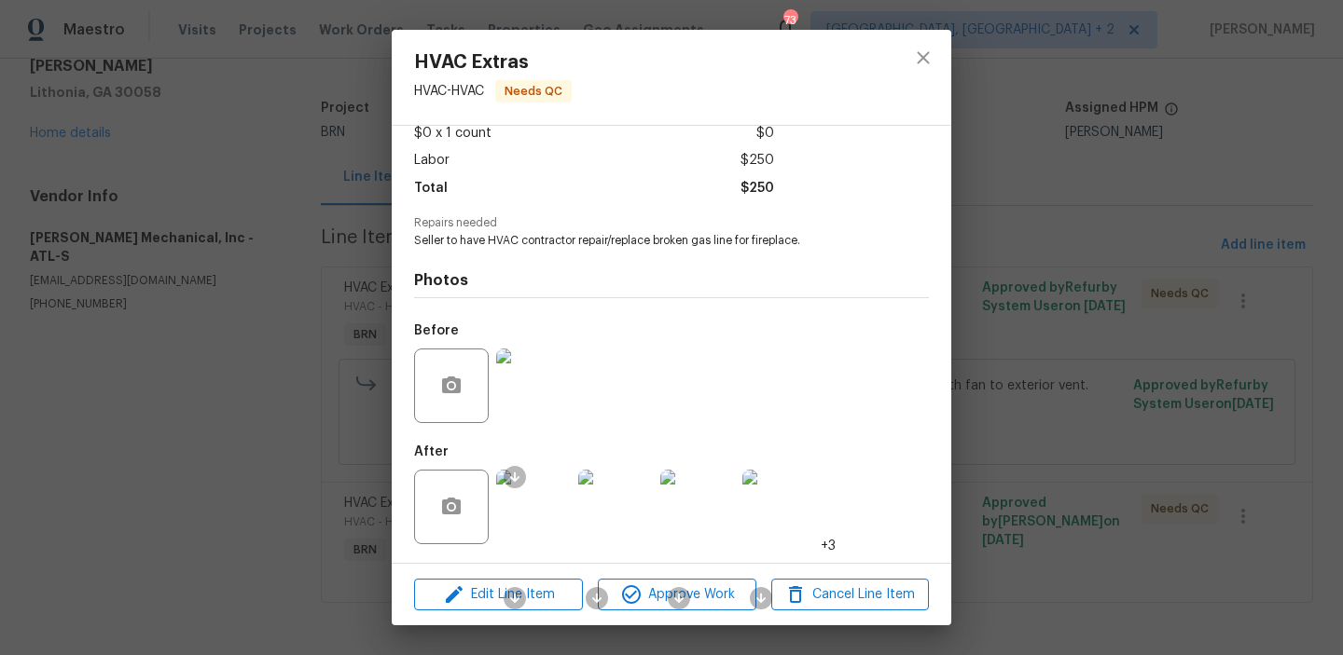
click at [212, 135] on div "HVAC Extras HVAC - HVAC Needs QC Vendor JH Martin Mechanical, Inc Account Categ…" at bounding box center [671, 327] width 1343 height 655
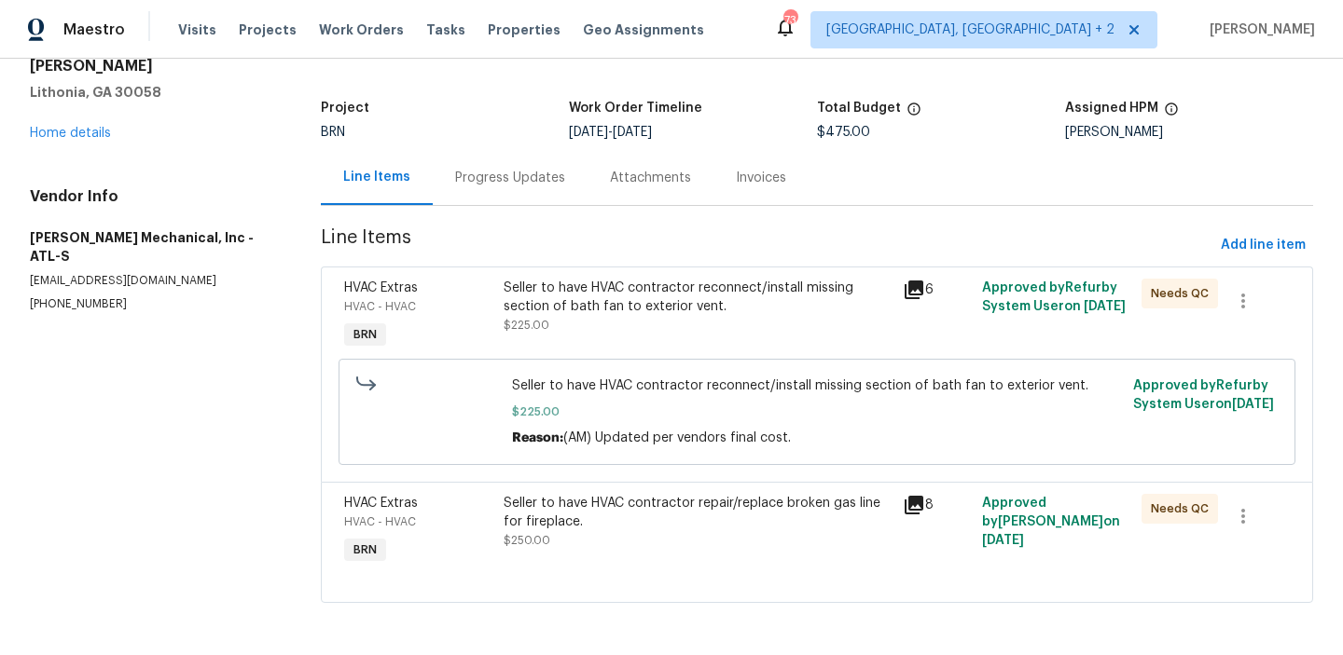
click at [54, 123] on div "All work orders 6262 Phillips Lake Ct Lithonia, GA 30058 Home details Vendor In…" at bounding box center [153, 154] width 246 height 315
click at [51, 121] on div "6262 Phillips Lake Ct Lithonia, GA 30058 Home details" at bounding box center [153, 90] width 246 height 104
click at [50, 127] on link "Home details" at bounding box center [70, 133] width 81 height 13
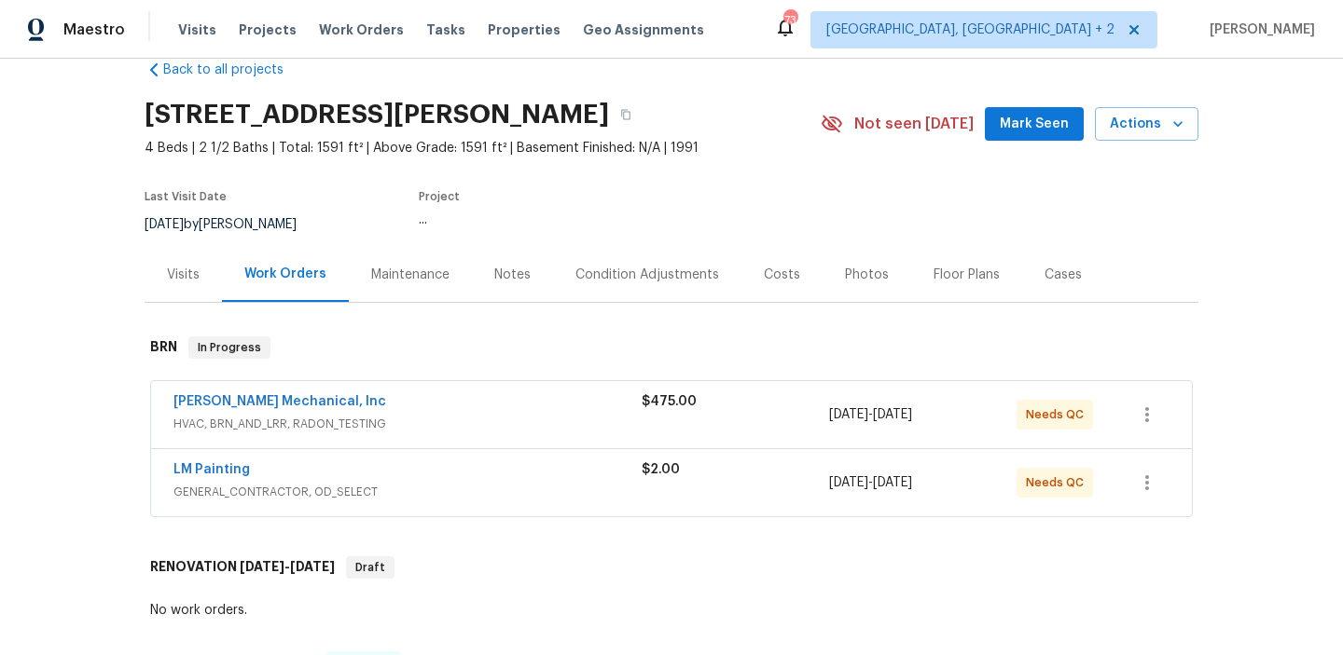
scroll to position [75, 0]
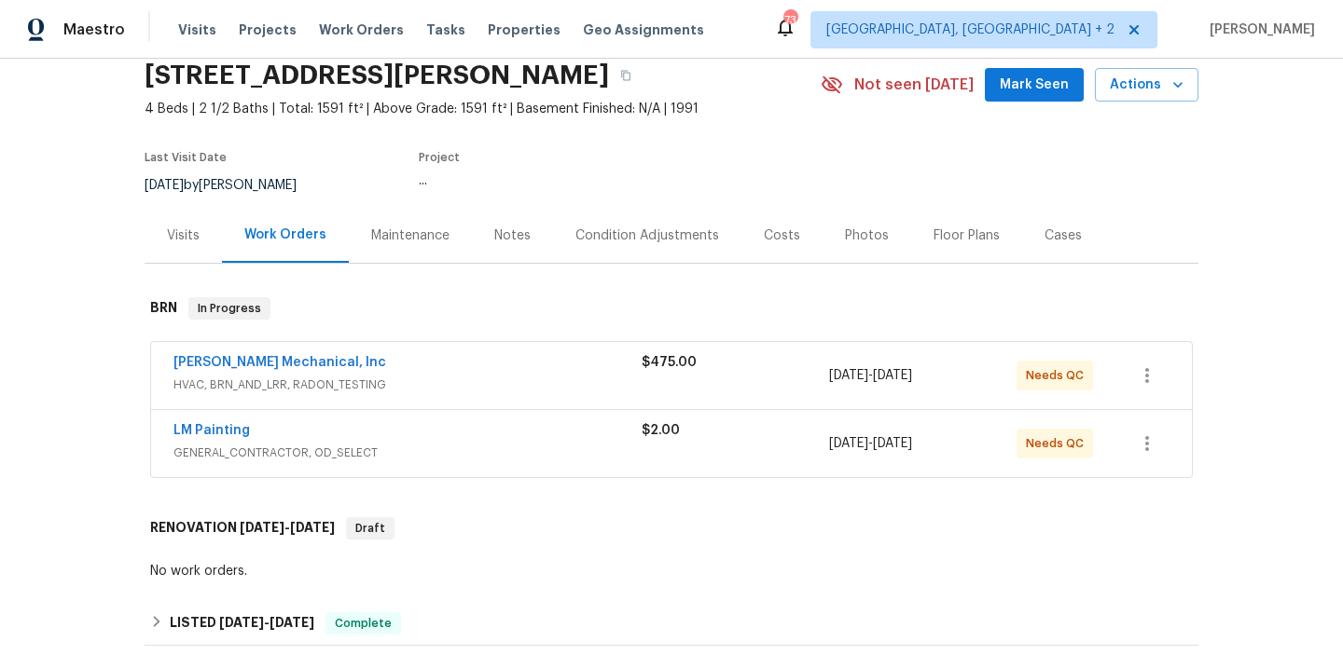
click at [206, 438] on span "LM Painting" at bounding box center [211, 430] width 76 height 19
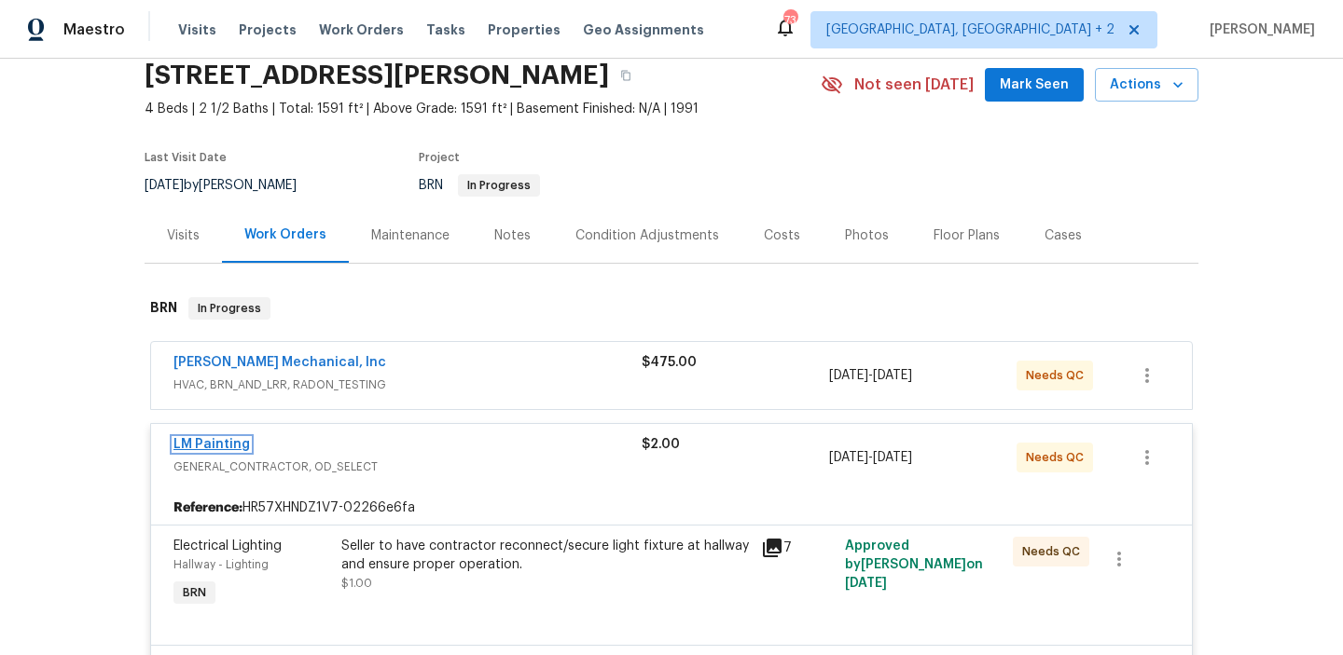
click at [196, 440] on link "LM Painting" at bounding box center [211, 444] width 76 height 13
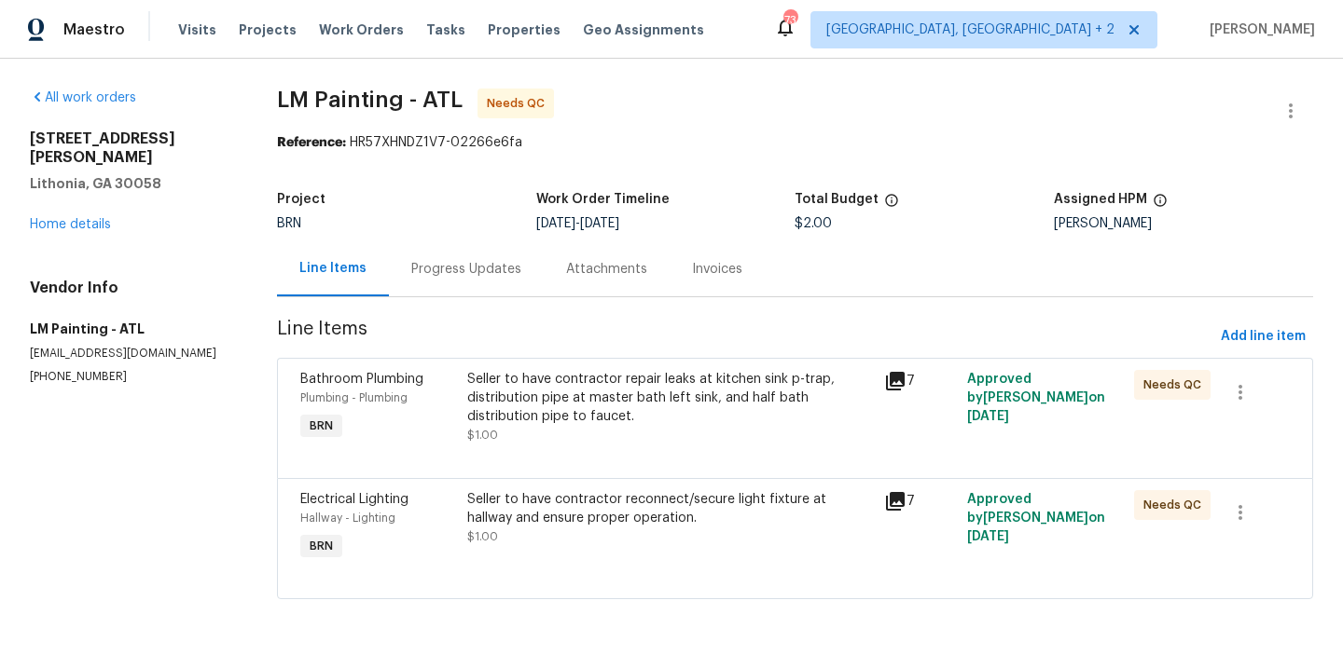
click at [447, 287] on div "Progress Updates" at bounding box center [466, 268] width 155 height 55
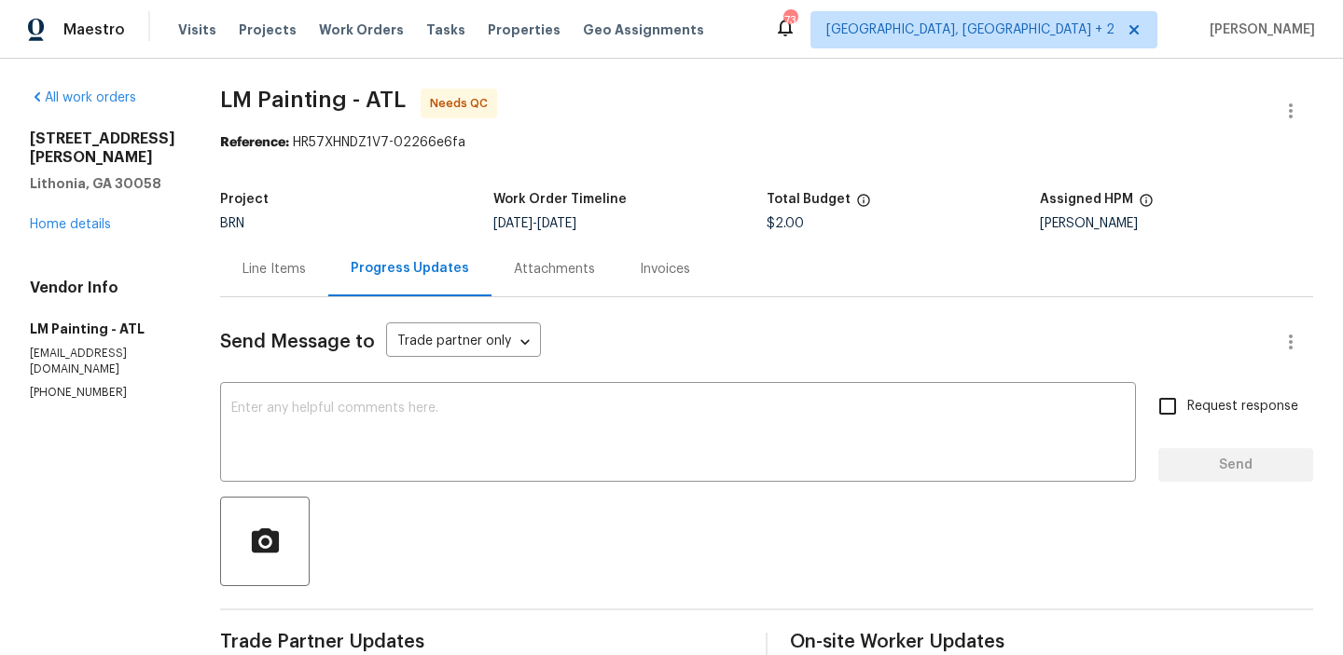
click at [306, 268] on div "Line Items" at bounding box center [273, 269] width 63 height 19
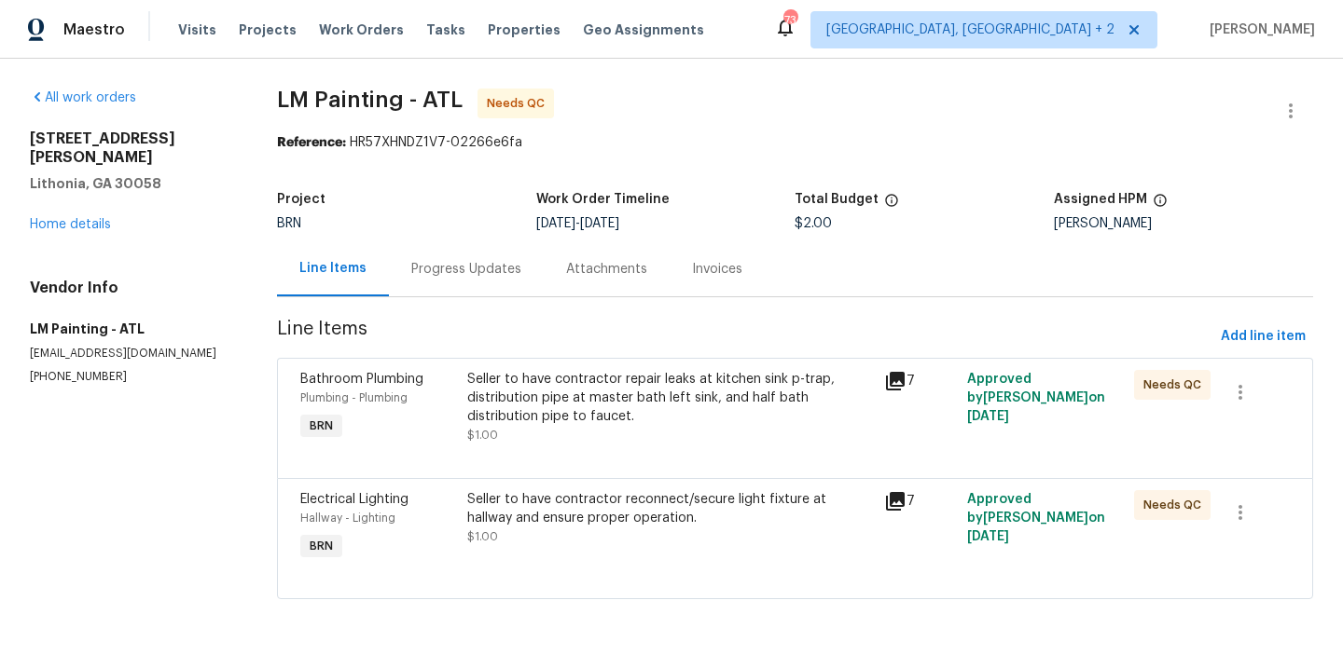
click at [524, 407] on div "Seller to have contractor repair leaks at kitchen sink p-trap, distribution pip…" at bounding box center [670, 398] width 406 height 56
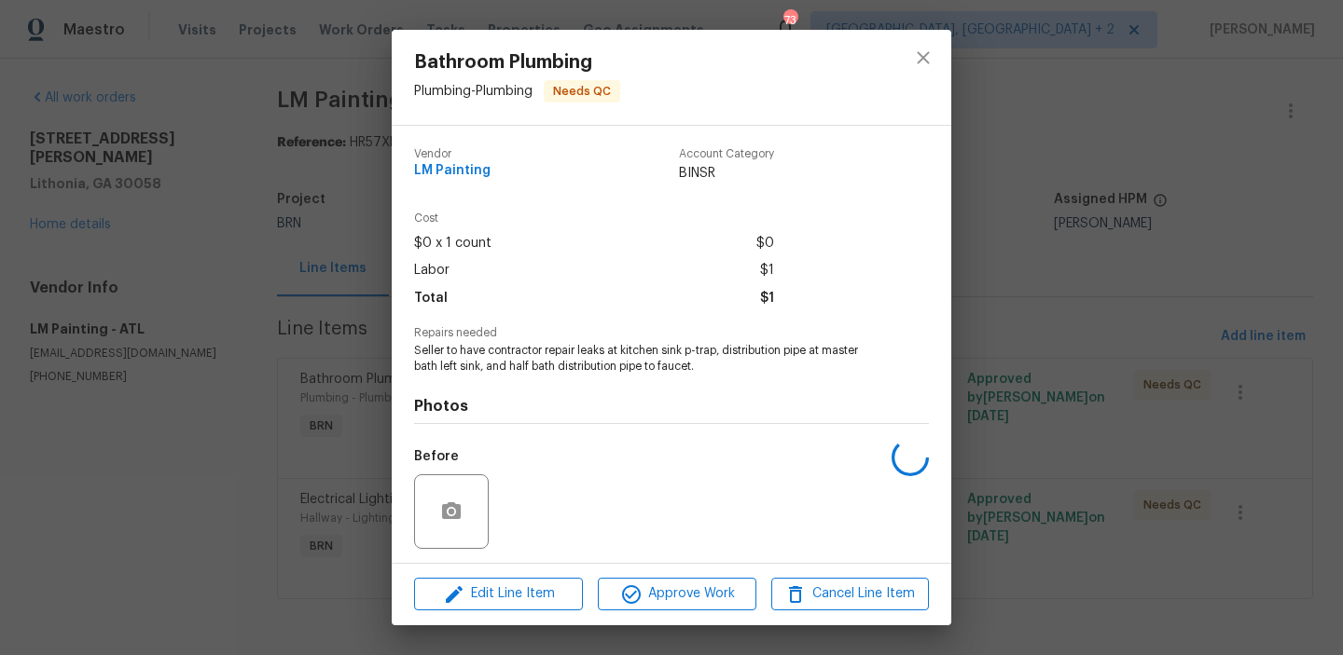
scroll to position [126, 0]
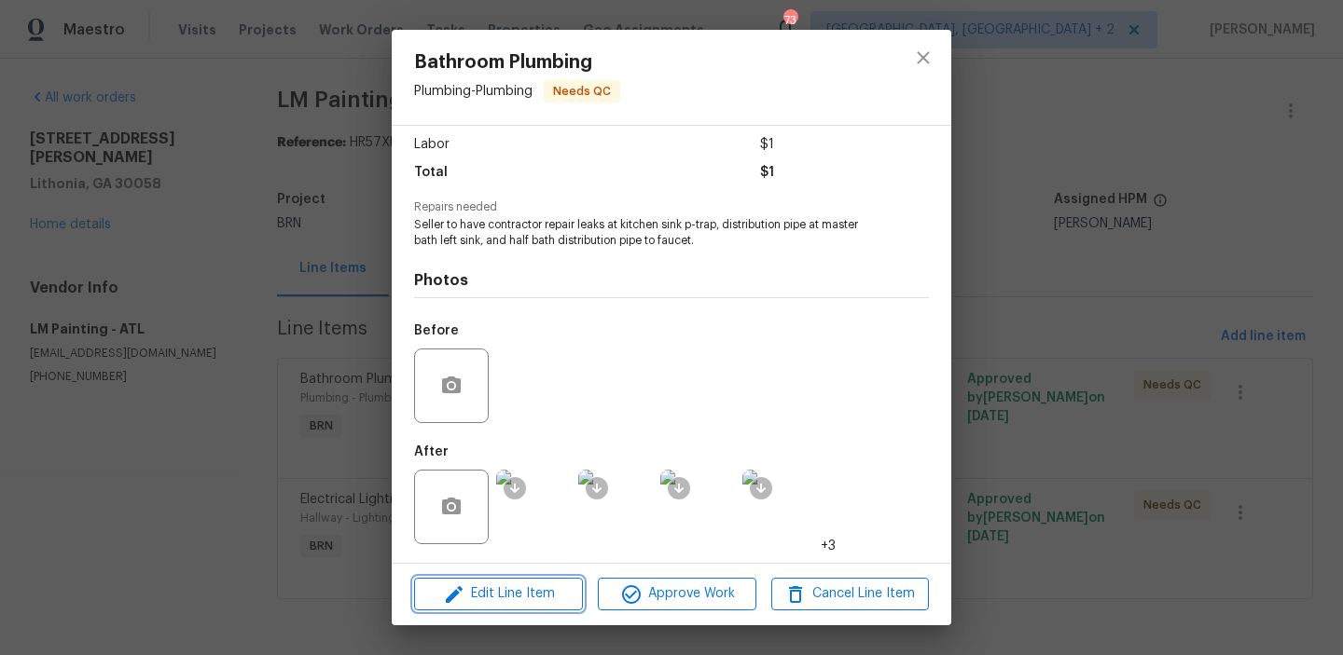
click at [494, 588] on span "Edit Line Item" at bounding box center [499, 594] width 158 height 23
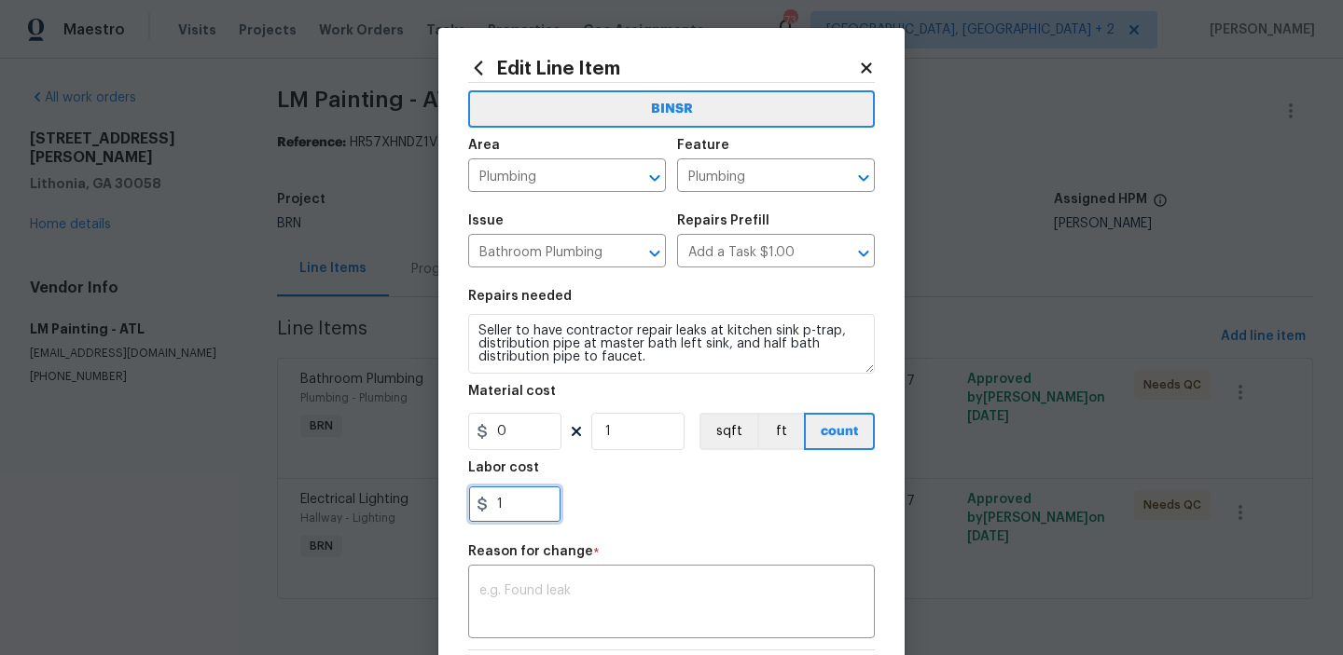
click at [522, 509] on input "1" at bounding box center [514, 504] width 93 height 37
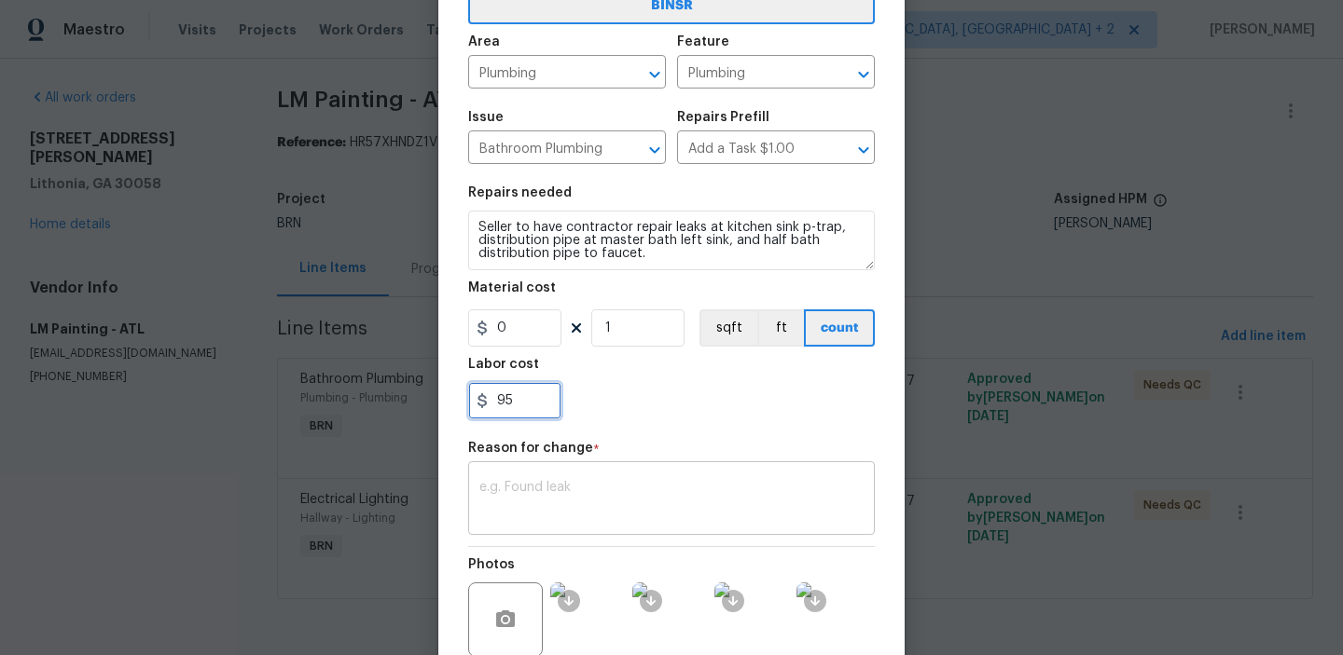
type input "95"
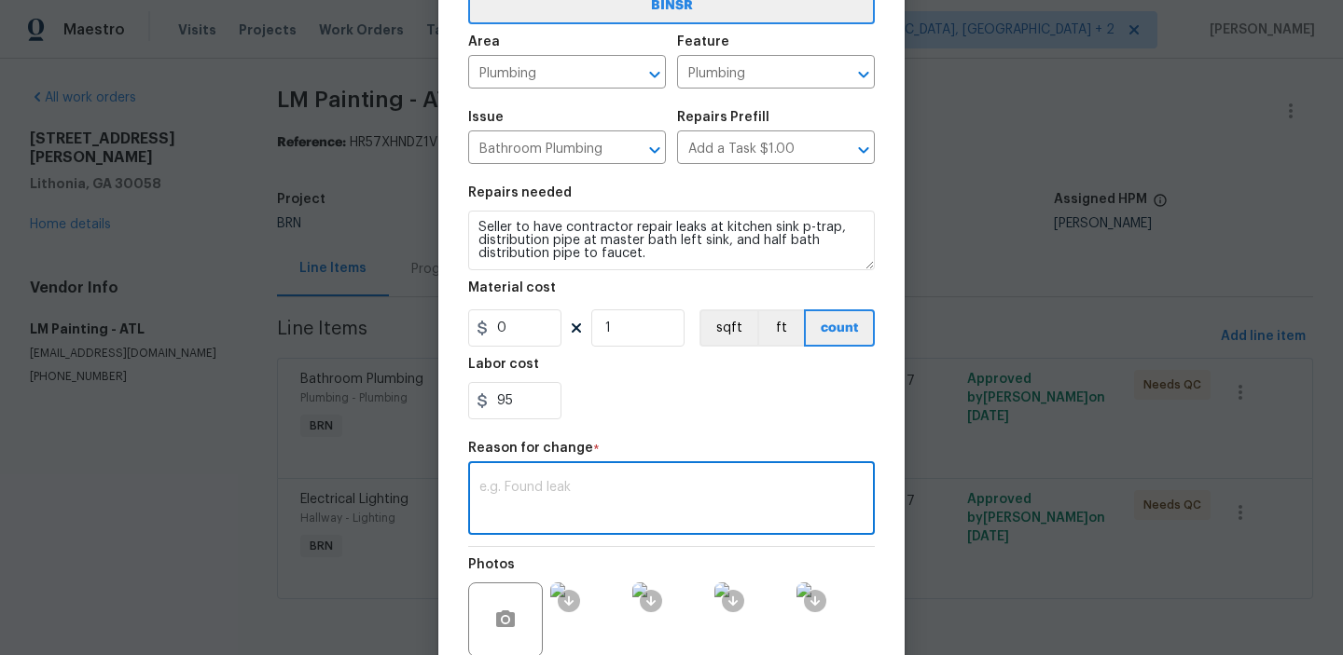
click at [576, 508] on textarea at bounding box center [671, 500] width 384 height 39
paste textarea "(AM) Updated per BR approval"
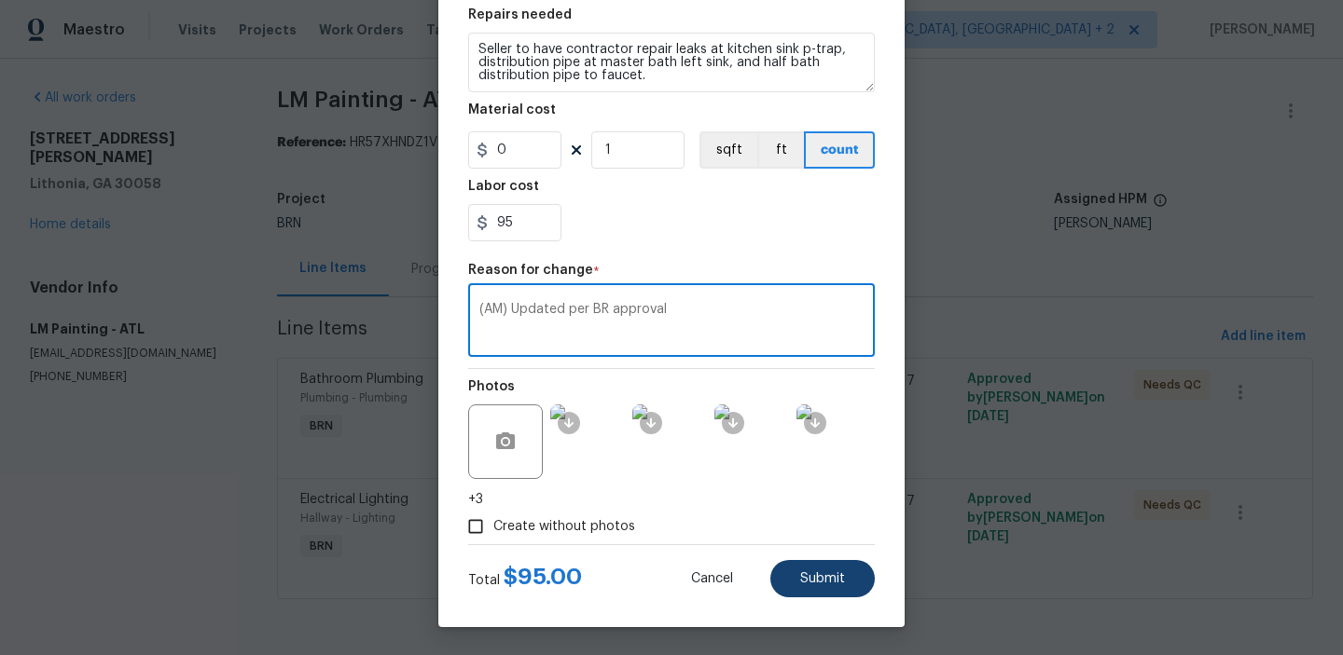
type textarea "(AM) Updated per BR approval"
click at [809, 593] on button "Submit" at bounding box center [822, 578] width 104 height 37
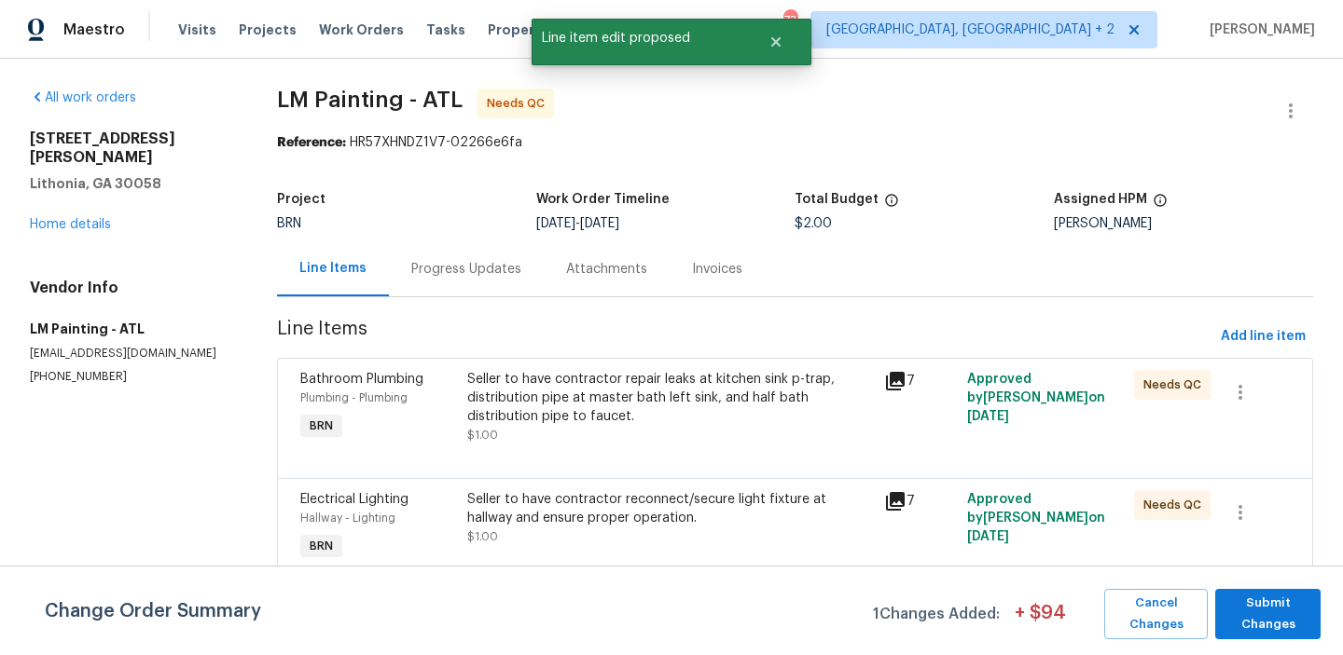
scroll to position [0, 0]
click at [540, 518] on div "Seller to have contractor reconnect/secure light fixture at hallway and ensure …" at bounding box center [670, 508] width 406 height 37
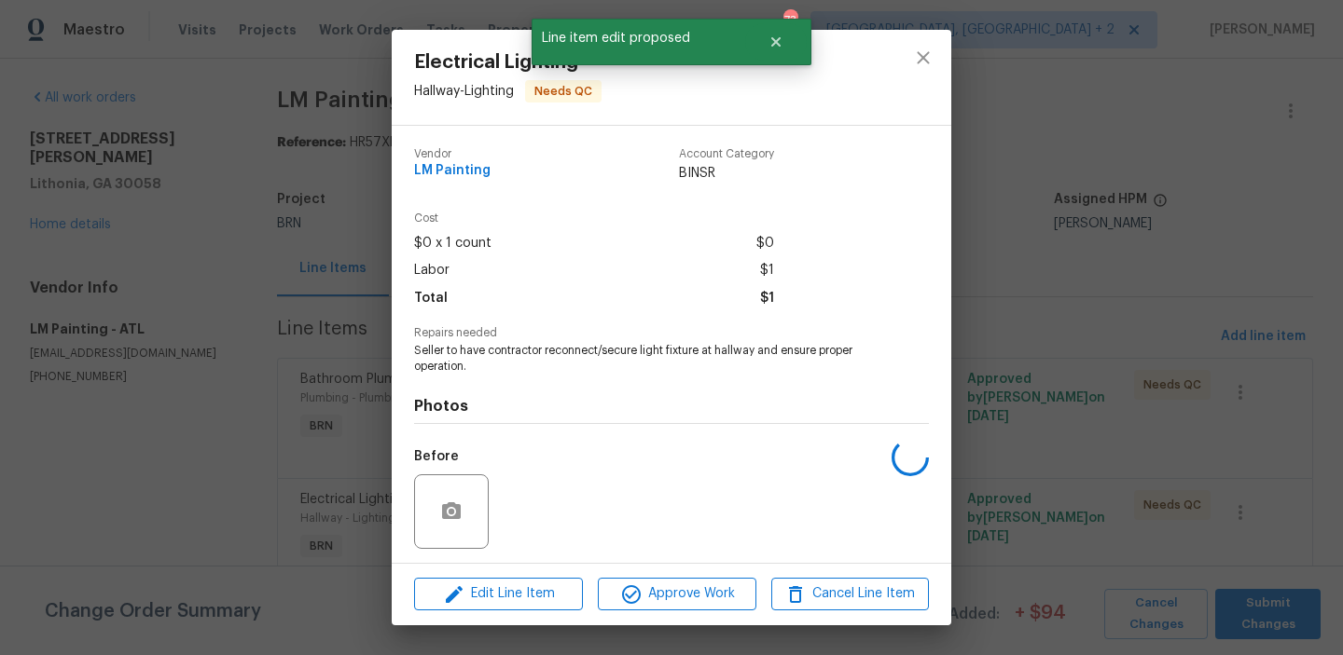
scroll to position [126, 0]
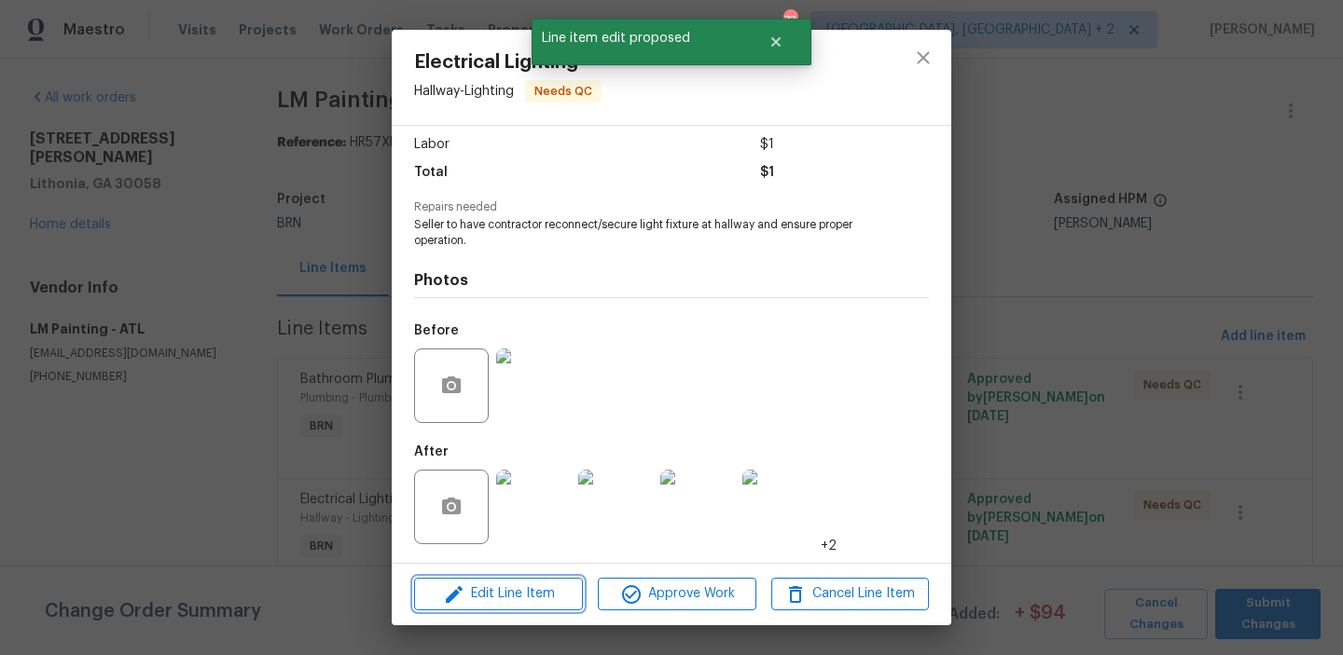
click at [482, 596] on span "Edit Line Item" at bounding box center [499, 594] width 158 height 23
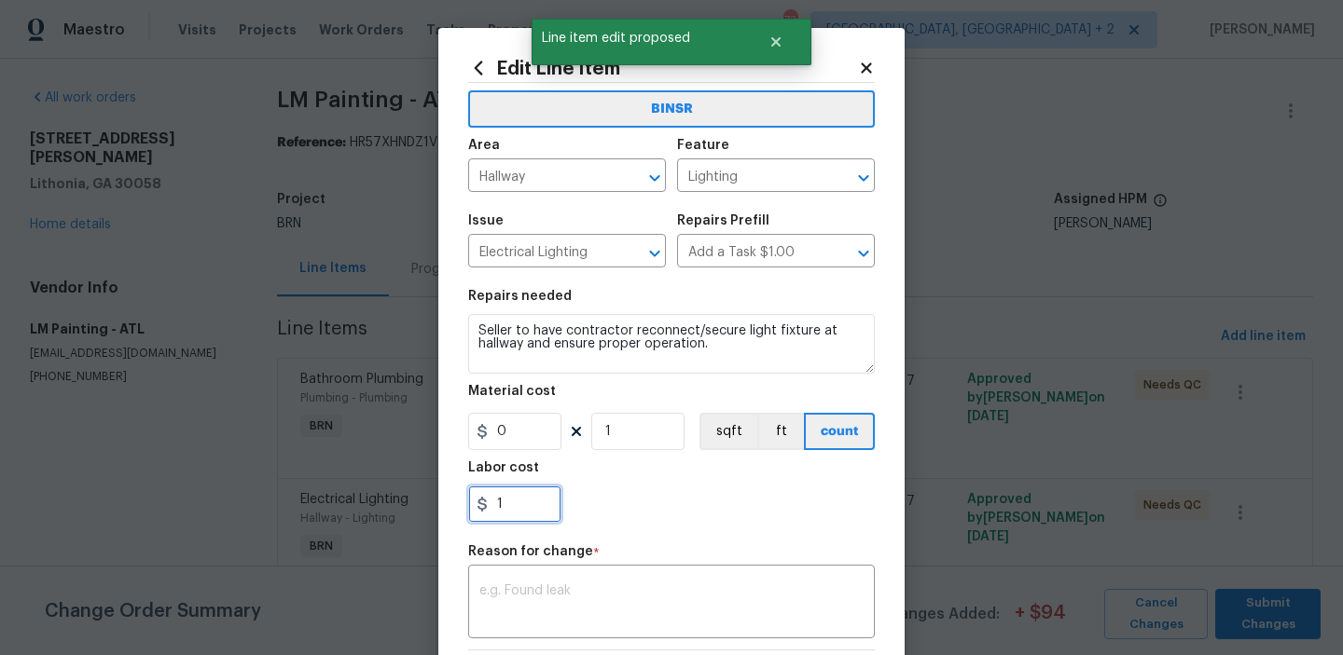
click at [527, 521] on input "1" at bounding box center [514, 504] width 93 height 37
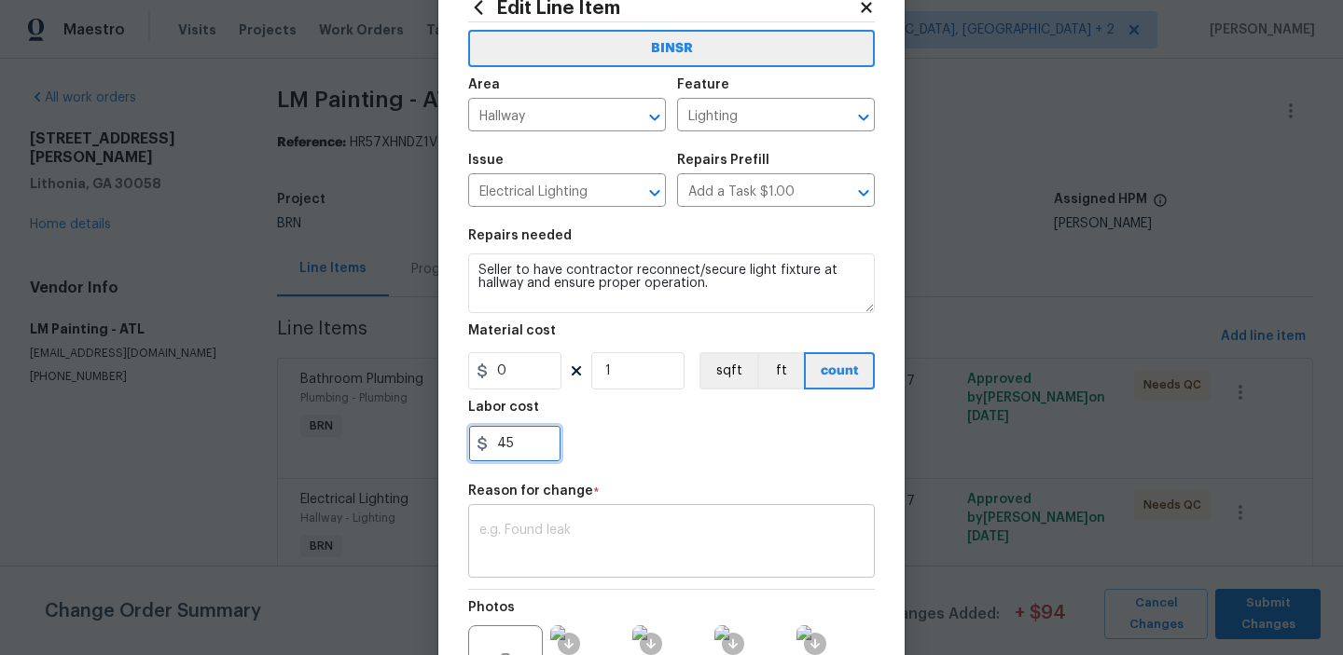
type input "45"
click at [510, 547] on textarea at bounding box center [671, 543] width 384 height 39
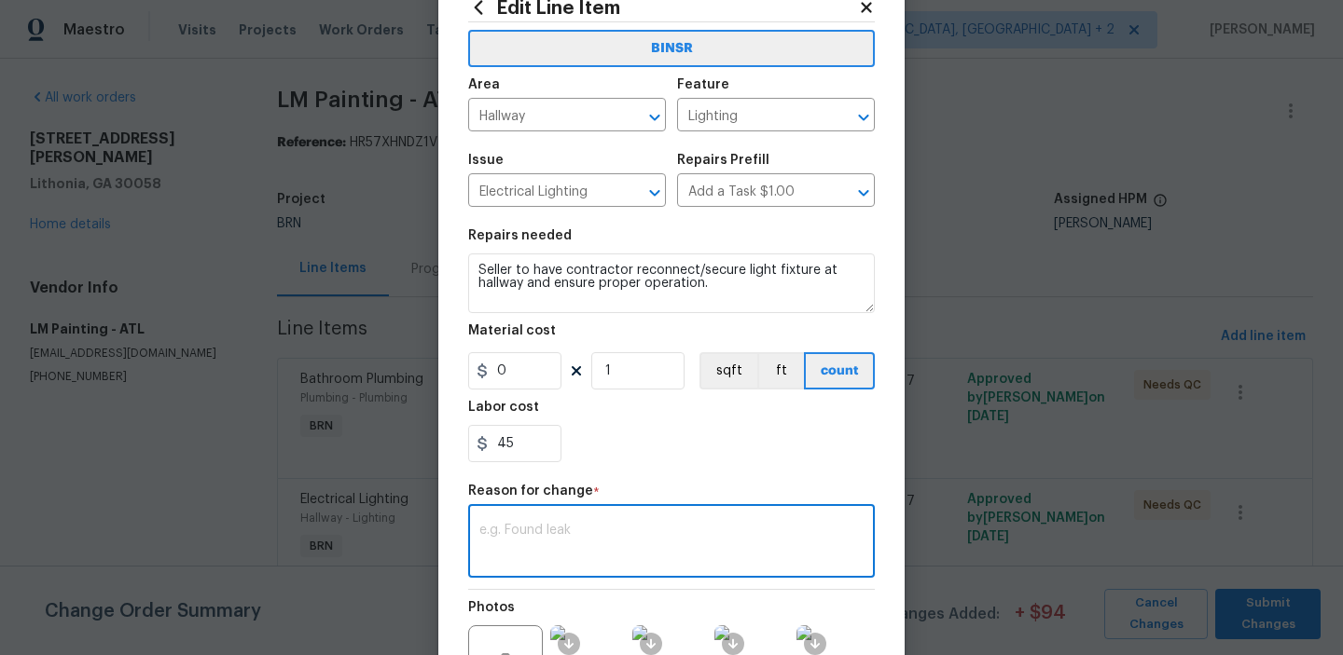
paste textarea "(AM) Updated per BR approval"
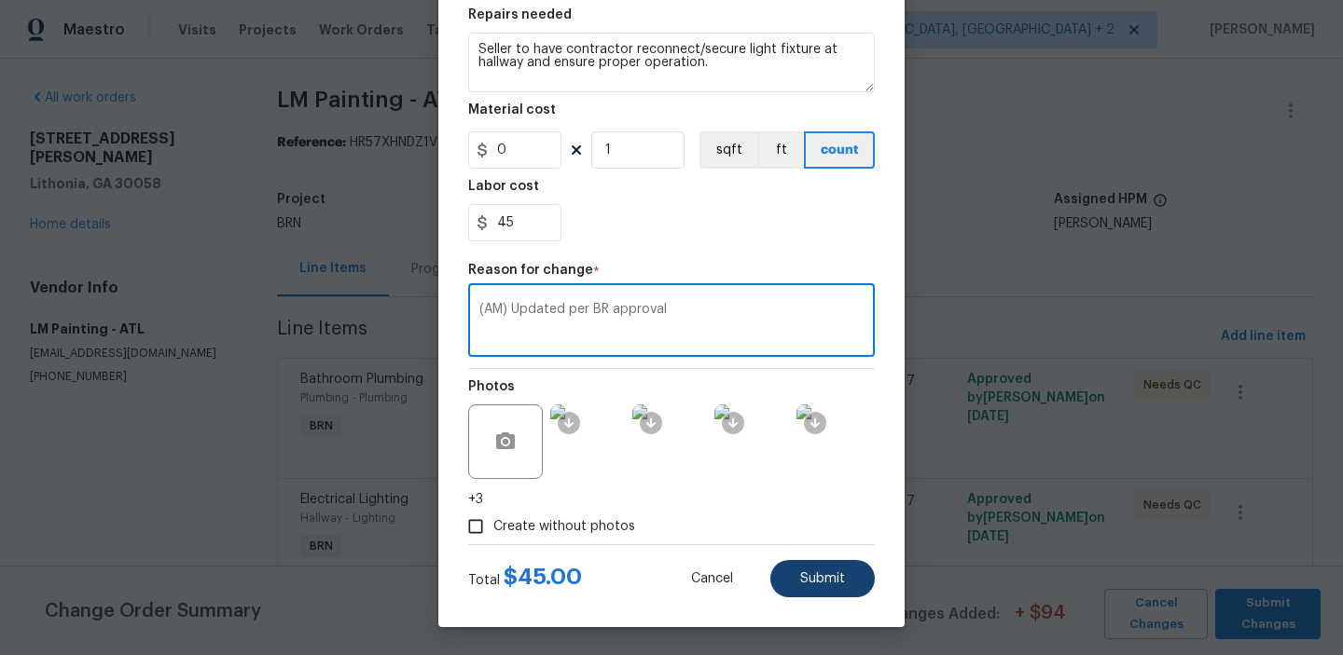
type textarea "(AM) Updated per BR approval"
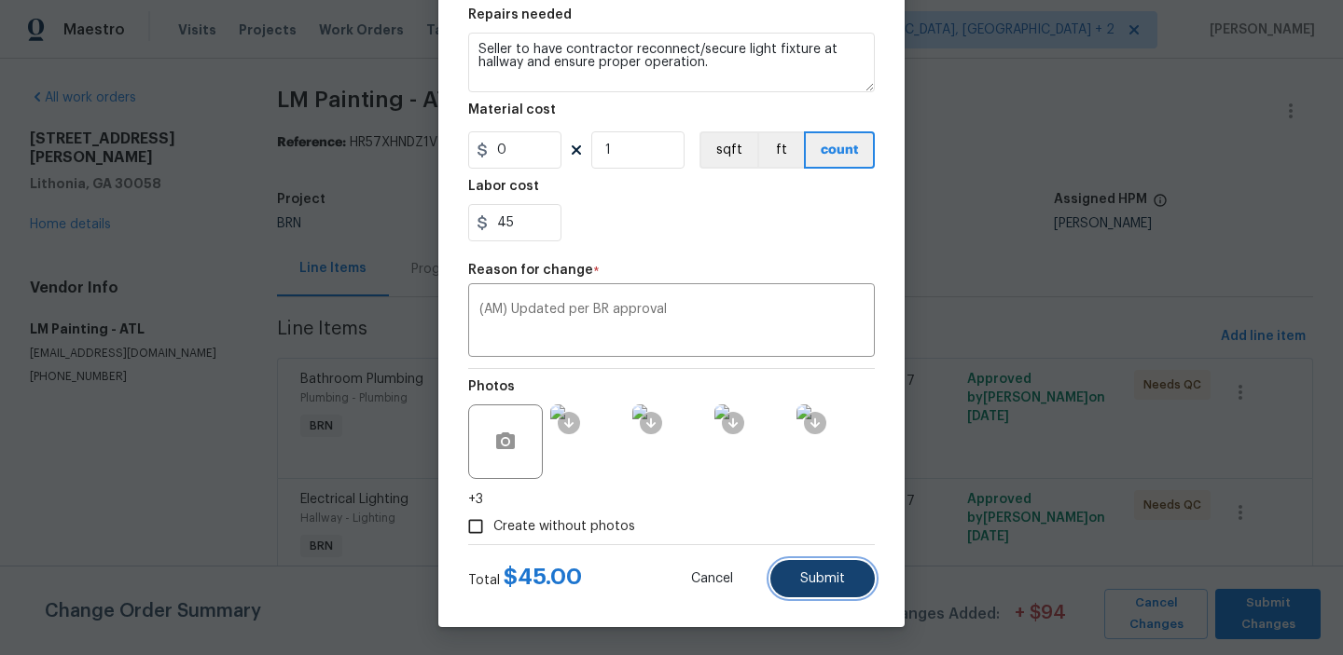
click at [810, 575] on span "Submit" at bounding box center [822, 579] width 45 height 14
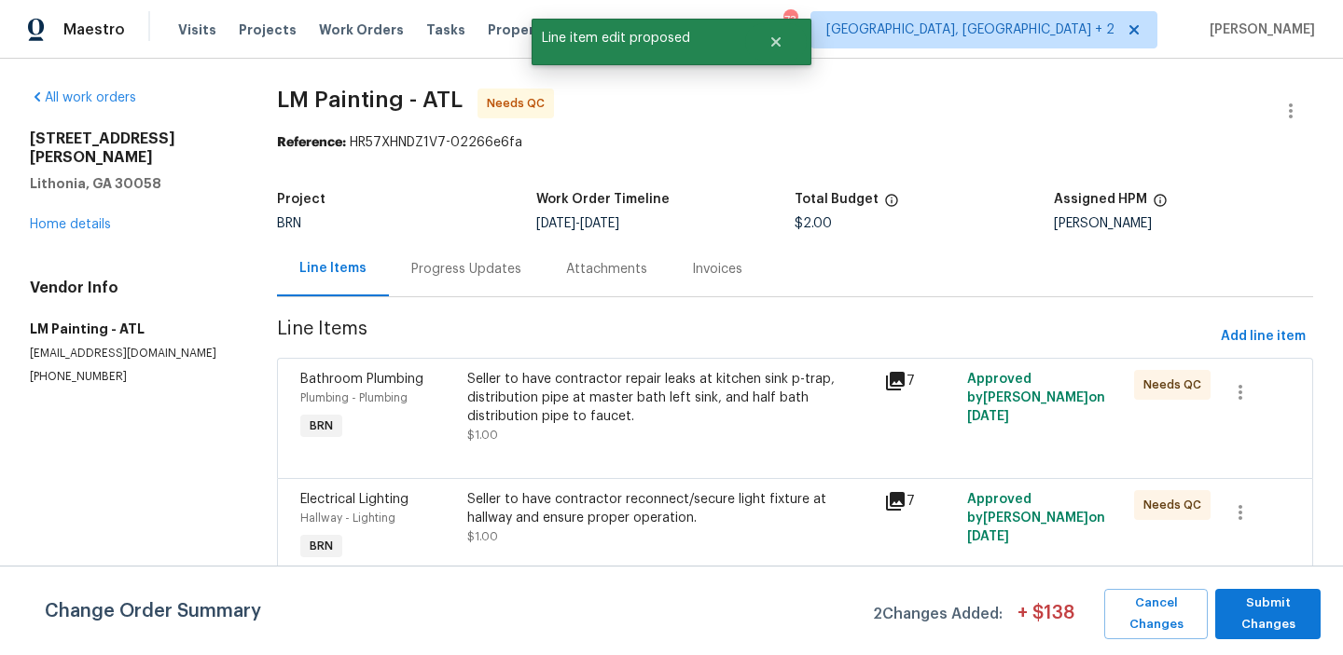
scroll to position [0, 0]
click at [1257, 608] on span "Submit Changes" at bounding box center [1267, 614] width 87 height 43
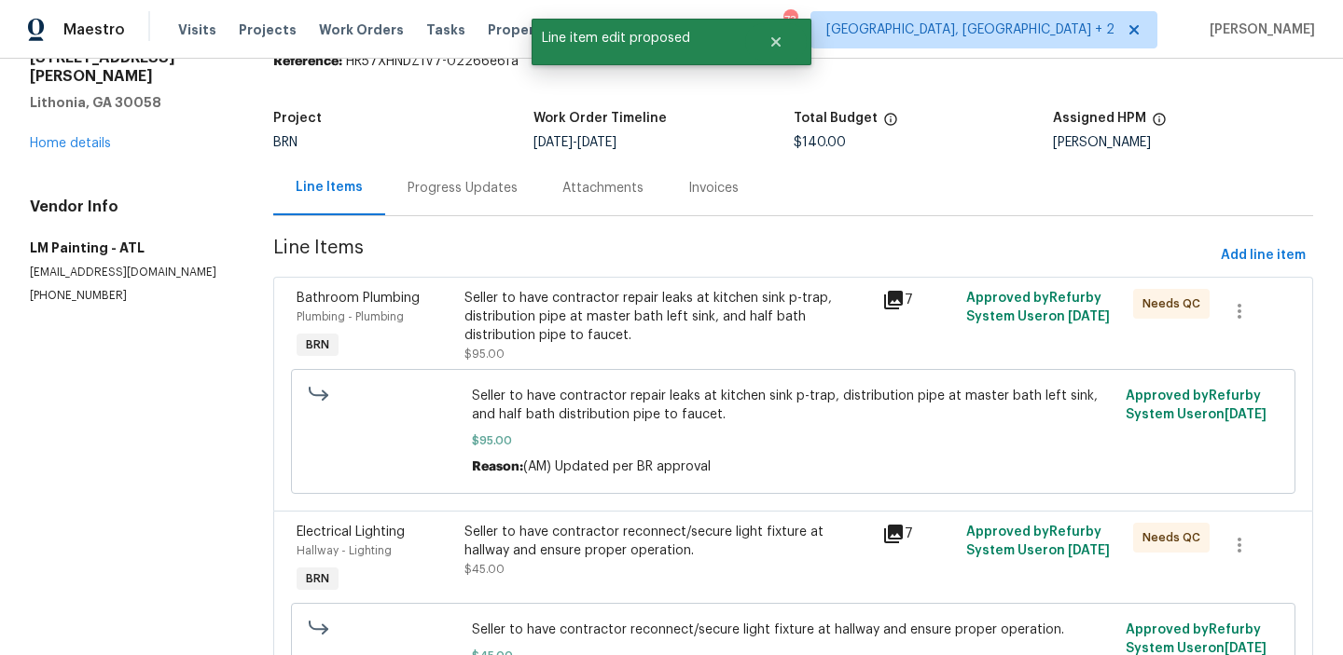
click at [426, 203] on div "Progress Updates" at bounding box center [462, 187] width 155 height 55
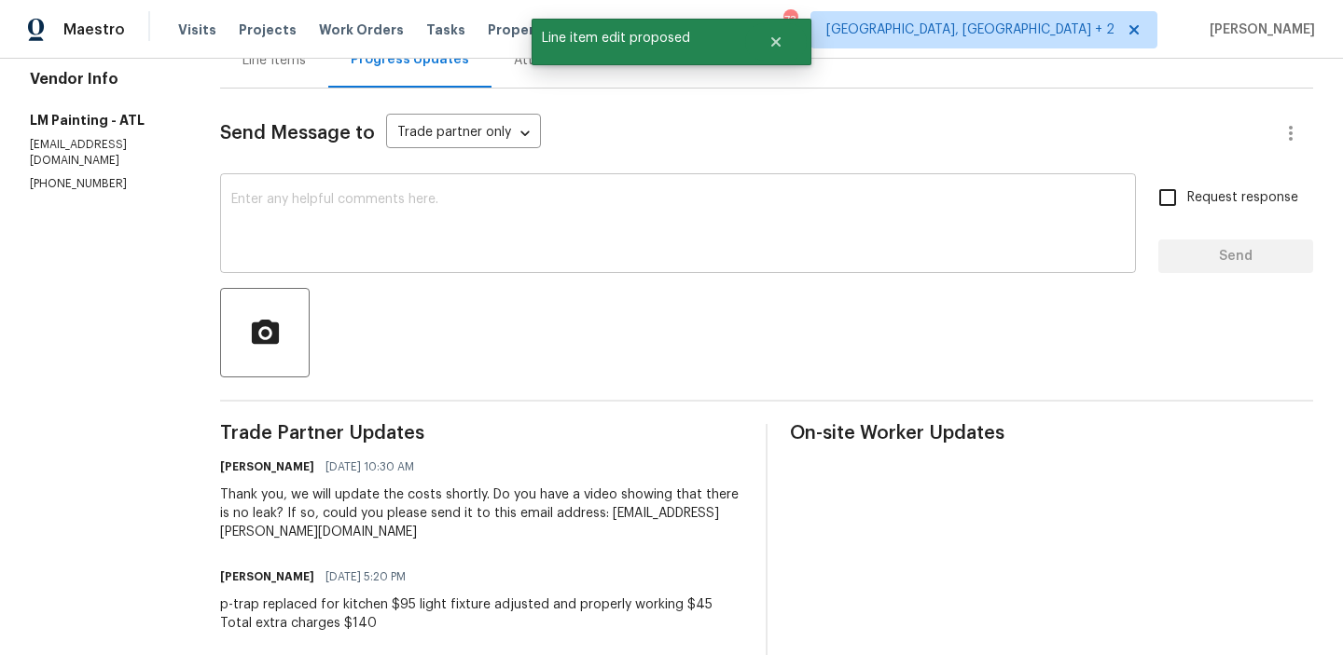
scroll to position [147, 0]
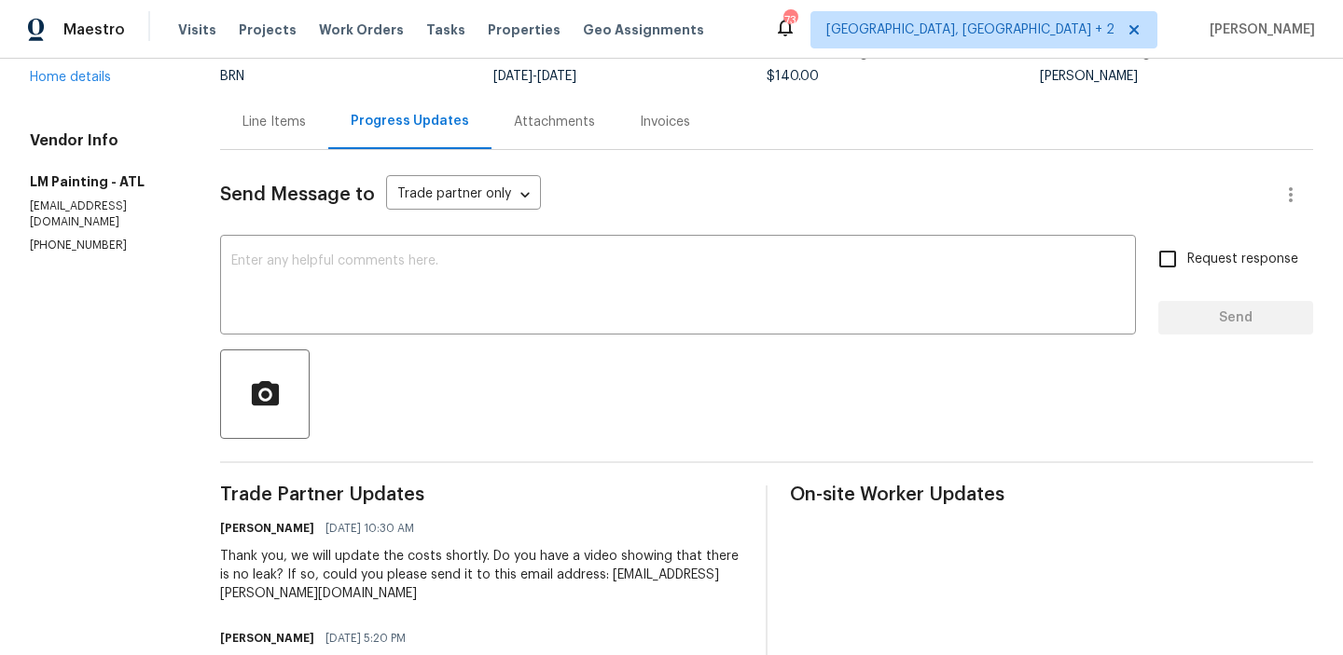
click at [306, 122] on div "Line Items" at bounding box center [273, 122] width 63 height 19
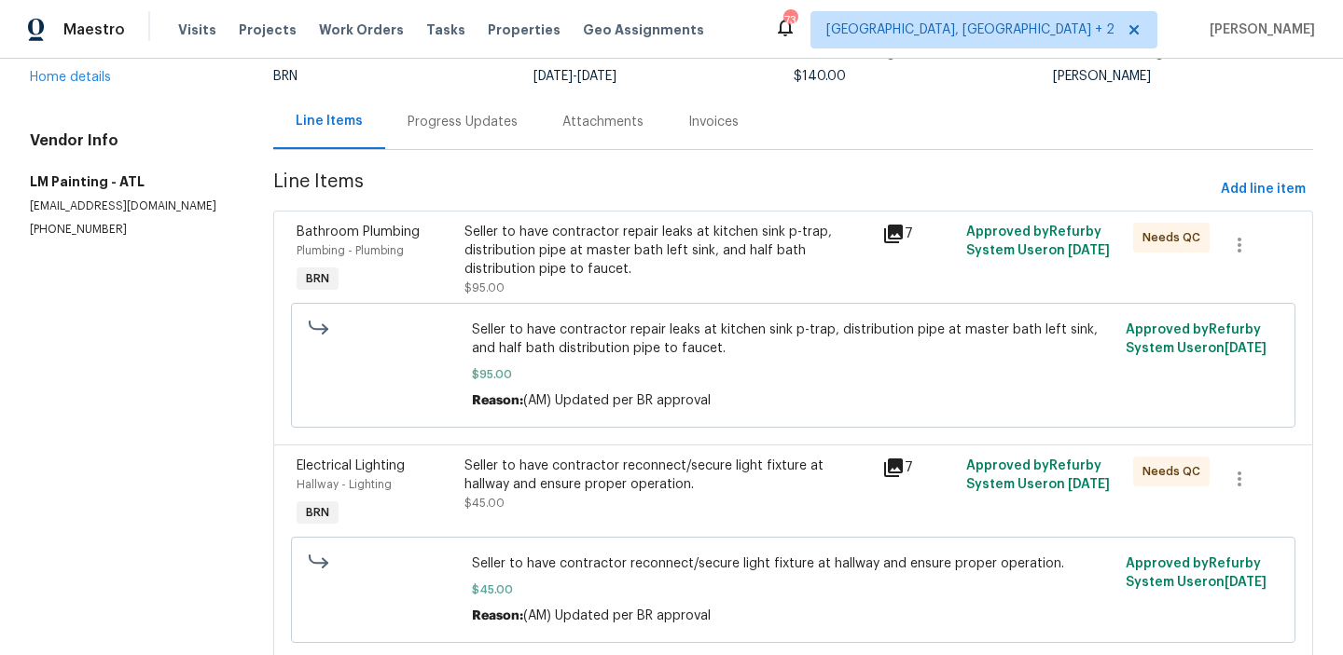
click at [529, 277] on div "Seller to have contractor repair leaks at kitchen sink p-trap, distribution pip…" at bounding box center [667, 251] width 407 height 56
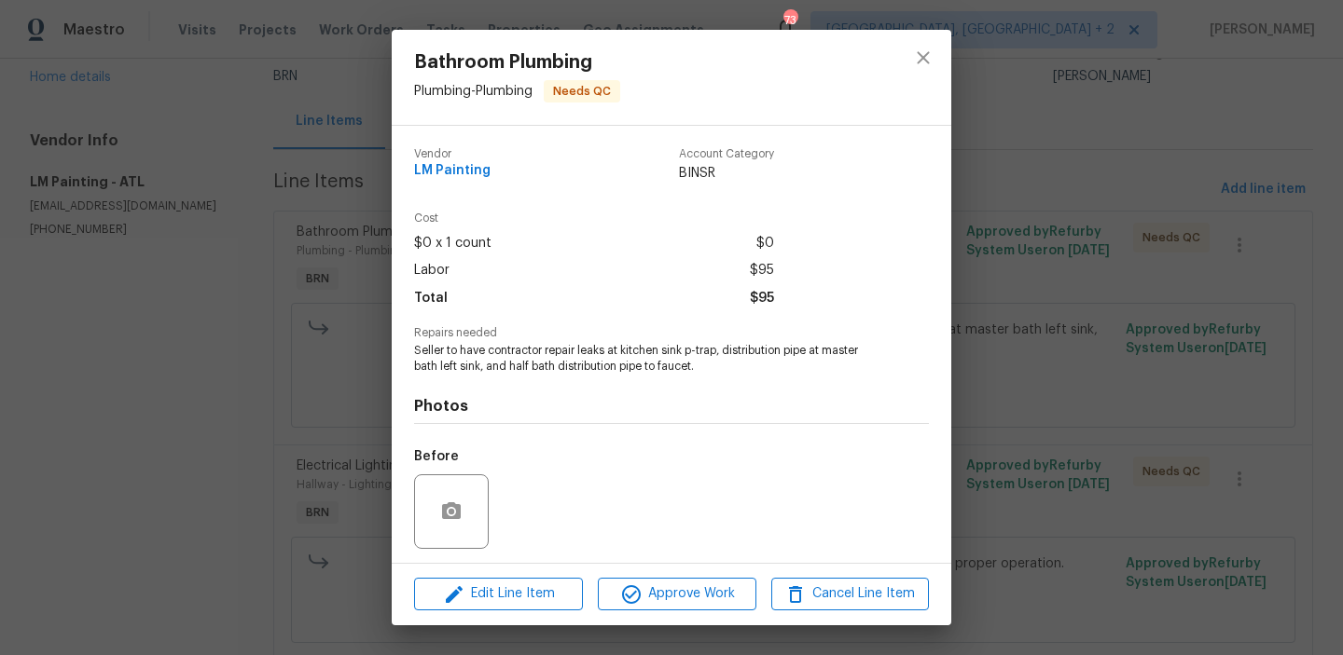
scroll to position [126, 0]
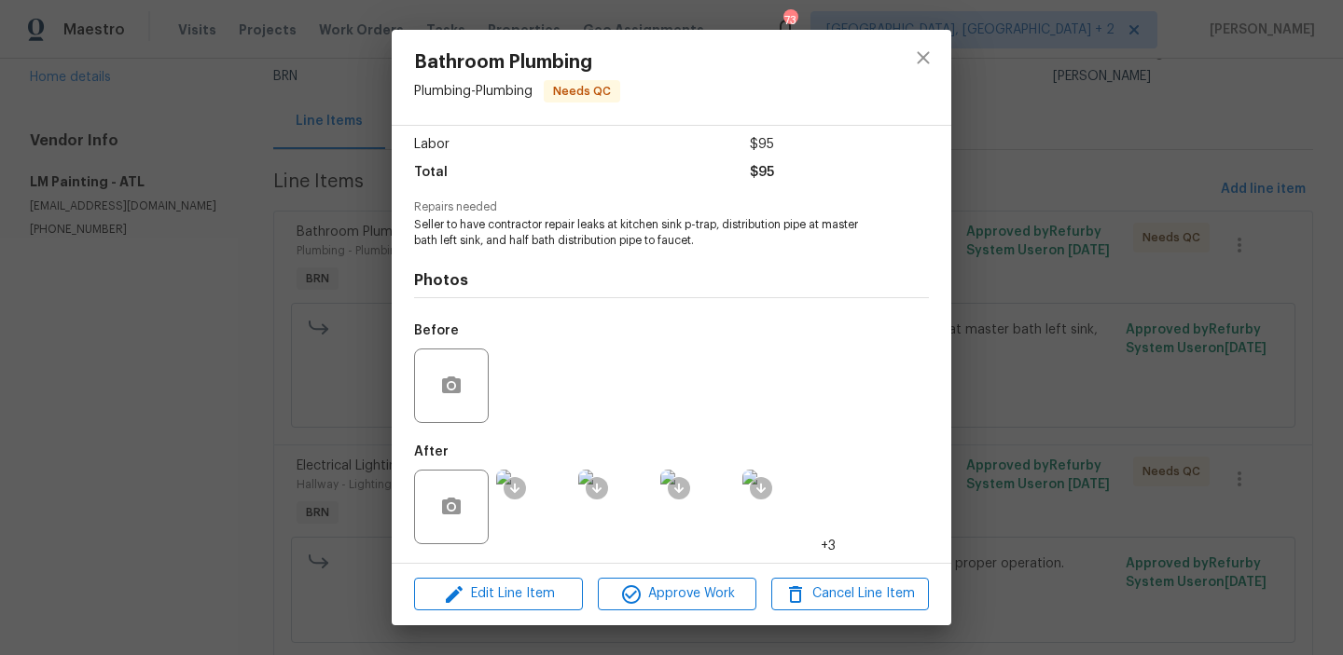
click at [543, 489] on img at bounding box center [533, 507] width 75 height 75
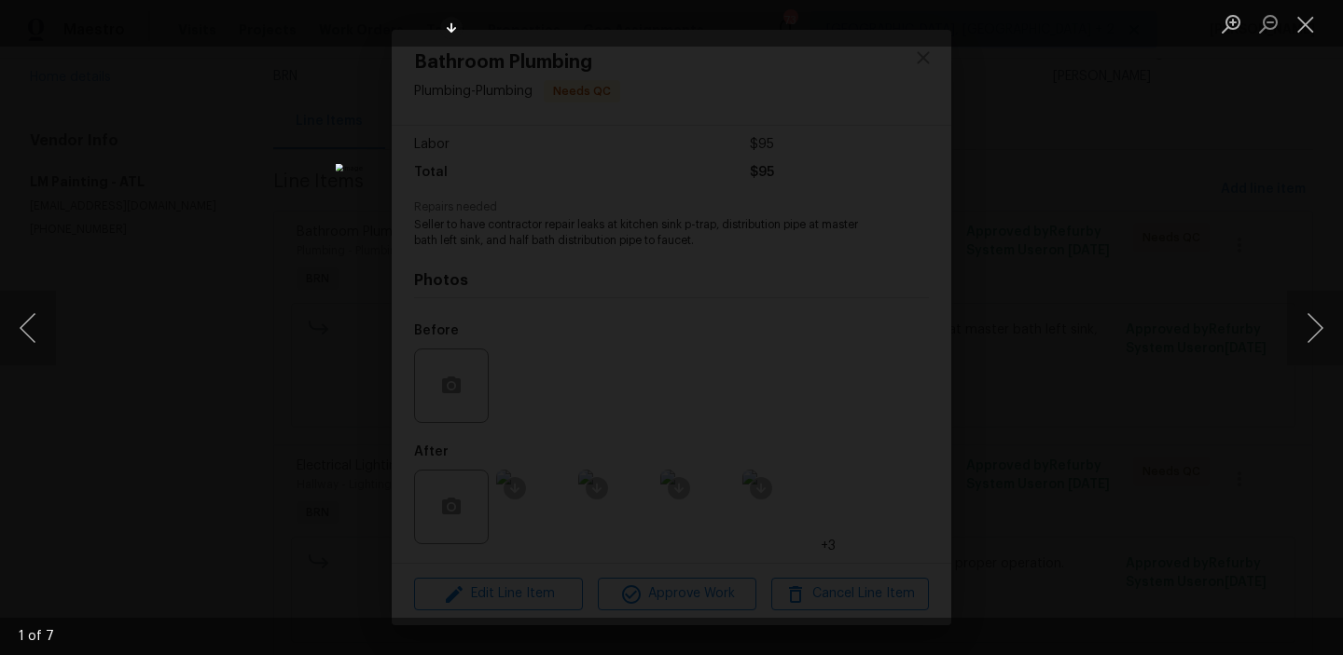
click at [577, 371] on img "Lightbox" at bounding box center [672, 328] width 672 height 328
click at [570, 228] on img "Lightbox" at bounding box center [765, 283] width 1349 height 659
click at [570, 228] on img "Lightbox" at bounding box center [672, 328] width 672 height 328
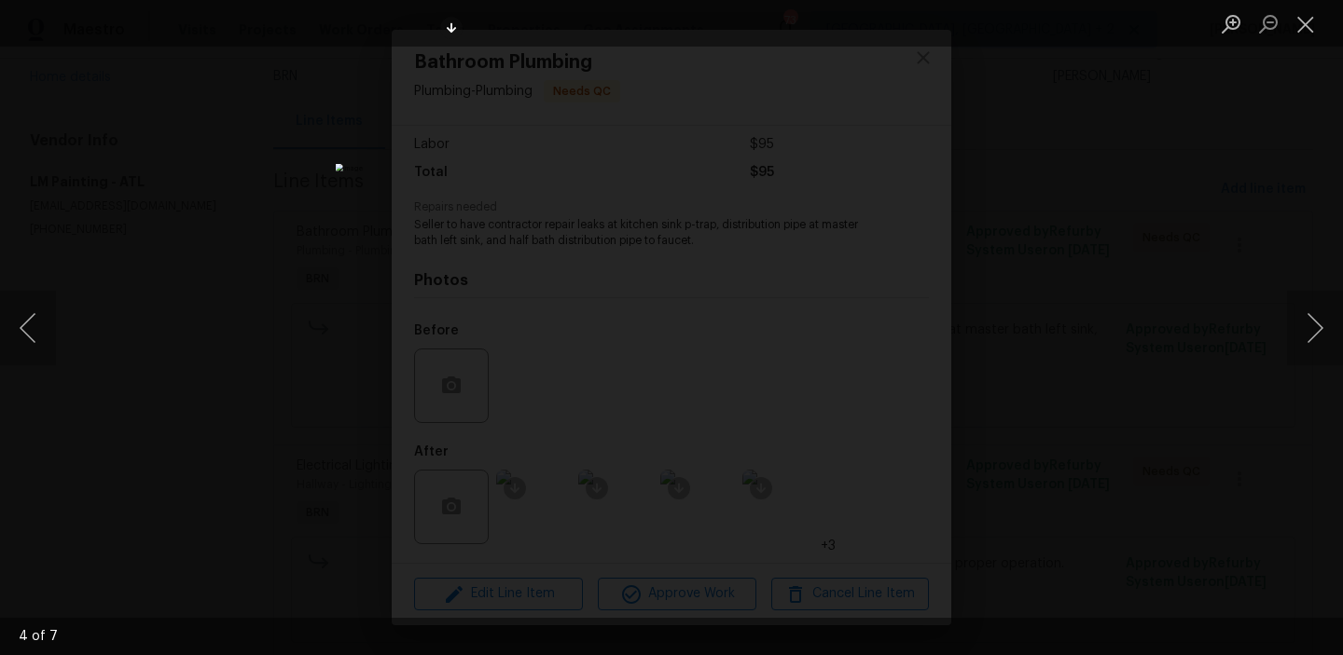
click at [545, 164] on img "Lightbox" at bounding box center [672, 328] width 672 height 328
click at [545, 171] on img "Lightbox" at bounding box center [797, 500] width 1349 height 659
click at [545, 164] on img "Lightbox" at bounding box center [672, 328] width 672 height 328
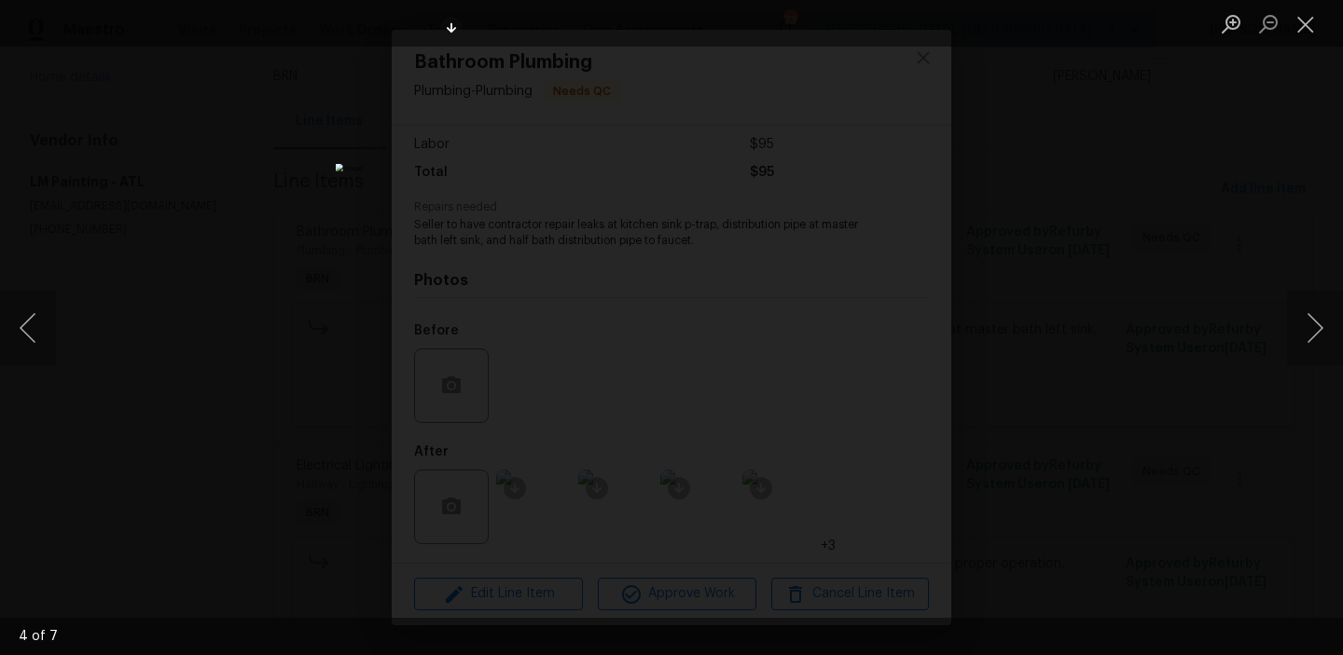
click at [545, 164] on img "Lightbox" at bounding box center [672, 328] width 672 height 328
click at [545, 171] on img "Lightbox" at bounding box center [797, 500] width 1349 height 659
click at [342, 235] on div "Lightbox" at bounding box center [671, 327] width 1343 height 655
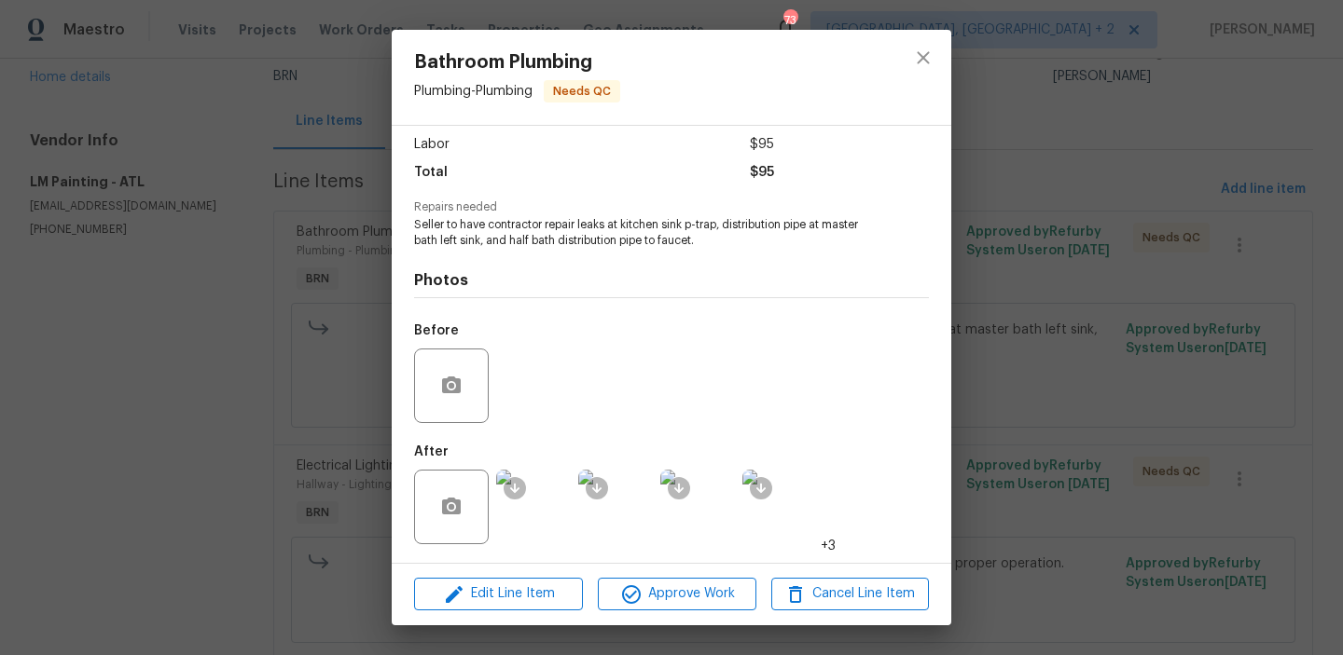
click at [546, 521] on img at bounding box center [533, 507] width 75 height 75
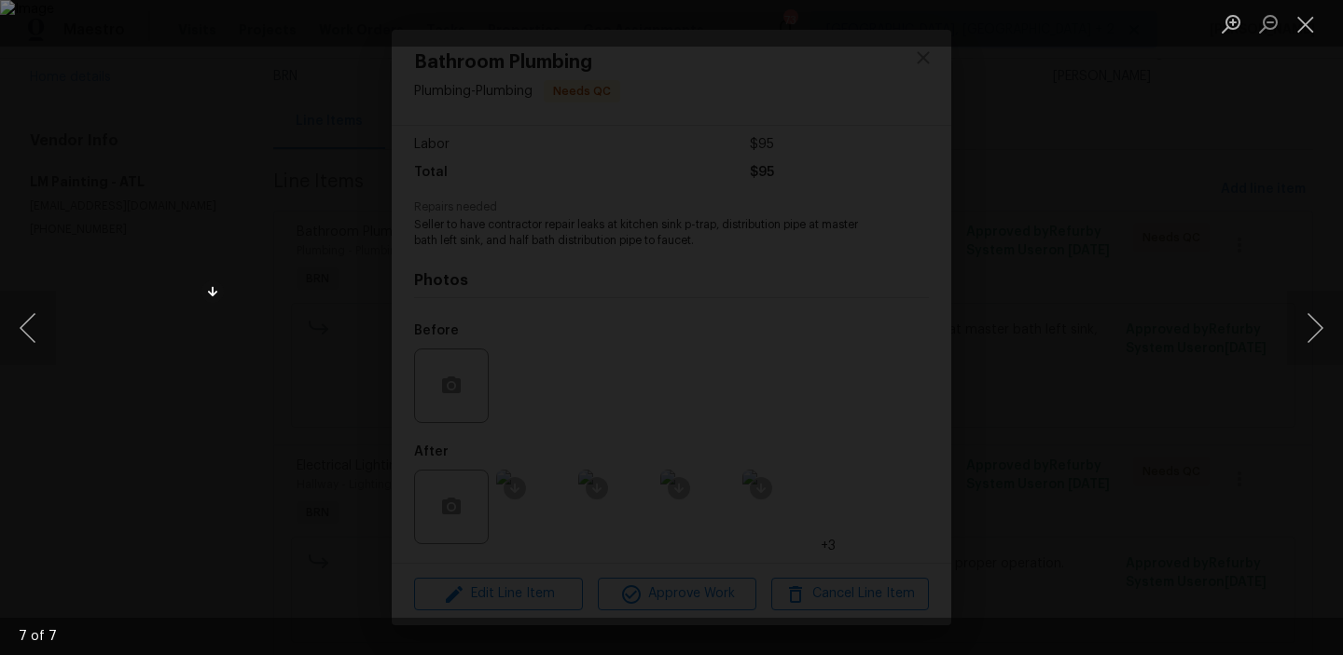
click at [243, 461] on div "Lightbox" at bounding box center [671, 327] width 1343 height 655
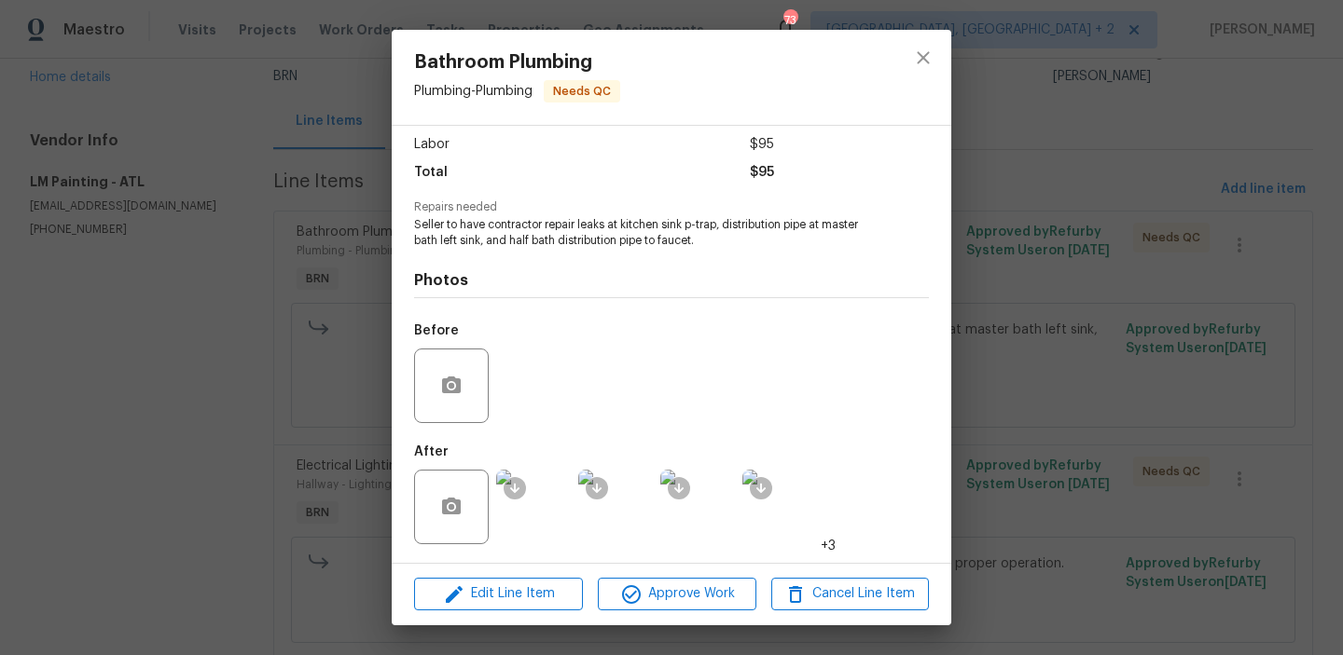
click at [183, 401] on div "Bathroom Plumbing Plumbing - Plumbing Needs QC Vendor LM Painting Account Categ…" at bounding box center [671, 327] width 1343 height 655
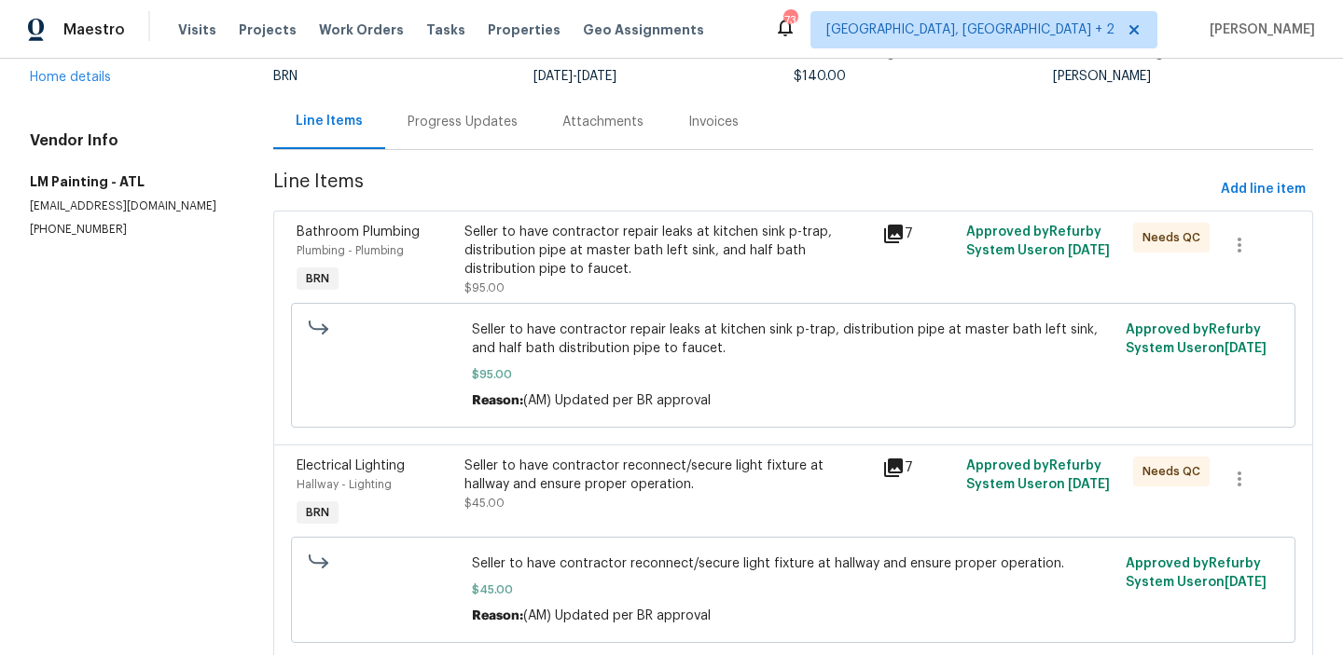
click at [59, 222] on section "All work orders 6262 Phillips Lake Ct Lithonia, GA 30058 Home details Vendor In…" at bounding box center [129, 312] width 199 height 742
copy p "(770) 374-7297"
click at [597, 473] on div "Seller to have contractor reconnect/secure light fixture at hallway and ensure …" at bounding box center [667, 475] width 407 height 37
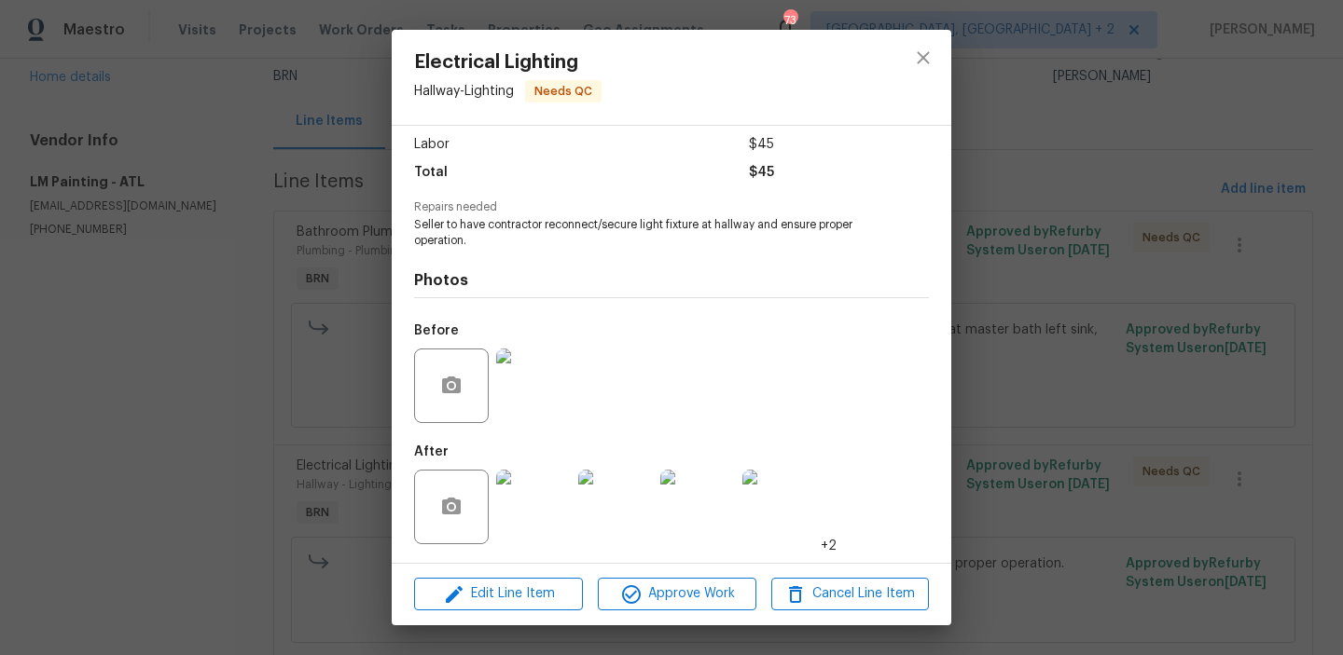
click at [185, 322] on div "Electrical Lighting Hallway - Lighting Needs QC Vendor LM Painting Account Cate…" at bounding box center [671, 327] width 1343 height 655
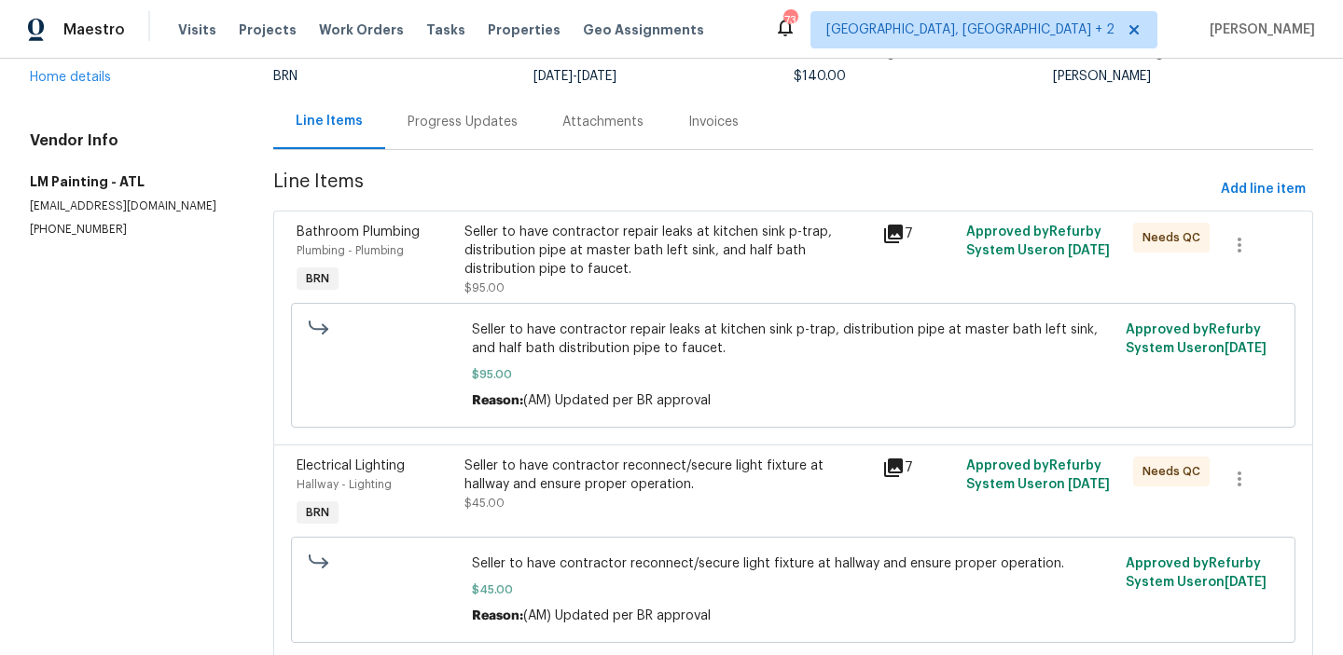
click at [559, 249] on div "Seller to have contractor repair leaks at kitchen sink p-trap, distribution pip…" at bounding box center [667, 251] width 407 height 56
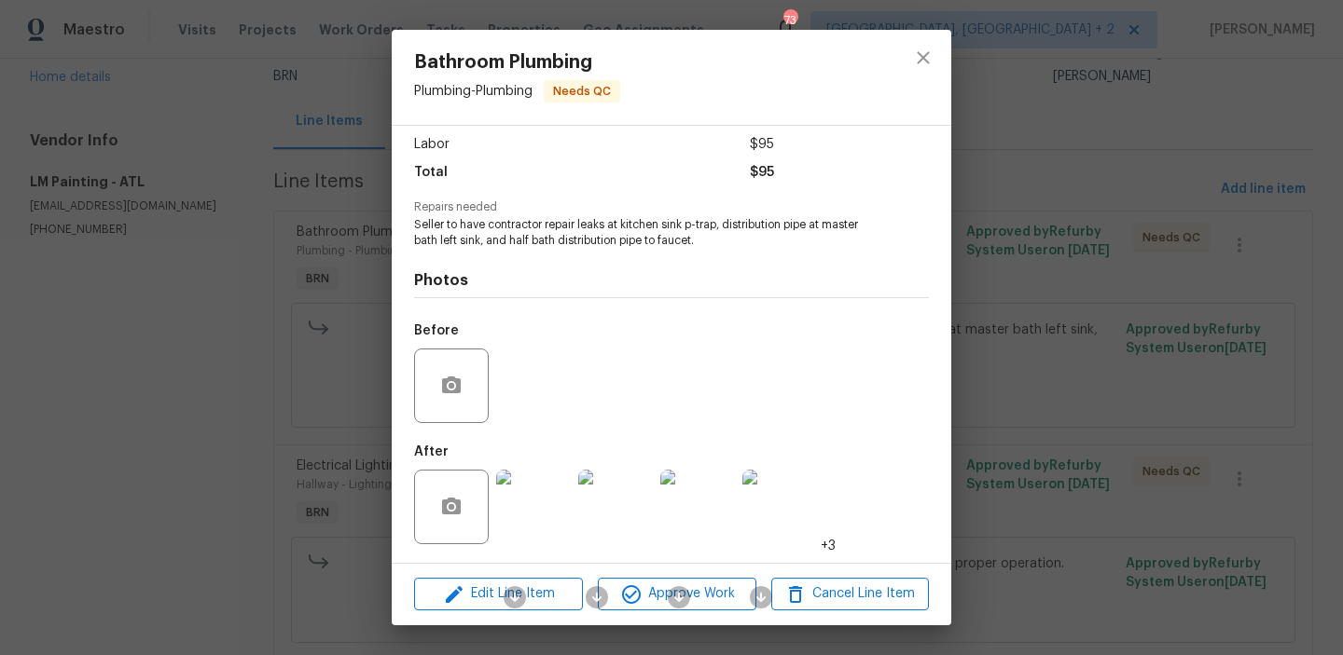
click at [544, 500] on img at bounding box center [533, 507] width 75 height 75
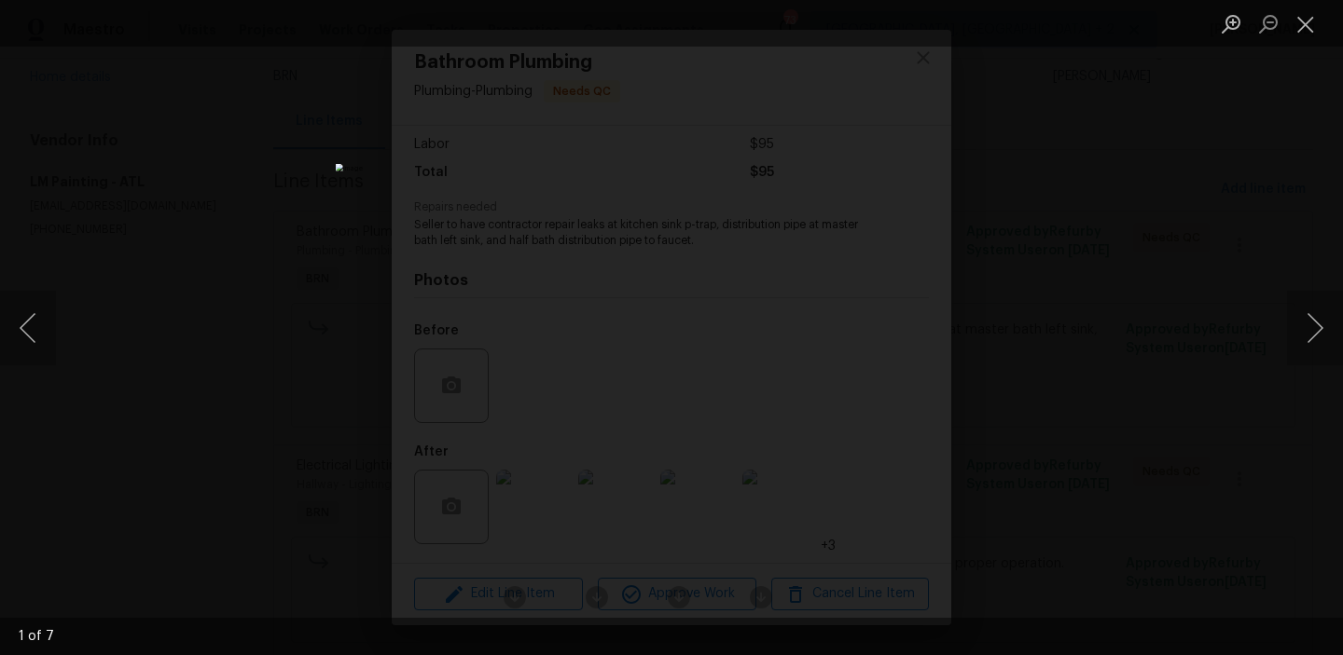
click at [575, 249] on img "Lightbox" at bounding box center [672, 328] width 672 height 328
click at [575, 249] on img "Lightbox" at bounding box center [767, 406] width 1349 height 659
click at [154, 261] on div "Lightbox" at bounding box center [671, 327] width 1343 height 655
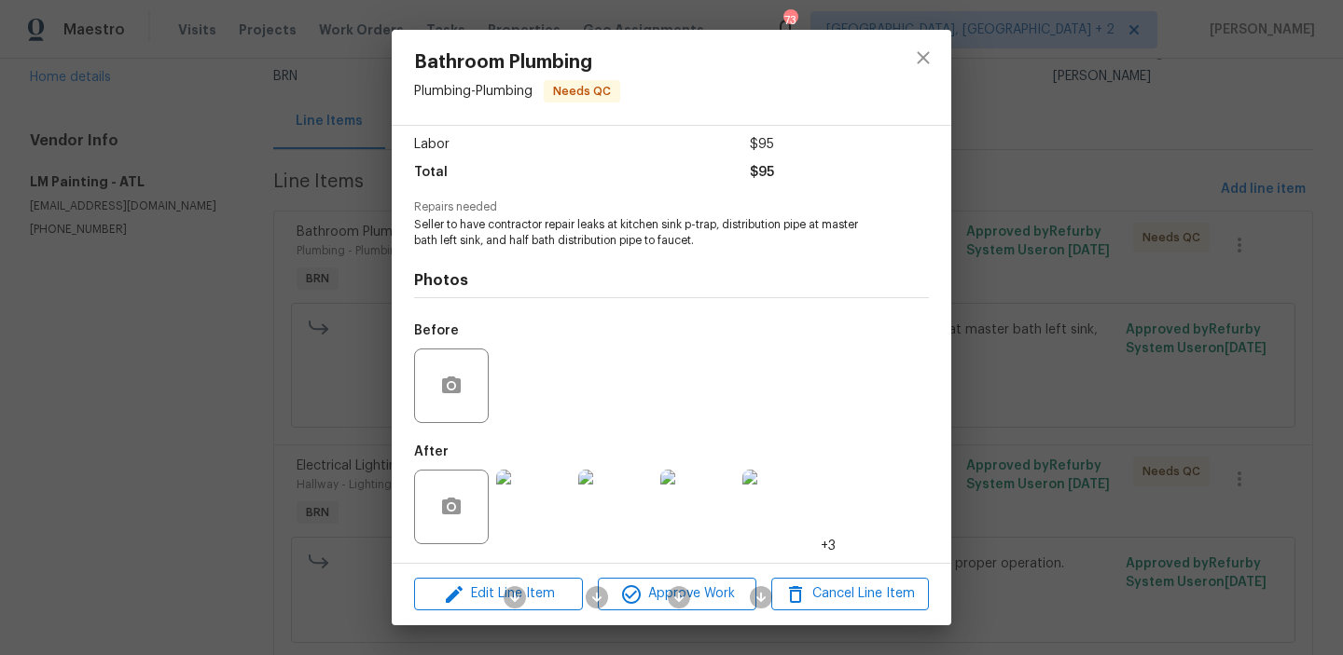
click at [240, 241] on div "Bathroom Plumbing Plumbing - Plumbing Needs QC Vendor LM Painting Account Categ…" at bounding box center [671, 327] width 1343 height 655
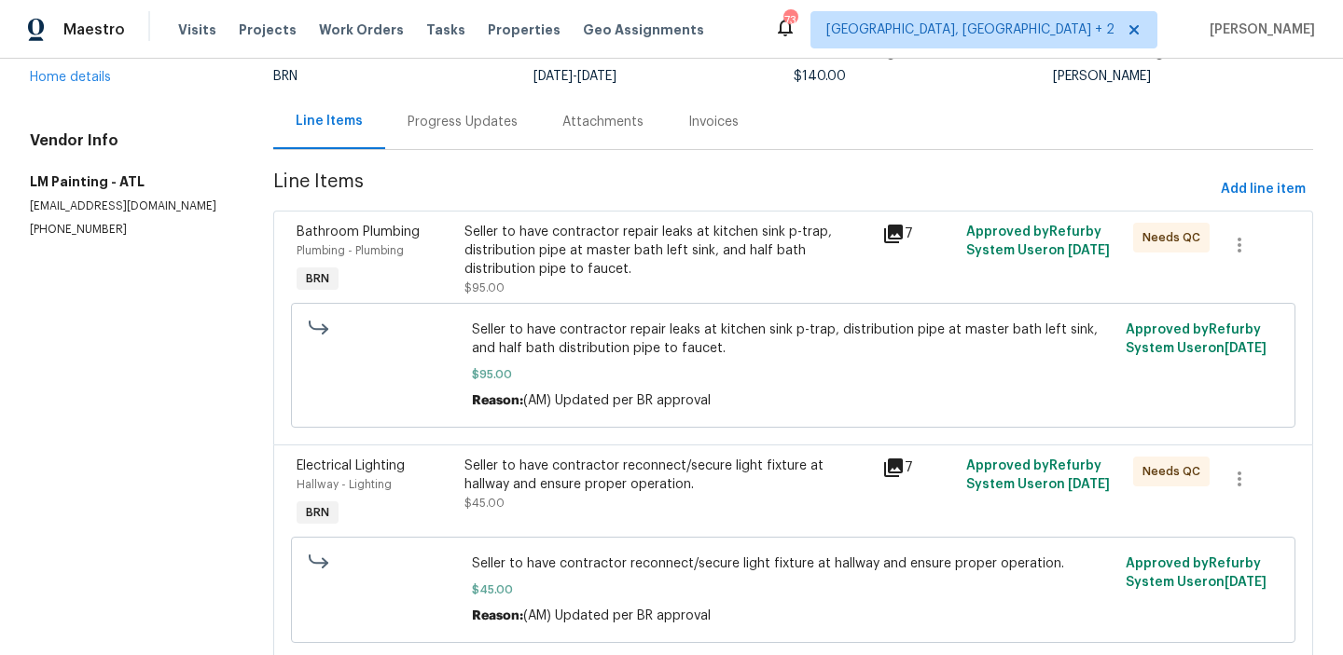
click at [448, 121] on div "Progress Updates" at bounding box center [462, 122] width 110 height 19
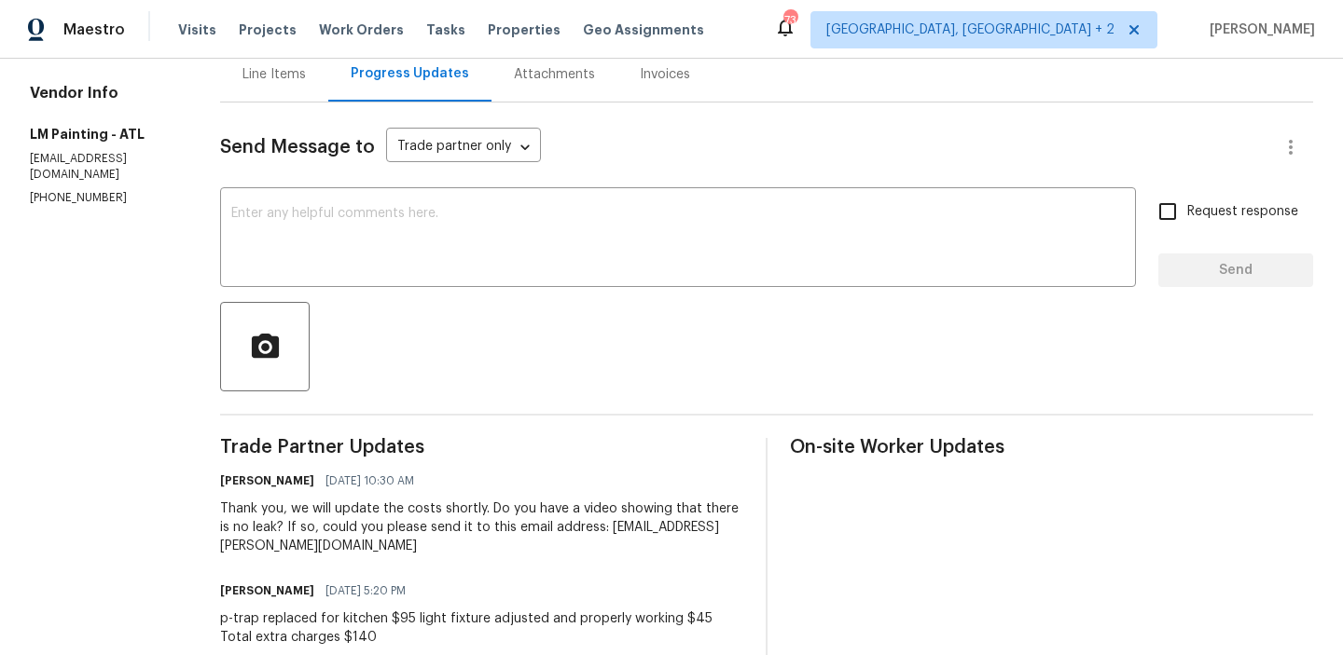
scroll to position [258, 0]
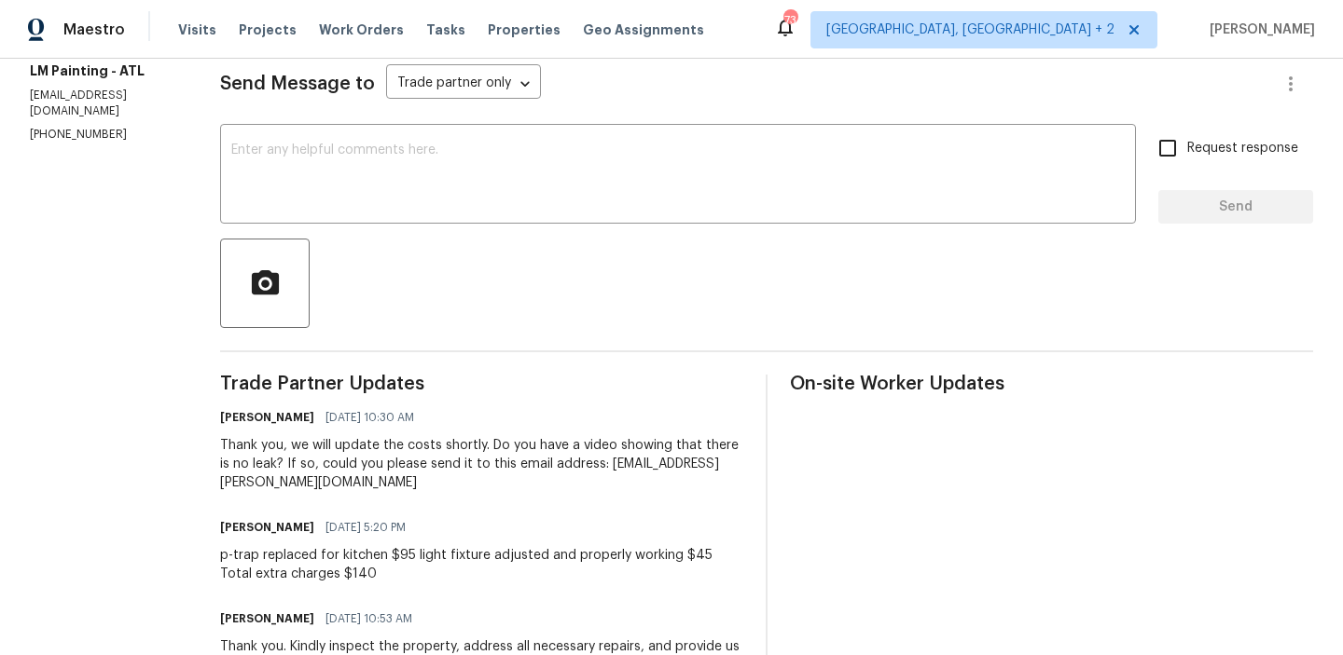
click at [420, 242] on div at bounding box center [766, 284] width 1093 height 90
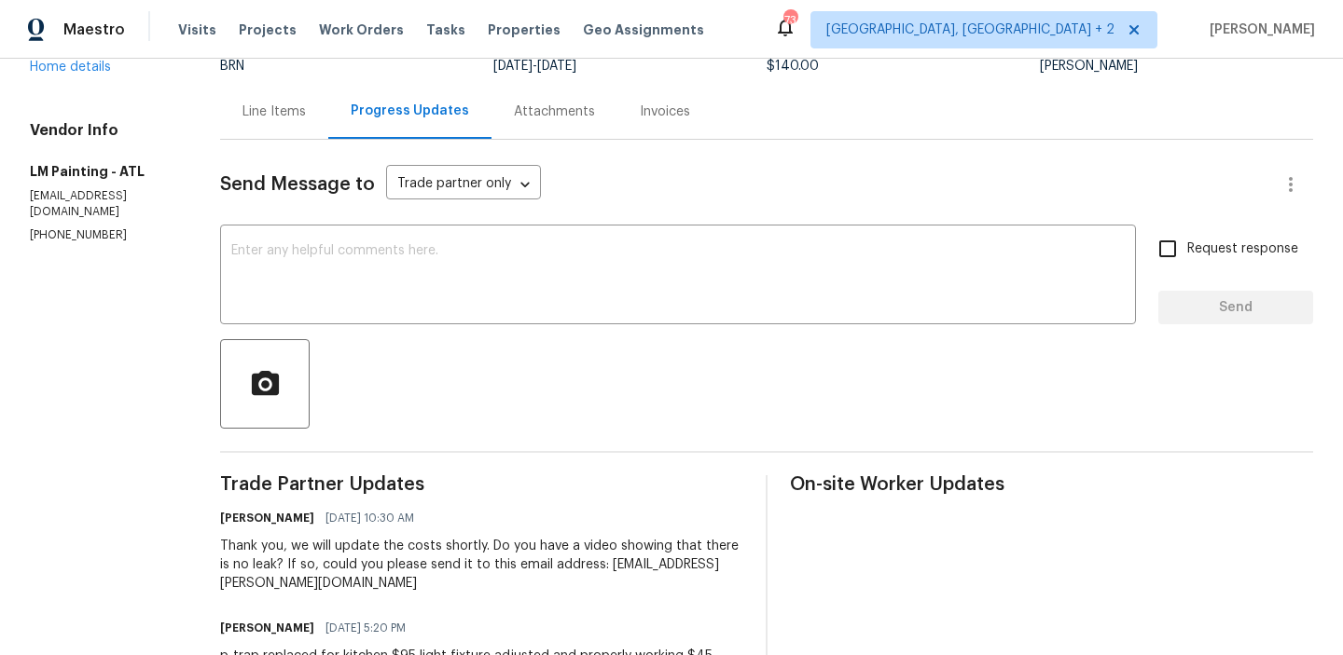
scroll to position [0, 0]
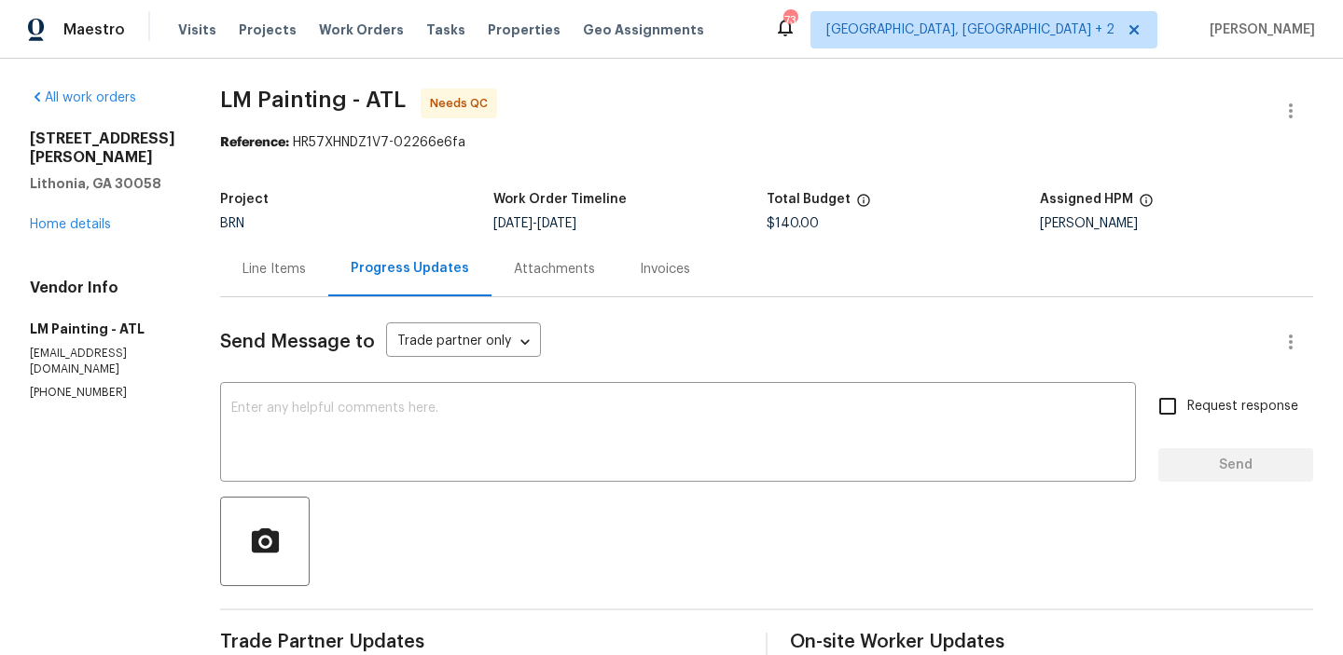
click at [308, 225] on div "BRN" at bounding box center [356, 223] width 273 height 13
drag, startPoint x: 322, startPoint y: 267, endPoint x: 319, endPoint y: 257, distance: 9.7
click at [306, 268] on div "Line Items" at bounding box center [273, 269] width 63 height 19
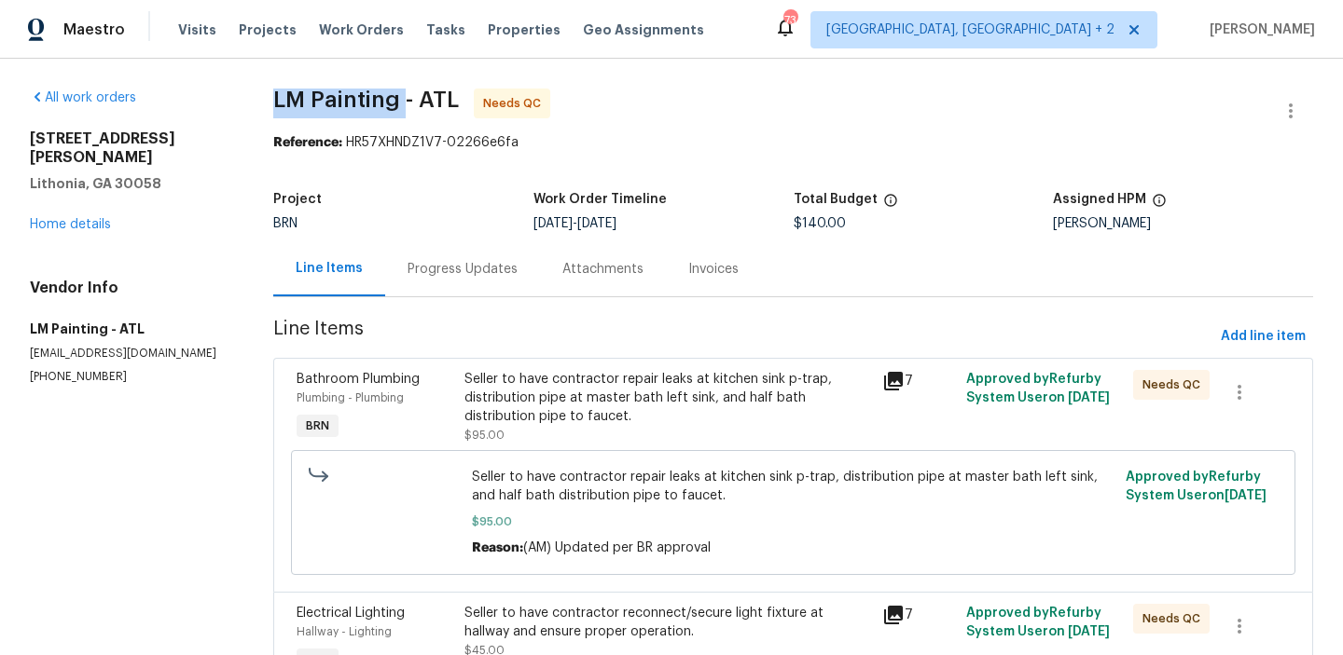
drag, startPoint x: 267, startPoint y: 102, endPoint x: 409, endPoint y: 100, distance: 142.7
click at [411, 102] on div "All work orders 6262 Phillips Lake Ct Lithonia, GA 30058 Home details Vendor In…" at bounding box center [671, 460] width 1343 height 802
copy span "LM Painting"
click at [1246, 335] on span "Add line item" at bounding box center [1262, 336] width 85 height 23
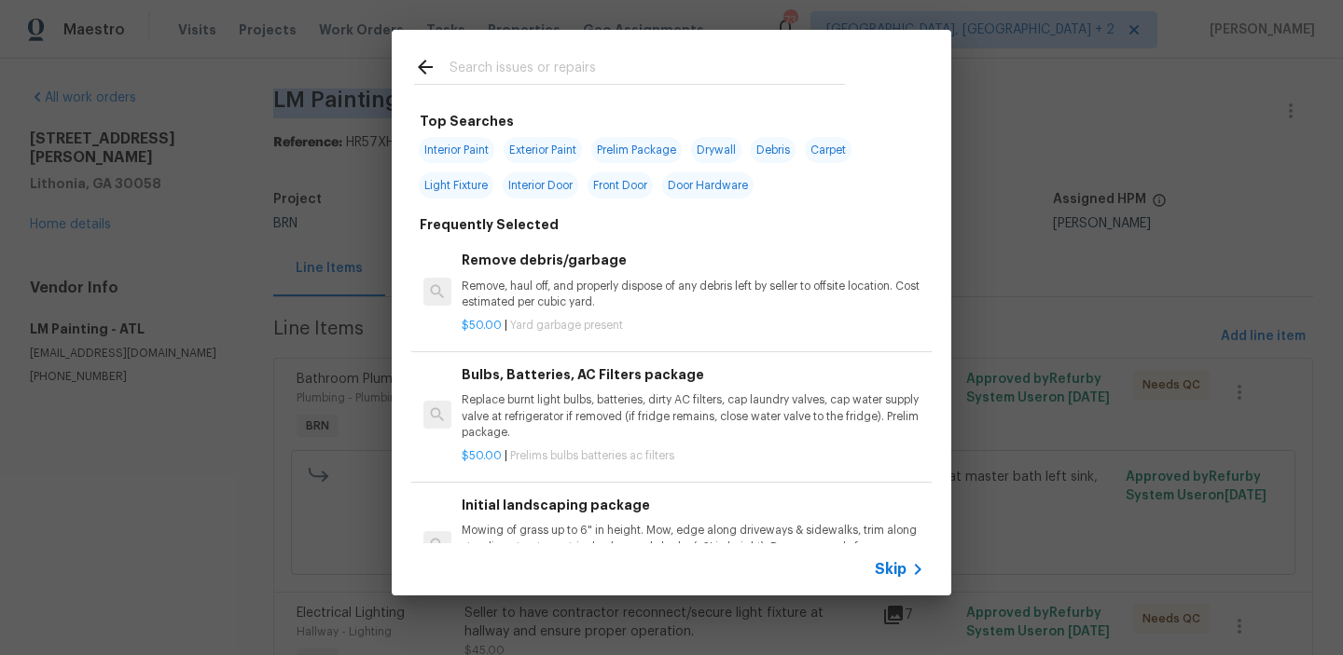
scroll to position [209, 0]
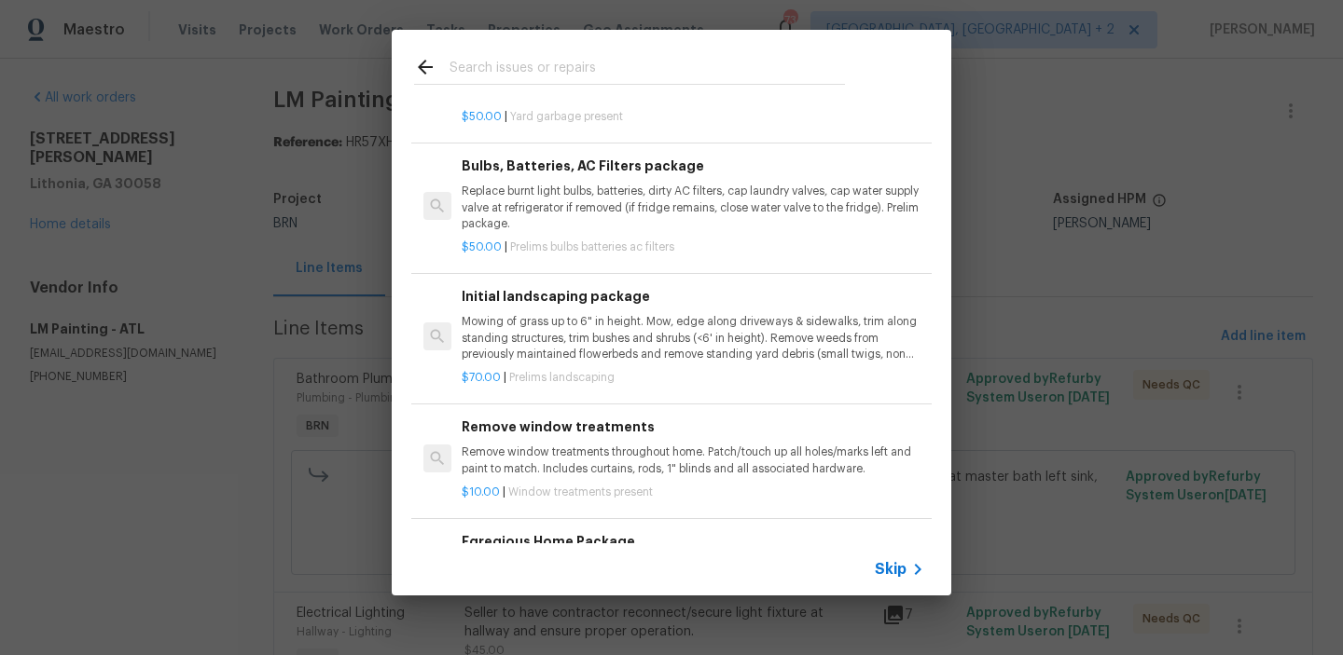
click at [897, 571] on span "Skip" at bounding box center [891, 569] width 32 height 19
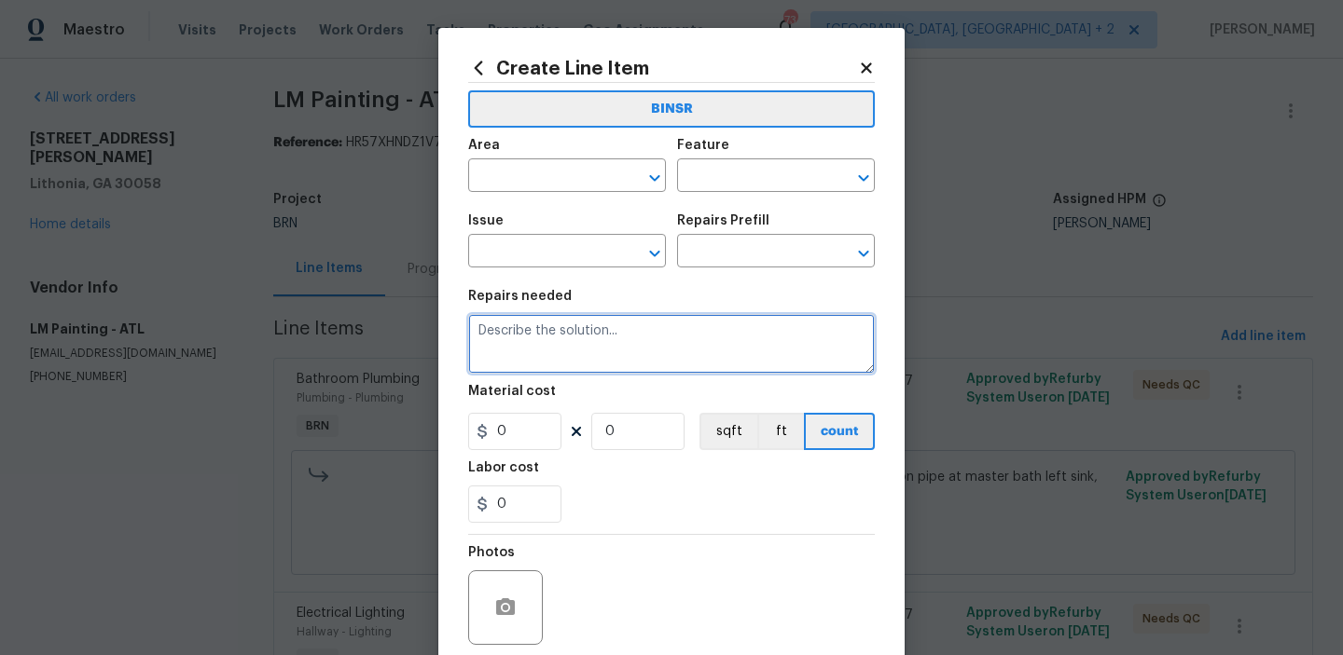
click at [610, 365] on textarea at bounding box center [671, 344] width 407 height 60
type textarea "Need a video showing that there is no leak"
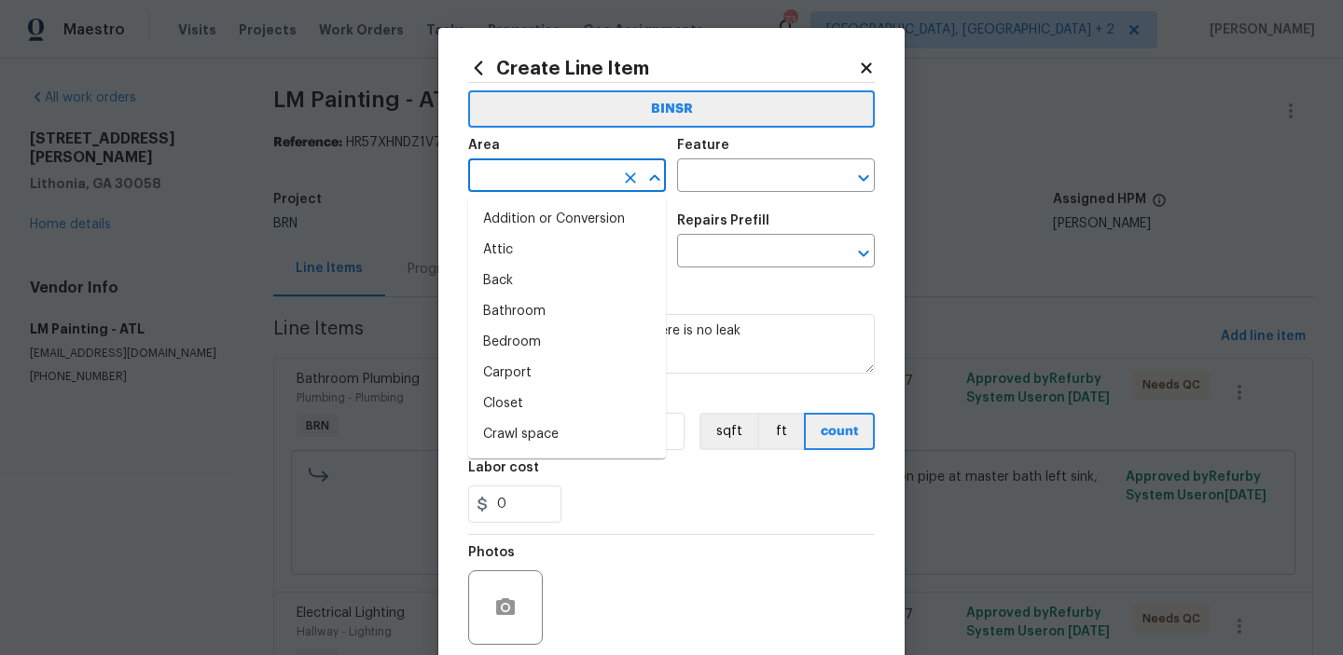
click at [496, 184] on input "text" at bounding box center [540, 177] width 145 height 29
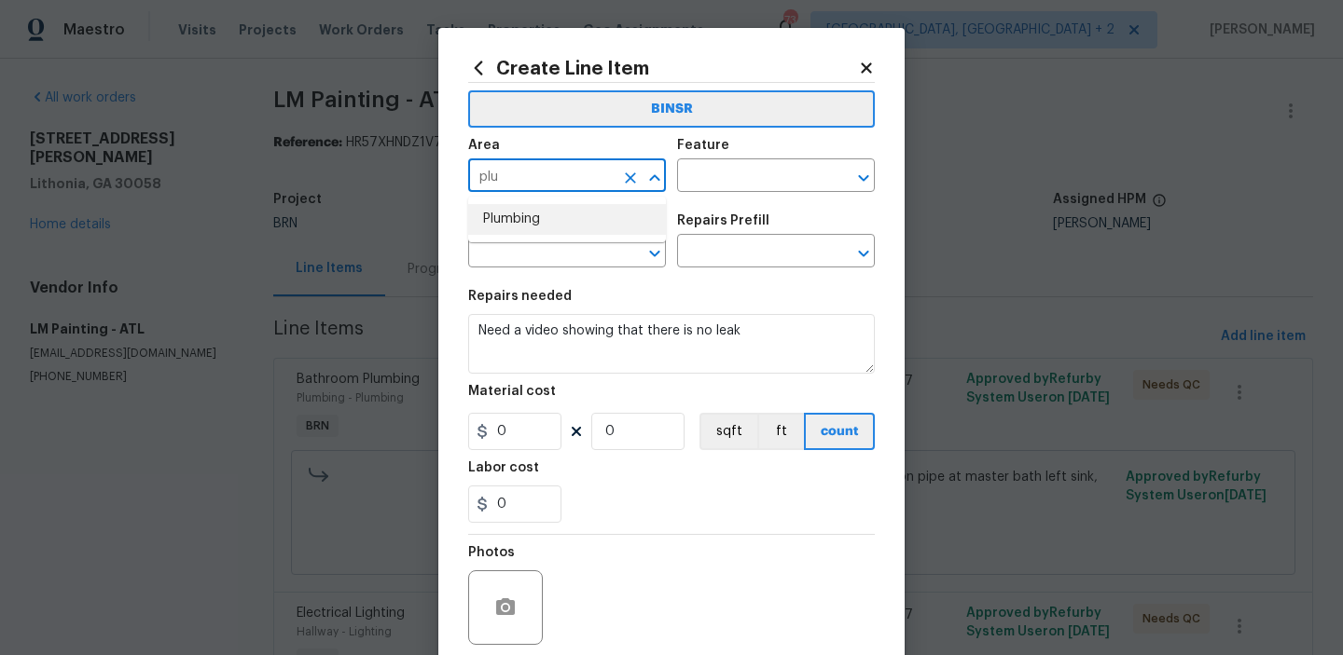
click at [502, 215] on li "Plumbing" at bounding box center [567, 219] width 198 height 31
type input "Plumbing"
click at [699, 170] on input "text" at bounding box center [749, 177] width 145 height 29
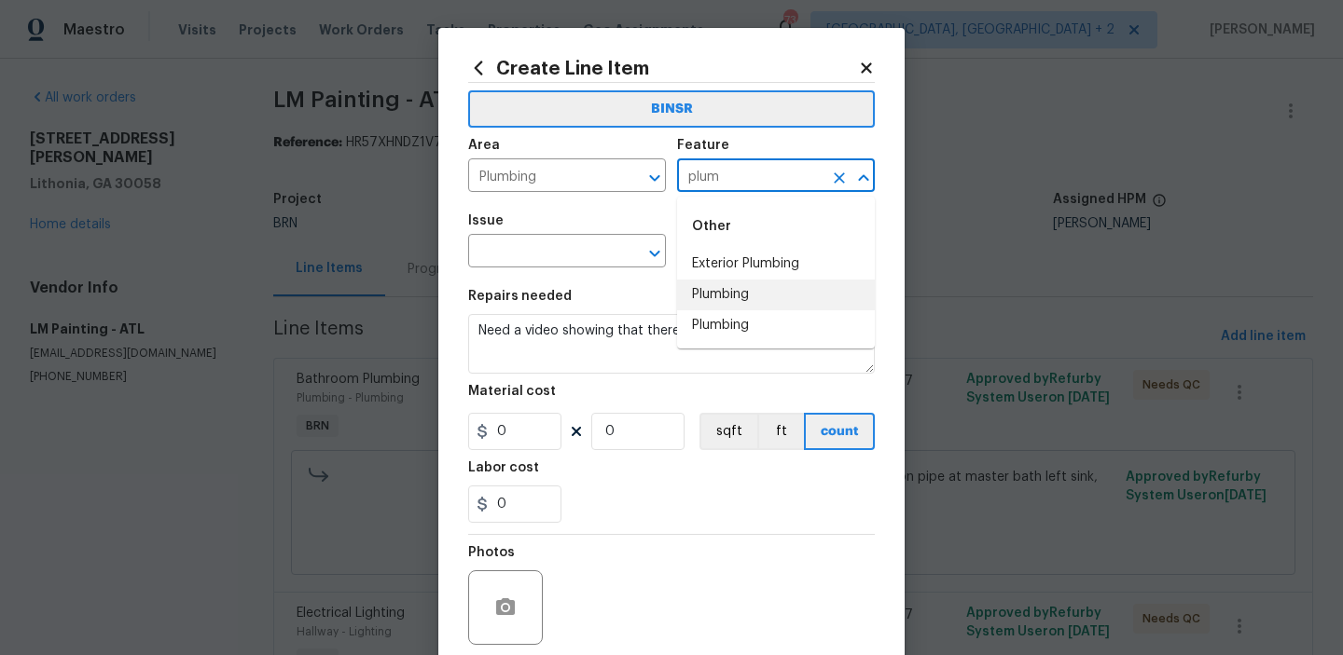
click at [724, 299] on li "Plumbing" at bounding box center [776, 295] width 198 height 31
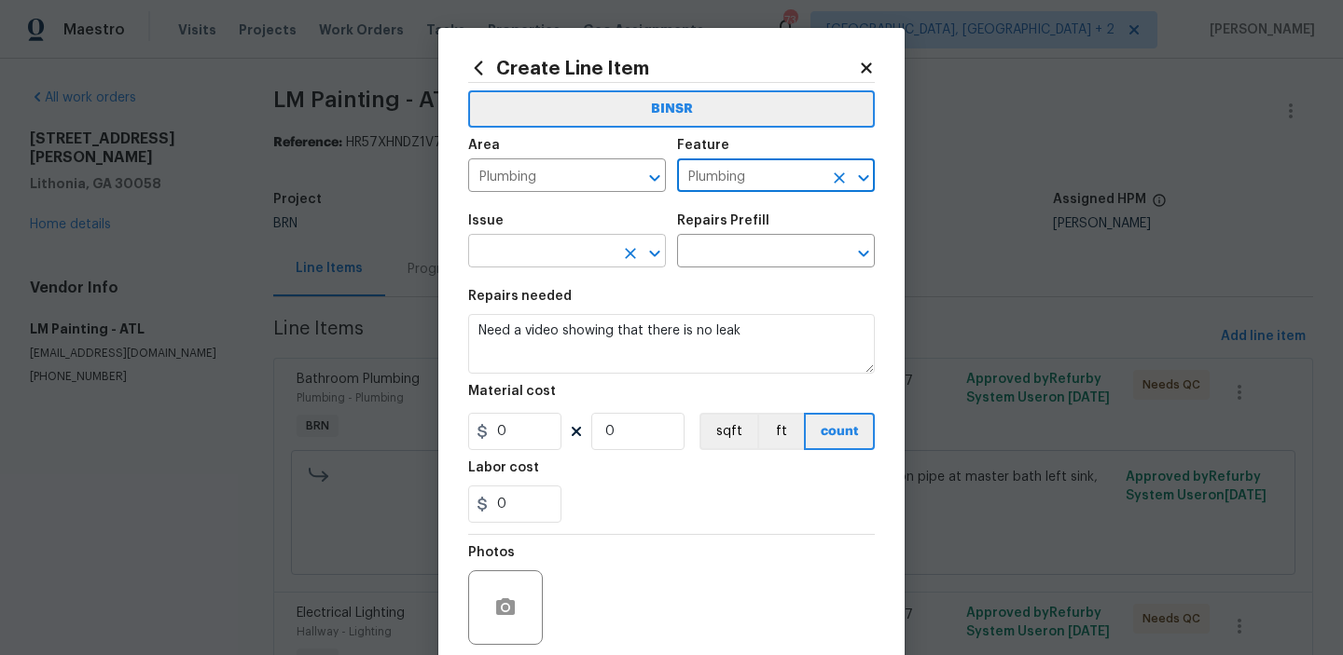
type input "Plumbing"
click at [565, 250] on input "text" at bounding box center [540, 253] width 145 height 29
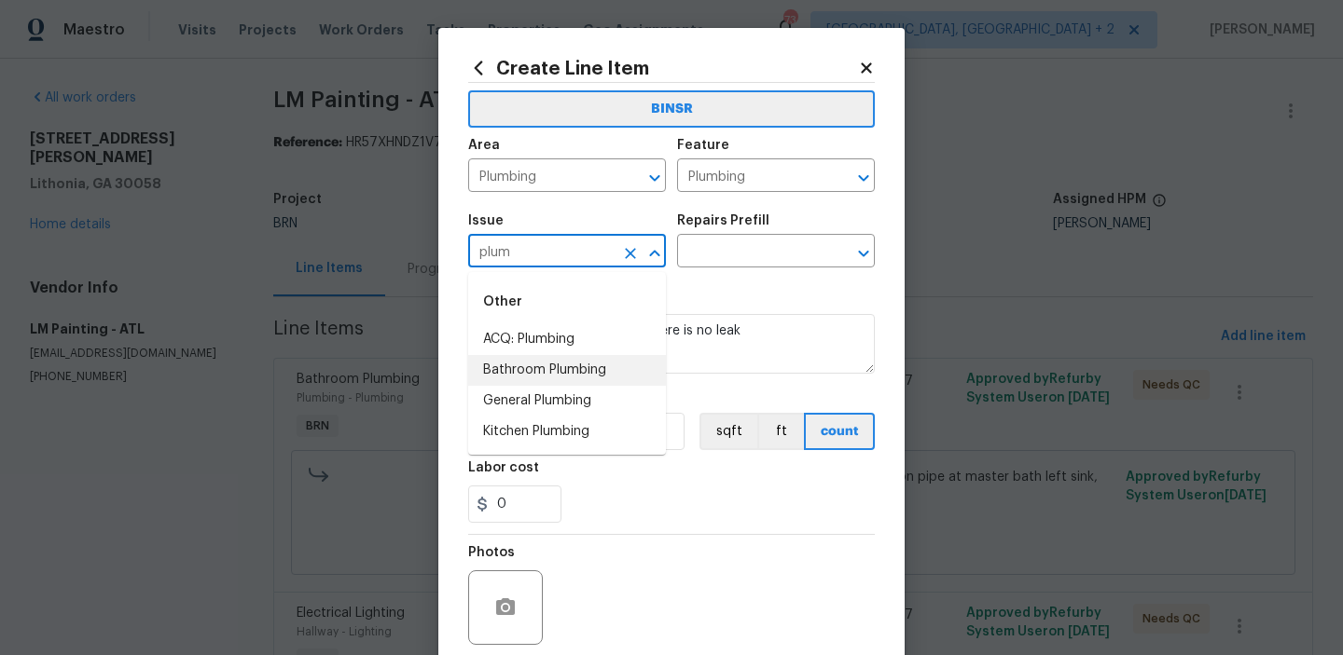
click at [543, 385] on li "Bathroom Plumbing" at bounding box center [567, 370] width 198 height 31
type input "Bathroom Plumbing"
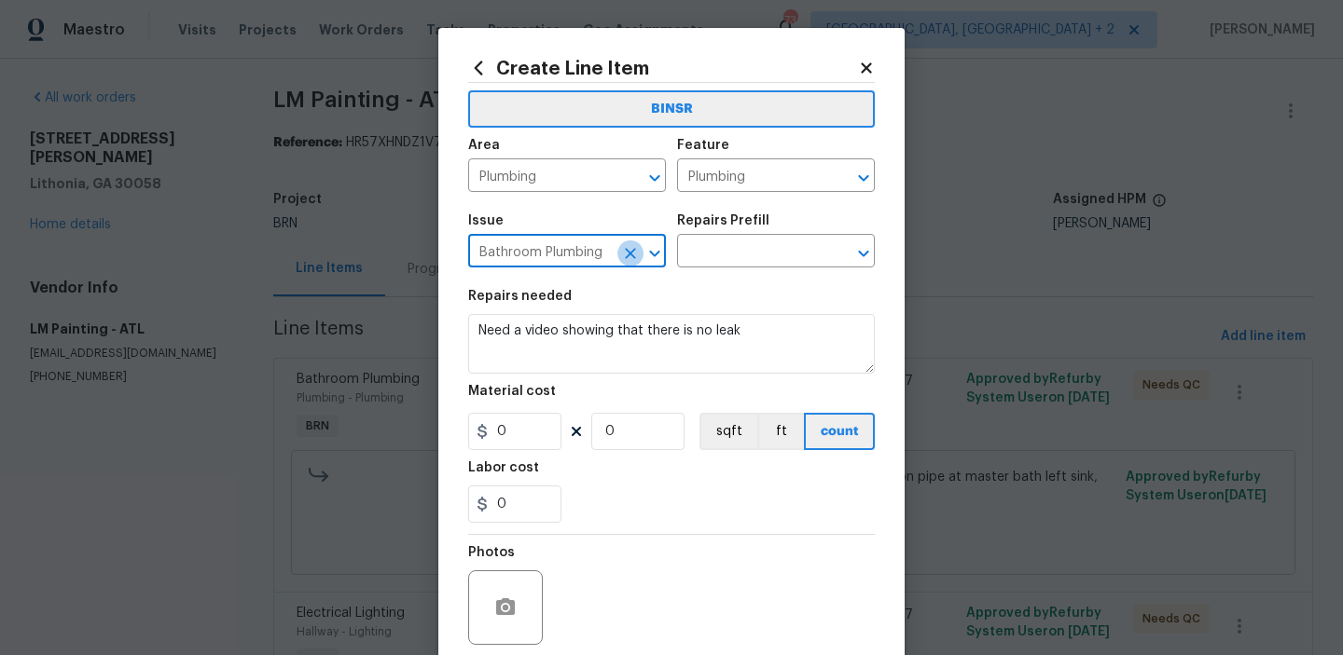
click at [629, 255] on icon "Clear" at bounding box center [630, 253] width 11 height 11
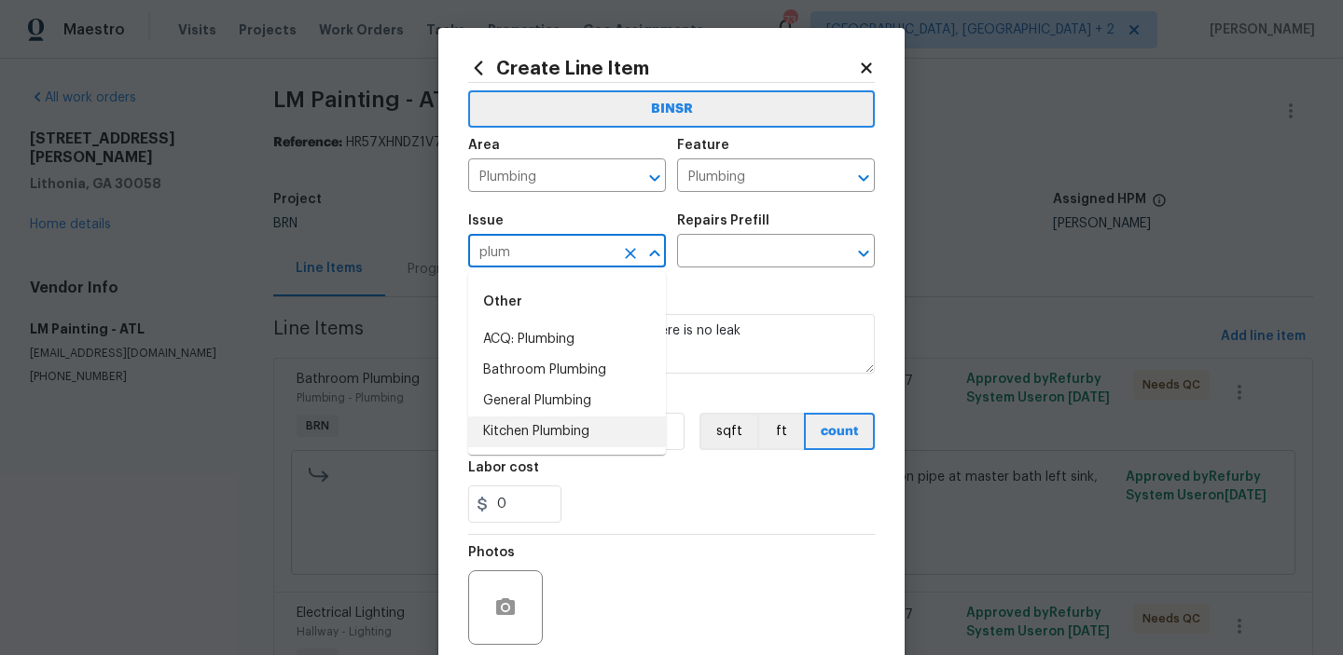
click at [531, 423] on li "Kitchen Plumbing" at bounding box center [567, 432] width 198 height 31
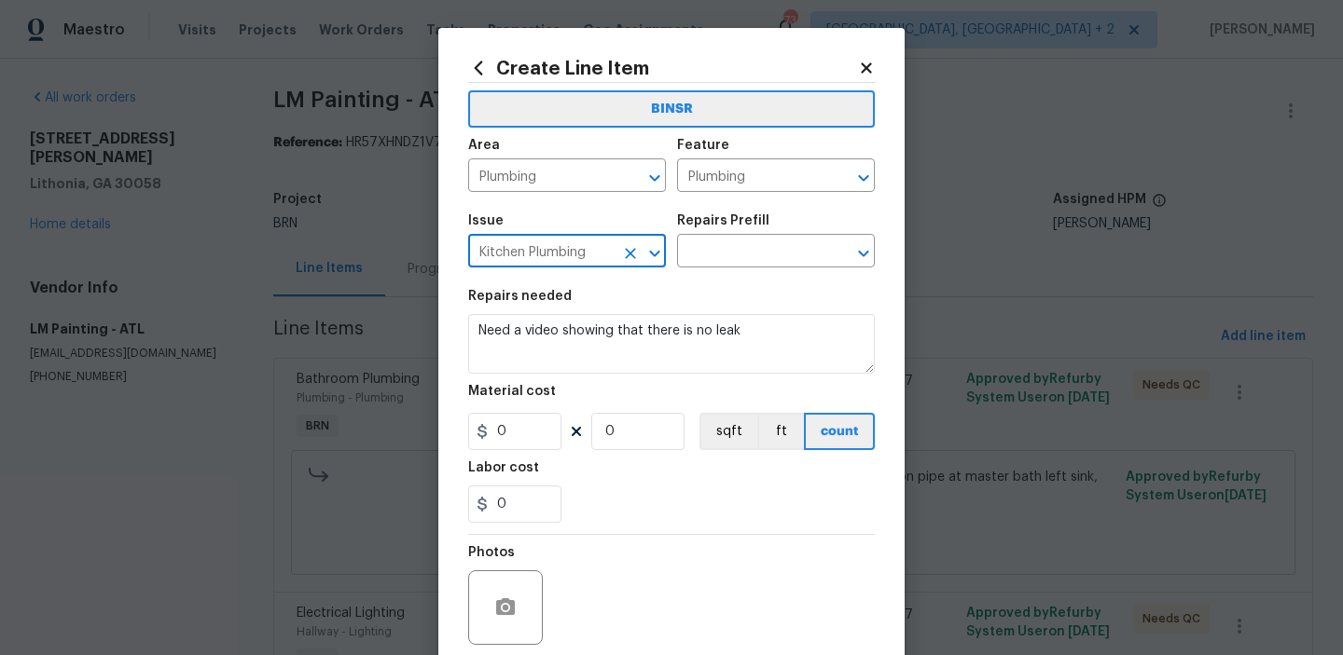
type input "Kitchen Plumbing"
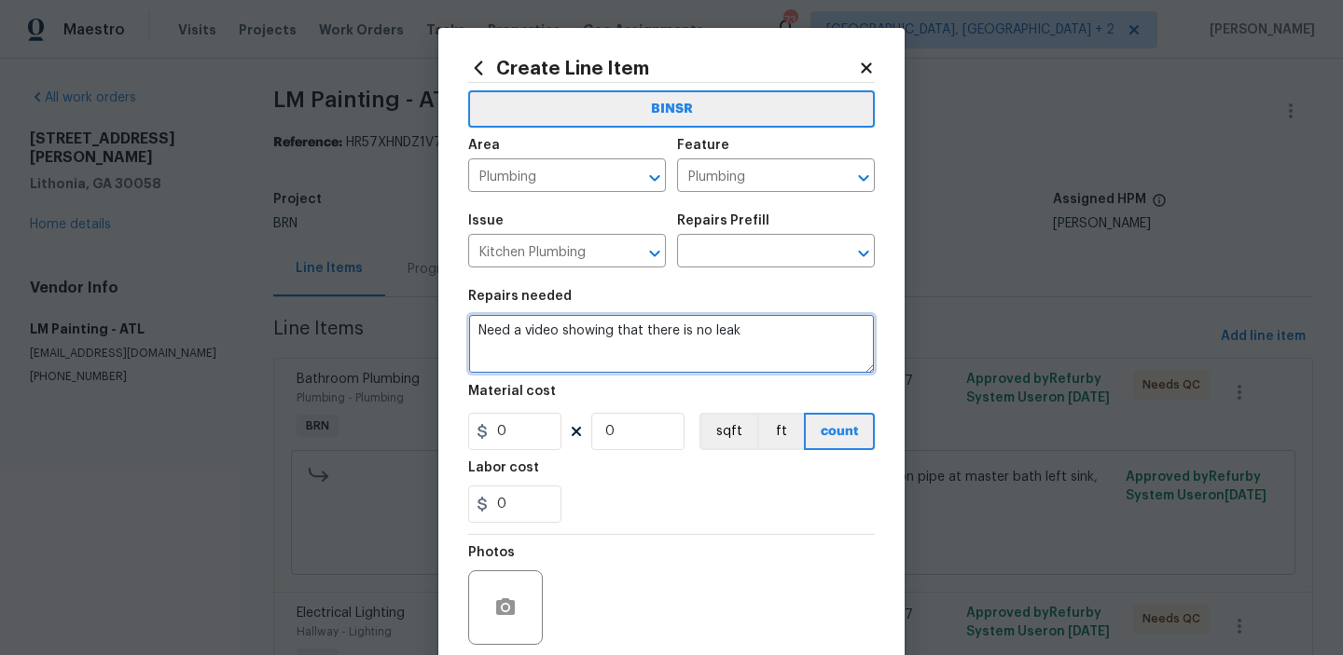
click at [544, 331] on textarea "Need a video showing that there is no leak" at bounding box center [671, 344] width 407 height 60
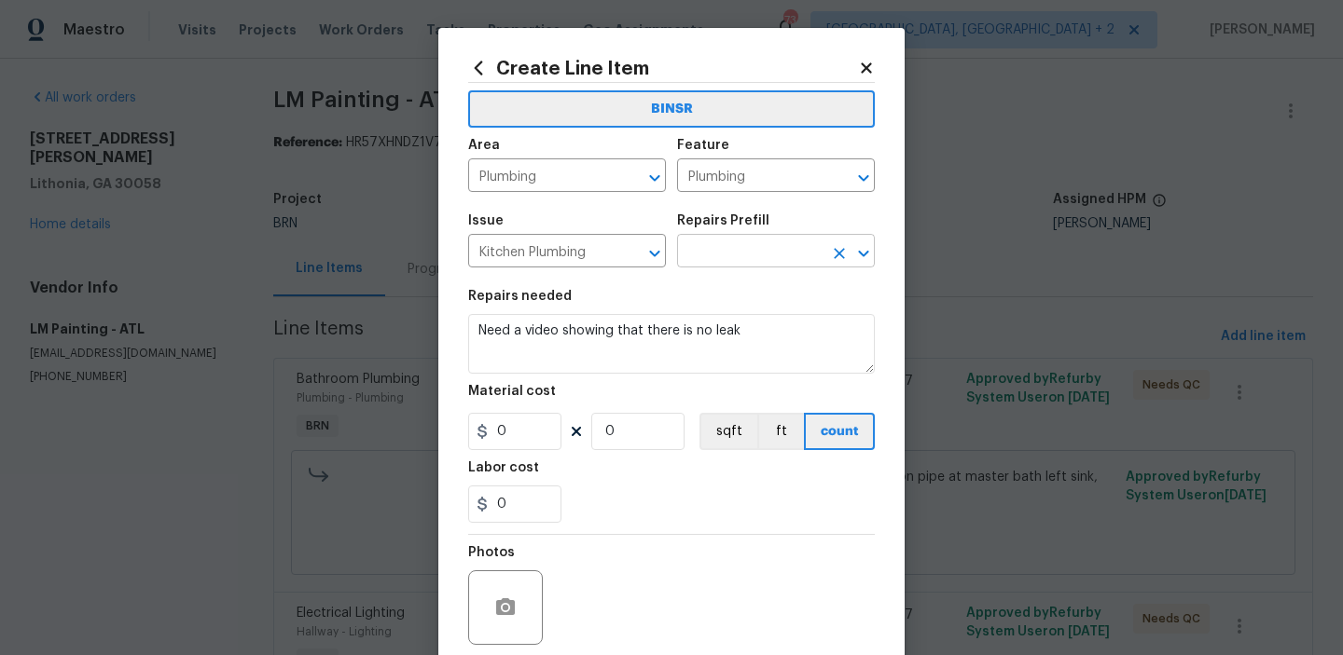
click at [696, 255] on input "text" at bounding box center [749, 253] width 145 height 29
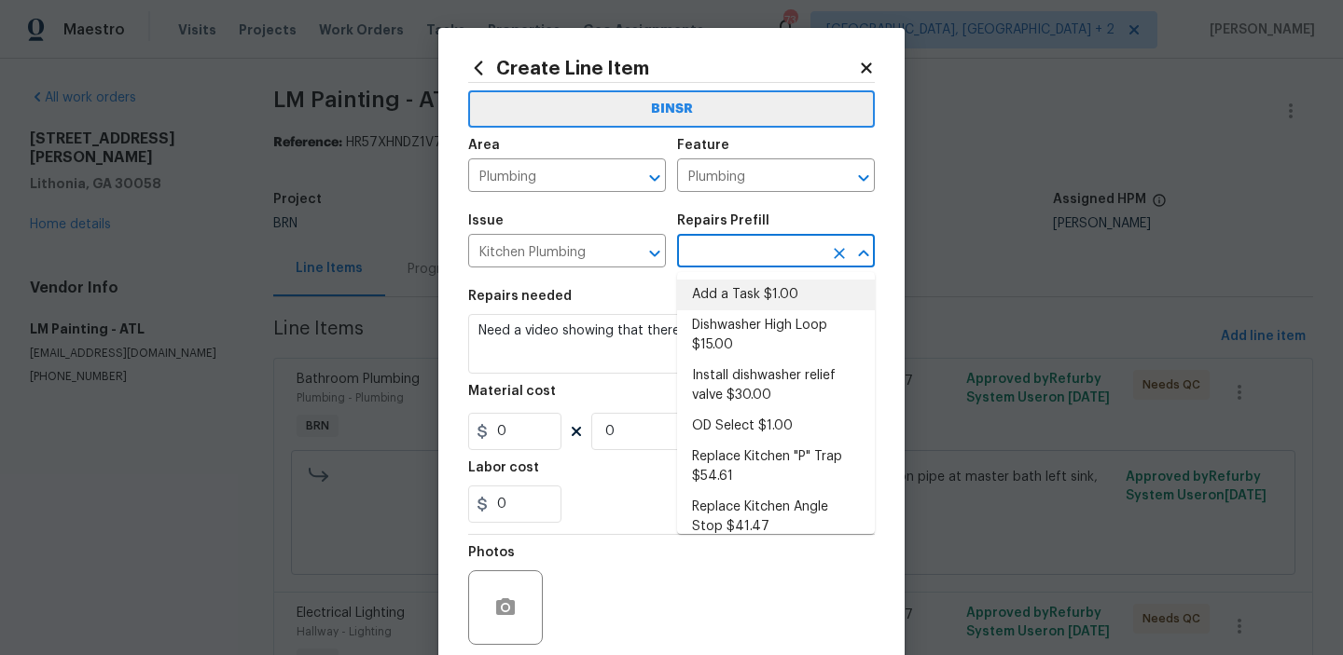
click at [704, 294] on li "Add a Task $1.00" at bounding box center [776, 295] width 198 height 31
type input "Add a Task $1.00"
type textarea "HPM to detail"
type input "1"
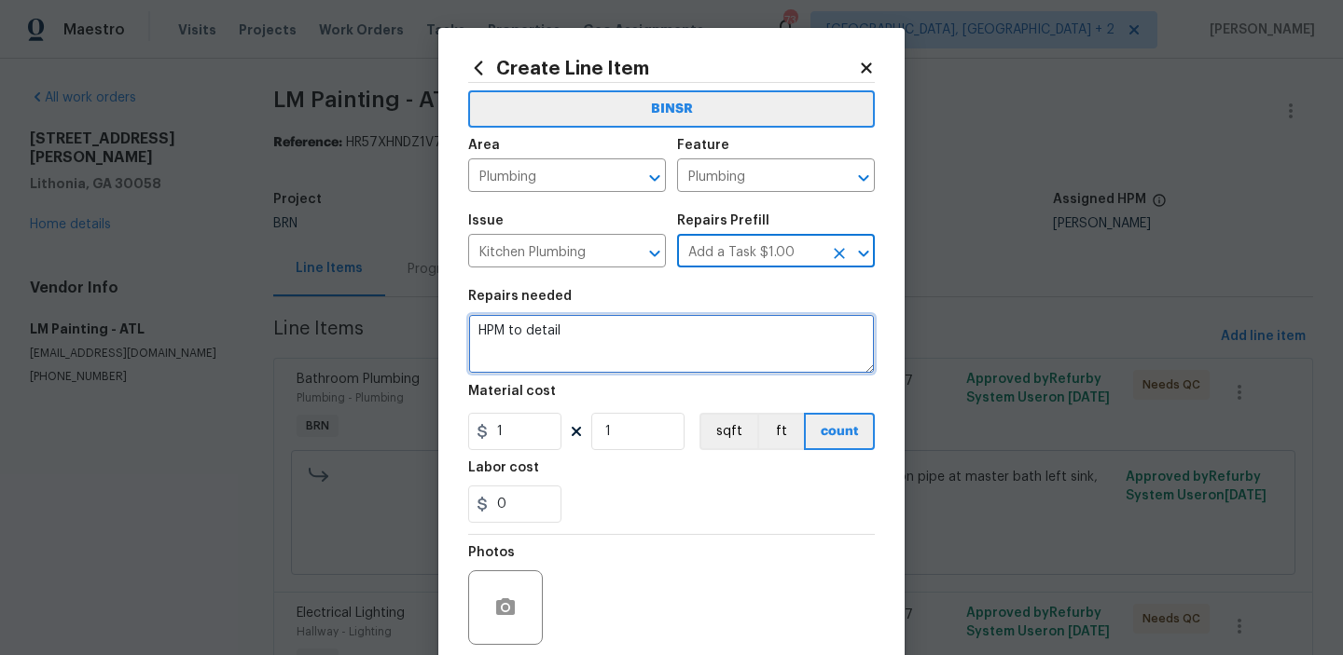
click at [580, 344] on textarea "HPM to detail" at bounding box center [671, 344] width 407 height 60
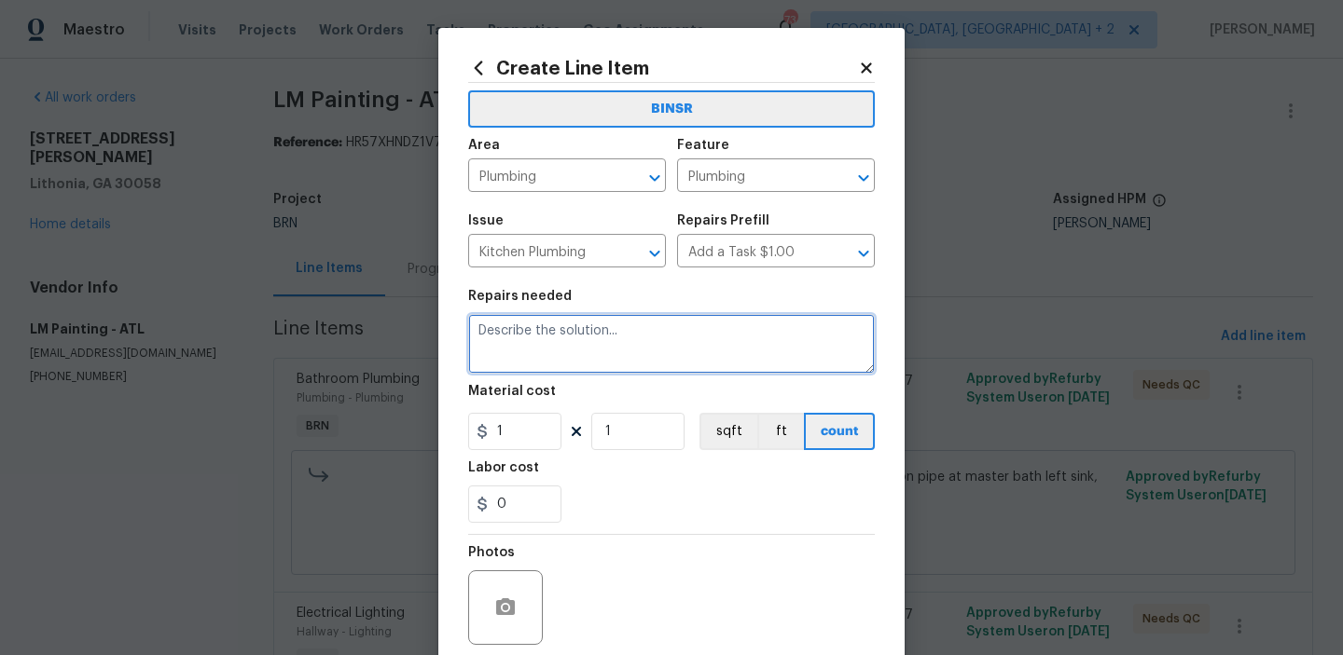
paste textarea "Need a video showing that there is no leak"
type textarea "Need a video showing that there is no leak"
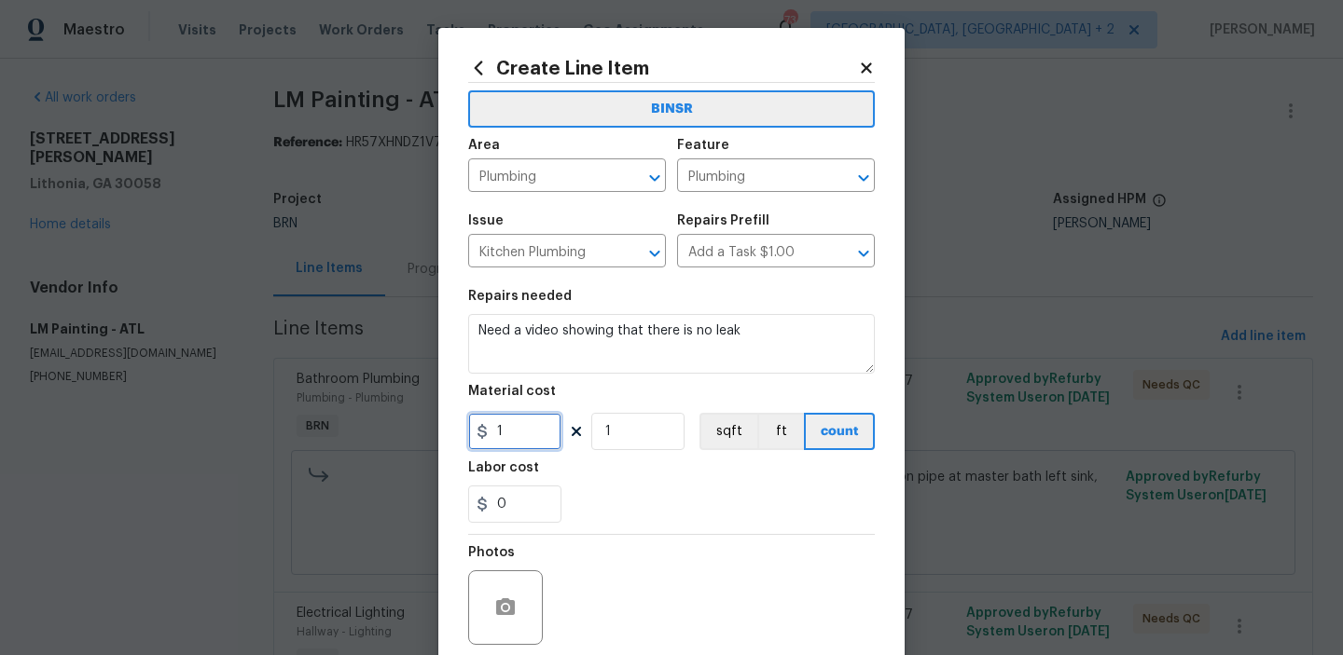
click at [525, 437] on input "1" at bounding box center [514, 431] width 93 height 37
type input "0"
click at [644, 442] on input "1" at bounding box center [637, 431] width 93 height 37
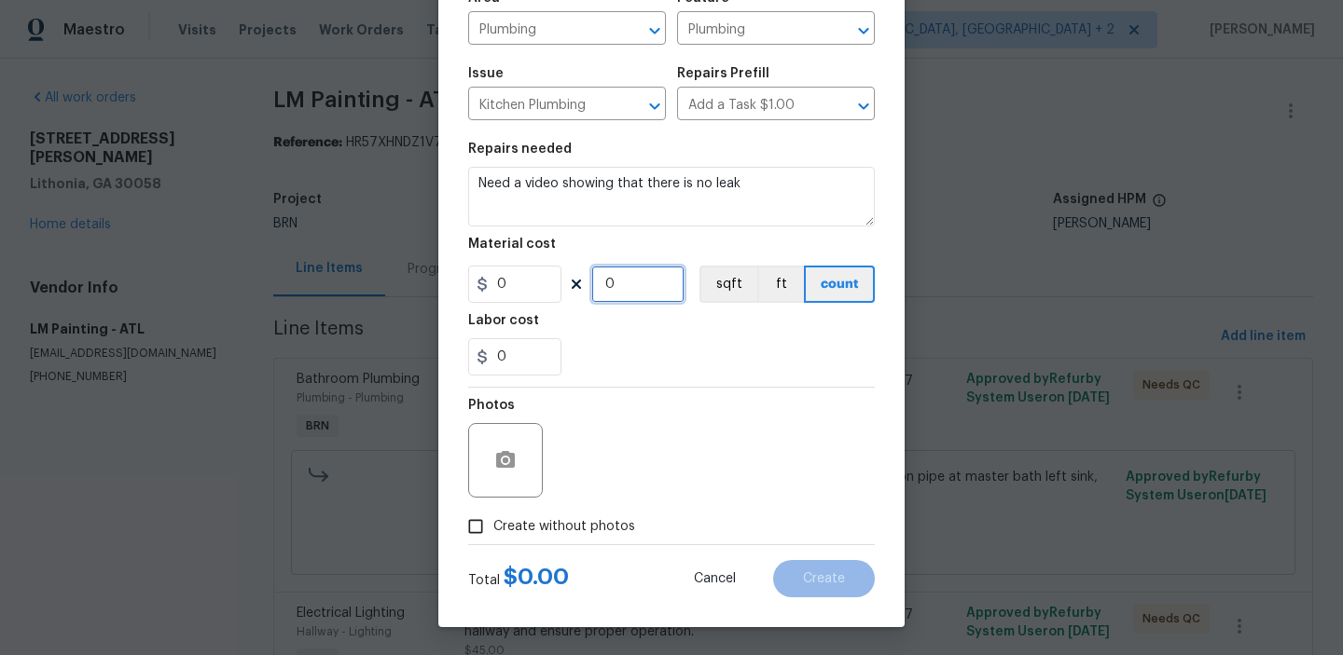
type input "0"
click at [476, 533] on input "Create without photos" at bounding box center [475, 526] width 35 height 35
checkbox input "true"
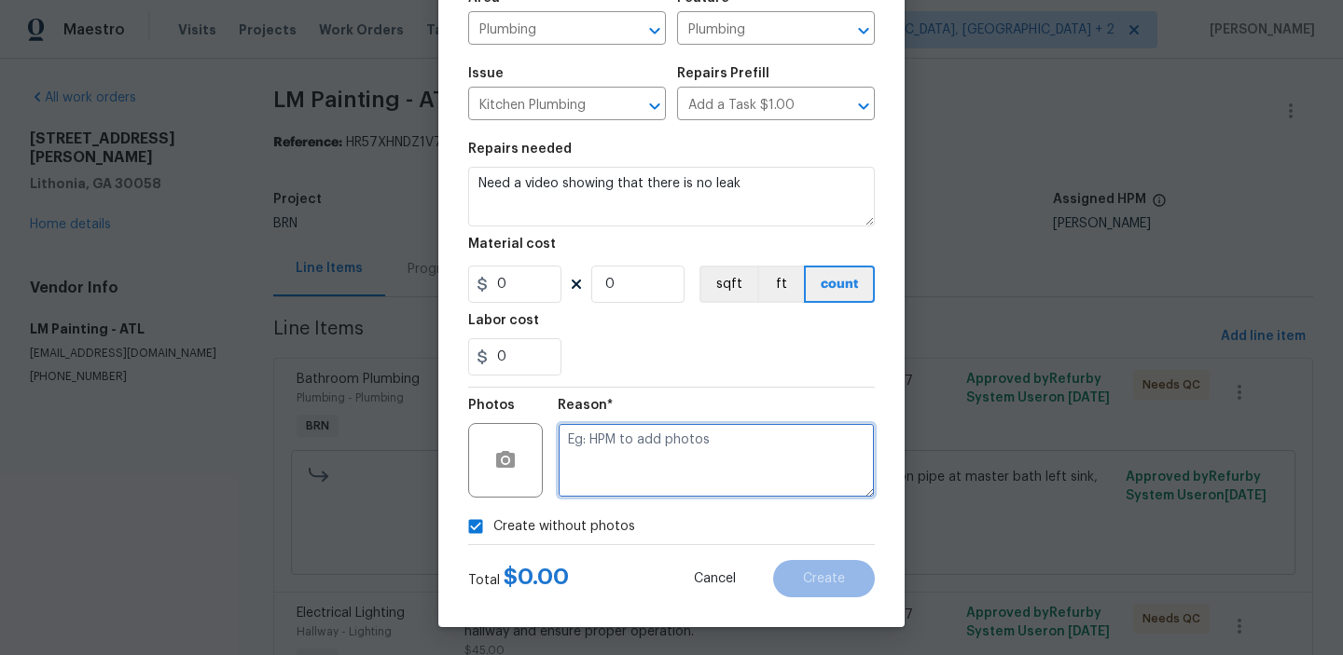
click at [590, 493] on textarea at bounding box center [716, 460] width 317 height 75
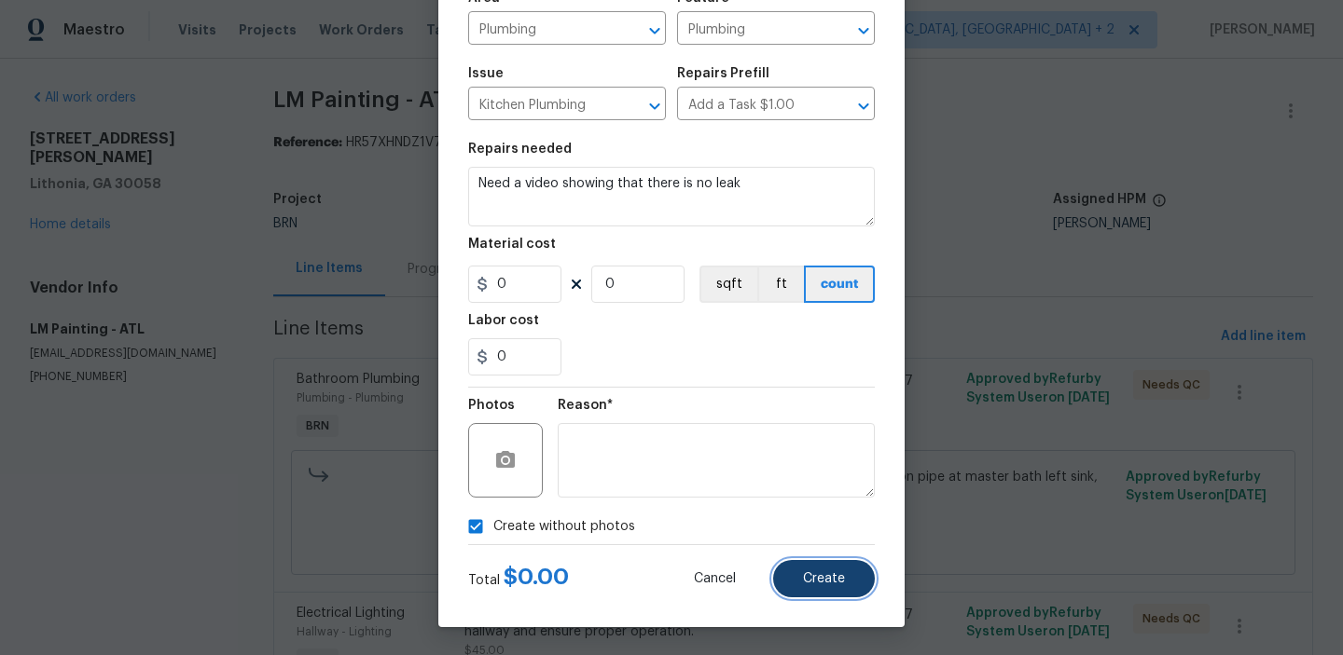
click at [831, 583] on span "Create" at bounding box center [824, 579] width 42 height 14
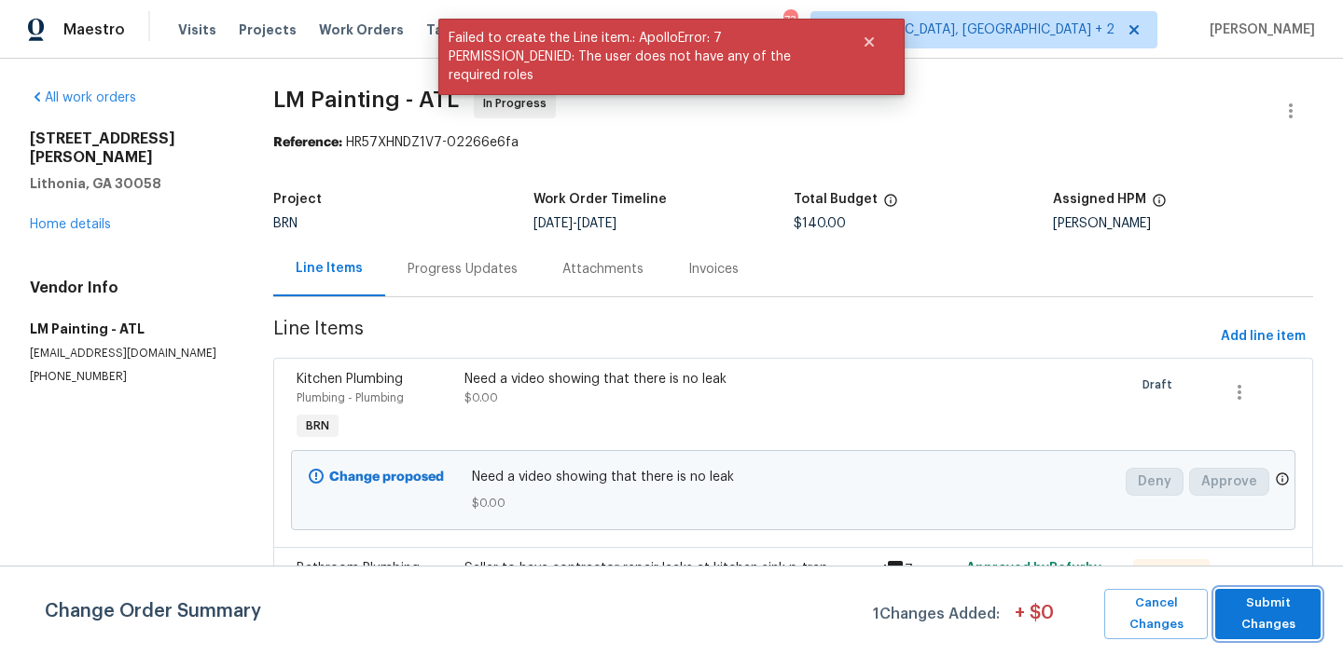
click at [1256, 617] on span "Submit Changes" at bounding box center [1267, 614] width 87 height 43
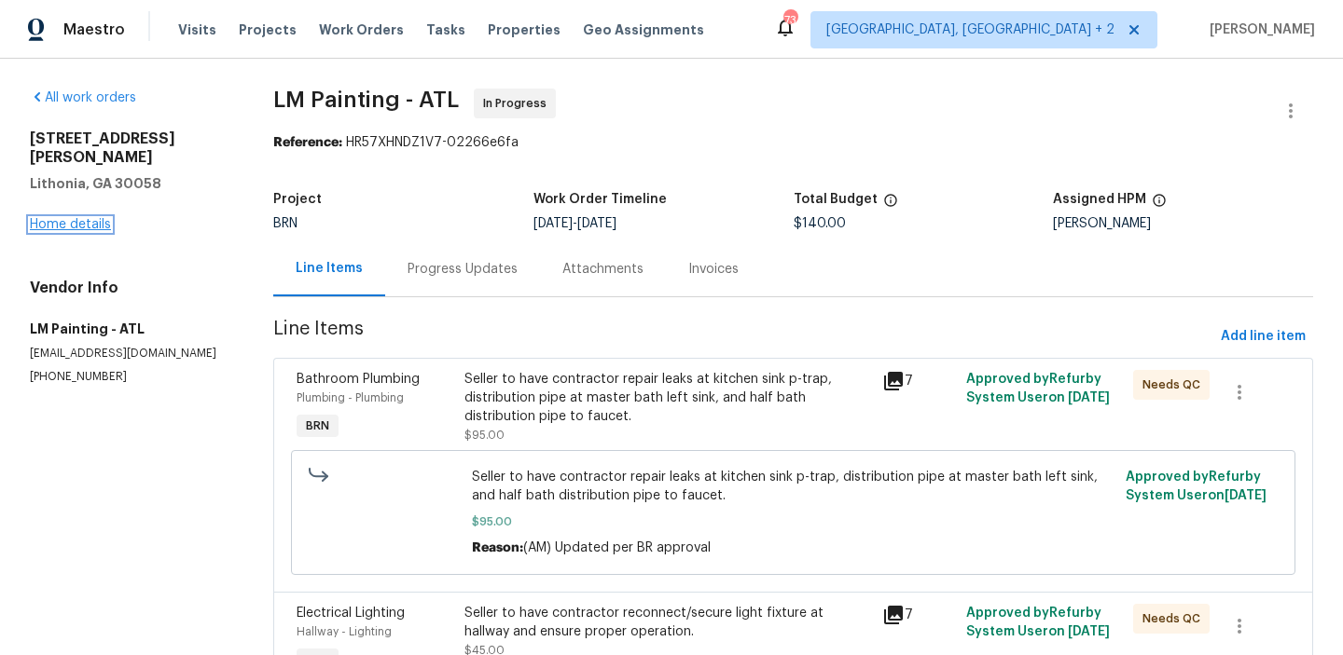
click at [76, 218] on link "Home details" at bounding box center [70, 224] width 81 height 13
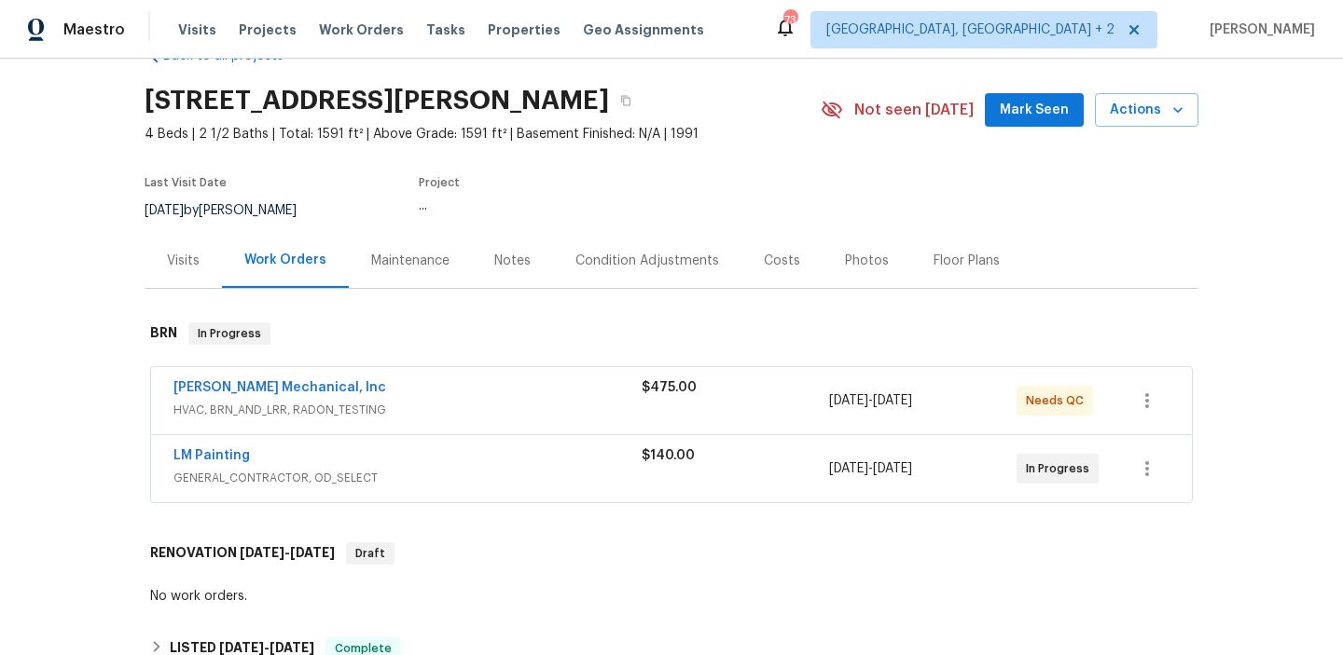
scroll to position [73, 0]
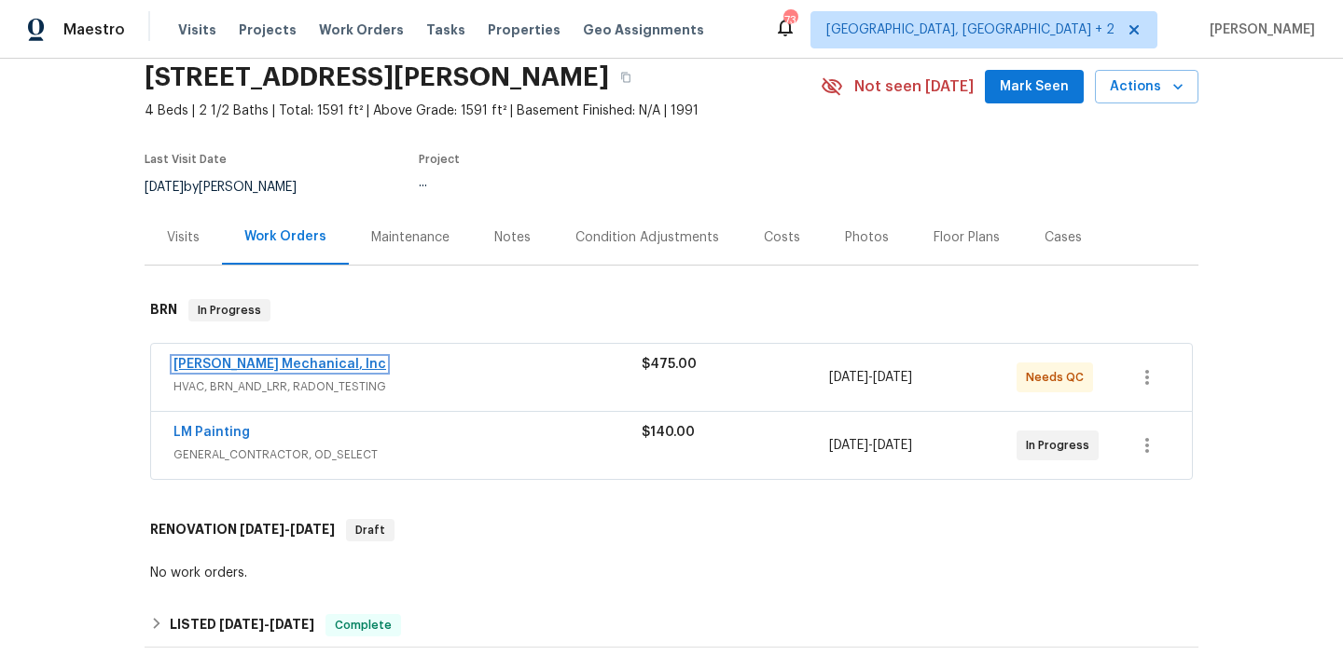
click at [297, 367] on link "JH Martin Mechanical, Inc" at bounding box center [279, 364] width 213 height 13
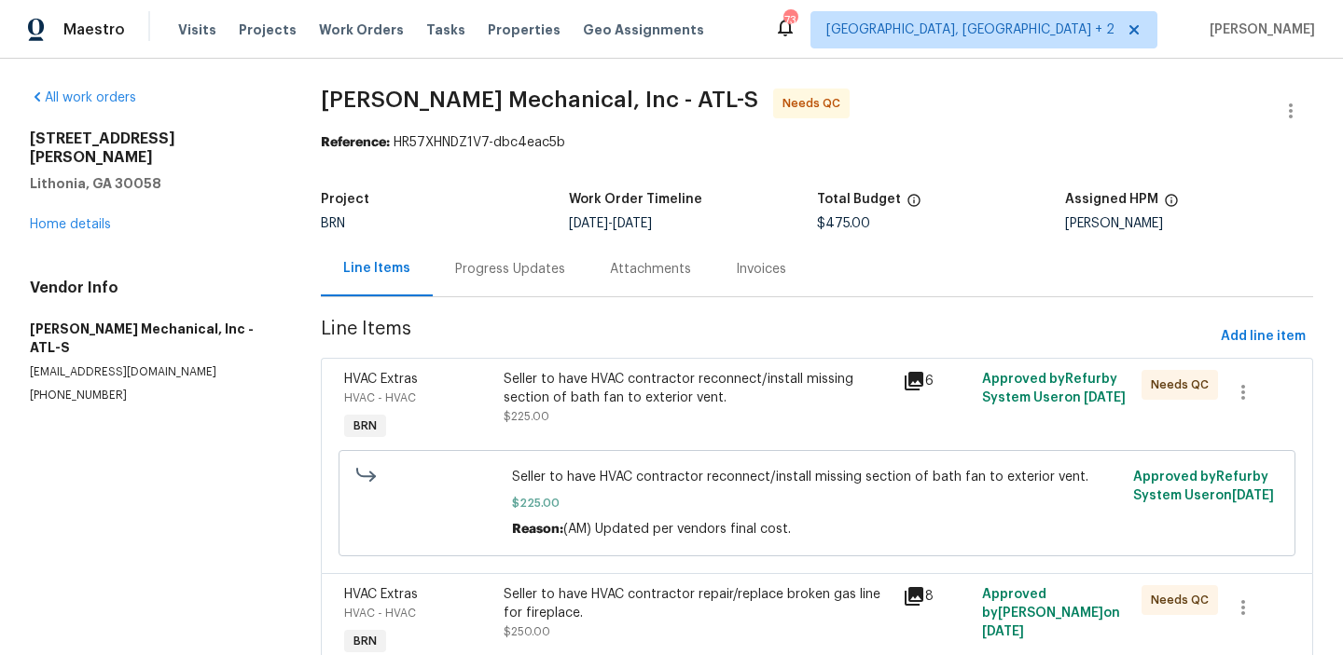
click at [462, 260] on div "Progress Updates" at bounding box center [510, 269] width 110 height 19
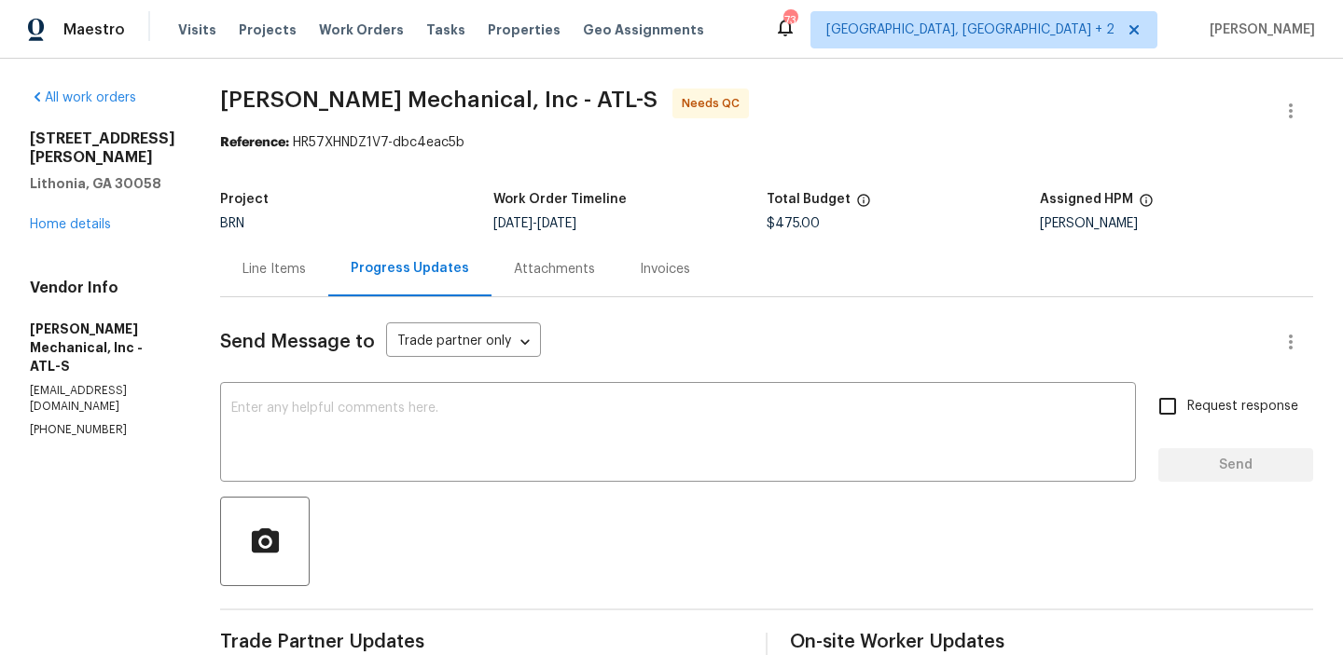
click at [284, 255] on div "Line Items" at bounding box center [274, 268] width 108 height 55
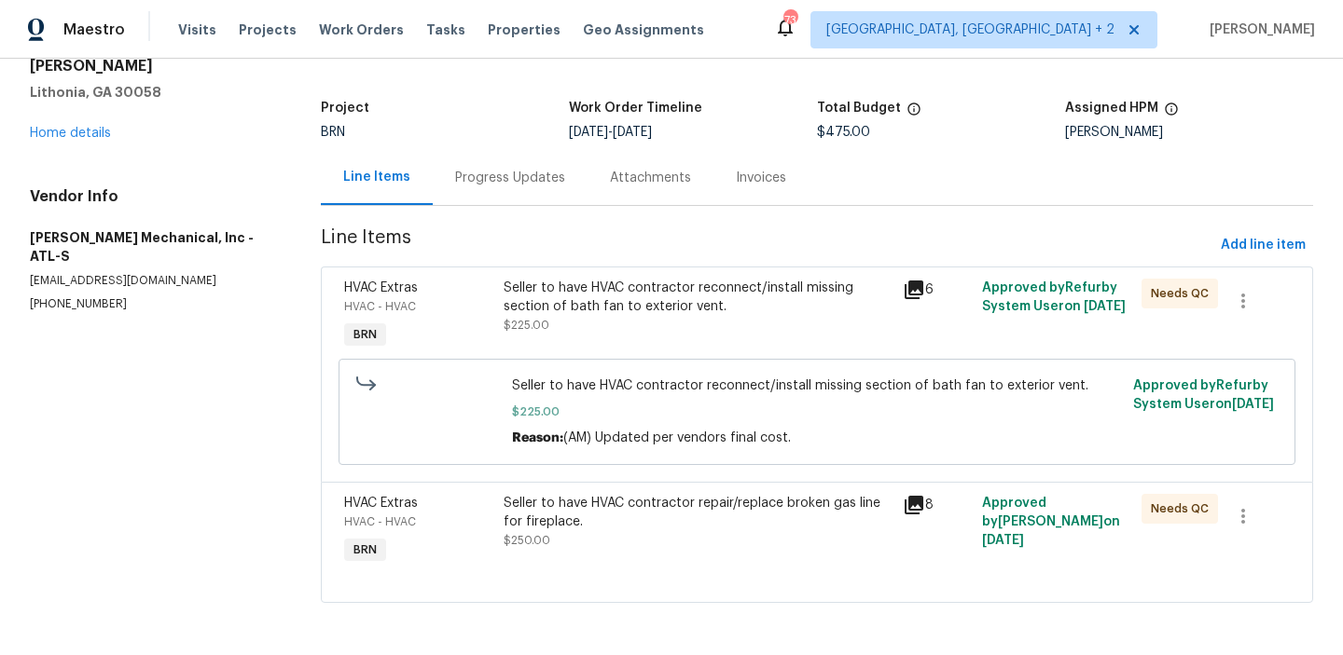
click at [485, 189] on div "Progress Updates" at bounding box center [510, 177] width 155 height 55
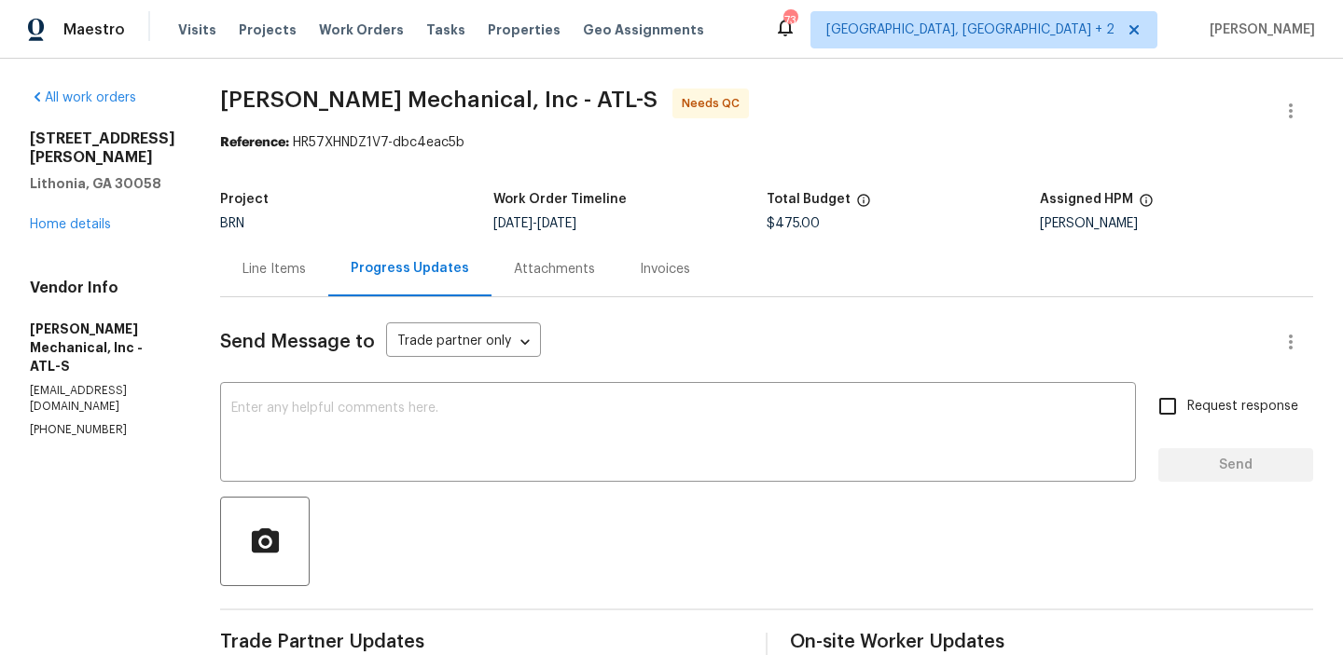
click at [307, 288] on div "Line Items" at bounding box center [274, 268] width 108 height 55
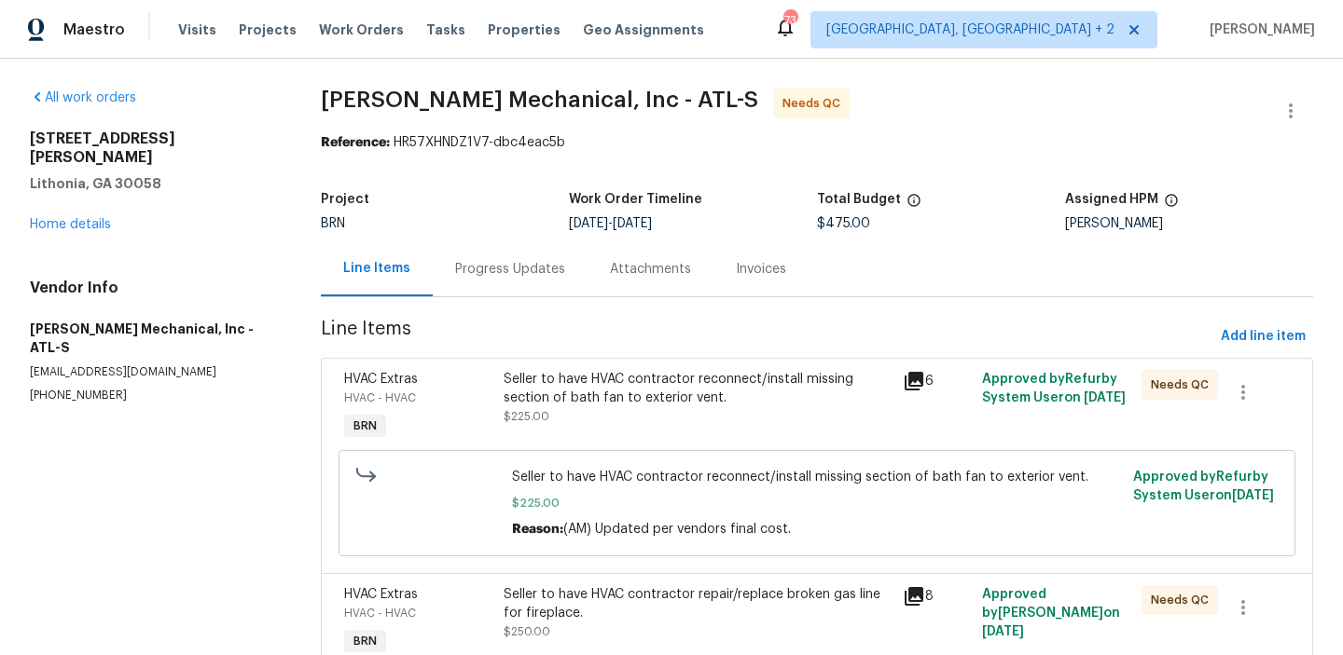
click at [603, 437] on div "Seller to have HVAC contractor reconnect/install missing section of bath fan to…" at bounding box center [697, 408] width 398 height 86
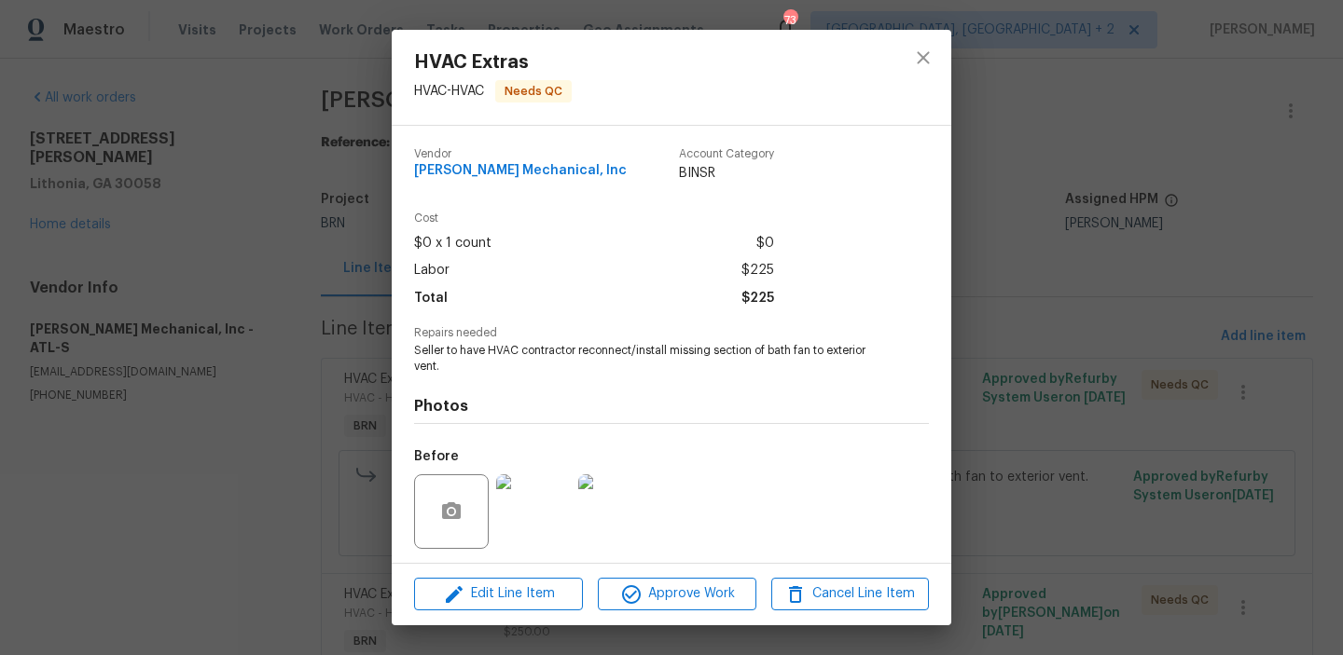
scroll to position [126, 0]
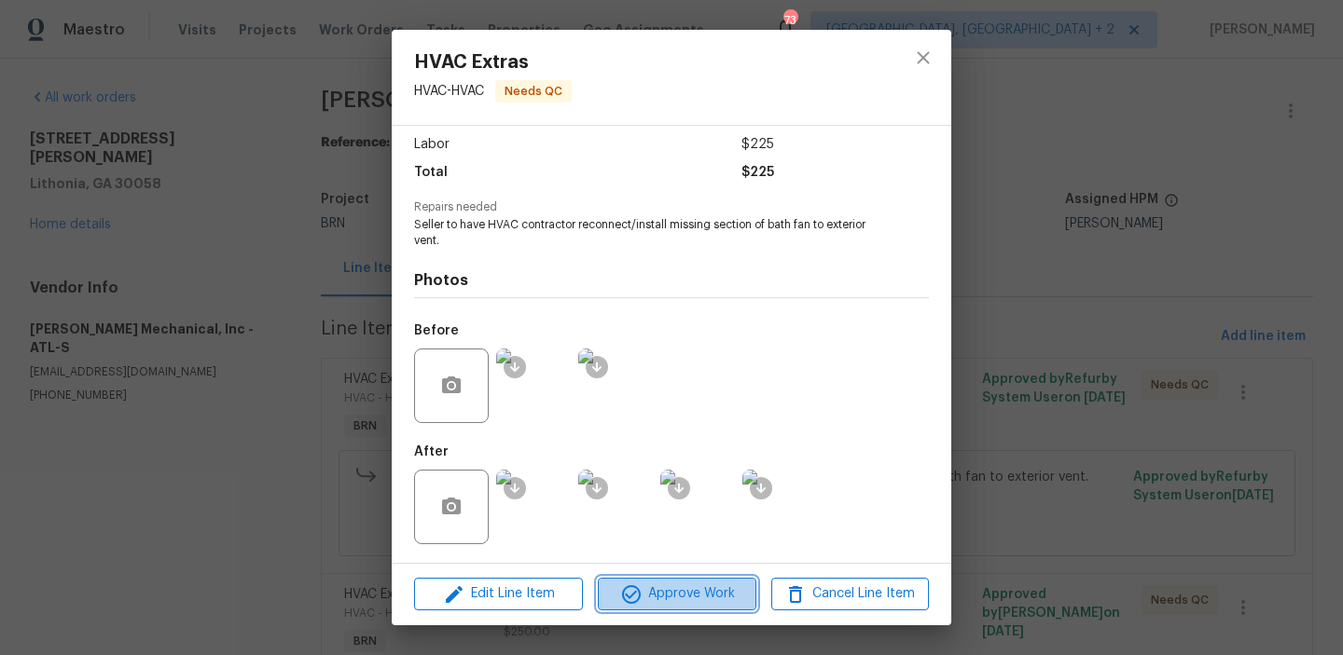
click at [650, 605] on span "Approve Work" at bounding box center [676, 594] width 146 height 23
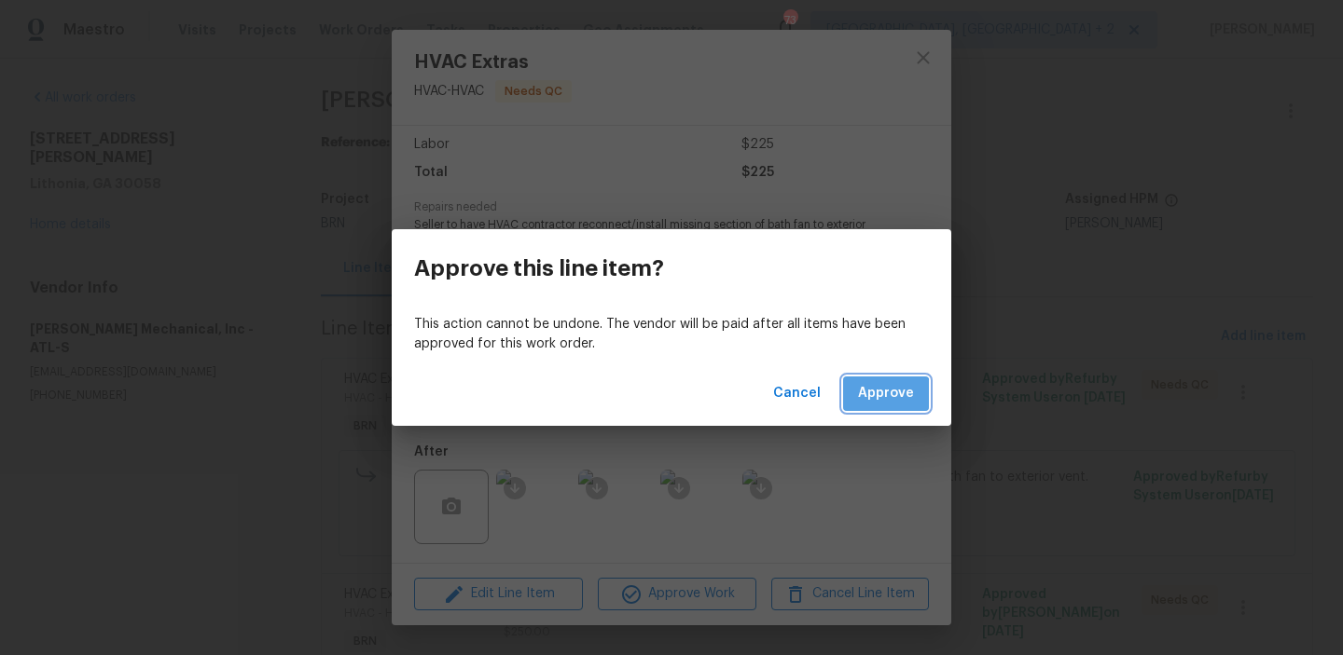
click at [864, 410] on button "Approve" at bounding box center [886, 394] width 86 height 34
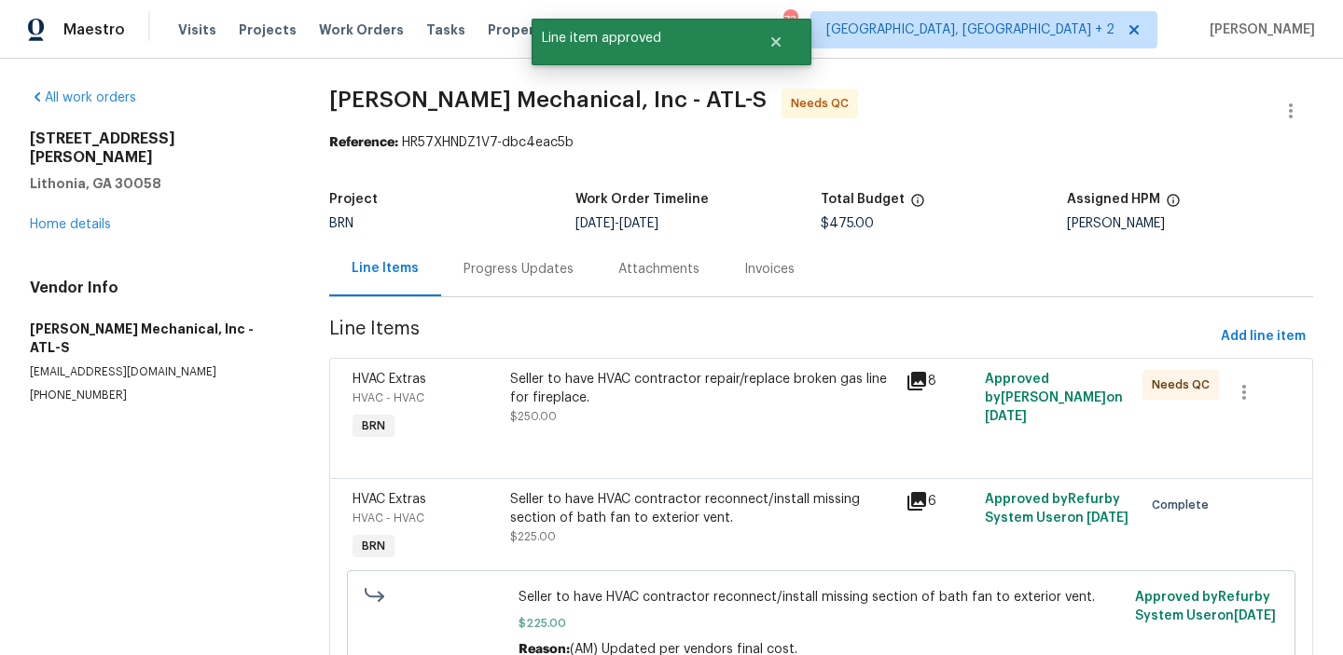
click at [597, 406] on div "Seller to have HVAC contractor repair/replace broken gas line for fireplace." at bounding box center [702, 388] width 384 height 37
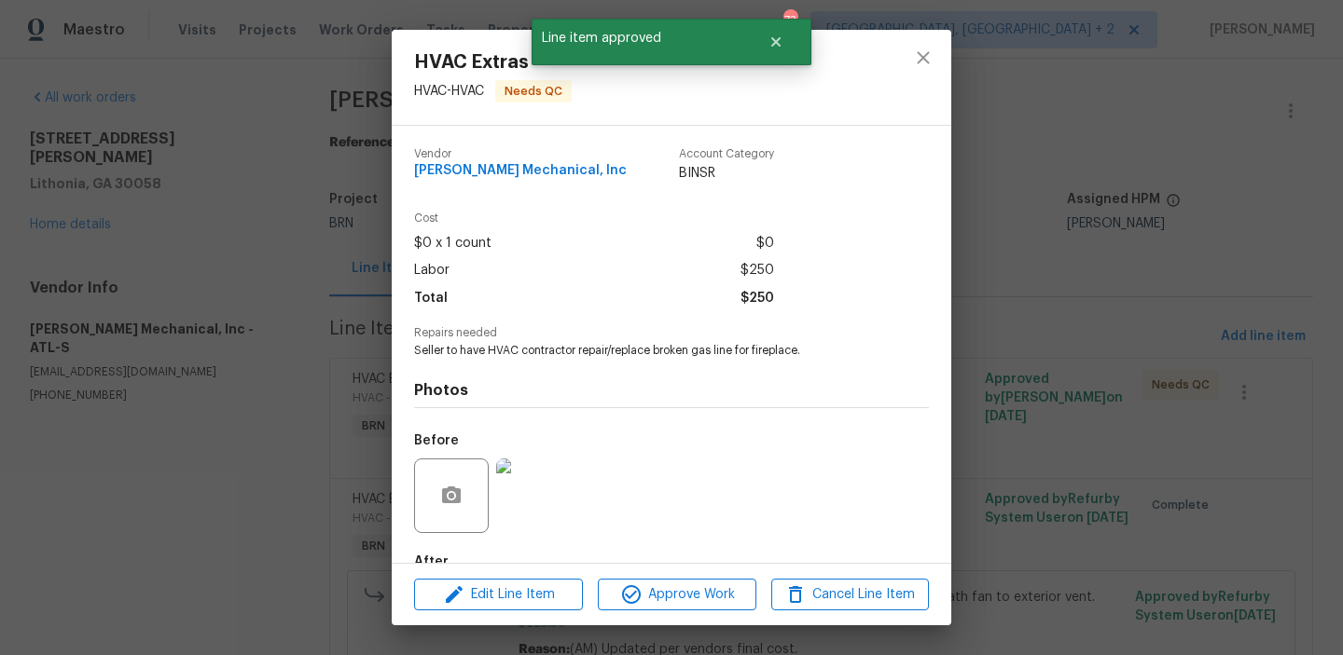
scroll to position [110, 0]
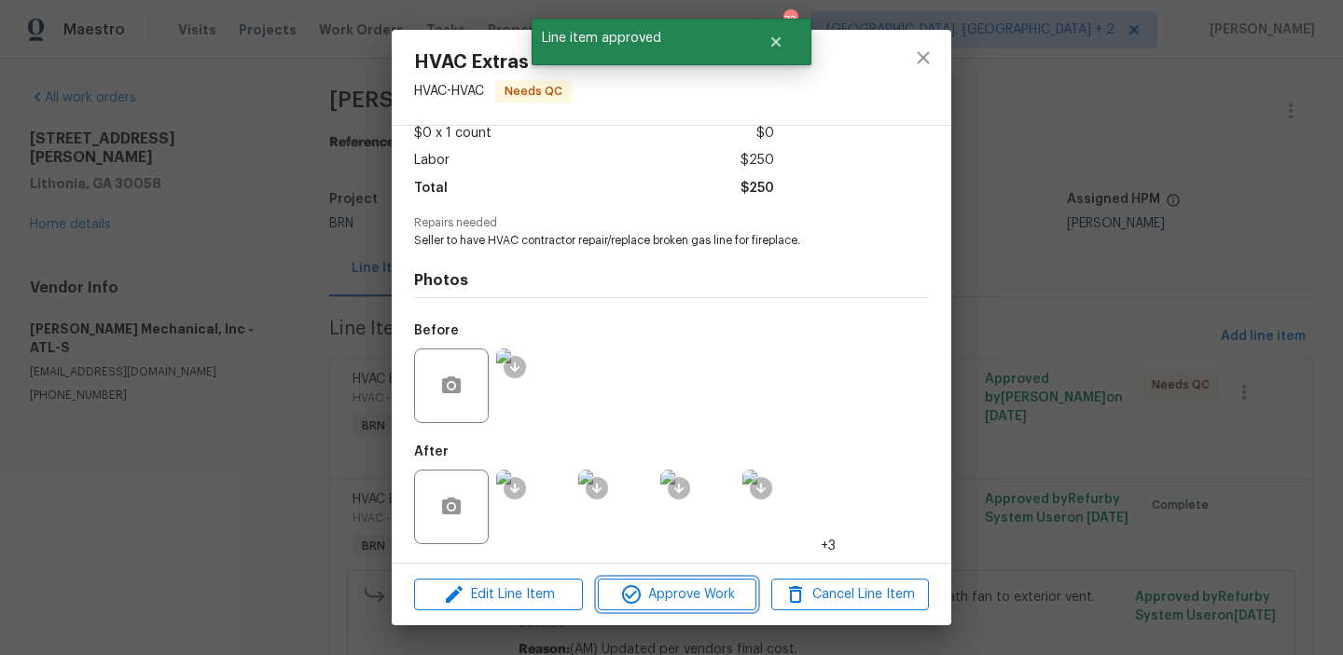
click at [638, 580] on button "Approve Work" at bounding box center [677, 595] width 158 height 33
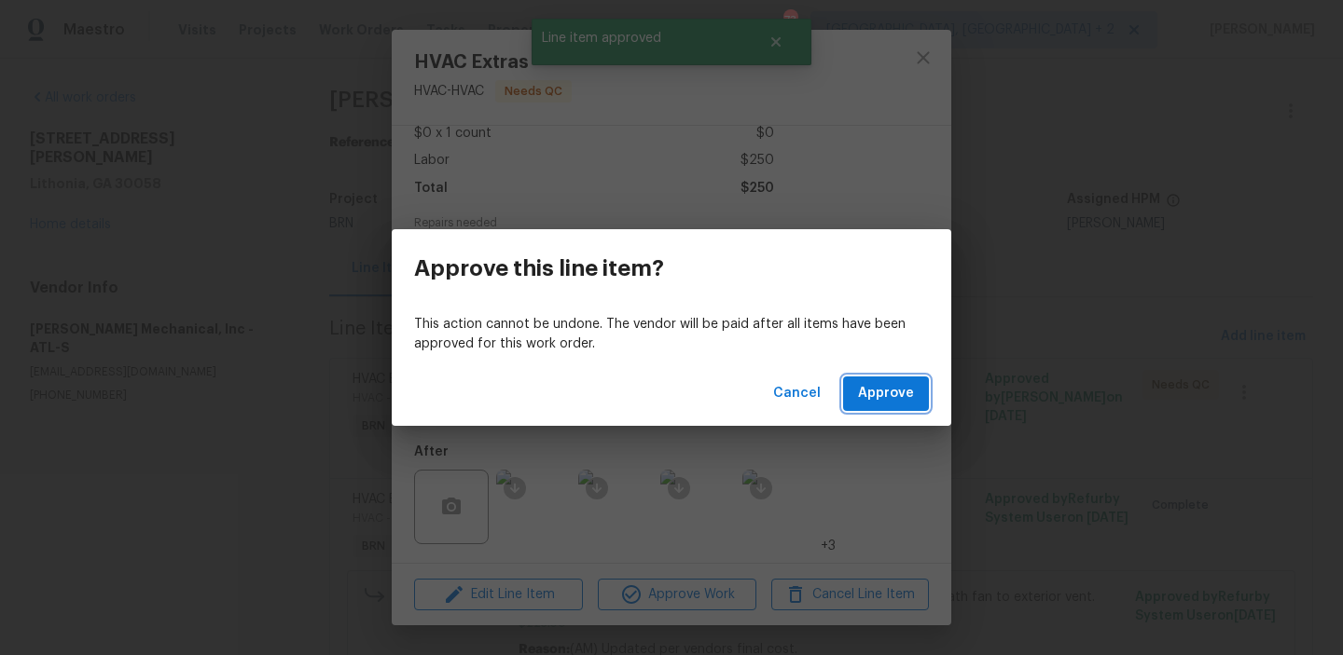
click at [887, 379] on button "Approve" at bounding box center [886, 394] width 86 height 34
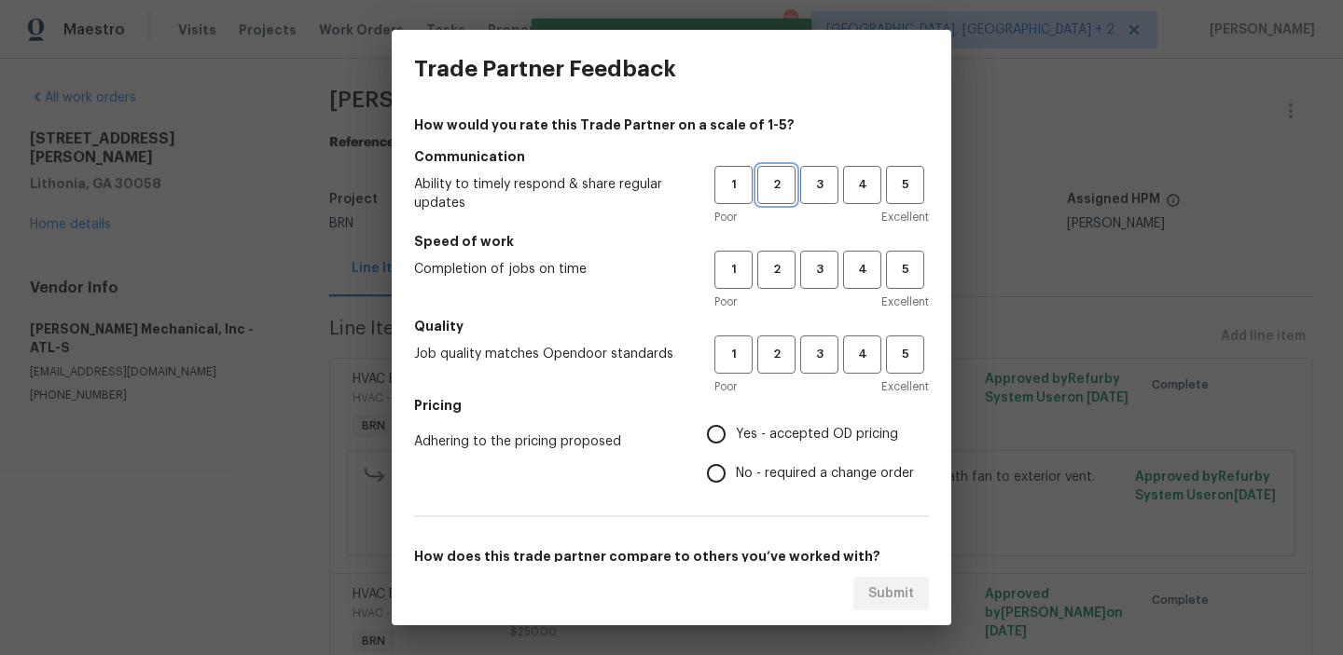
click at [776, 183] on span "2" at bounding box center [776, 184] width 34 height 21
click at [774, 258] on button "2" at bounding box center [776, 270] width 38 height 38
click at [783, 345] on span "2" at bounding box center [776, 354] width 34 height 21
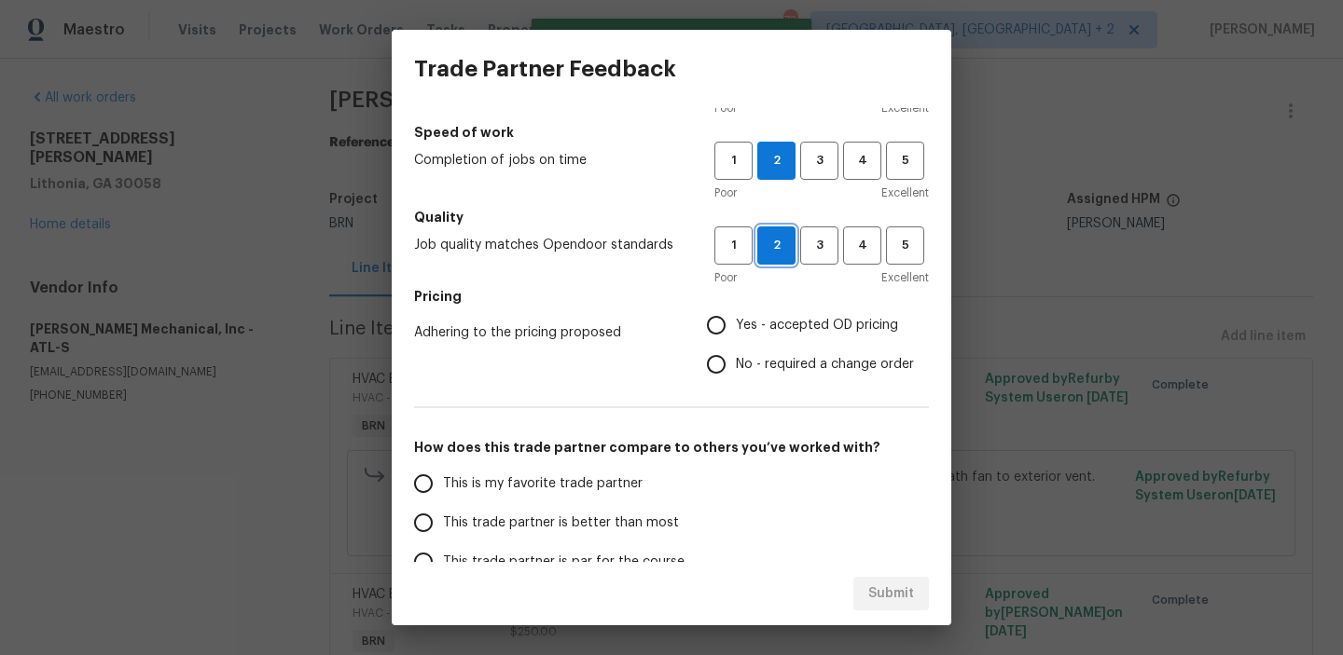
scroll to position [147, 0]
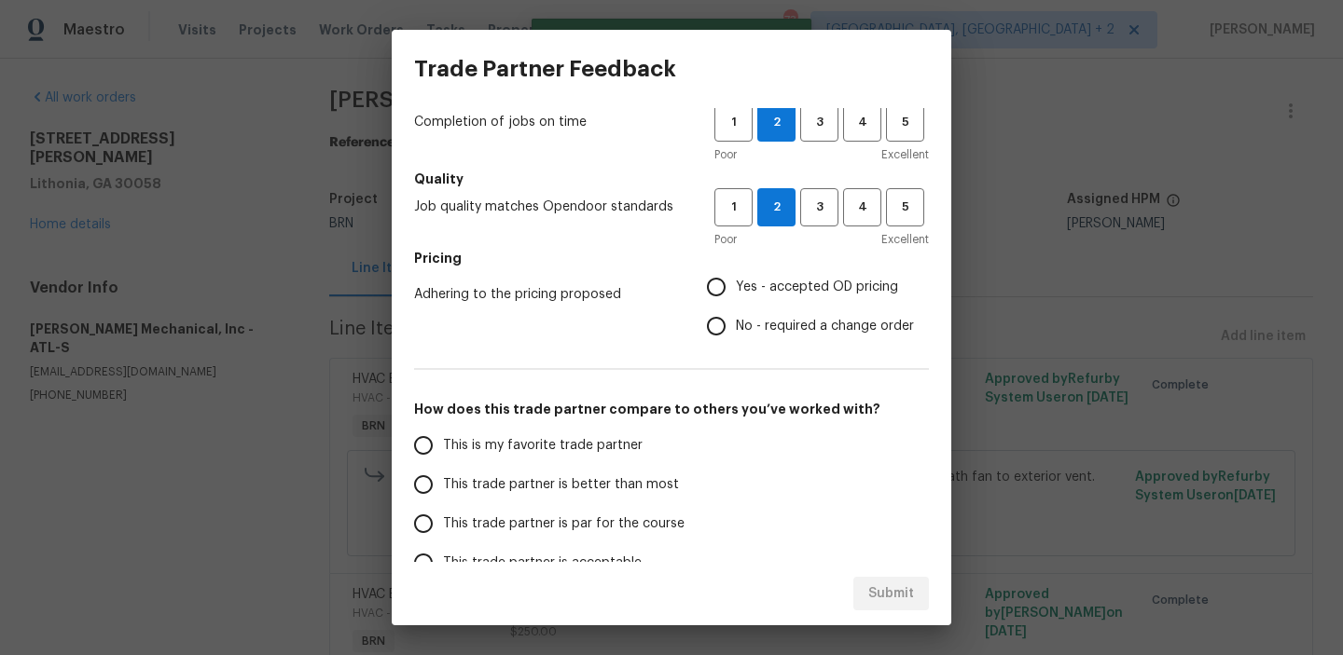
click at [741, 345] on label "No - required a change order" at bounding box center [804, 326] width 217 height 39
click at [736, 345] on input "No - required a change order" at bounding box center [715, 326] width 39 height 39
radio input "true"
click at [484, 489] on span "This trade partner is better than most" at bounding box center [561, 486] width 236 height 20
click at [443, 489] on input "This trade partner is better than most" at bounding box center [423, 484] width 39 height 39
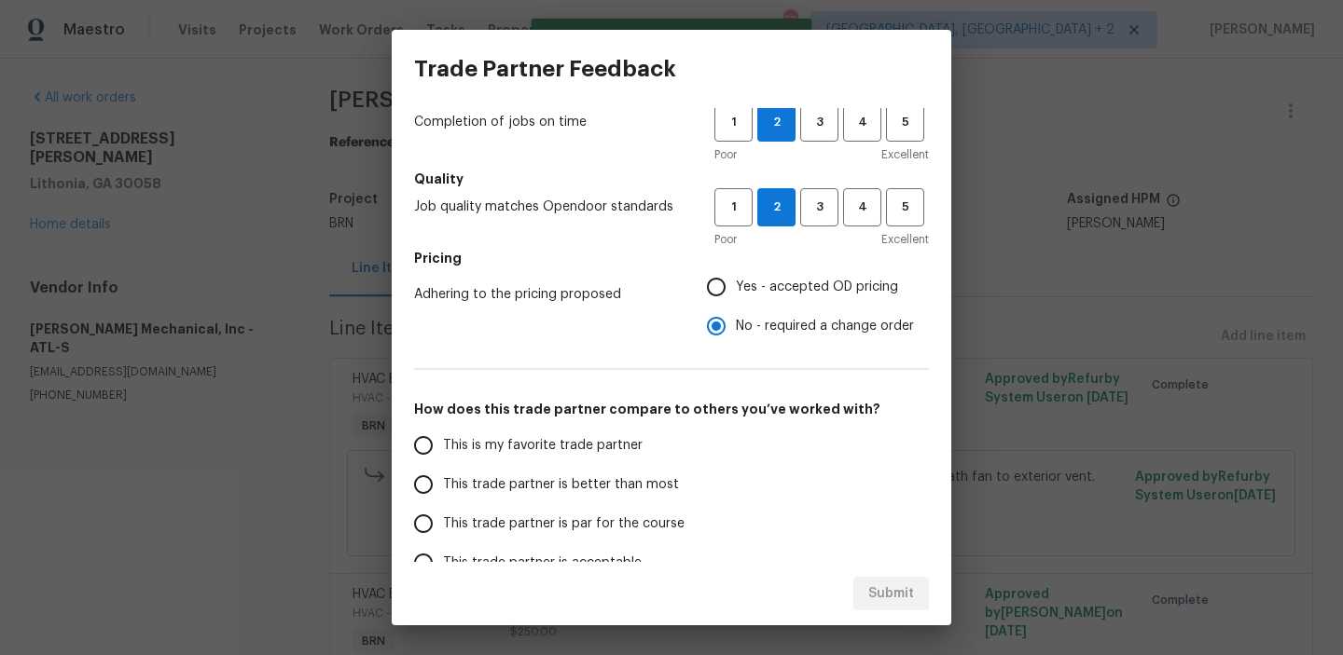
radio input "false"
click at [488, 459] on label "This is my favorite trade partner" at bounding box center [551, 445] width 295 height 39
click at [443, 459] on input "This is my favorite trade partner" at bounding box center [423, 445] width 39 height 39
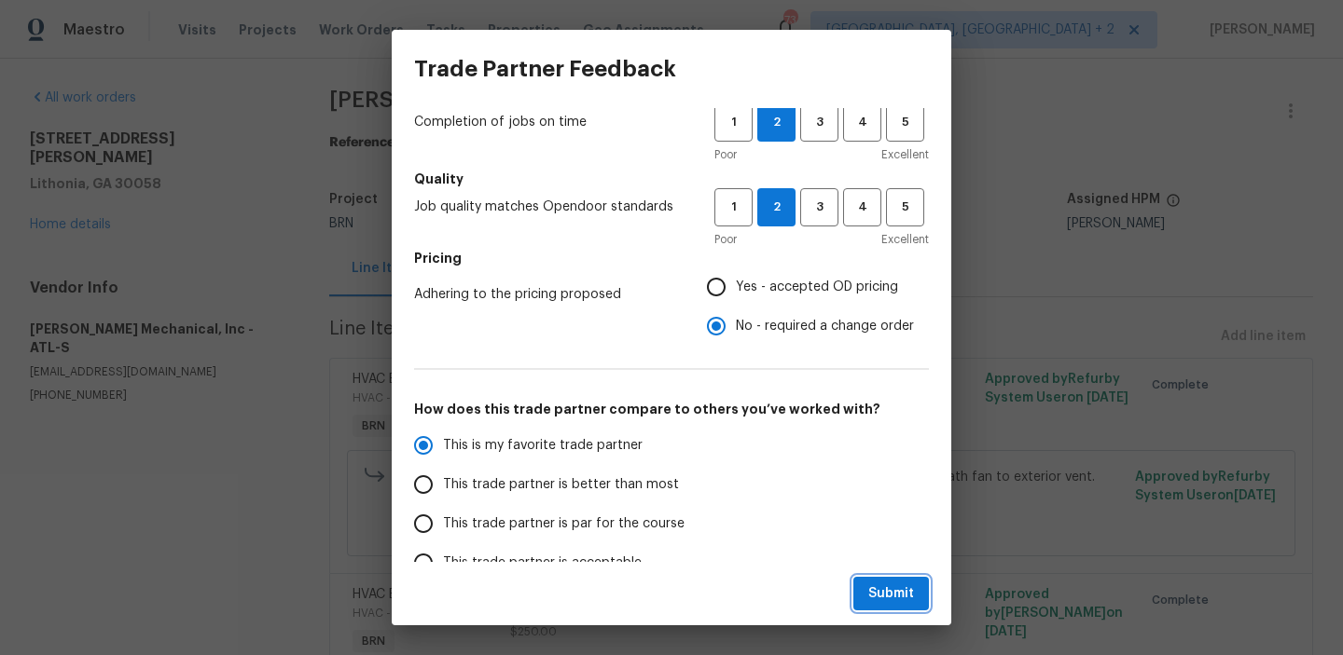
click at [875, 588] on span "Submit" at bounding box center [891, 594] width 46 height 23
radio input "true"
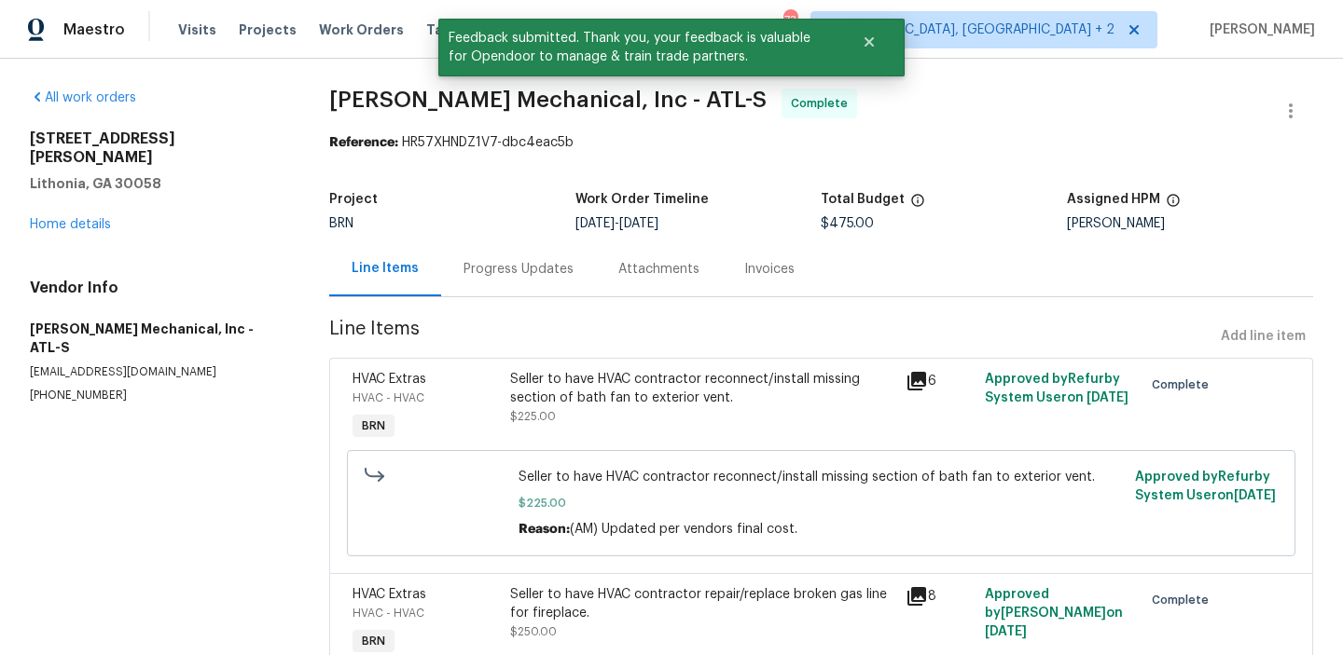
click at [509, 294] on div "Progress Updates" at bounding box center [518, 268] width 155 height 55
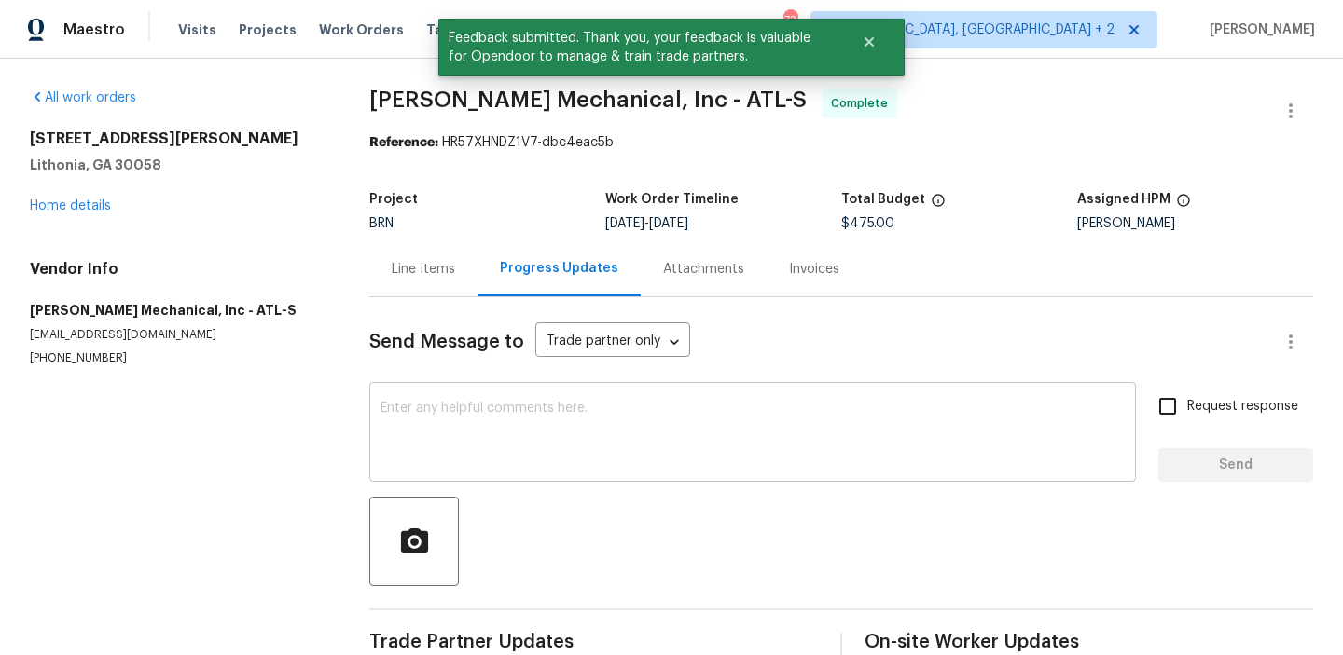
click at [538, 409] on textarea at bounding box center [752, 434] width 744 height 65
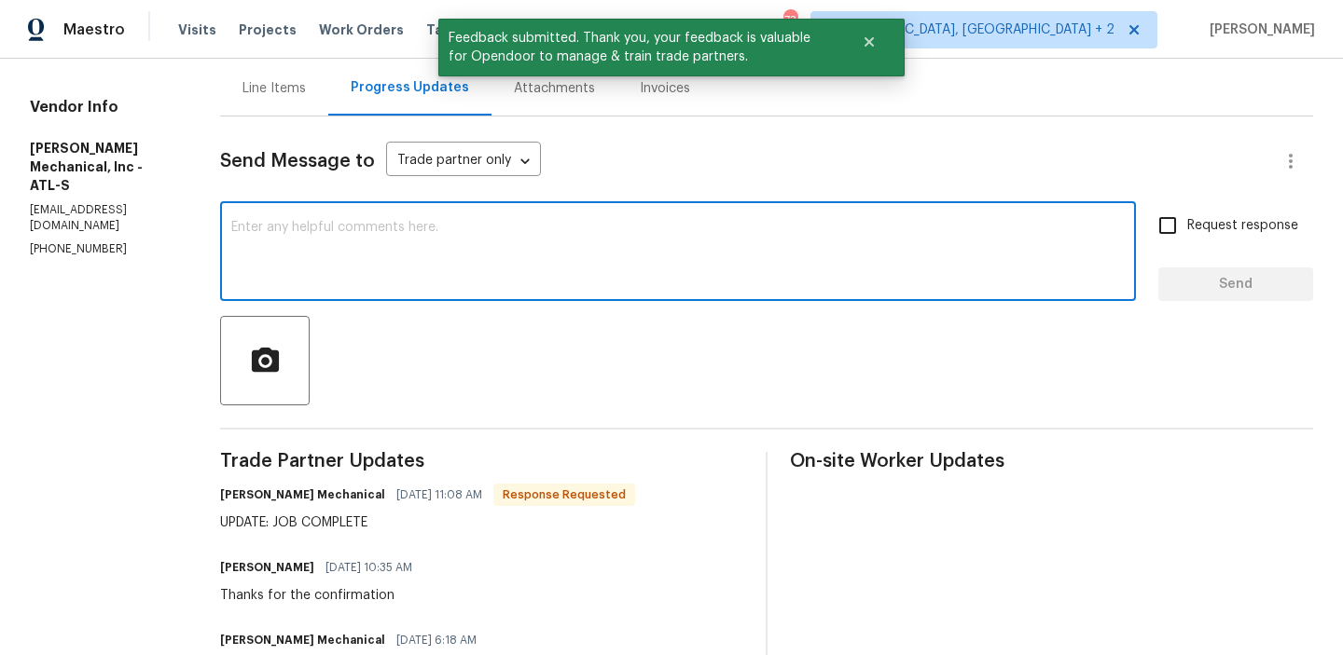
scroll to position [188, 0]
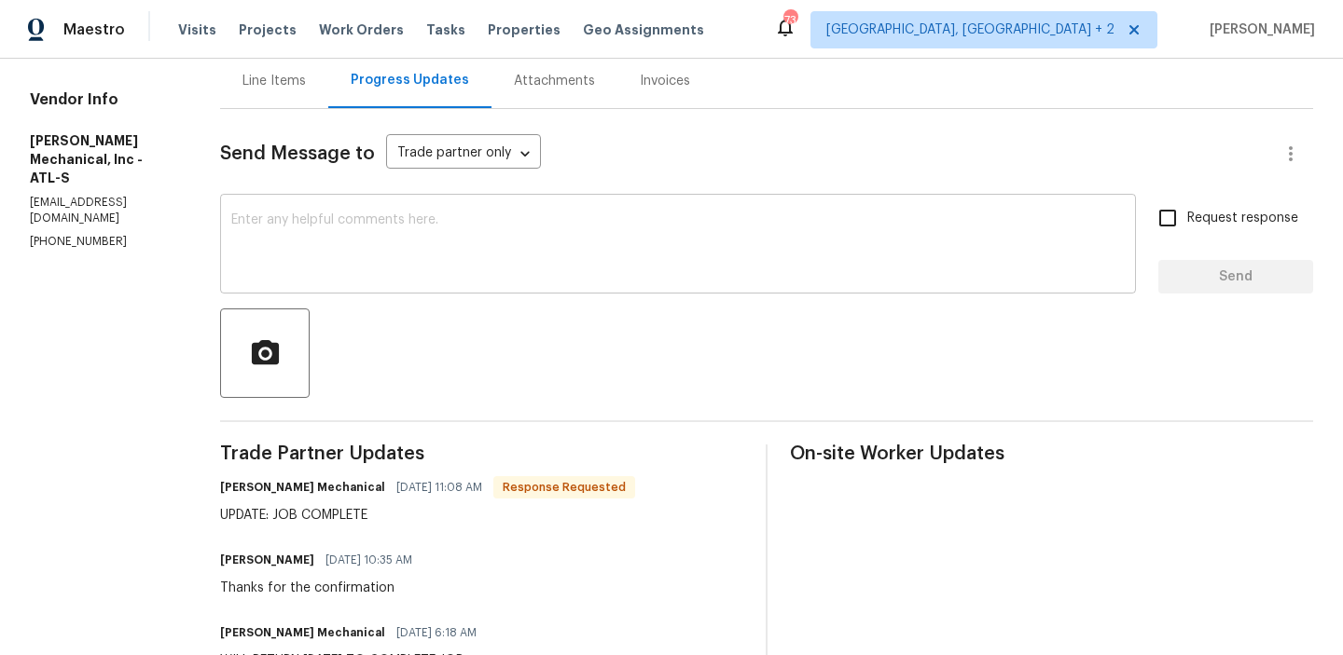
paste textarea "WO is approved, Please upload the invoice under the invoice section.Thanks"
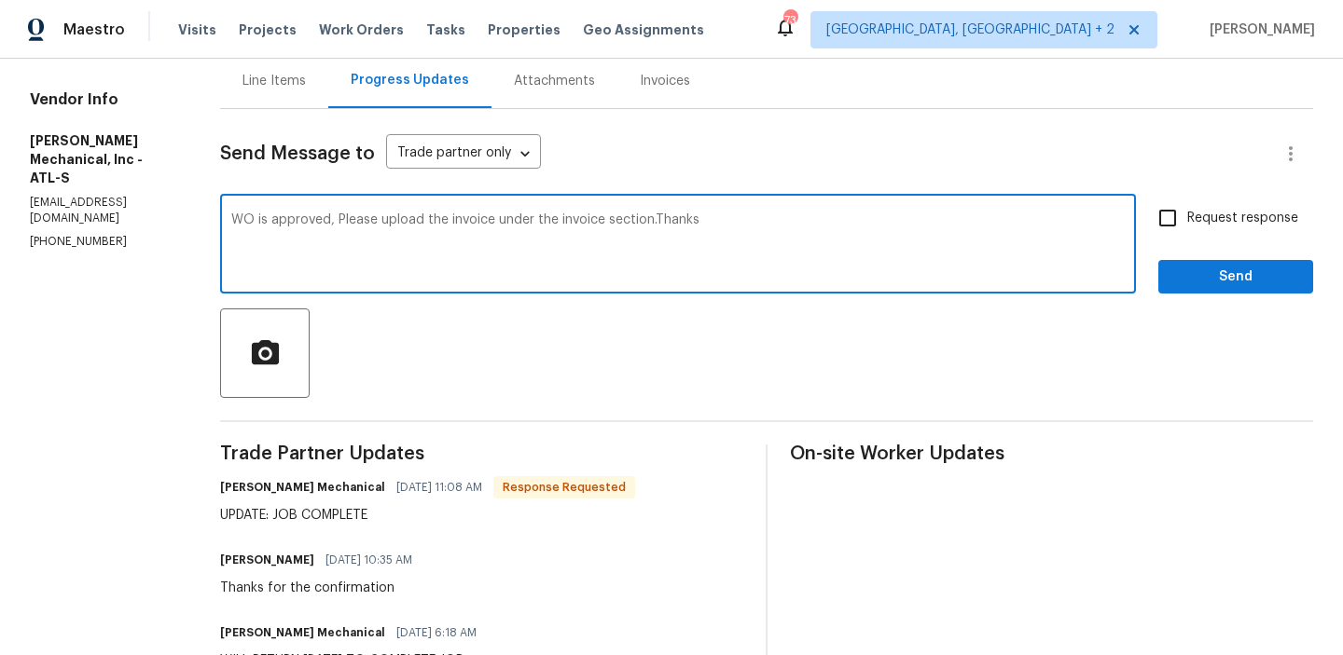
type textarea "WO is approved, Please upload the invoice under the invoice section.Thanks"
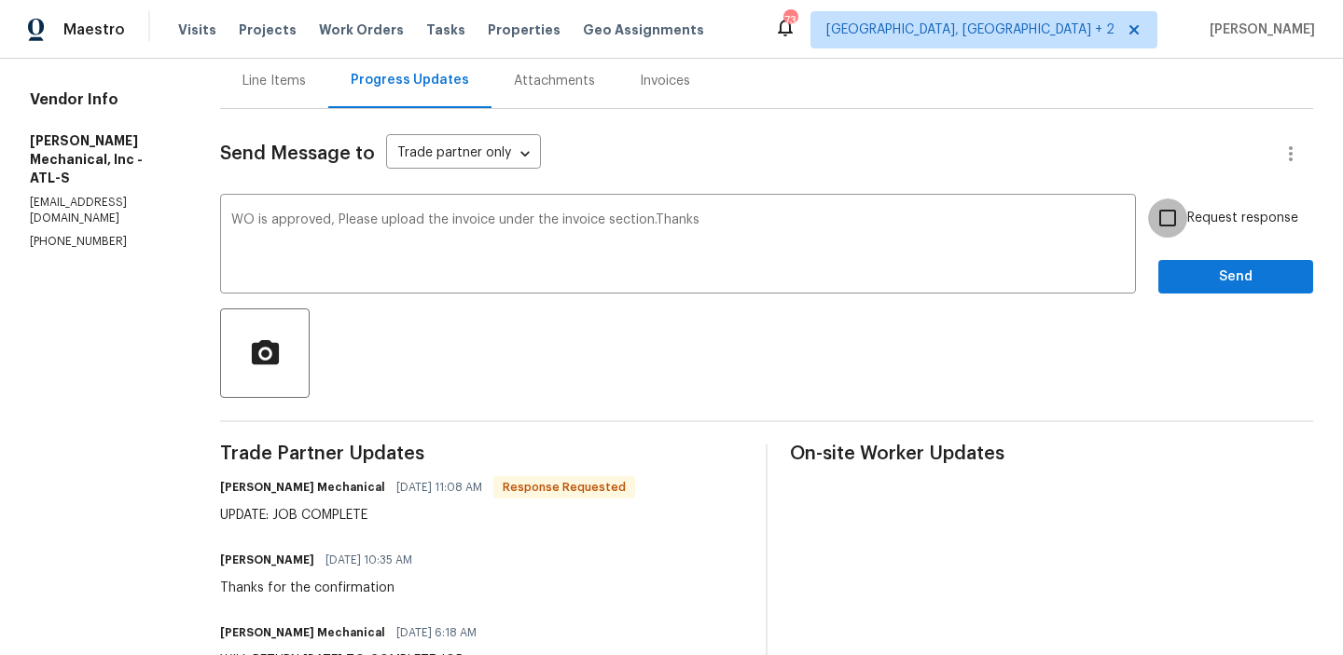
click at [1164, 216] on input "Request response" at bounding box center [1167, 218] width 39 height 39
checkbox input "true"
click at [1193, 272] on span "Send" at bounding box center [1235, 277] width 125 height 23
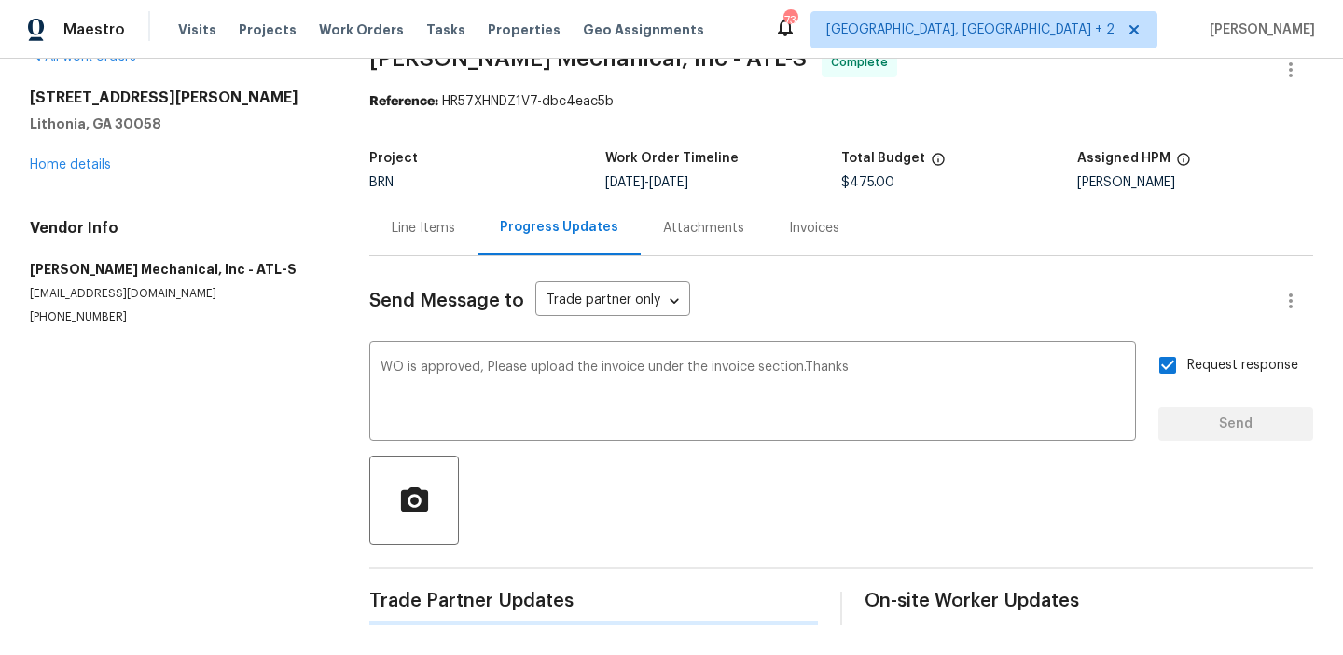
scroll to position [0, 0]
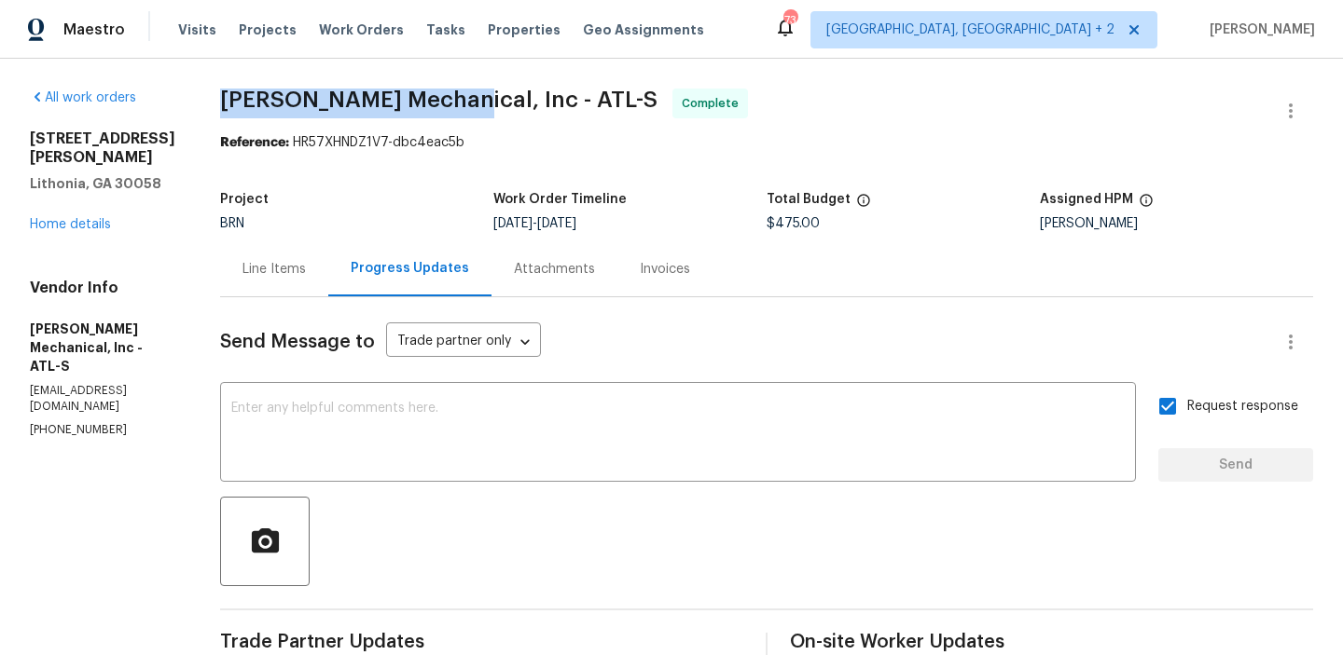
drag, startPoint x: 245, startPoint y: 102, endPoint x: 479, endPoint y: 95, distance: 234.1
copy span "JH Martin Mechanical"
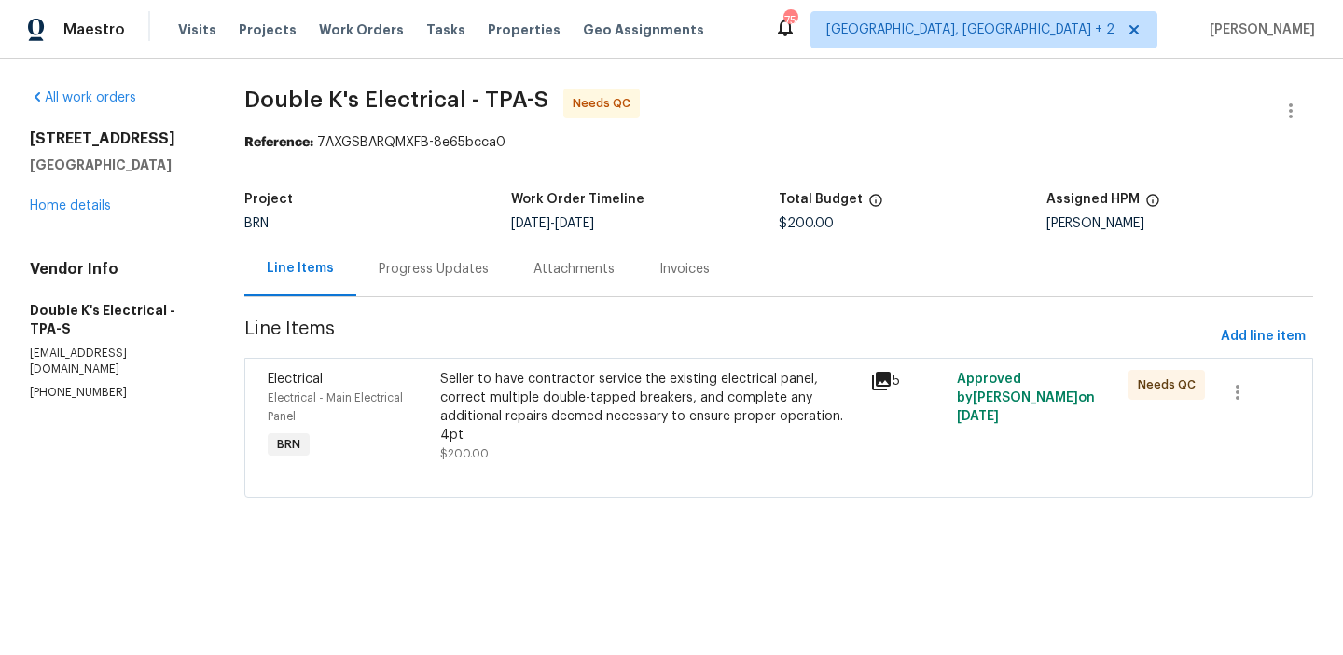
click at [498, 414] on div "Seller to have contractor service the existing electrical panel, correct multip…" at bounding box center [650, 407] width 420 height 75
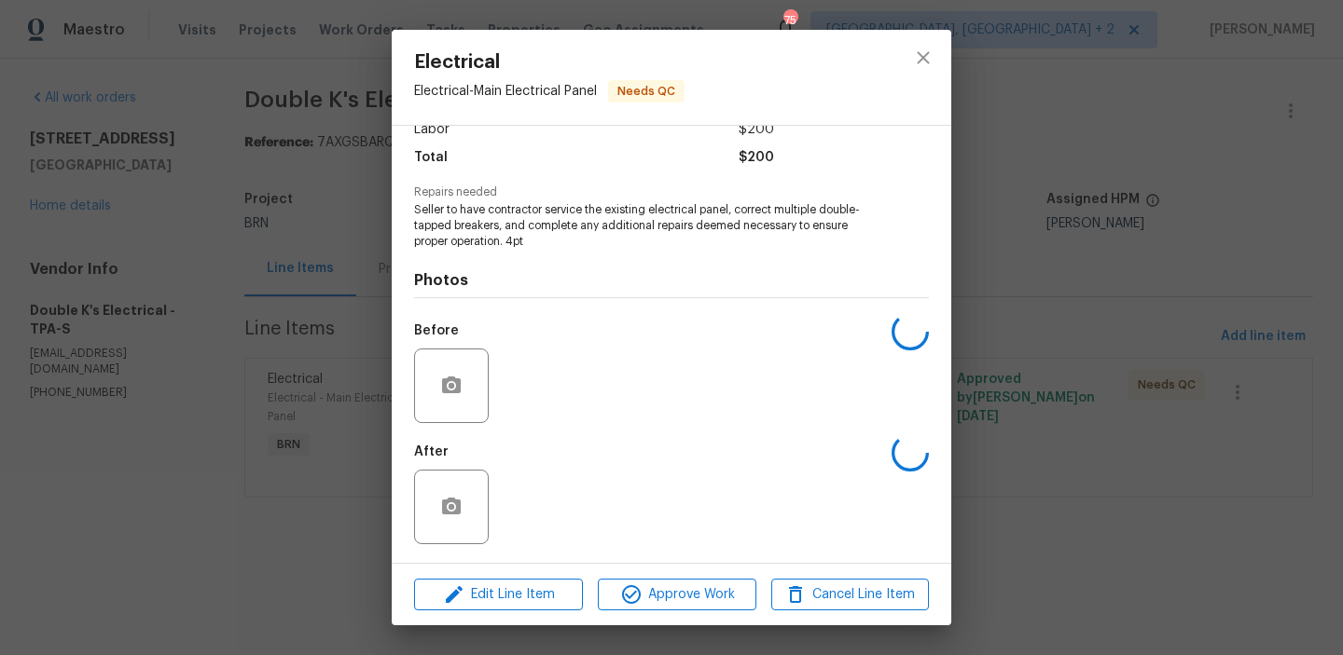
scroll to position [141, 0]
click at [310, 236] on div "Electrical Electrical - Main Electrical Panel Needs QC Vendor Double K's Electr…" at bounding box center [671, 327] width 1343 height 655
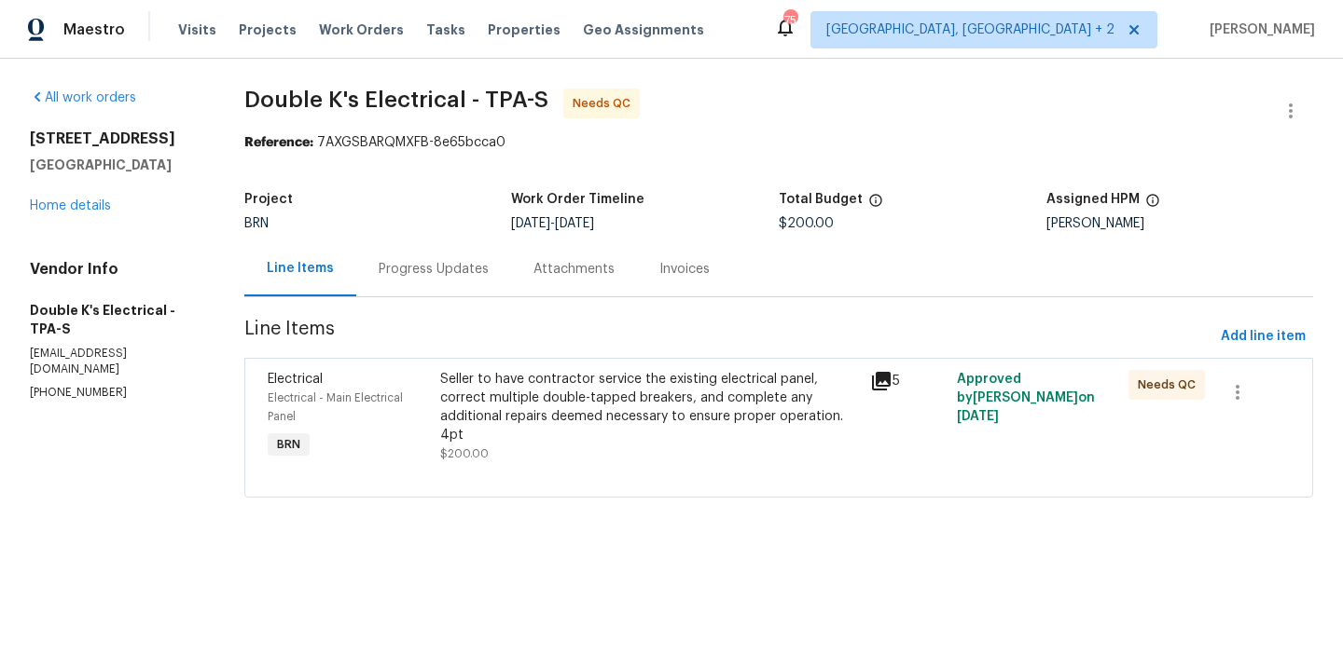
click at [48, 385] on p "(407) 724-1783" at bounding box center [115, 393] width 170 height 16
copy p "(407) 724-1783"
click at [59, 209] on link "Home details" at bounding box center [70, 206] width 81 height 13
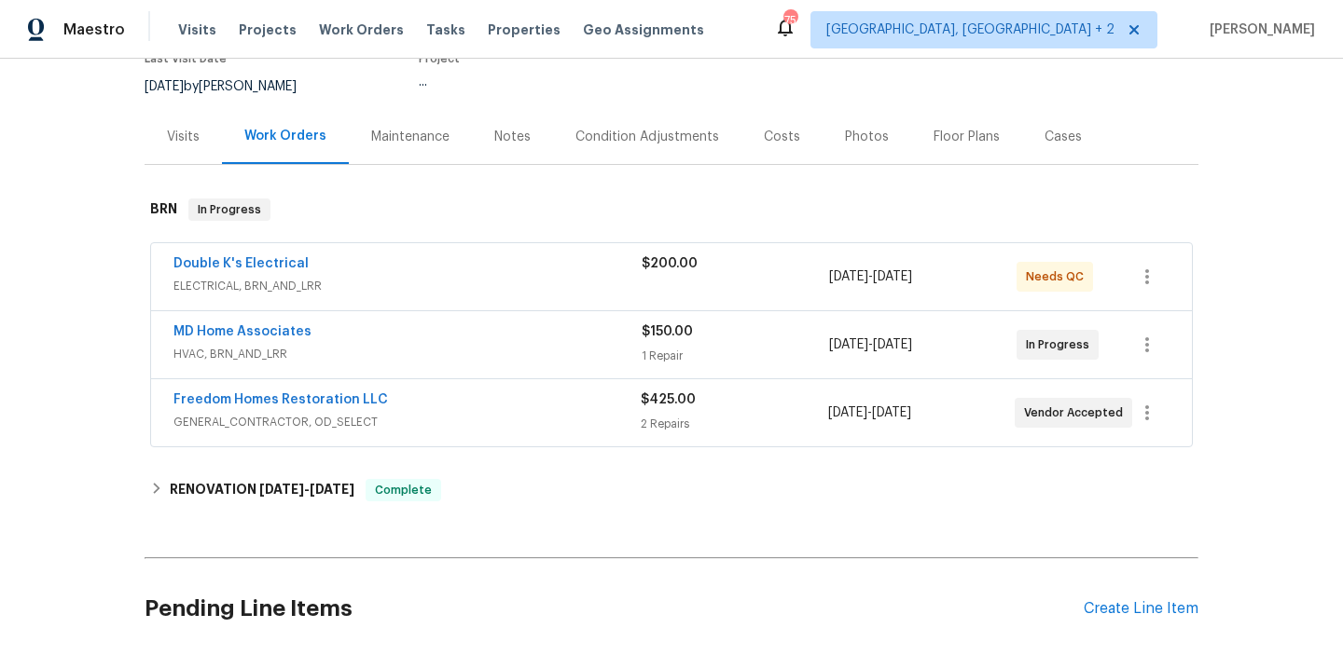
scroll to position [179, 0]
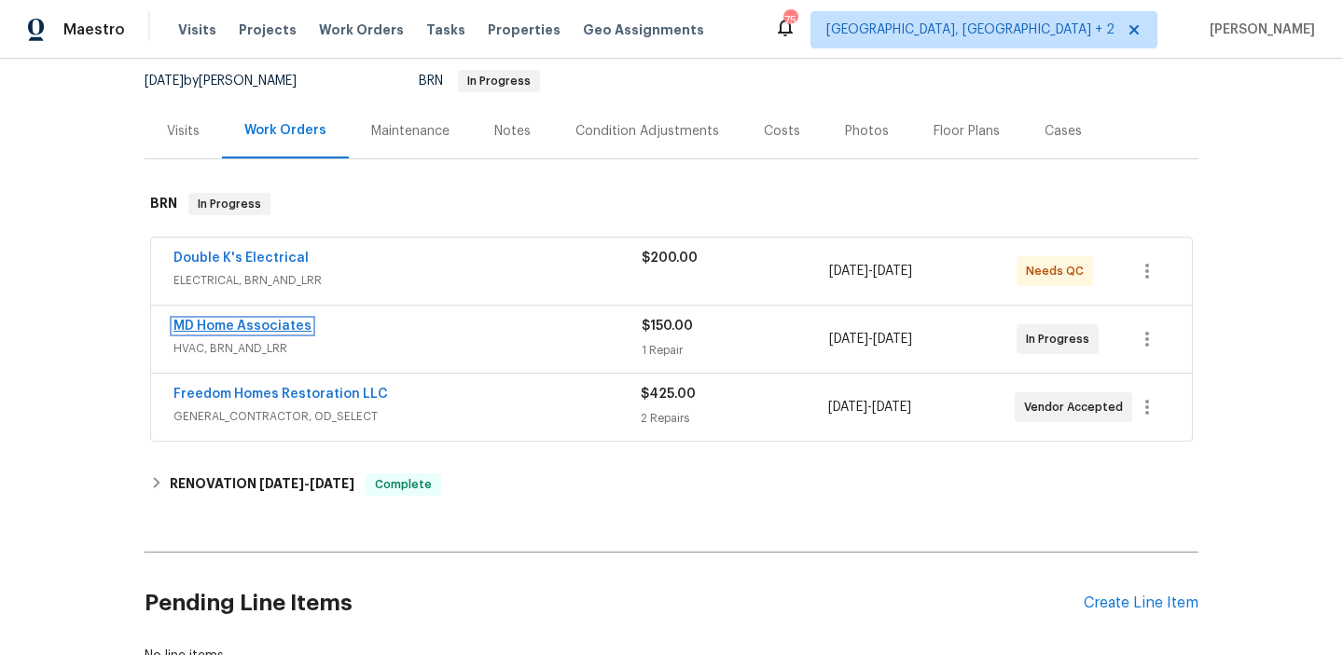
click at [218, 323] on link "MD Home Associates" at bounding box center [242, 326] width 138 height 13
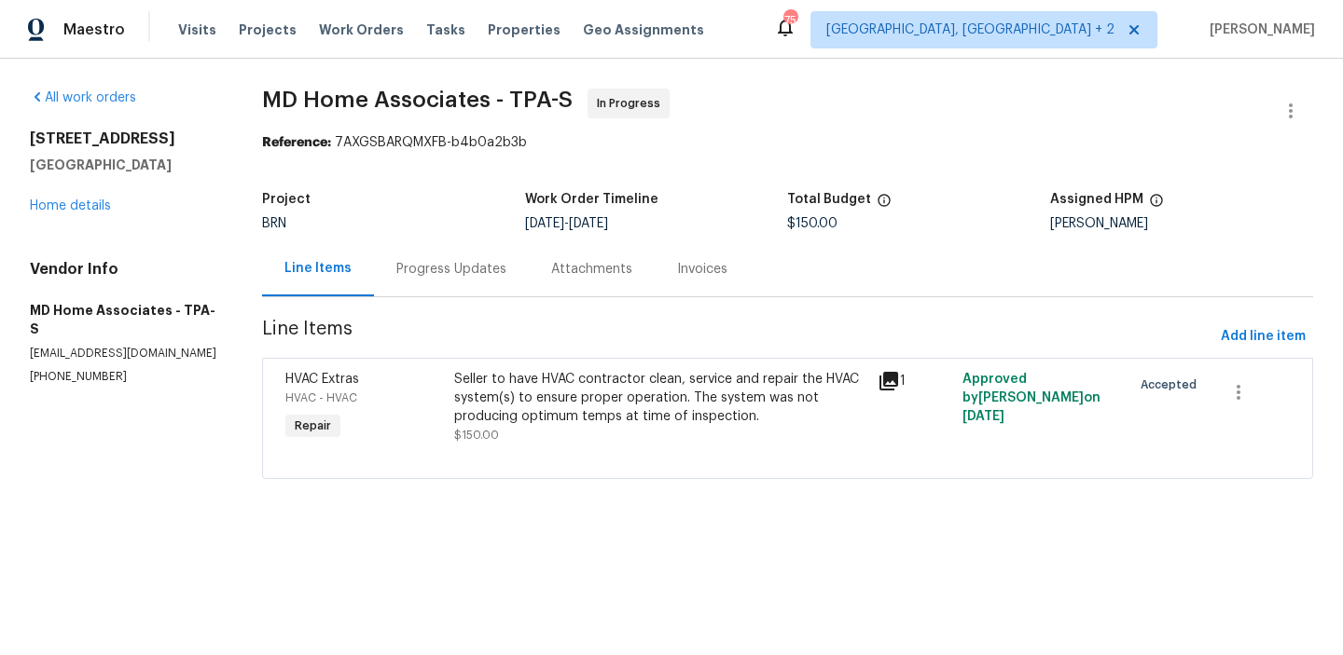
click at [437, 243] on div "Progress Updates" at bounding box center [451, 268] width 155 height 55
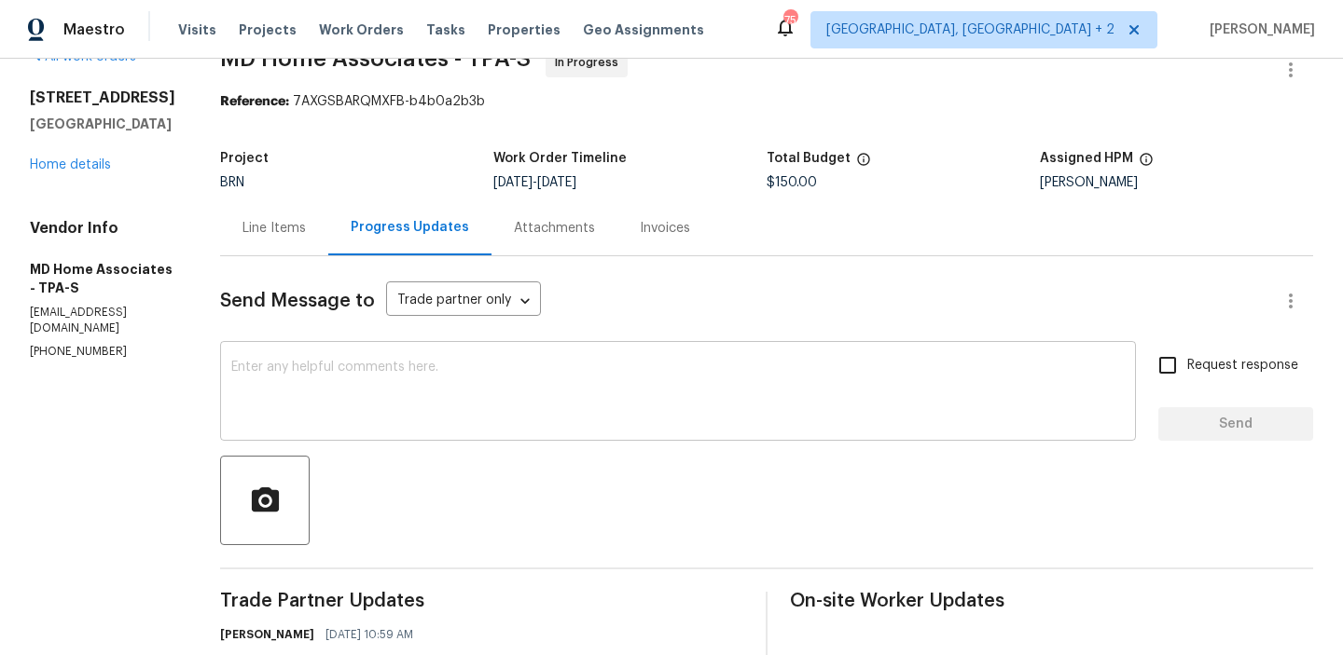
scroll to position [118, 0]
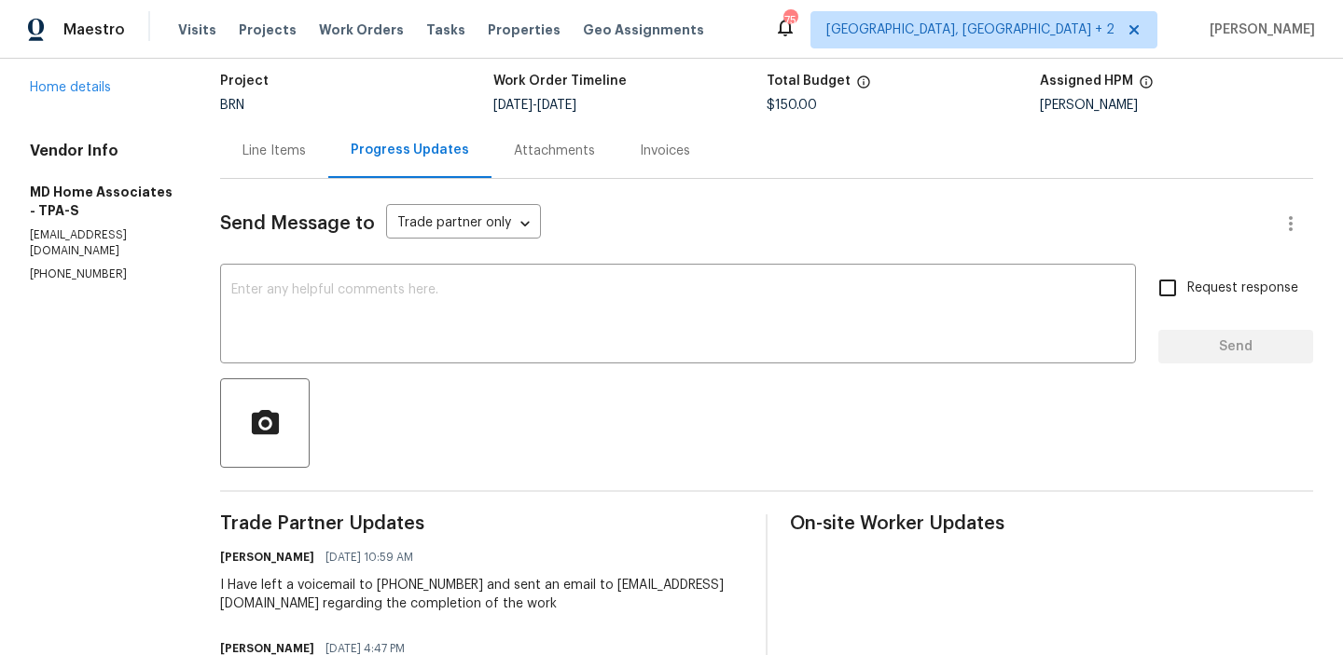
click at [73, 267] on p "(305) 951-3602" at bounding box center [102, 275] width 145 height 16
copy p "(305) 951-3602"
click at [121, 232] on p "mdhomeassociates@gmail.com" at bounding box center [102, 243] width 145 height 32
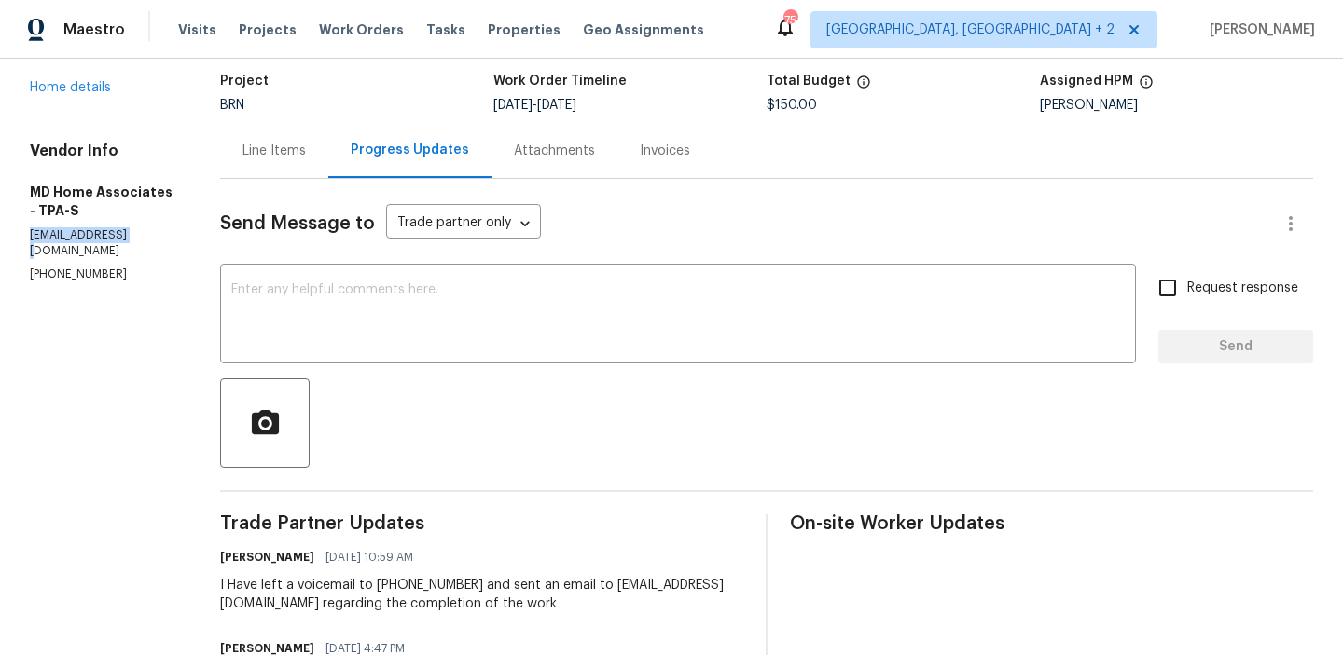
click at [121, 232] on p "mdhomeassociates@gmail.com" at bounding box center [102, 243] width 145 height 32
copy p "mdhomeassociates@gmail.com"
click at [36, 273] on section "All work orders 3119 78th Ave E Sarasota, FL 34243 Home details Vendor Info MD …" at bounding box center [102, 495] width 145 height 1050
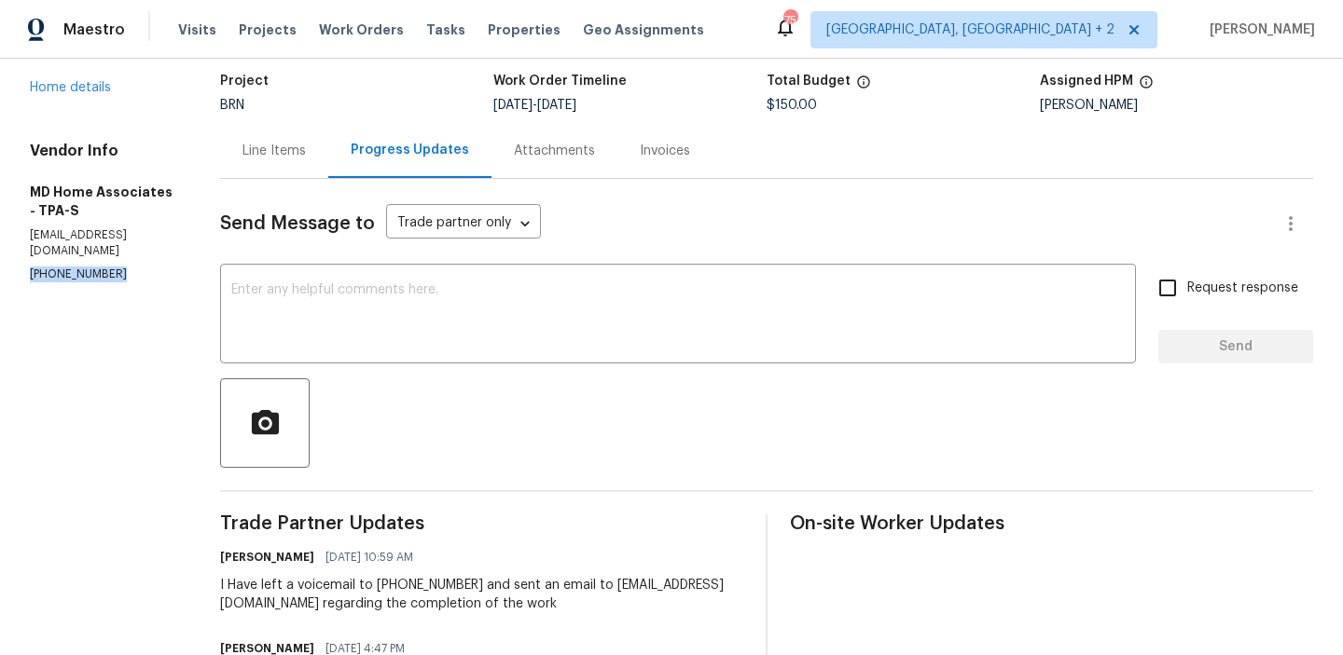
click at [36, 273] on section "All work orders 3119 78th Ave E Sarasota, FL 34243 Home details Vendor Info MD …" at bounding box center [102, 495] width 145 height 1050
copy p "(305) 951-3602"
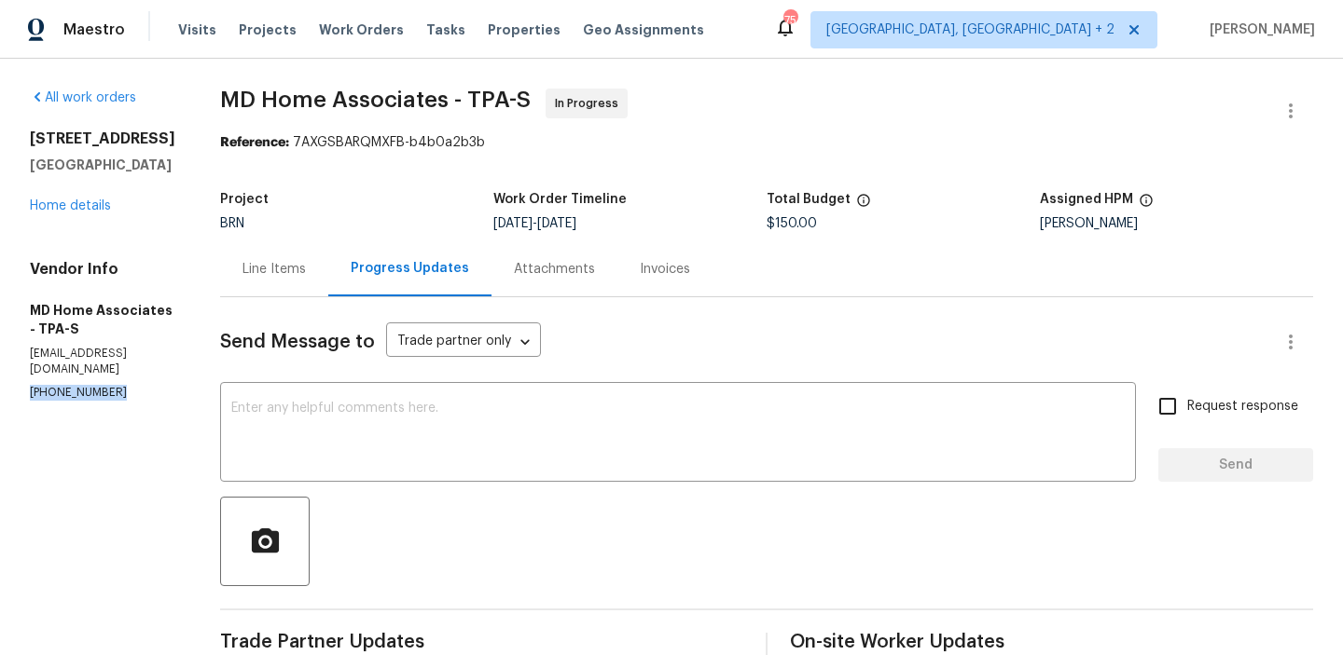
scroll to position [169, 0]
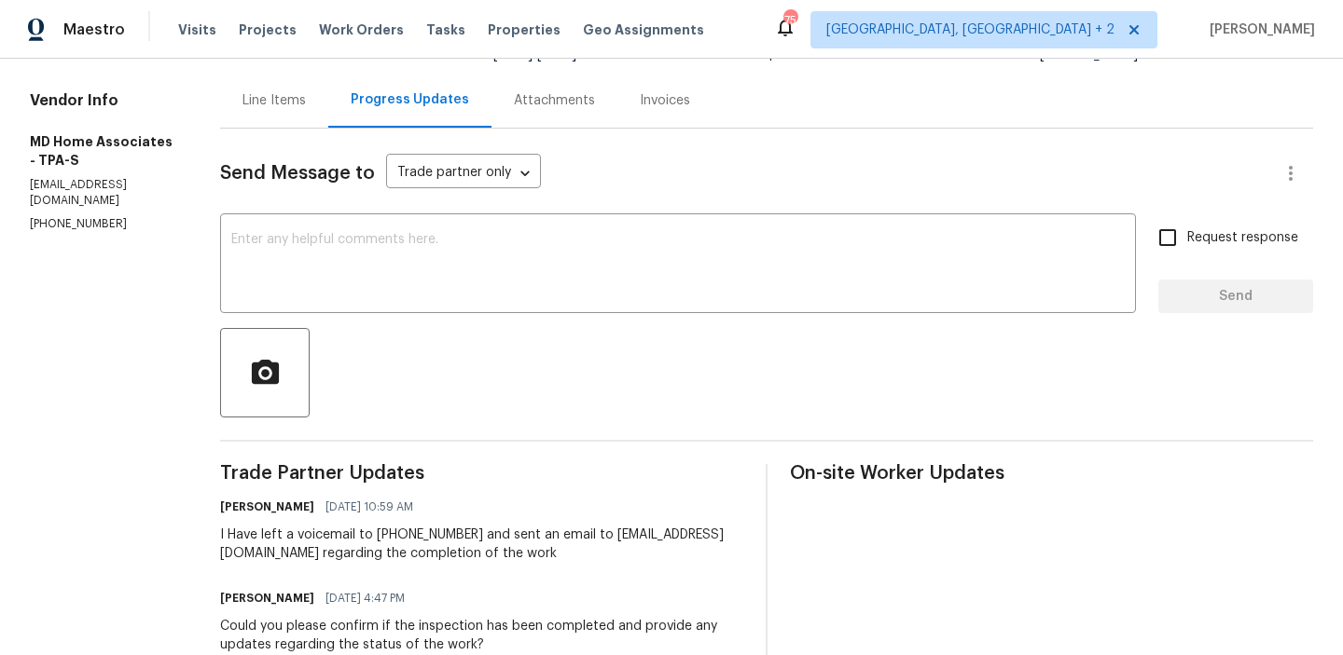
click at [309, 118] on div "Line Items" at bounding box center [274, 100] width 108 height 55
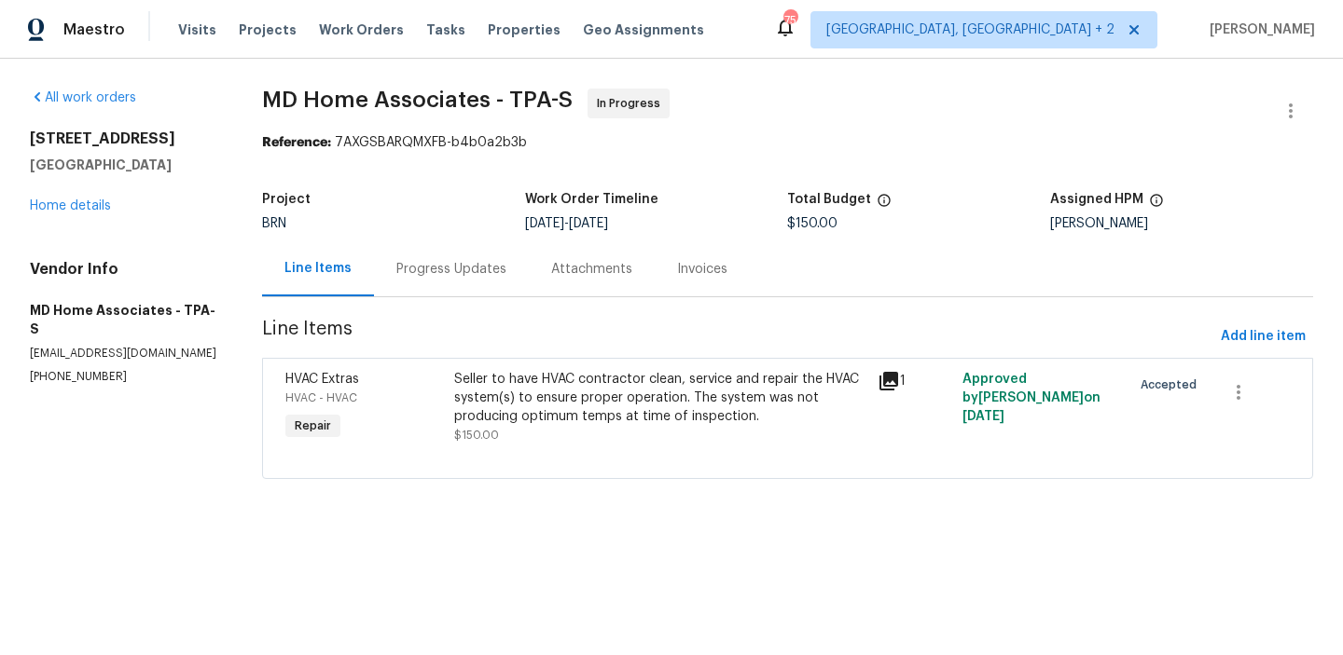
click at [437, 260] on div "Progress Updates" at bounding box center [451, 269] width 110 height 19
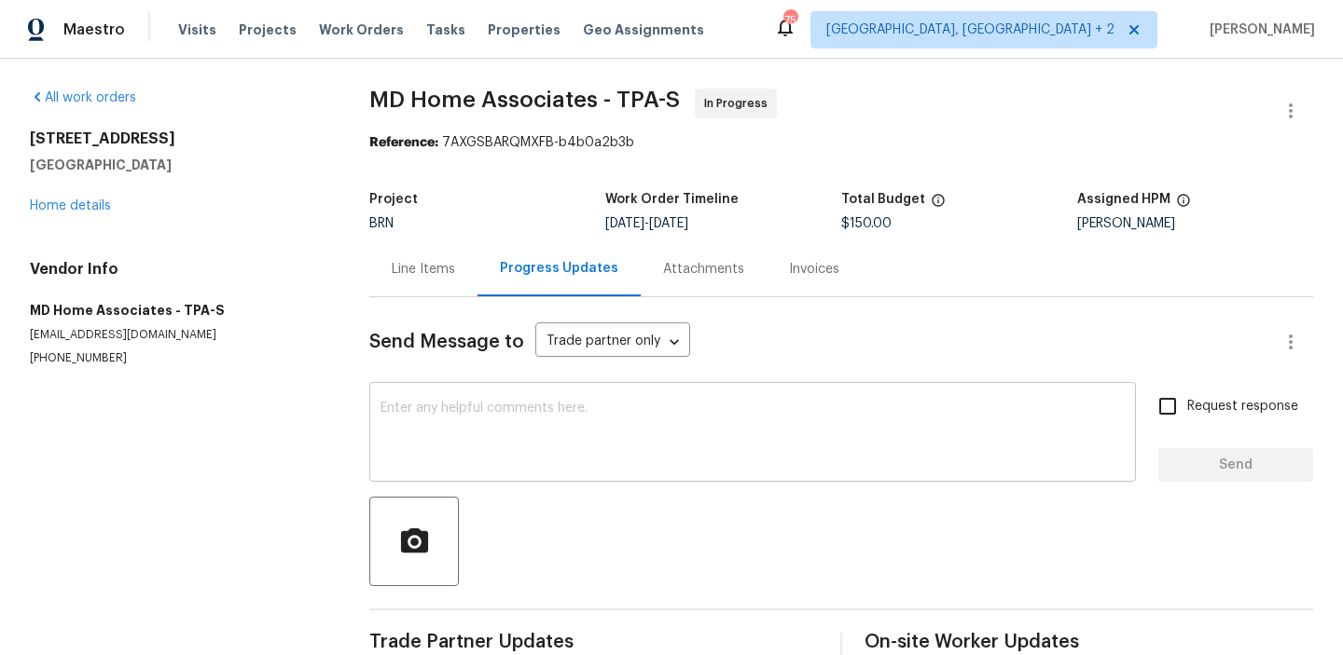
scroll to position [41, 0]
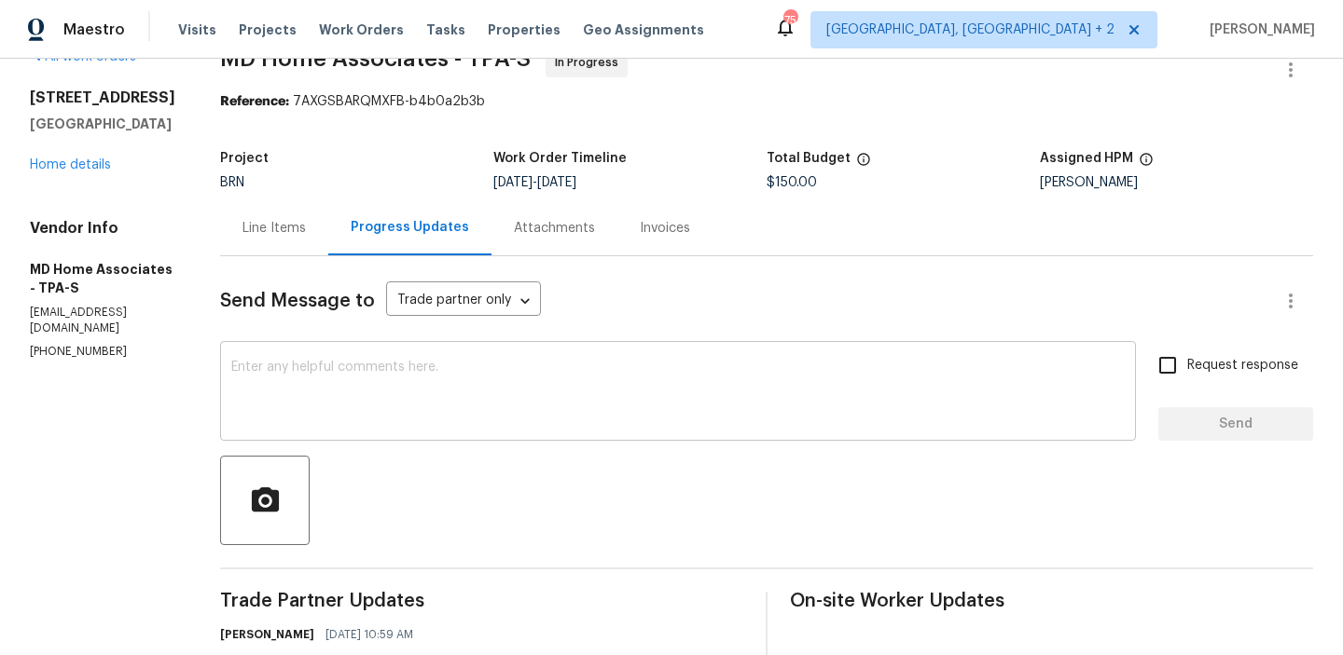
click at [366, 377] on textarea at bounding box center [677, 393] width 893 height 65
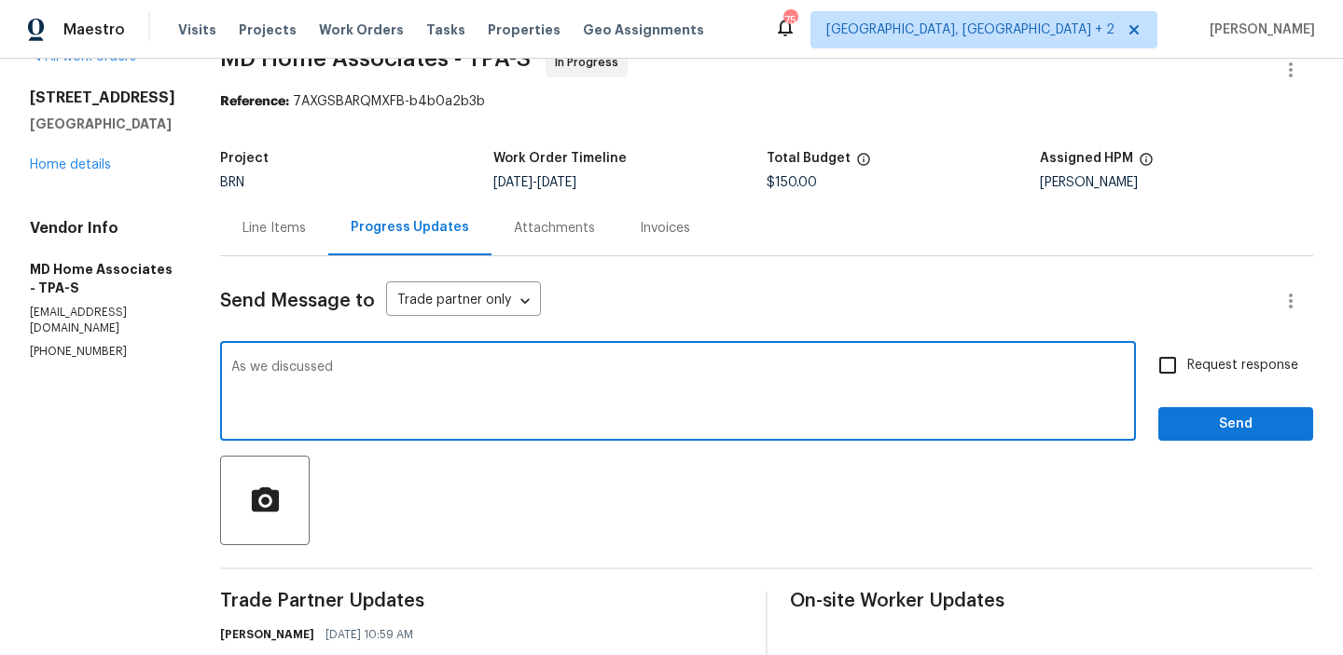
click at [43, 352] on section "All work orders 3119 78th Ave E Sarasota, FL 34243 Home details Vendor Info MD …" at bounding box center [102, 573] width 145 height 1050
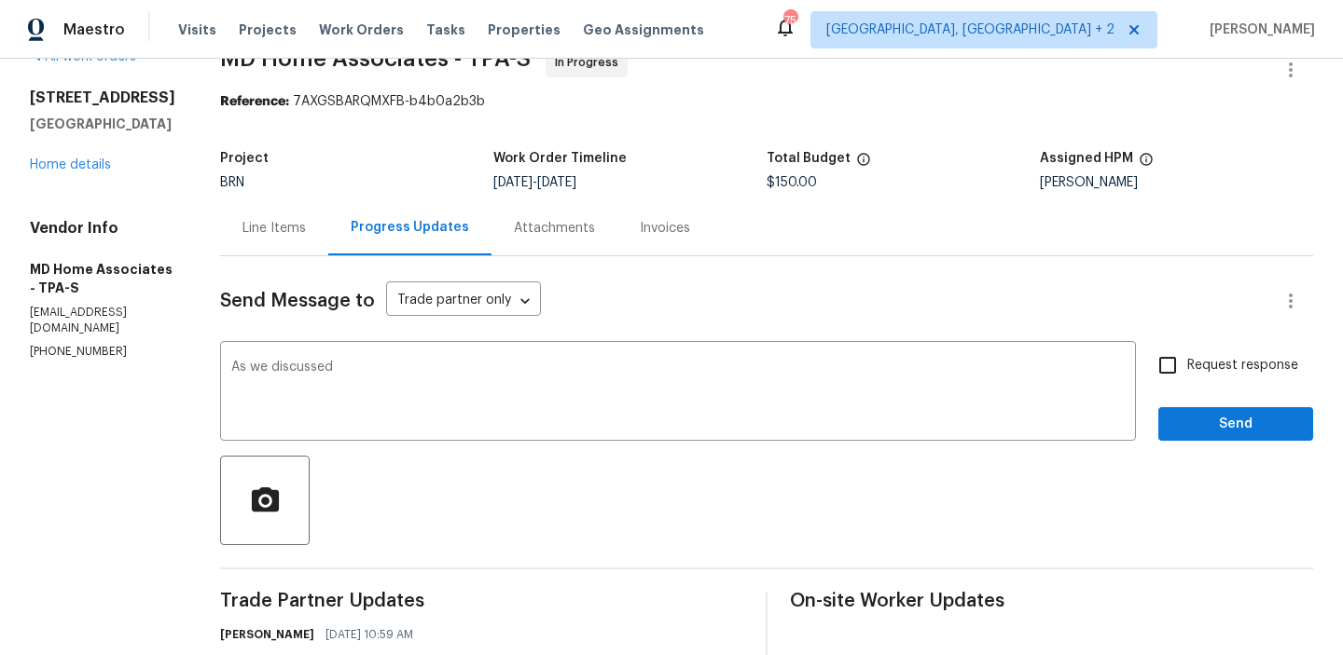
click at [43, 352] on section "All work orders 3119 78th Ave E Sarasota, FL 34243 Home details Vendor Info MD …" at bounding box center [102, 573] width 145 height 1050
copy p "(305) 951-3602"
click at [432, 389] on textarea "As we discussed" at bounding box center [677, 393] width 893 height 65
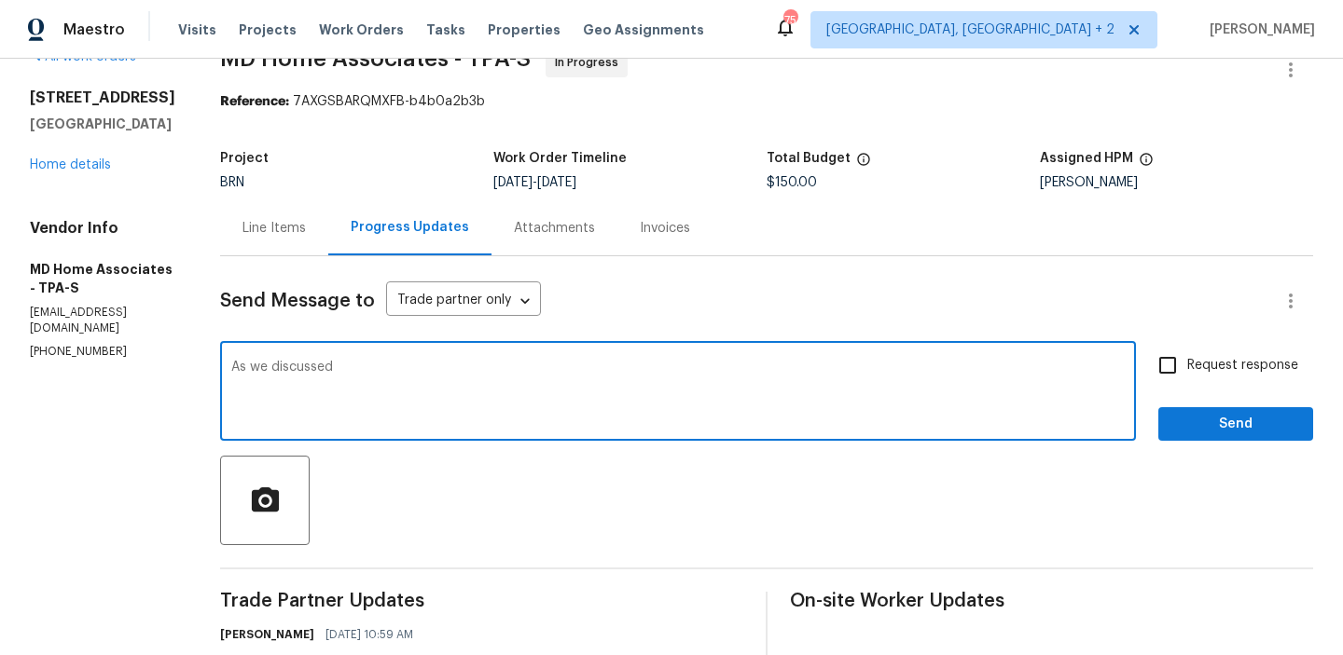
paste textarea "(305) 951-3602"
type textarea "As we discussed (305) 951-3602, Kindly ensure to provide an update regarding th…"
click at [1199, 376] on label "Request response" at bounding box center [1223, 365] width 150 height 39
click at [1187, 376] on input "Request response" at bounding box center [1167, 365] width 39 height 39
checkbox input "true"
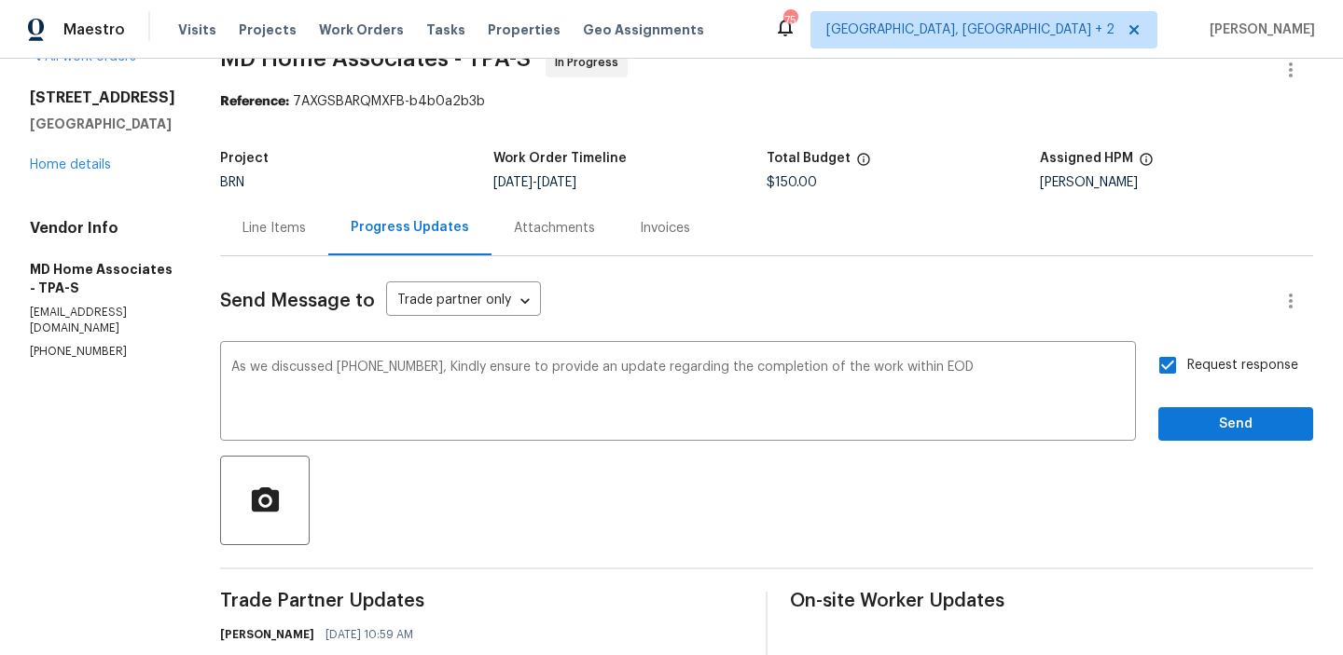
click at [1184, 423] on span "Send" at bounding box center [1235, 424] width 125 height 23
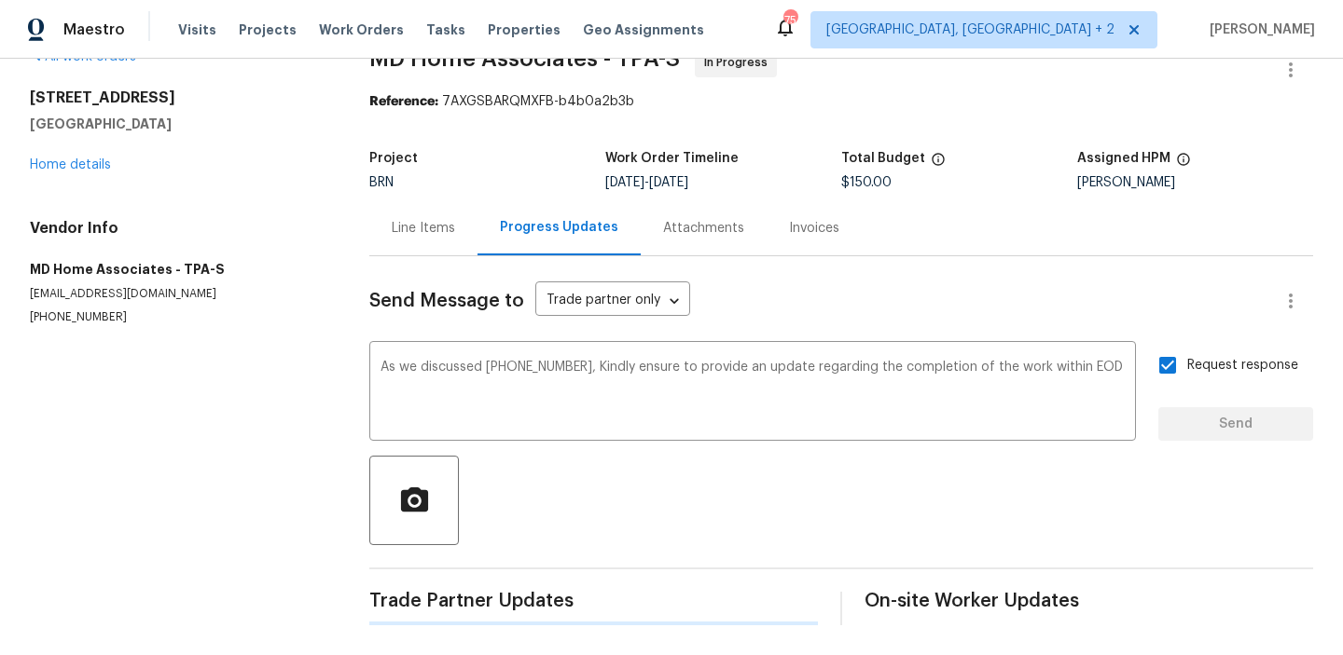
scroll to position [0, 0]
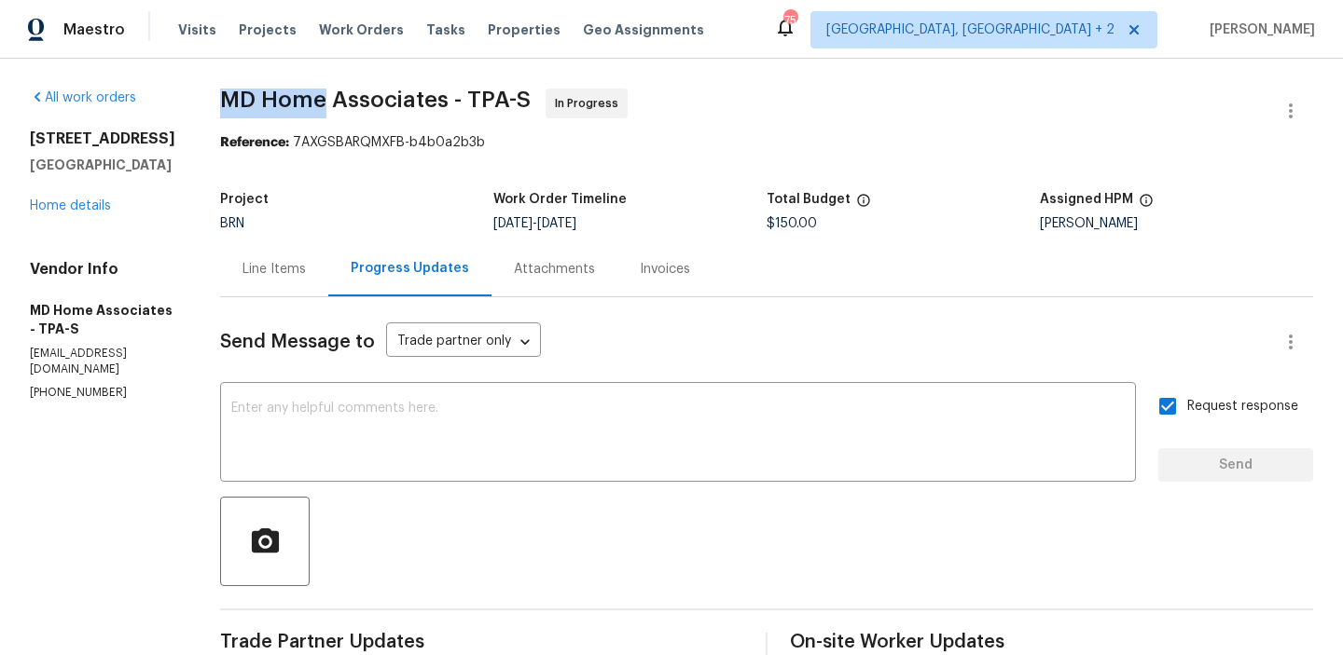
drag, startPoint x: 222, startPoint y: 103, endPoint x: 347, endPoint y: 103, distance: 124.9
click at [347, 103] on div "All work orders 3119 78th Ave E Sarasota, FL 34243 Home details Vendor Info MD …" at bounding box center [671, 659] width 1343 height 1201
copy span "MD Home"
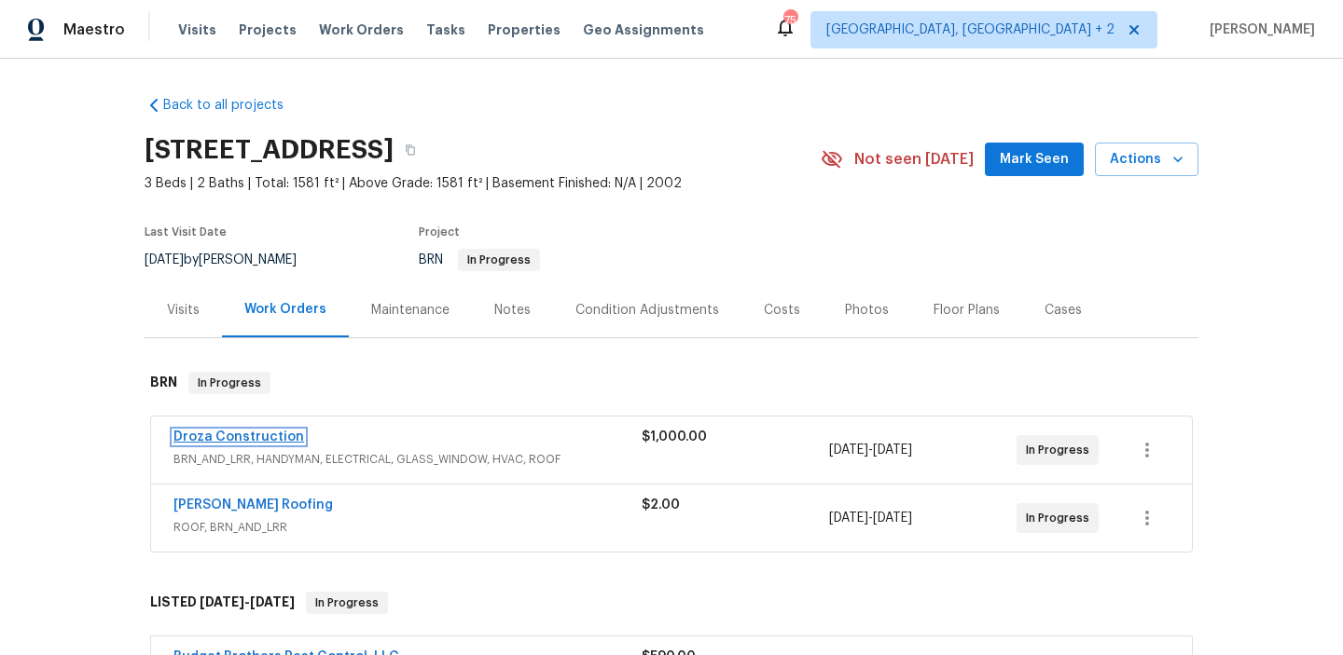
click at [188, 436] on link "Droza Construction" at bounding box center [238, 437] width 131 height 13
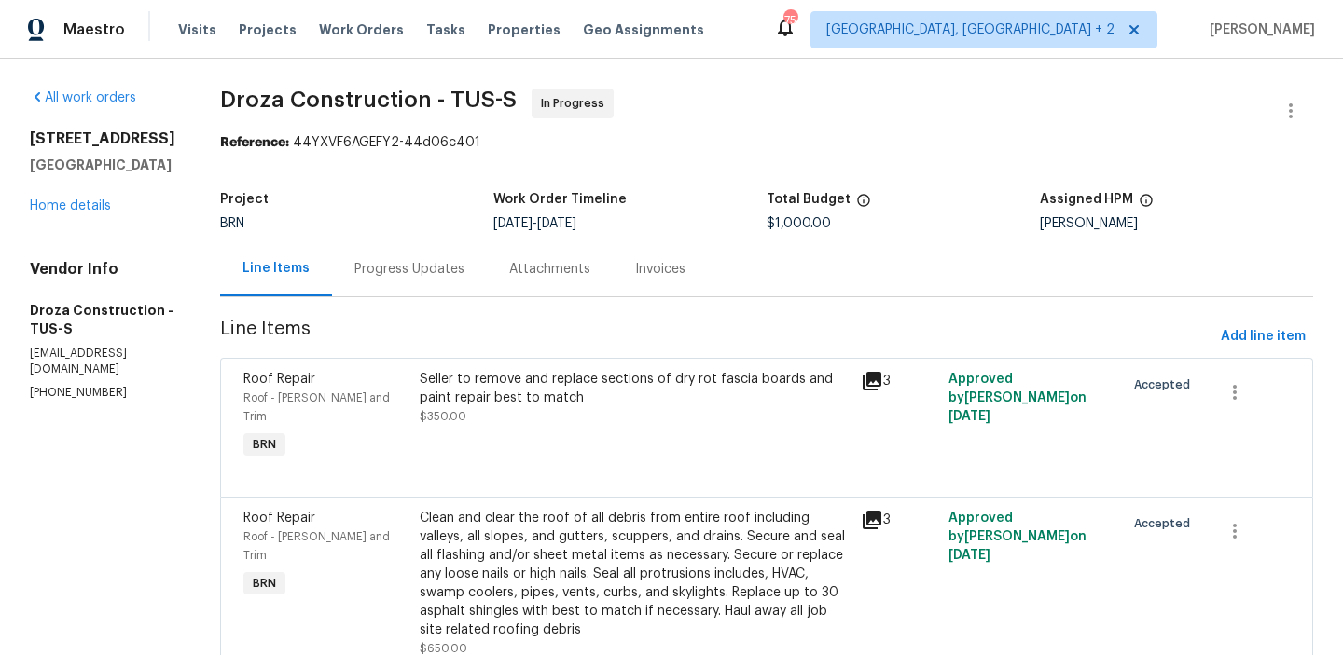
click at [502, 259] on div "Attachments" at bounding box center [550, 268] width 126 height 55
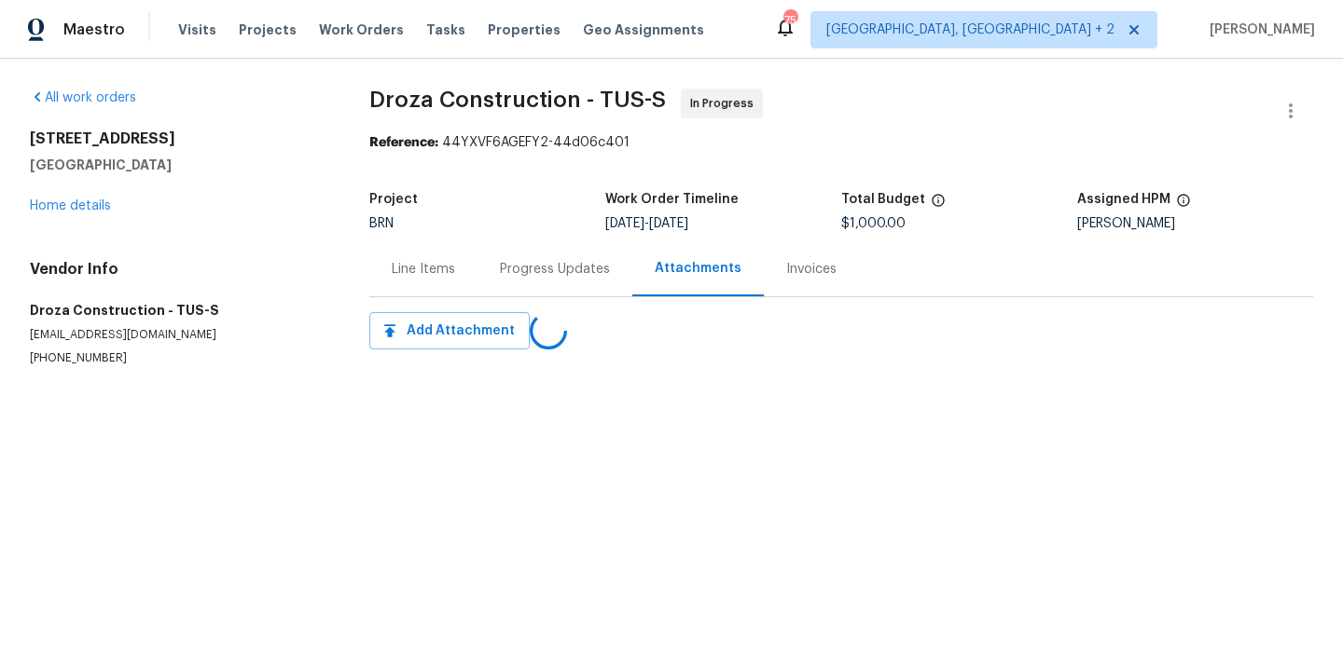
click at [489, 257] on div "Progress Updates" at bounding box center [554, 268] width 155 height 55
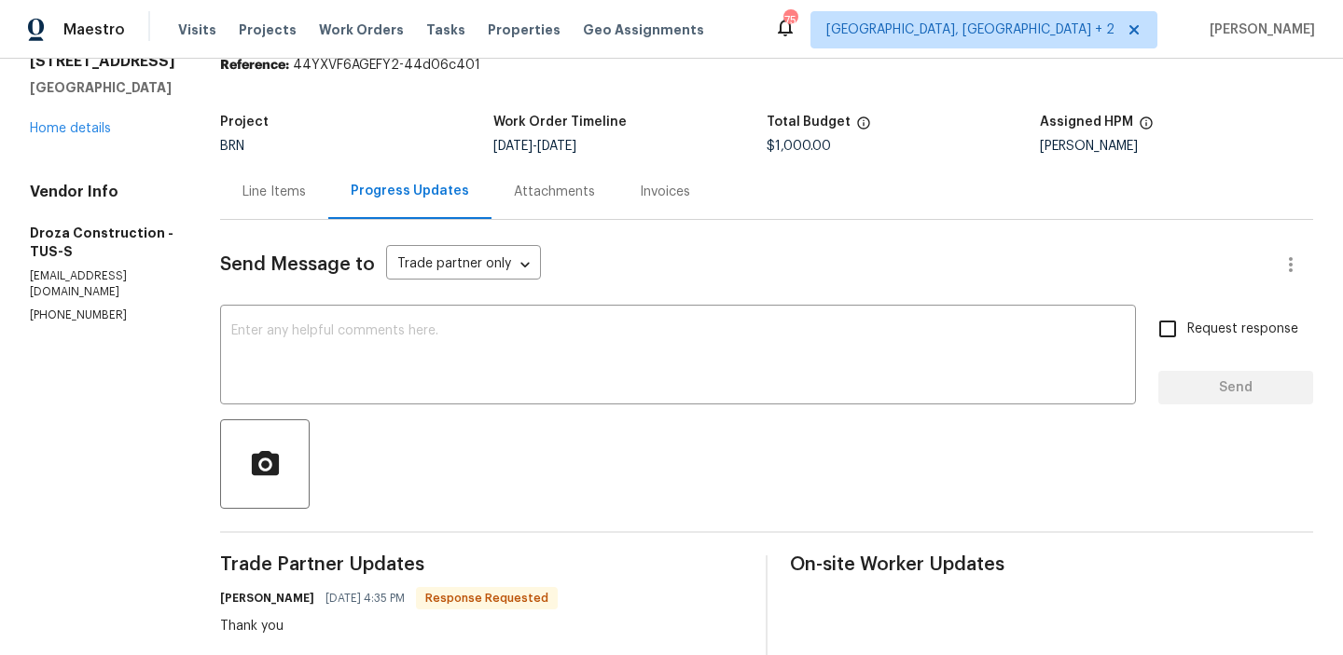
scroll to position [59, 0]
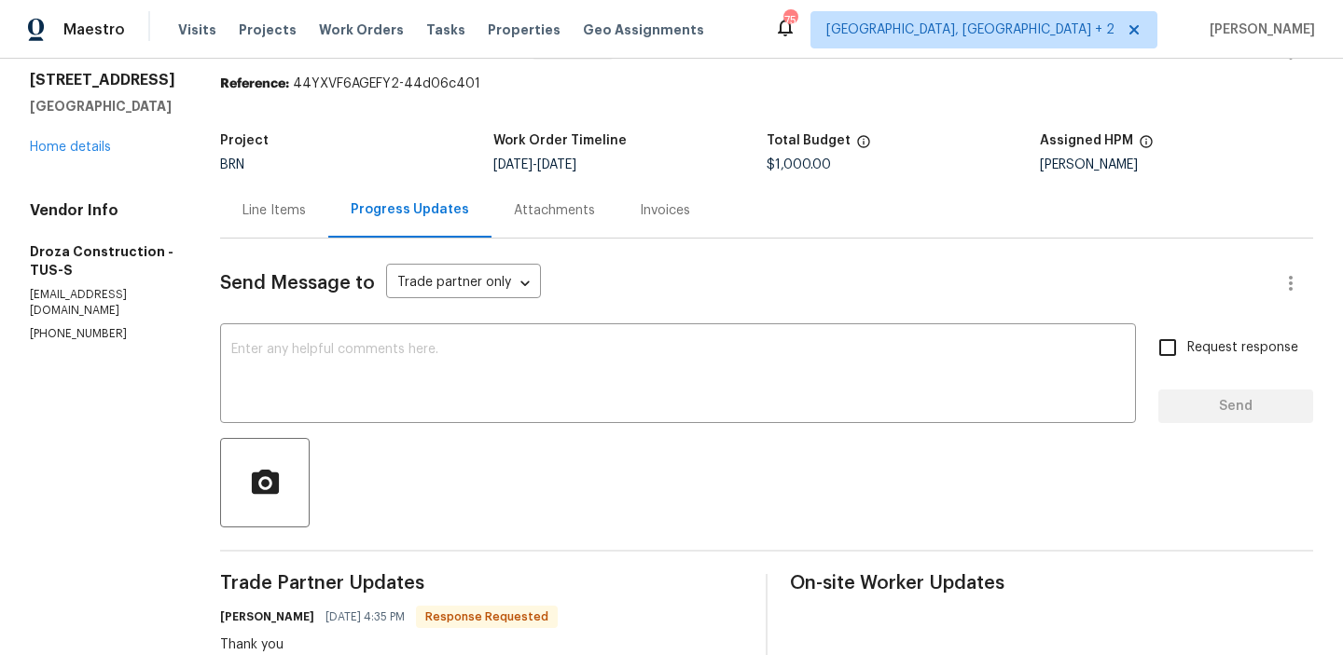
click at [67, 159] on div "All work orders [STREET_ADDRESS] Home details Vendor Info Droza Construction - …" at bounding box center [102, 186] width 145 height 312
click at [64, 150] on link "Home details" at bounding box center [70, 147] width 81 height 13
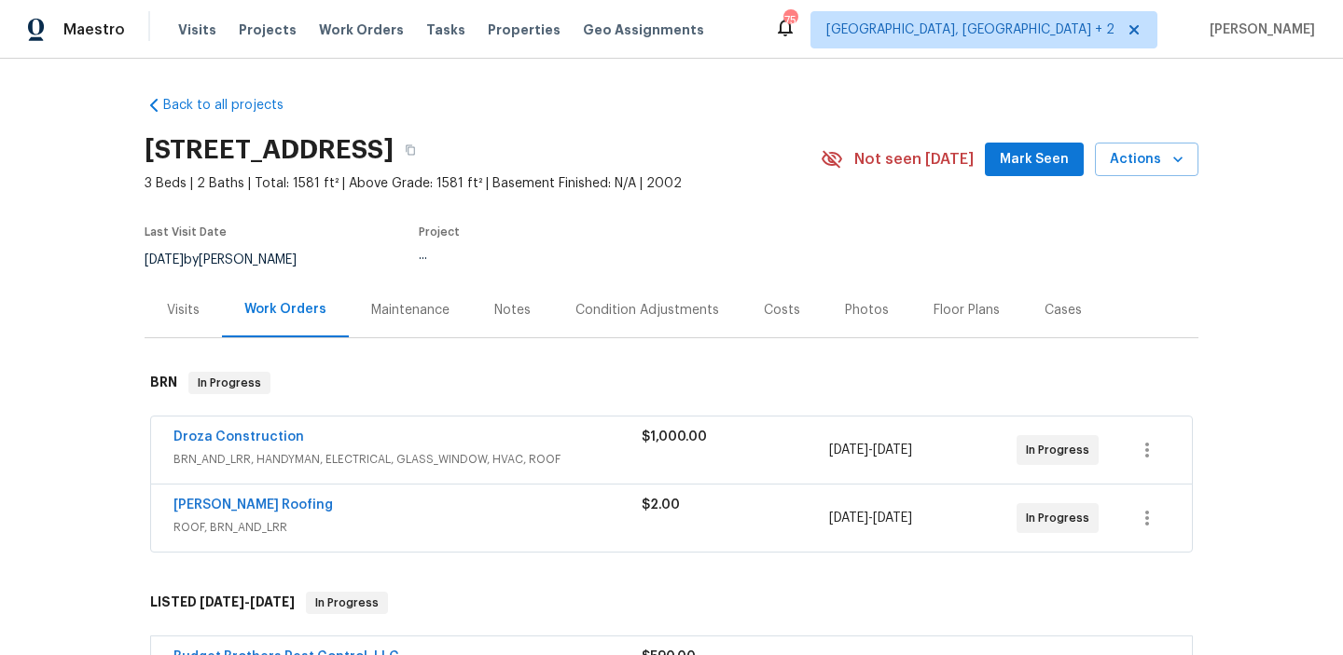
scroll to position [126, 0]
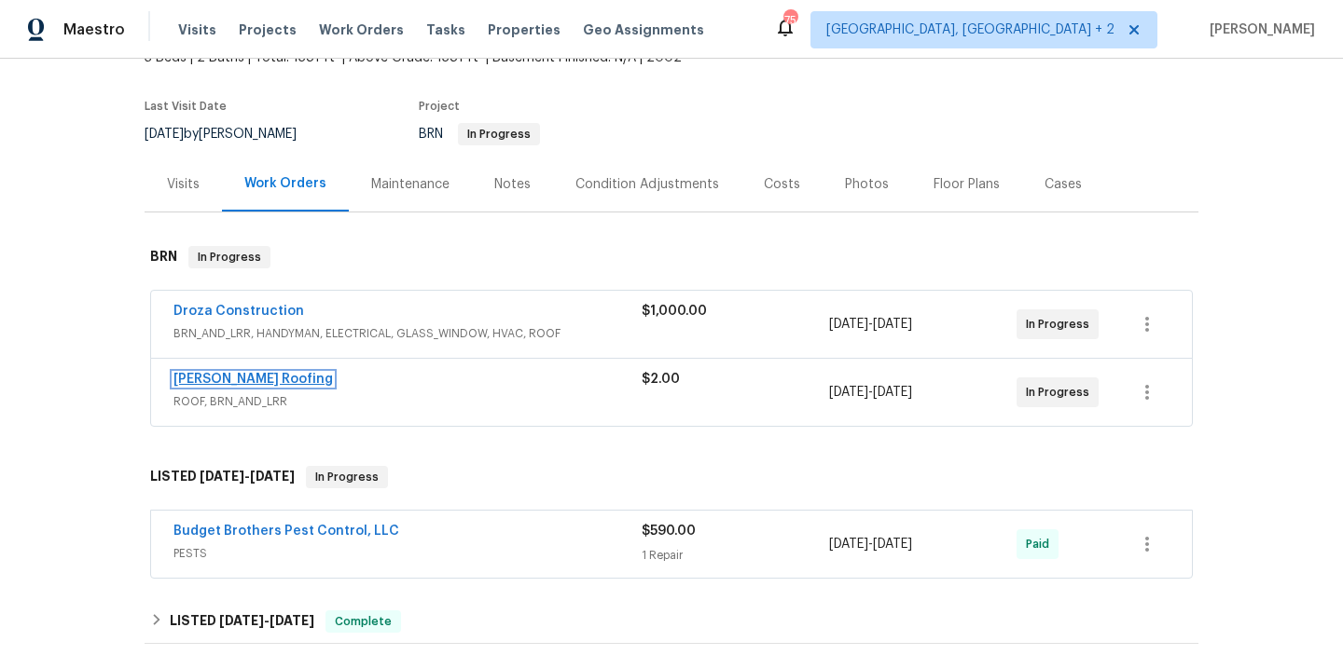
click at [229, 384] on link "[PERSON_NAME] Roofing" at bounding box center [252, 379] width 159 height 13
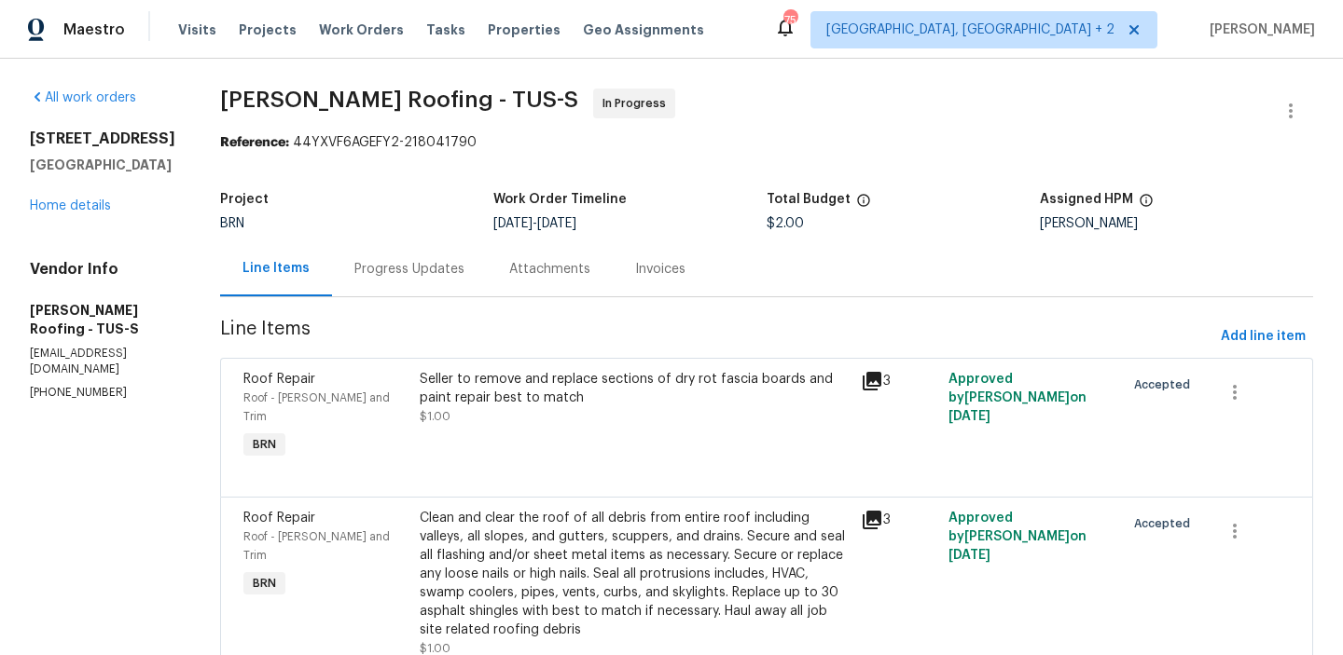
click at [478, 250] on div "Progress Updates" at bounding box center [409, 268] width 155 height 55
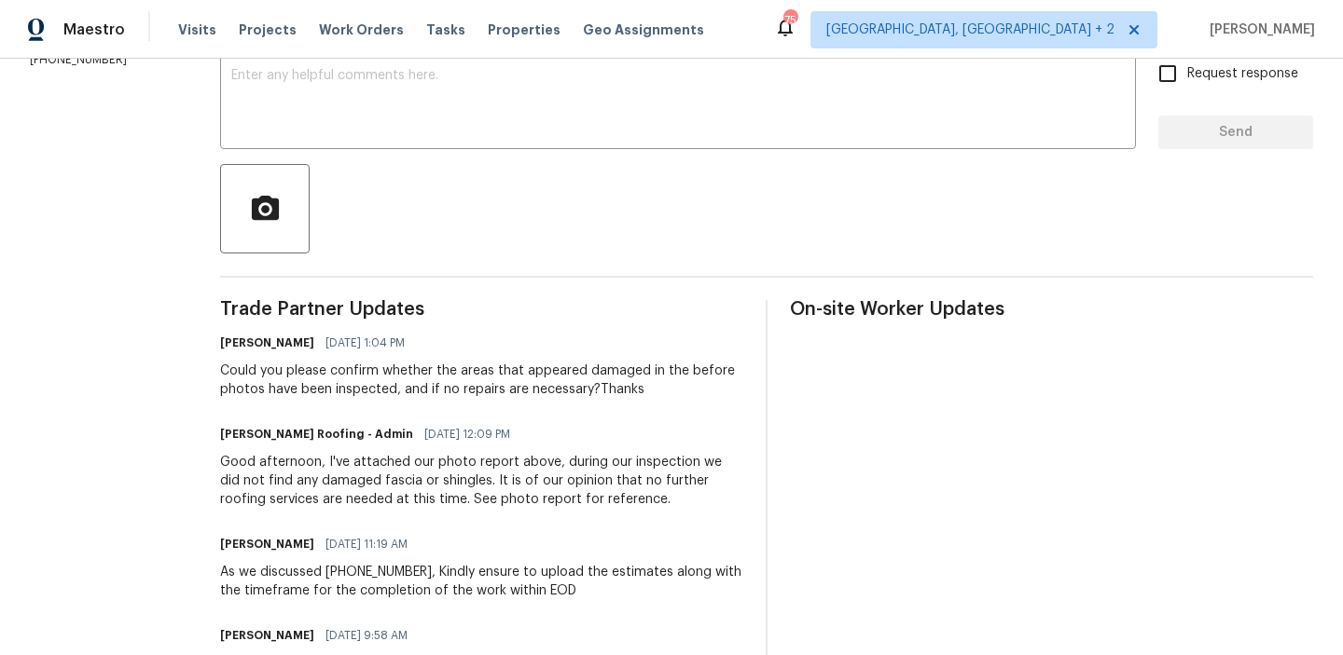
scroll to position [344, 0]
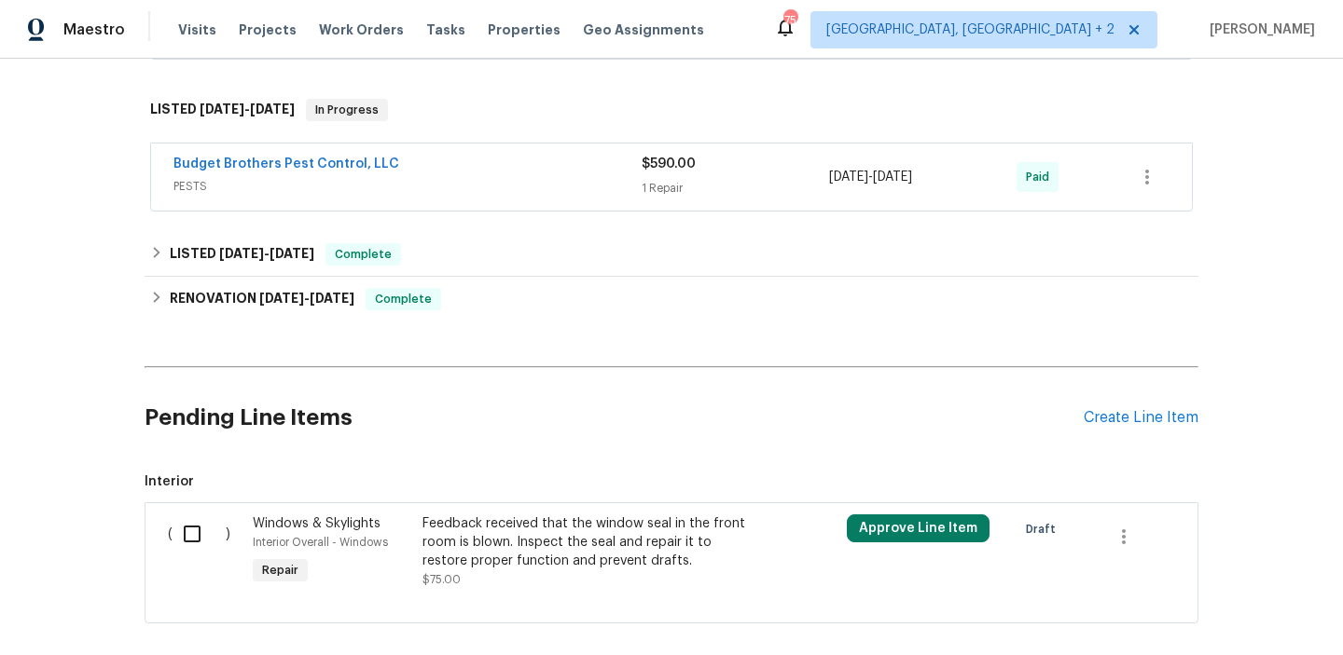
scroll to position [508, 0]
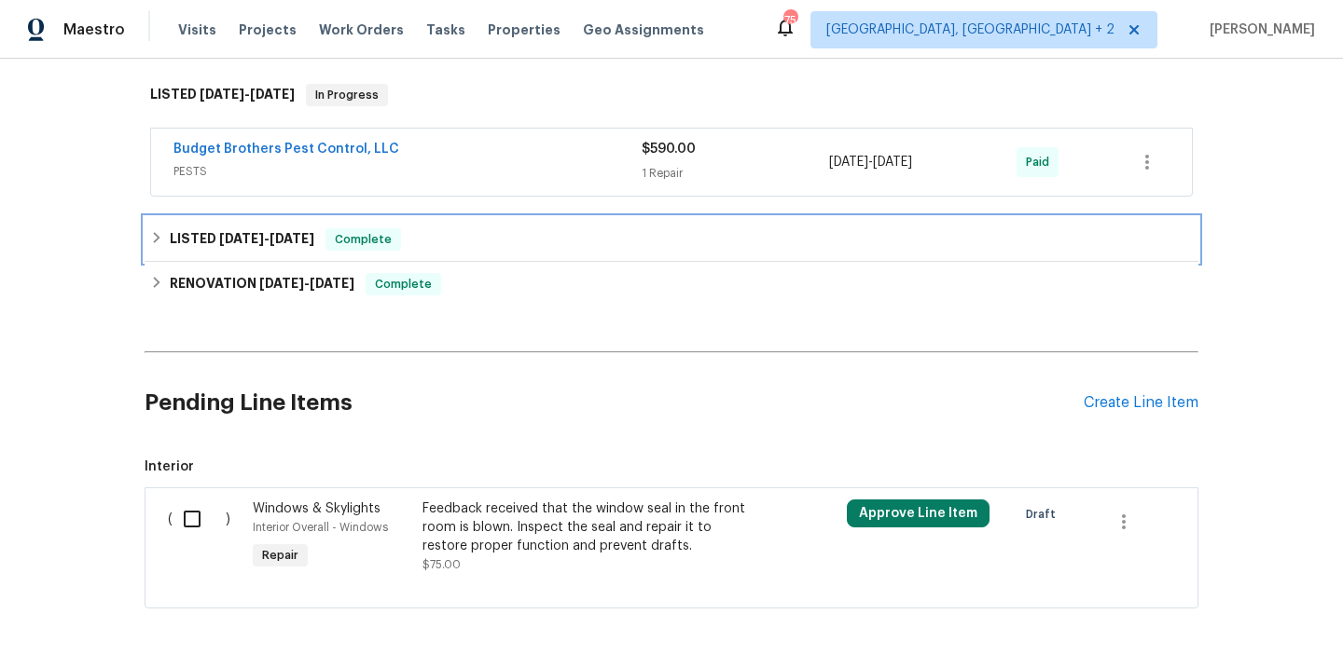
click at [251, 249] on h6 "LISTED [DATE] - [DATE]" at bounding box center [242, 239] width 145 height 22
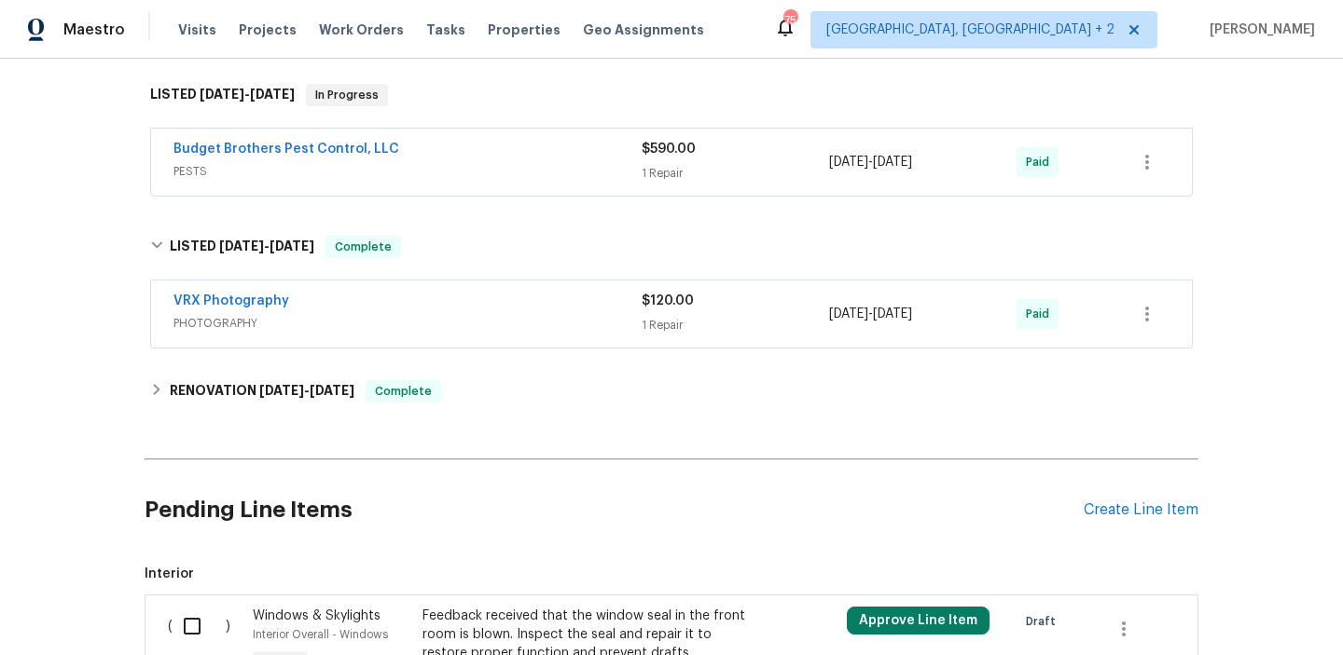
click at [401, 146] on div "Budget Brothers Pest Control, LLC" at bounding box center [407, 151] width 468 height 22
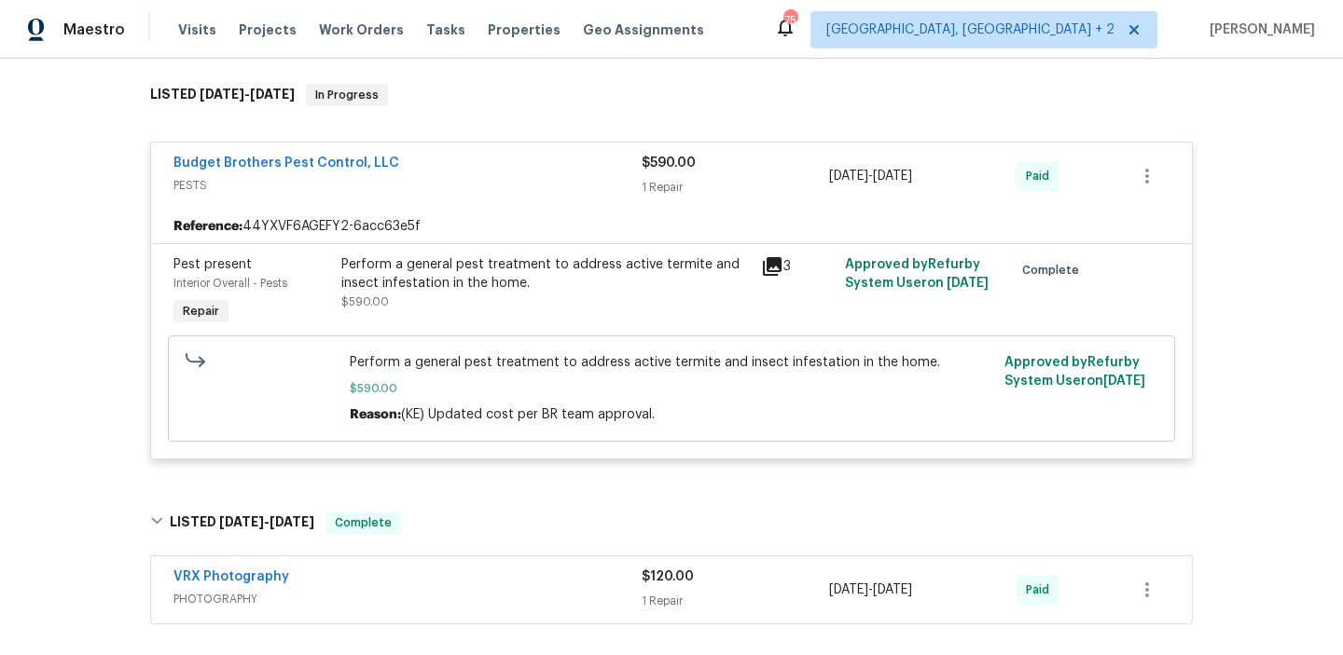
scroll to position [676, 0]
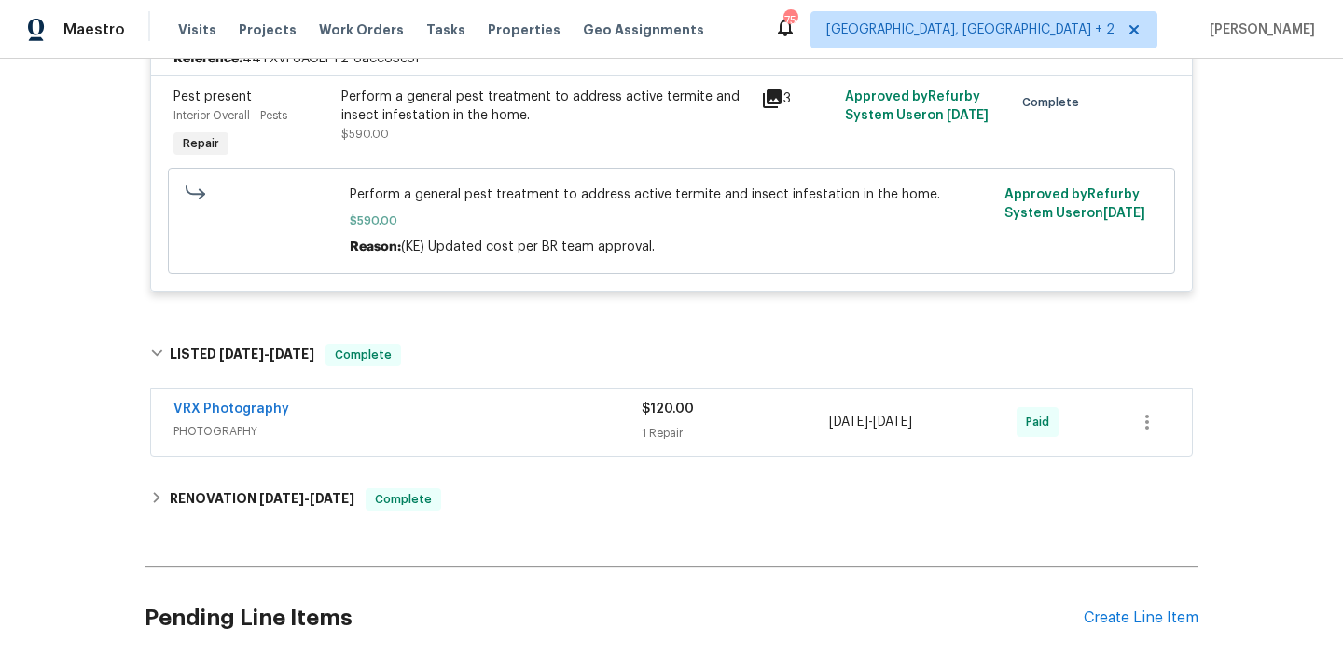
click at [312, 403] on div "VRX Photography" at bounding box center [407, 411] width 468 height 22
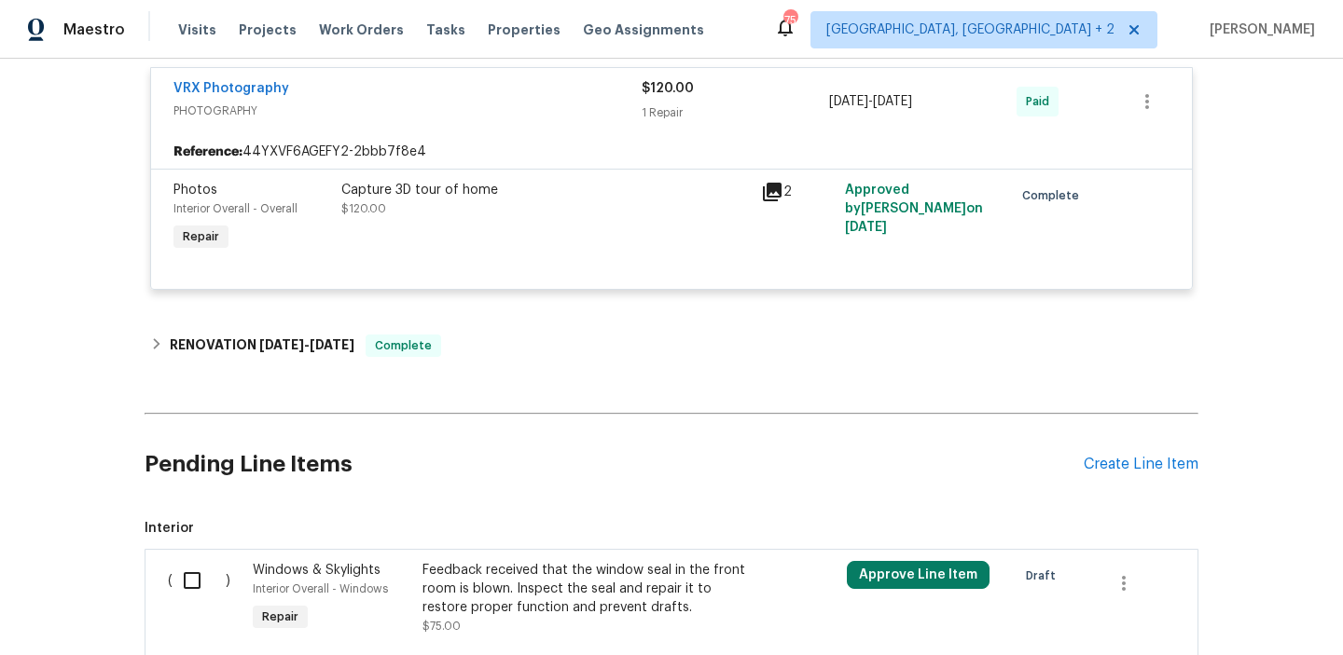
scroll to position [1100, 0]
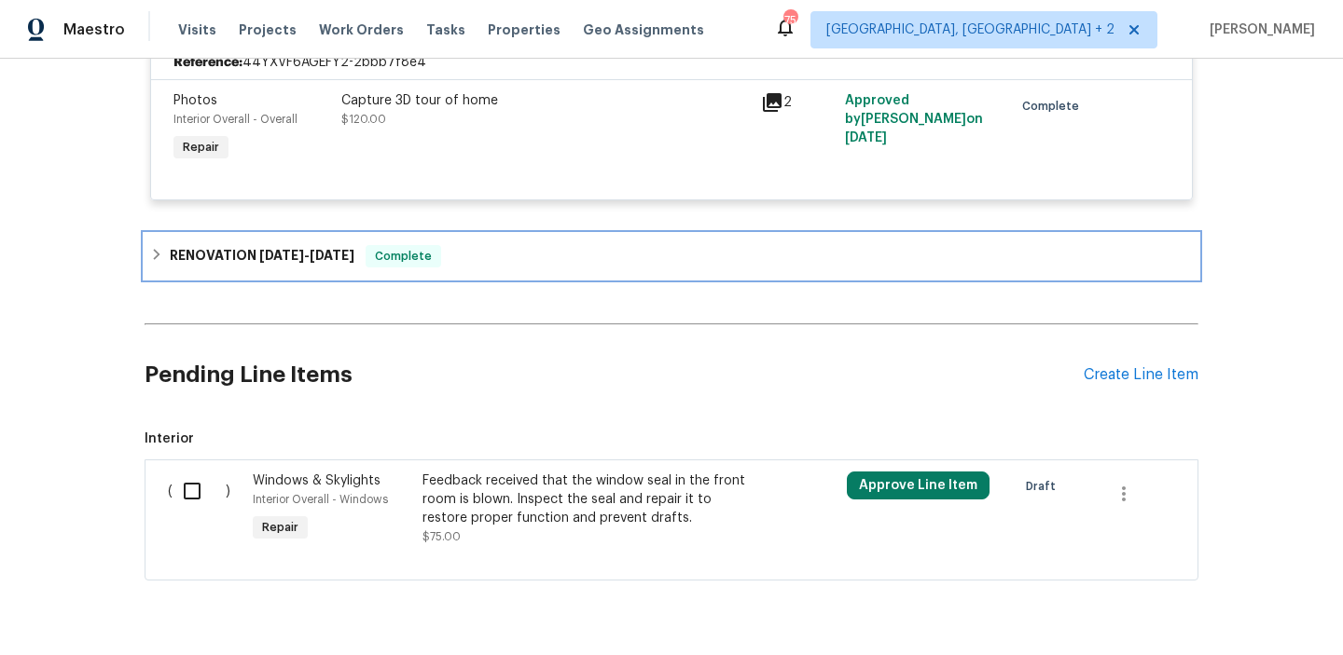
click at [274, 264] on h6 "RENOVATION [DATE] - [DATE]" at bounding box center [262, 256] width 185 height 22
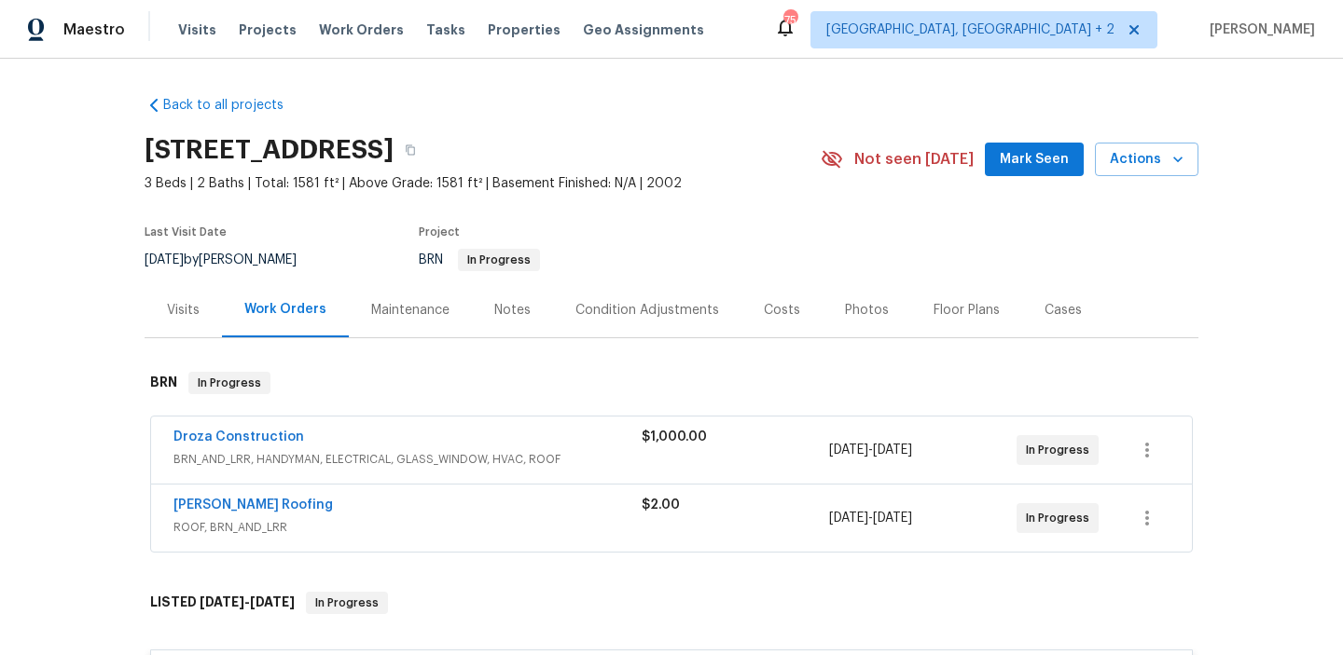
scroll to position [185, 0]
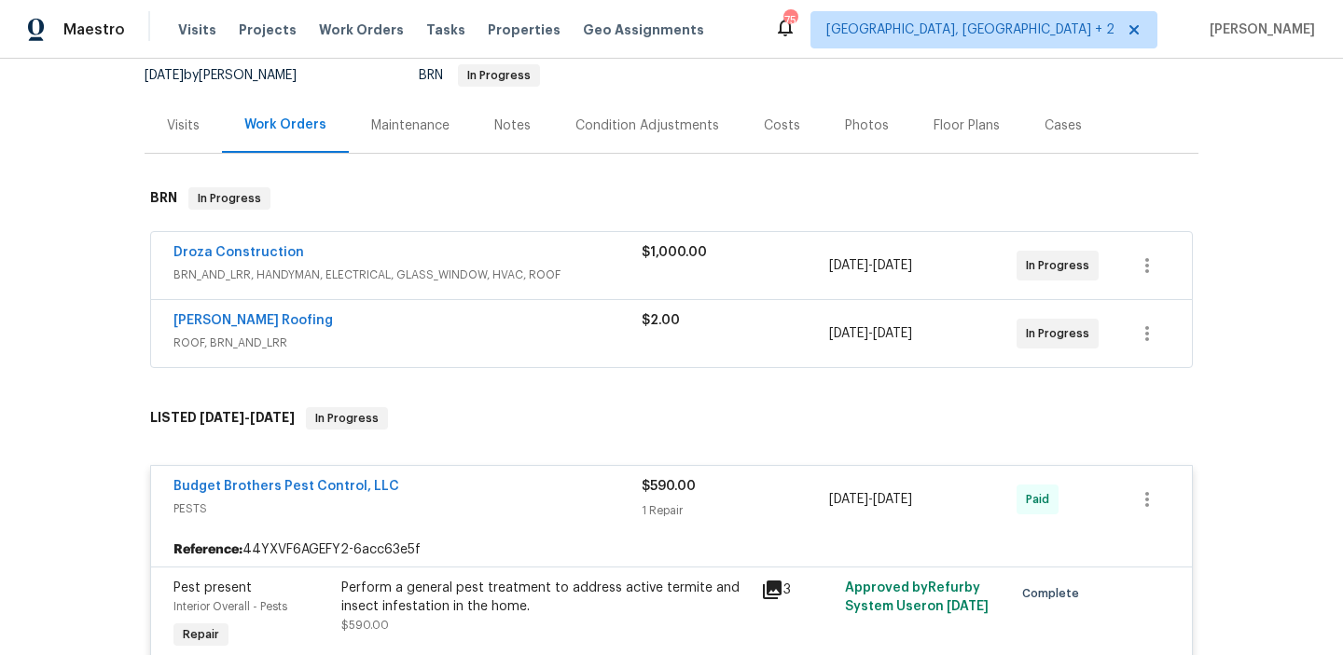
click at [233, 259] on span "Droza Construction" at bounding box center [238, 252] width 131 height 19
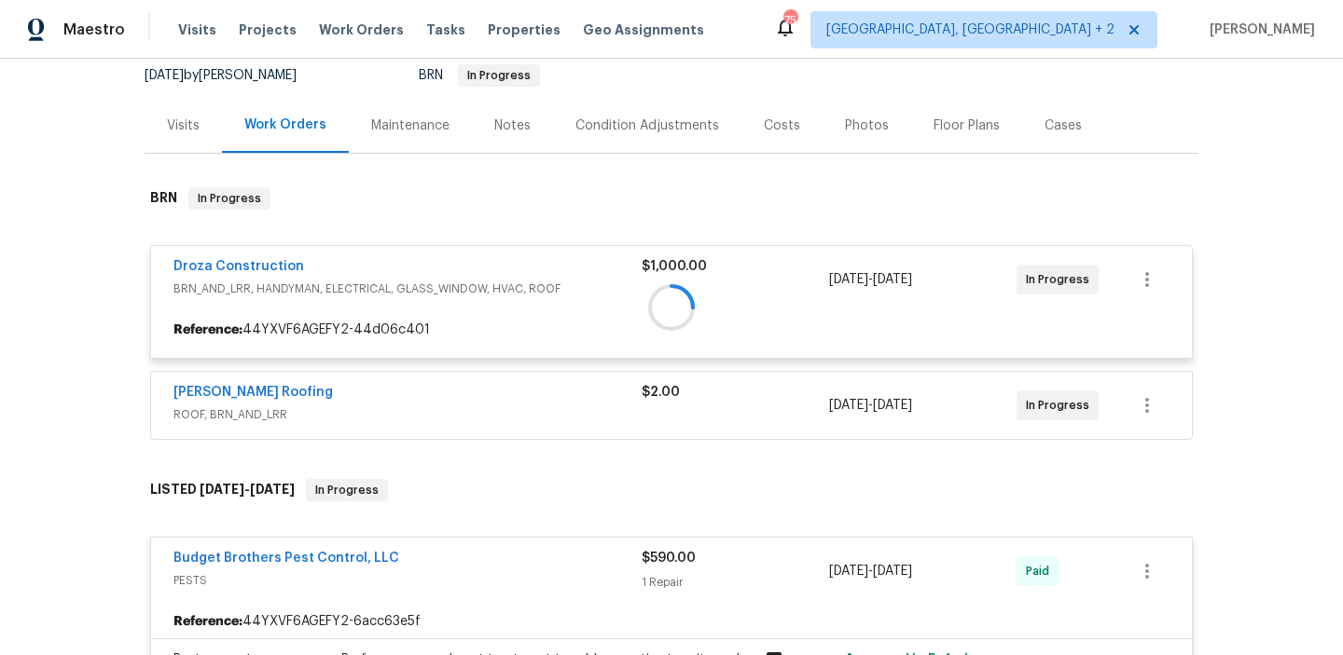
click at [225, 267] on div at bounding box center [672, 307] width 1054 height 277
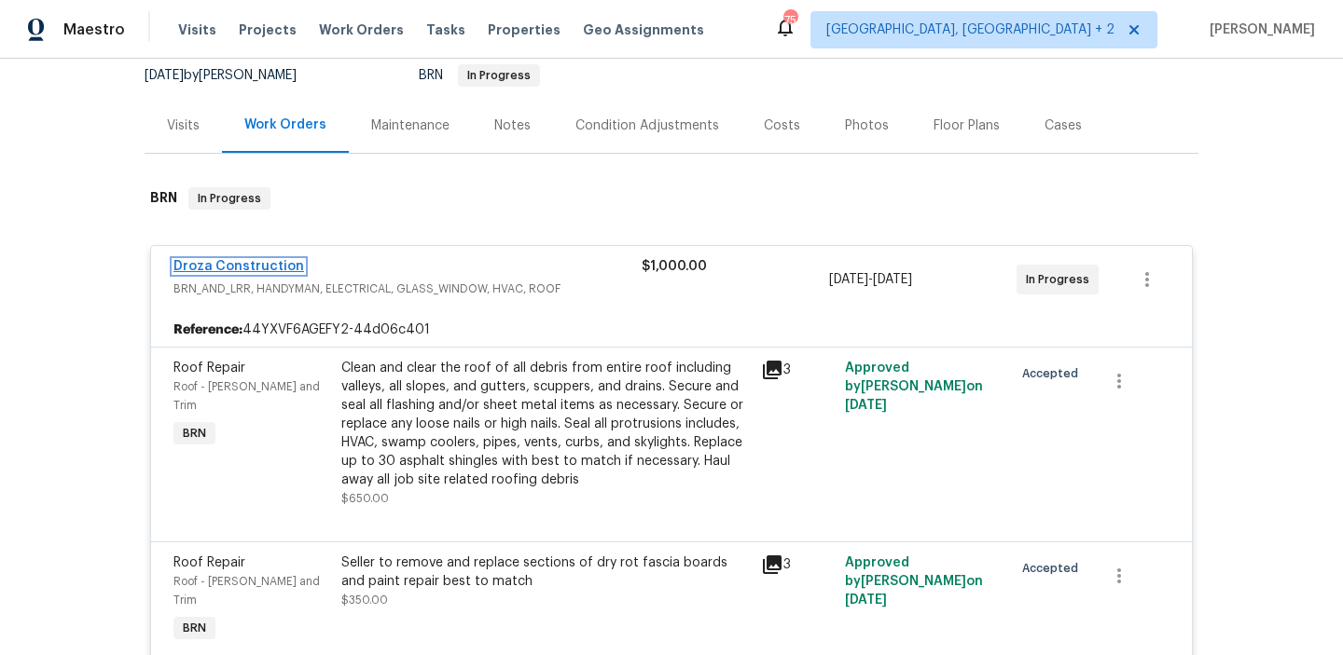
click at [223, 267] on link "Droza Construction" at bounding box center [238, 266] width 131 height 13
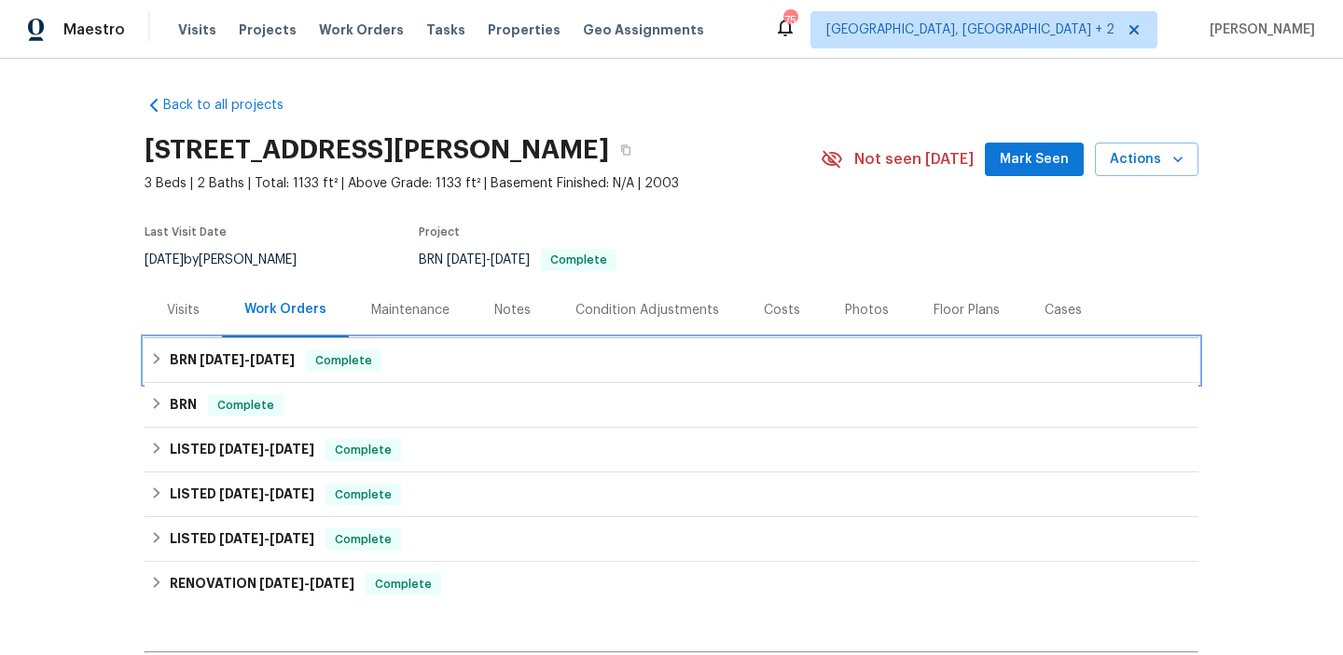
click at [200, 356] on span "[DATE]" at bounding box center [222, 359] width 45 height 13
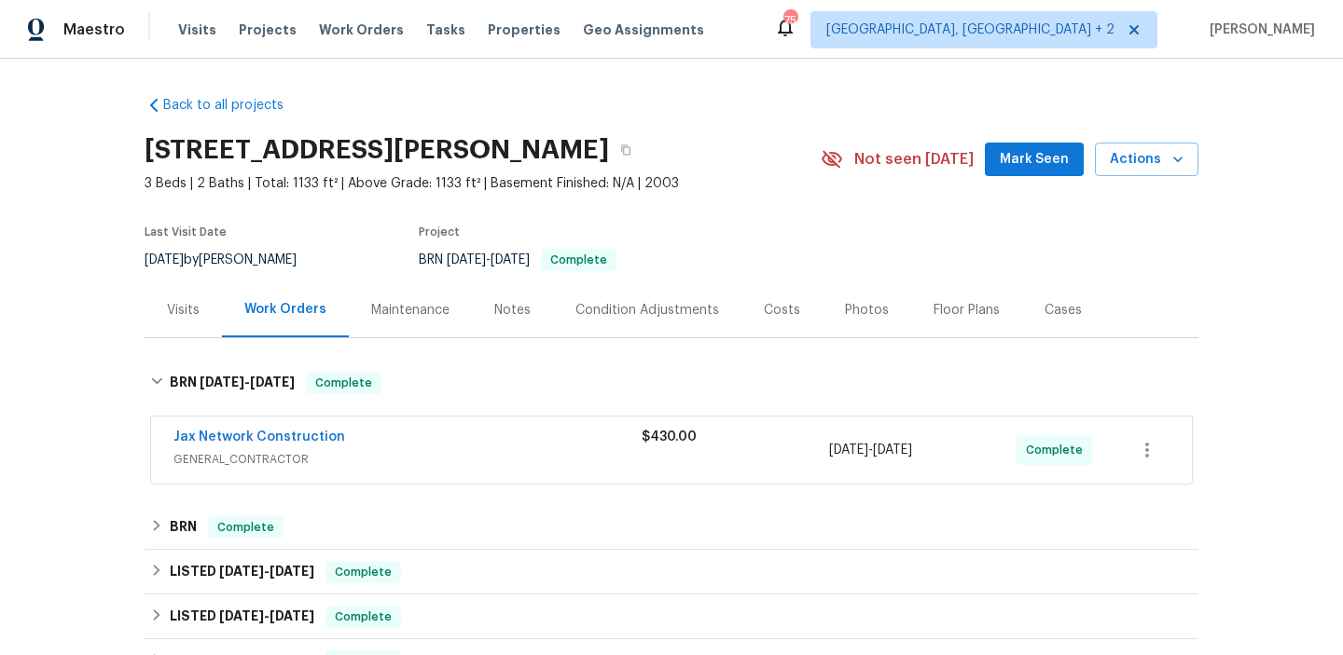
click at [209, 450] on span "GENERAL_CONTRACTOR" at bounding box center [407, 459] width 468 height 19
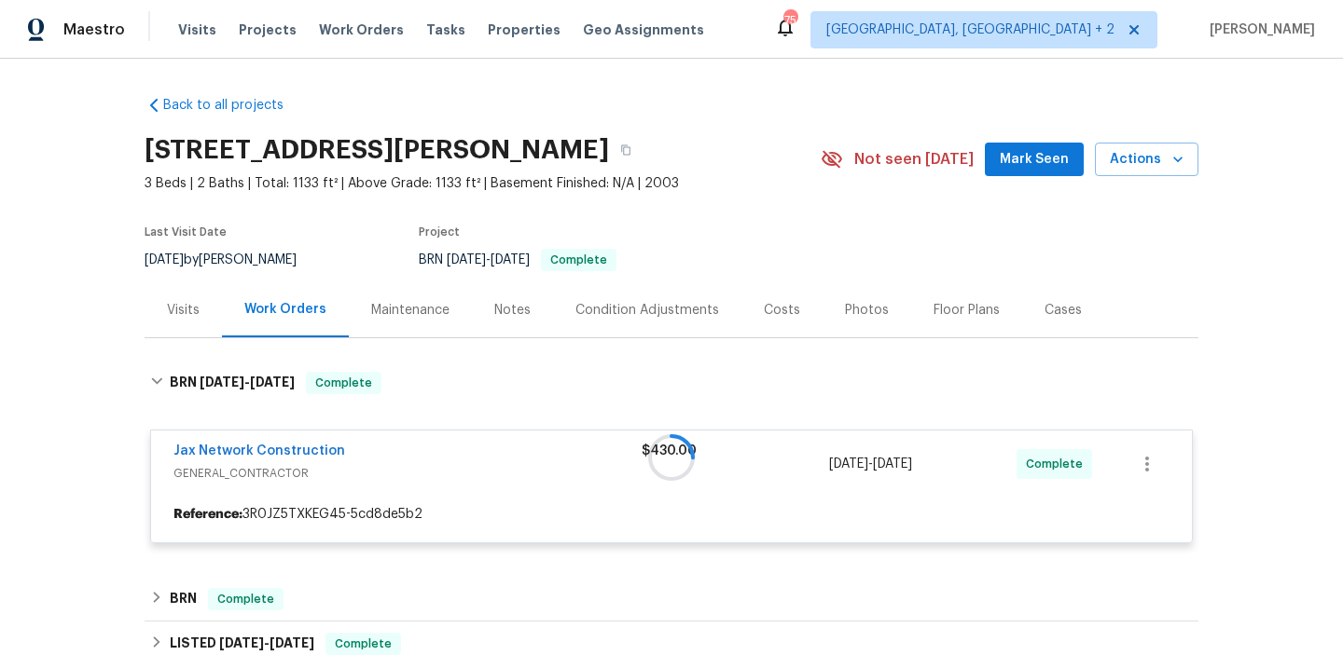
click at [207, 449] on div at bounding box center [672, 457] width 1054 height 209
click at [231, 446] on div at bounding box center [672, 457] width 1054 height 209
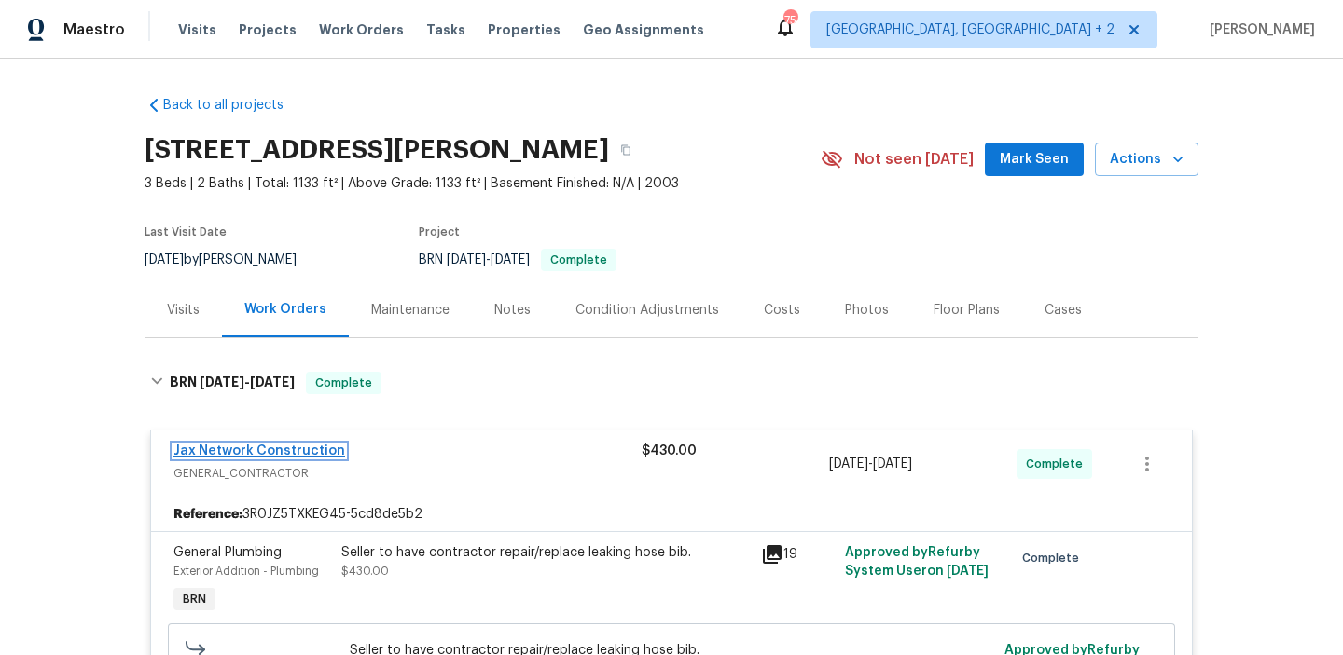
click at [209, 448] on link "Jax Network Construction" at bounding box center [259, 451] width 172 height 13
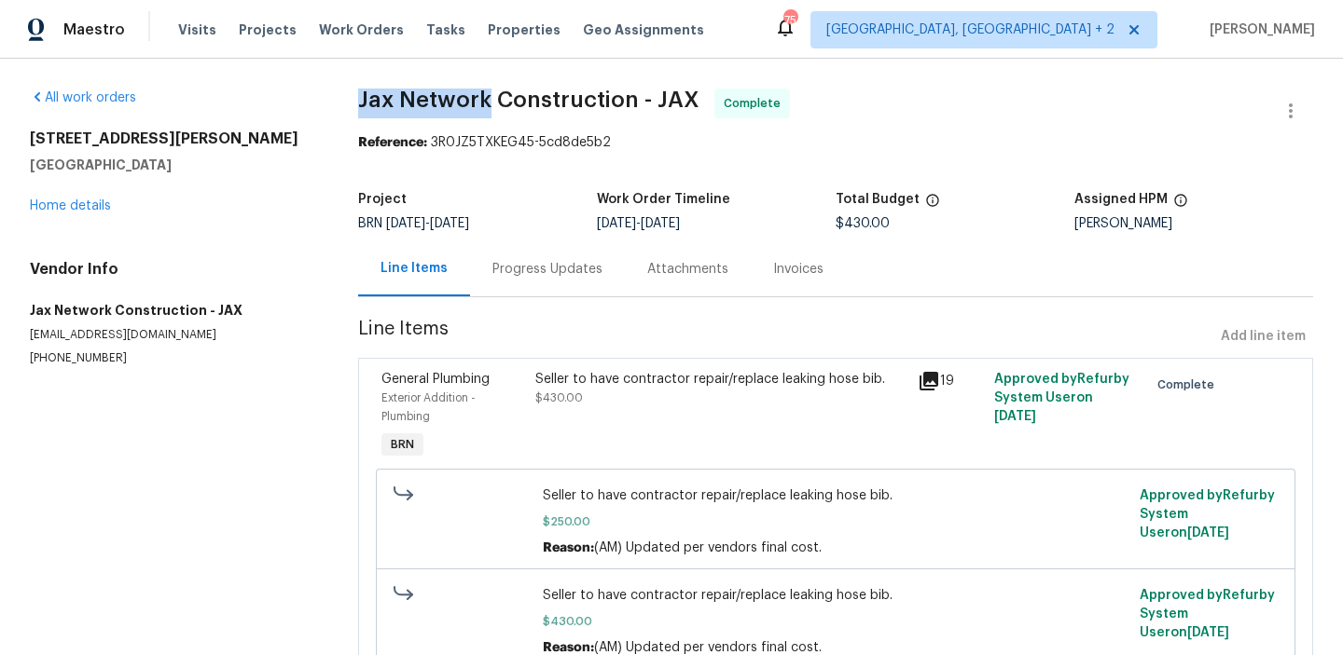
drag, startPoint x: 352, startPoint y: 90, endPoint x: 481, endPoint y: 95, distance: 128.8
click at [483, 96] on div "All work orders [STREET_ADDRESS][PERSON_NAME] Home details Vendor Info Jax Netw…" at bounding box center [671, 402] width 1343 height 686
copy span "Jax Network"
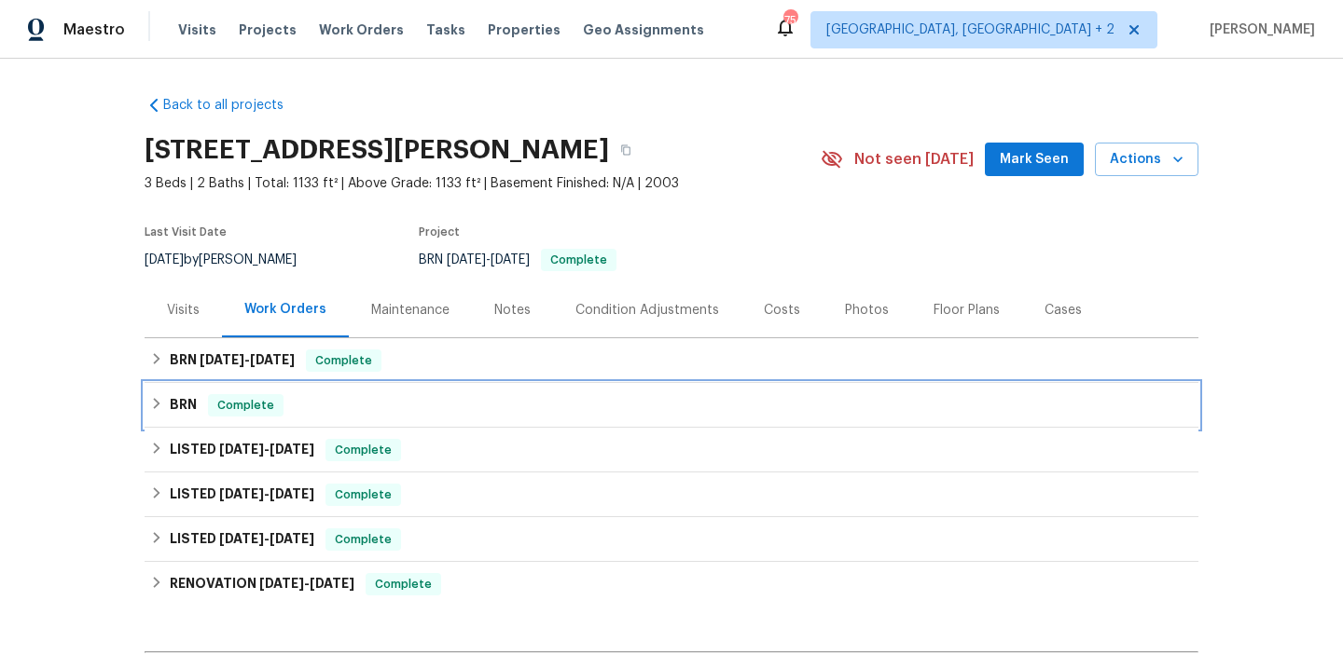
click at [204, 399] on div "BRN Complete" at bounding box center [671, 405] width 1042 height 22
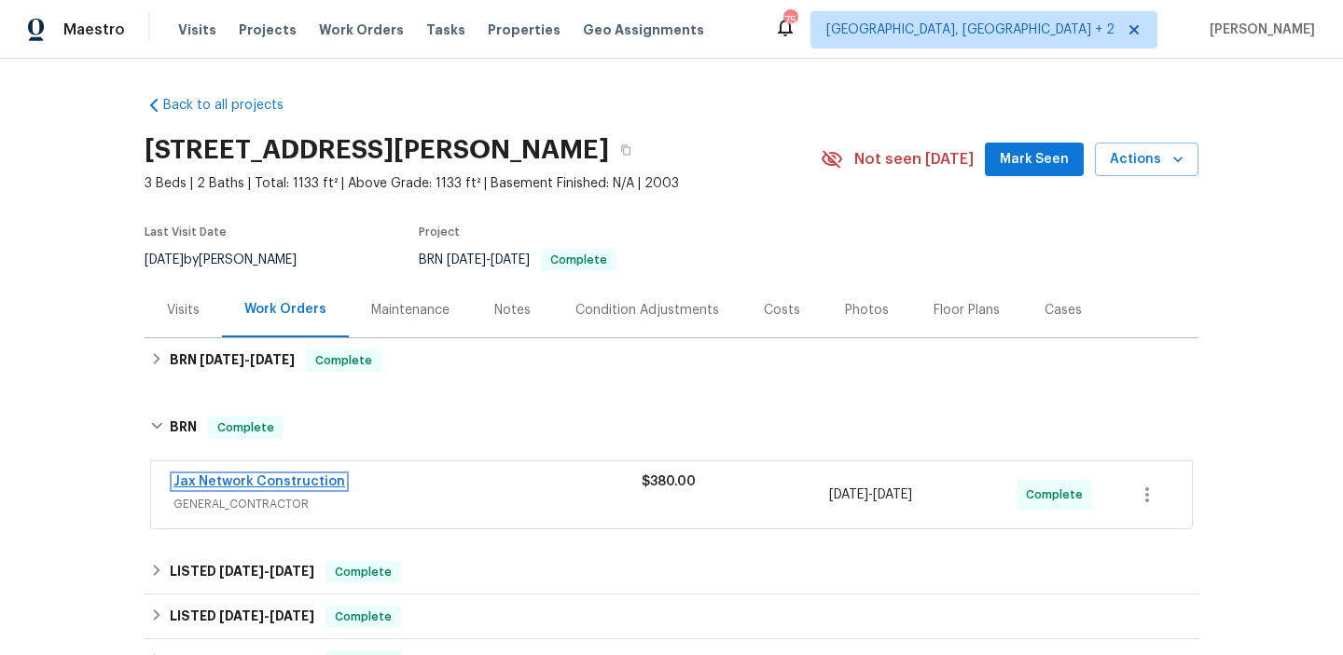
click at [218, 487] on link "Jax Network Construction" at bounding box center [259, 482] width 172 height 13
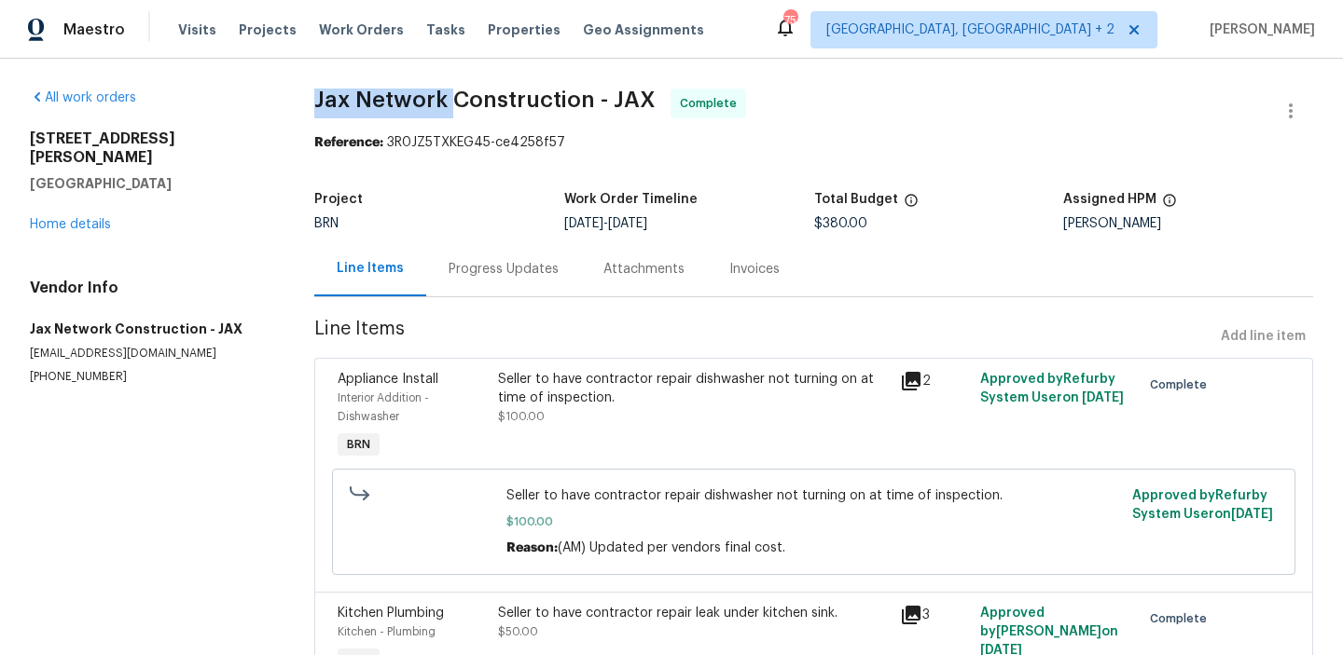
drag, startPoint x: 311, startPoint y: 98, endPoint x: 453, endPoint y: 100, distance: 141.7
click at [453, 100] on div "All work orders [STREET_ADDRESS][PERSON_NAME] Home details Vendor Info Jax Netw…" at bounding box center [671, 637] width 1343 height 1156
copy span "Jax Network"
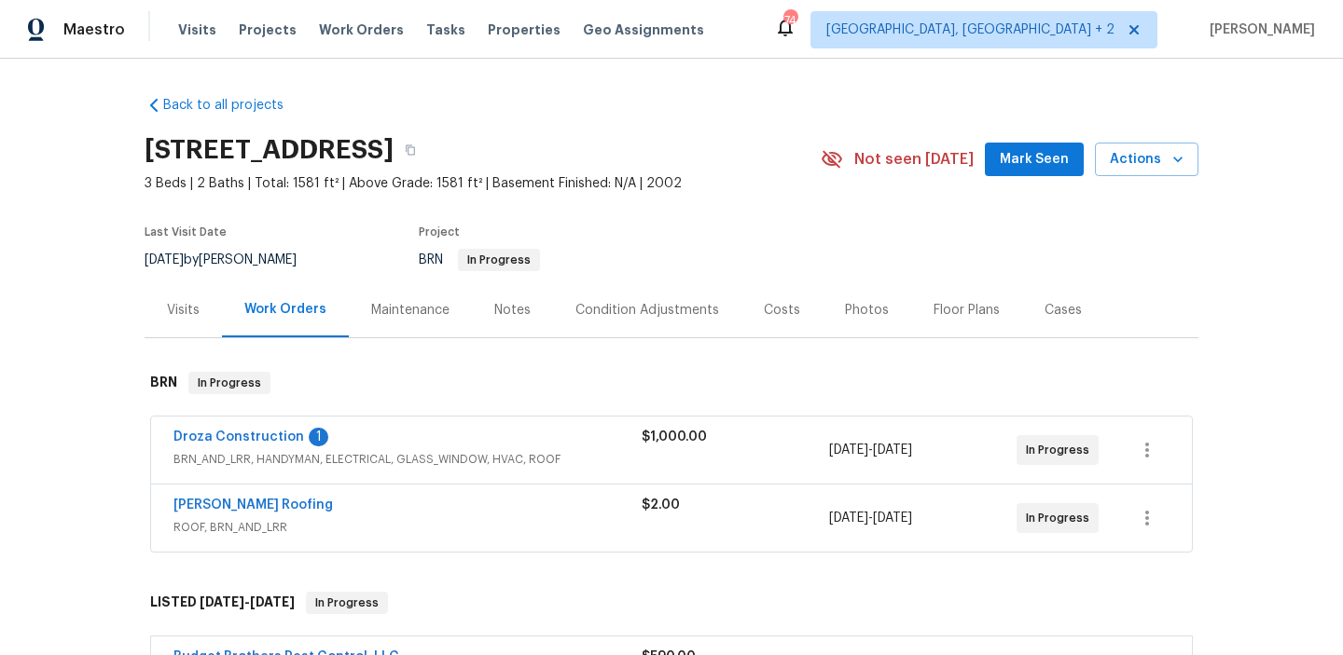
click at [220, 450] on span "BRN_AND_LRR, HANDYMAN, ELECTRICAL, GLASS_WINDOW, HVAC, ROOF" at bounding box center [407, 459] width 468 height 19
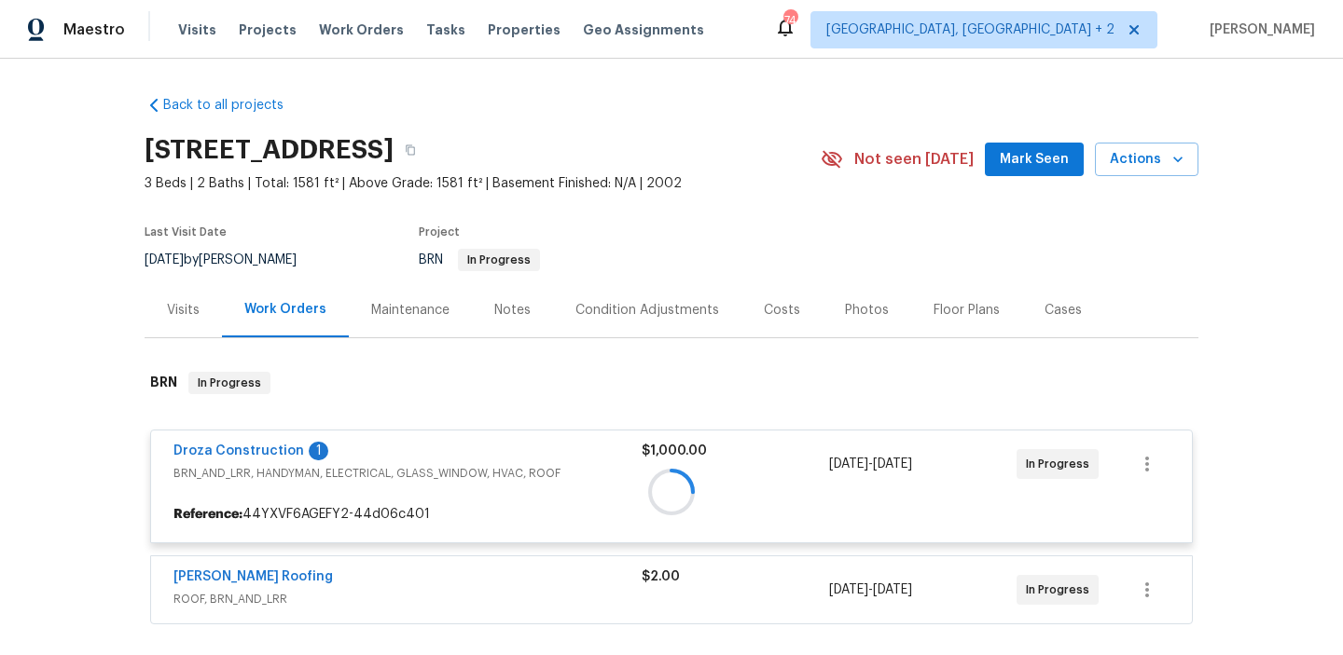
click at [219, 450] on div at bounding box center [672, 491] width 1054 height 277
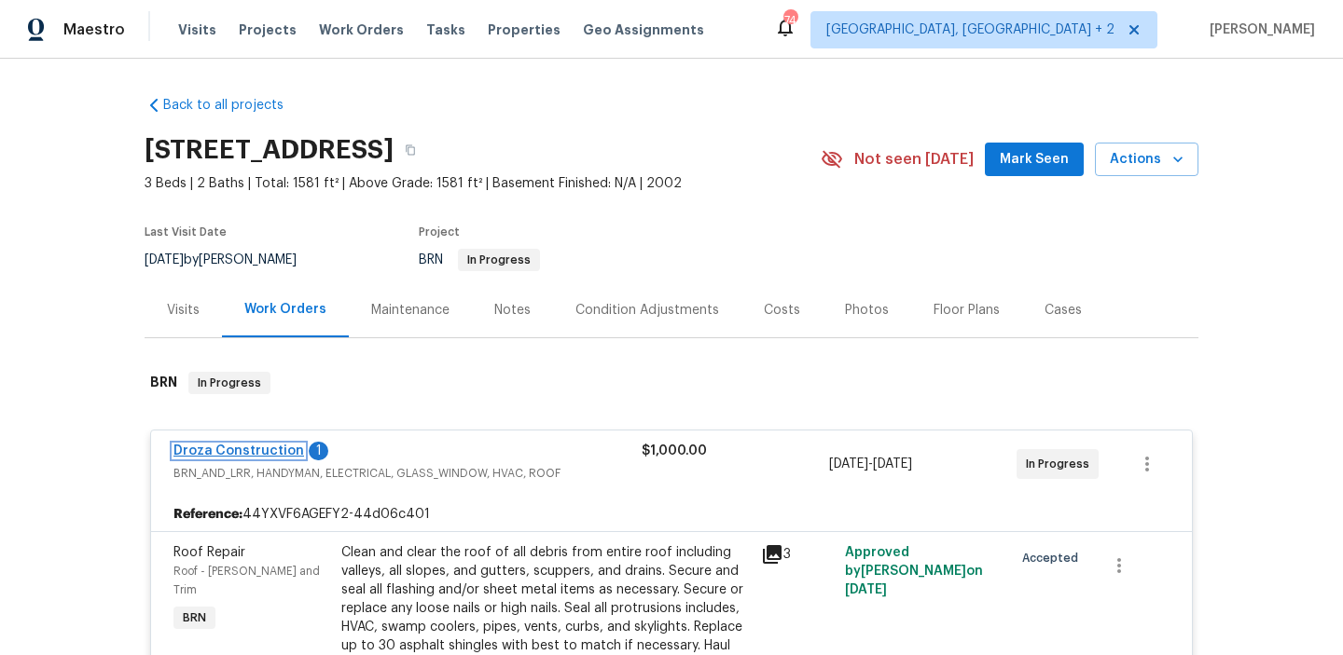
click at [208, 450] on link "Droza Construction" at bounding box center [238, 451] width 131 height 13
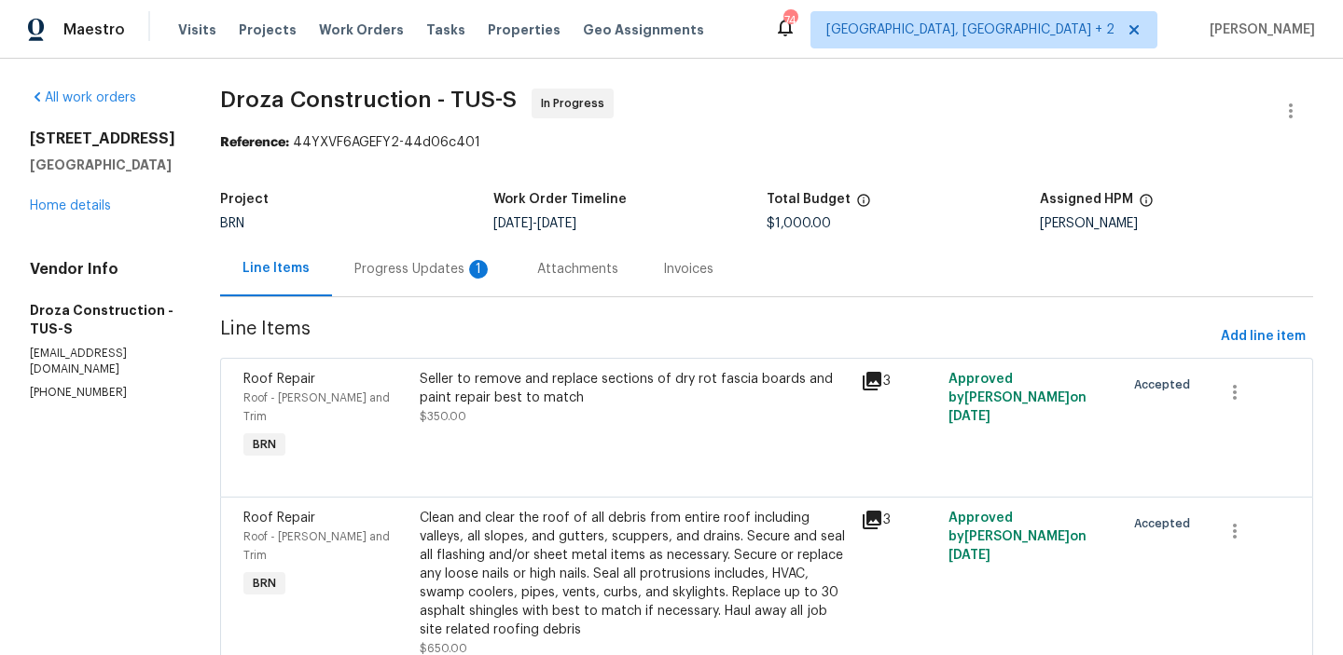
click at [477, 371] on div "Seller to remove and replace sections of dry rot fascia boards and paint repair…" at bounding box center [635, 388] width 430 height 37
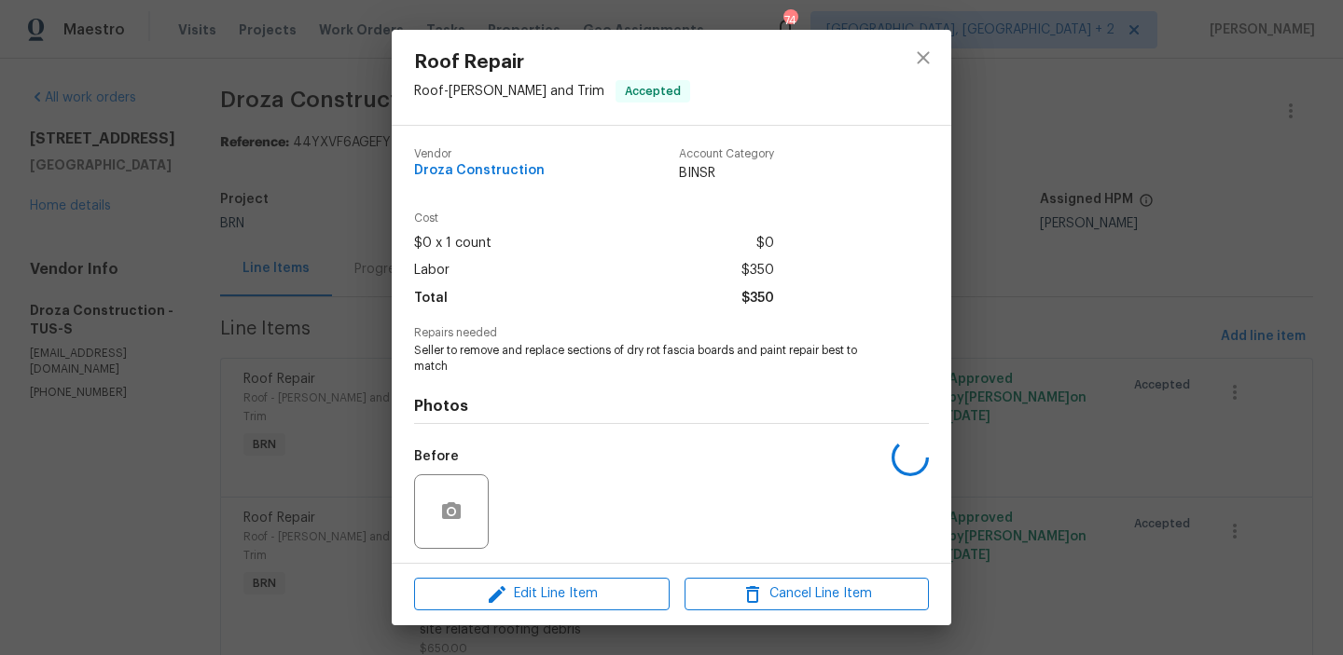
scroll to position [126, 0]
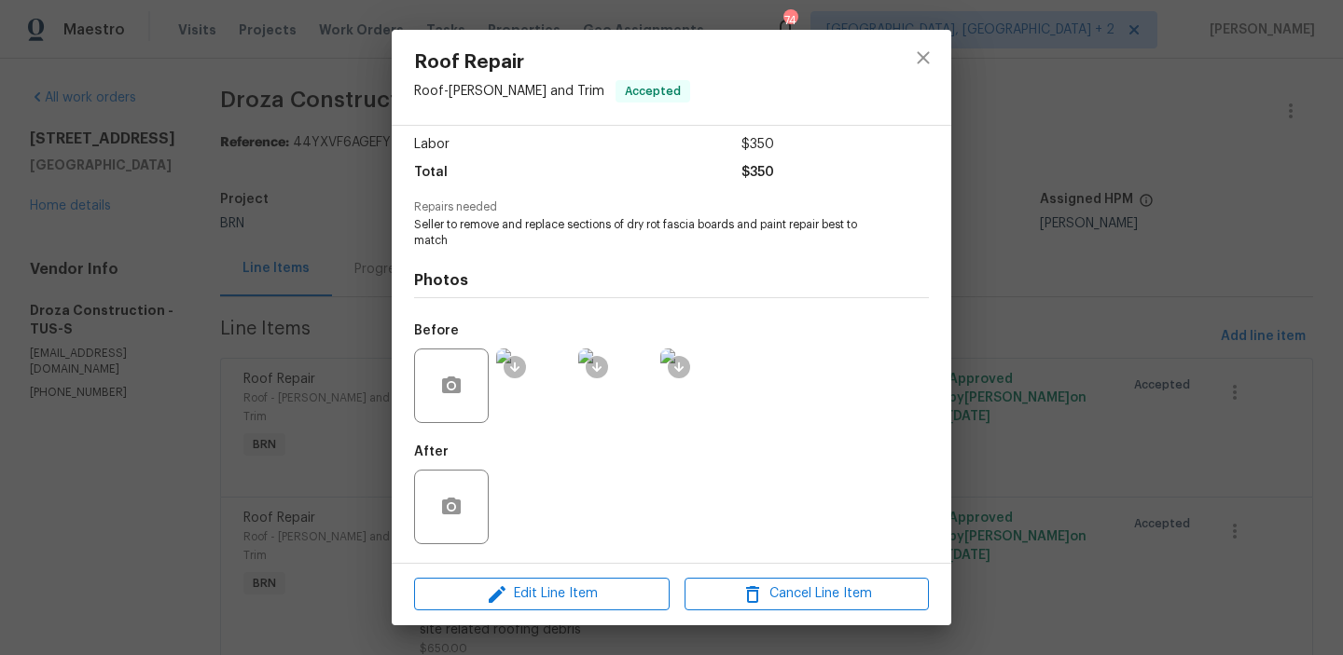
click at [138, 278] on div "Roof Repair Roof - [PERSON_NAME] and Trim Accepted Vendor Droza Construction Ac…" at bounding box center [671, 327] width 1343 height 655
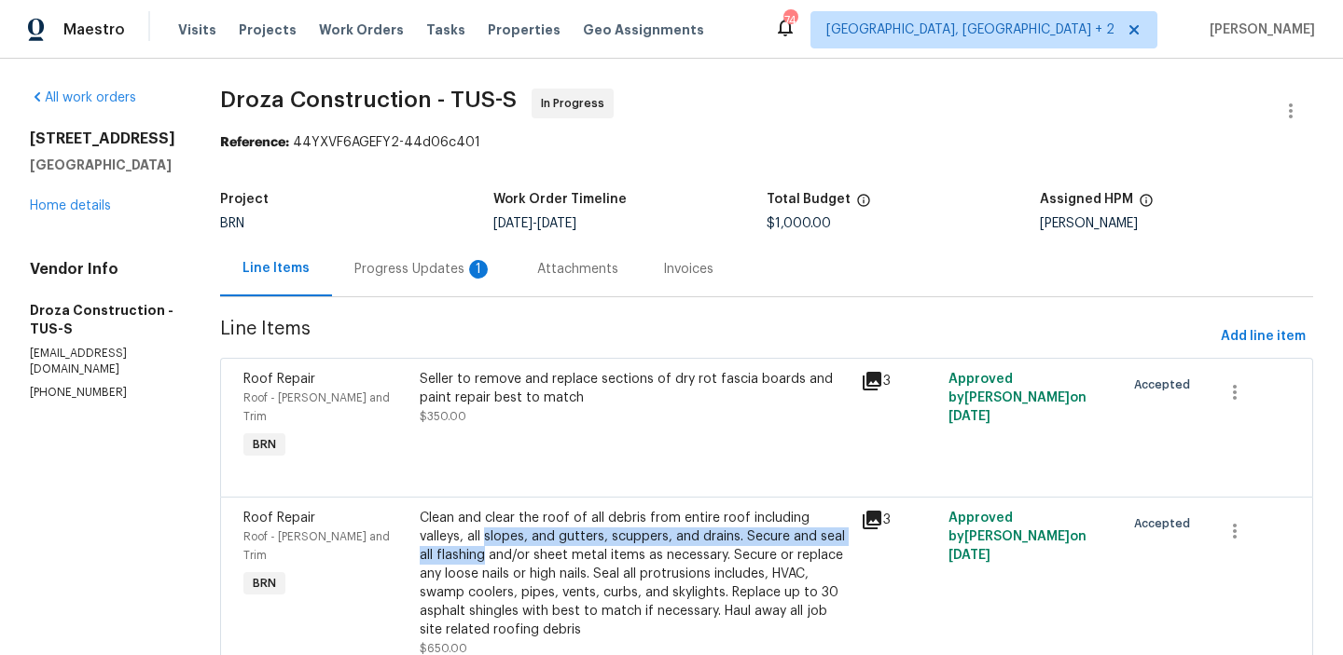
click at [498, 528] on div "Clean and clear the roof of all debris from entire roof including valleys, all …" at bounding box center [635, 574] width 430 height 131
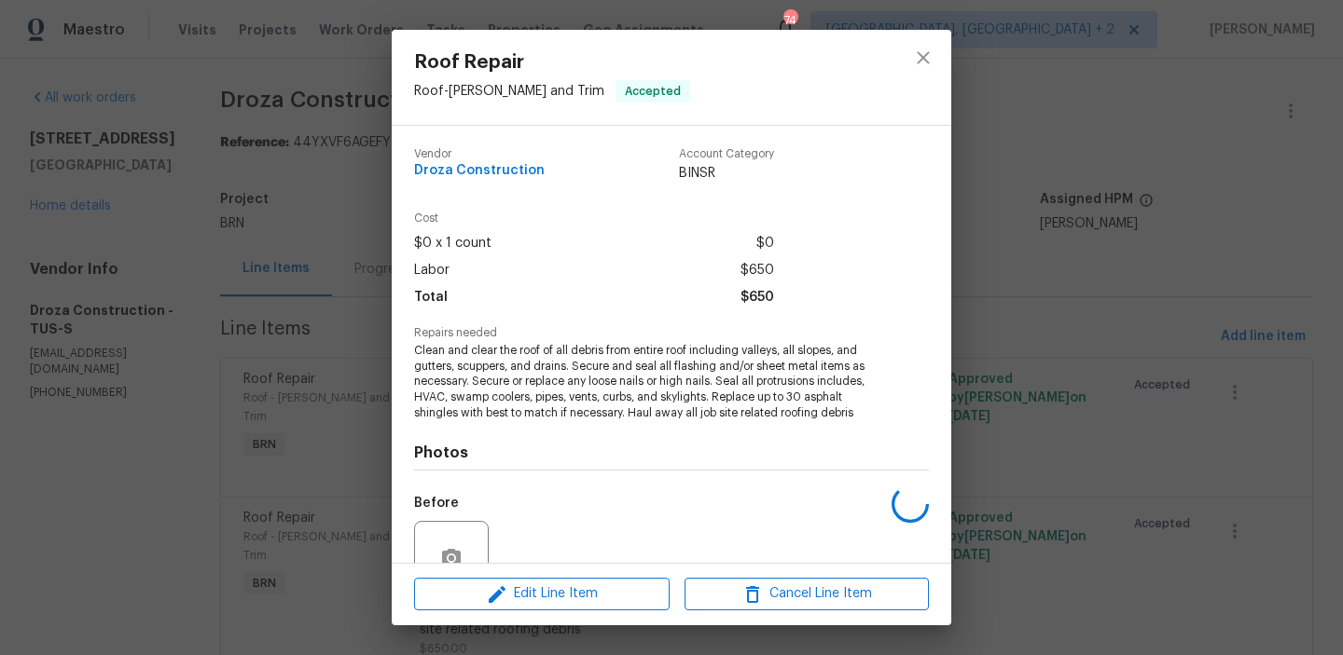
scroll to position [172, 0]
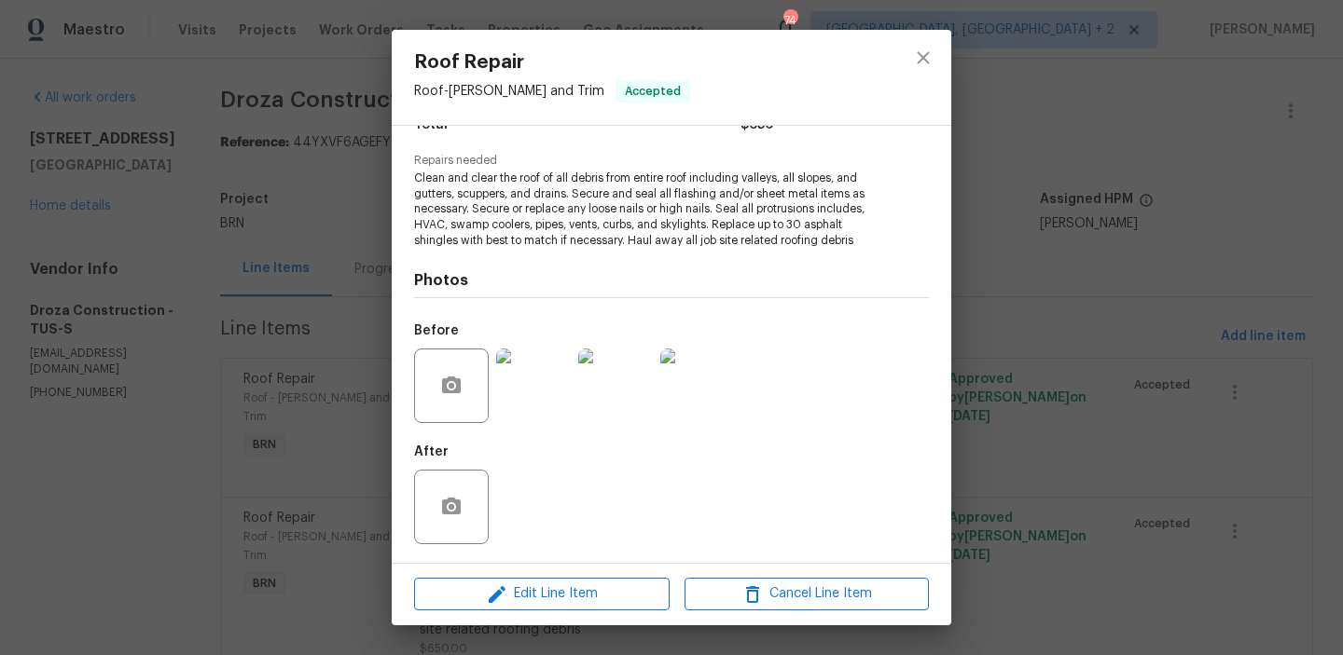
click at [195, 269] on div "Roof Repair Roof - [PERSON_NAME] and Trim Accepted Vendor Droza Construction Ac…" at bounding box center [671, 327] width 1343 height 655
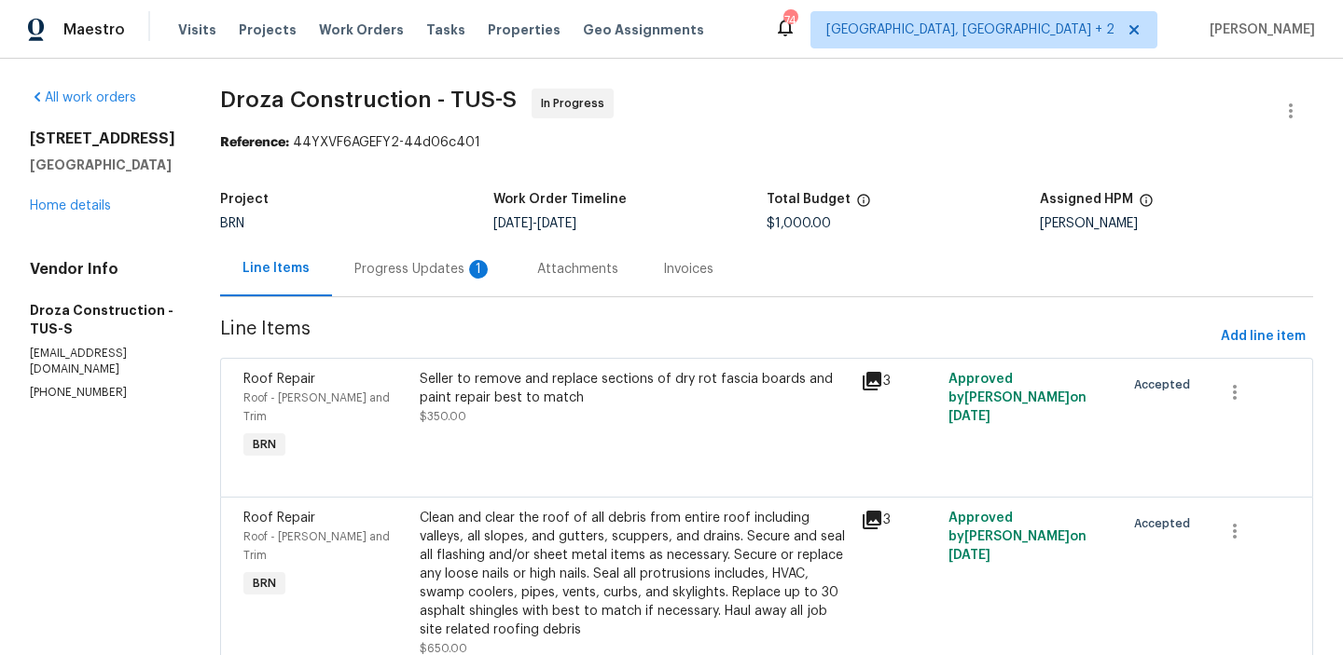
click at [368, 268] on div "Progress Updates 1" at bounding box center [423, 269] width 138 height 19
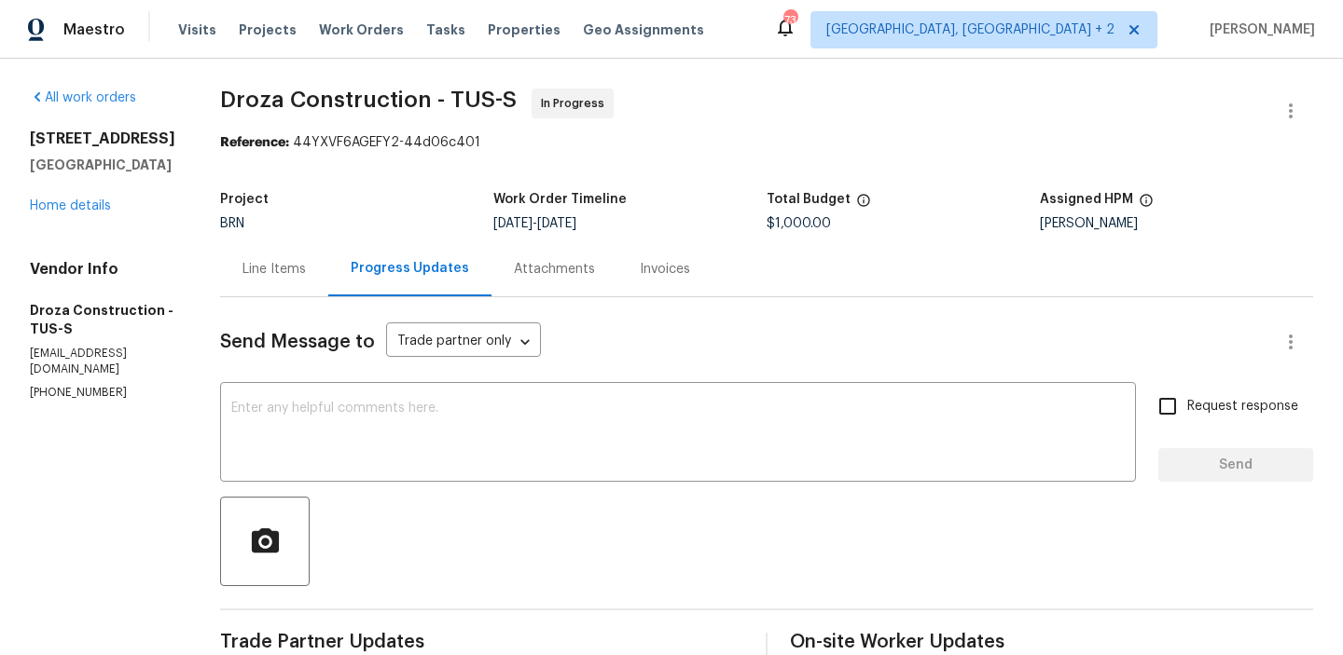
scroll to position [117, 0]
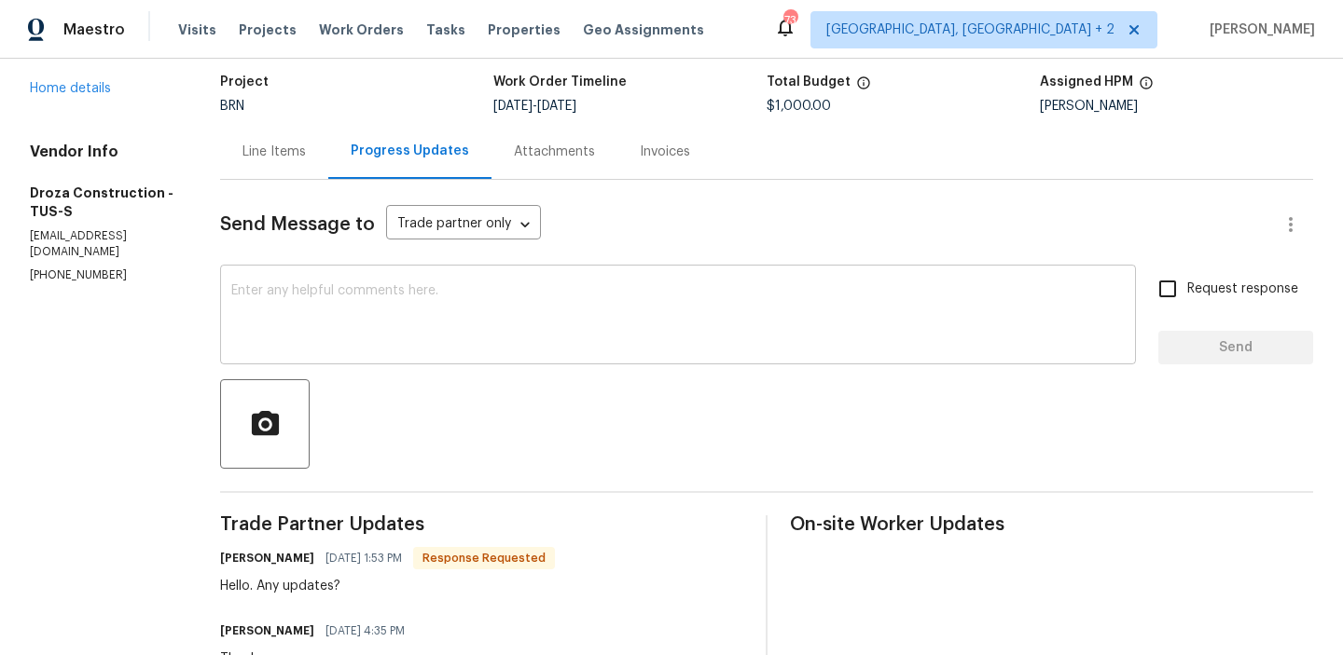
click at [301, 304] on textarea at bounding box center [677, 316] width 893 height 65
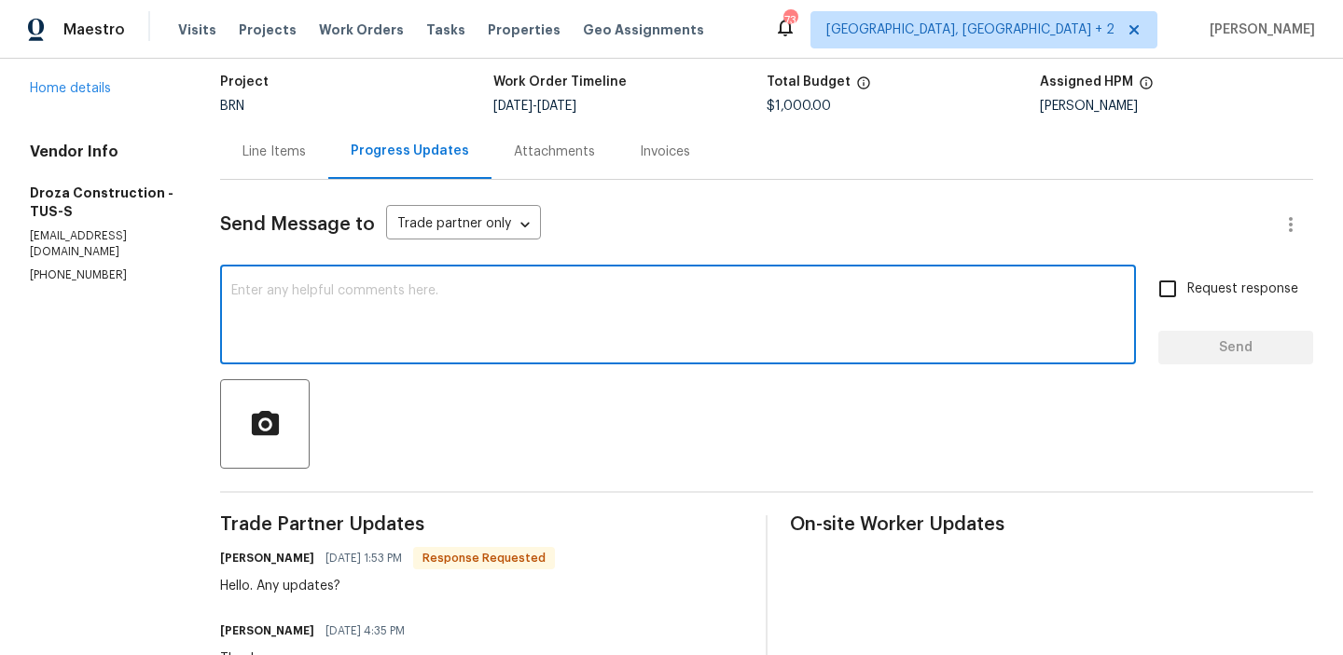
type textarea "o"
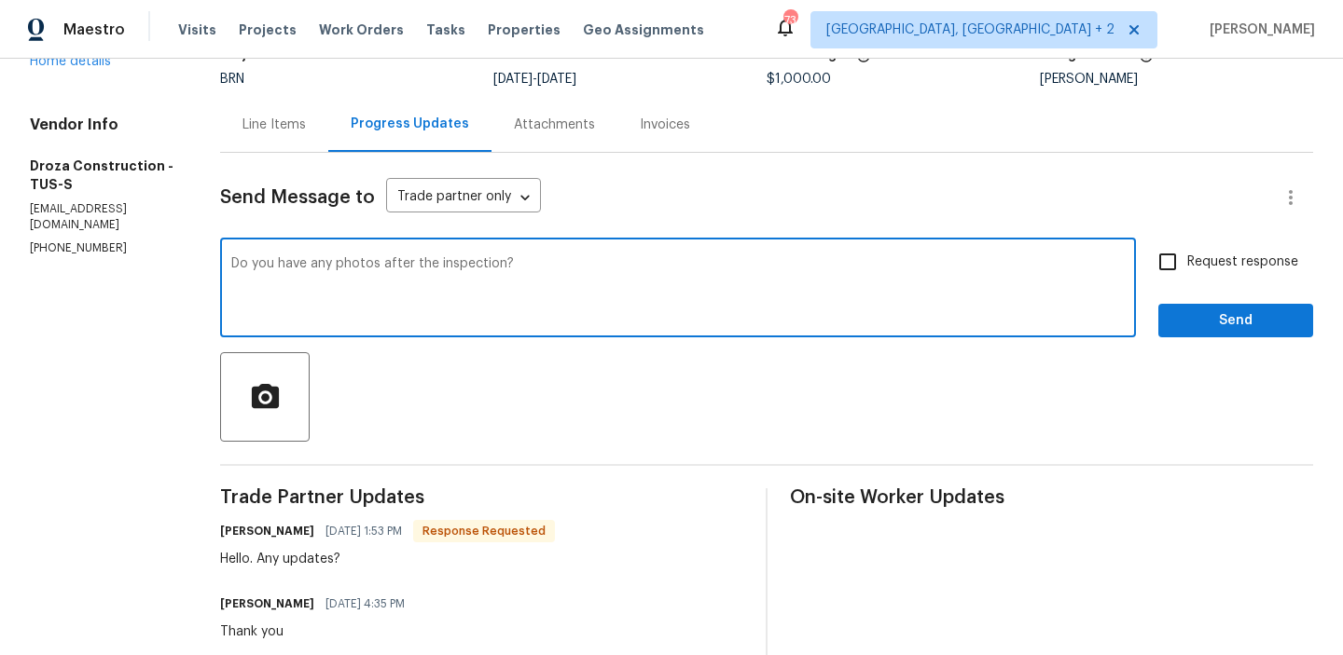
scroll to position [154, 0]
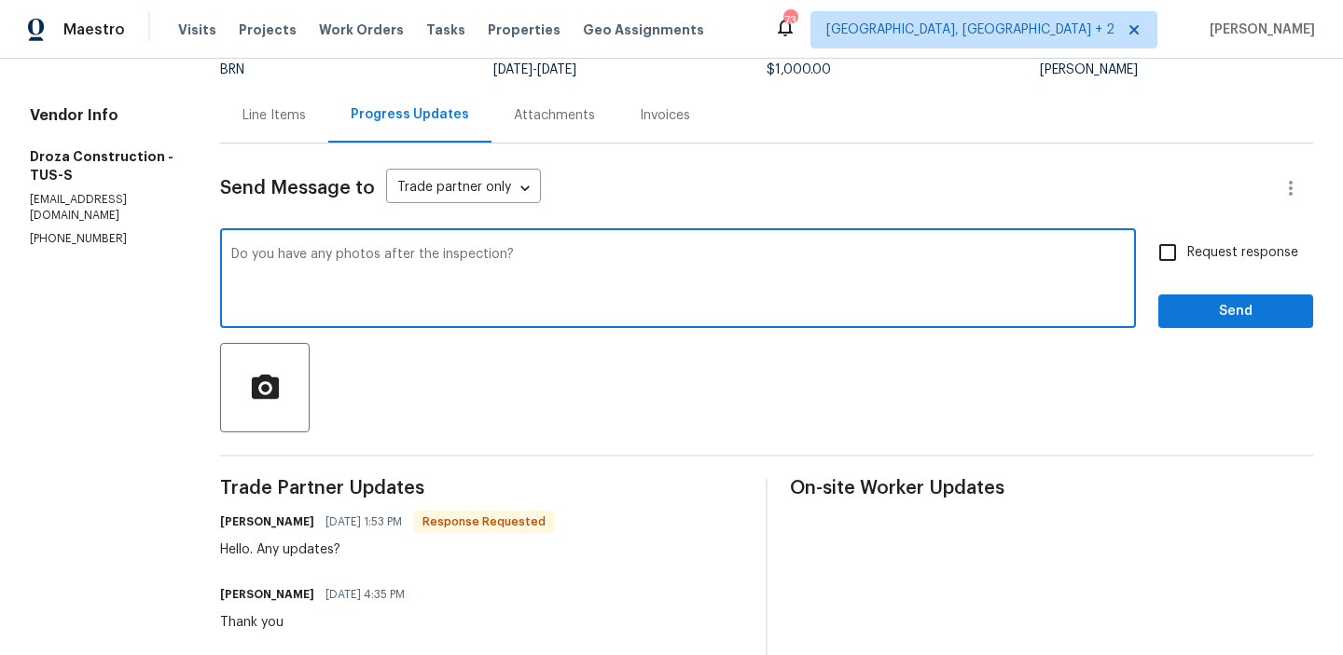
type textarea "Do you have any photos after the inspection?"
click at [1195, 255] on span "Request response" at bounding box center [1242, 253] width 111 height 20
click at [1187, 255] on input "Request response" at bounding box center [1167, 252] width 39 height 39
checkbox input "true"
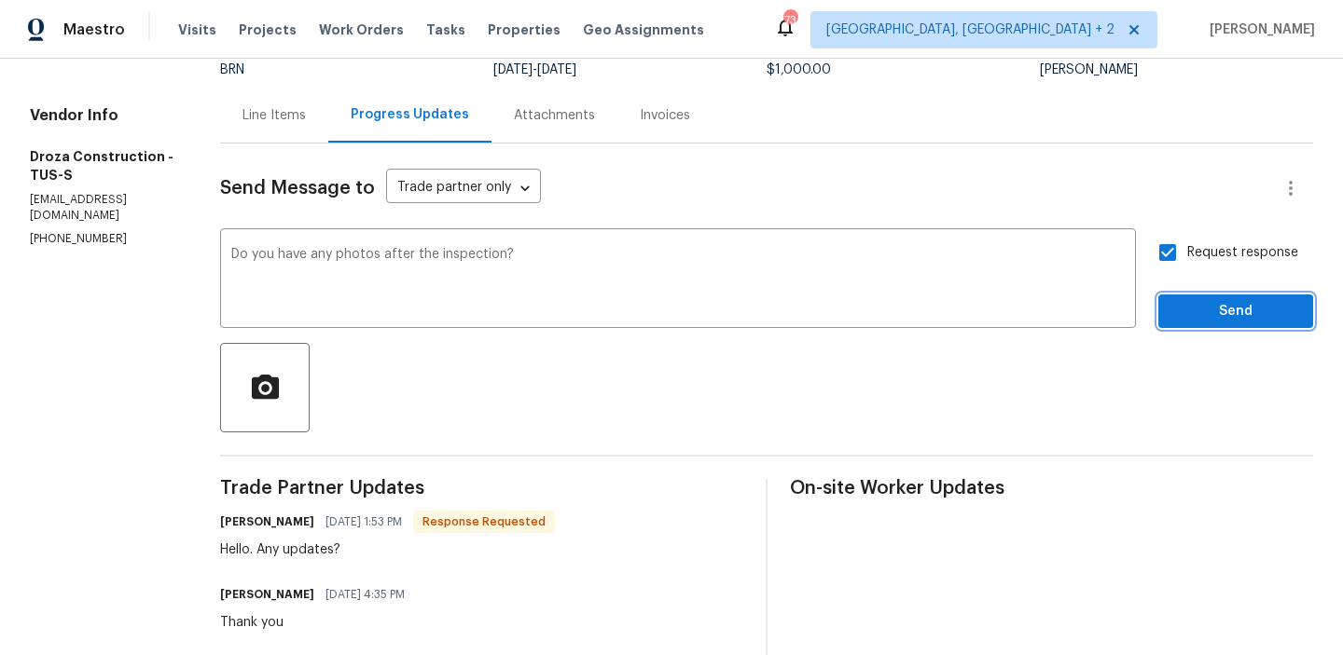
click at [1206, 316] on span "Send" at bounding box center [1235, 311] width 125 height 23
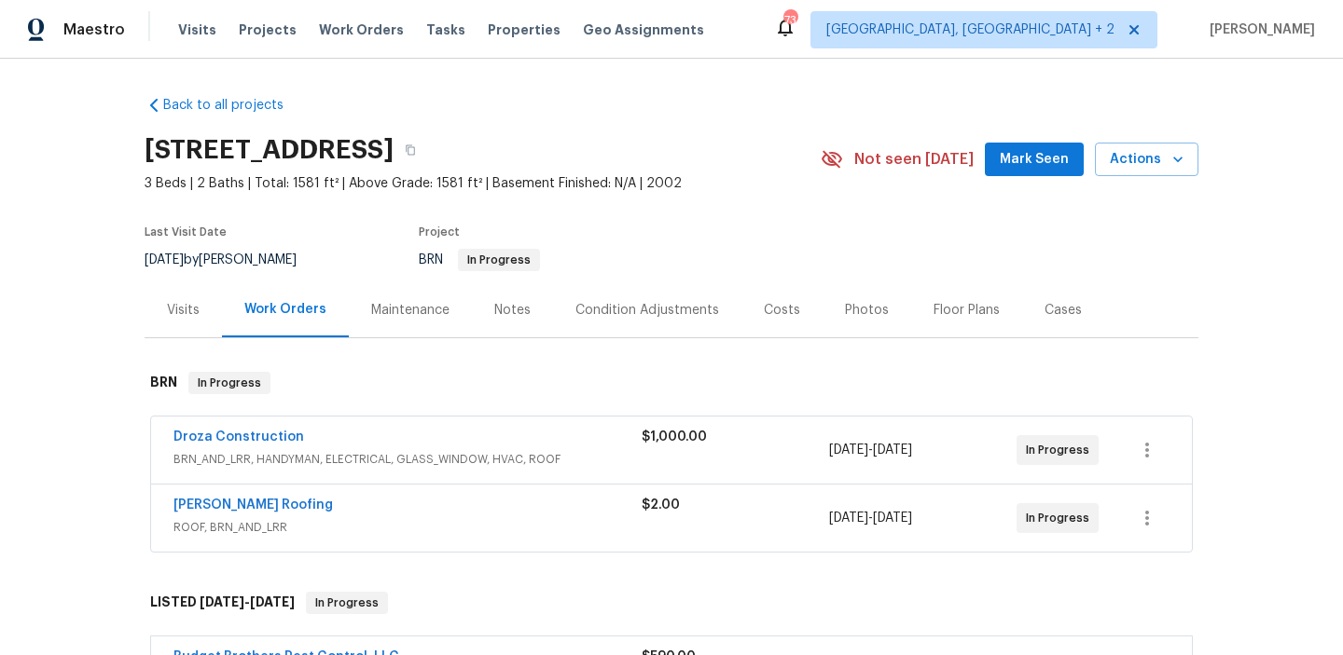
scroll to position [6, 0]
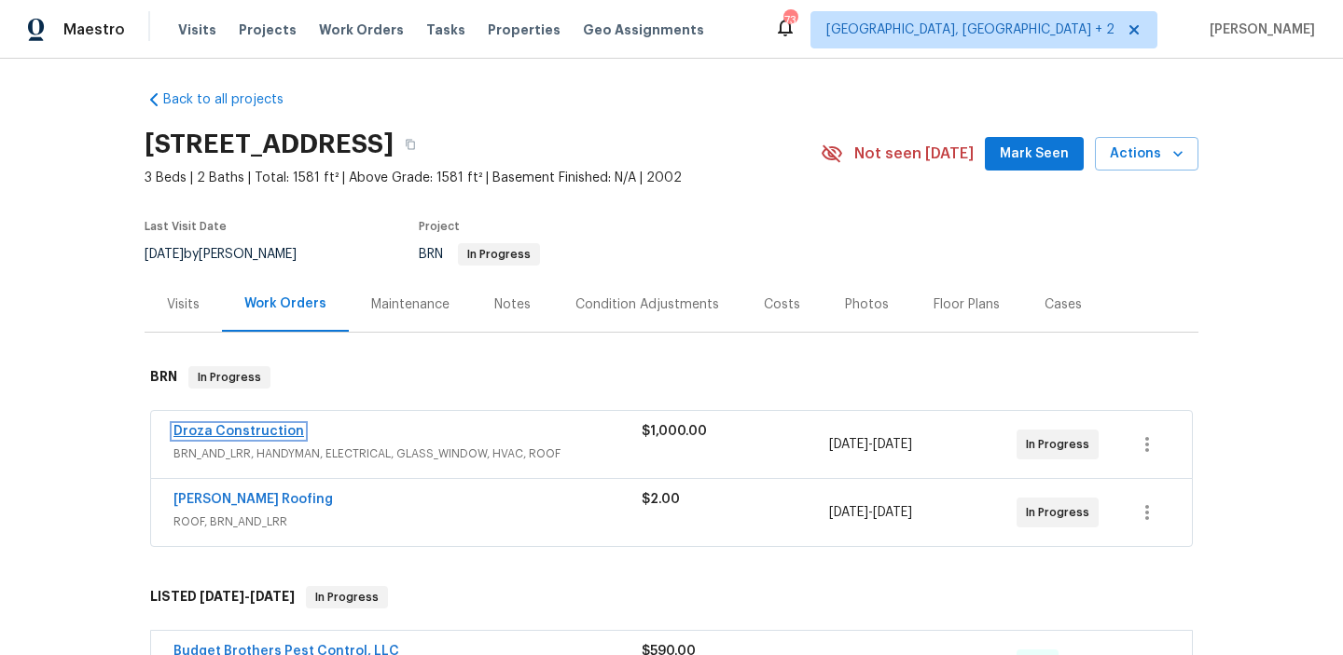
click at [228, 429] on link "Droza Construction" at bounding box center [238, 431] width 131 height 13
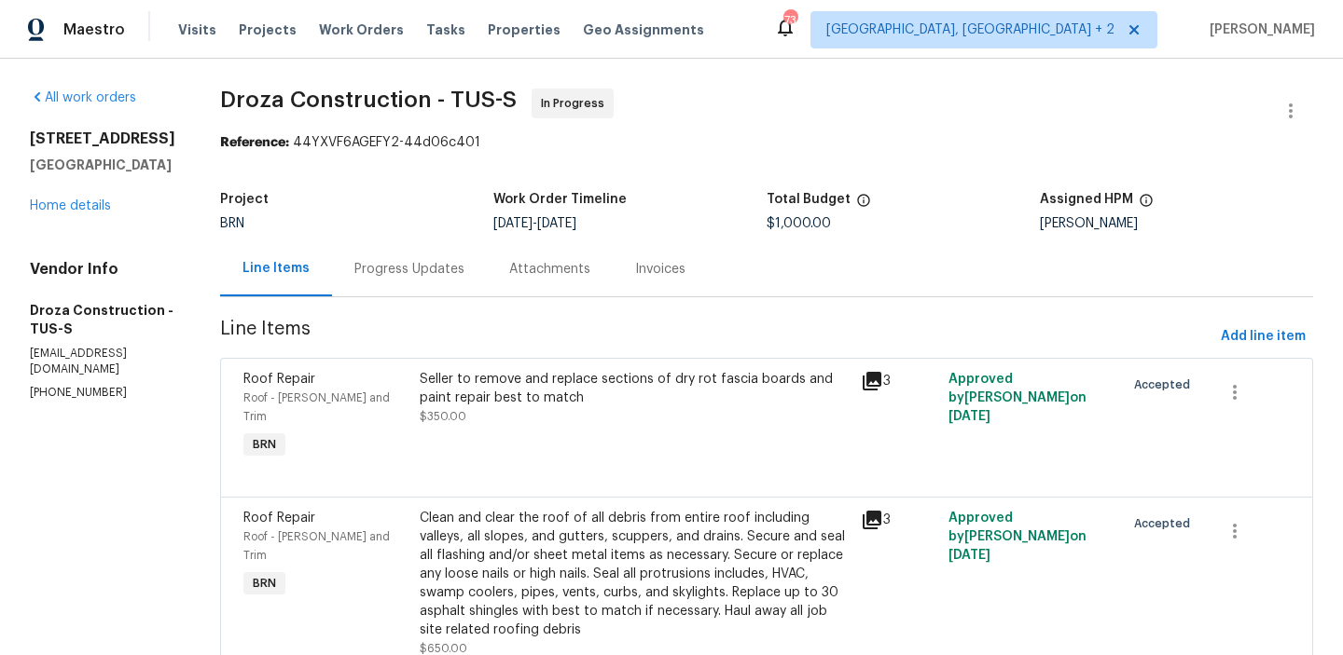
click at [432, 276] on div "Progress Updates" at bounding box center [409, 269] width 110 height 19
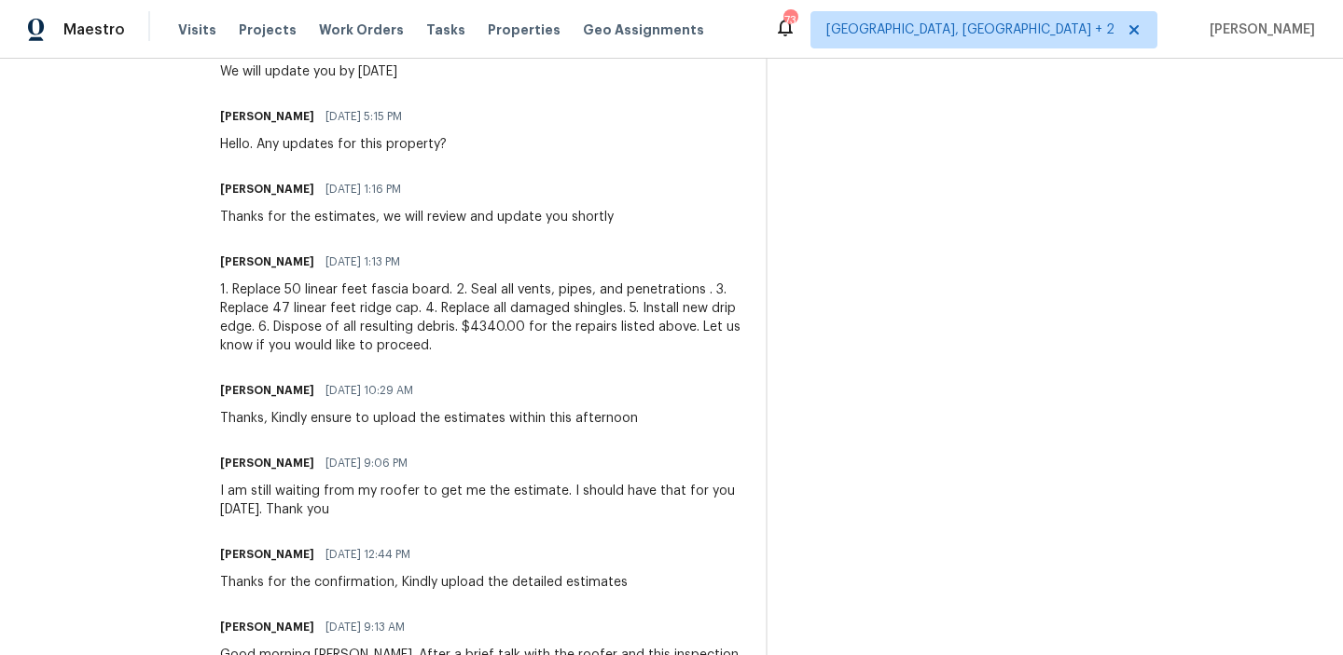
scroll to position [852, 0]
drag, startPoint x: 541, startPoint y: 324, endPoint x: 473, endPoint y: 323, distance: 68.1
click at [473, 323] on div "1. Replace 50 linear feet fascia board. 2. Seal all vents, pipes, and penetrati…" at bounding box center [481, 316] width 523 height 75
copy div "$4340.00"
